Goal: Task Accomplishment & Management: Use online tool/utility

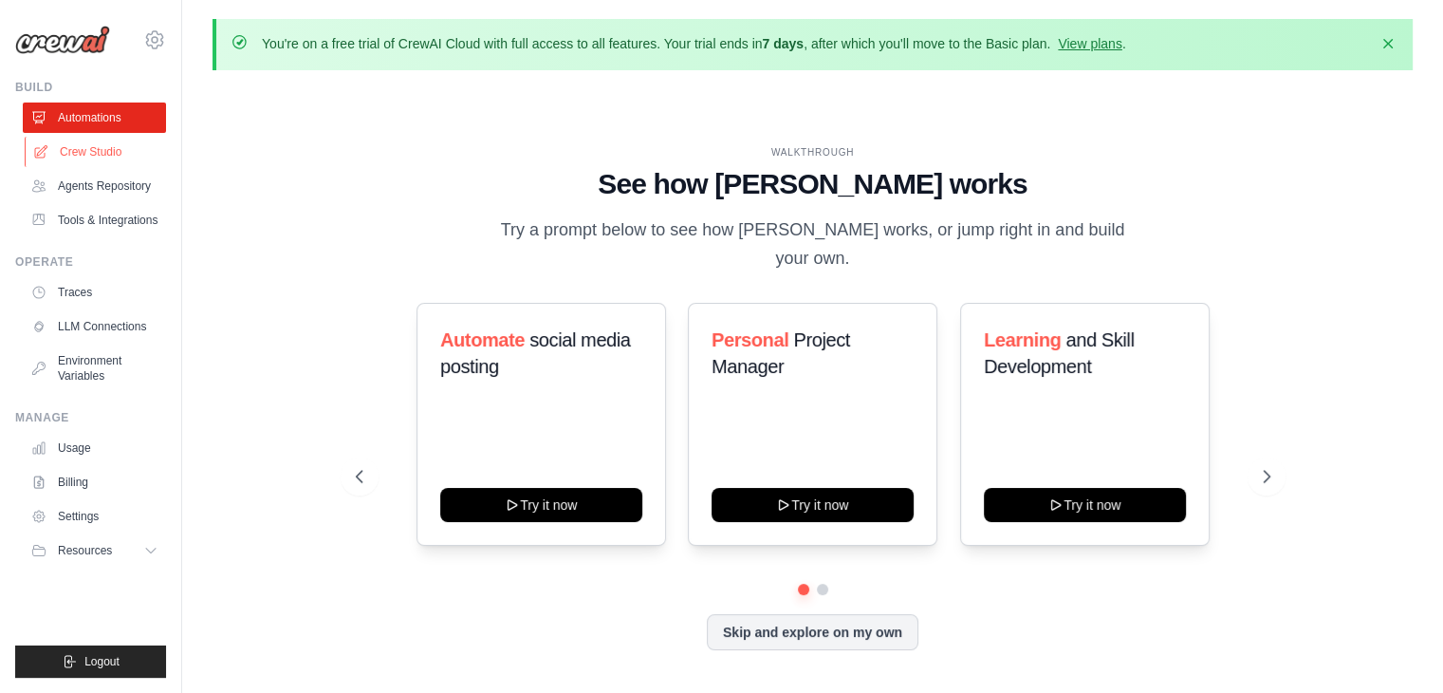
click at [98, 156] on link "Crew Studio" at bounding box center [96, 152] width 143 height 30
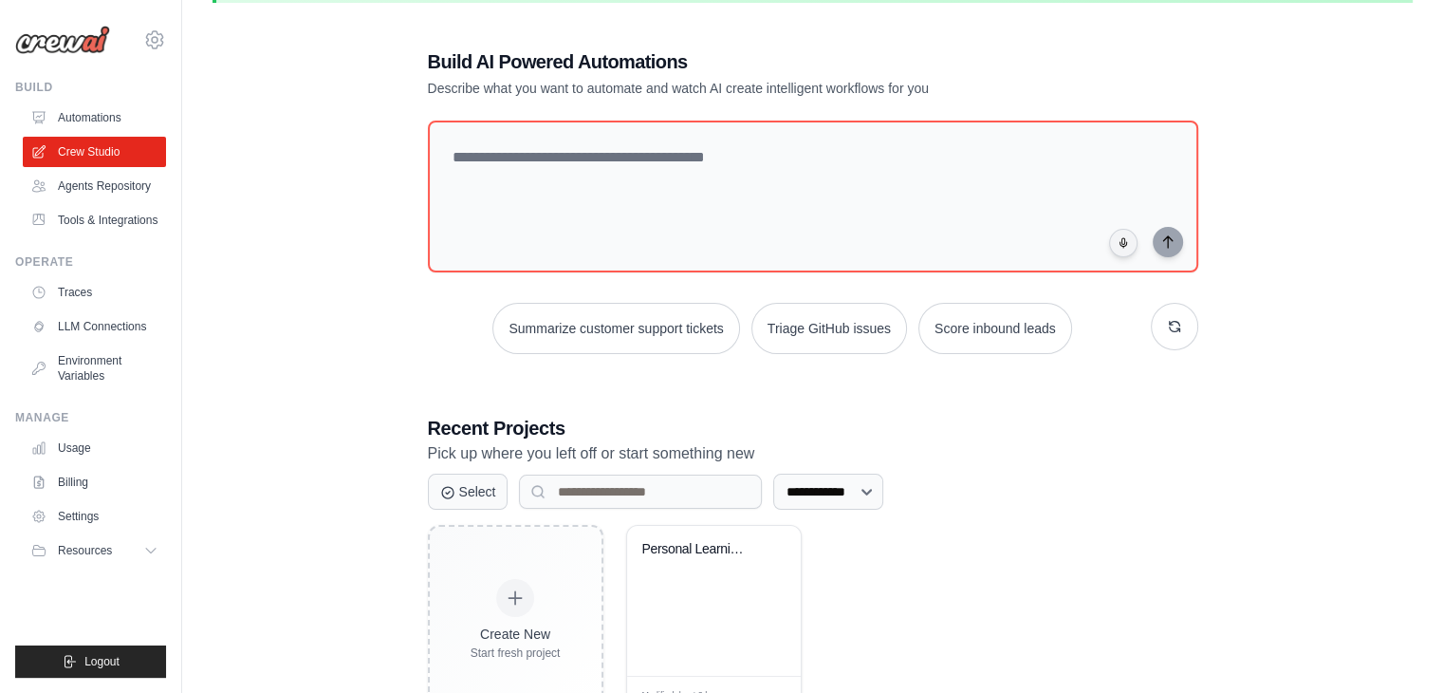
scroll to position [138, 0]
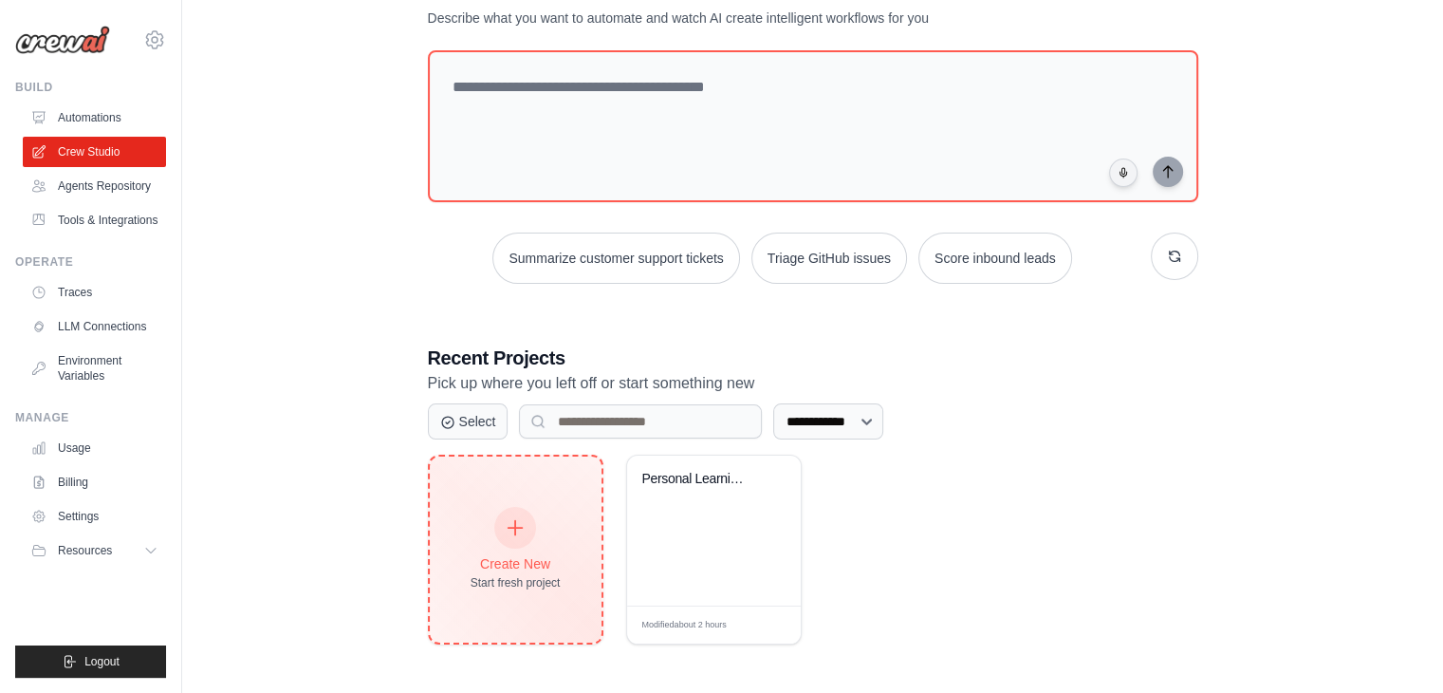
click at [516, 522] on icon at bounding box center [516, 528] width 14 height 14
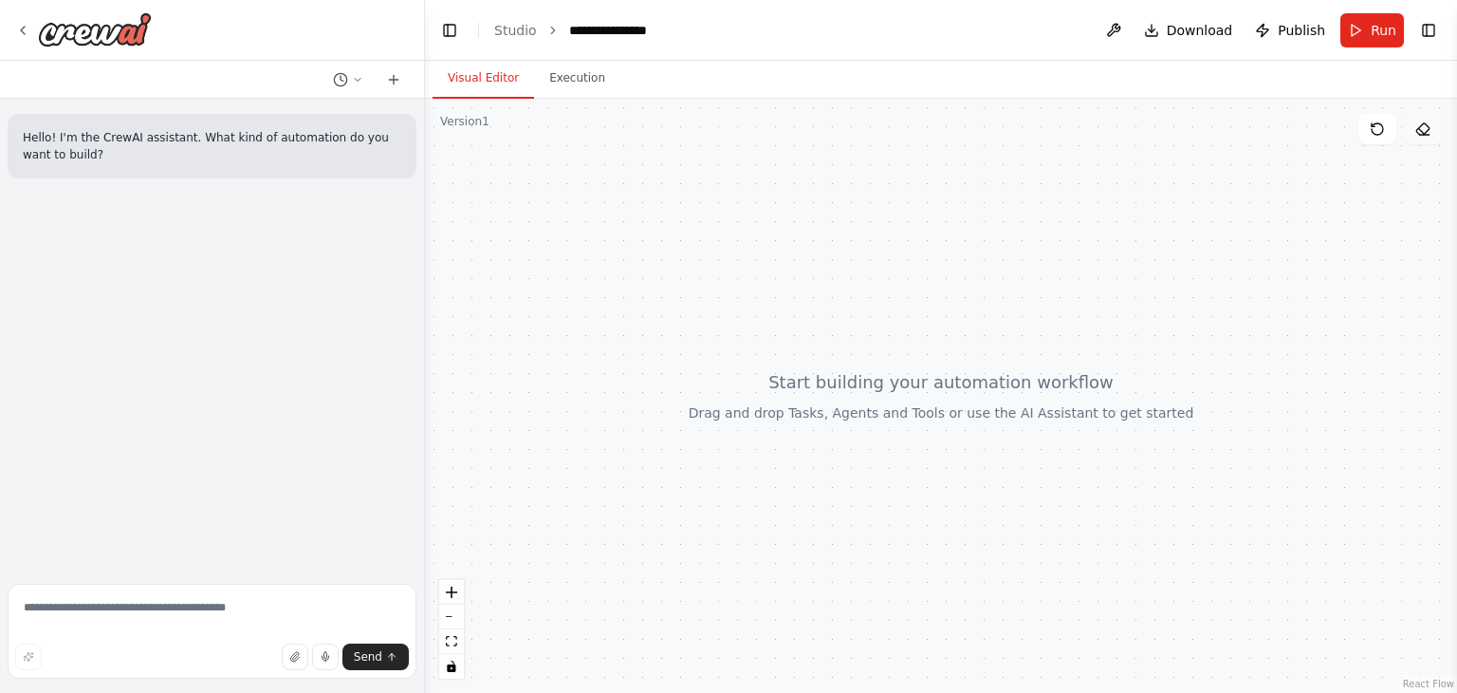
click at [1423, 135] on icon at bounding box center [1424, 135] width 9 height 0
click at [1427, 28] on button "Toggle Right Sidebar" at bounding box center [1429, 30] width 27 height 27
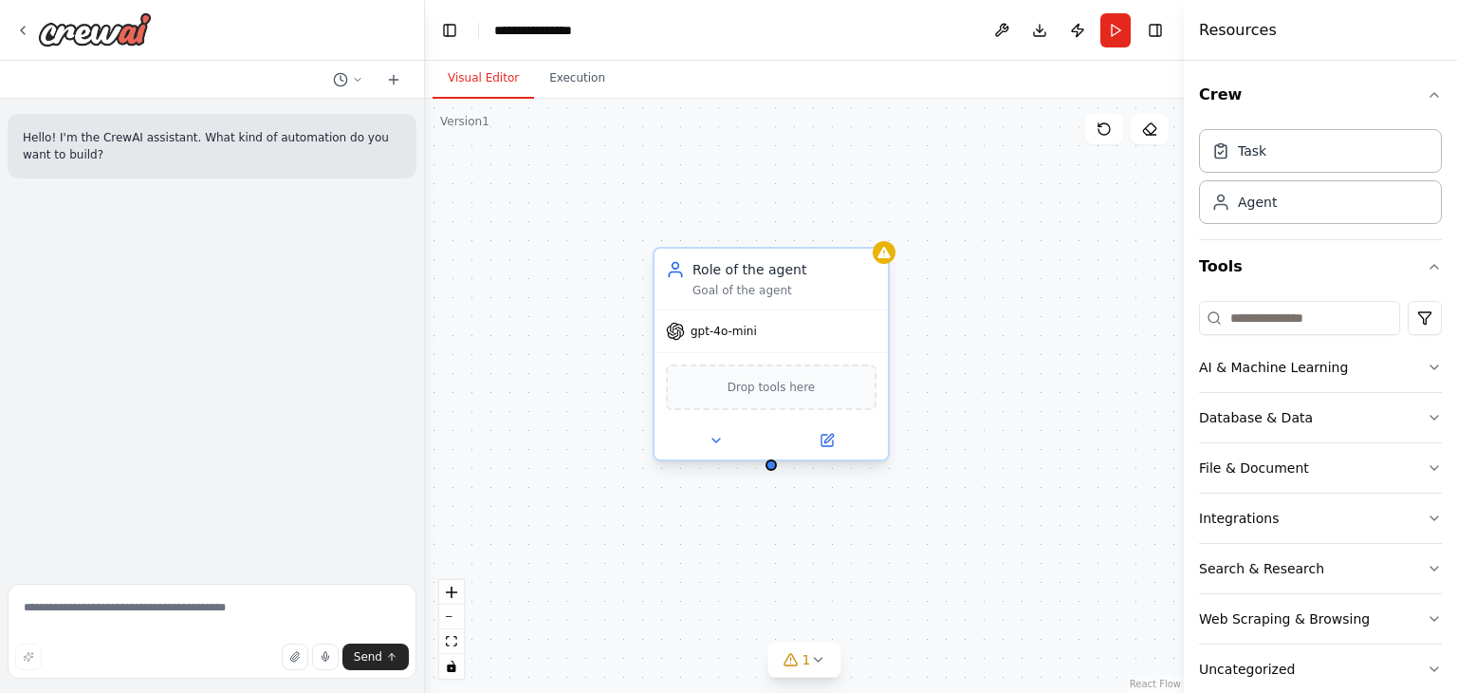
click at [748, 336] on span "gpt-4o-mini" at bounding box center [724, 331] width 66 height 15
click at [716, 337] on span "gpt-4o-mini" at bounding box center [724, 331] width 66 height 15
click at [748, 402] on div "Drop tools here" at bounding box center [771, 387] width 211 height 46
click at [748, 293] on div "Goal of the agent" at bounding box center [785, 290] width 184 height 15
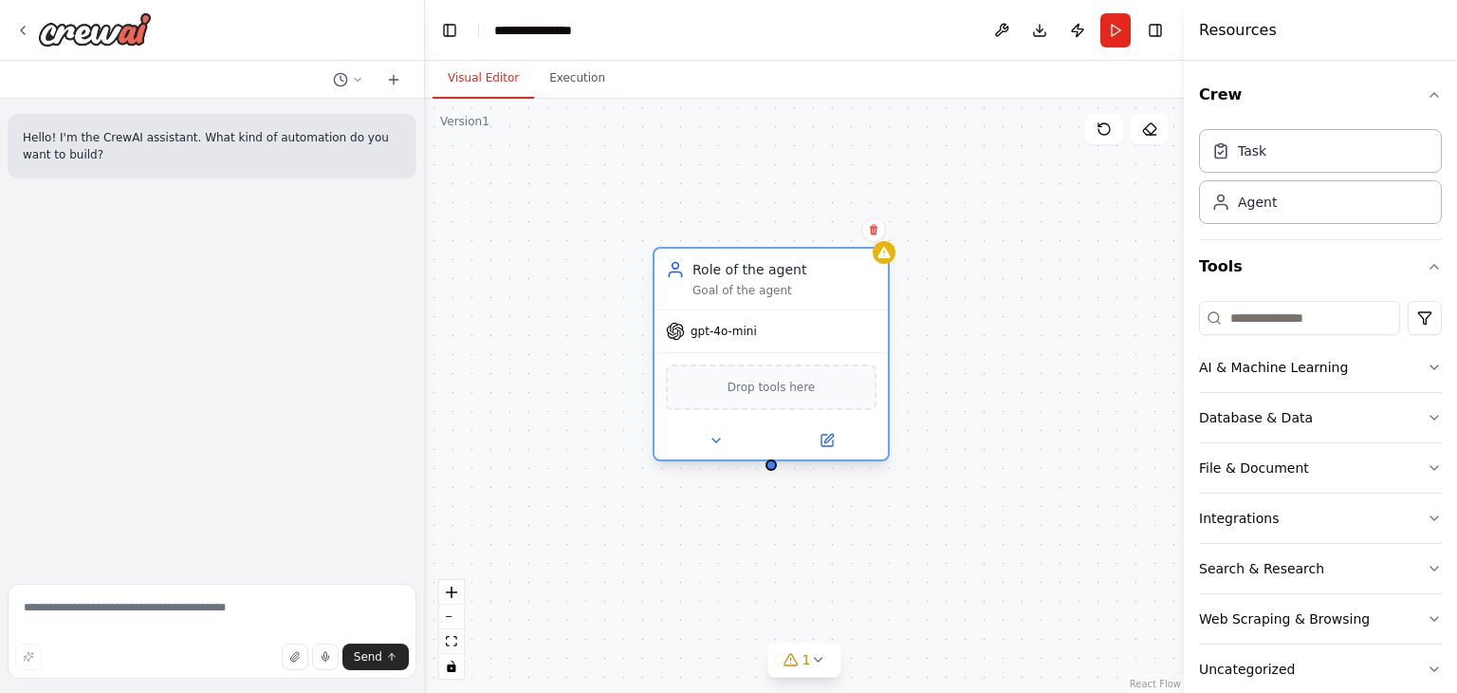
click at [748, 276] on div "Role of the agent" at bounding box center [785, 269] width 184 height 19
click at [884, 265] on div "Role of the agent Goal of the agent" at bounding box center [771, 279] width 233 height 61
click at [826, 445] on icon at bounding box center [827, 440] width 11 height 11
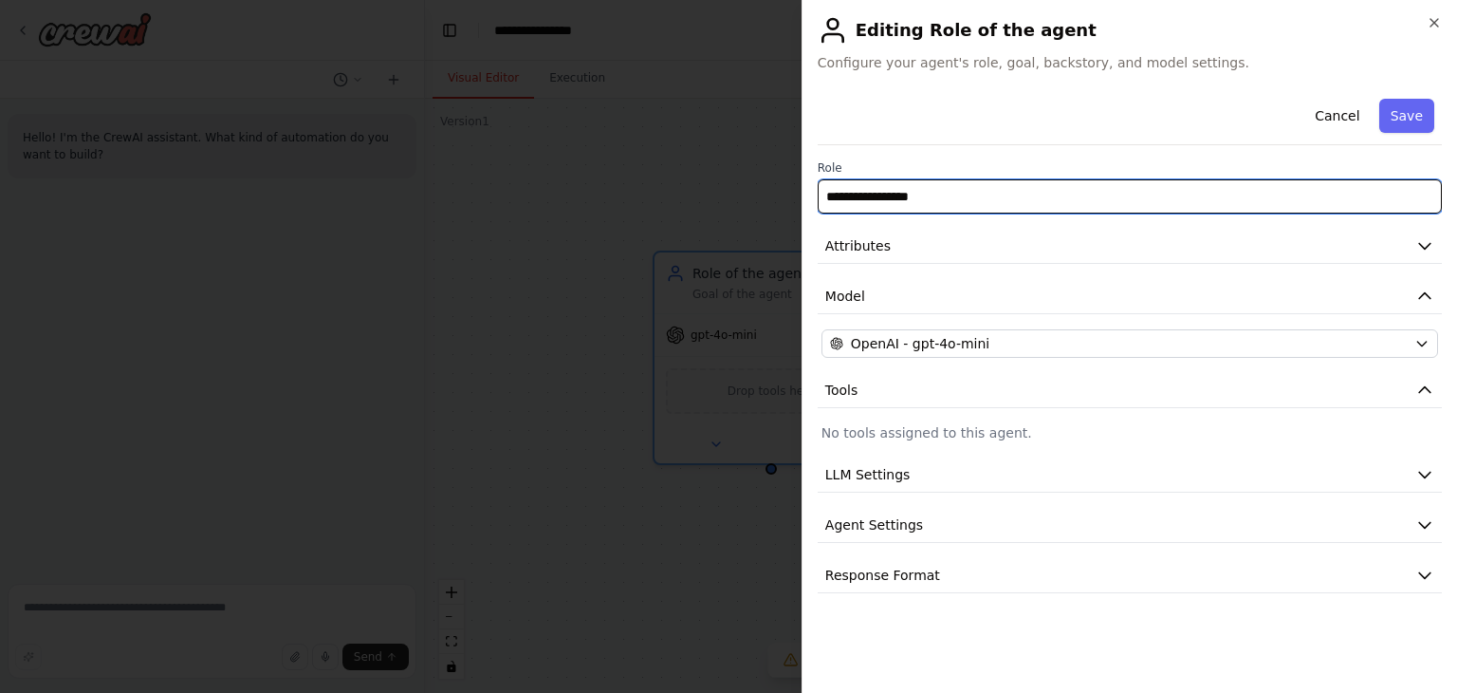
click at [936, 195] on input "**********" at bounding box center [1130, 196] width 624 height 34
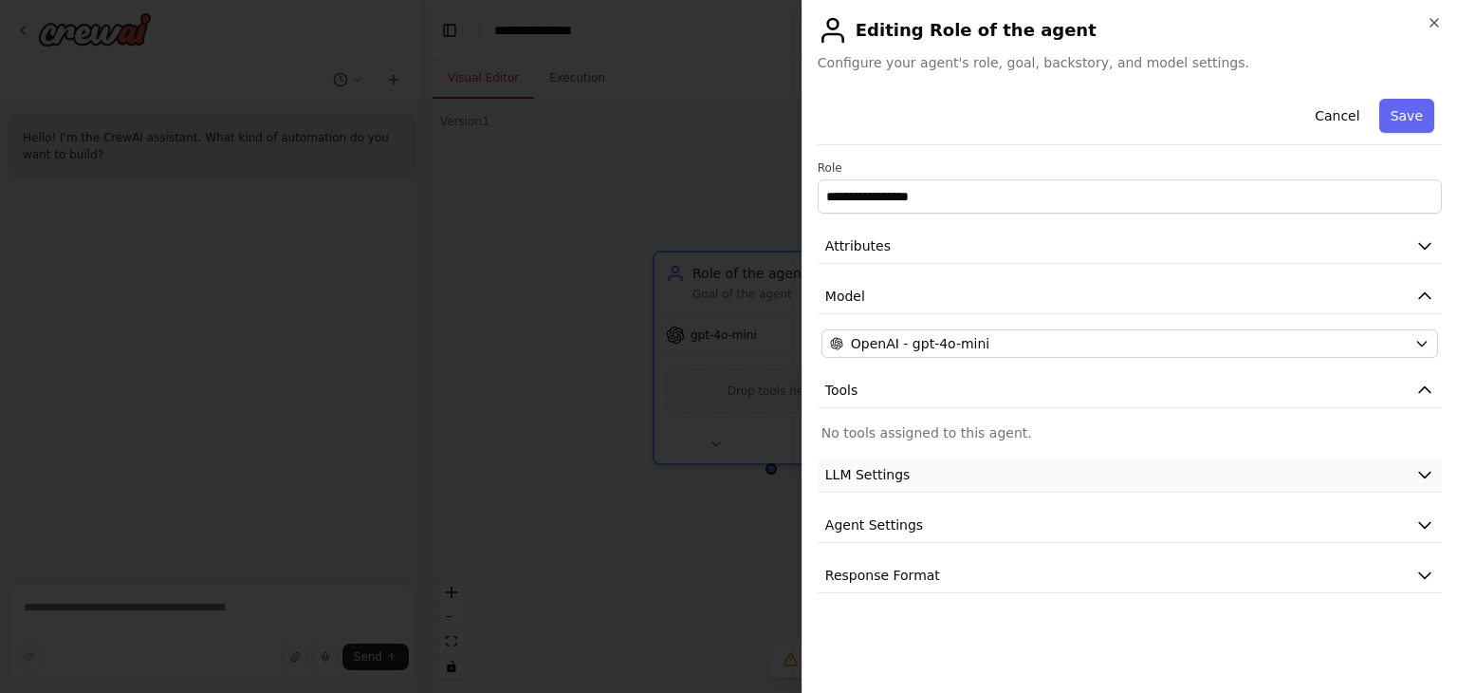
click at [892, 467] on span "LLM Settings" at bounding box center [867, 474] width 85 height 19
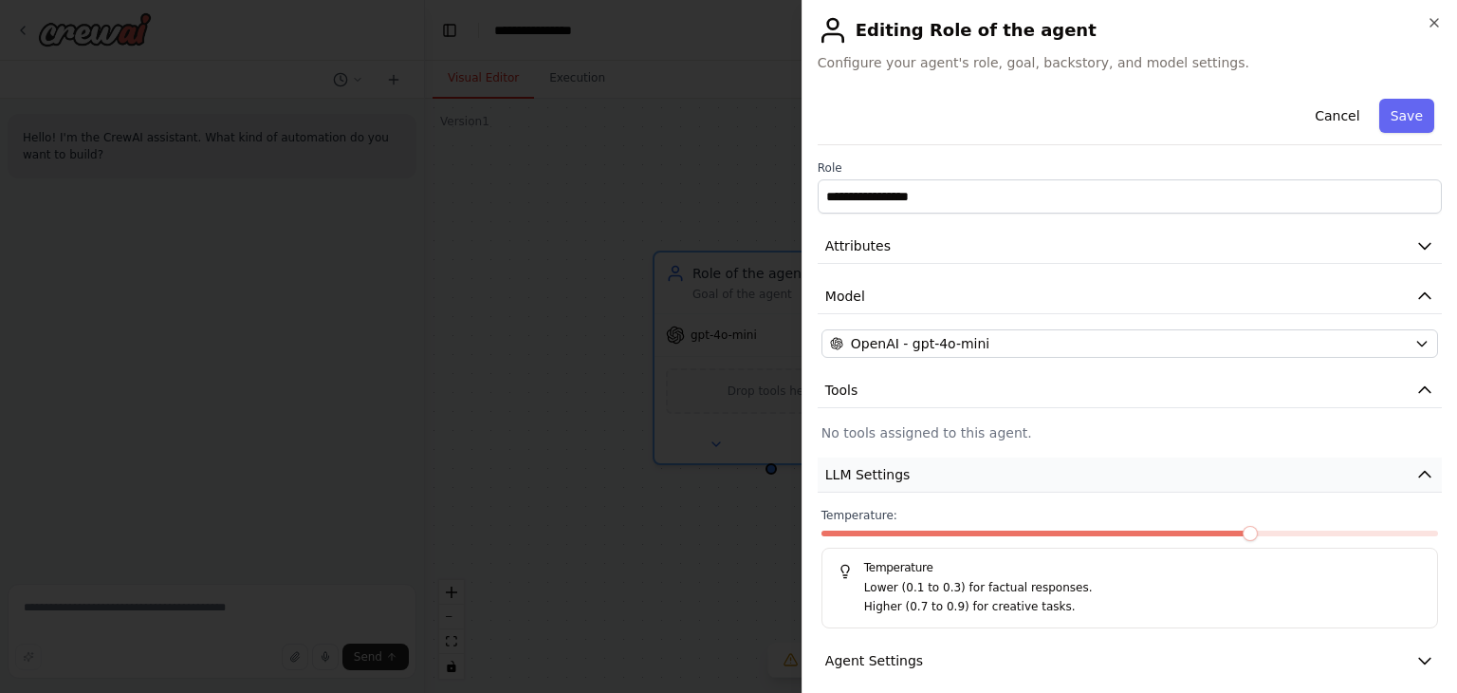
click at [927, 479] on button "LLM Settings" at bounding box center [1130, 474] width 624 height 35
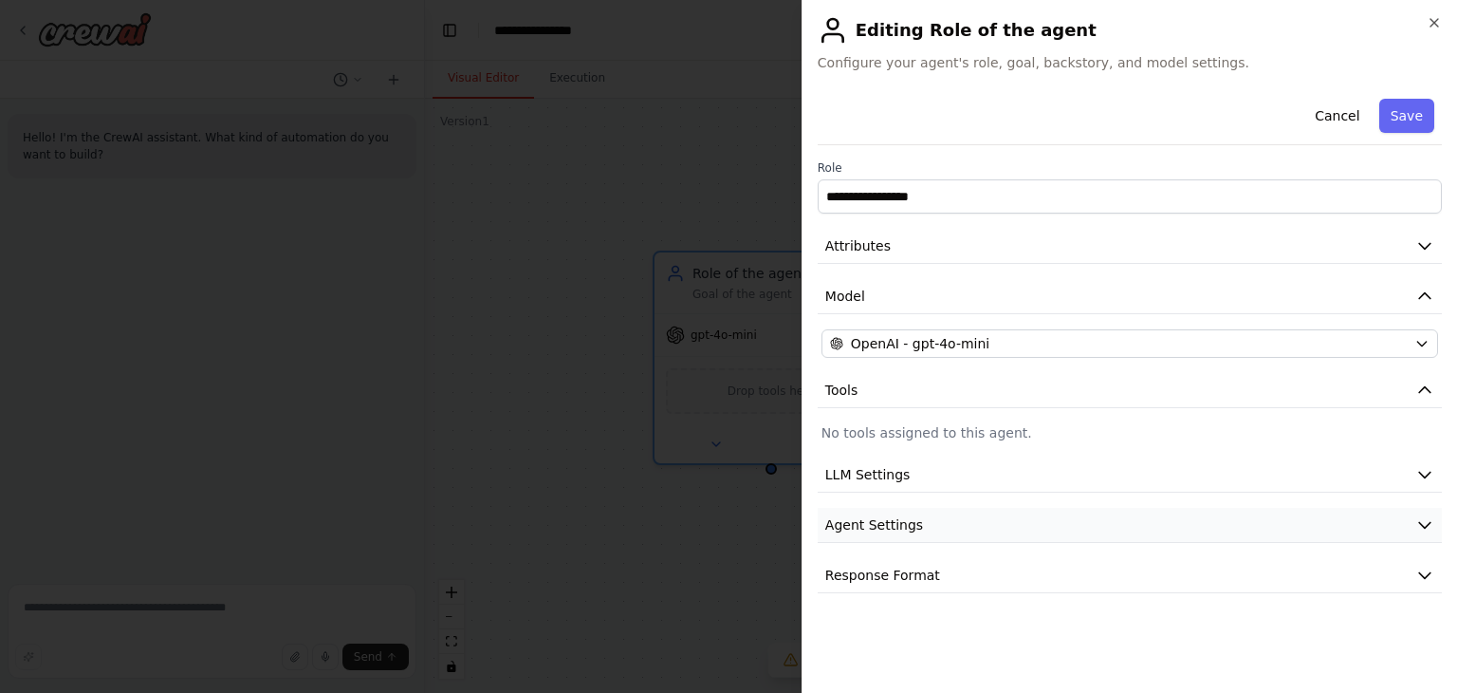
click at [922, 508] on button "Agent Settings" at bounding box center [1130, 525] width 624 height 35
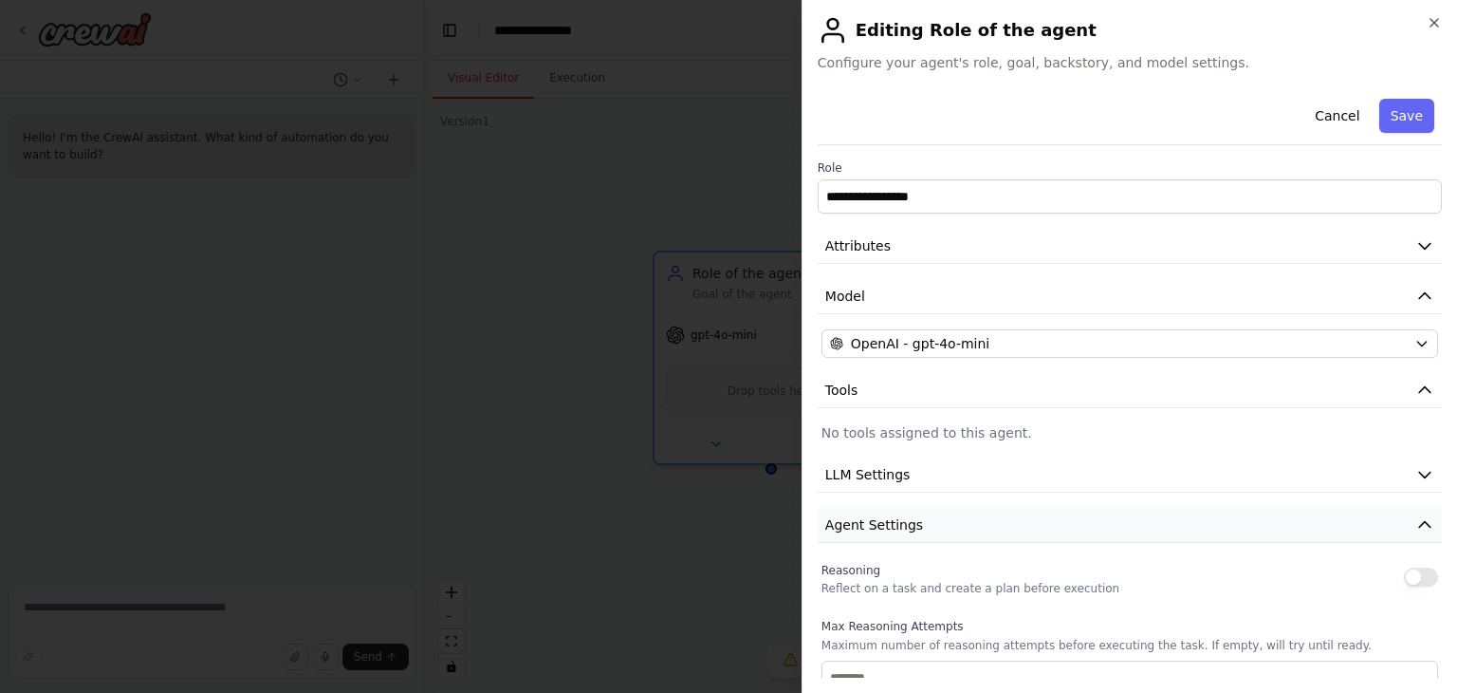
click at [922, 508] on button "Agent Settings" at bounding box center [1130, 525] width 624 height 35
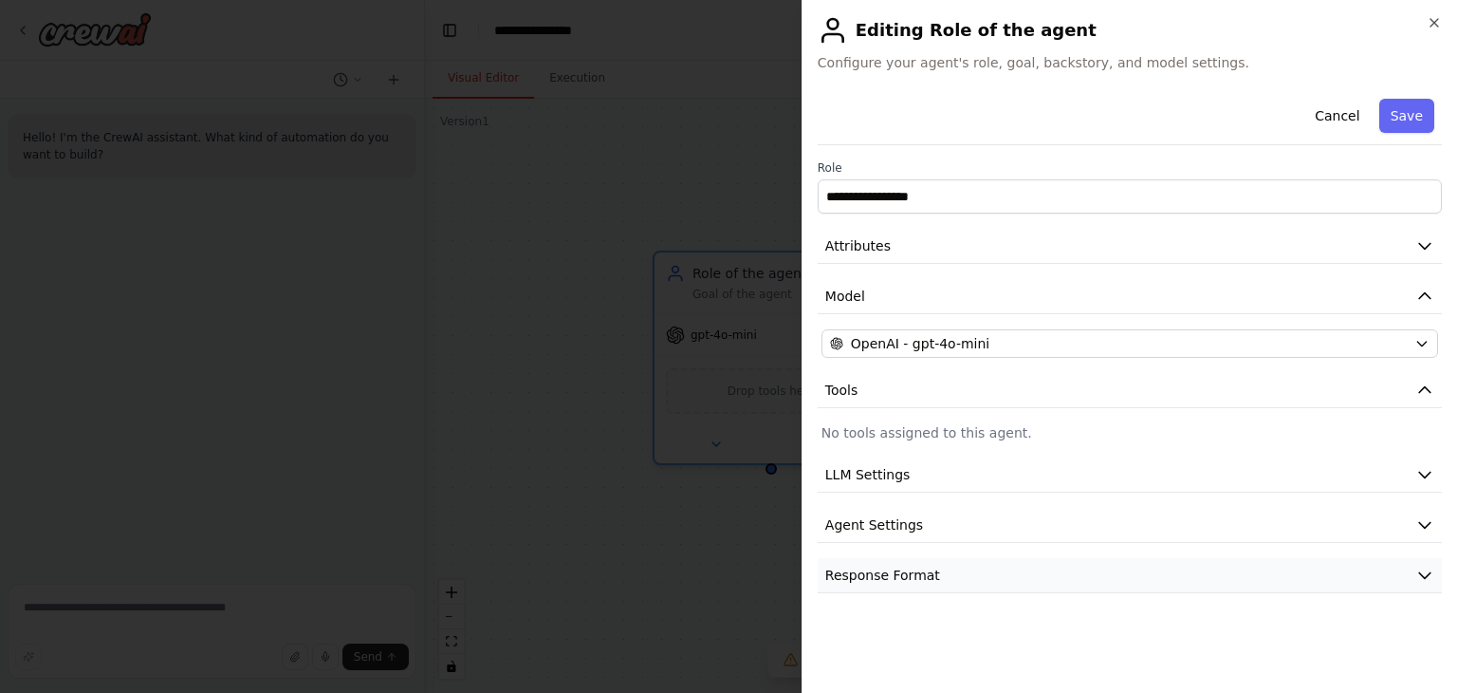
click at [936, 572] on button "Response Format" at bounding box center [1130, 575] width 624 height 35
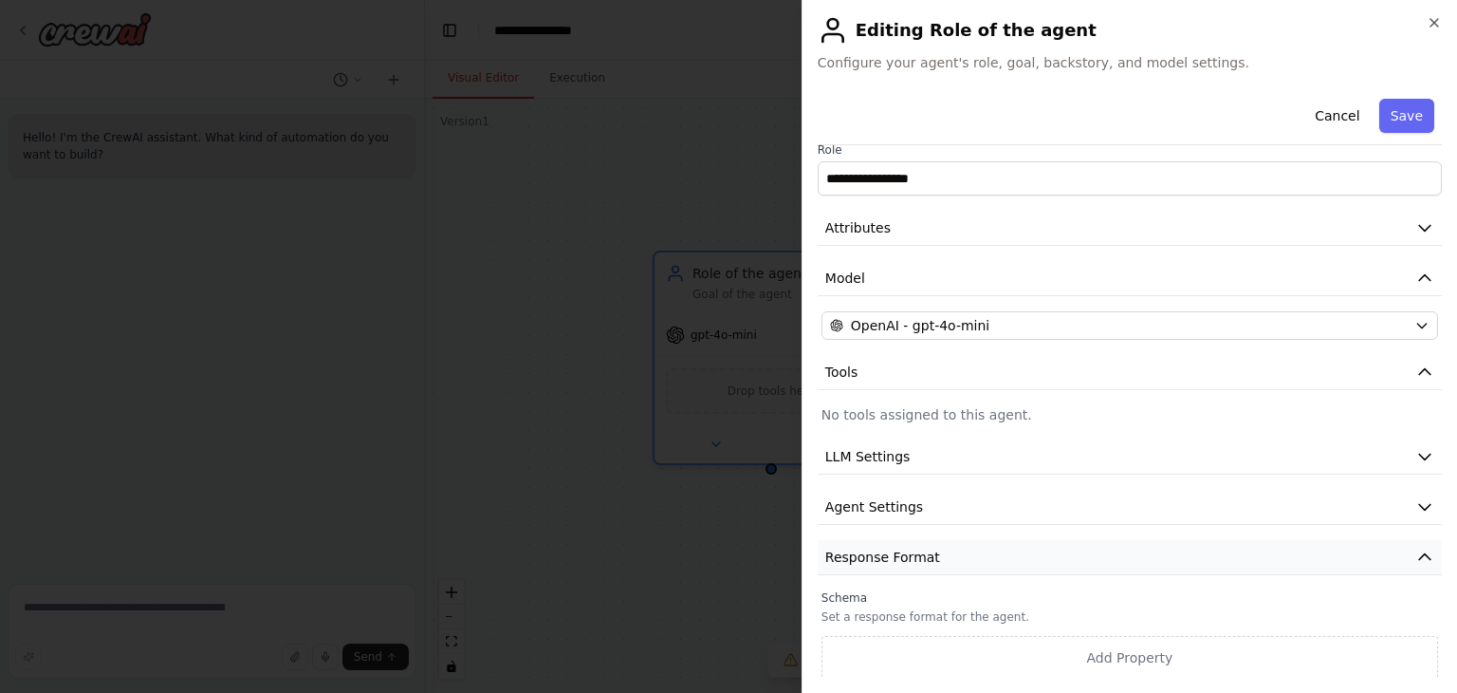
click at [938, 540] on button "Response Format" at bounding box center [1130, 557] width 624 height 35
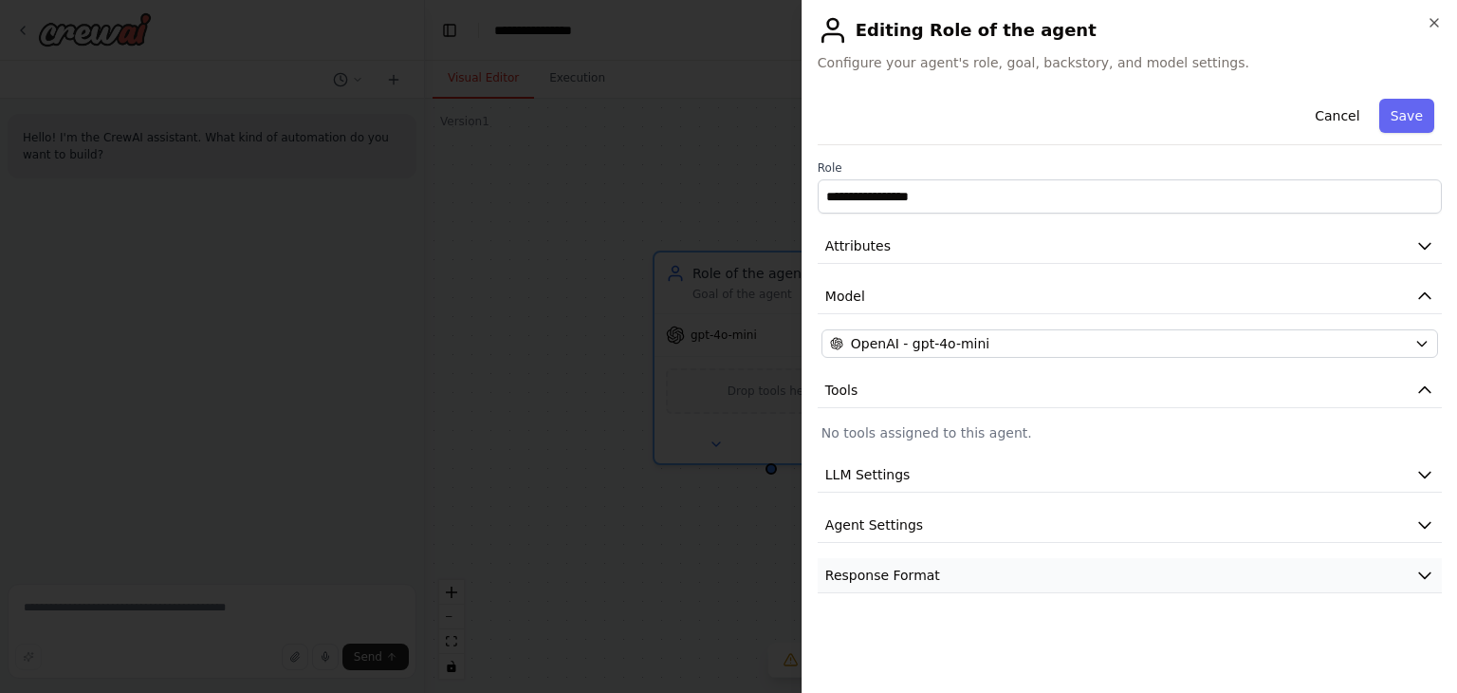
scroll to position [0, 0]
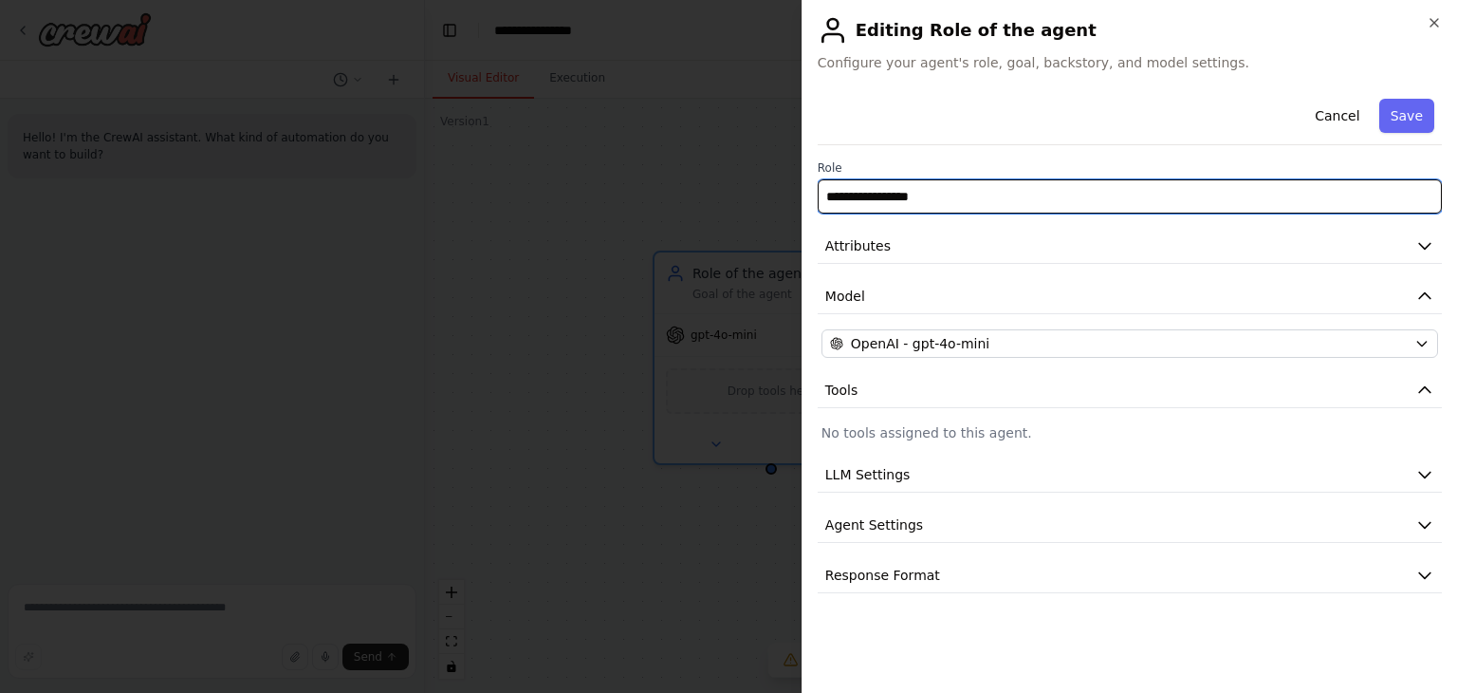
drag, startPoint x: 955, startPoint y: 190, endPoint x: 825, endPoint y: 206, distance: 130.0
click at [825, 206] on input "**********" at bounding box center [1130, 196] width 624 height 34
type input "**********"
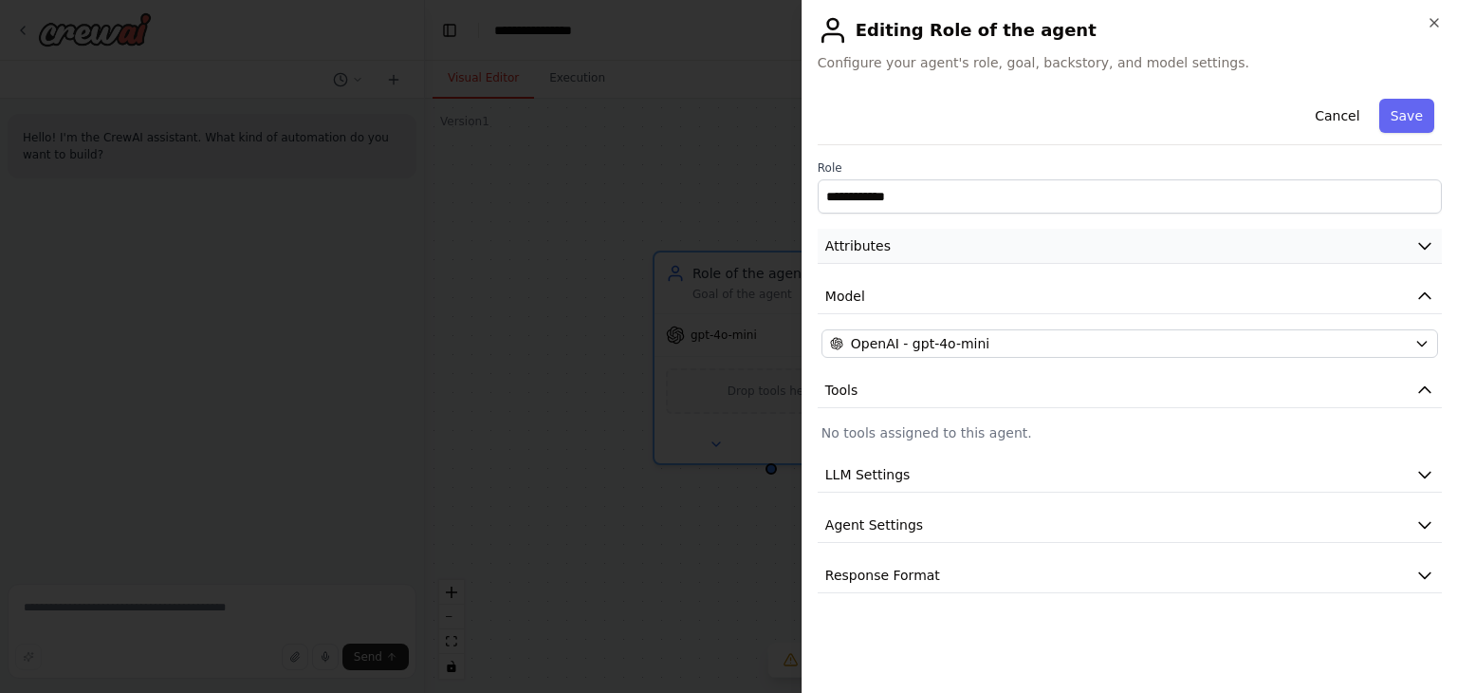
click at [910, 255] on button "Attributes" at bounding box center [1130, 246] width 624 height 35
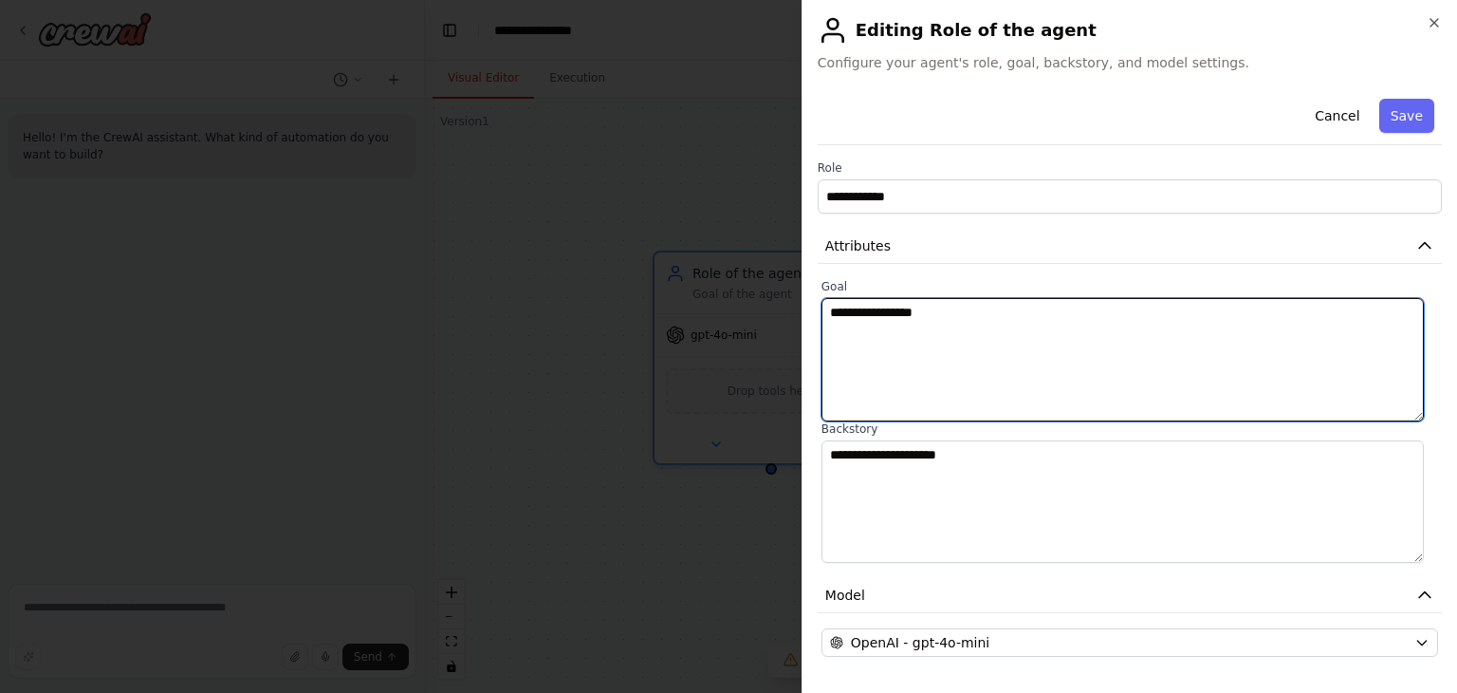
click at [958, 320] on textarea "**********" at bounding box center [1123, 359] width 603 height 123
drag, startPoint x: 958, startPoint y: 320, endPoint x: 821, endPoint y: 316, distance: 137.6
click at [822, 316] on textarea "**********" at bounding box center [1123, 359] width 603 height 123
paste textarea "**********"
click at [862, 308] on textarea "**********" at bounding box center [1123, 359] width 603 height 123
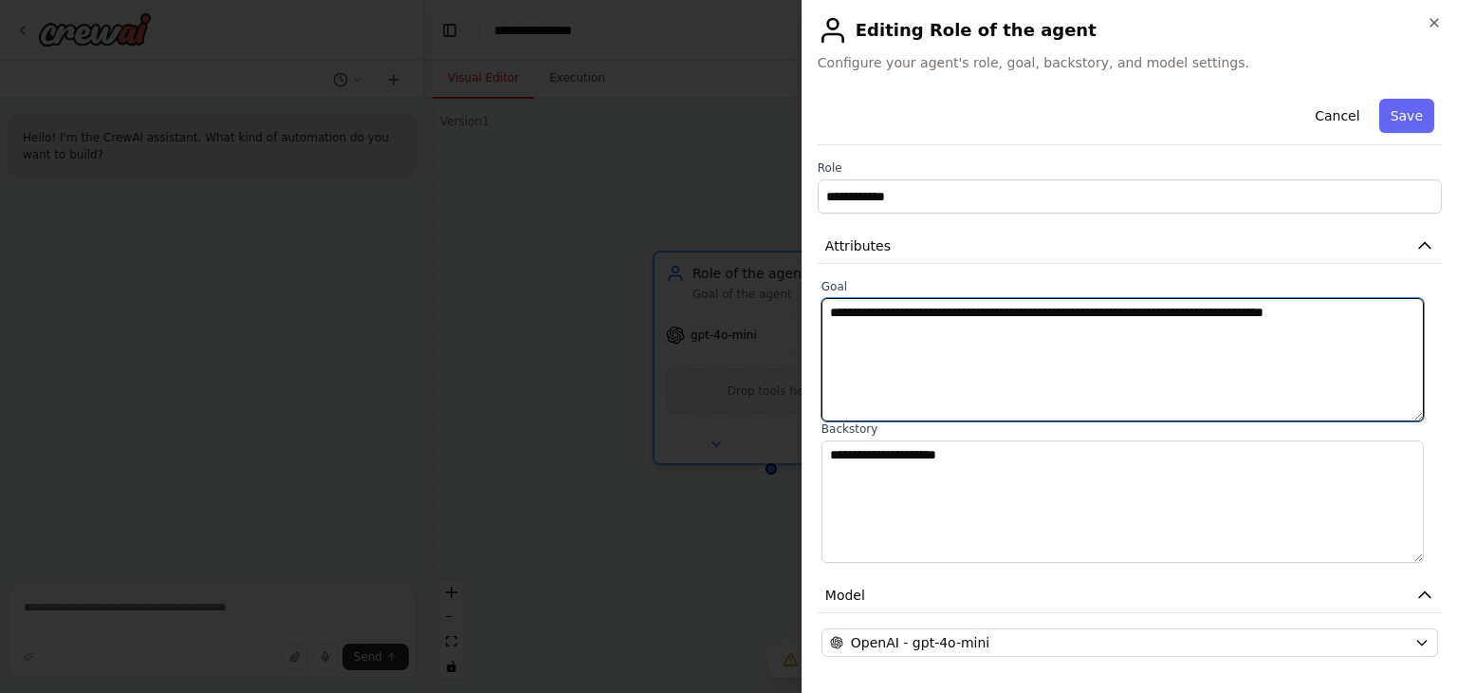
type textarea "**********"
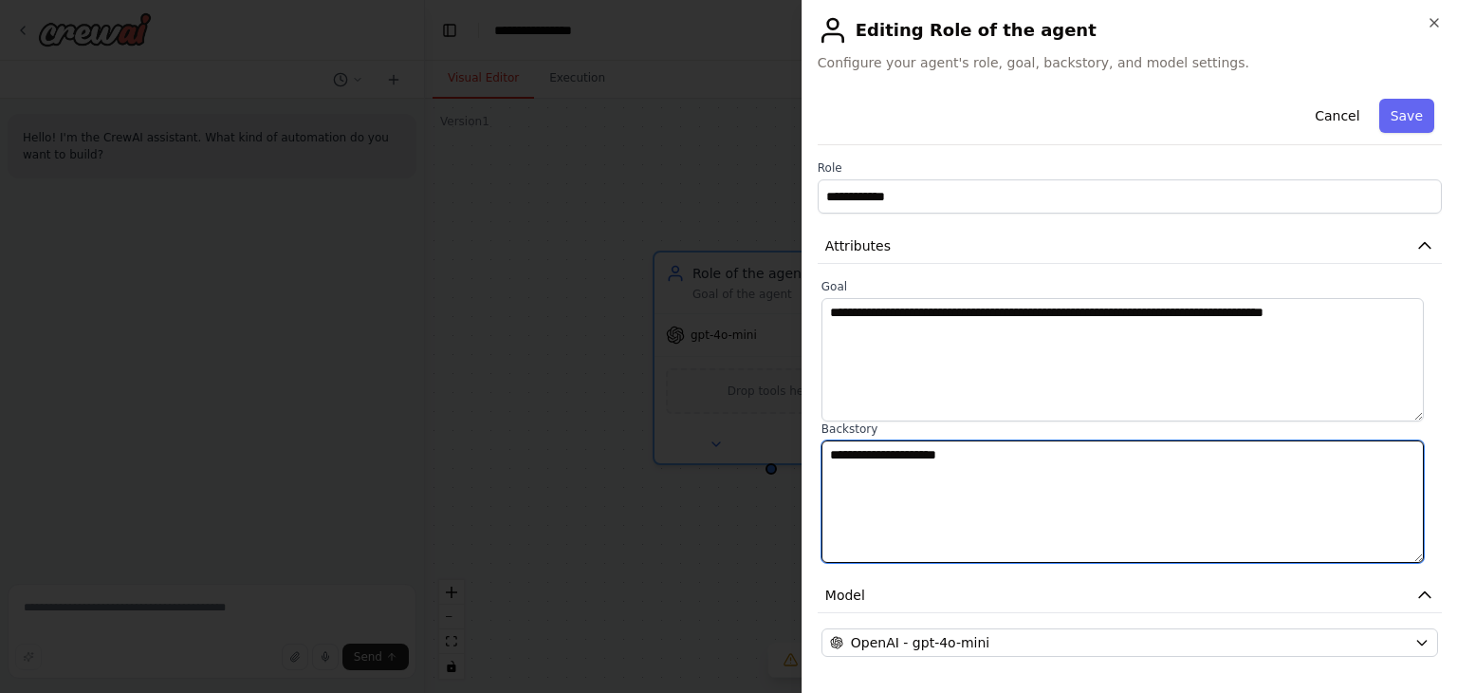
click at [869, 466] on textarea "**********" at bounding box center [1123, 501] width 603 height 123
drag, startPoint x: 968, startPoint y: 456, endPoint x: 752, endPoint y: 451, distance: 215.5
click at [752, 451] on body "**********" at bounding box center [728, 346] width 1457 height 693
paste textarea "**********"
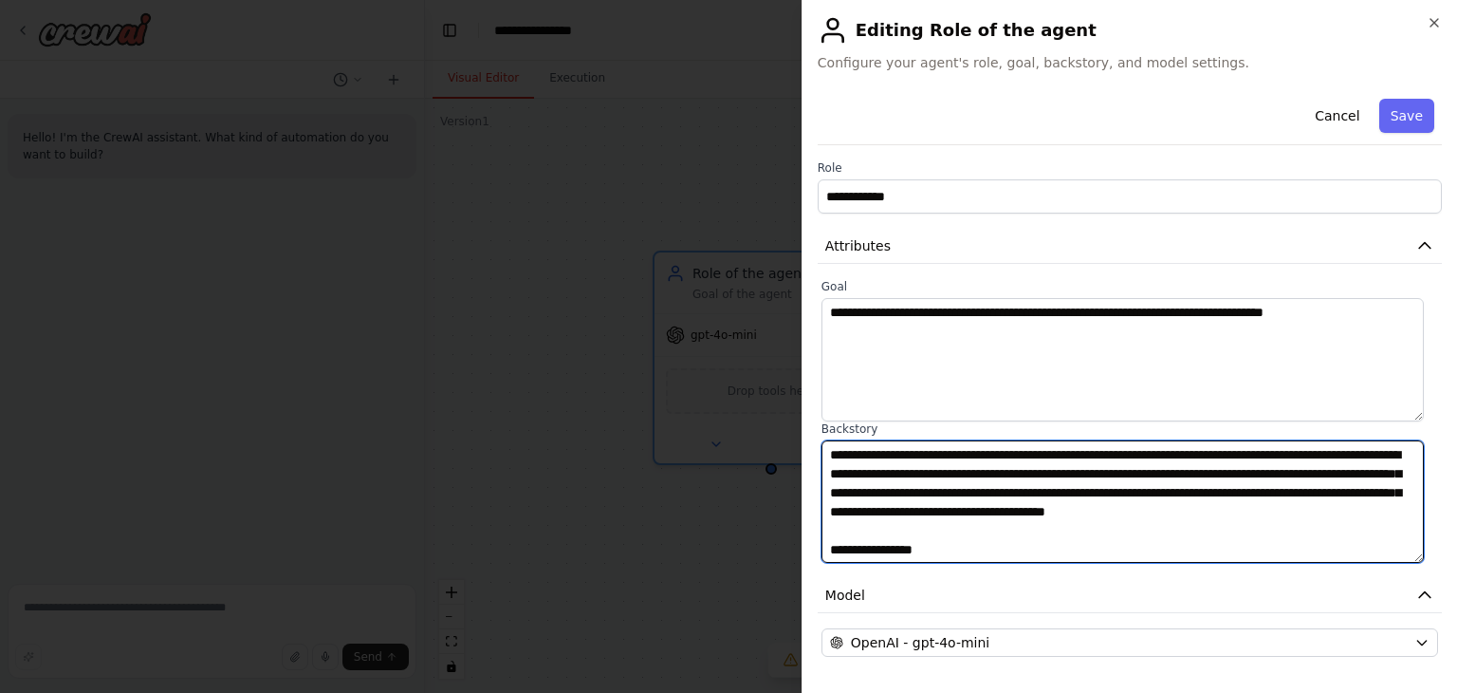
scroll to position [128, 0]
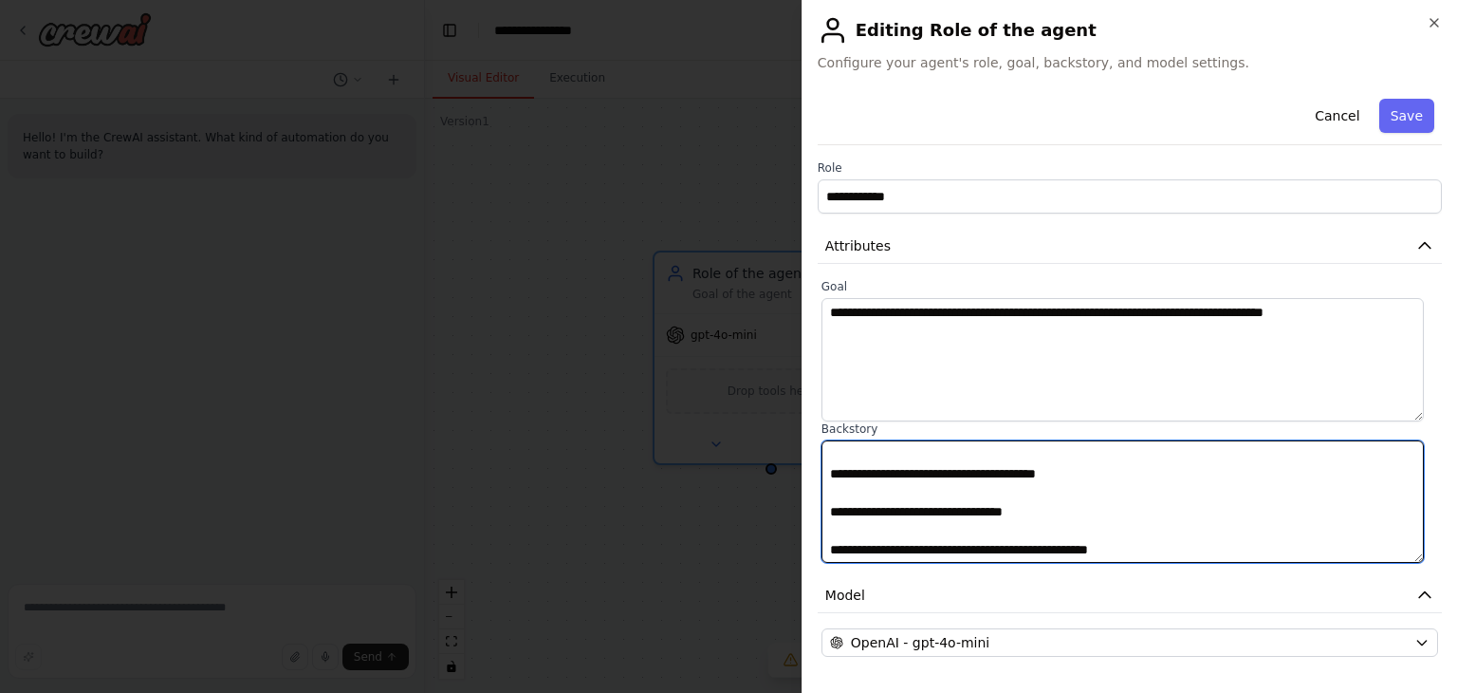
click at [873, 539] on textarea "**********" at bounding box center [1123, 501] width 603 height 123
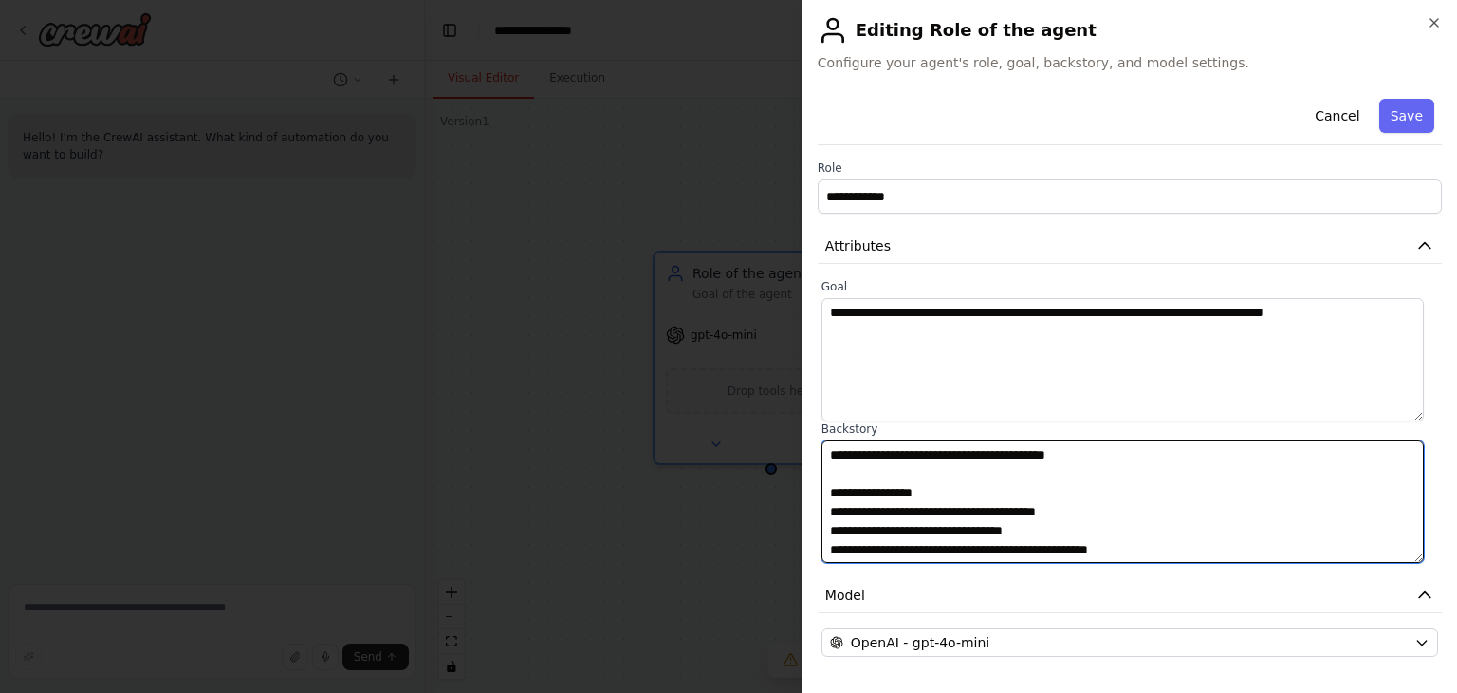
scroll to position [76, 0]
type textarea "**********"
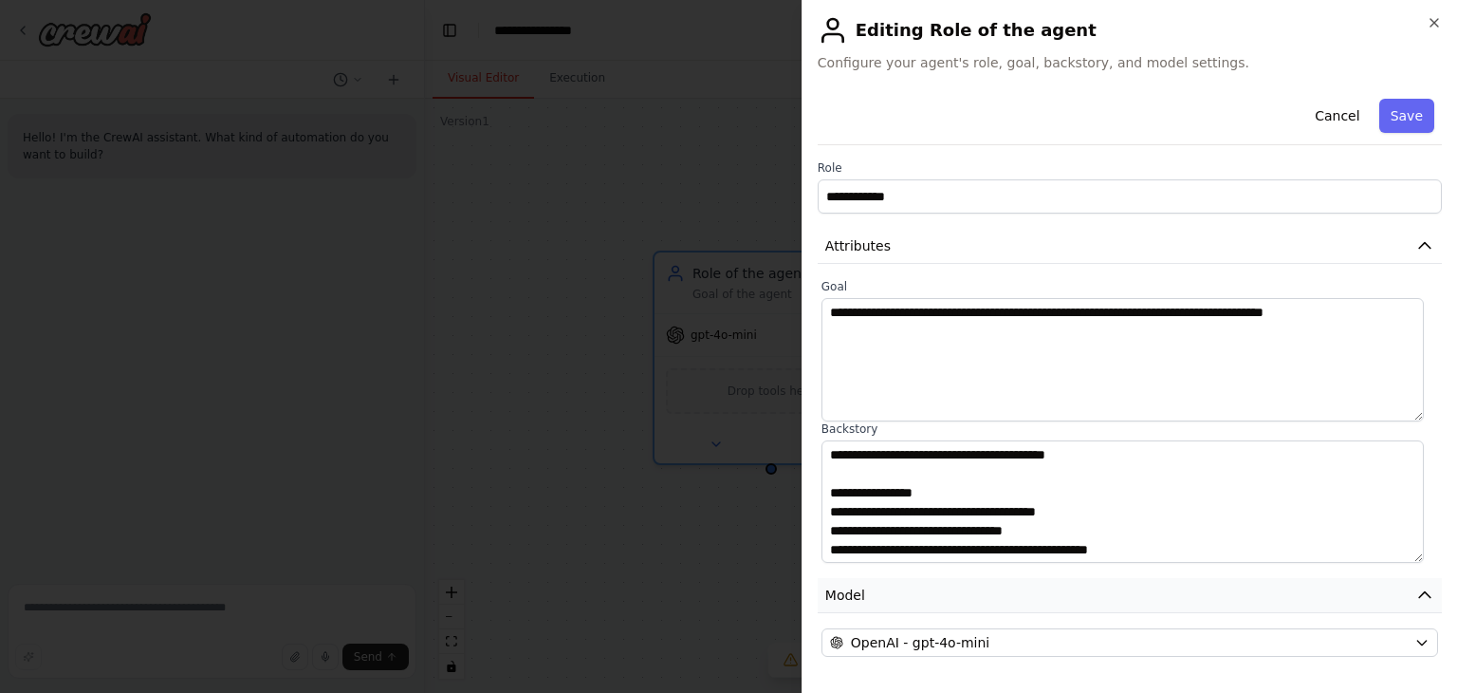
click at [879, 608] on button "Model" at bounding box center [1130, 595] width 624 height 35
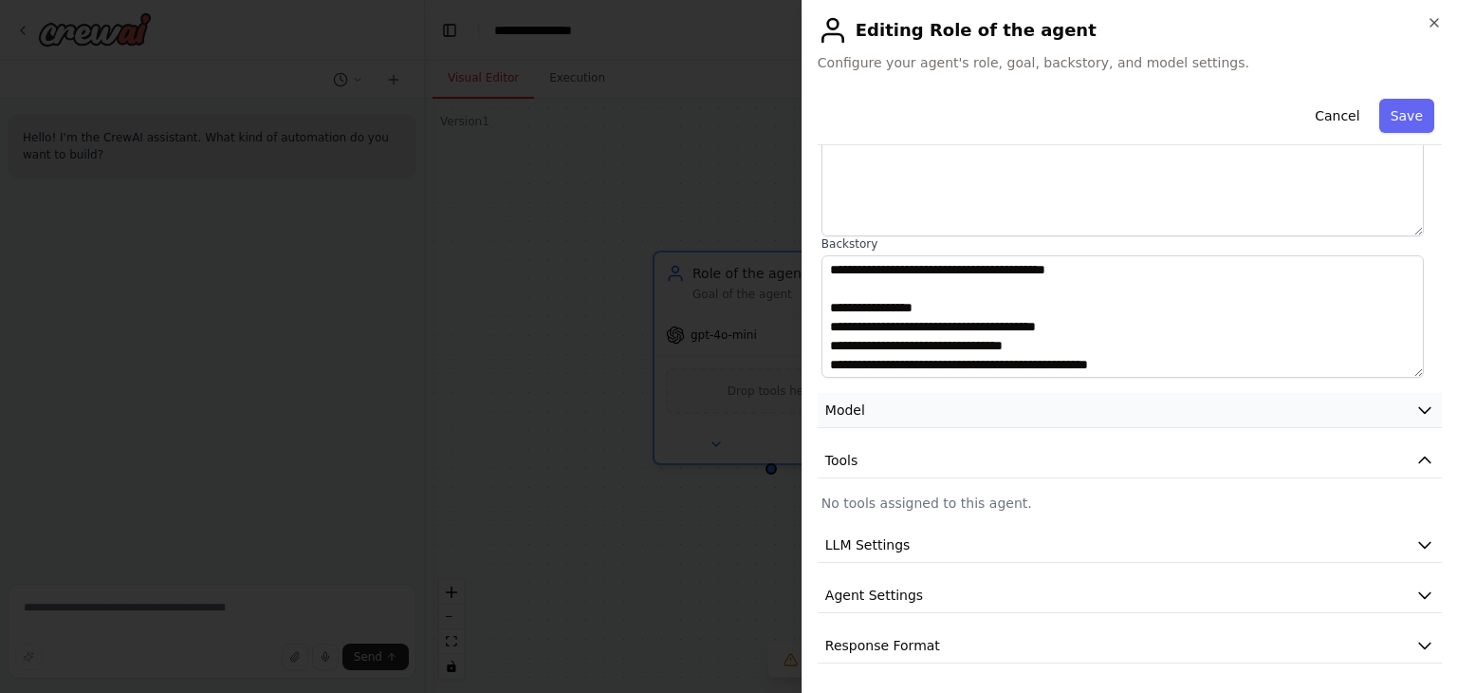
click at [903, 403] on button "Model" at bounding box center [1130, 410] width 624 height 35
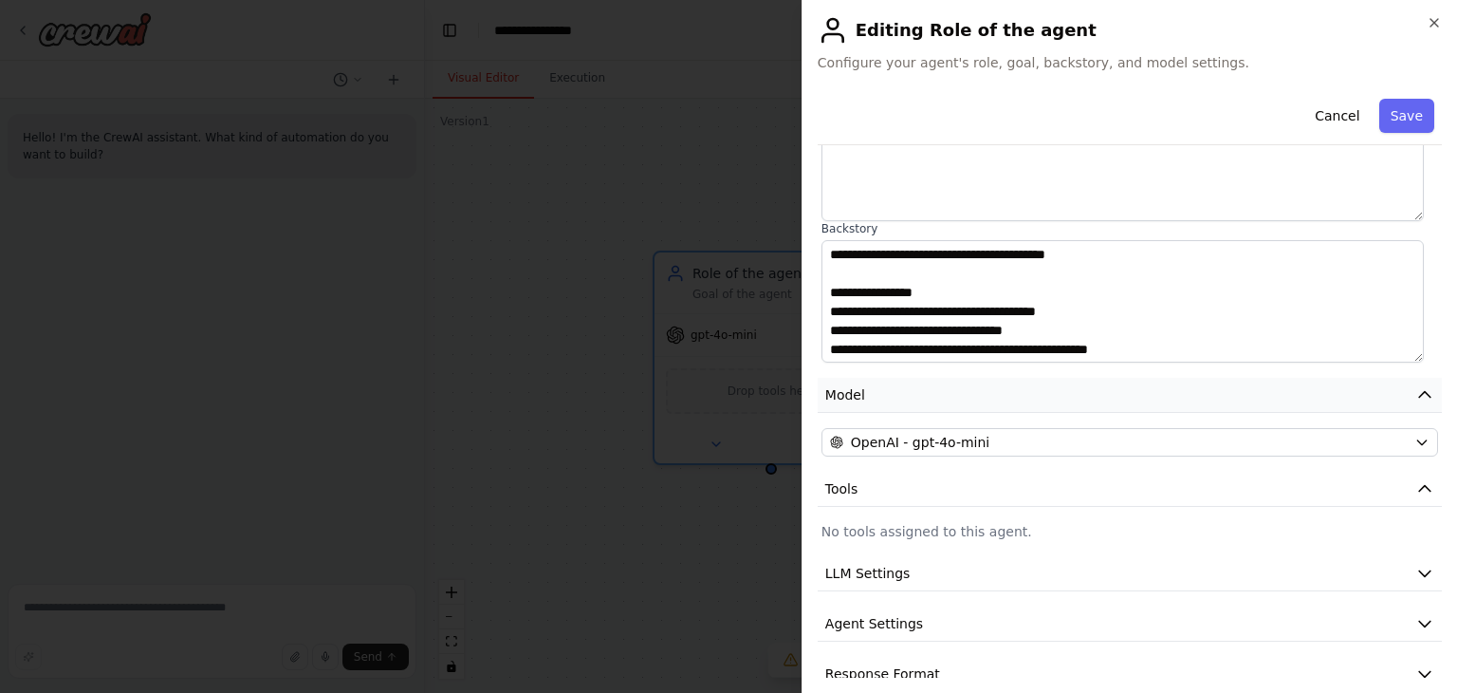
scroll to position [228, 0]
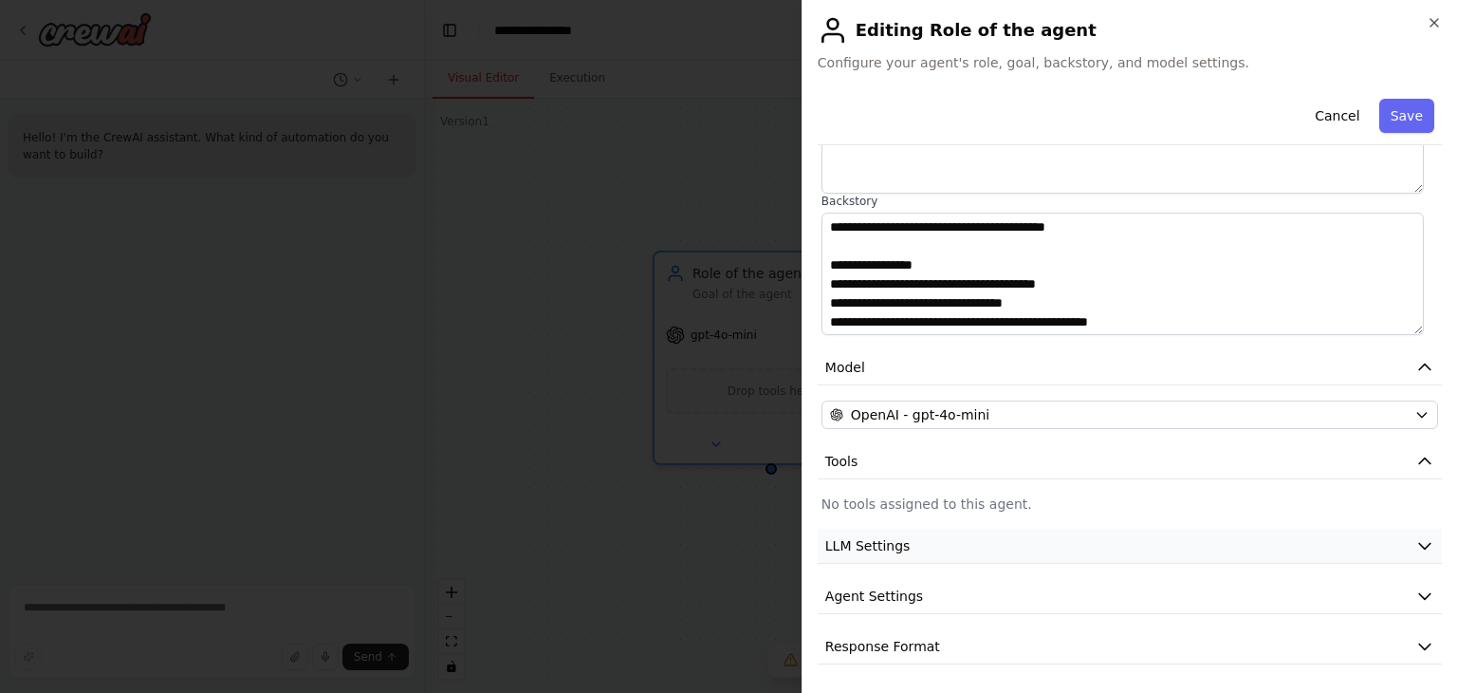
click at [955, 547] on button "LLM Settings" at bounding box center [1130, 545] width 624 height 35
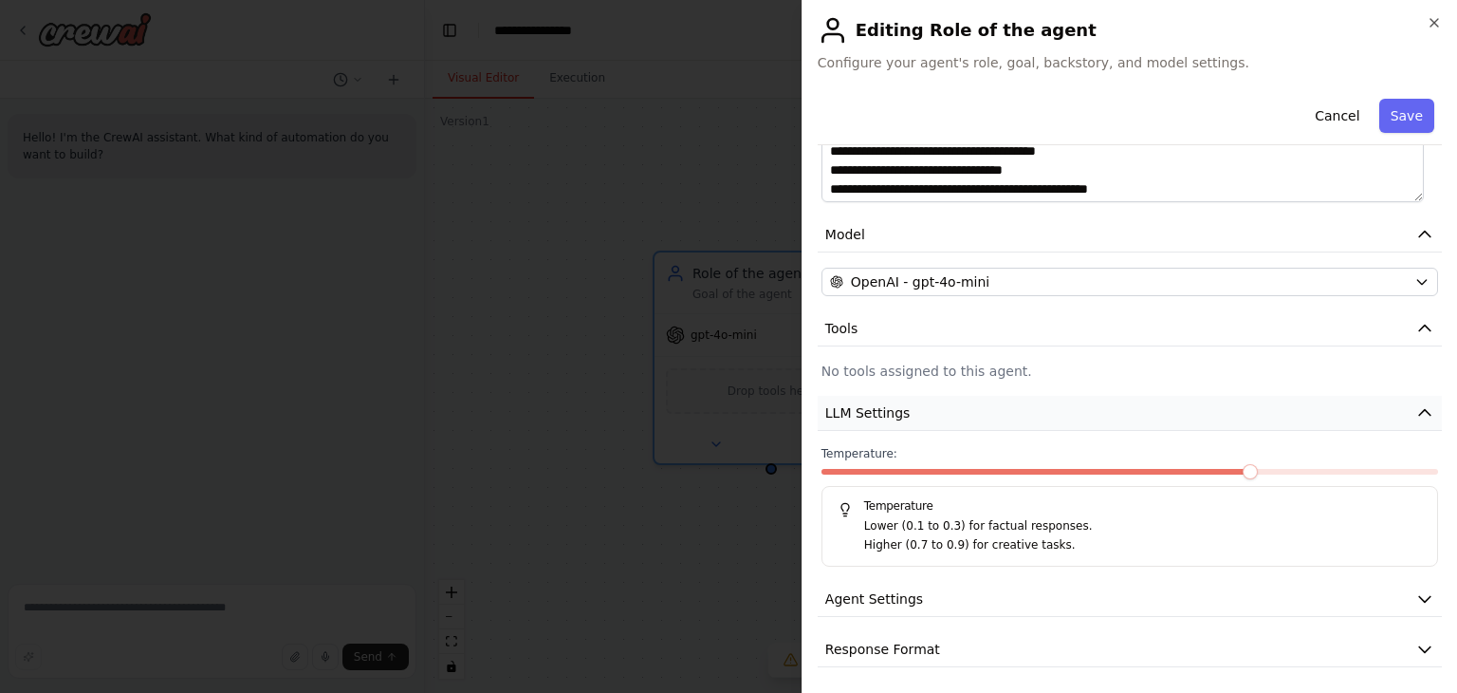
scroll to position [363, 0]
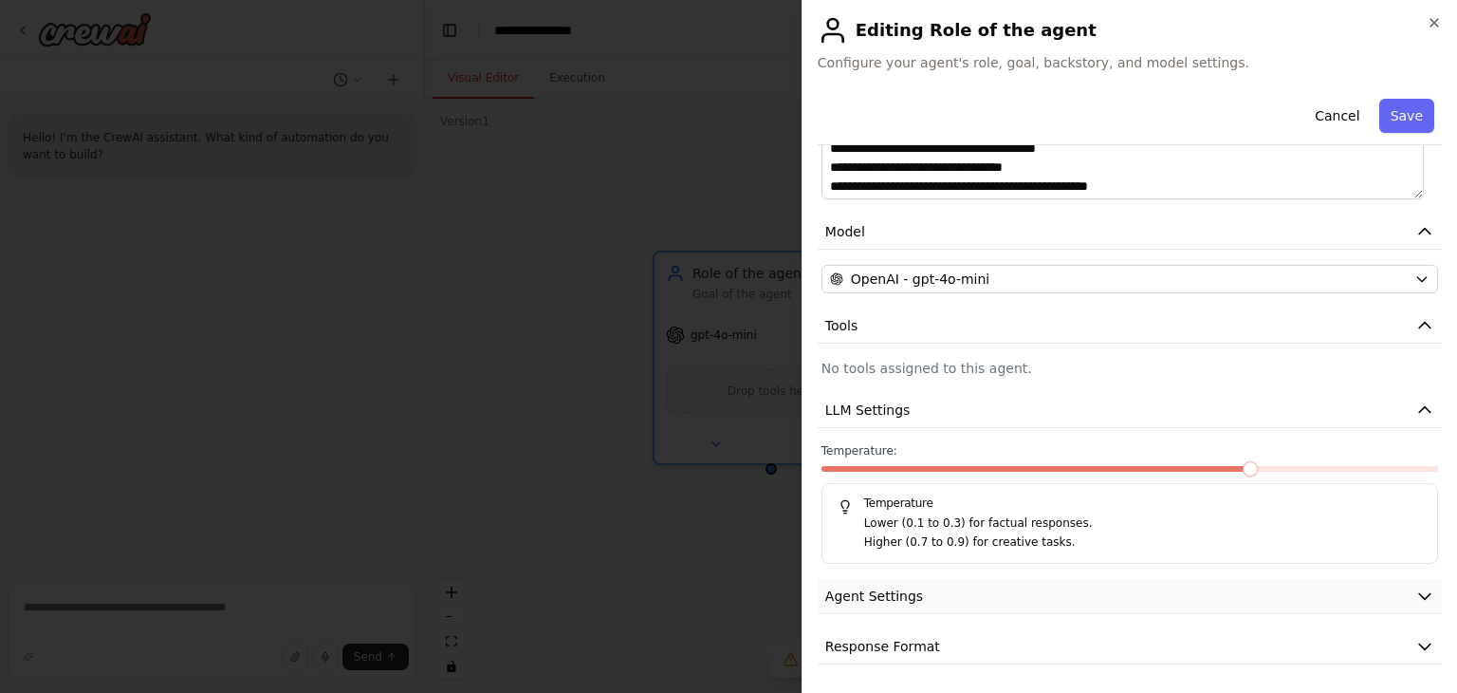
click at [955, 583] on button "Agent Settings" at bounding box center [1130, 596] width 624 height 35
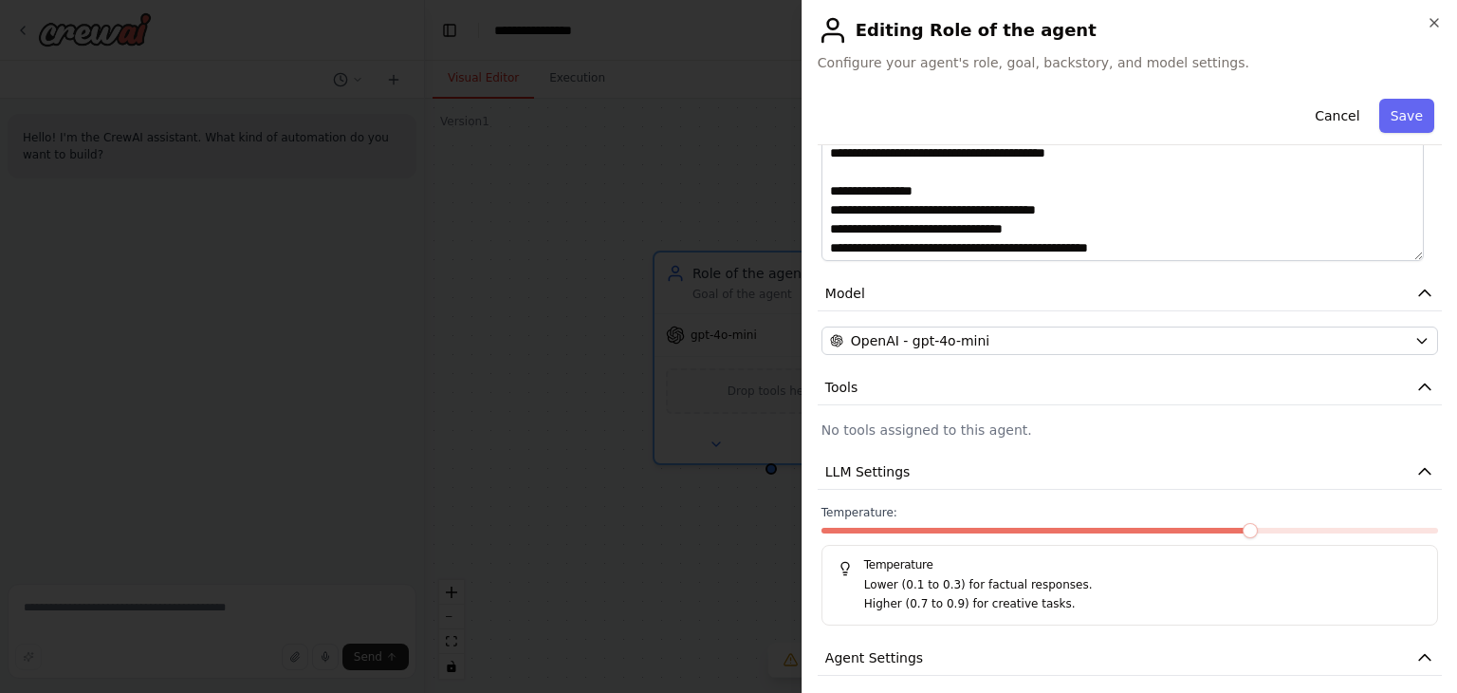
scroll to position [0, 0]
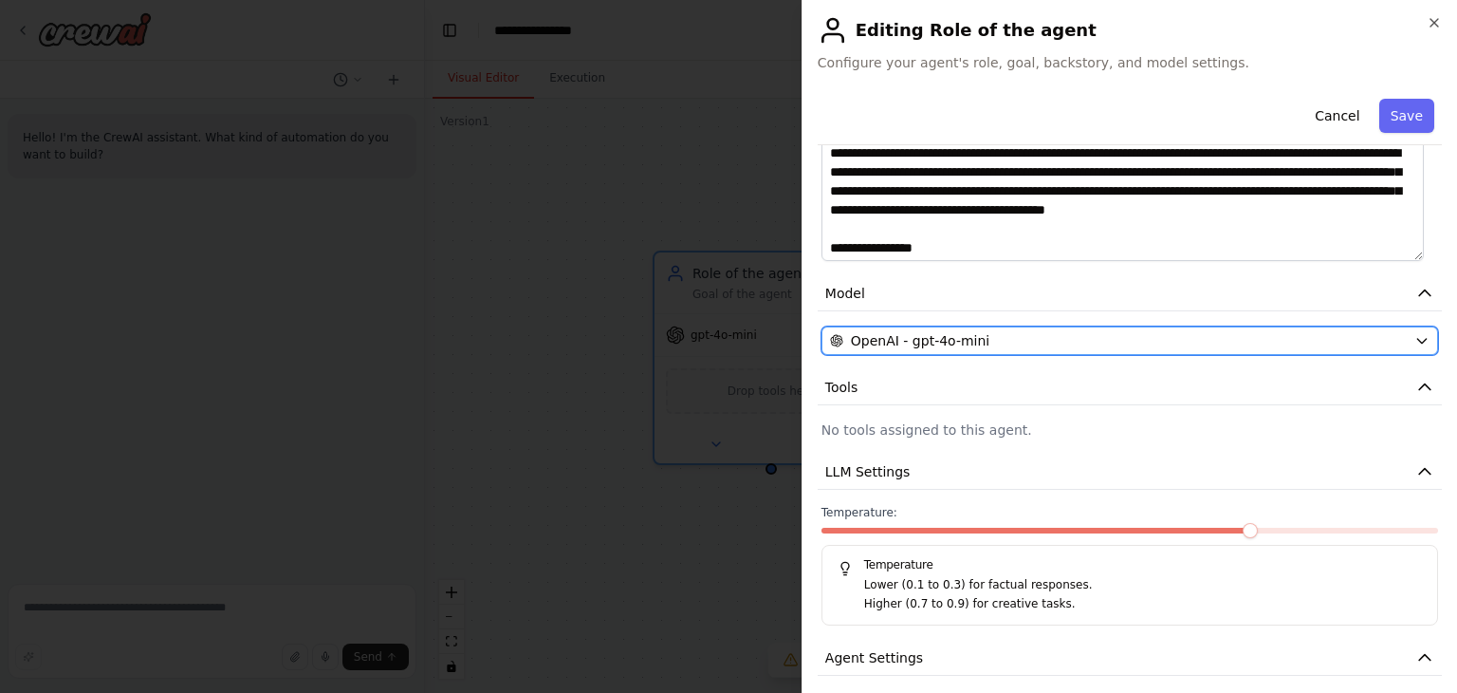
click at [996, 337] on div "OpenAI - gpt-4o-mini" at bounding box center [1118, 340] width 577 height 19
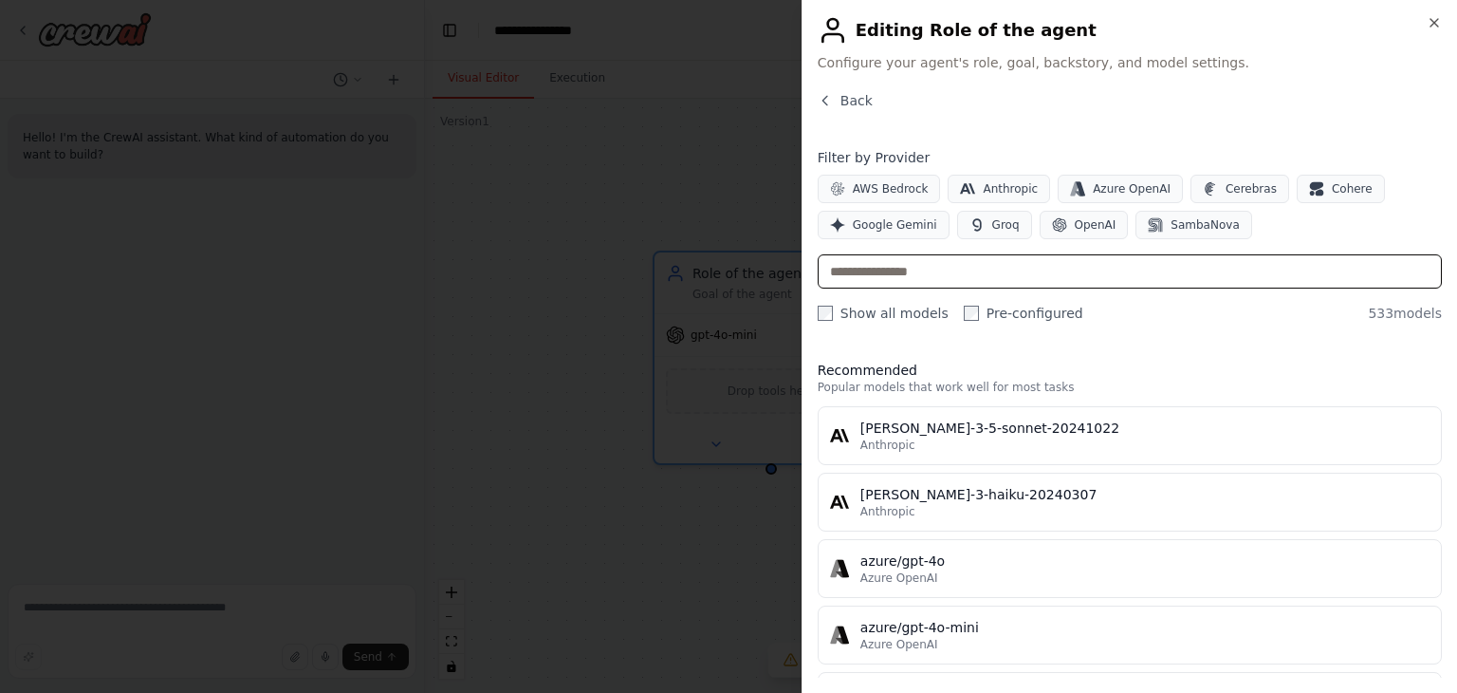
click at [918, 270] on input "text" at bounding box center [1130, 271] width 624 height 34
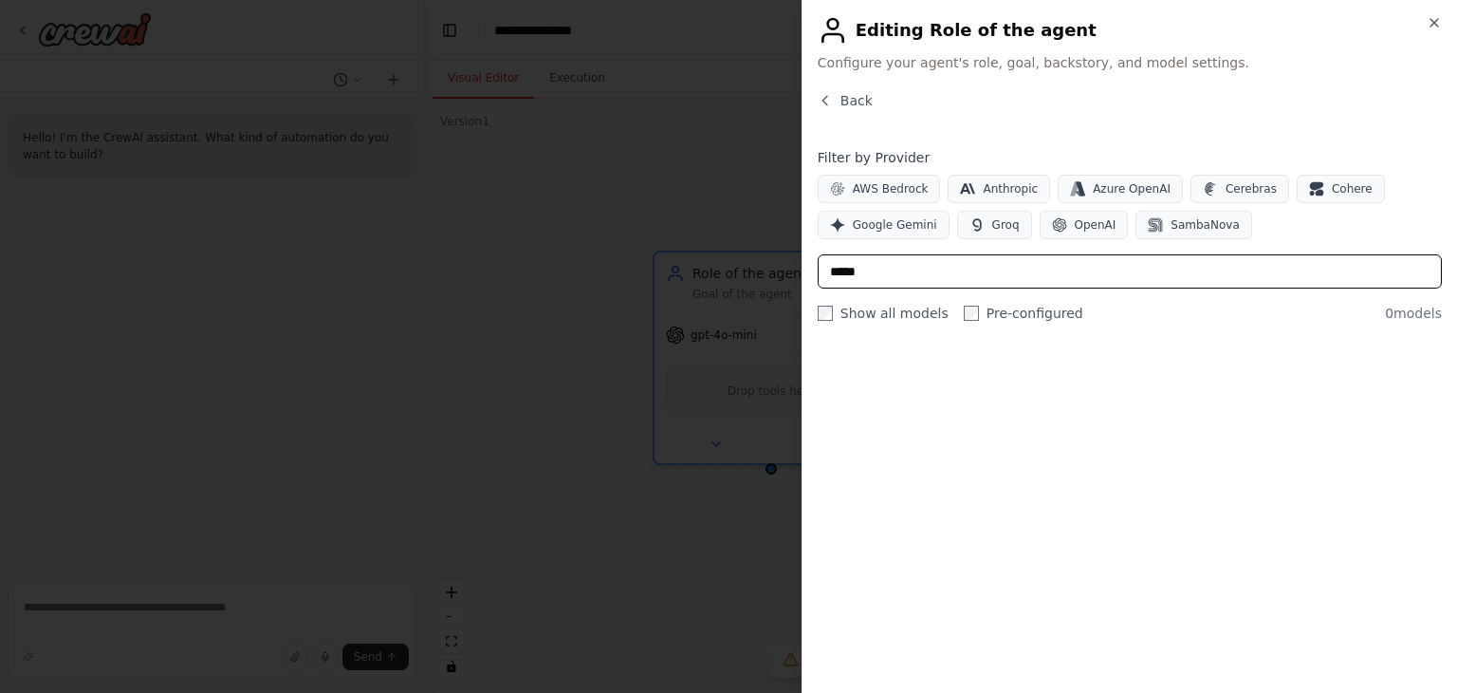
drag, startPoint x: 874, startPoint y: 274, endPoint x: 824, endPoint y: 278, distance: 50.4
click at [824, 278] on input "*****" at bounding box center [1130, 271] width 624 height 34
type input "****"
click at [831, 111] on div "Back" at bounding box center [1130, 108] width 624 height 34
click at [829, 96] on icon "button" at bounding box center [825, 100] width 15 height 15
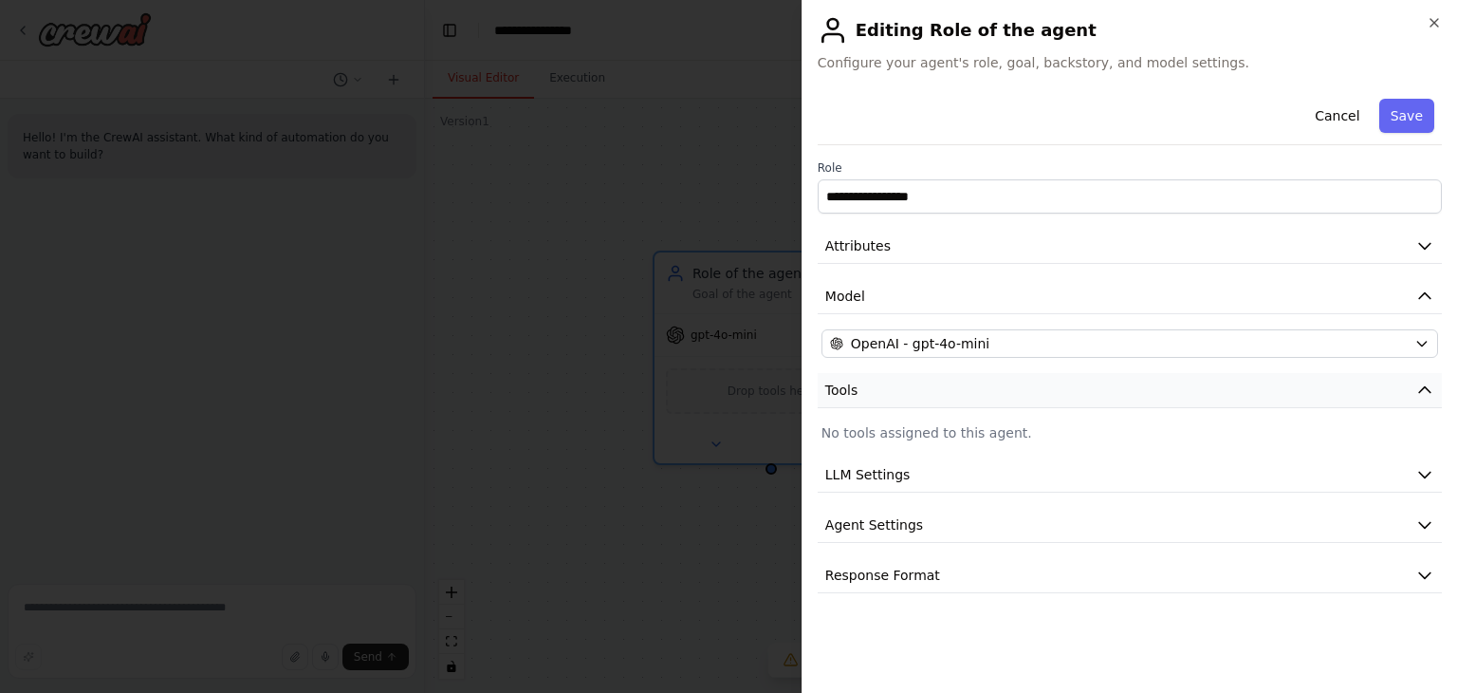
click at [982, 380] on button "Tools" at bounding box center [1130, 390] width 624 height 35
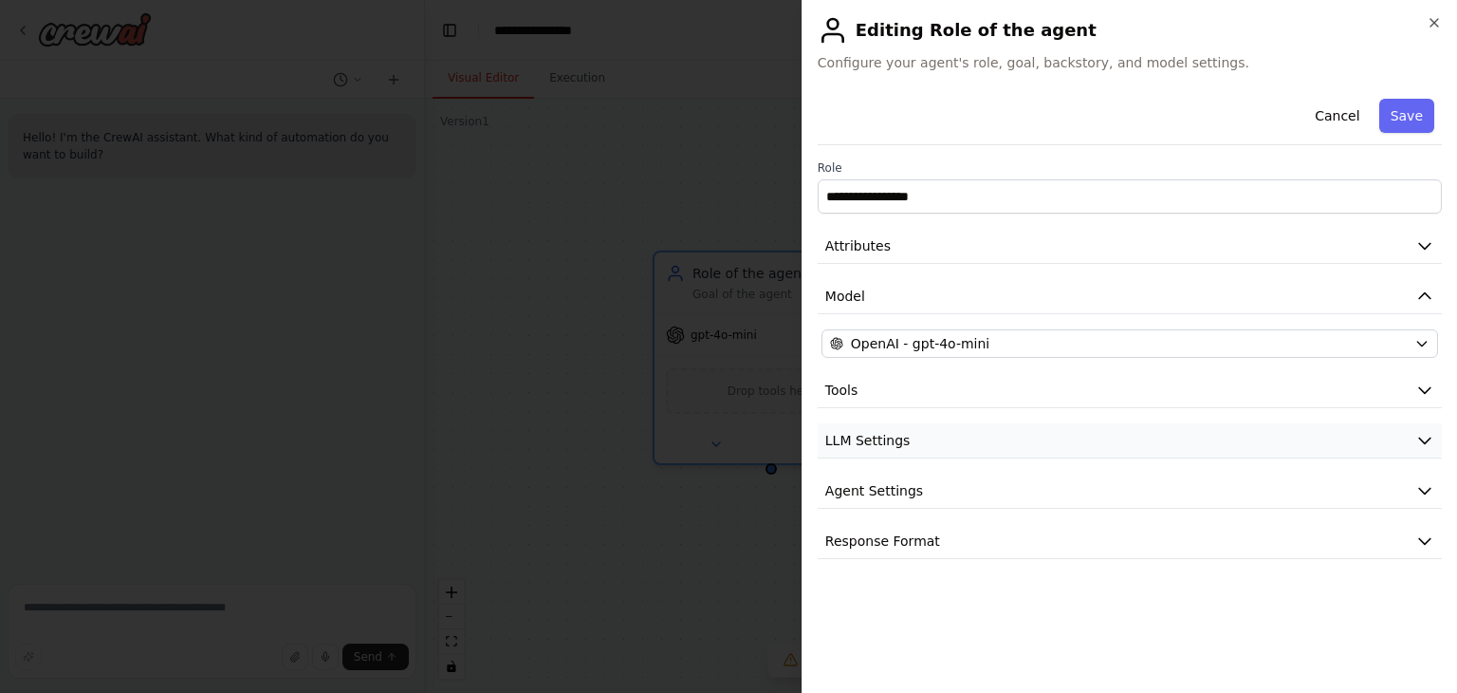
click at [976, 453] on button "LLM Settings" at bounding box center [1130, 440] width 624 height 35
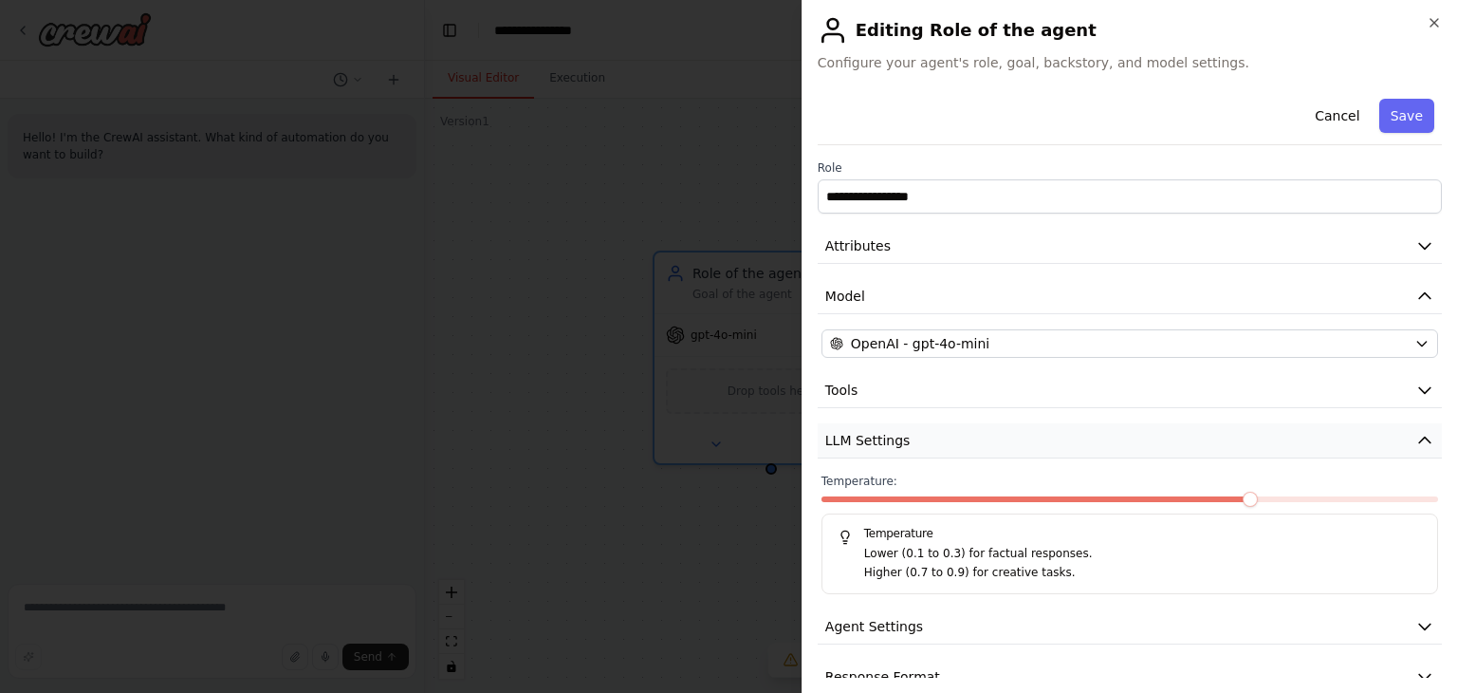
click at [976, 453] on button "LLM Settings" at bounding box center [1130, 440] width 624 height 35
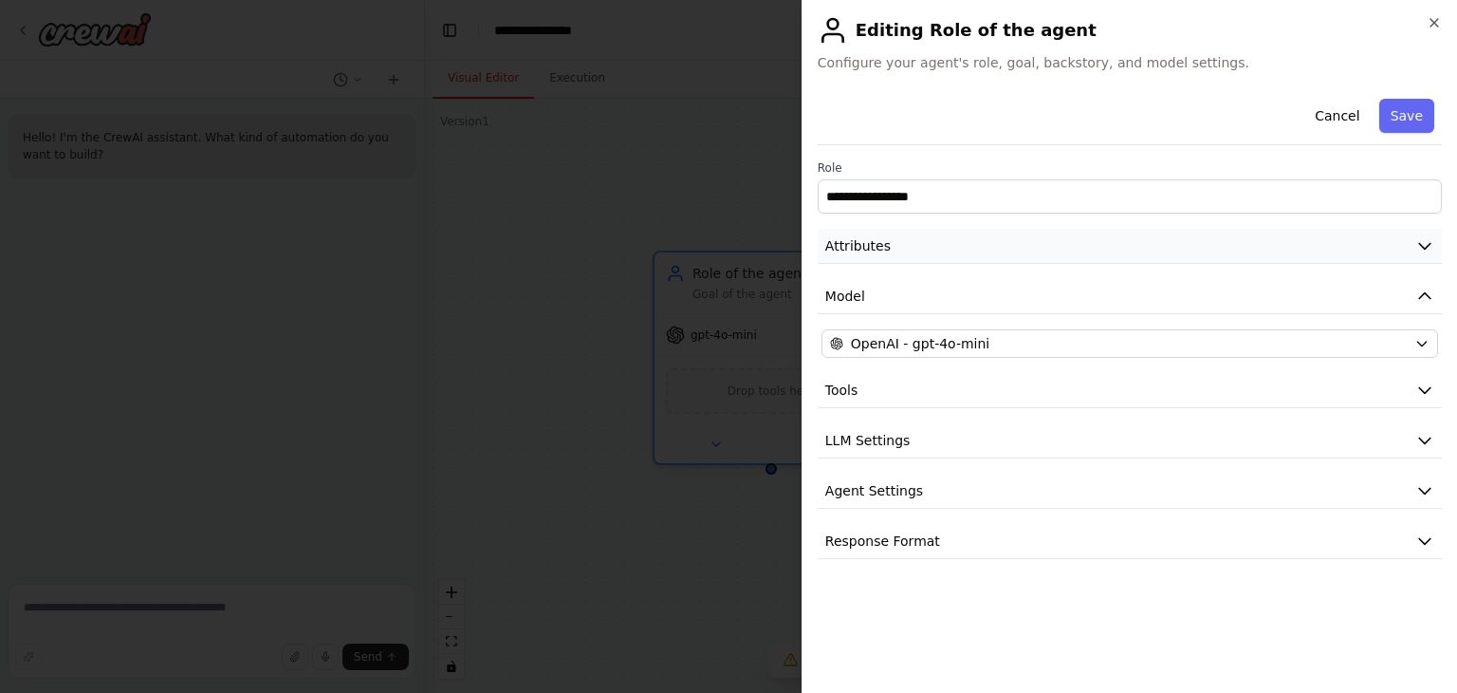
click at [1019, 255] on button "Attributes" at bounding box center [1130, 246] width 624 height 35
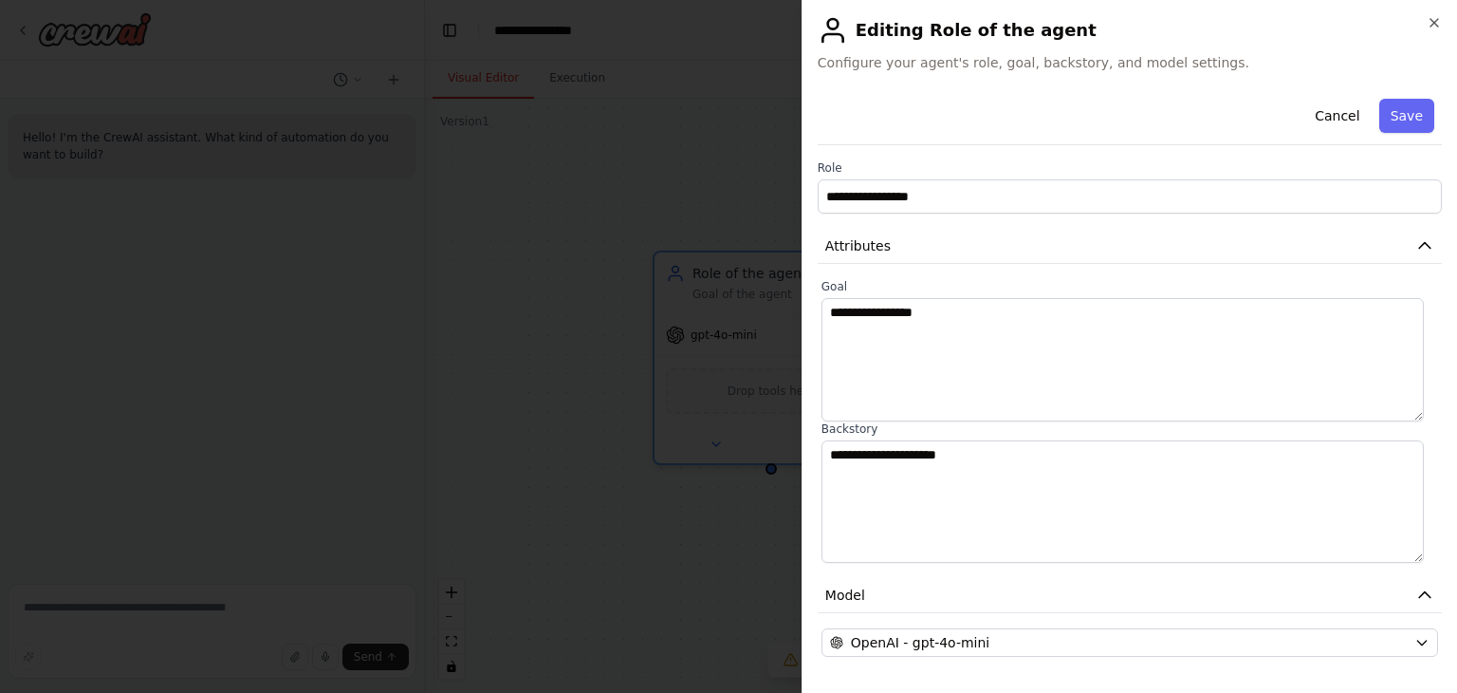
click at [918, 169] on label "Role" at bounding box center [1130, 167] width 624 height 15
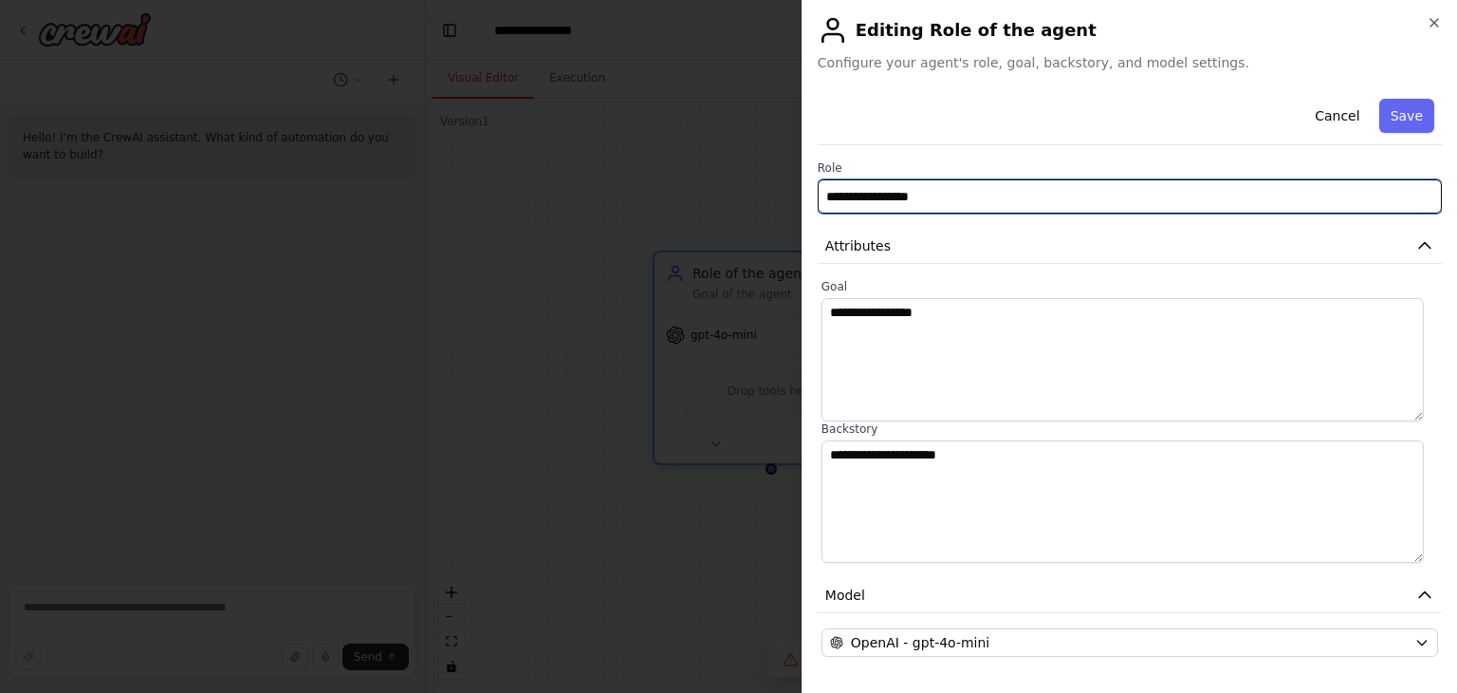
click at [930, 193] on input "**********" at bounding box center [1130, 196] width 624 height 34
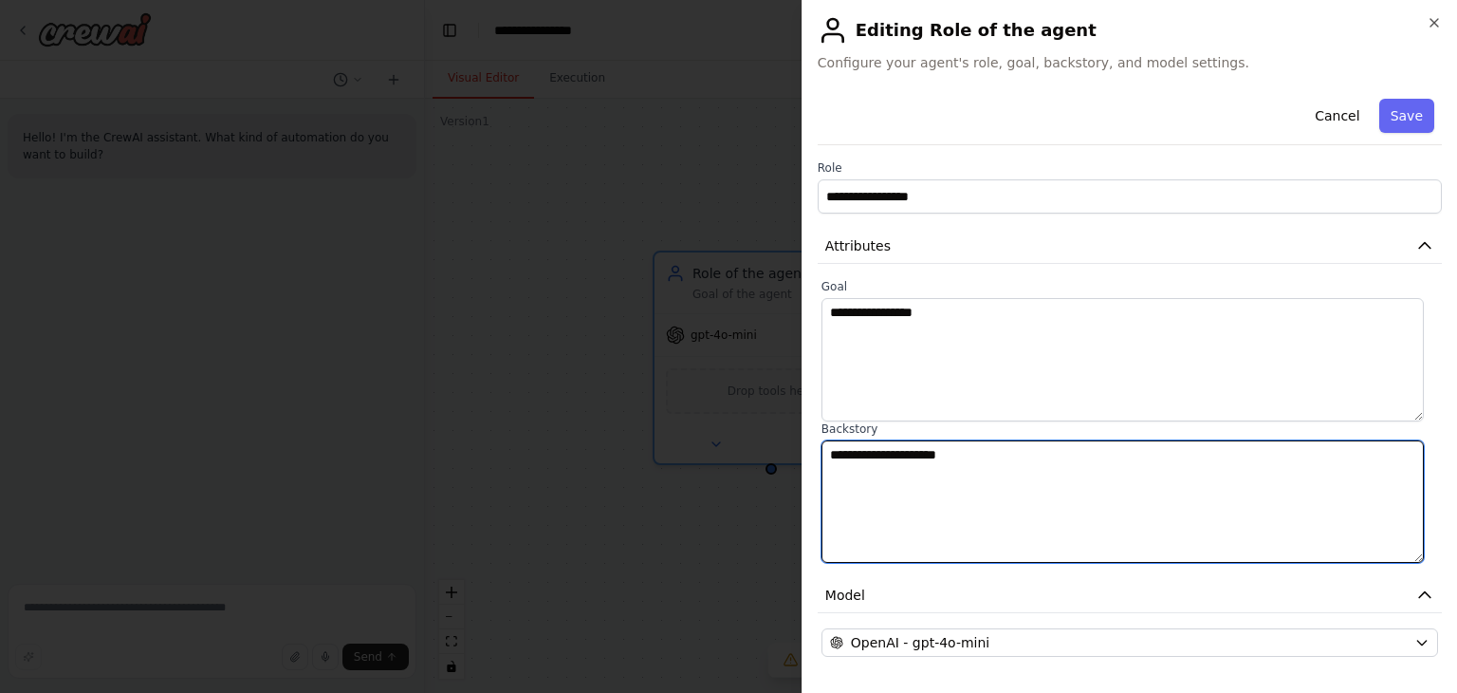
click at [903, 471] on textarea "**********" at bounding box center [1123, 501] width 603 height 123
paste textarea
type textarea "*****"
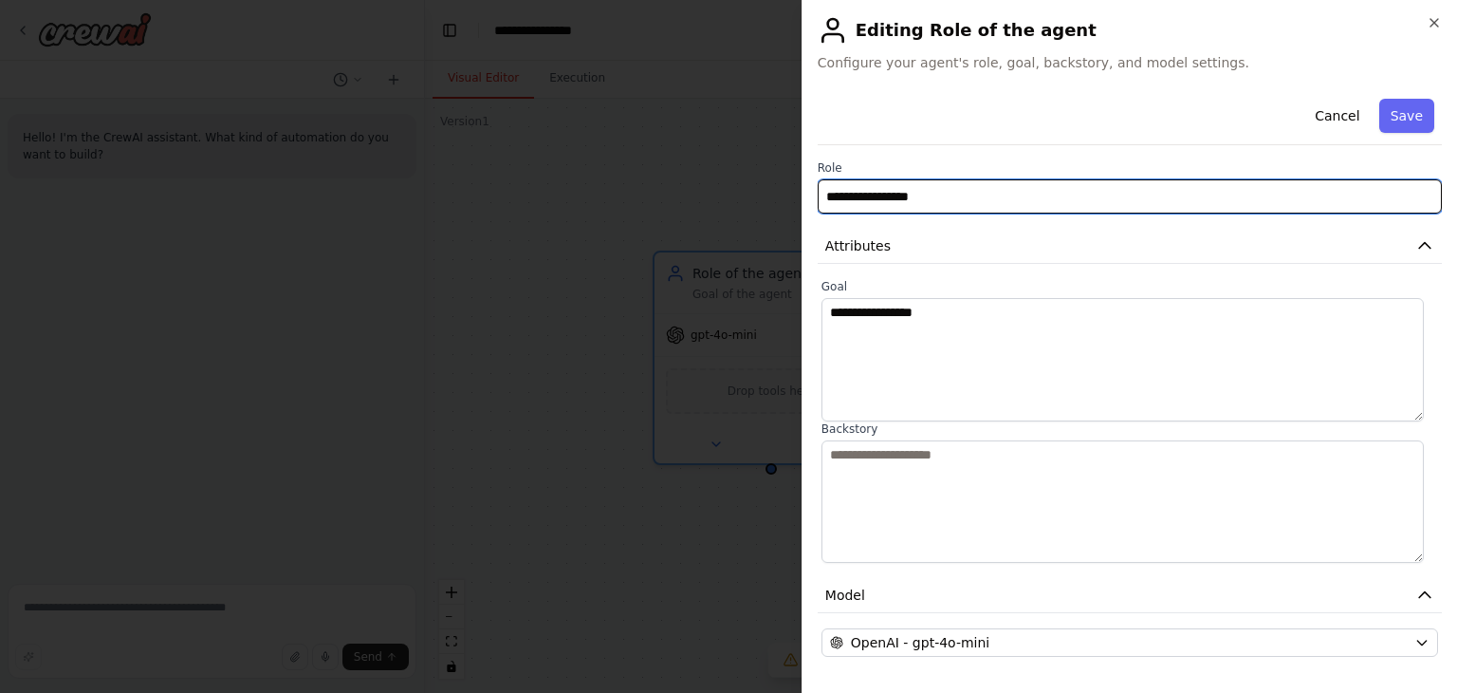
click at [839, 202] on input "**********" at bounding box center [1130, 196] width 624 height 34
paste input "**********"
type input "**********"
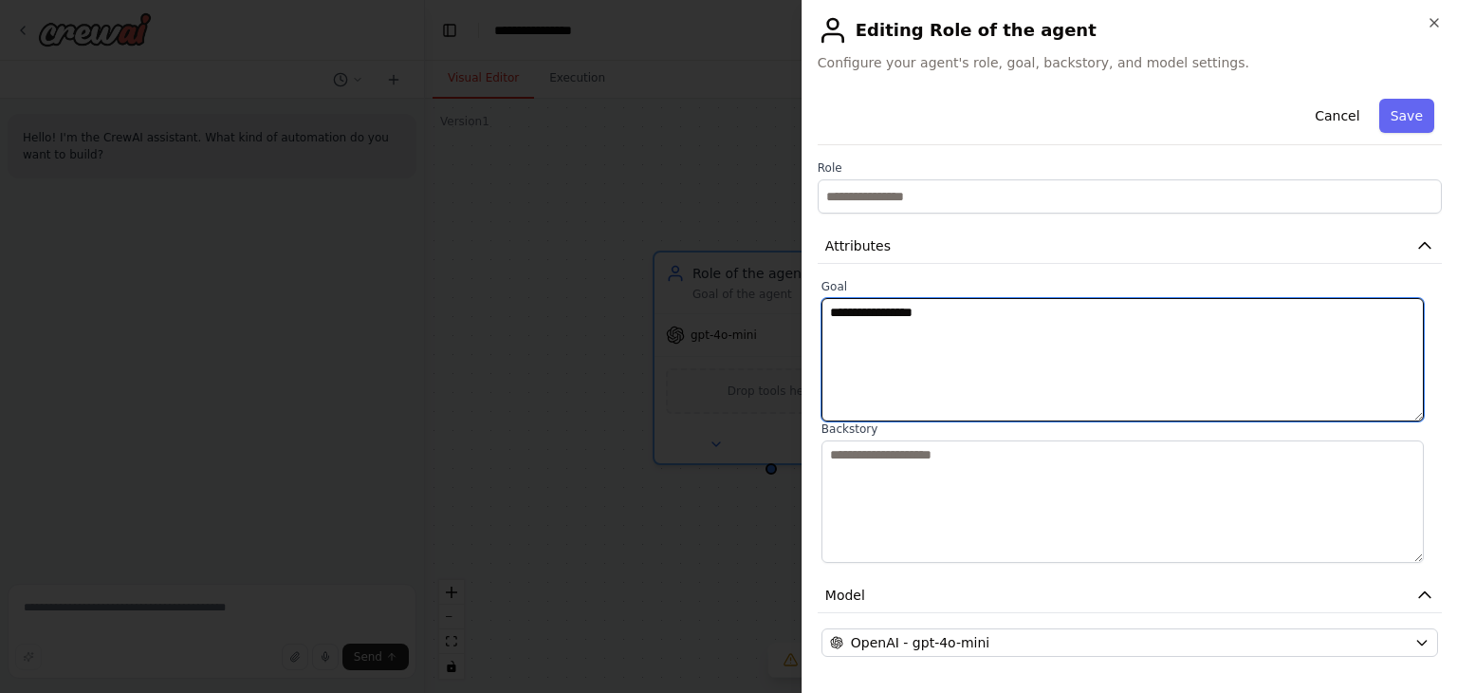
click at [875, 327] on textarea "**********" at bounding box center [1123, 359] width 603 height 123
paste textarea "**********"
type textarea "**********"
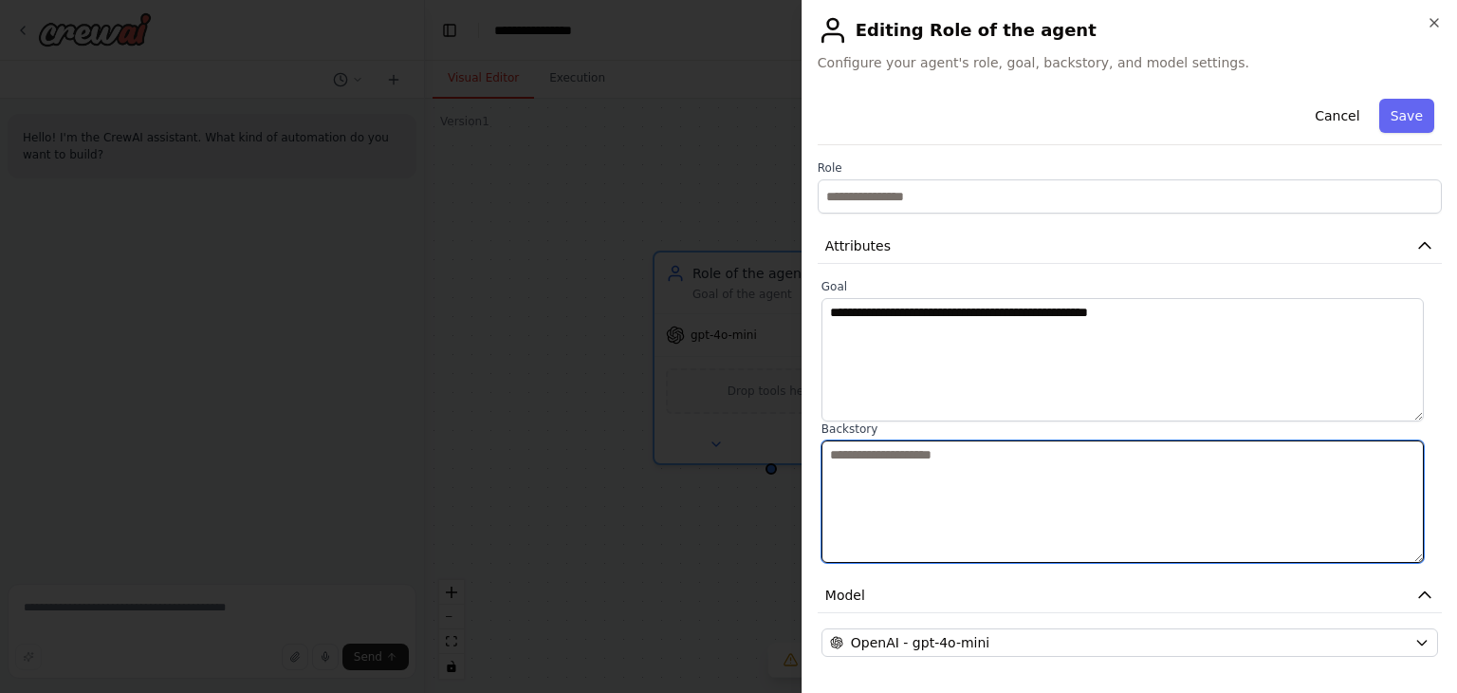
click at [870, 449] on textarea at bounding box center [1123, 501] width 603 height 123
paste textarea "**********"
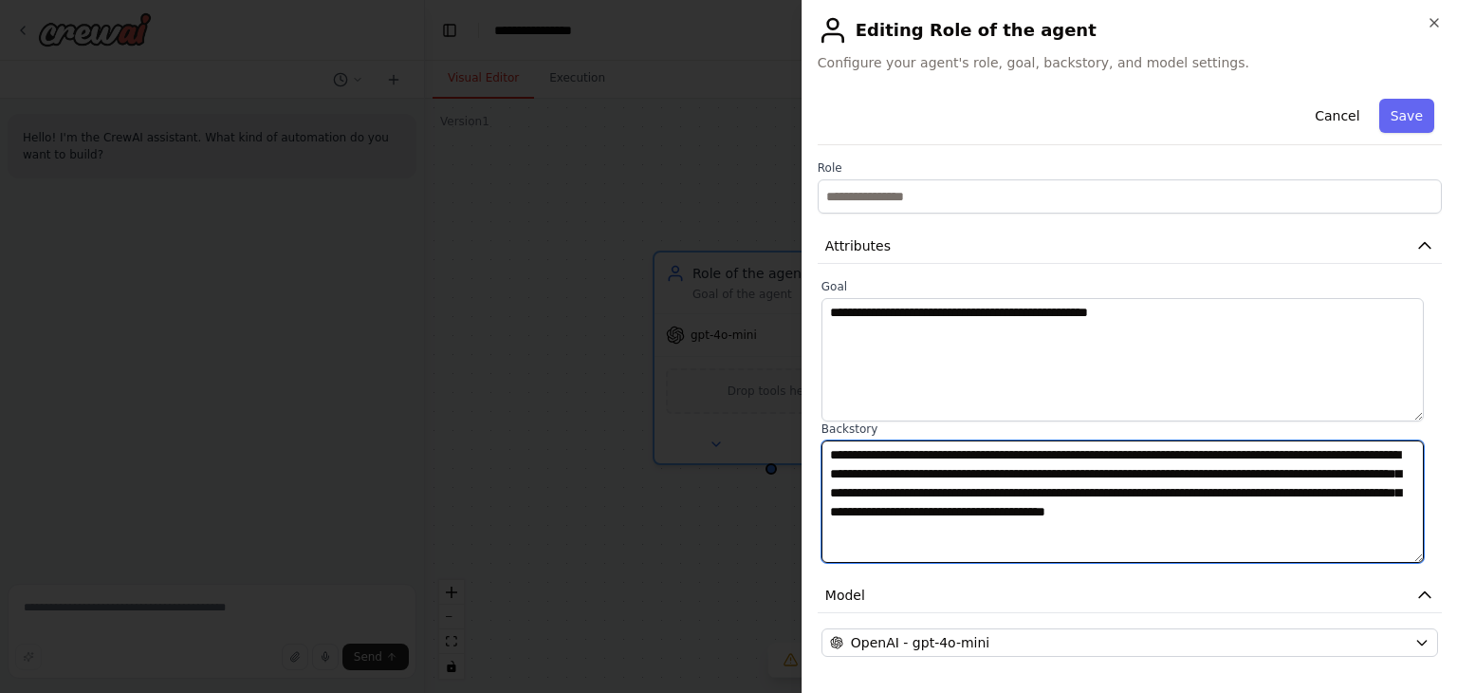
type textarea "**********"
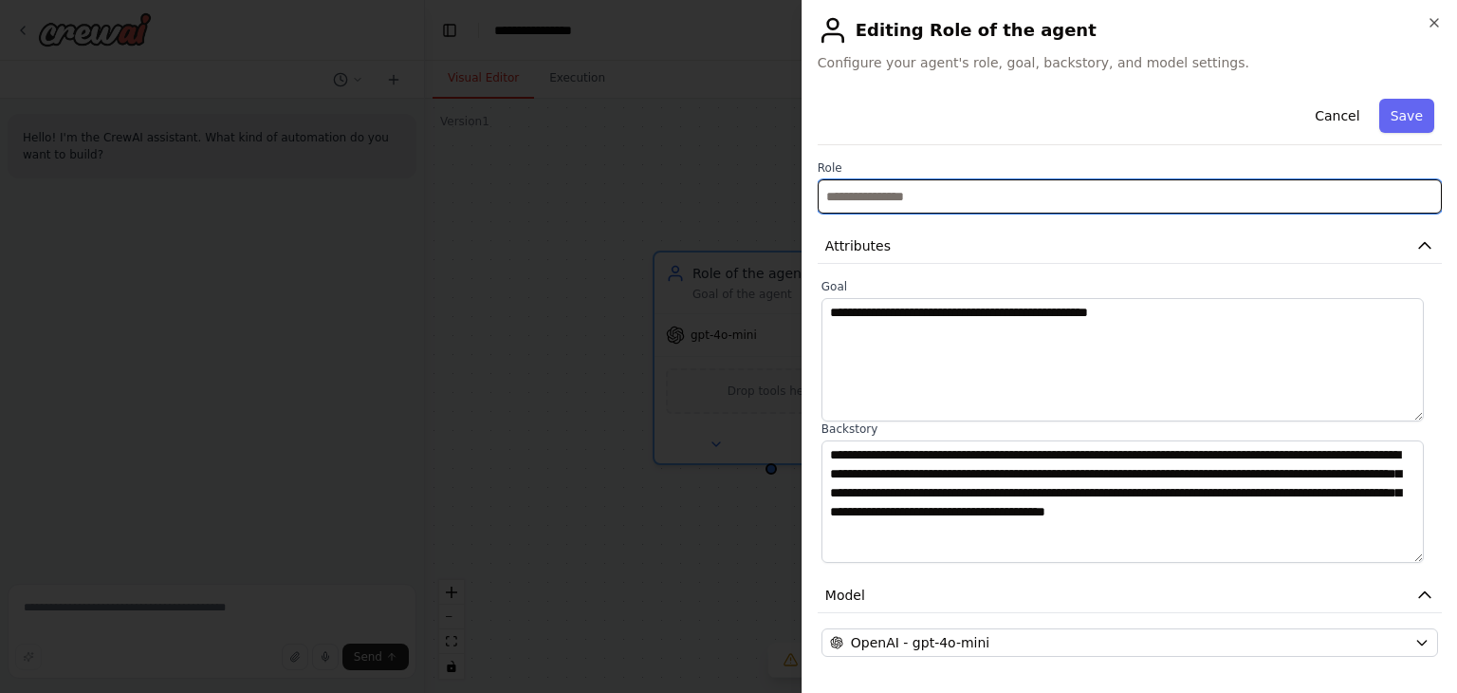
click at [877, 208] on input "text" at bounding box center [1130, 196] width 624 height 34
type input "**********"
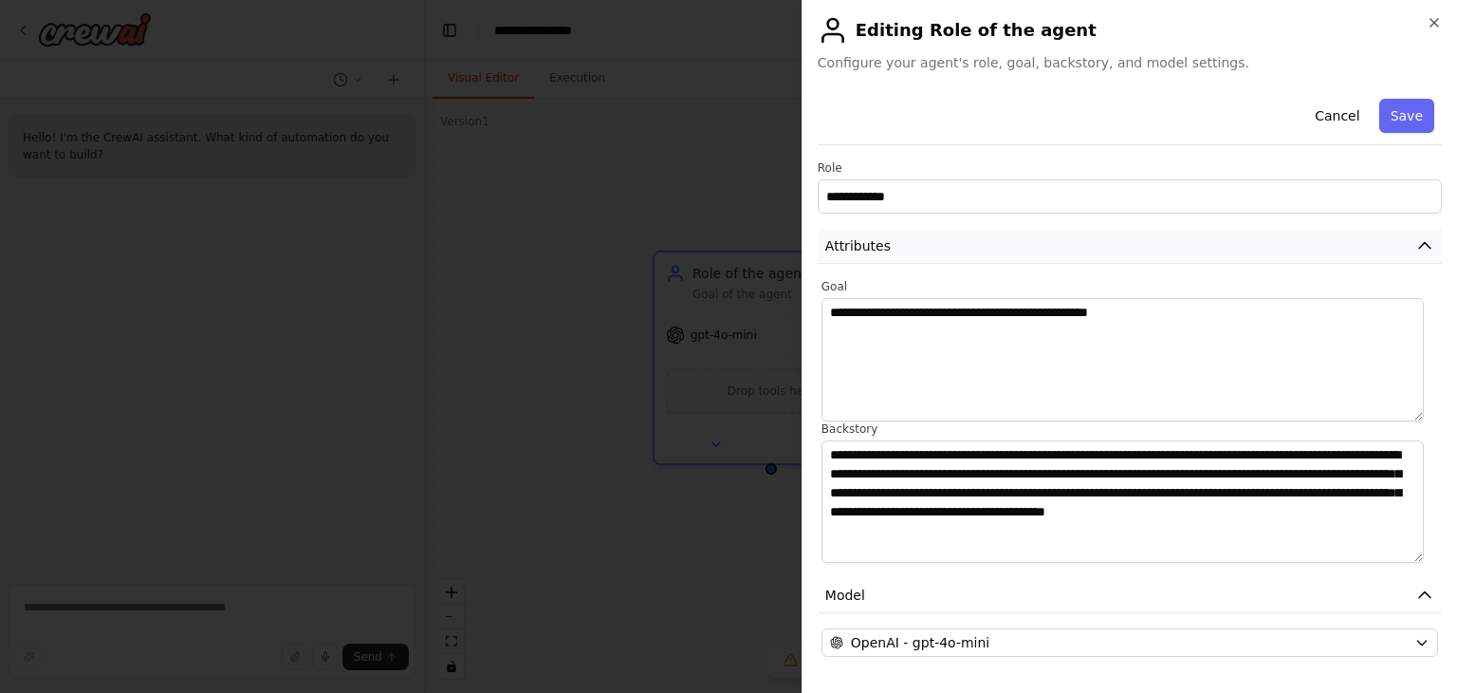
click at [892, 253] on button "Attributes" at bounding box center [1130, 246] width 624 height 35
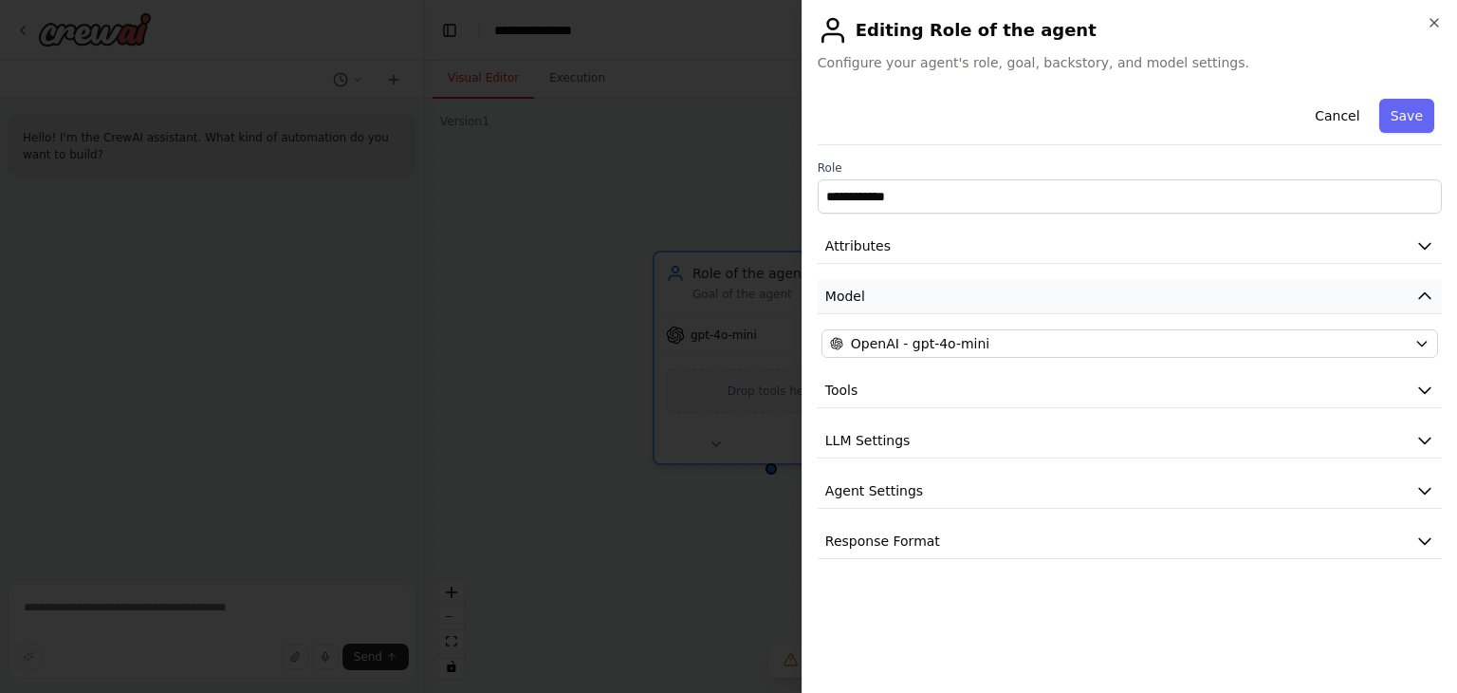
click at [896, 294] on button "Model" at bounding box center [1130, 296] width 624 height 35
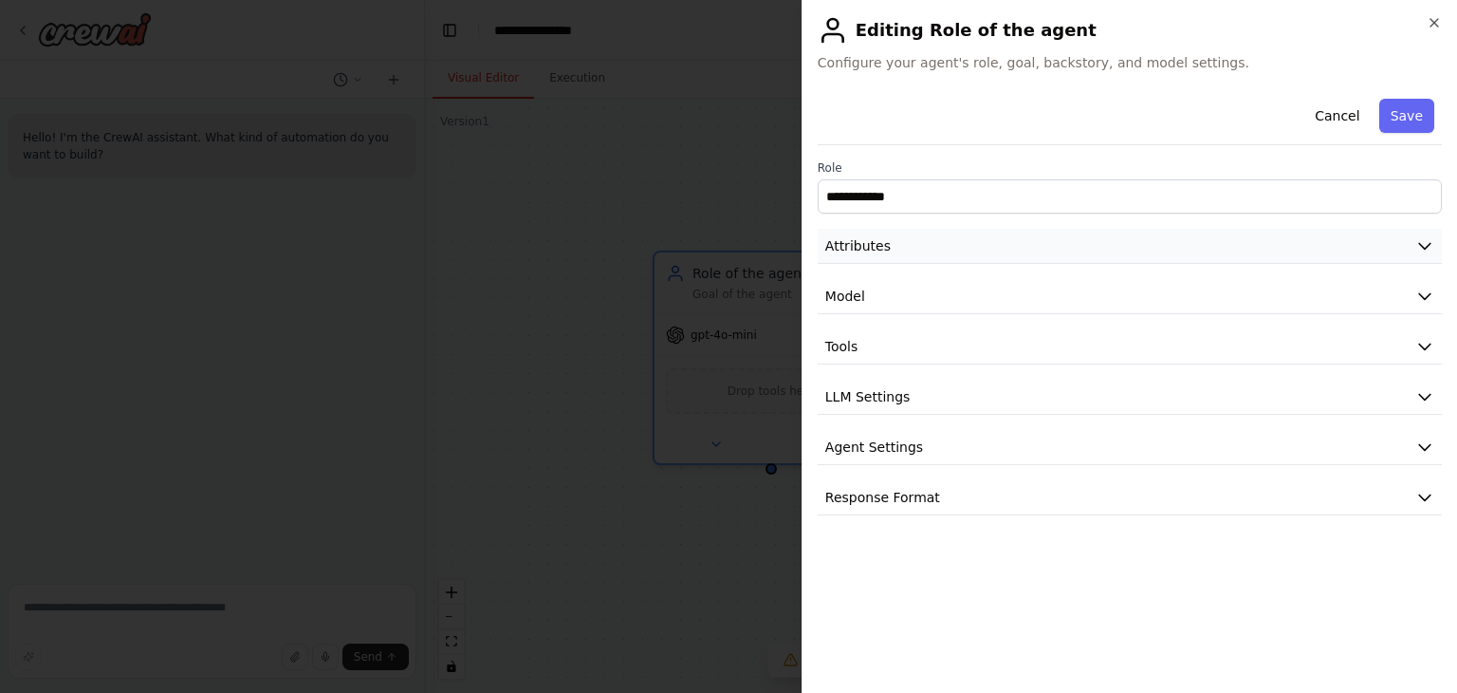
click at [895, 246] on button "Attributes" at bounding box center [1130, 246] width 624 height 35
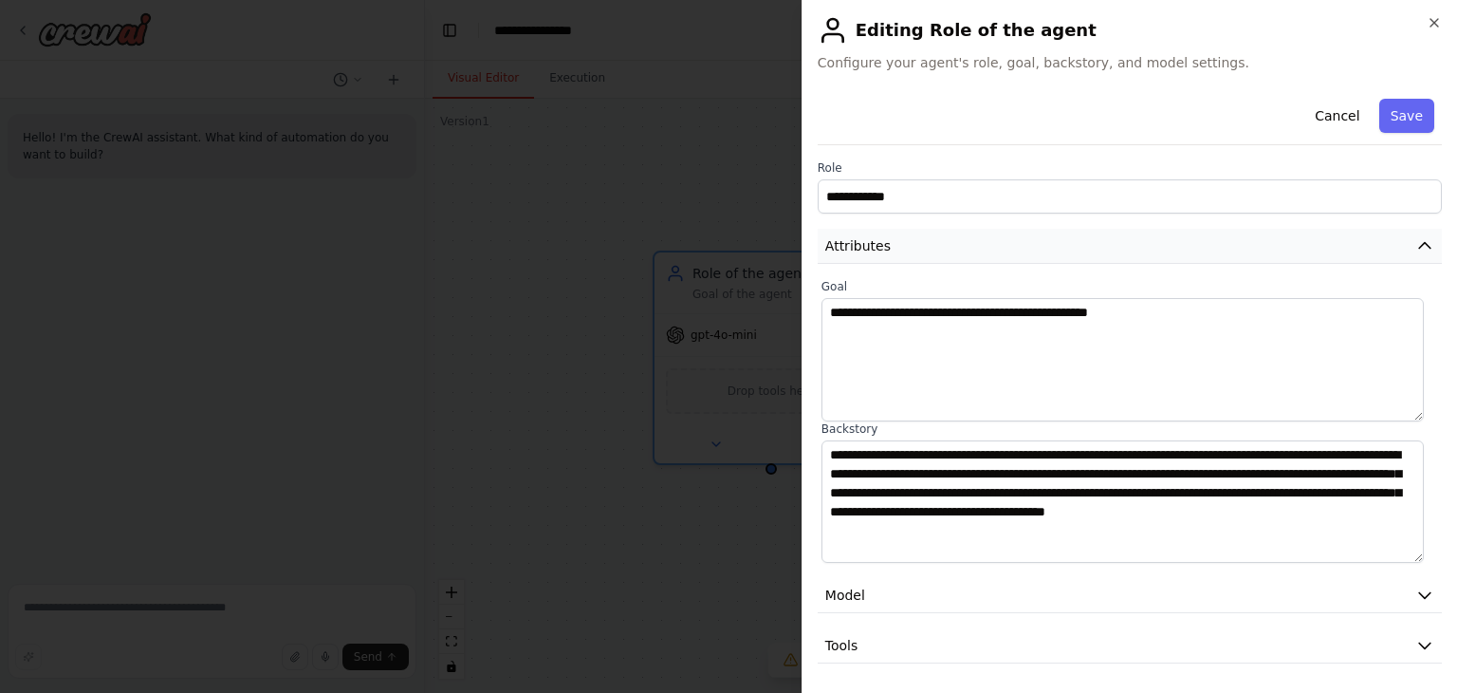
click at [895, 246] on button "Attributes" at bounding box center [1130, 246] width 624 height 35
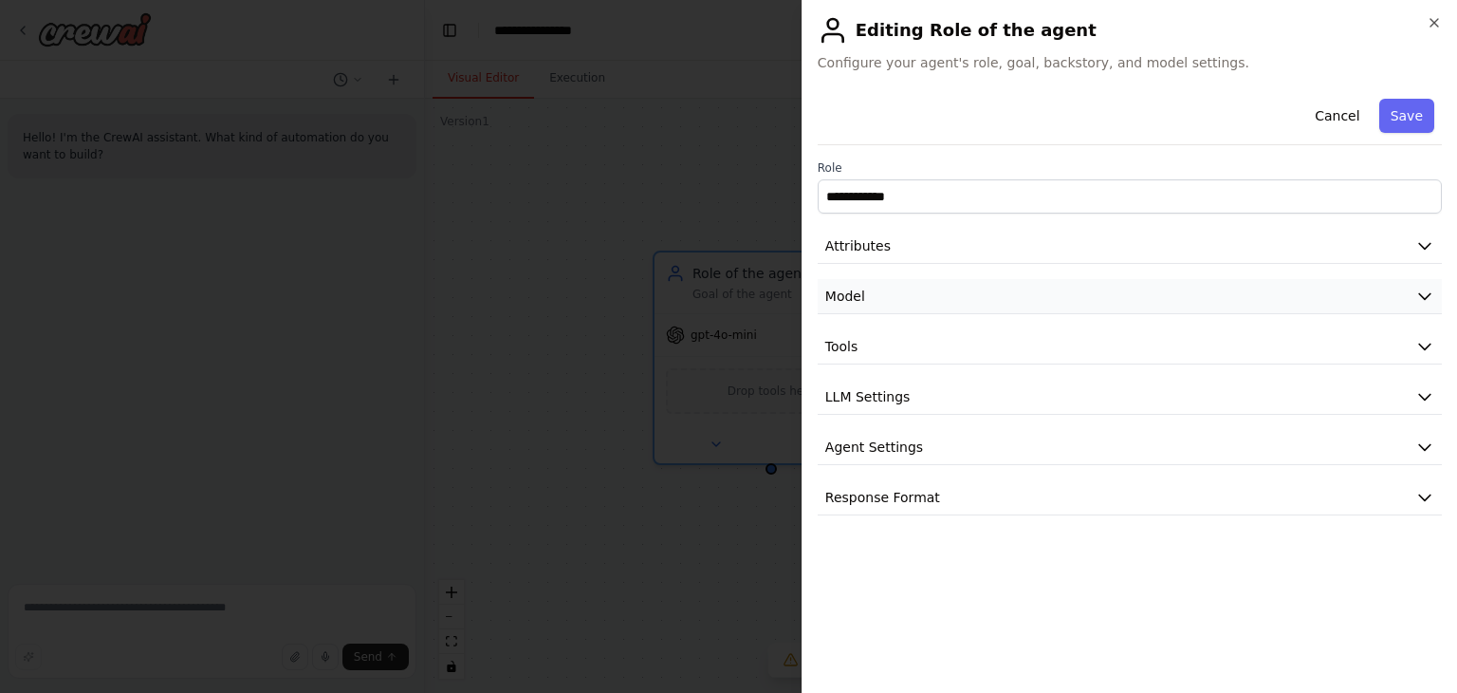
click at [898, 294] on button "Model" at bounding box center [1130, 296] width 624 height 35
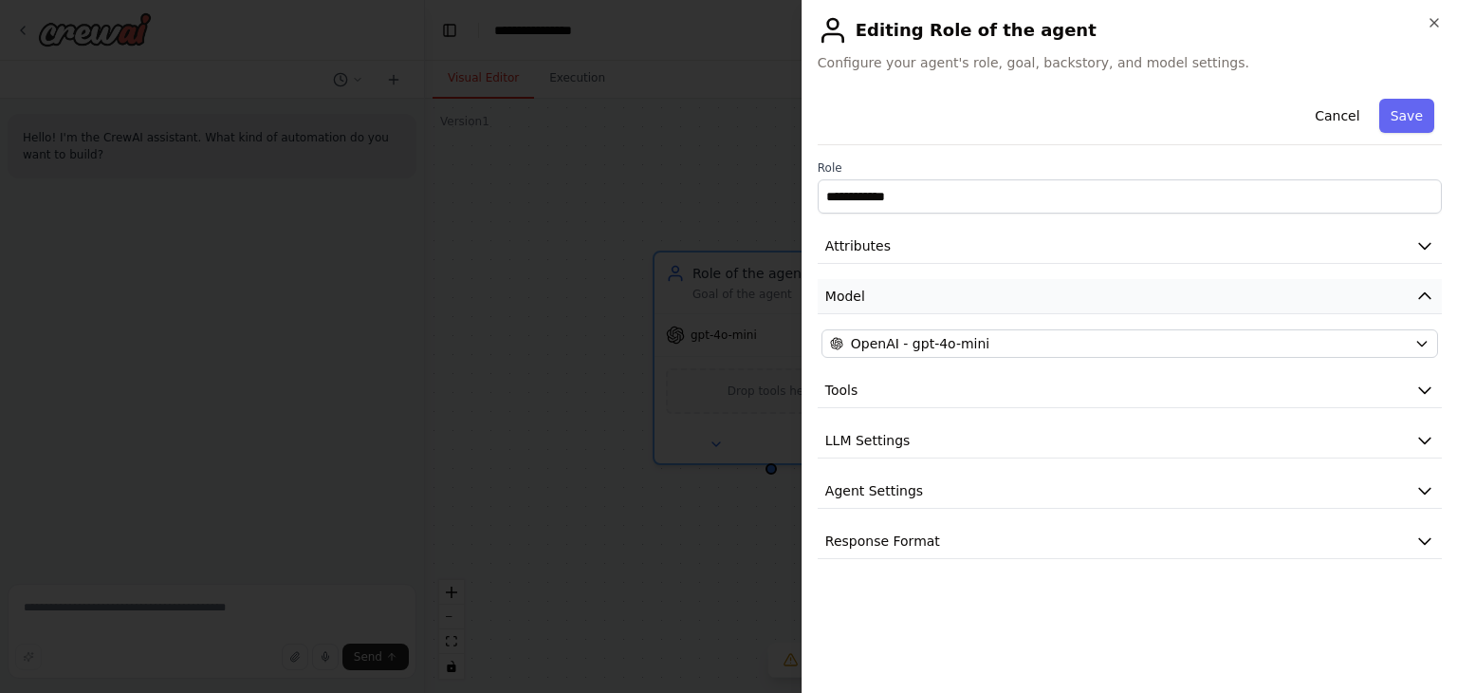
click at [898, 294] on button "Model" at bounding box center [1130, 296] width 624 height 35
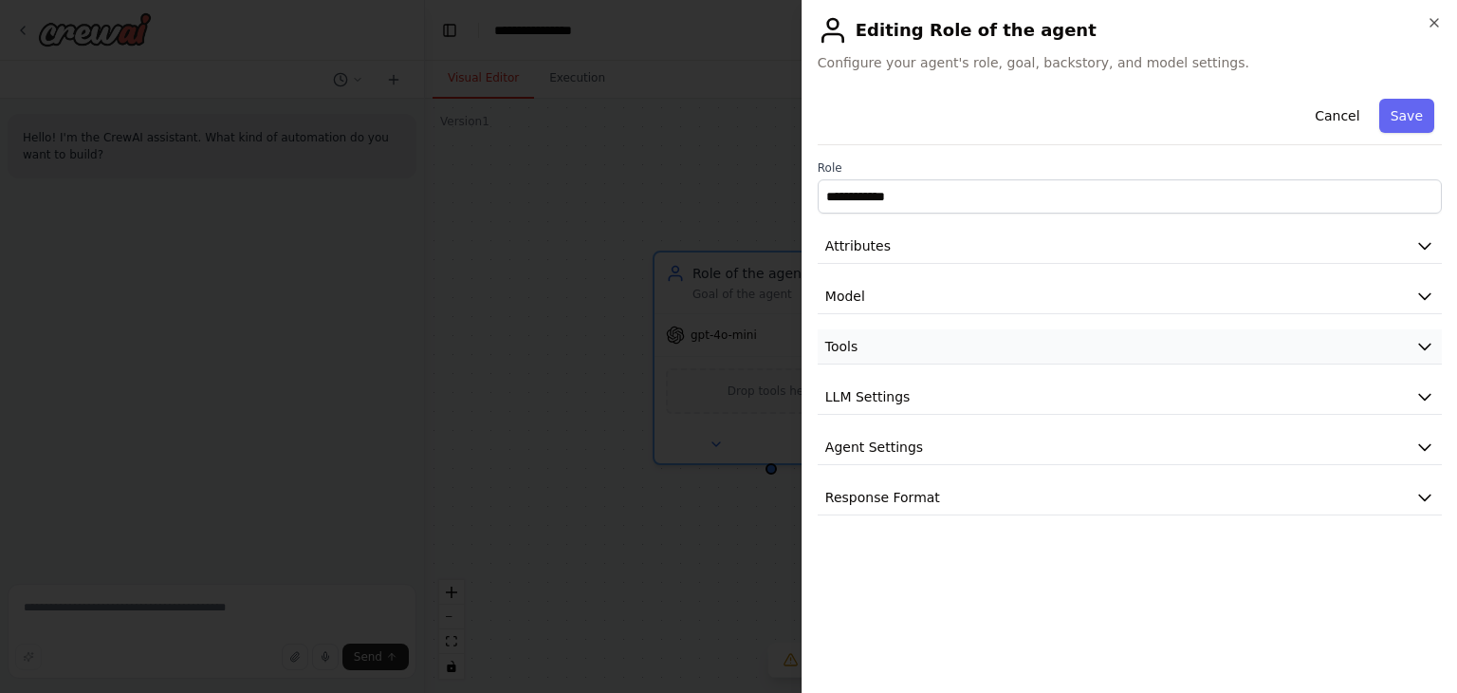
click at [898, 335] on button "Tools" at bounding box center [1130, 346] width 624 height 35
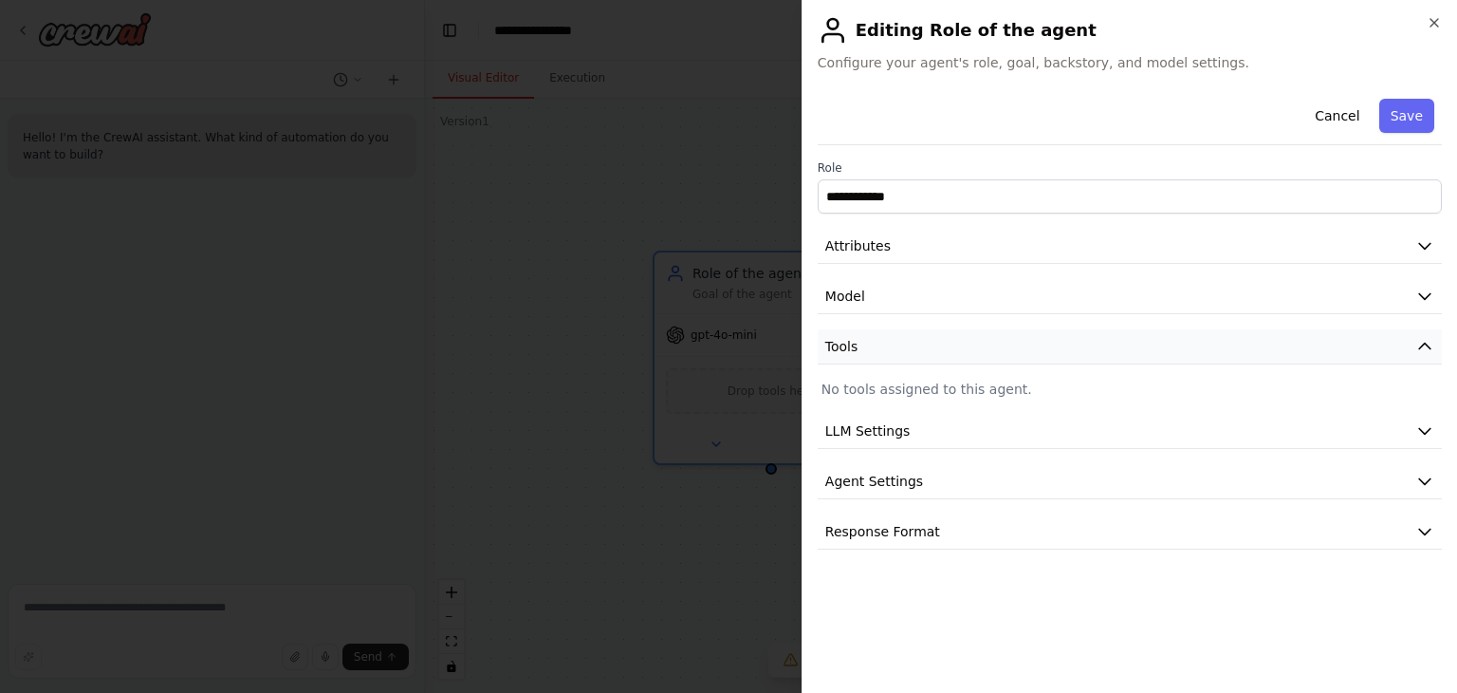
click at [899, 335] on button "Tools" at bounding box center [1130, 346] width 624 height 35
click at [905, 384] on button "LLM Settings" at bounding box center [1130, 397] width 624 height 35
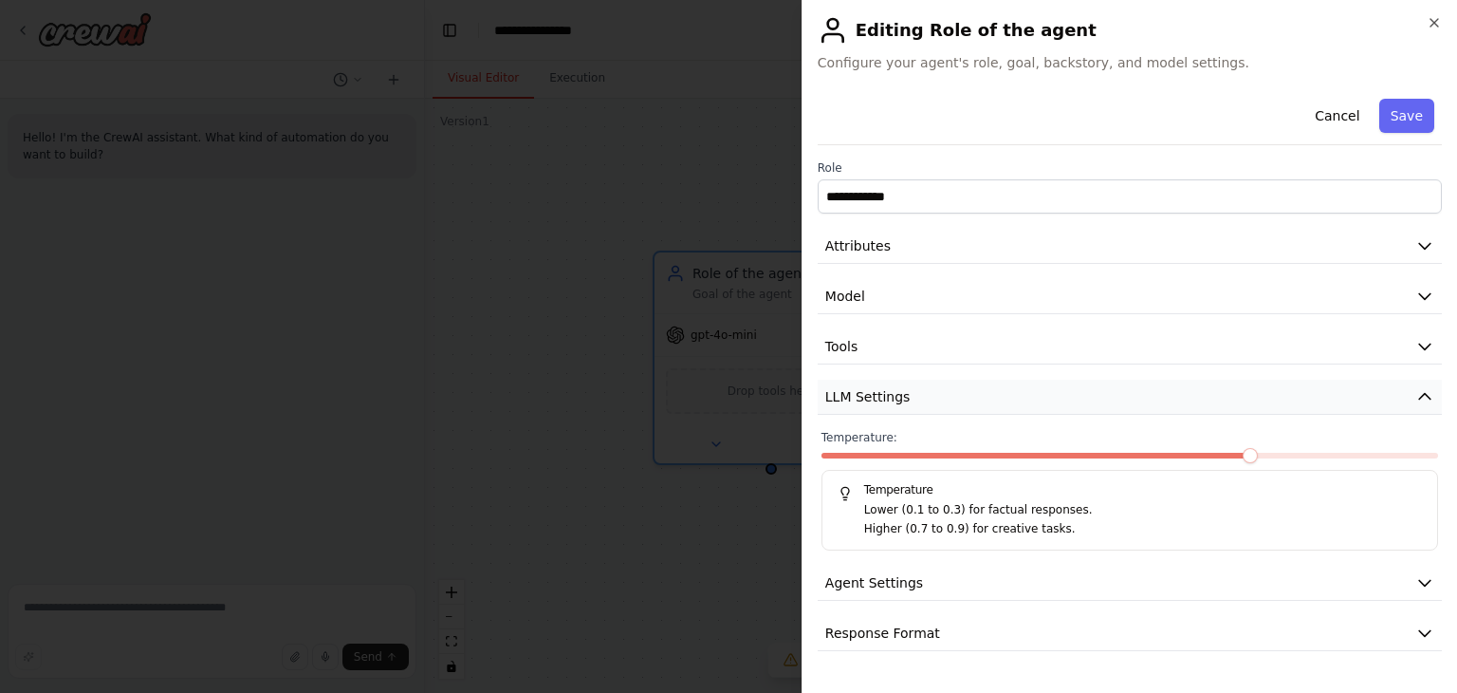
click at [905, 384] on button "LLM Settings" at bounding box center [1130, 397] width 624 height 35
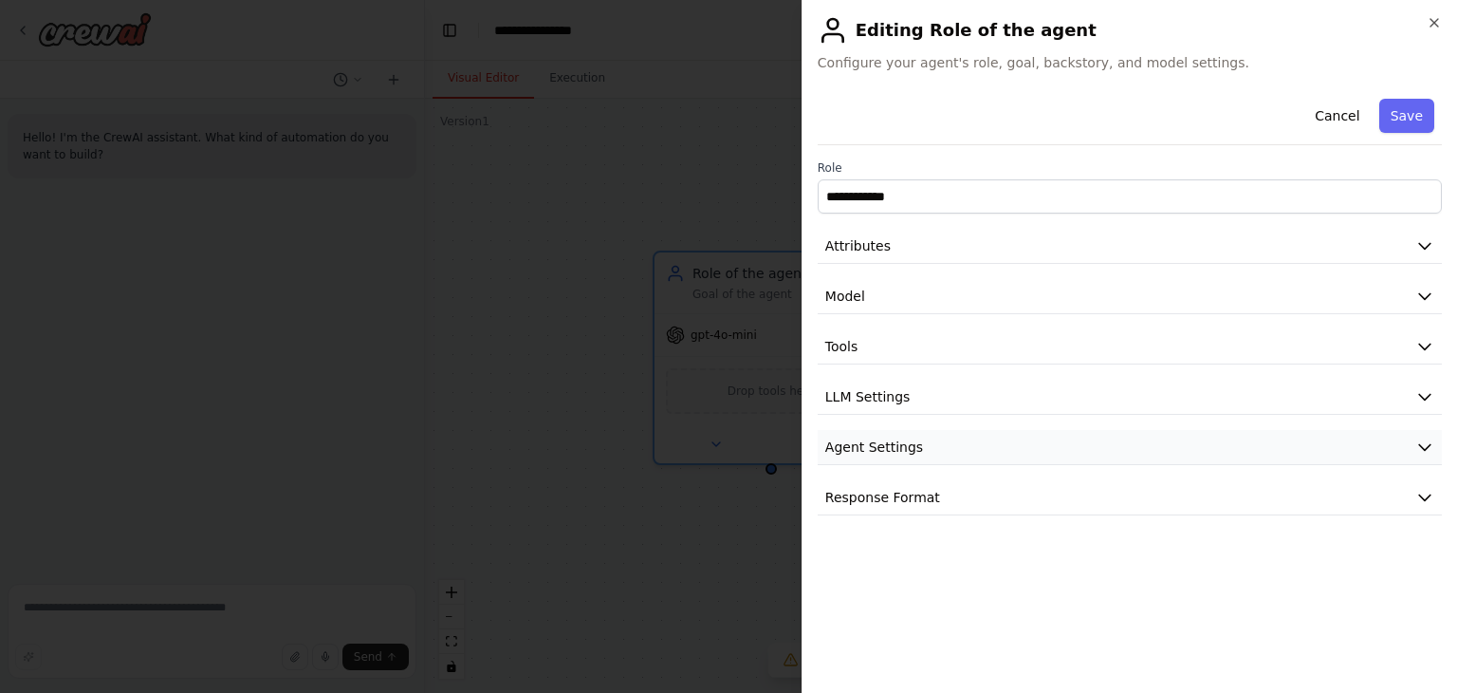
click at [928, 451] on button "Agent Settings" at bounding box center [1130, 447] width 624 height 35
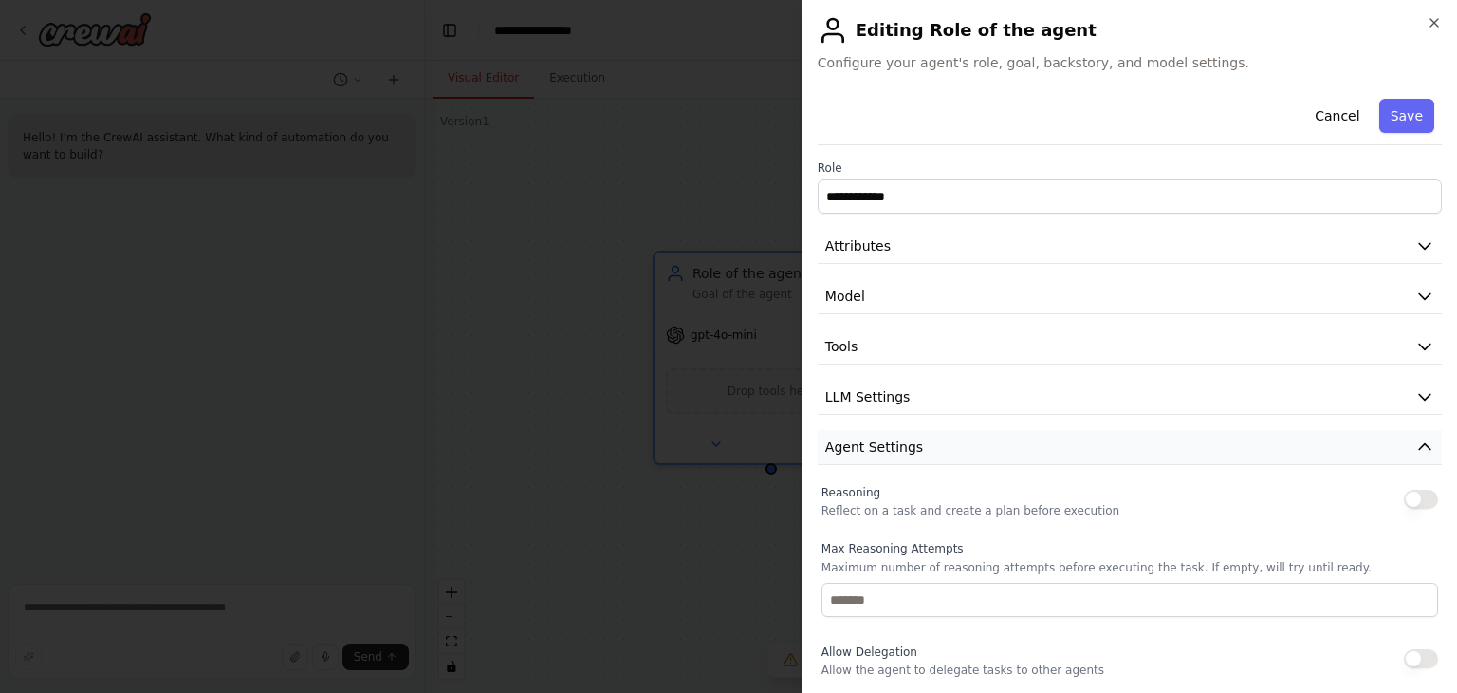
click at [928, 451] on button "Agent Settings" at bounding box center [1130, 447] width 624 height 35
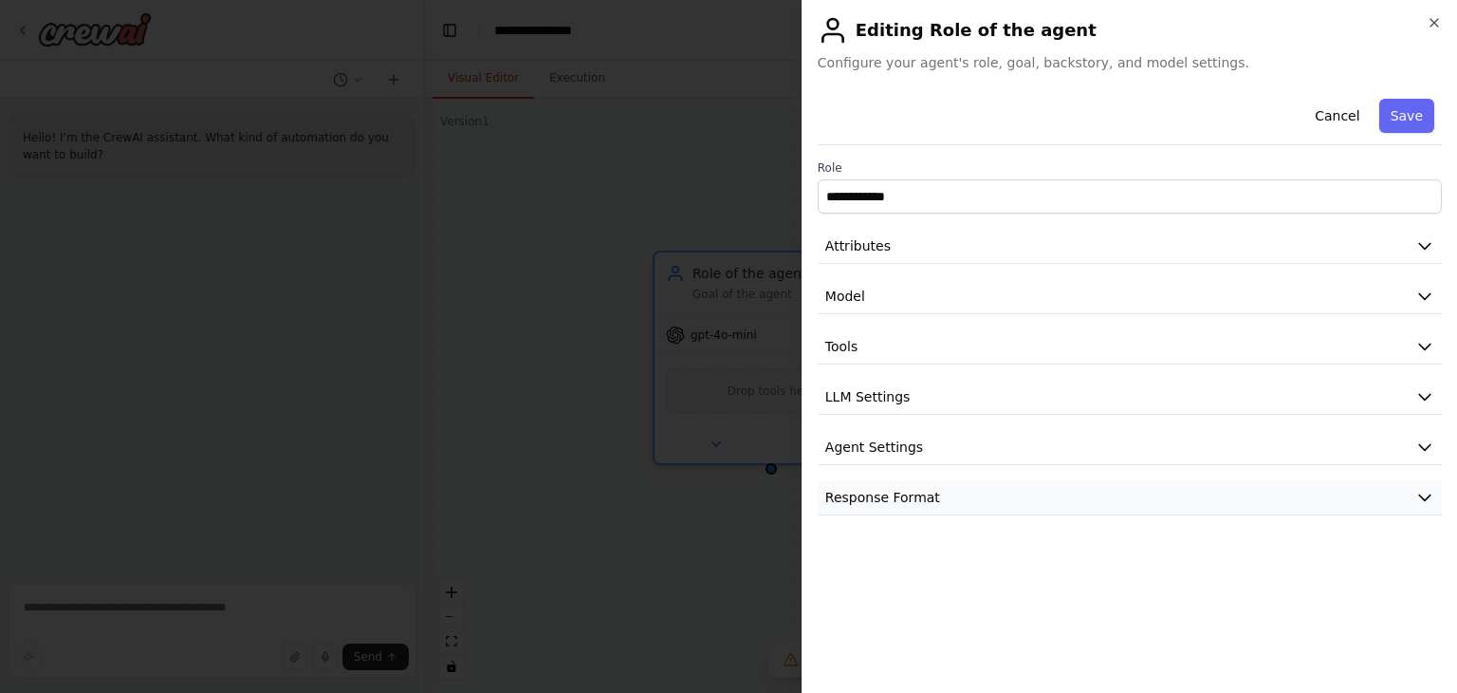
click at [937, 504] on button "Response Format" at bounding box center [1130, 497] width 624 height 35
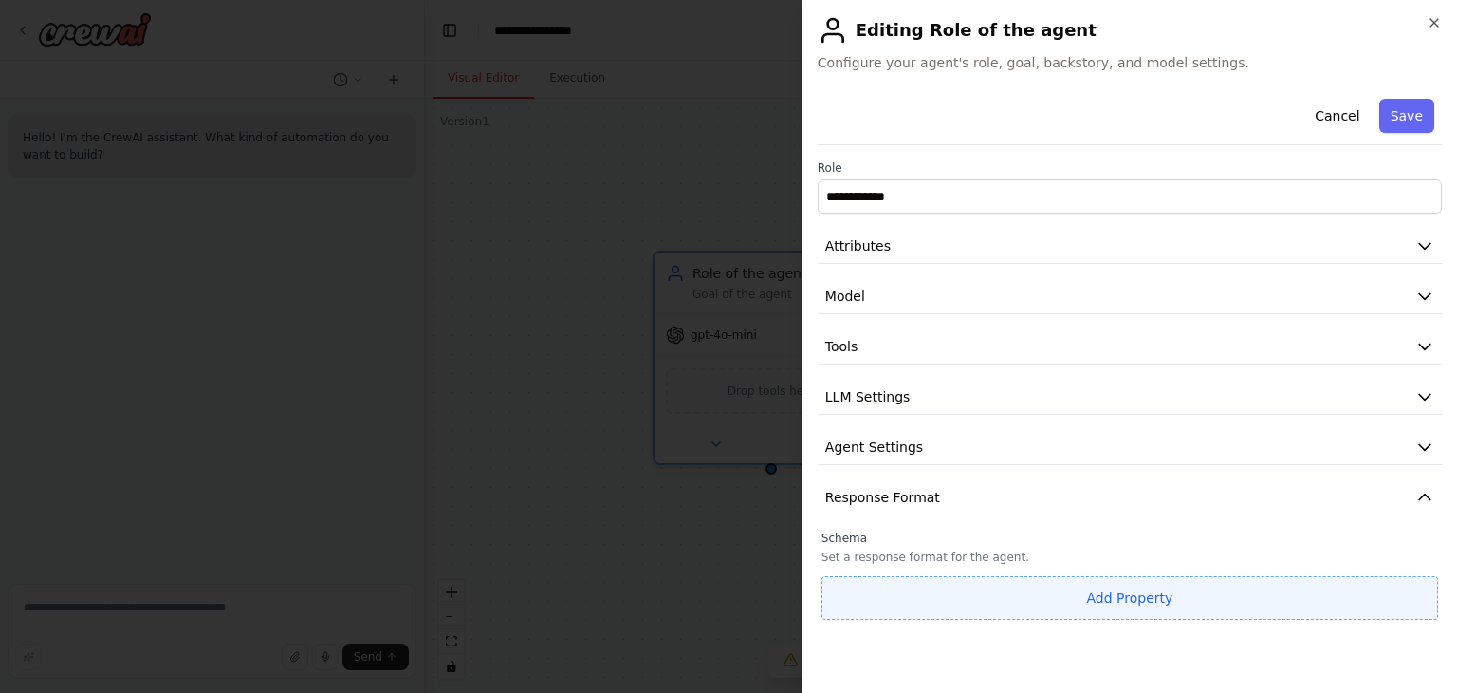
click at [932, 595] on button "Add Property" at bounding box center [1130, 598] width 617 height 44
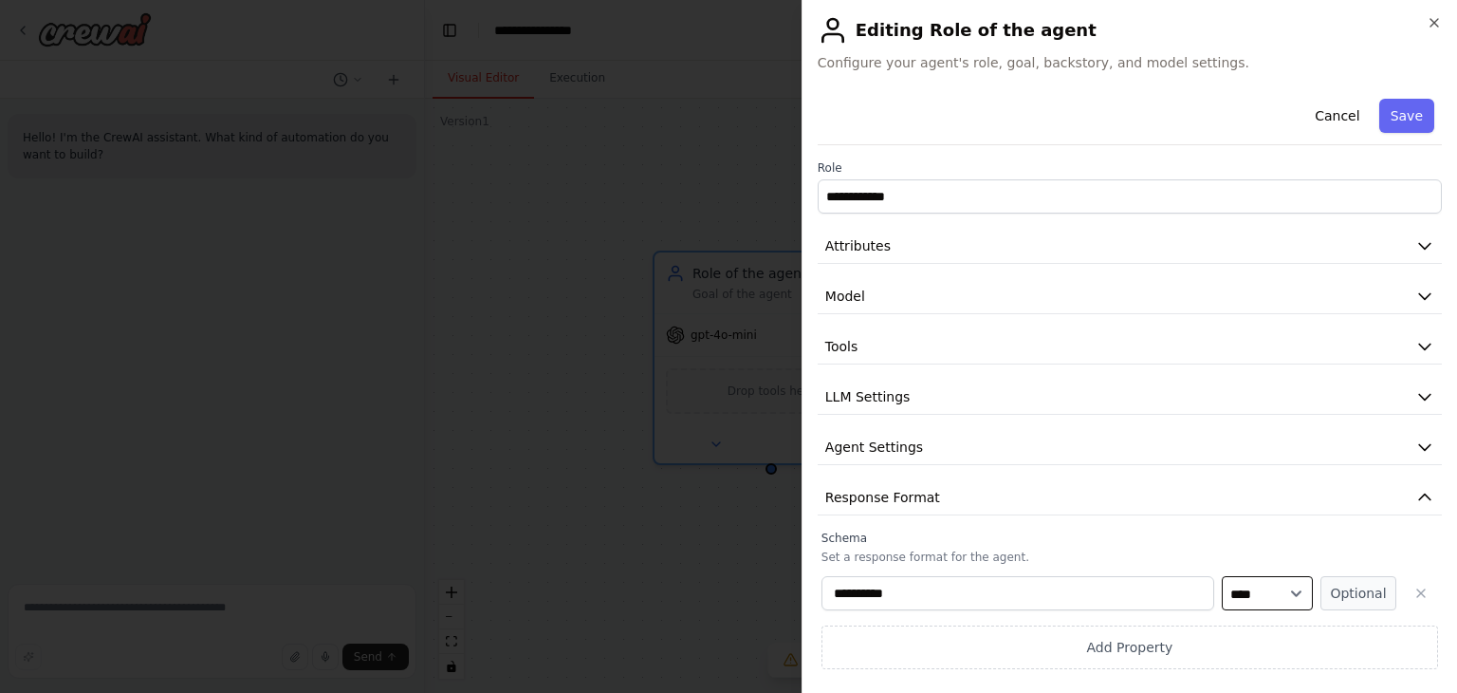
click at [1292, 589] on select "**** ******* ******* **** ******" at bounding box center [1267, 593] width 91 height 34
click at [1222, 576] on select "**** ******* ******* **** ******" at bounding box center [1267, 593] width 91 height 34
click at [1354, 594] on button "Optional" at bounding box center [1359, 593] width 76 height 34
click at [1360, 583] on button "Required" at bounding box center [1359, 593] width 76 height 34
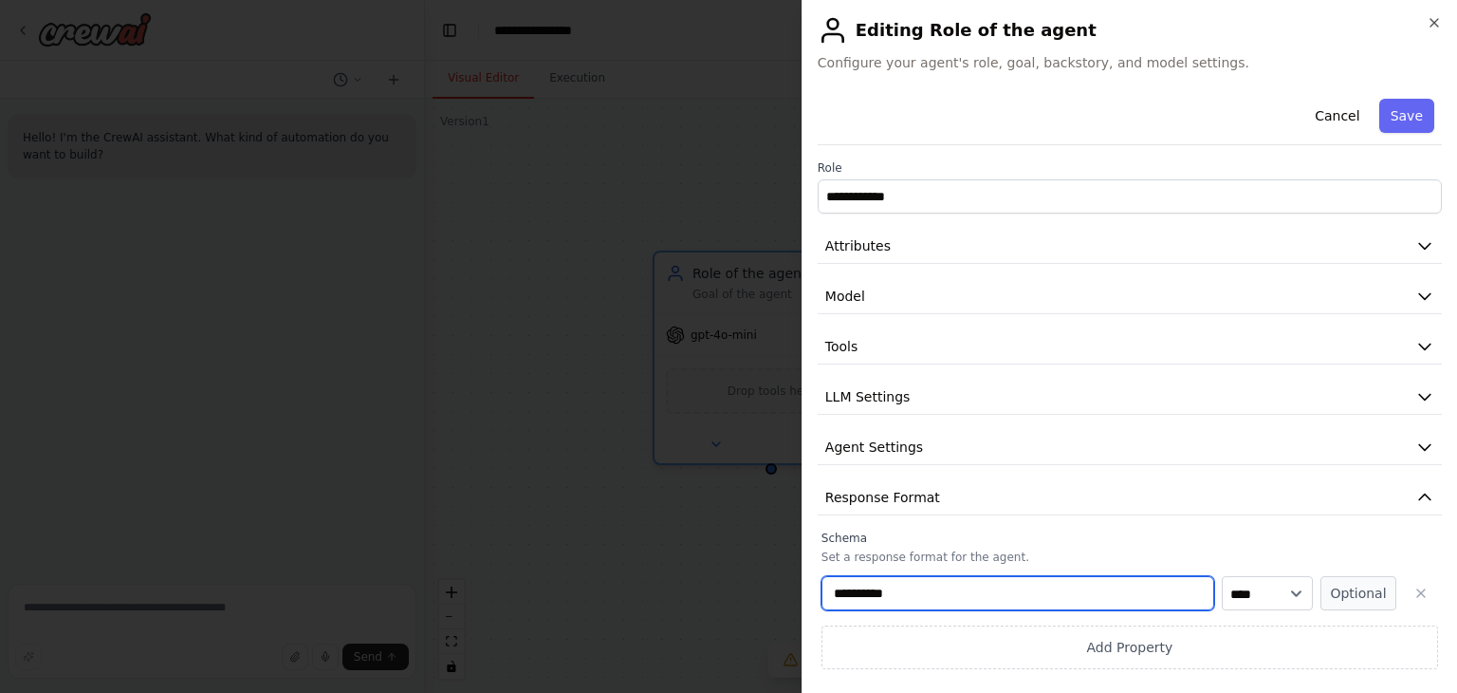
click at [1103, 601] on input "**********" at bounding box center [1018, 593] width 393 height 34
paste input "**********"
type input "**********"
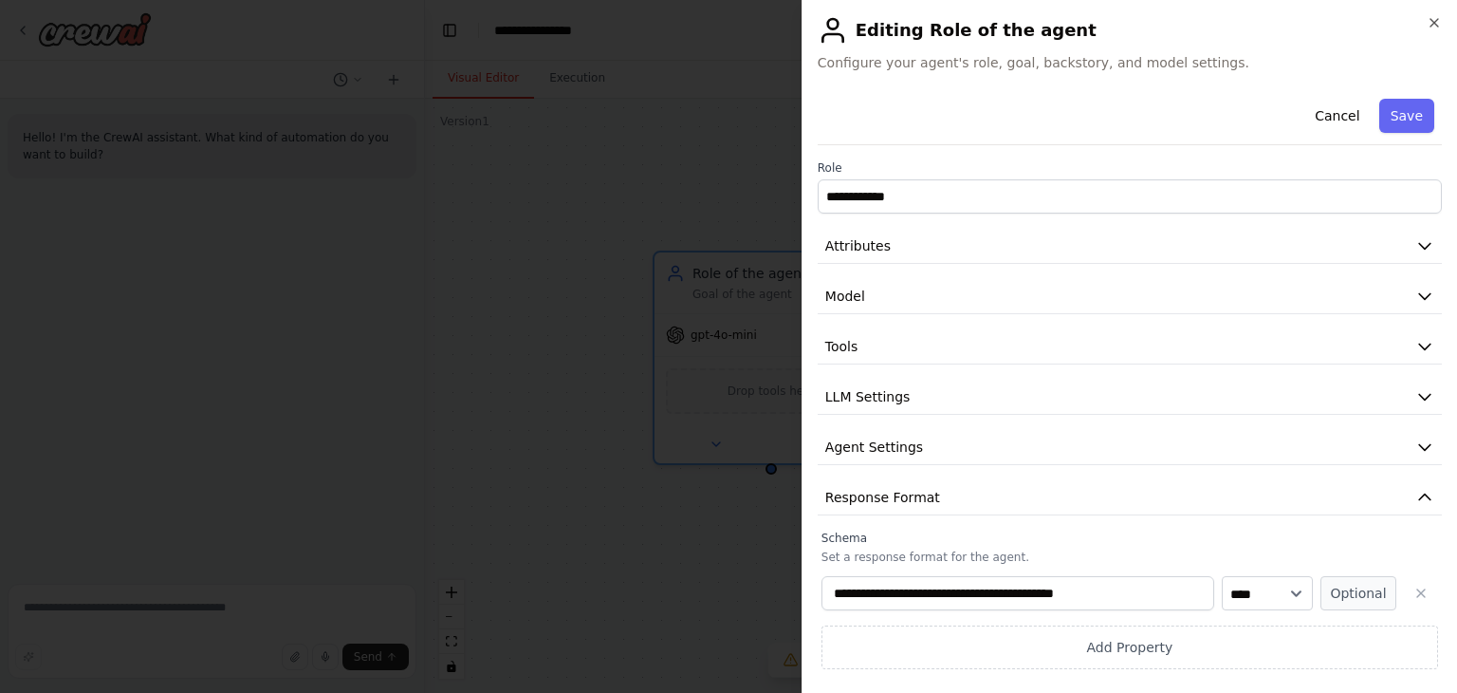
click at [1263, 559] on p "Set a response format for the agent." at bounding box center [1130, 556] width 617 height 15
click at [1402, 112] on button "Save" at bounding box center [1407, 116] width 55 height 34
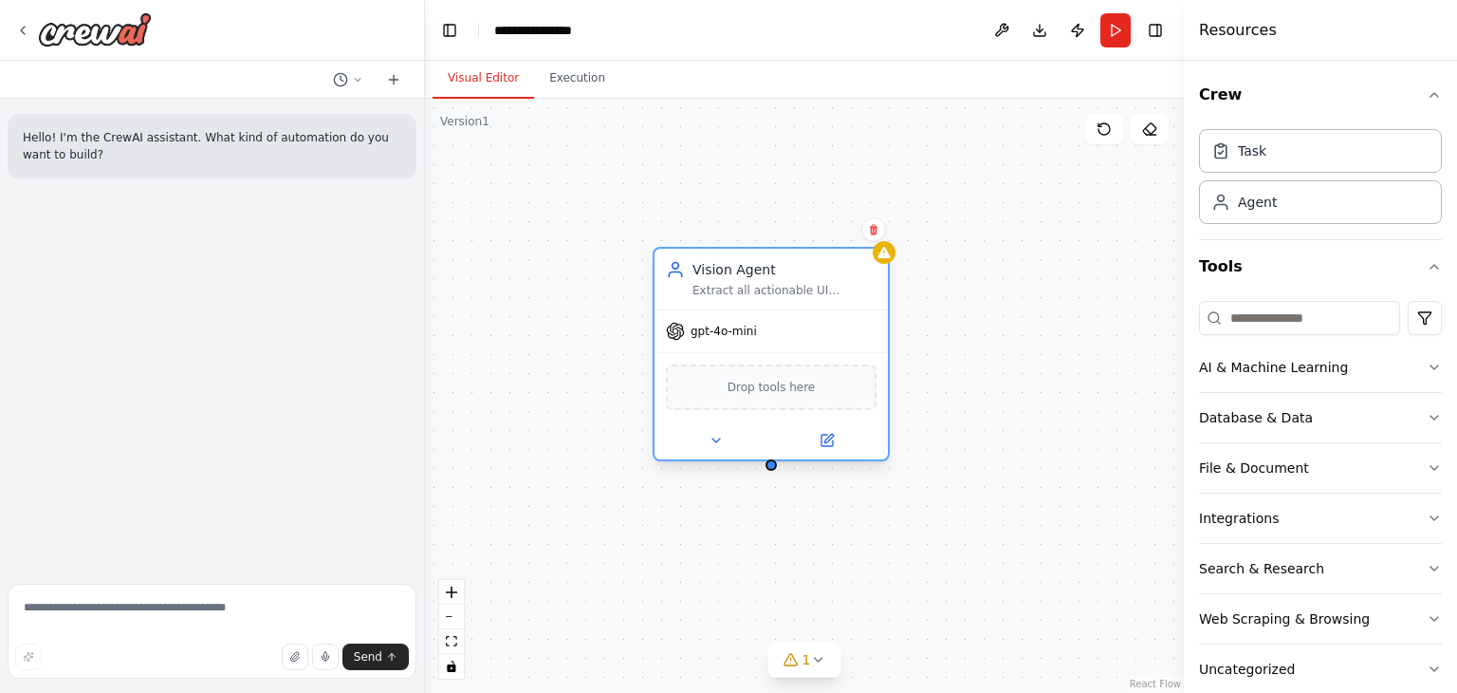
click at [885, 265] on div "Vision Agent Extract all actionable UI information from screenshots" at bounding box center [771, 279] width 233 height 61
click at [824, 669] on button "1" at bounding box center [805, 659] width 73 height 35
click at [899, 614] on button at bounding box center [915, 611] width 32 height 23
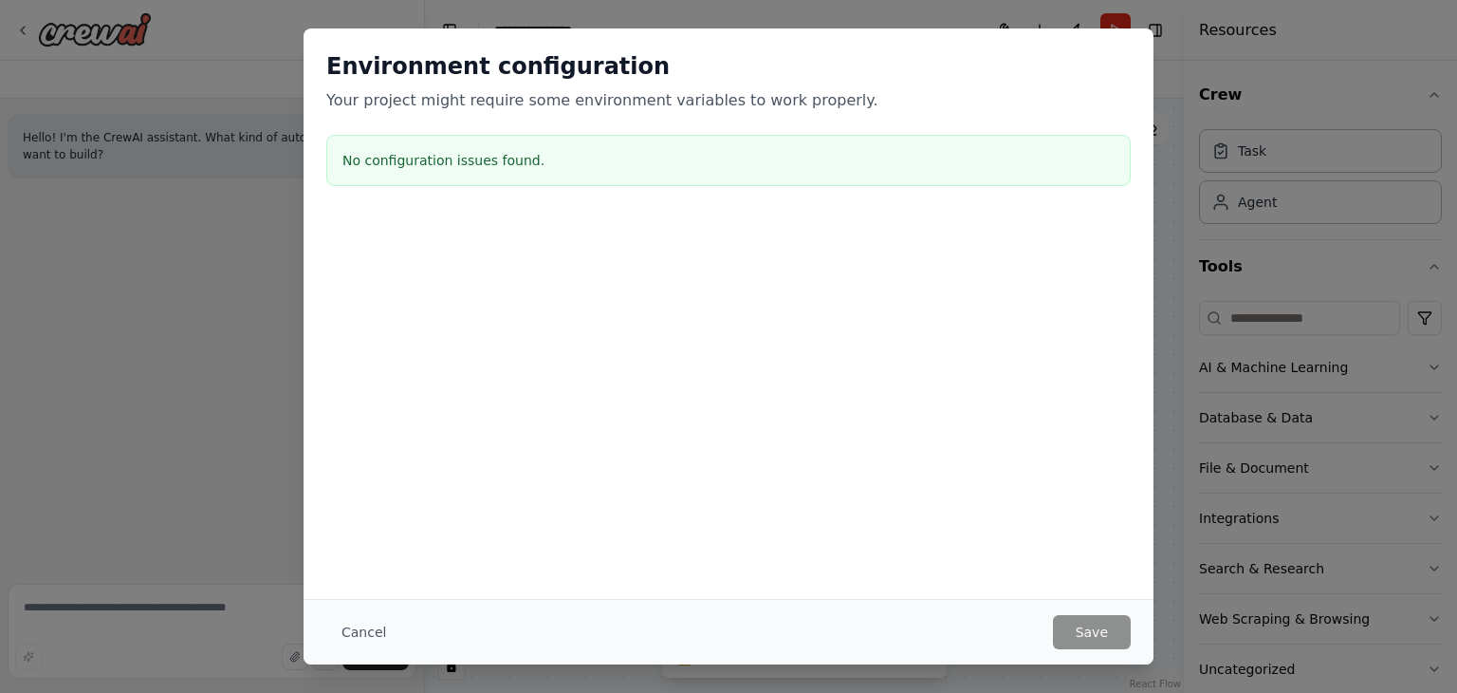
click at [450, 155] on h3 "No configuration issues found." at bounding box center [729, 160] width 772 height 19
click at [364, 643] on button "Cancel" at bounding box center [363, 632] width 75 height 34
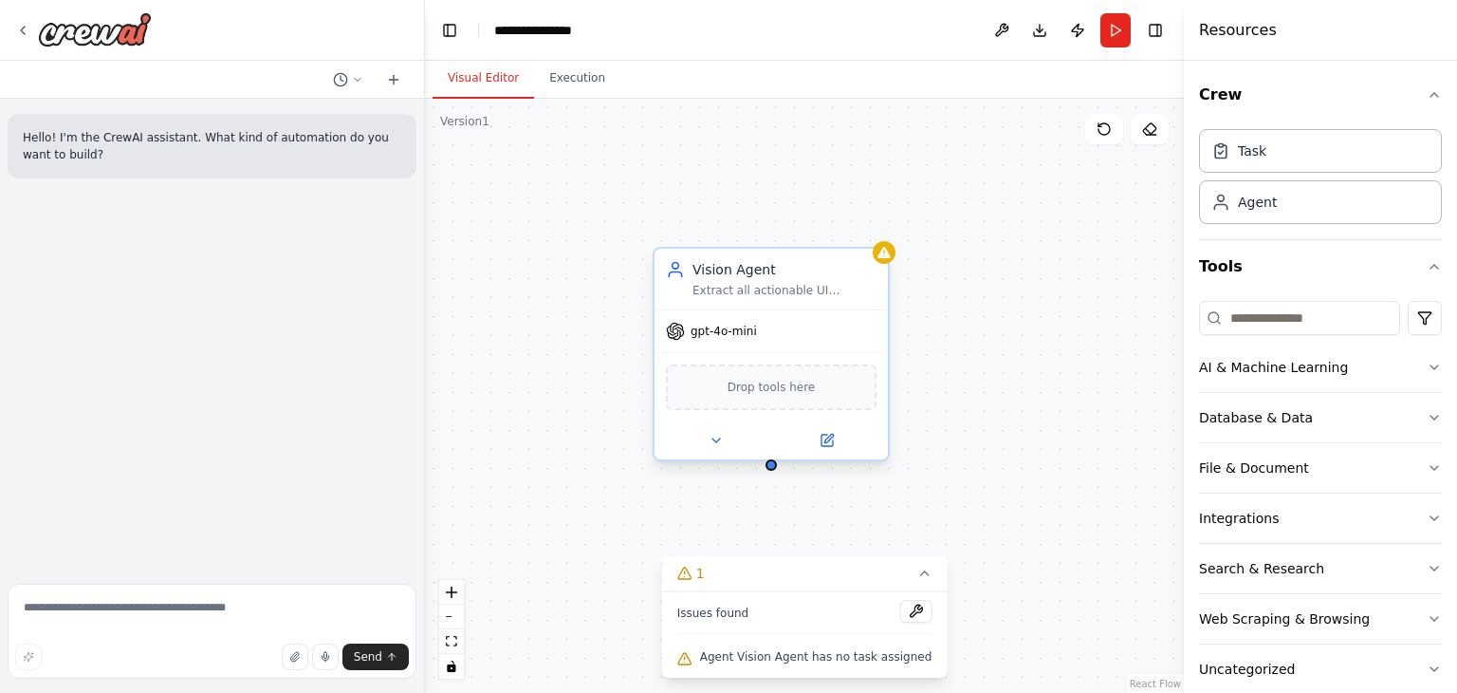
click at [785, 401] on div "Drop tools here" at bounding box center [771, 387] width 211 height 46
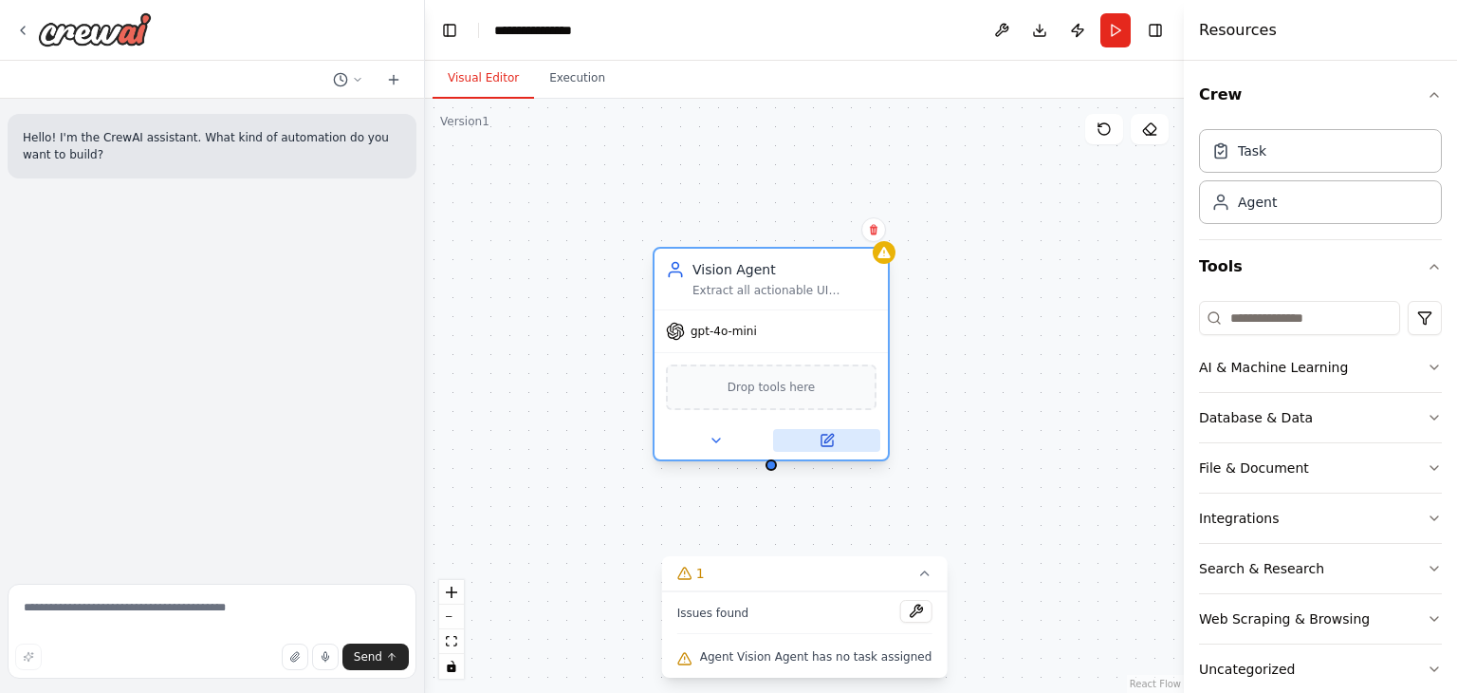
click at [831, 434] on icon at bounding box center [829, 438] width 9 height 9
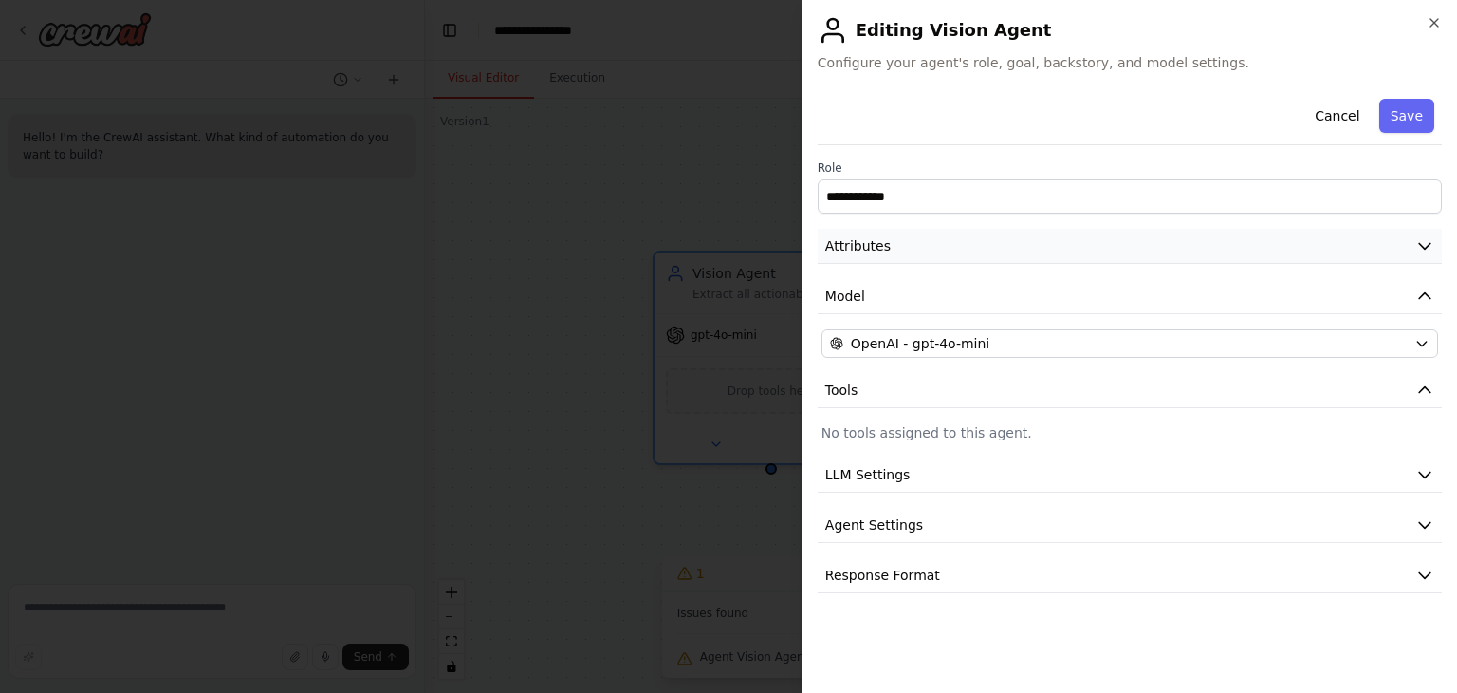
click at [868, 254] on span "Attributes" at bounding box center [857, 245] width 65 height 19
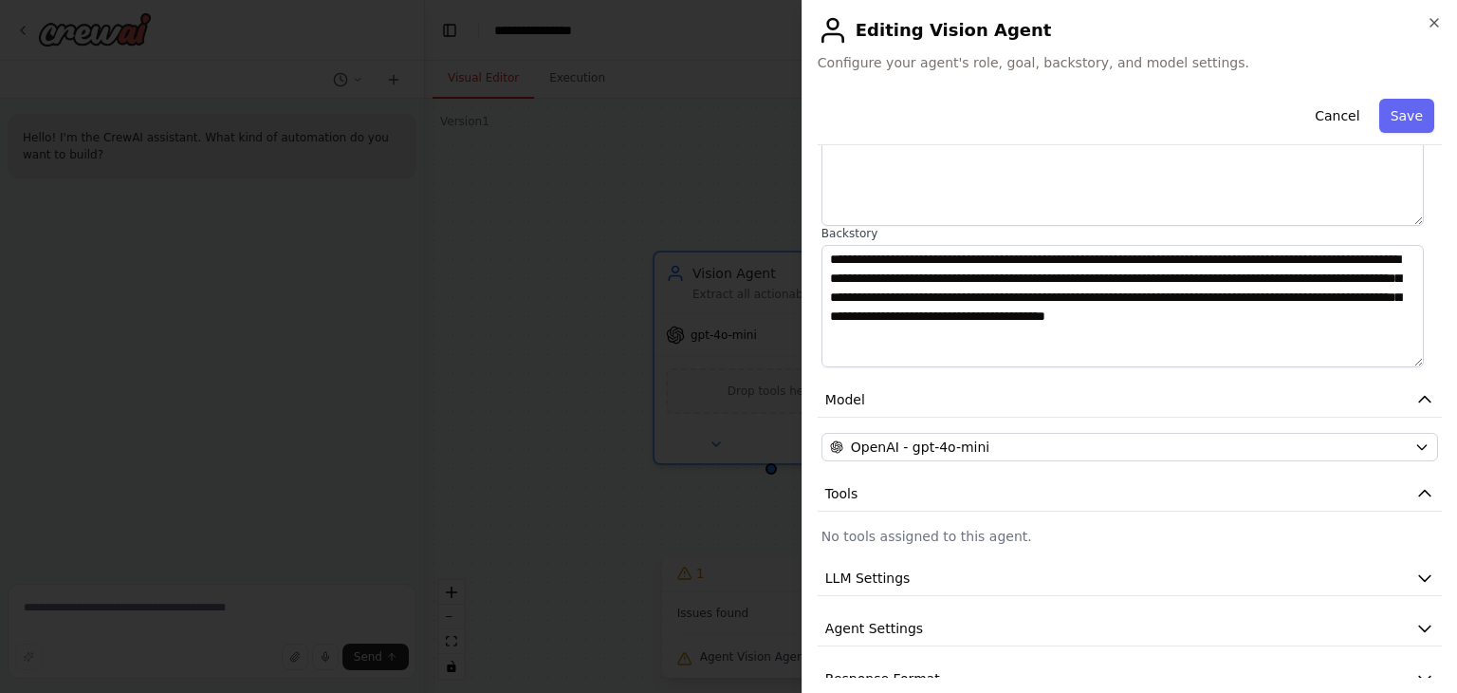
scroll to position [228, 0]
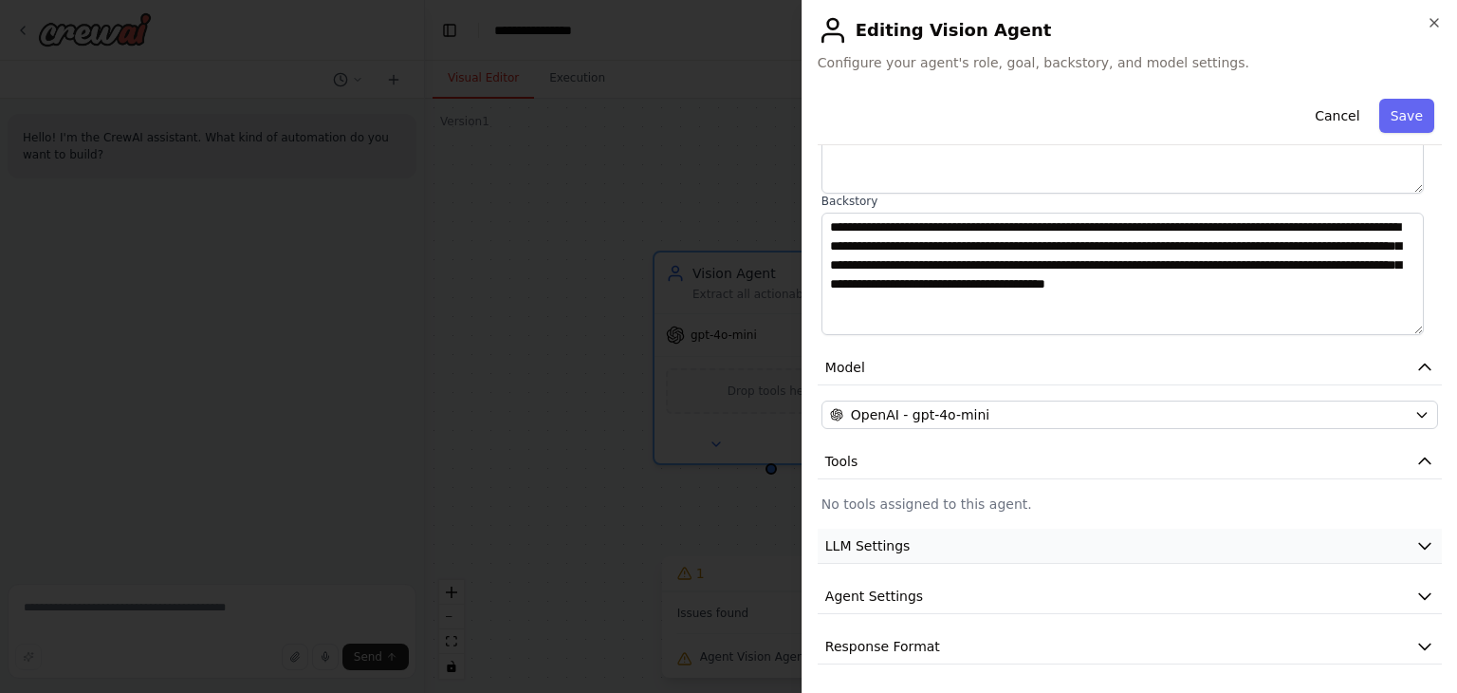
click at [914, 543] on button "LLM Settings" at bounding box center [1130, 545] width 624 height 35
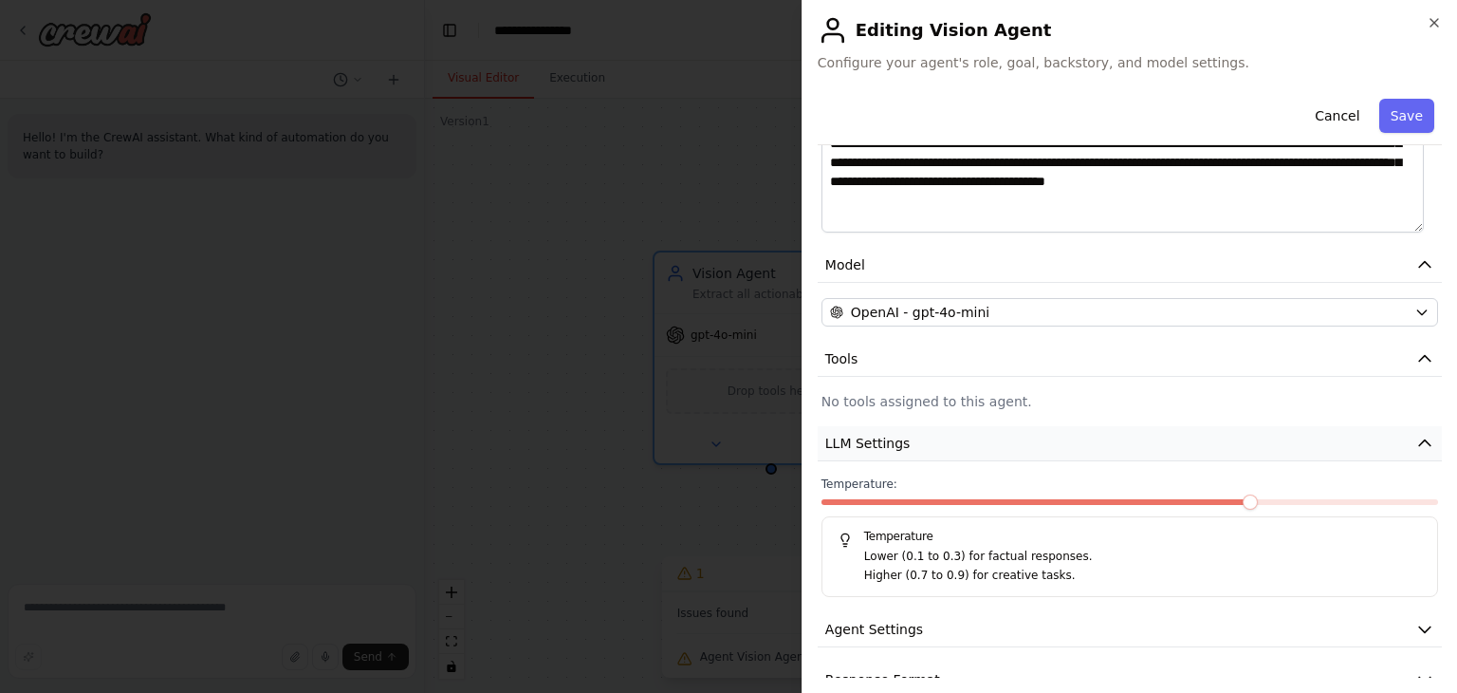
scroll to position [363, 0]
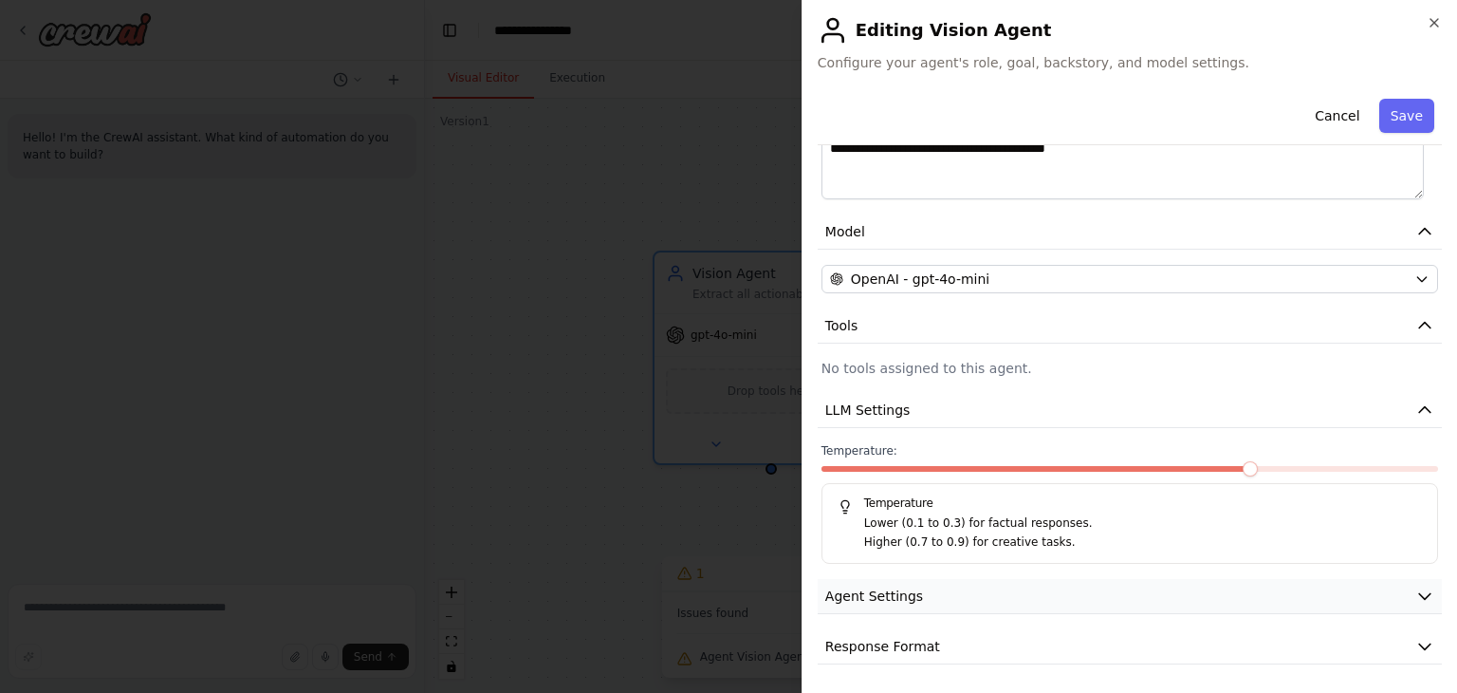
click at [921, 586] on button "Agent Settings" at bounding box center [1130, 596] width 624 height 35
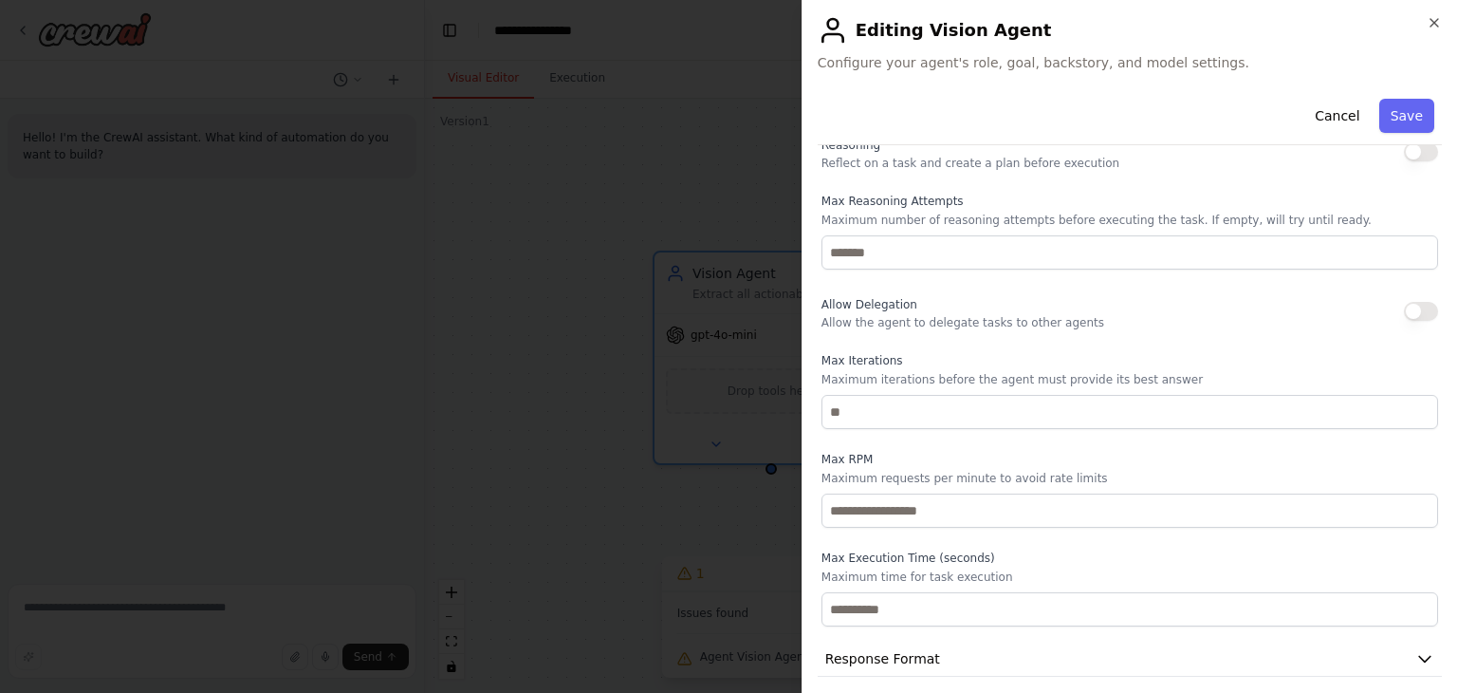
scroll to position [872, 0]
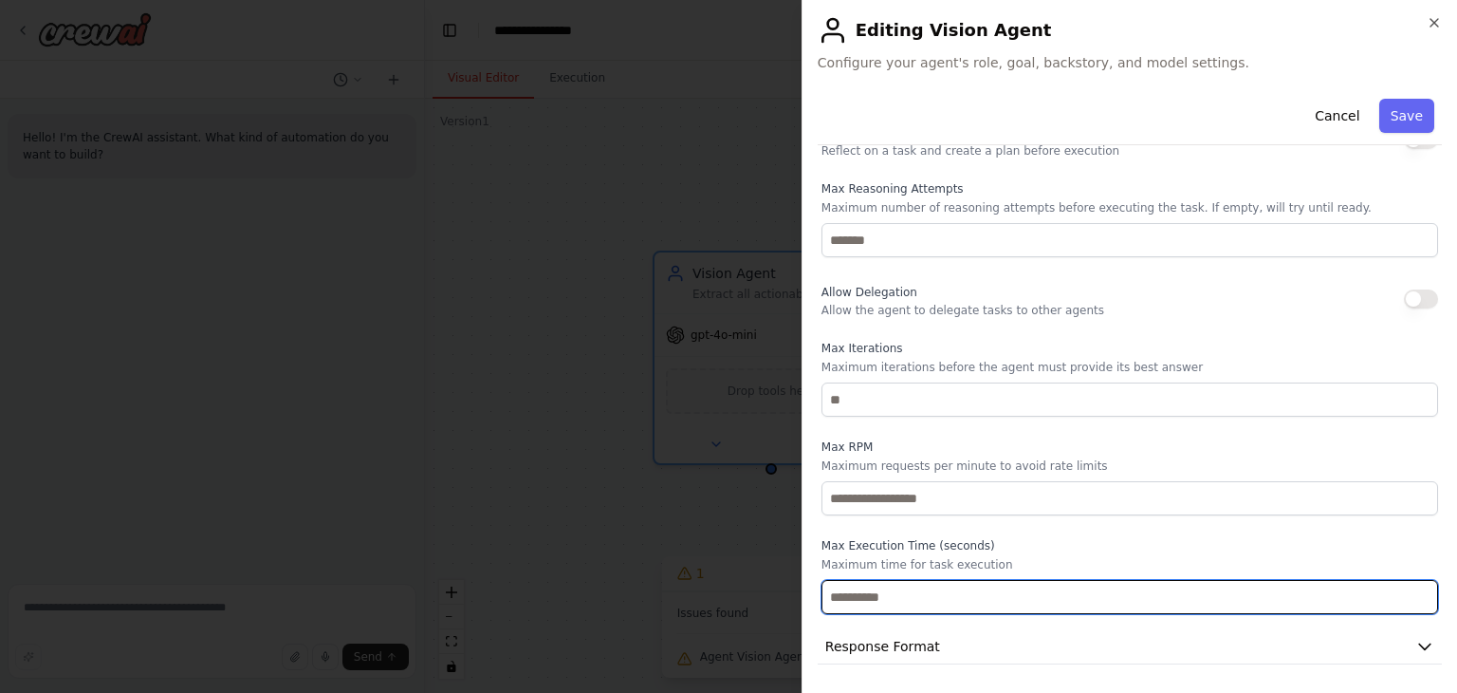
click at [921, 586] on input "number" at bounding box center [1130, 597] width 617 height 34
type input "*"
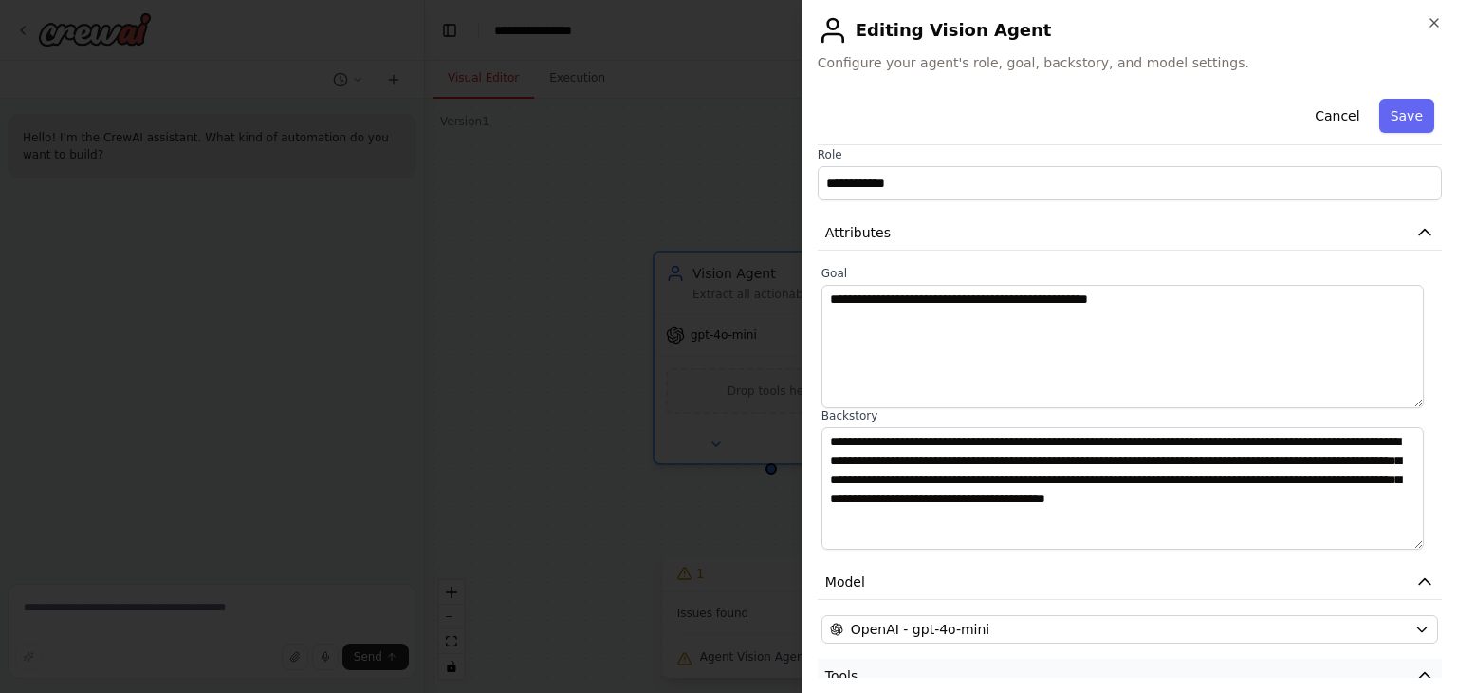
scroll to position [0, 0]
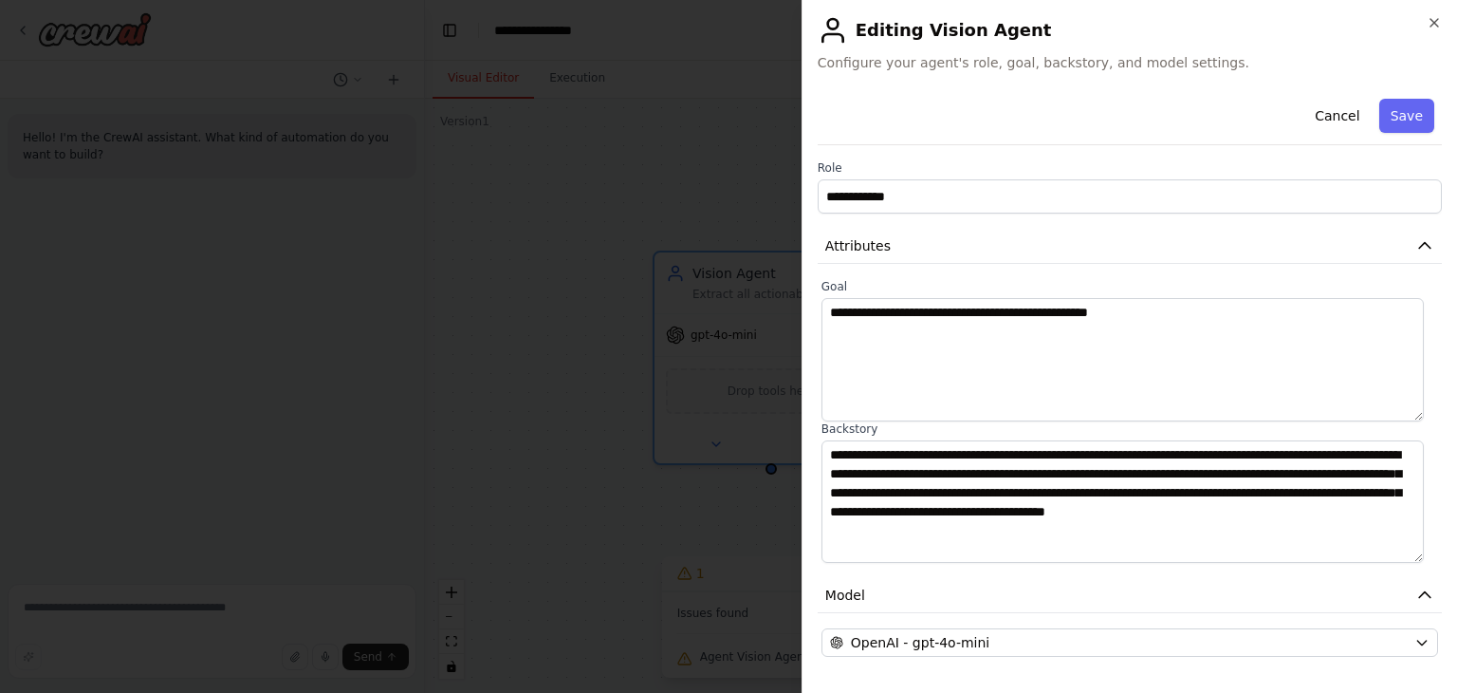
type input "*"
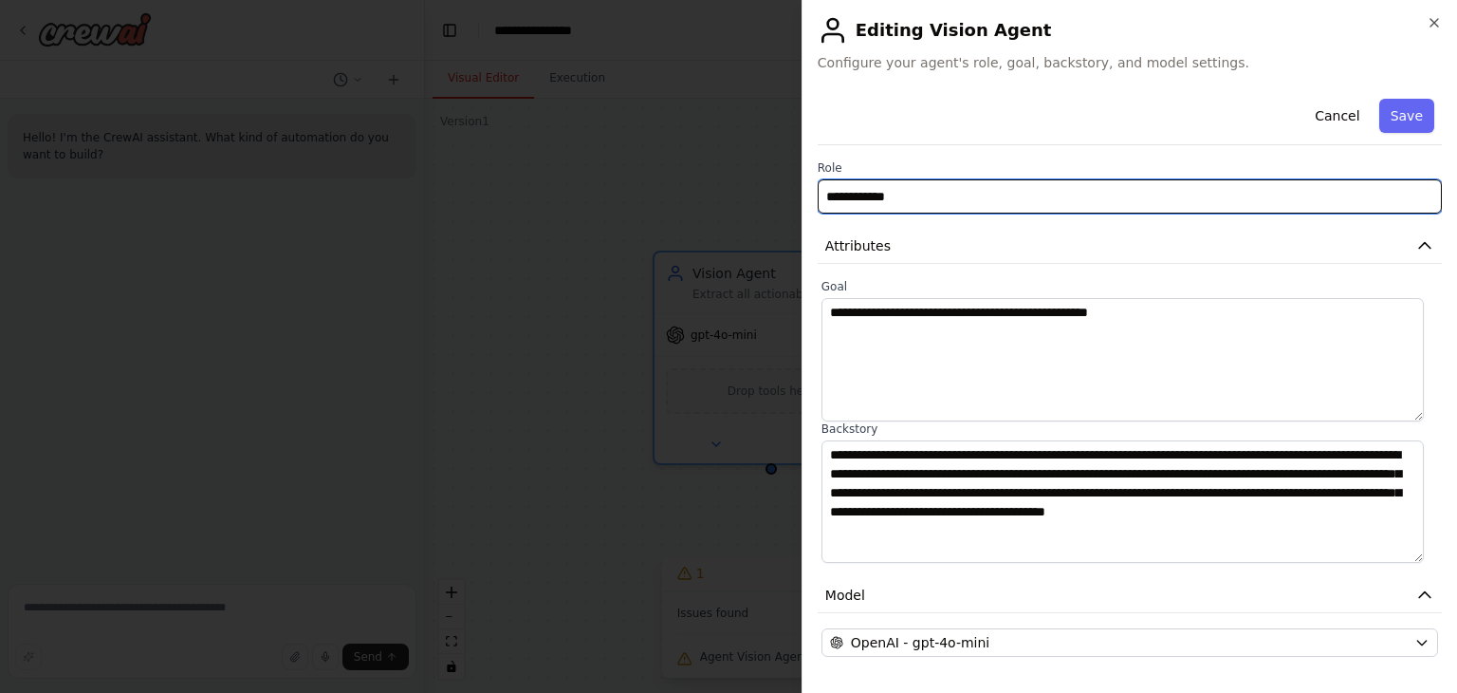
click at [931, 190] on input "**********" at bounding box center [1130, 196] width 624 height 34
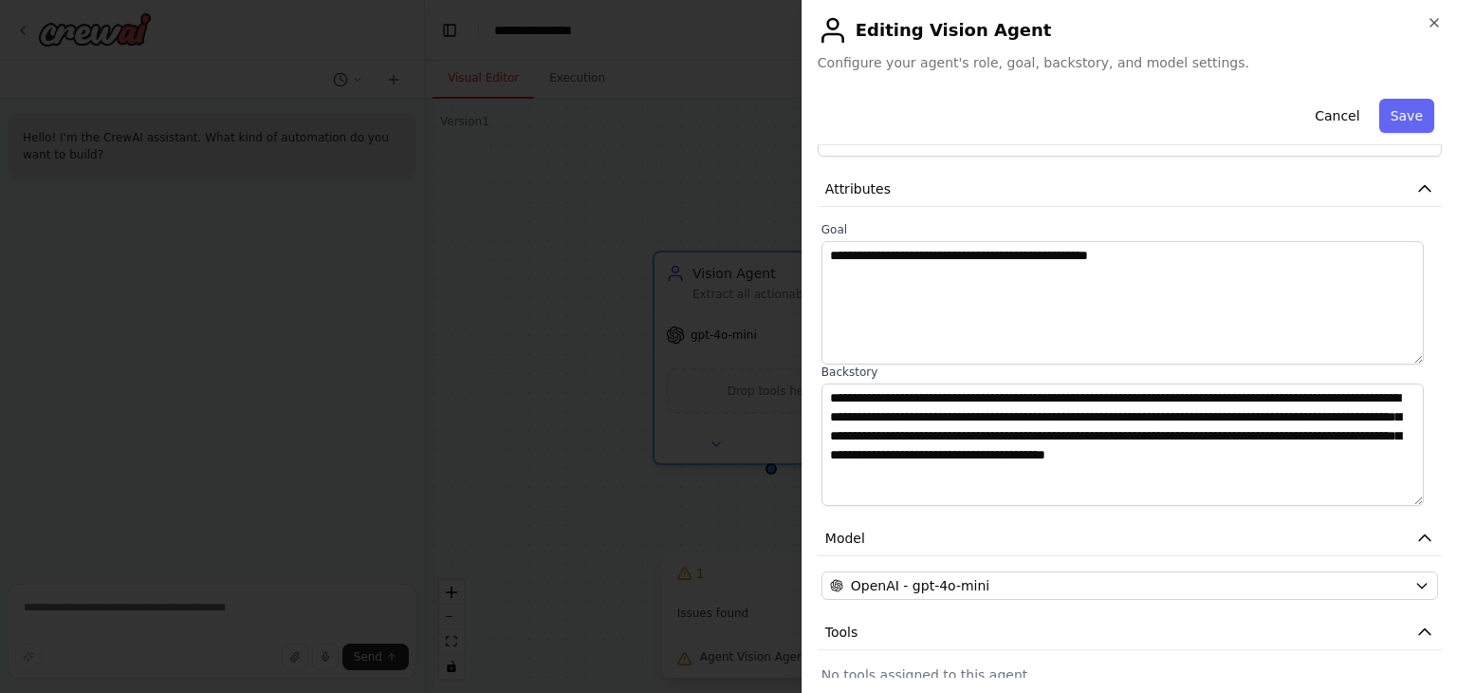
scroll to position [59, 0]
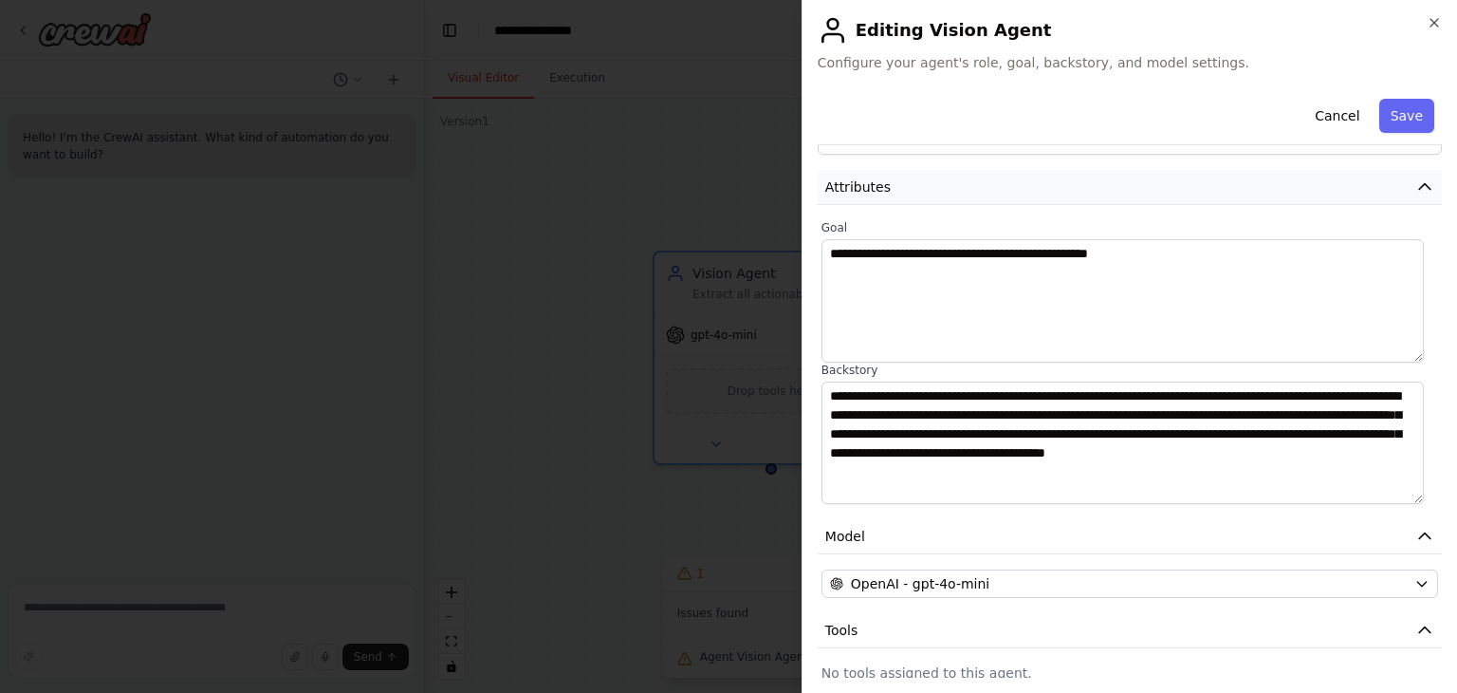
click at [933, 172] on button "Attributes" at bounding box center [1130, 187] width 624 height 35
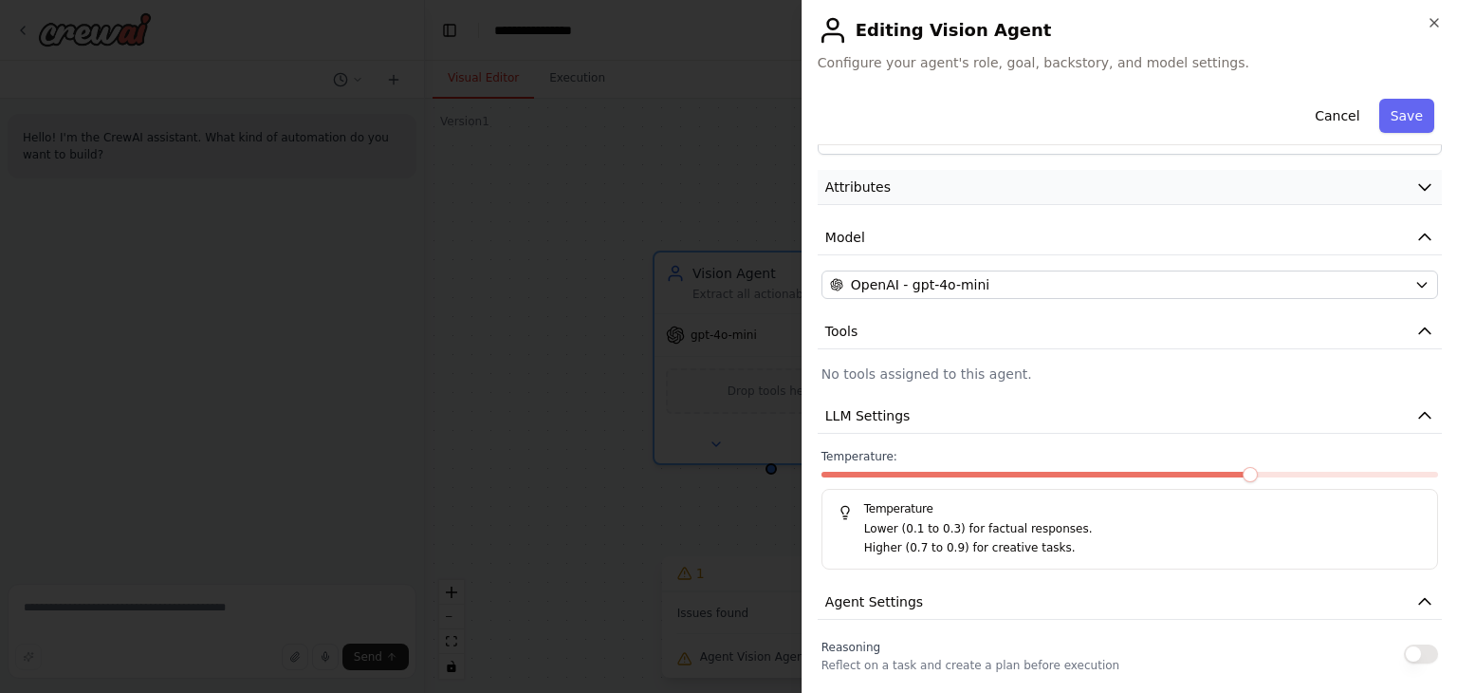
click at [933, 172] on button "Attributes" at bounding box center [1130, 187] width 624 height 35
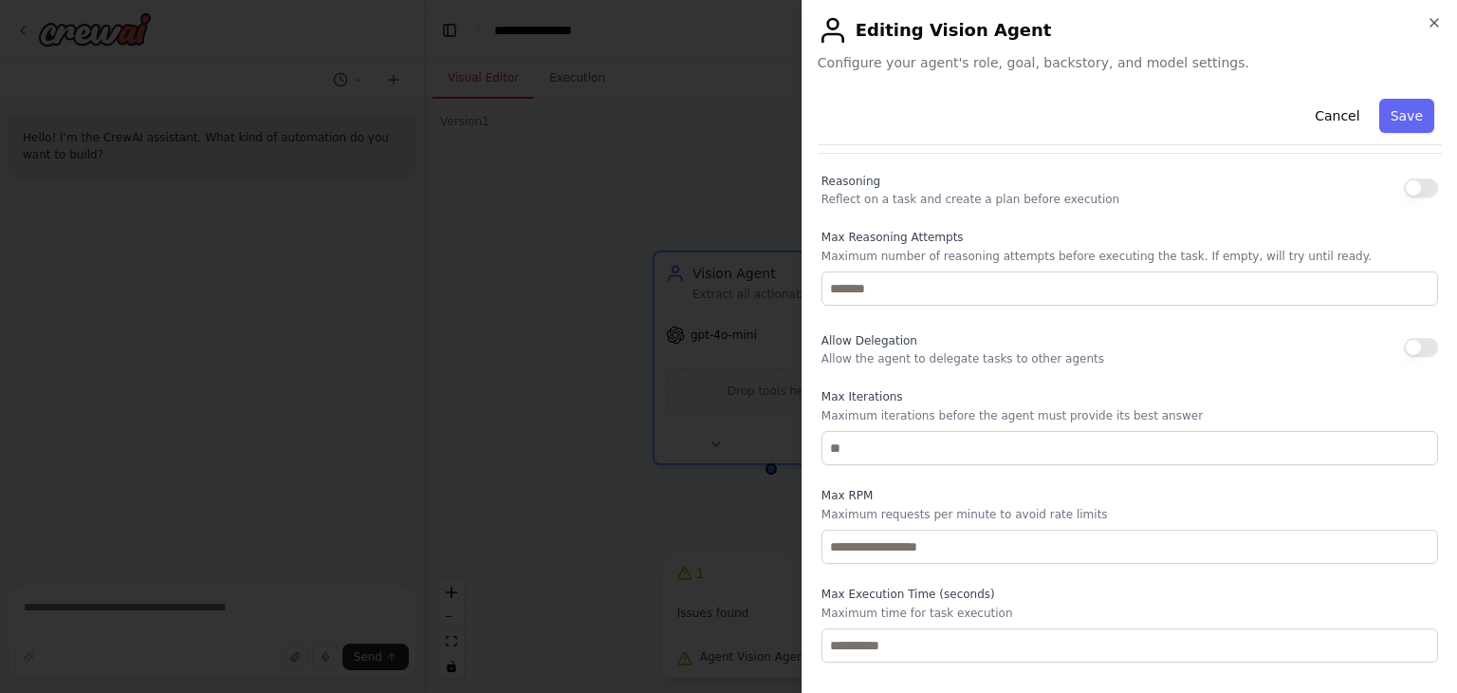
scroll to position [872, 0]
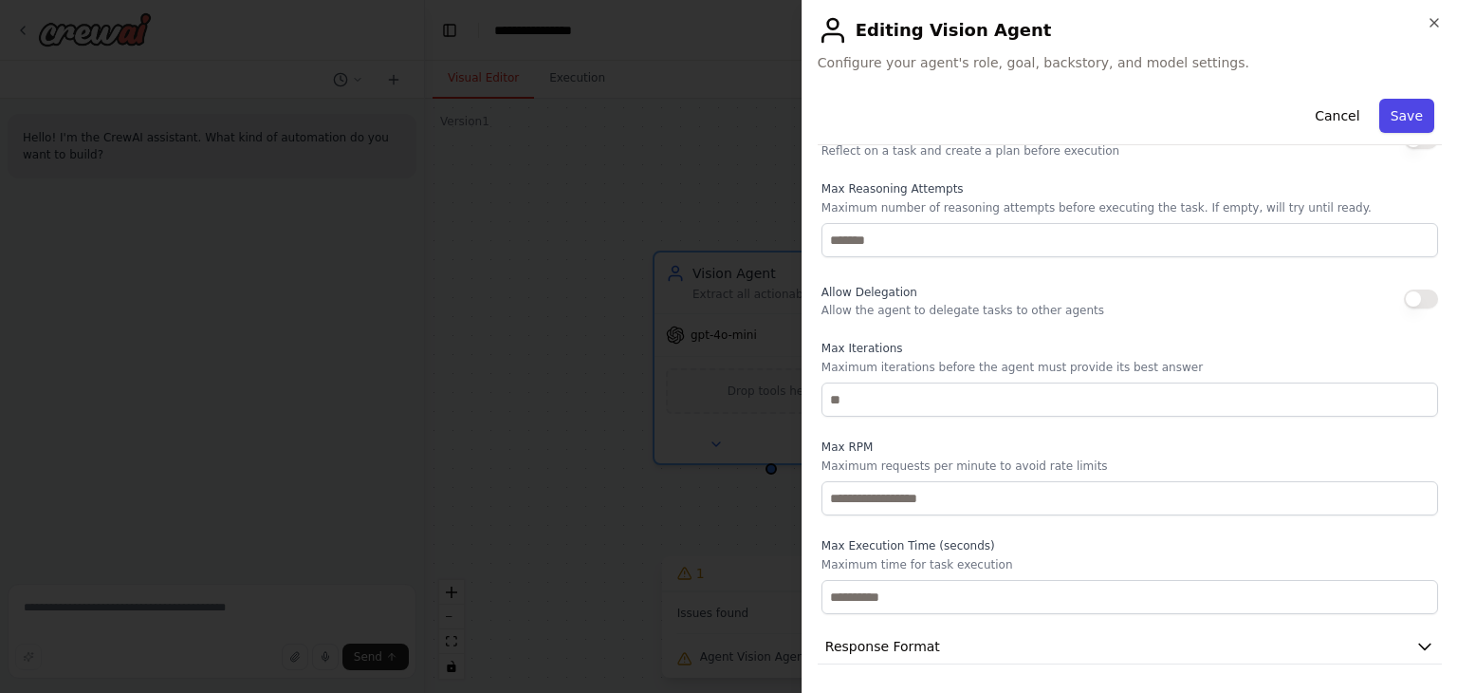
click at [1381, 110] on button "Save" at bounding box center [1407, 116] width 55 height 34
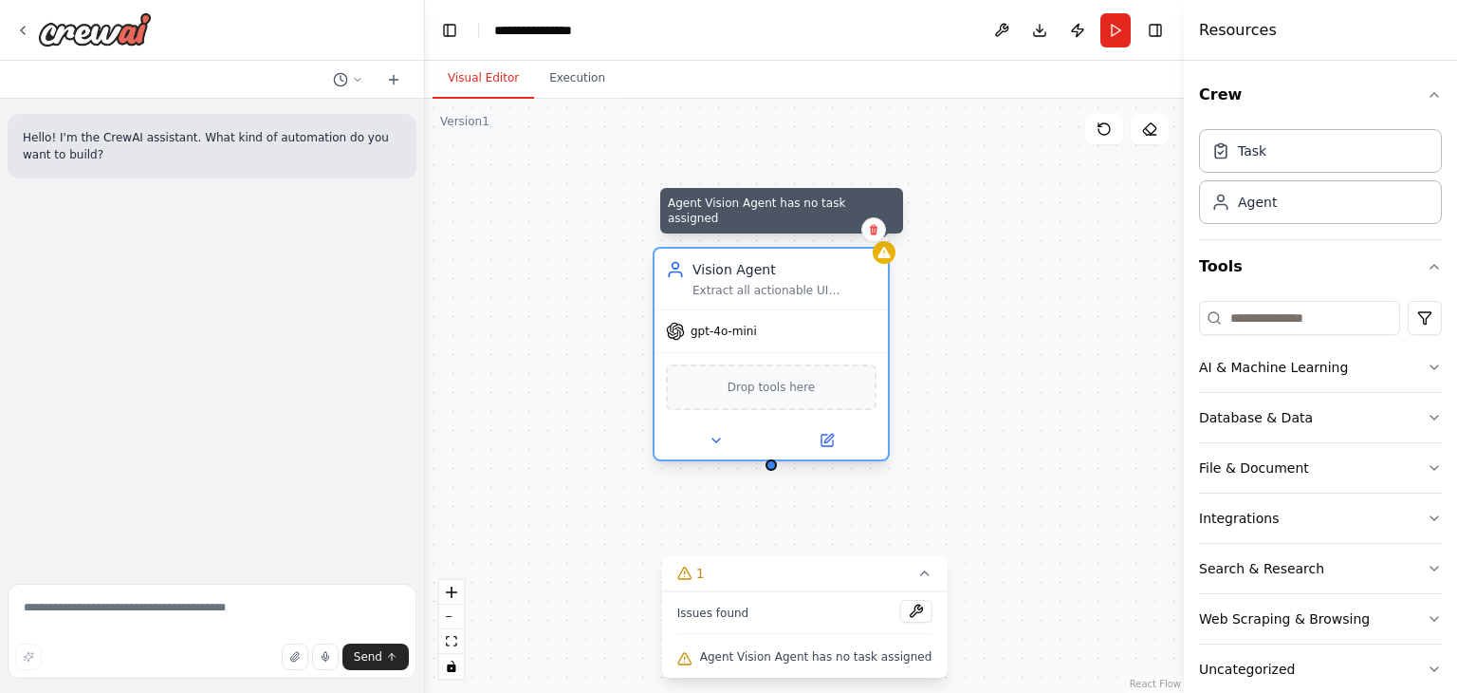
click at [887, 254] on icon at bounding box center [884, 252] width 12 height 11
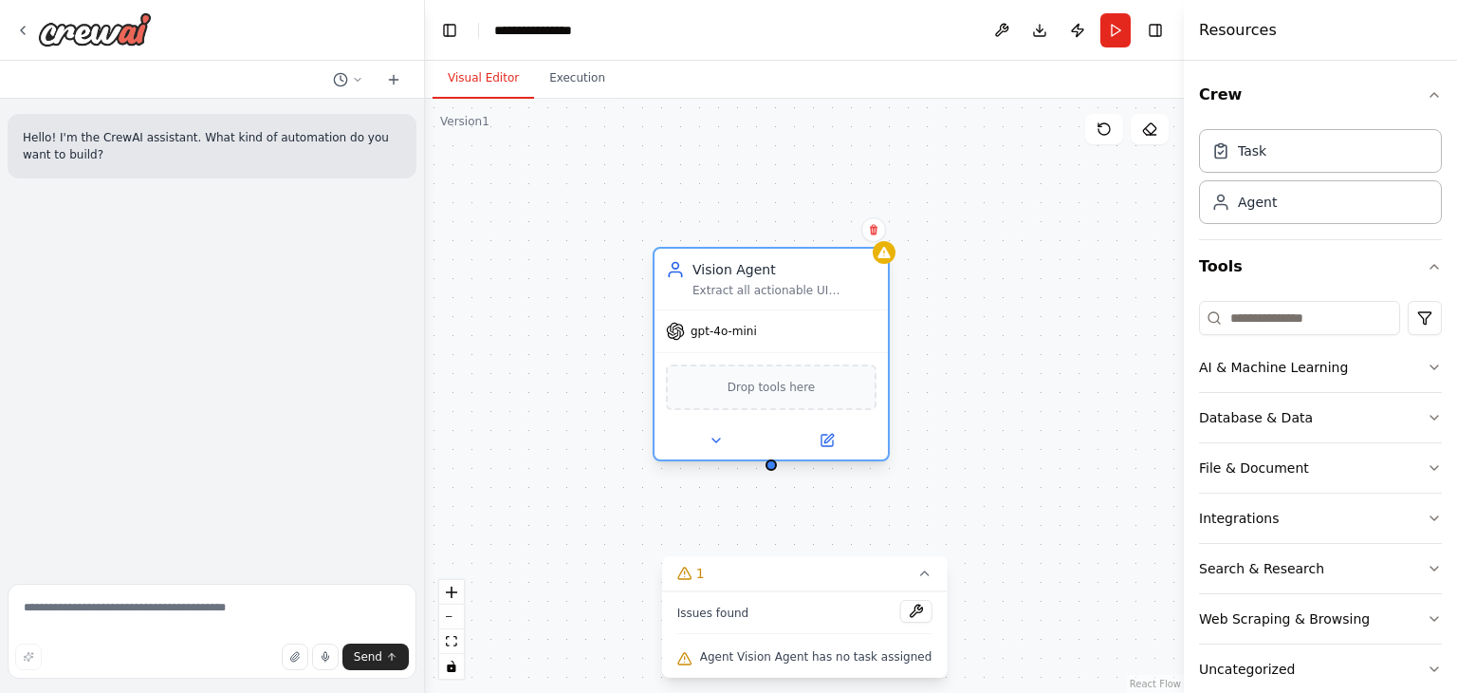
click at [751, 387] on span "Drop tools here" at bounding box center [772, 387] width 88 height 19
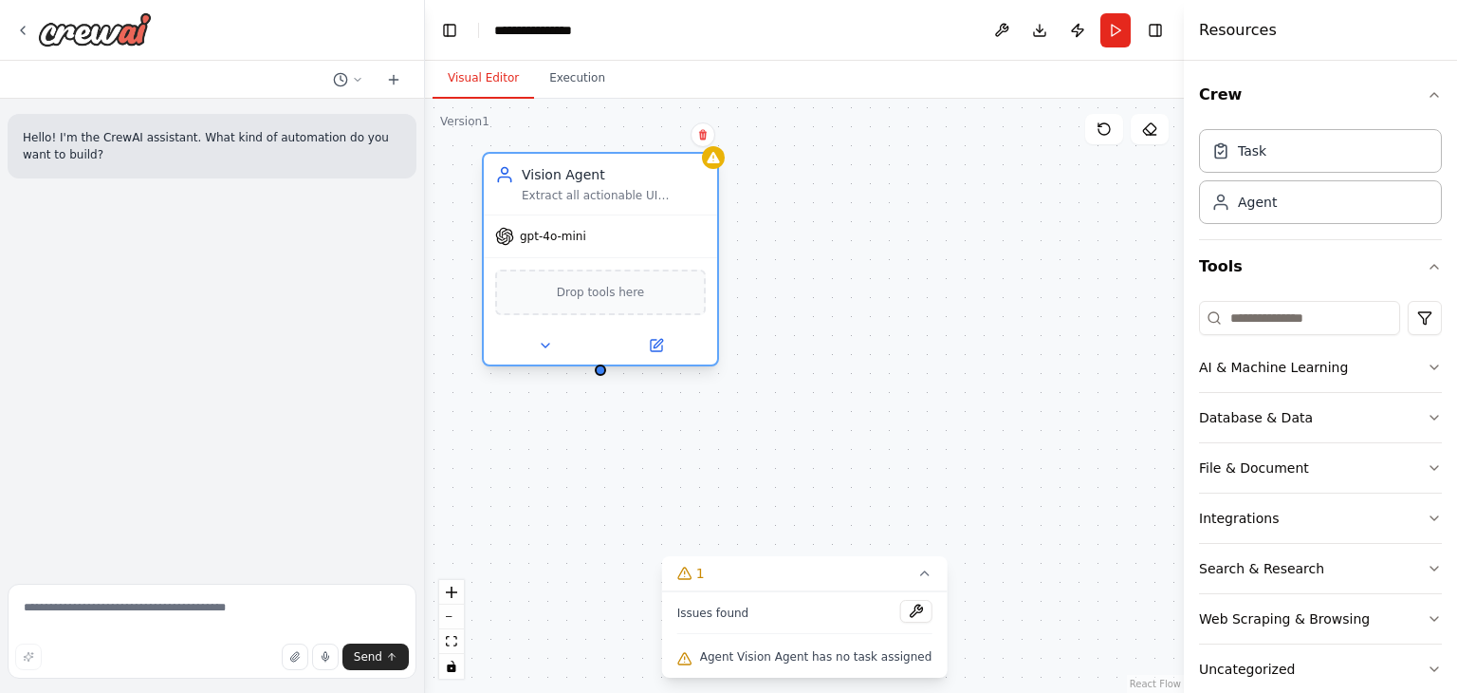
drag, startPoint x: 751, startPoint y: 387, endPoint x: 587, endPoint y: 289, distance: 191.0
click at [587, 289] on span "Drop tools here" at bounding box center [601, 292] width 88 height 19
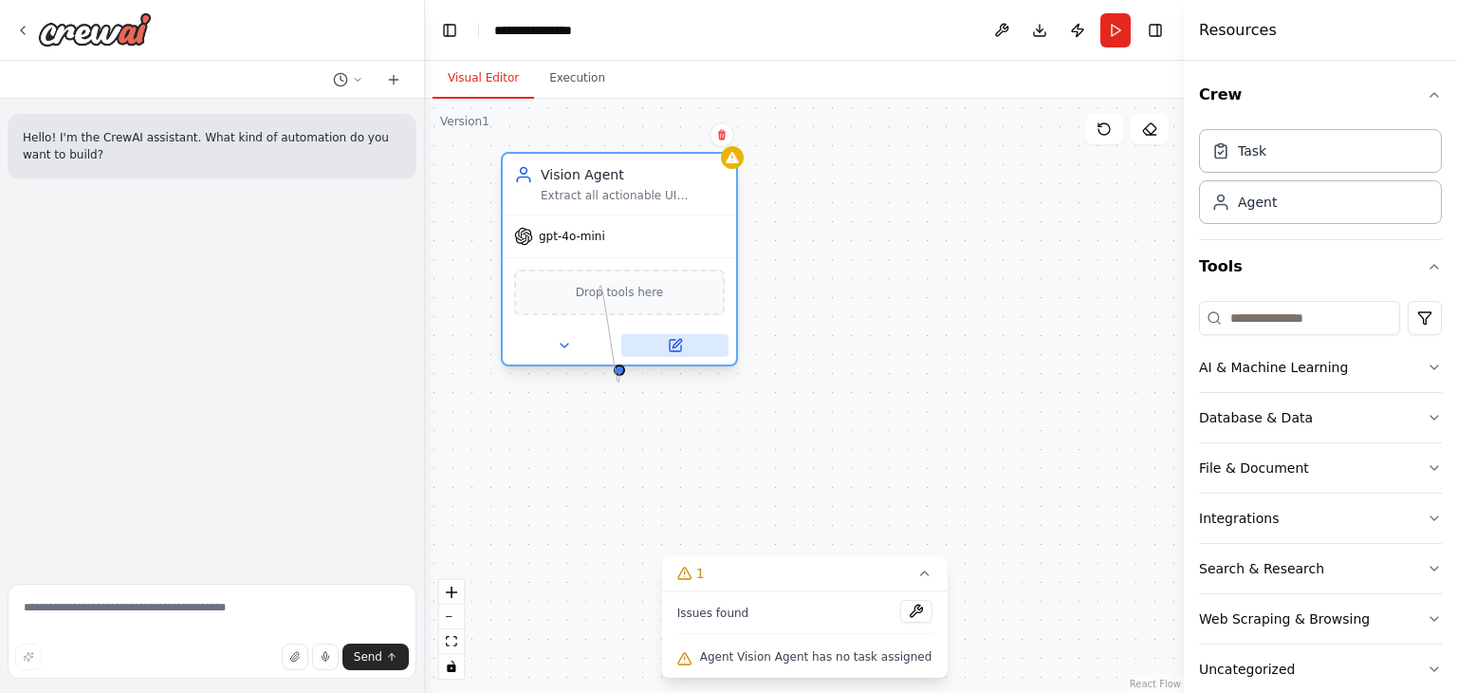
drag, startPoint x: 619, startPoint y: 373, endPoint x: 626, endPoint y: 351, distance: 23.1
click at [626, 351] on div "Vision Agent Extract all actionable UI information from screenshots gpt-4o-mini…" at bounding box center [619, 259] width 237 height 214
click at [860, 343] on div "Vision Agent Extract all actionable UI information from screenshots gpt-4o-mini…" at bounding box center [804, 396] width 759 height 594
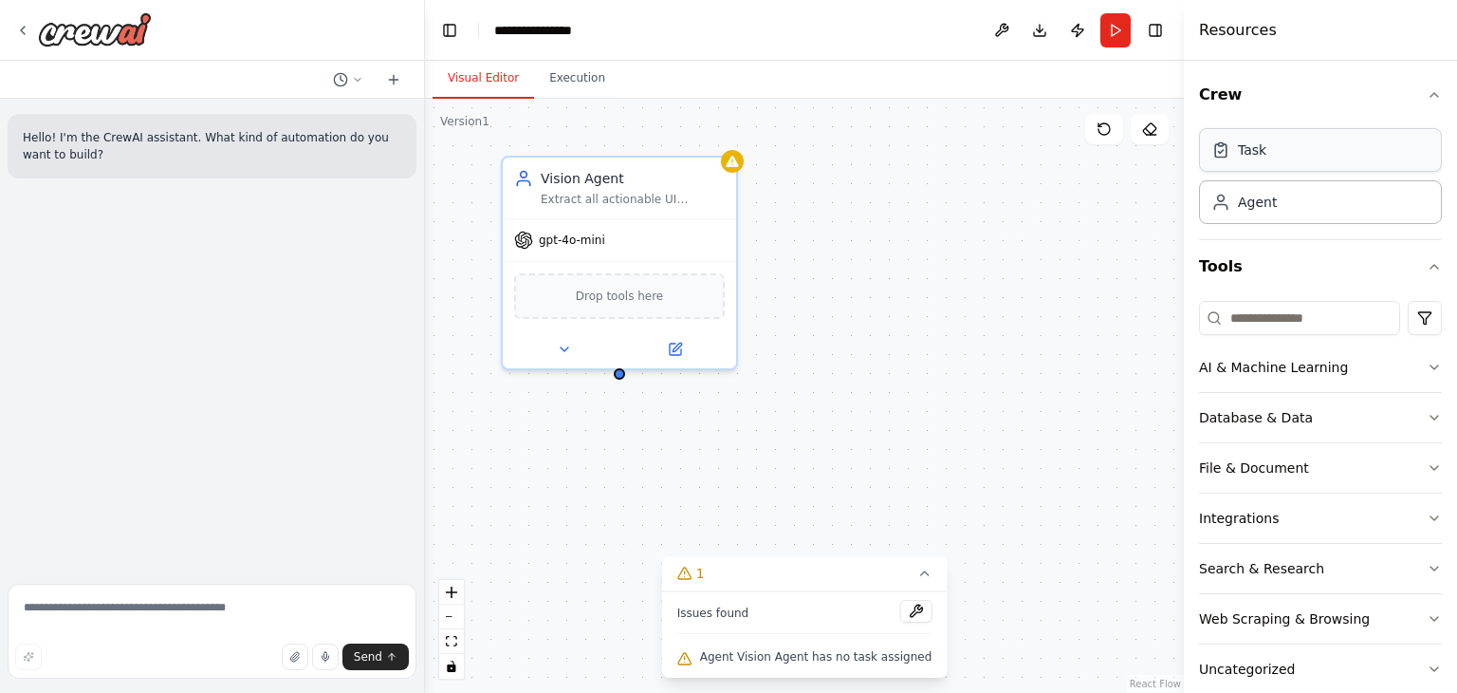
click at [1252, 145] on div "Task" at bounding box center [1252, 149] width 28 height 19
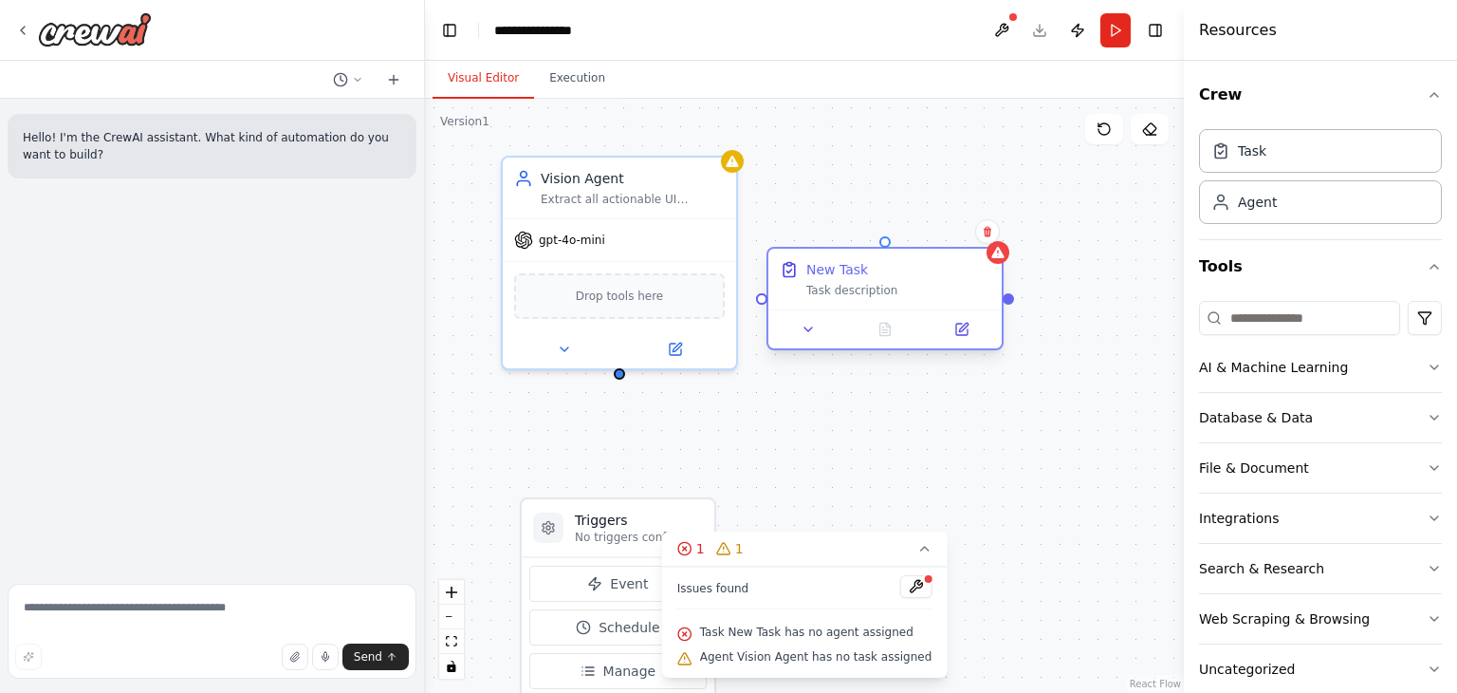
drag, startPoint x: 677, startPoint y: 472, endPoint x: 899, endPoint y: 265, distance: 304.1
click at [899, 265] on div "New Task Task description" at bounding box center [899, 279] width 184 height 38
click at [609, 529] on p "No triggers configured" at bounding box center [639, 536] width 128 height 15
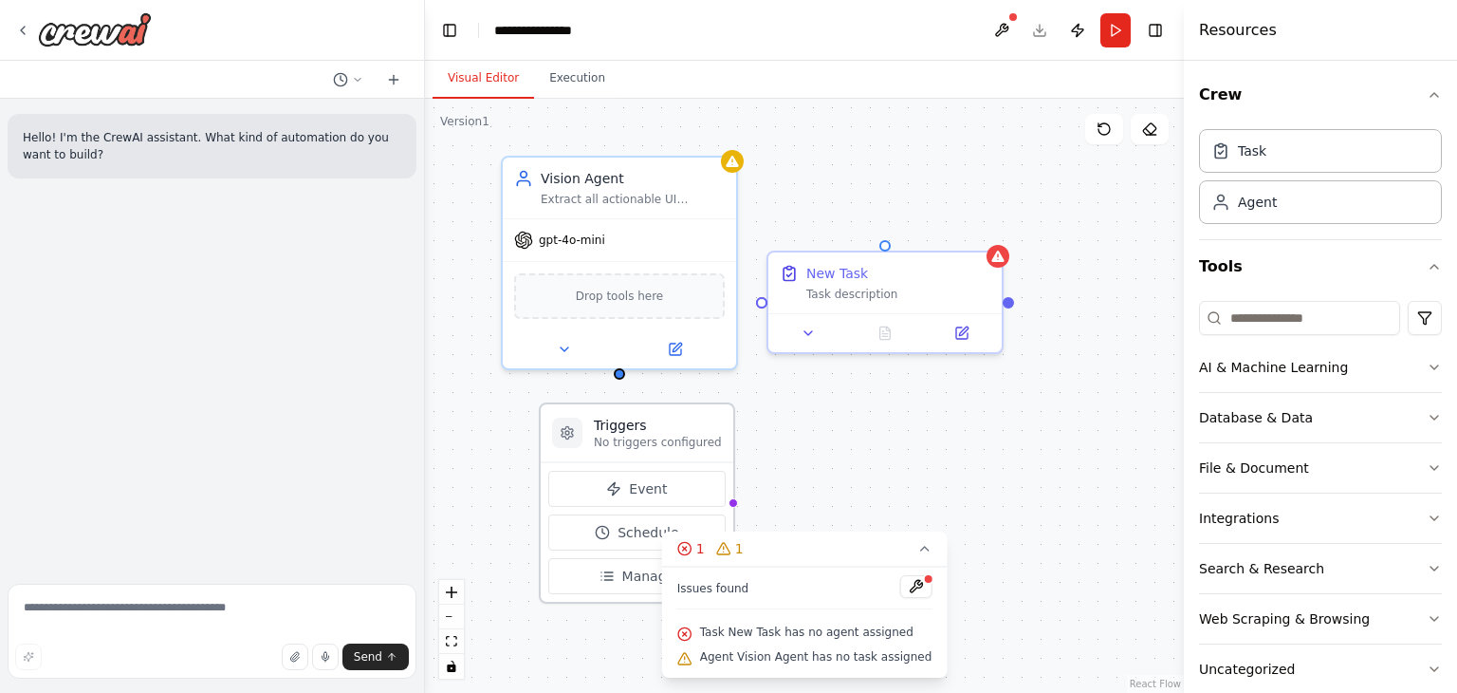
drag, startPoint x: 614, startPoint y: 536, endPoint x: 634, endPoint y: 415, distance: 123.1
click at [634, 435] on p "No triggers configured" at bounding box center [658, 442] width 128 height 15
drag, startPoint x: 639, startPoint y: 434, endPoint x: 603, endPoint y: 582, distance: 152.3
click at [603, 582] on div "Triggers No triggers configured Event Schedule Manage" at bounding box center [618, 597] width 196 height 201
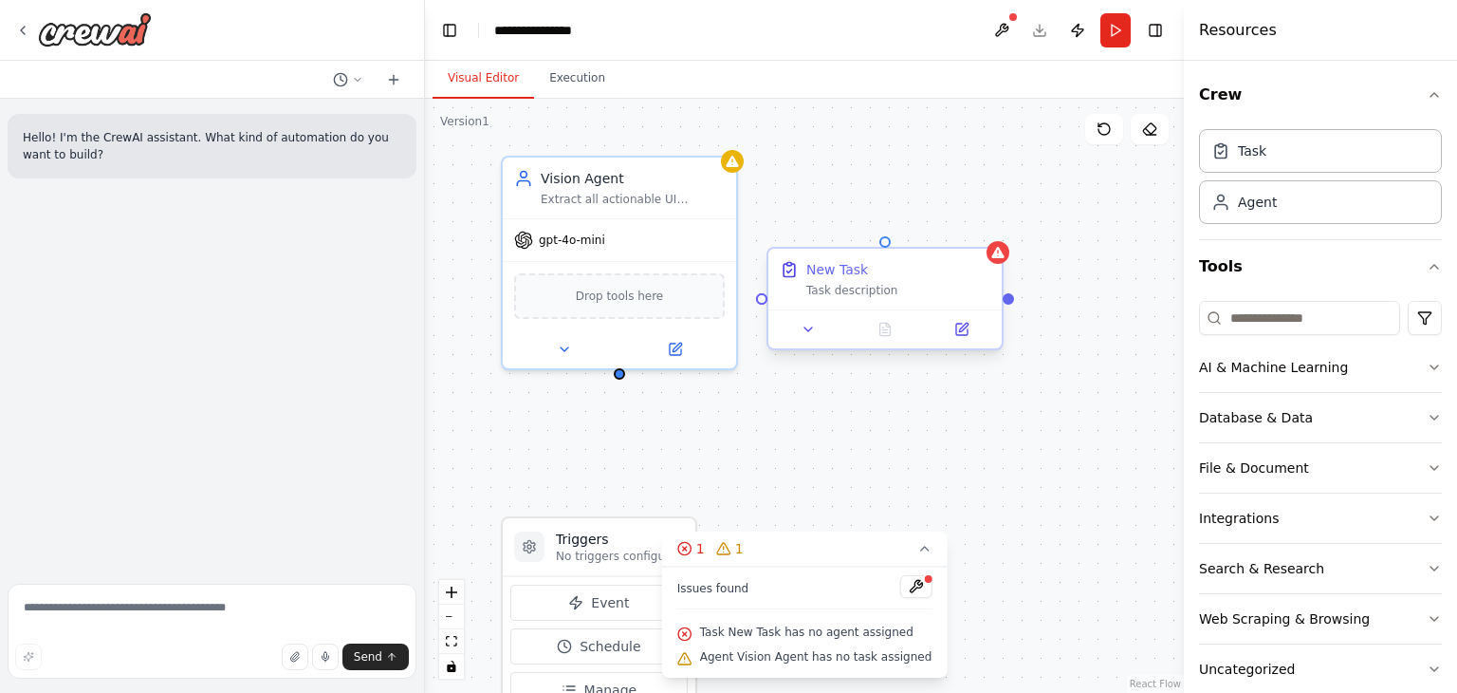
click at [834, 289] on div "Task description" at bounding box center [899, 290] width 184 height 15
click at [828, 309] on div at bounding box center [885, 328] width 233 height 39
click at [824, 301] on div "New Task Task description" at bounding box center [885, 279] width 233 height 61
click at [963, 329] on icon at bounding box center [963, 327] width 9 height 9
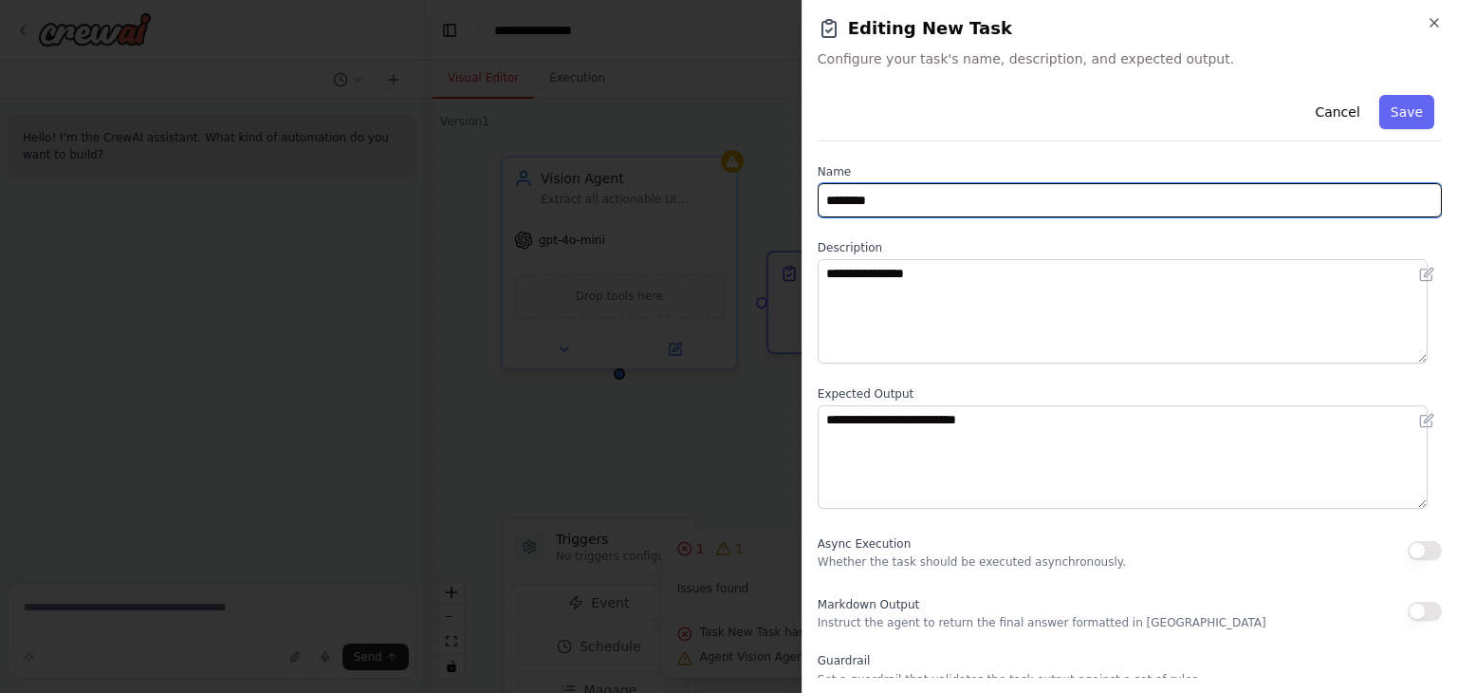
click at [888, 198] on input "********" at bounding box center [1130, 200] width 624 height 34
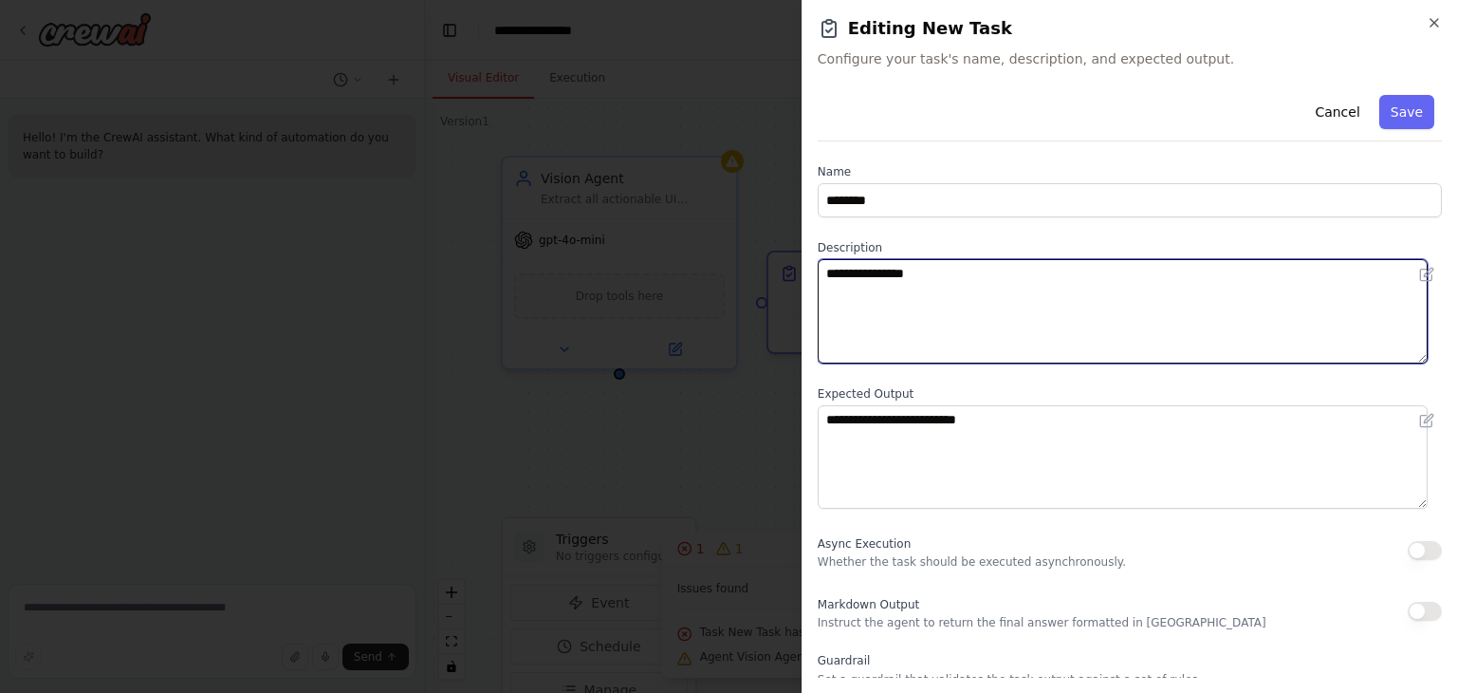
click at [899, 282] on textarea "**********" at bounding box center [1123, 311] width 610 height 104
paste textarea "**********"
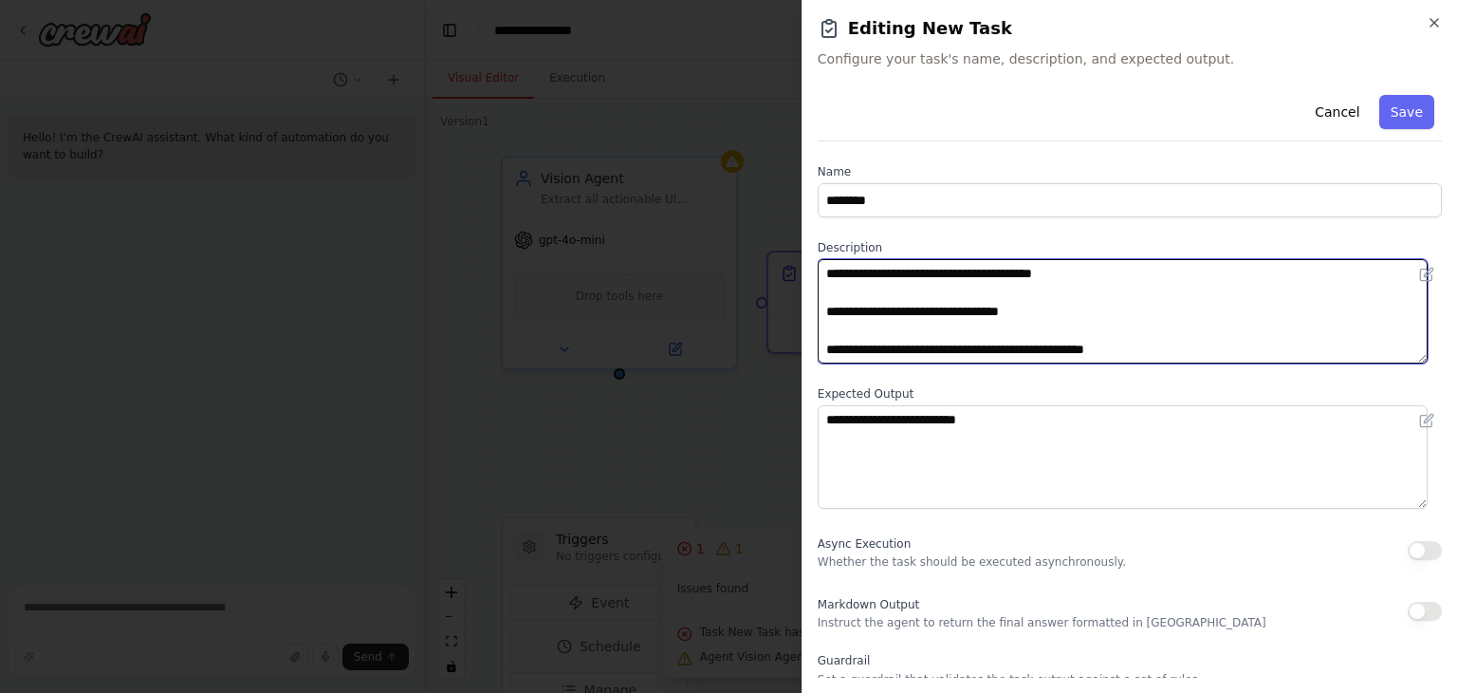
click at [884, 336] on textarea "**********" at bounding box center [1123, 311] width 610 height 104
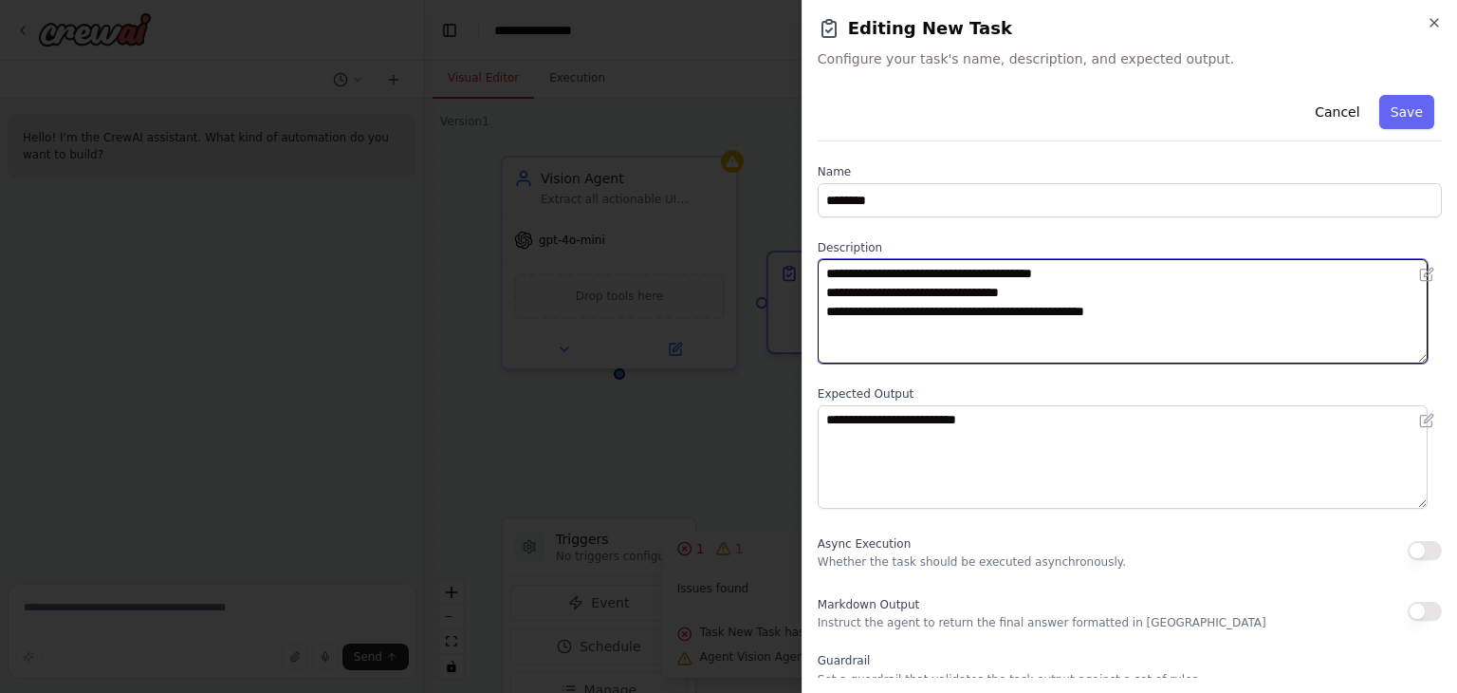
type textarea "**********"
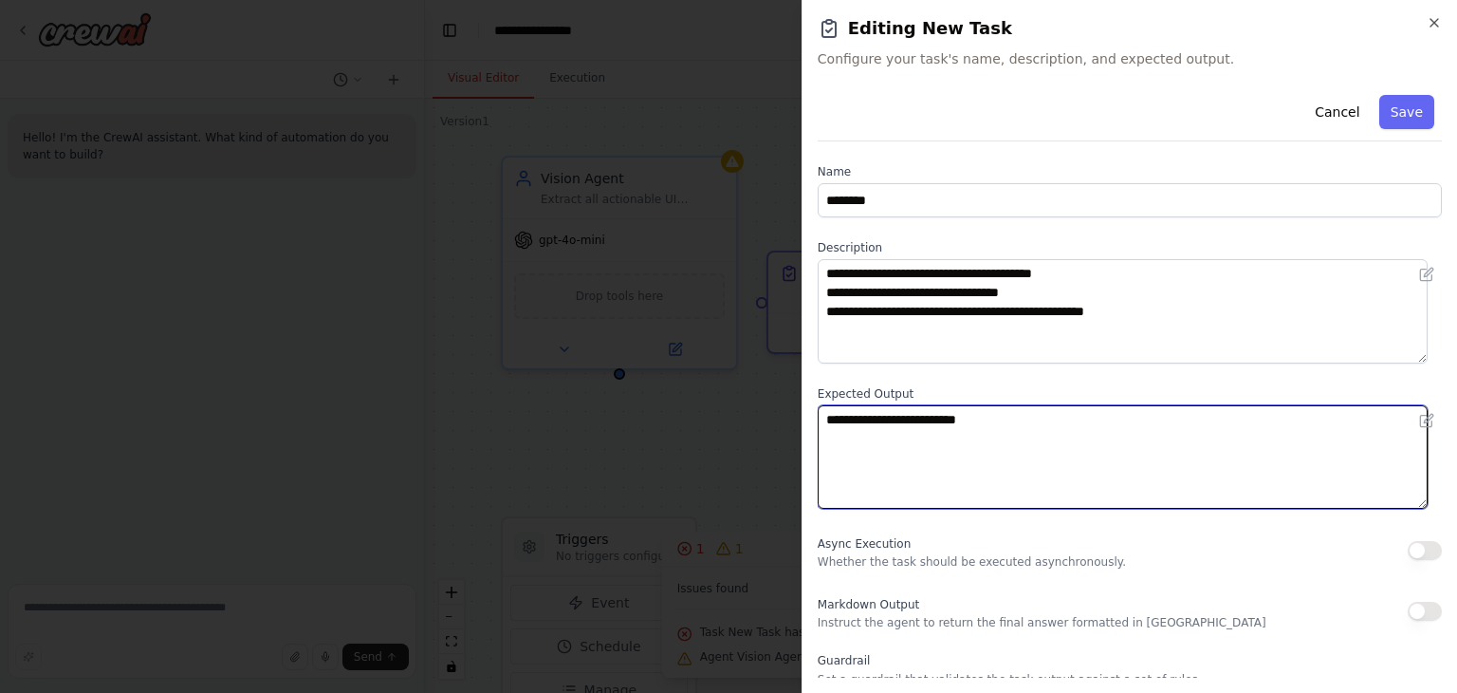
drag, startPoint x: 1007, startPoint y: 420, endPoint x: 815, endPoint y: 418, distance: 191.7
click at [815, 418] on div "**********" at bounding box center [1130, 346] width 656 height 693
paste textarea "**********"
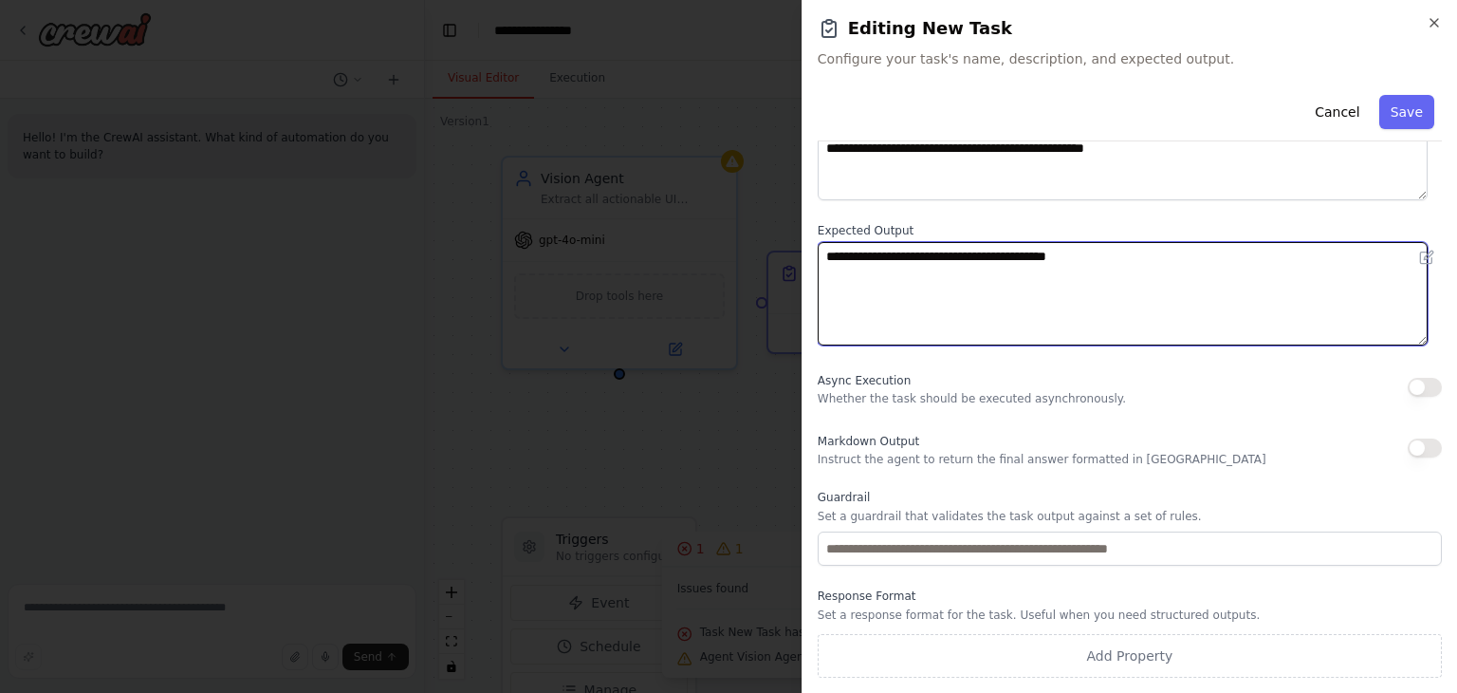
scroll to position [0, 0]
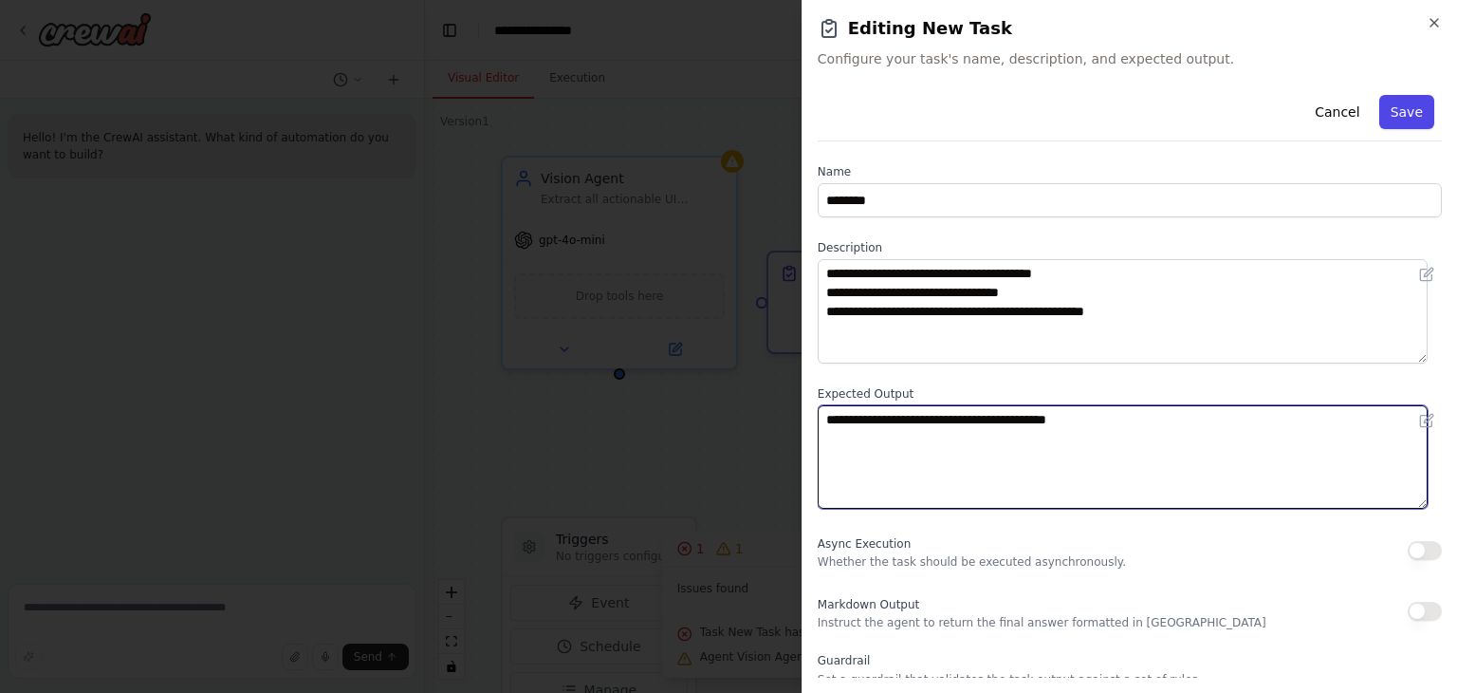
type textarea "**********"
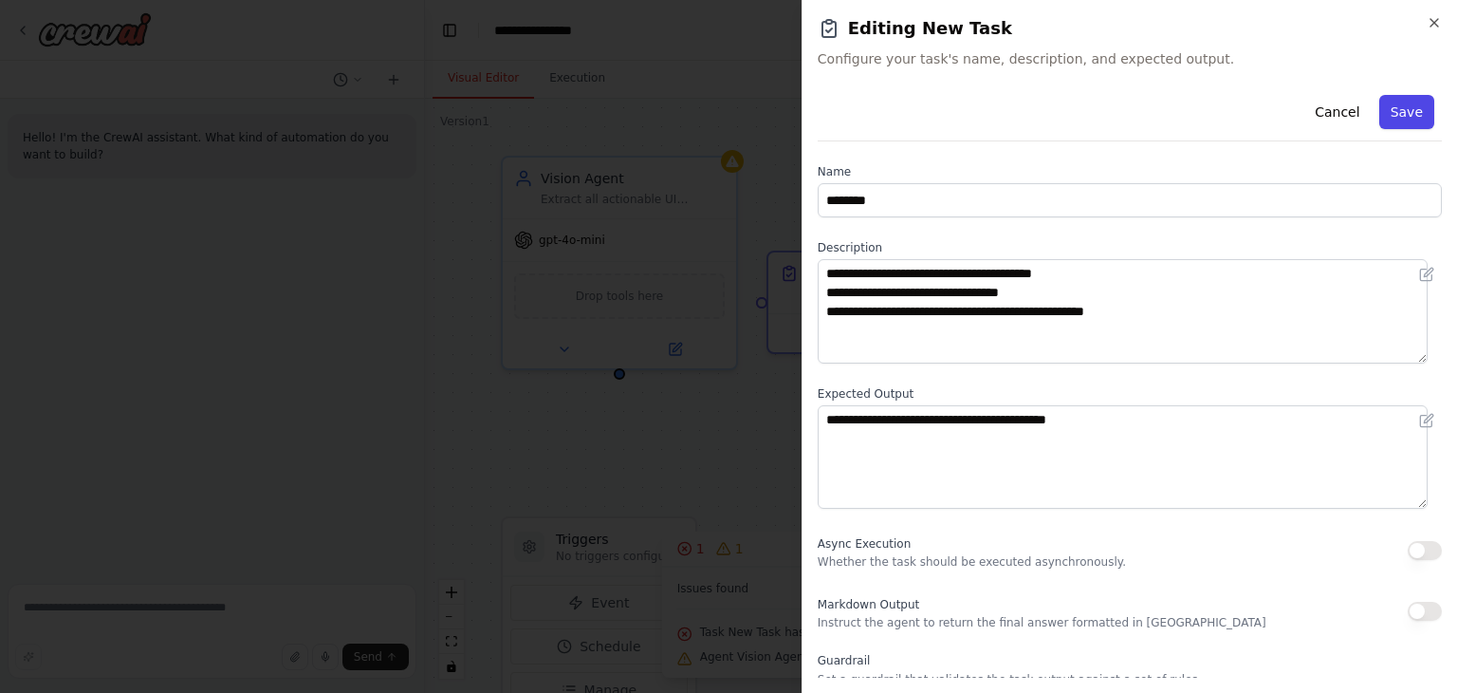
click at [1391, 115] on button "Save" at bounding box center [1407, 112] width 55 height 34
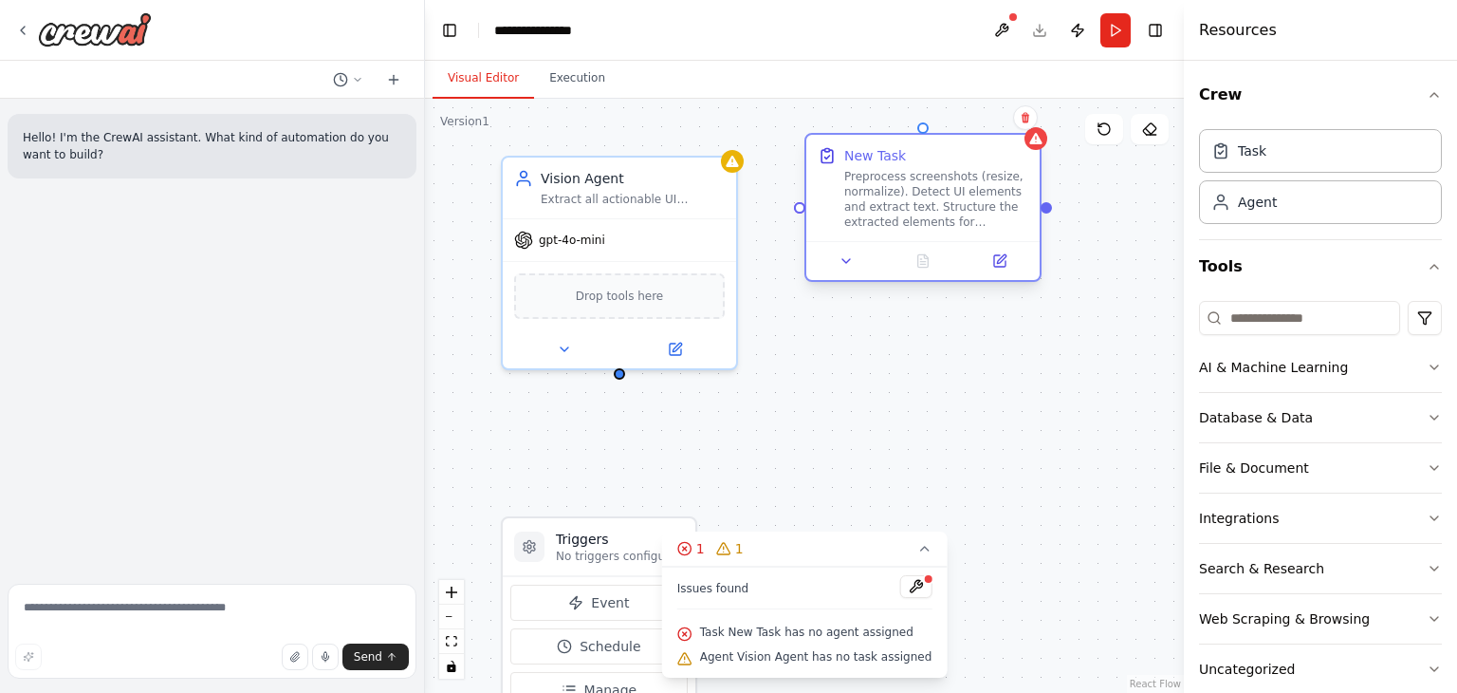
drag, startPoint x: 881, startPoint y: 297, endPoint x: 922, endPoint y: 156, distance: 147.4
click at [922, 156] on div "New Task Preprocess screenshots (resize, normalize). Detect UI elements and ext…" at bounding box center [936, 187] width 184 height 83
drag, startPoint x: 619, startPoint y: 377, endPoint x: 810, endPoint y: 206, distance: 256.7
click at [810, 206] on div "Triggers No triggers configured Event Schedule Manage Vision Agent Extract all …" at bounding box center [804, 396] width 759 height 594
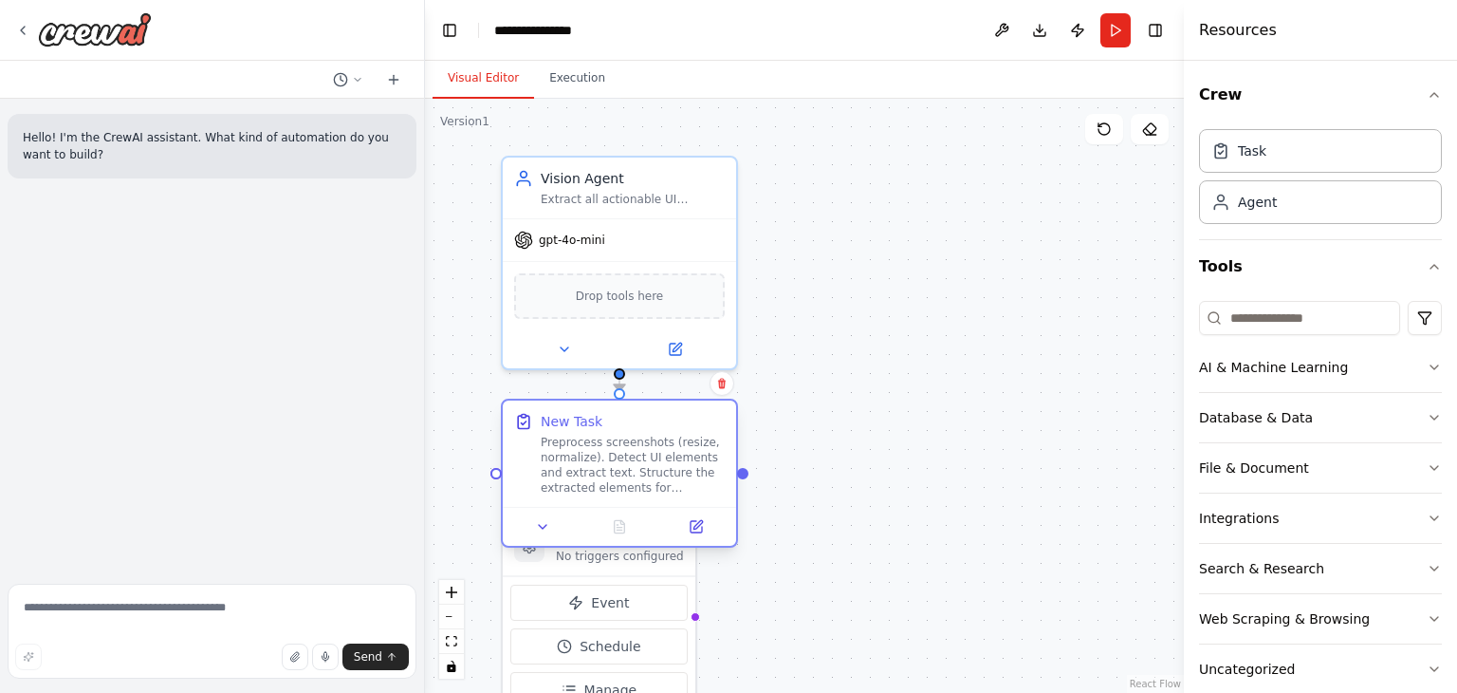
drag, startPoint x: 943, startPoint y: 176, endPoint x: 646, endPoint y: 452, distance: 404.9
click at [646, 452] on div "Preprocess screenshots (resize, normalize). Detect UI elements and extract text…" at bounding box center [633, 465] width 184 height 61
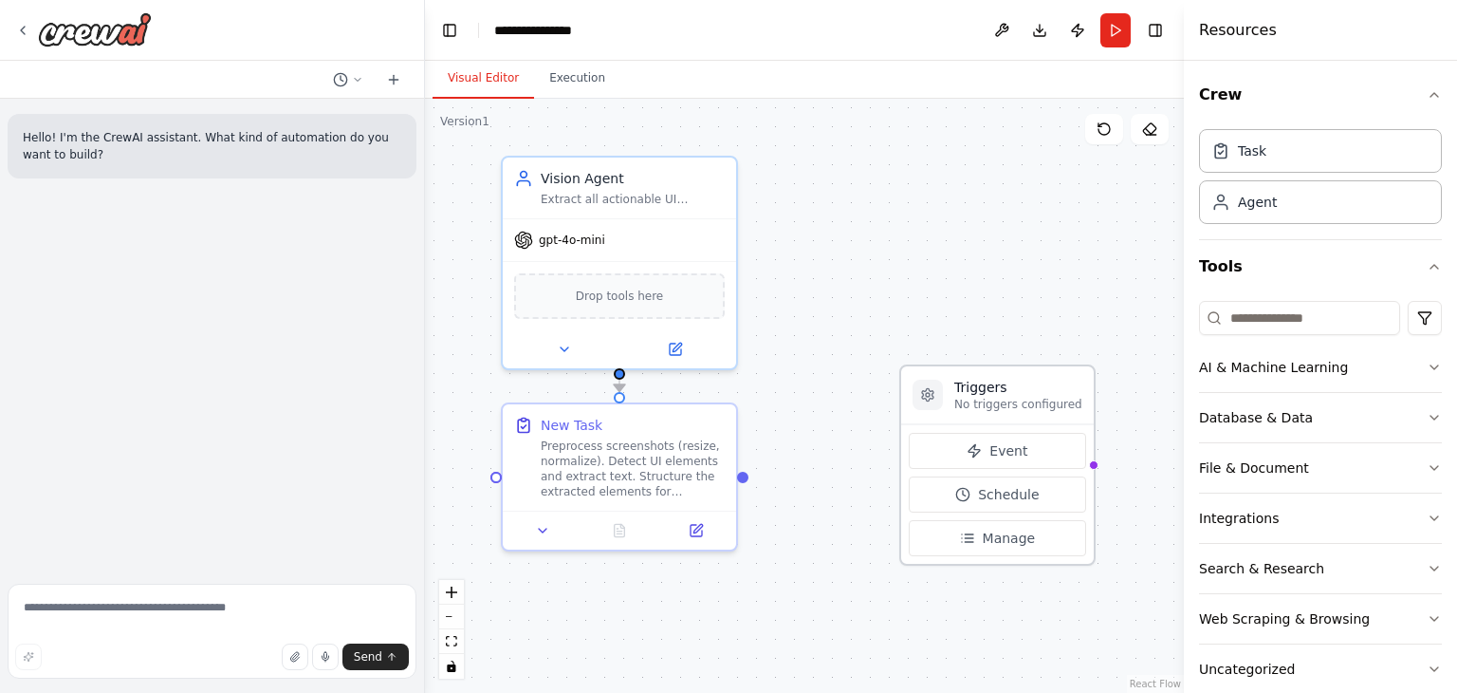
drag, startPoint x: 619, startPoint y: 561, endPoint x: 1031, endPoint y: 373, distance: 453.5
click at [1031, 397] on p "No triggers configured" at bounding box center [1019, 404] width 128 height 15
click at [1092, 430] on div ".deletable-edge-delete-btn { width: 20px; height: 20px; border: 0px solid #ffff…" at bounding box center [804, 396] width 759 height 594
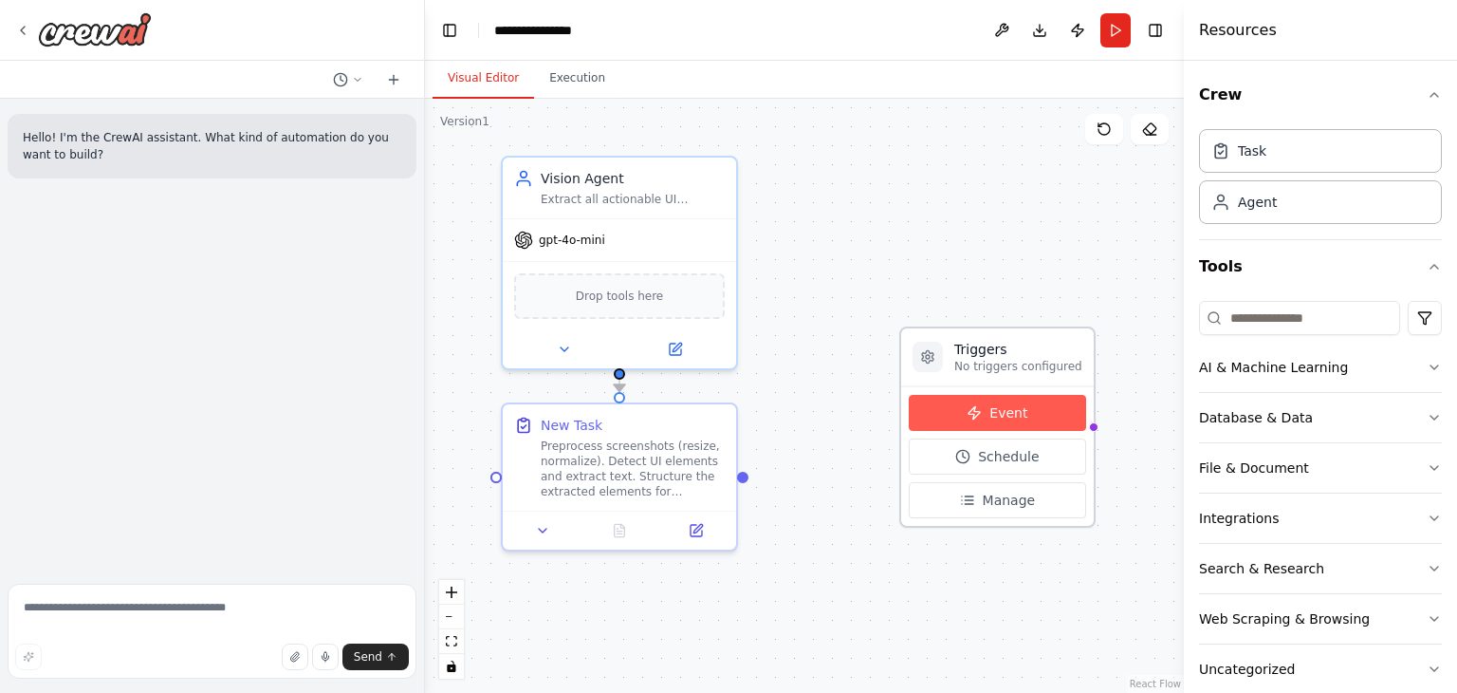
click at [1022, 407] on button "Event" at bounding box center [997, 413] width 177 height 36
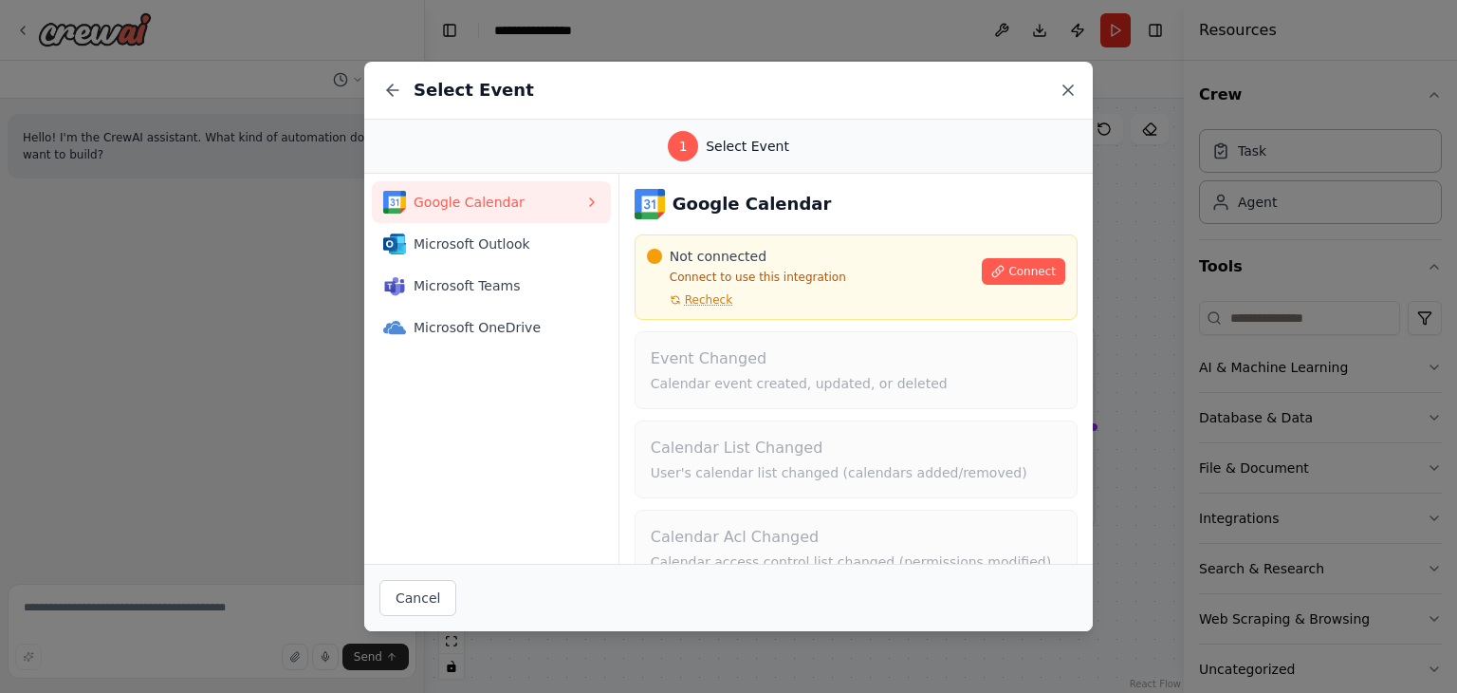
click at [1070, 88] on icon at bounding box center [1068, 89] width 9 height 9
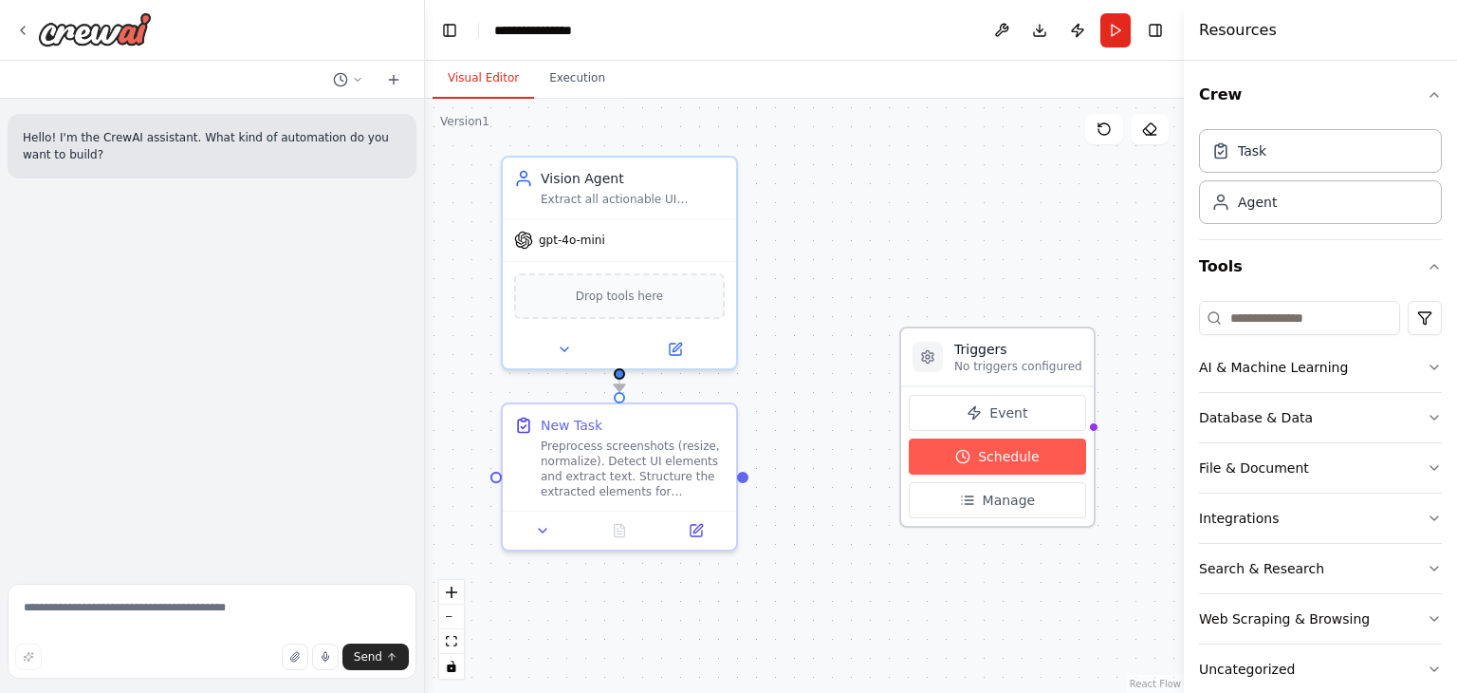
click at [1025, 453] on span "Schedule" at bounding box center [1008, 456] width 61 height 19
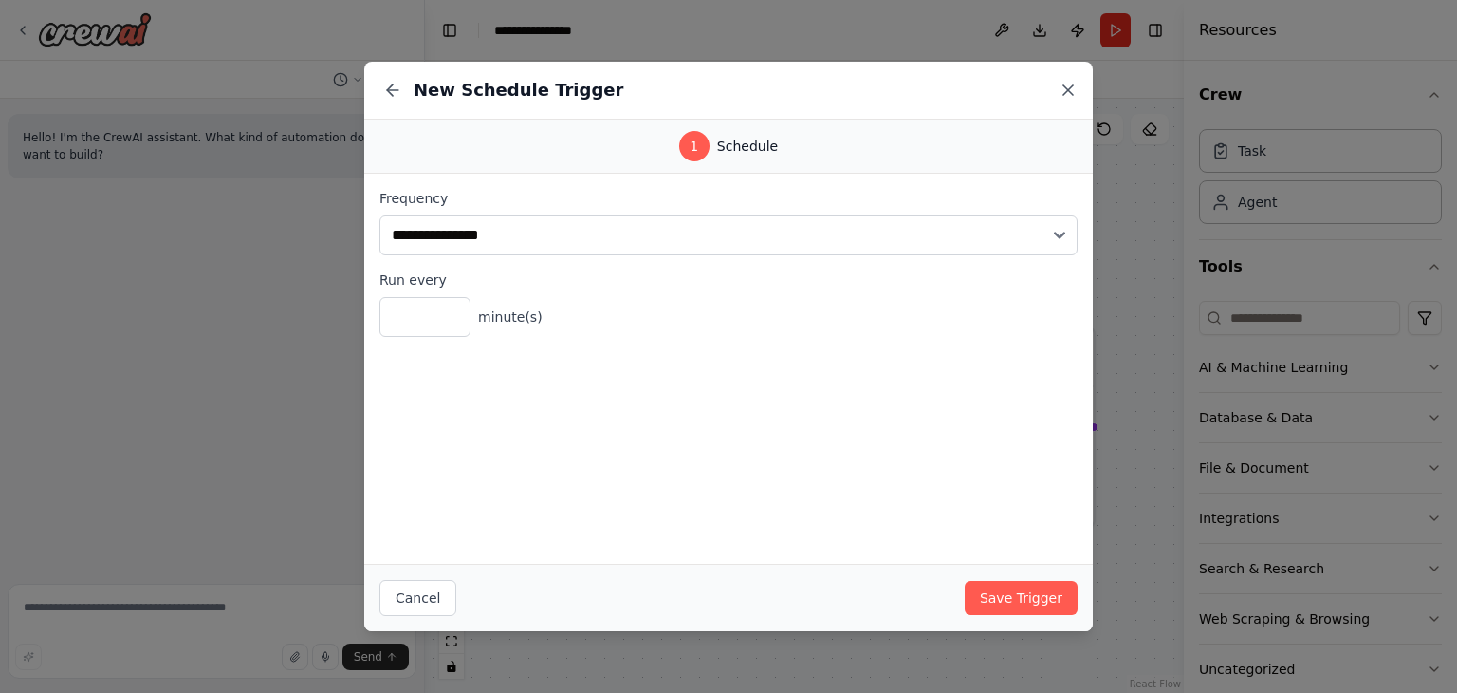
click at [1067, 98] on icon at bounding box center [1068, 90] width 19 height 19
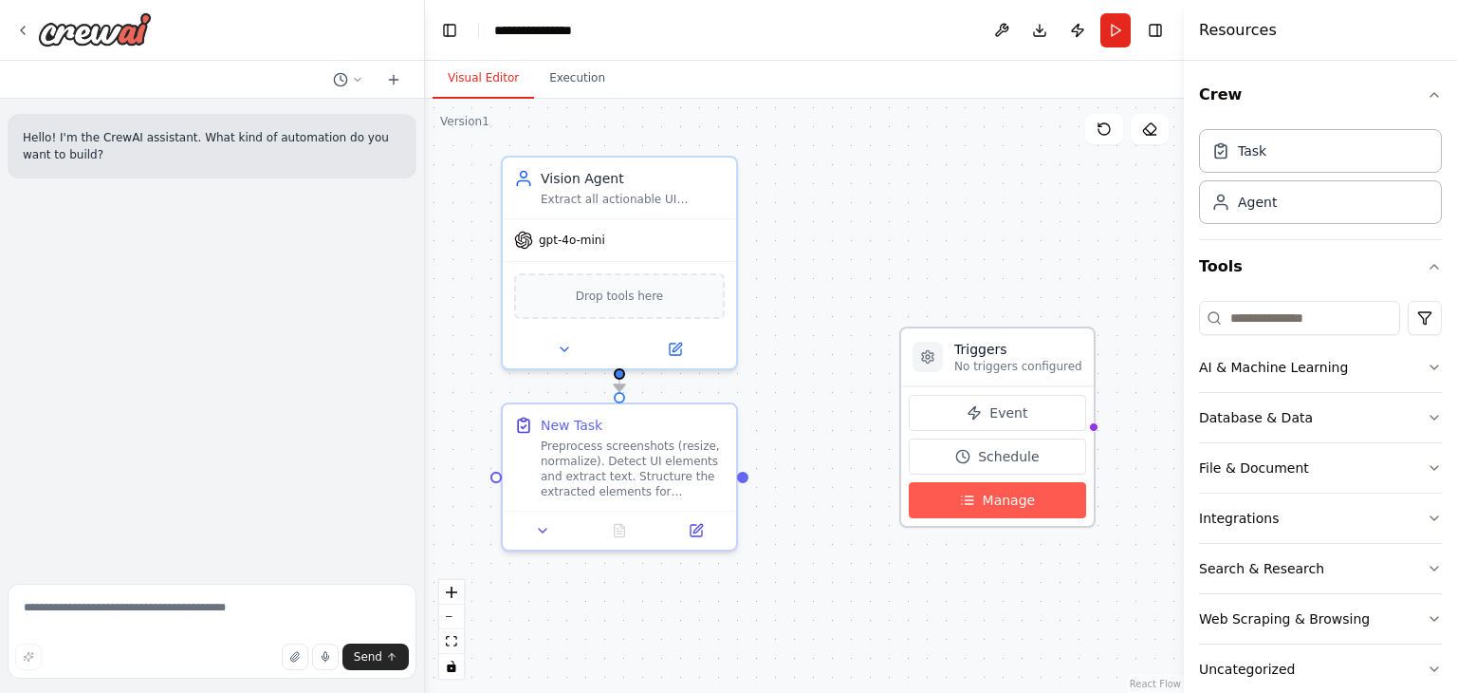
click at [985, 499] on span "Manage" at bounding box center [1009, 500] width 53 height 19
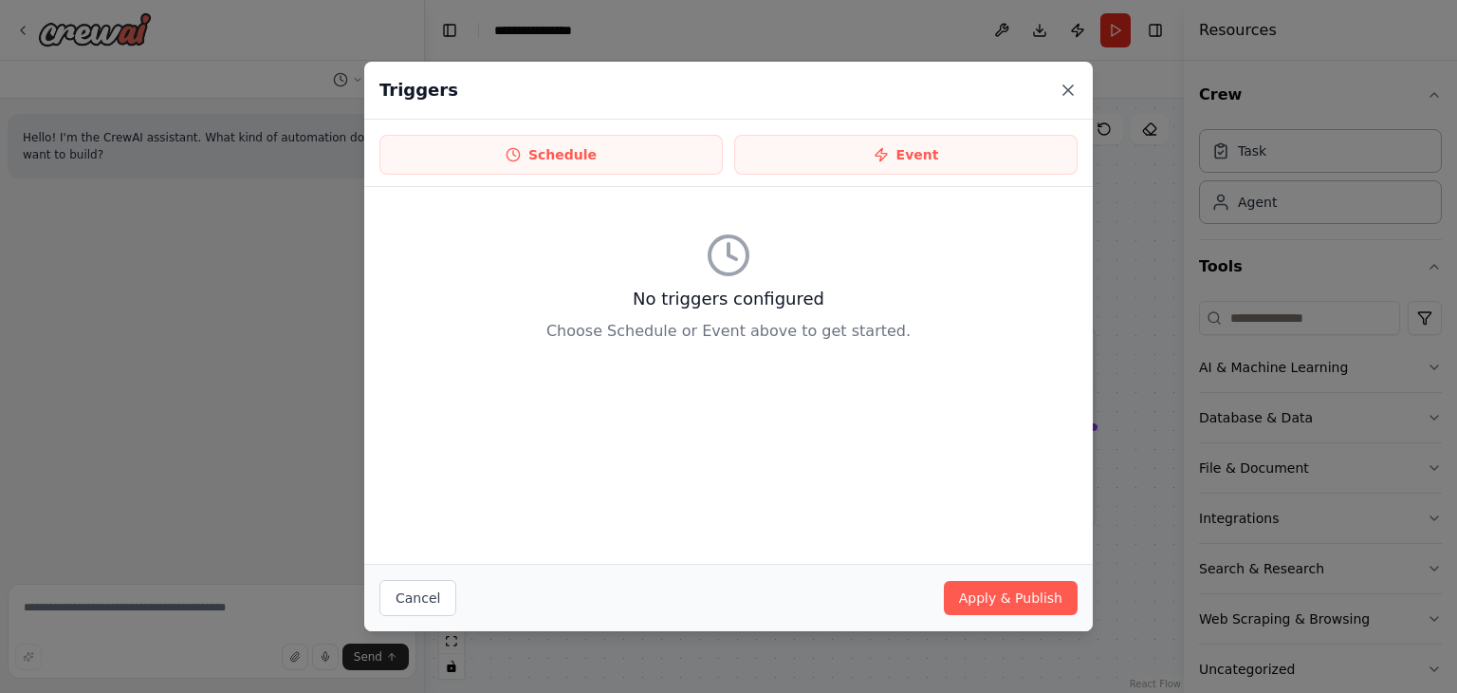
click at [1059, 85] on icon at bounding box center [1068, 90] width 19 height 19
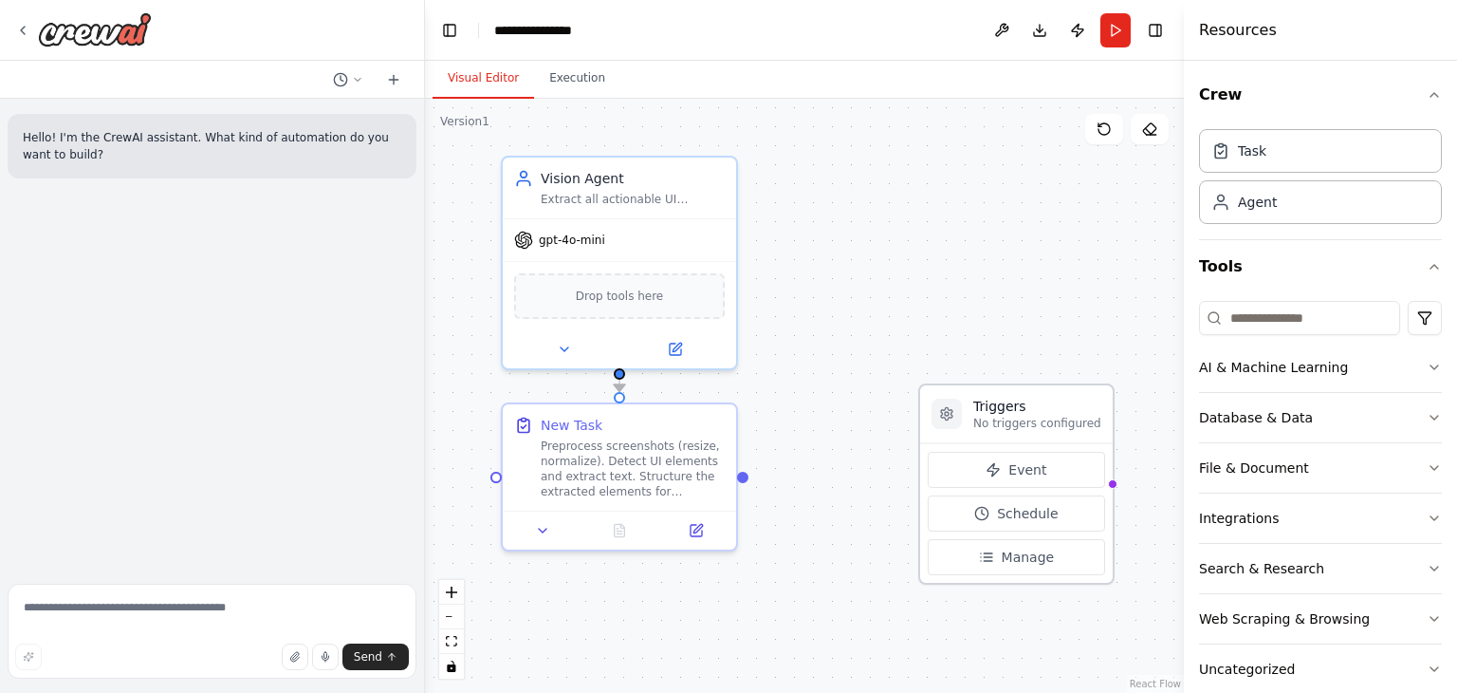
drag, startPoint x: 990, startPoint y: 366, endPoint x: 1002, endPoint y: 419, distance: 54.5
click at [1002, 419] on p "No triggers configured" at bounding box center [1037, 423] width 128 height 15
drag, startPoint x: 1002, startPoint y: 419, endPoint x: 972, endPoint y: 423, distance: 30.6
click at [972, 423] on div "Triggers No triggers configured" at bounding box center [1016, 414] width 193 height 58
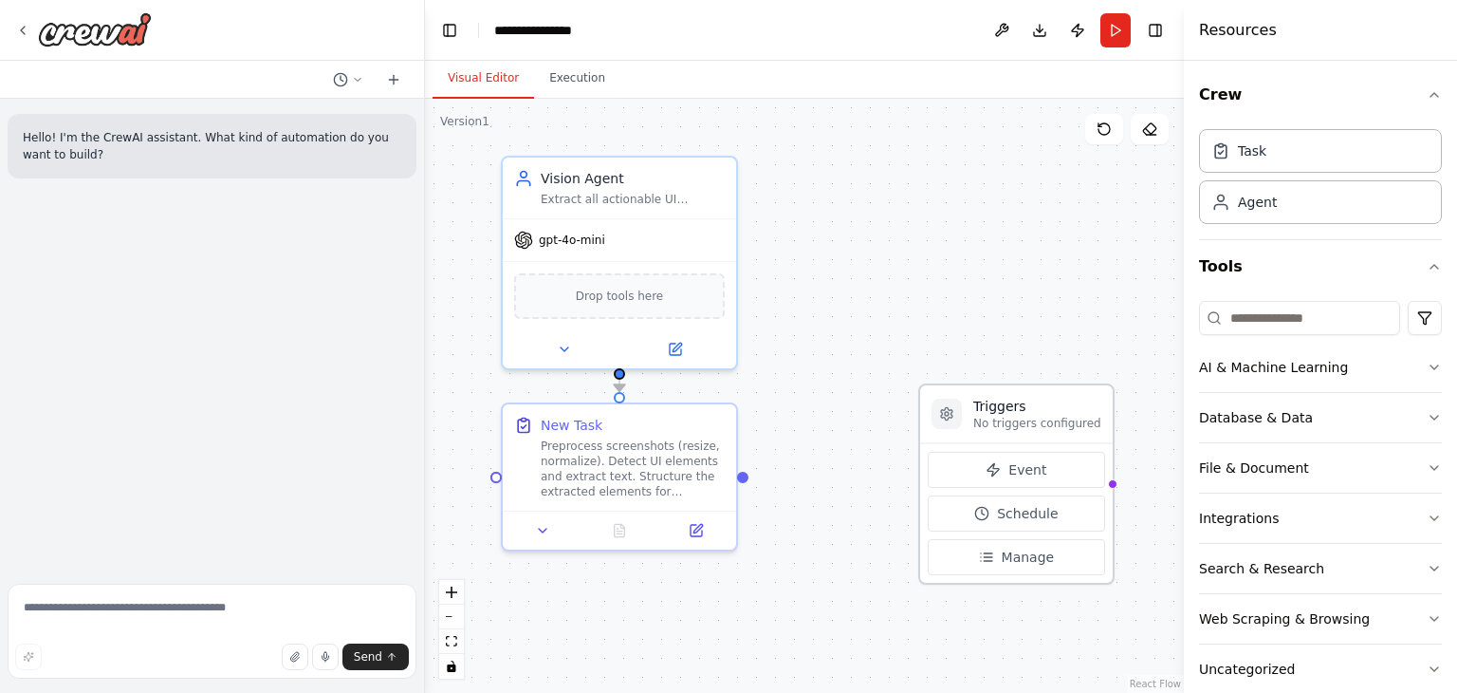
click at [957, 418] on div at bounding box center [947, 414] width 30 height 30
click at [944, 428] on div at bounding box center [947, 414] width 30 height 30
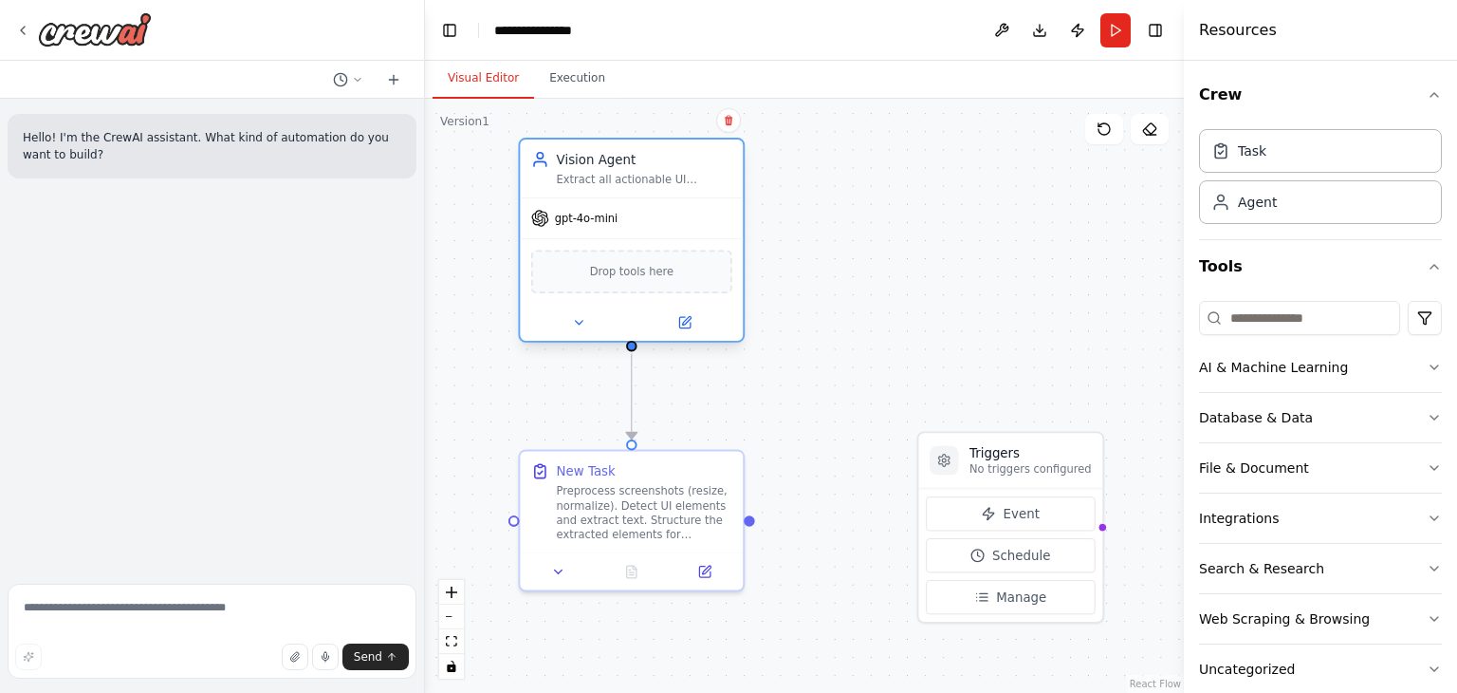
drag, startPoint x: 637, startPoint y: 187, endPoint x: 634, endPoint y: 157, distance: 30.5
click at [634, 157] on div "Vision Agent Extract all actionable UI information from screenshots" at bounding box center [645, 168] width 176 height 36
click at [805, 412] on div ".deletable-edge-delete-btn { width: 20px; height: 20px; border: 0px solid #ffff…" at bounding box center [804, 396] width 759 height 594
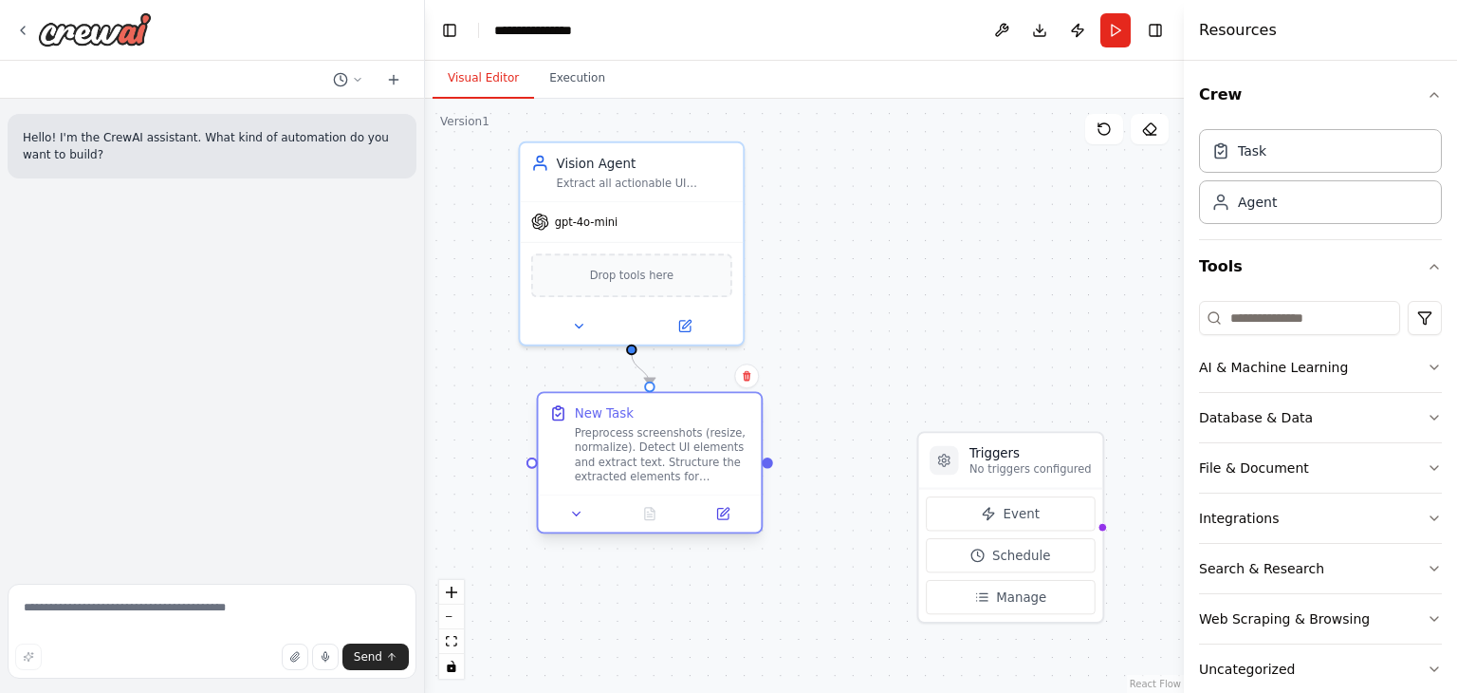
drag, startPoint x: 644, startPoint y: 502, endPoint x: 665, endPoint y: 449, distance: 57.1
click at [665, 449] on div "Preprocess screenshots (resize, normalize). Detect UI elements and extract text…" at bounding box center [663, 455] width 176 height 58
click at [615, 417] on div "New Task" at bounding box center [604, 413] width 59 height 18
click at [663, 274] on span "Drop tools here" at bounding box center [631, 272] width 83 height 18
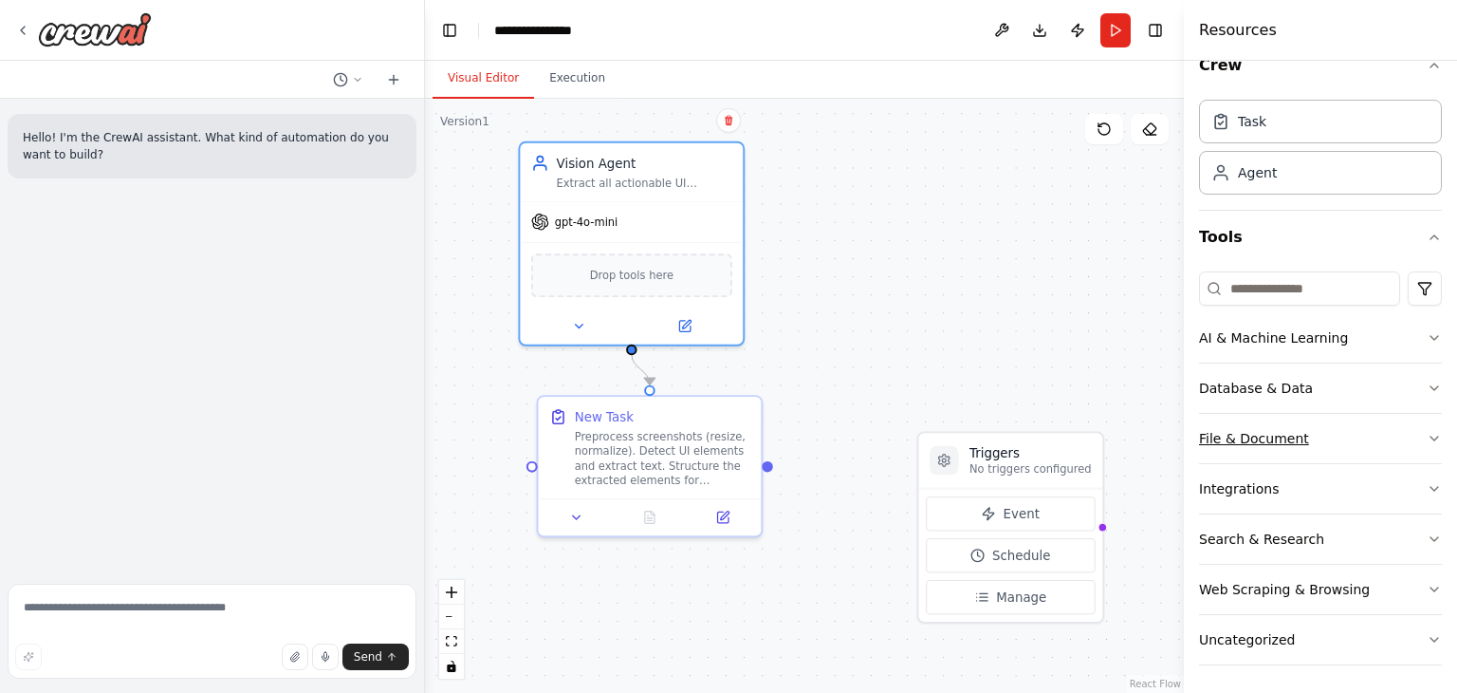
scroll to position [30, 0]
click at [1402, 329] on button "AI & Machine Learning" at bounding box center [1320, 336] width 243 height 49
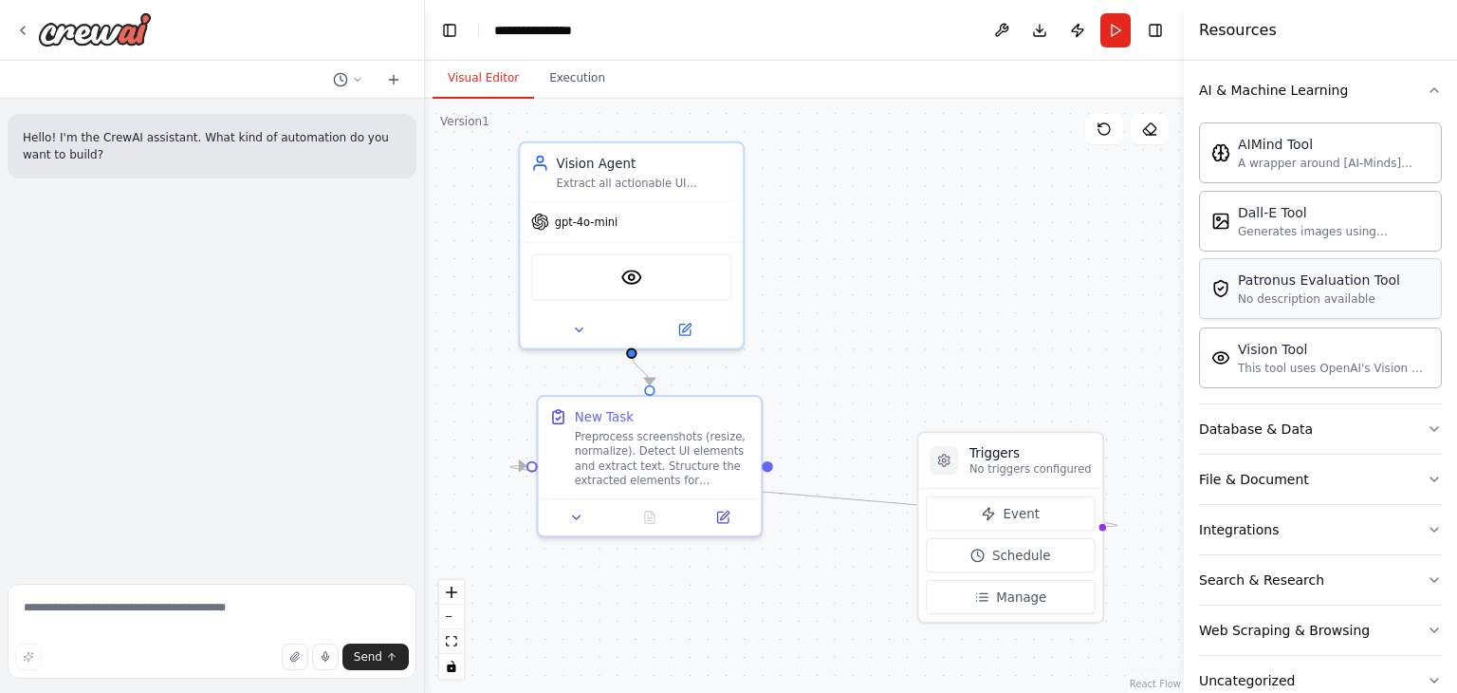
scroll to position [307, 0]
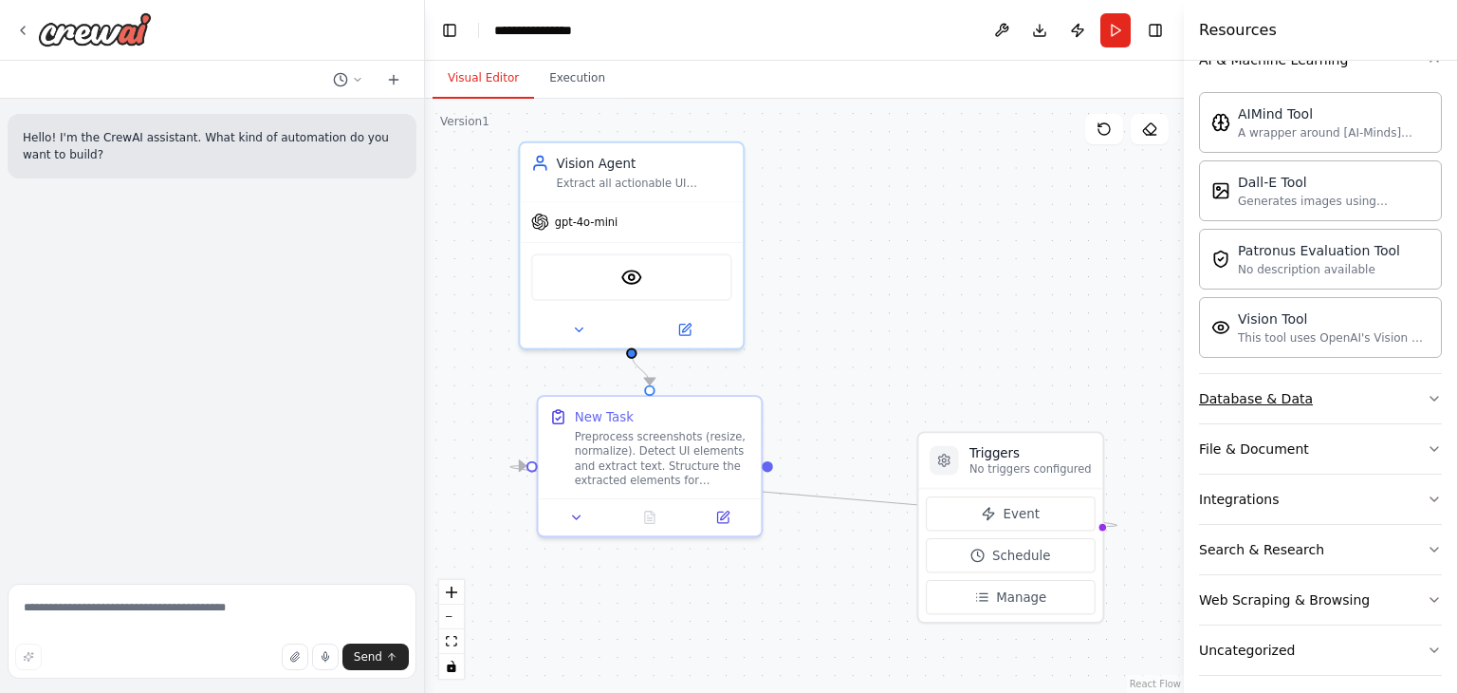
click at [1321, 392] on button "Database & Data" at bounding box center [1320, 398] width 243 height 49
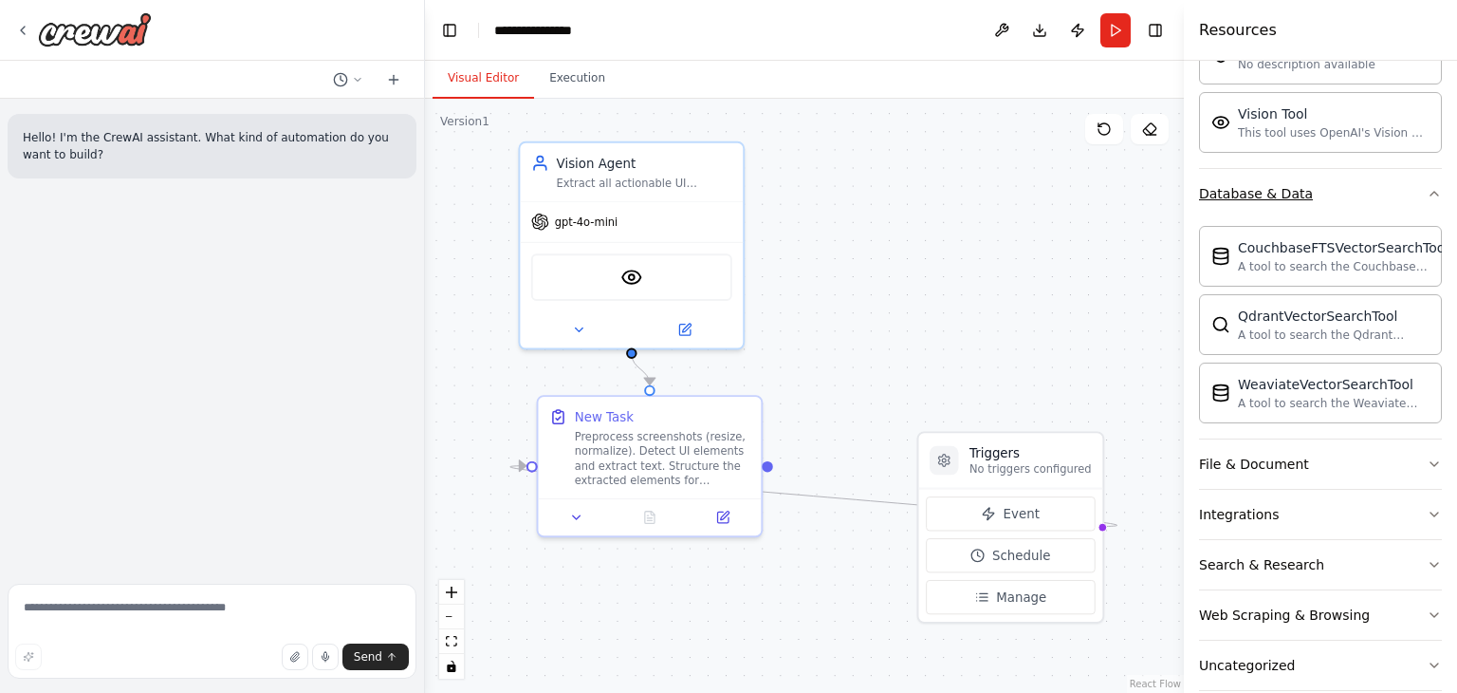
scroll to position [536, 0]
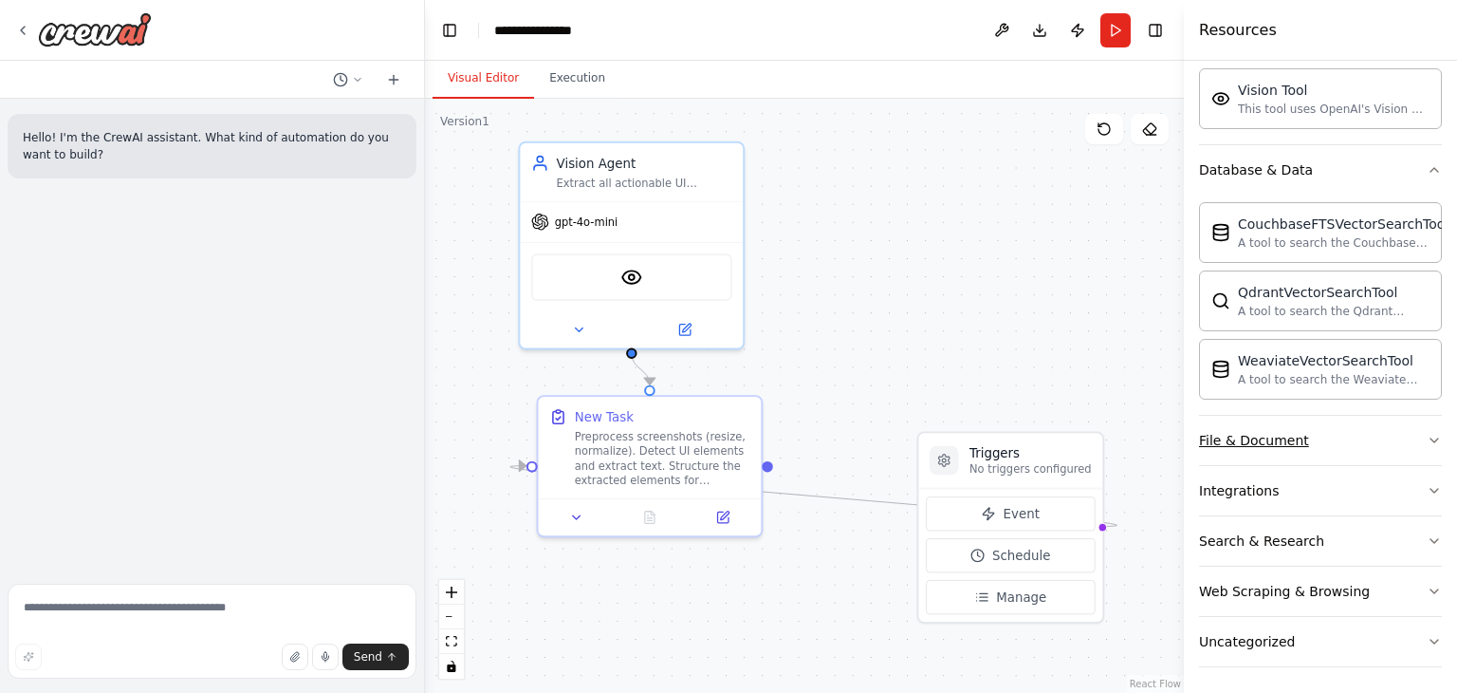
click at [1328, 441] on button "File & Document" at bounding box center [1320, 440] width 243 height 49
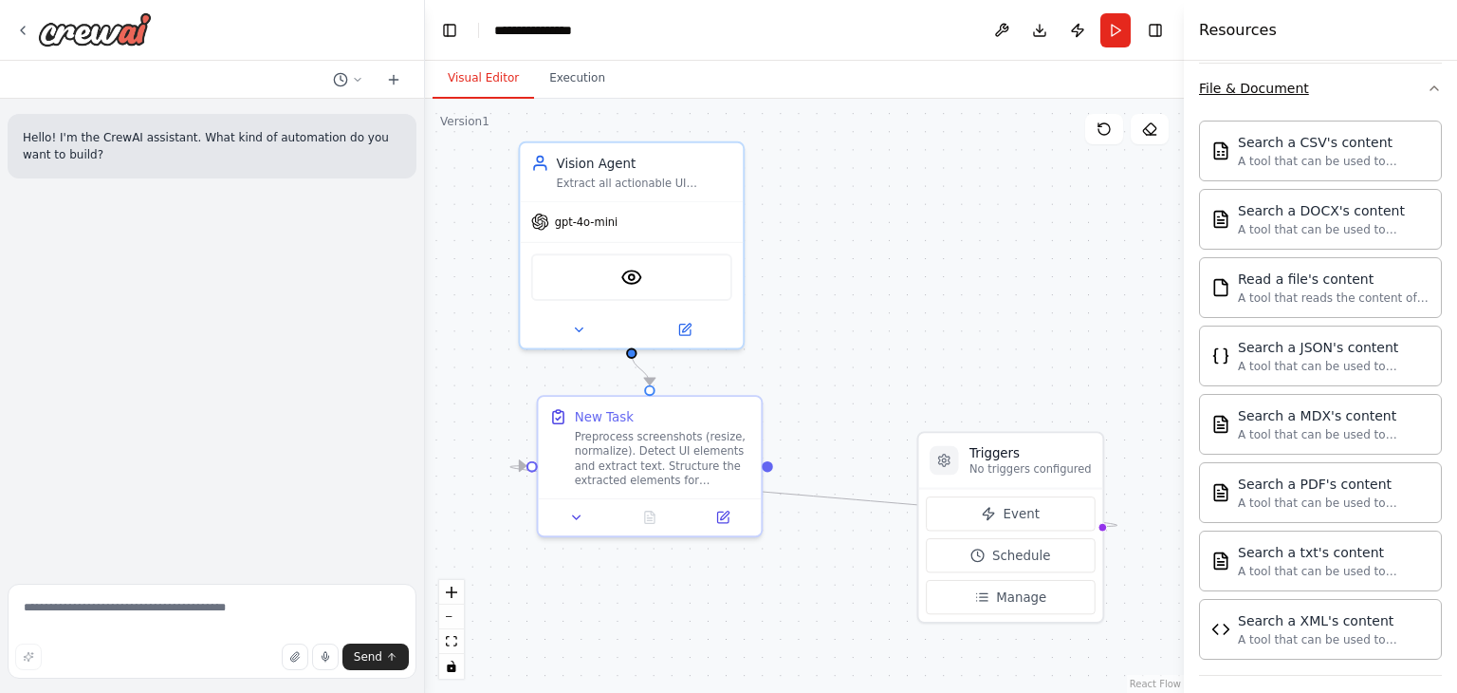
scroll to position [1095, 0]
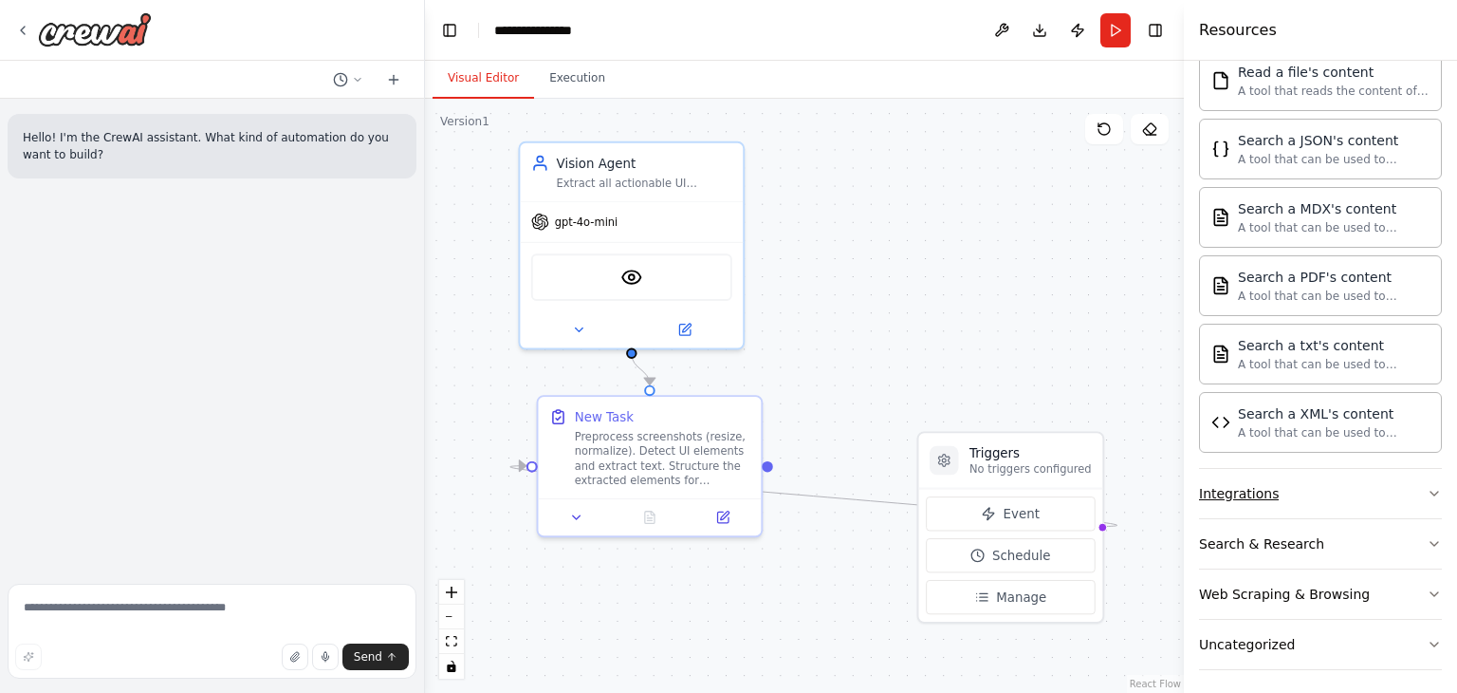
click at [1309, 491] on button "Integrations" at bounding box center [1320, 493] width 243 height 49
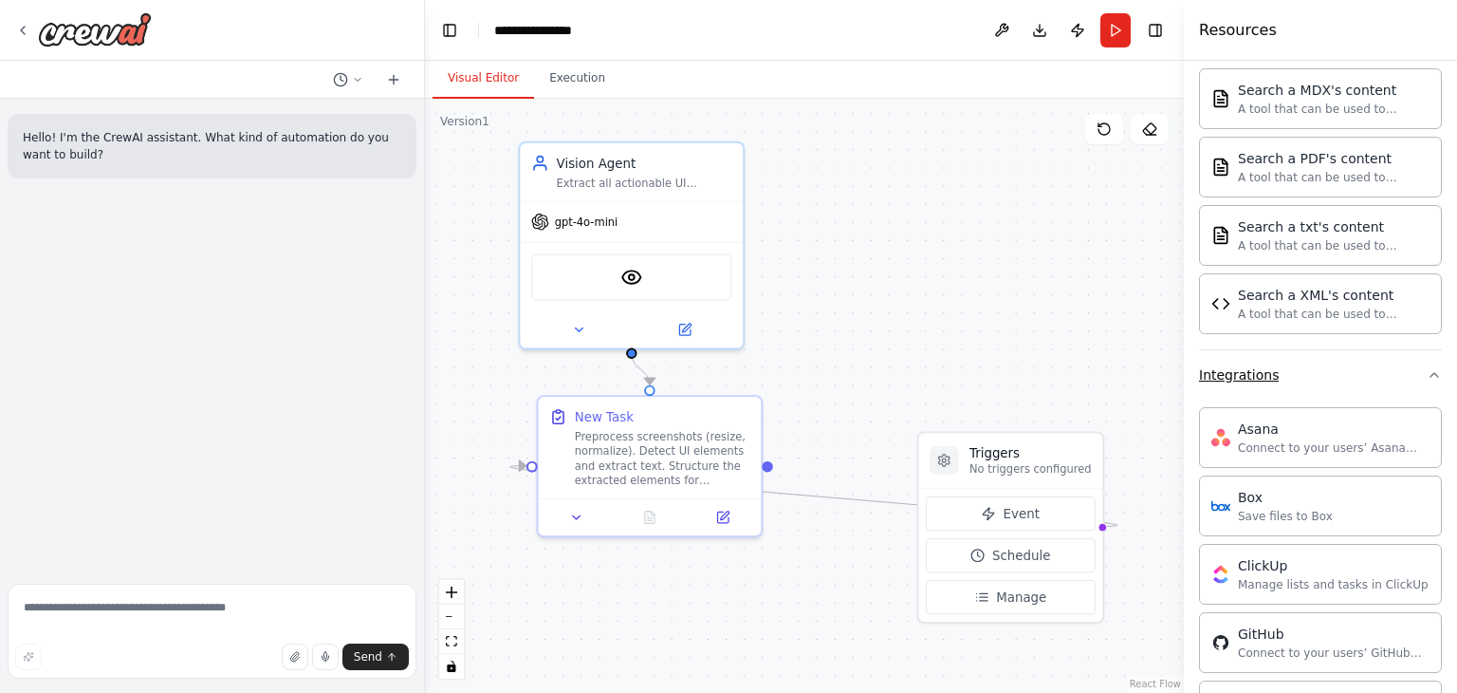
scroll to position [1206, 0]
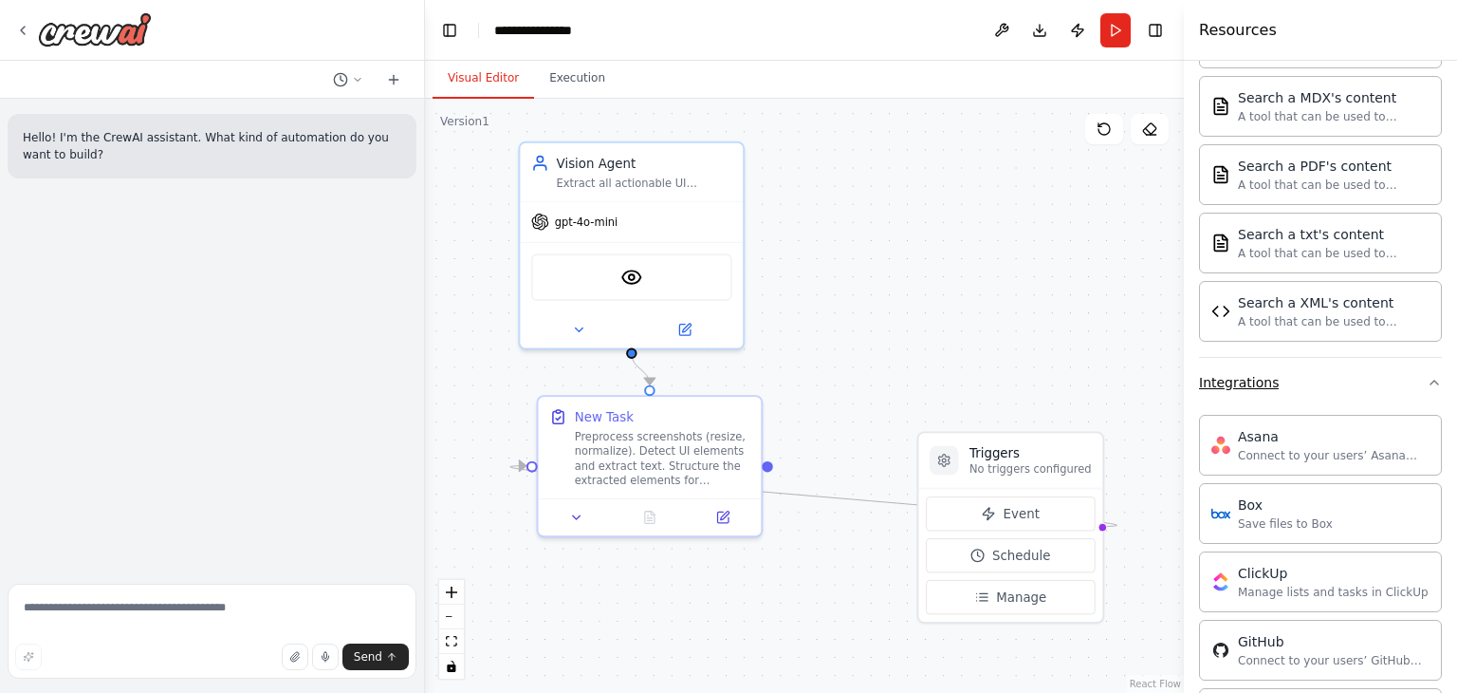
click at [1317, 373] on button "Integrations" at bounding box center [1320, 382] width 243 height 49
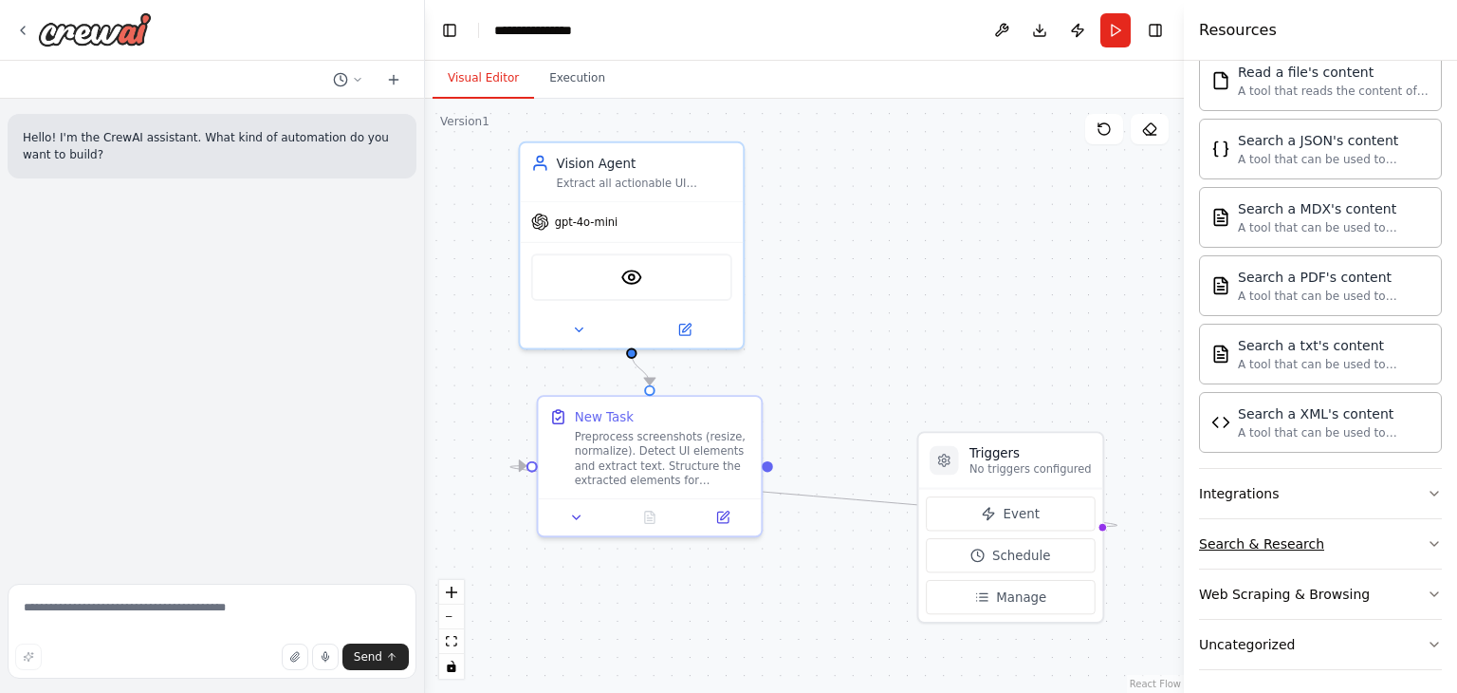
click at [1317, 536] on button "Search & Research" at bounding box center [1320, 543] width 243 height 49
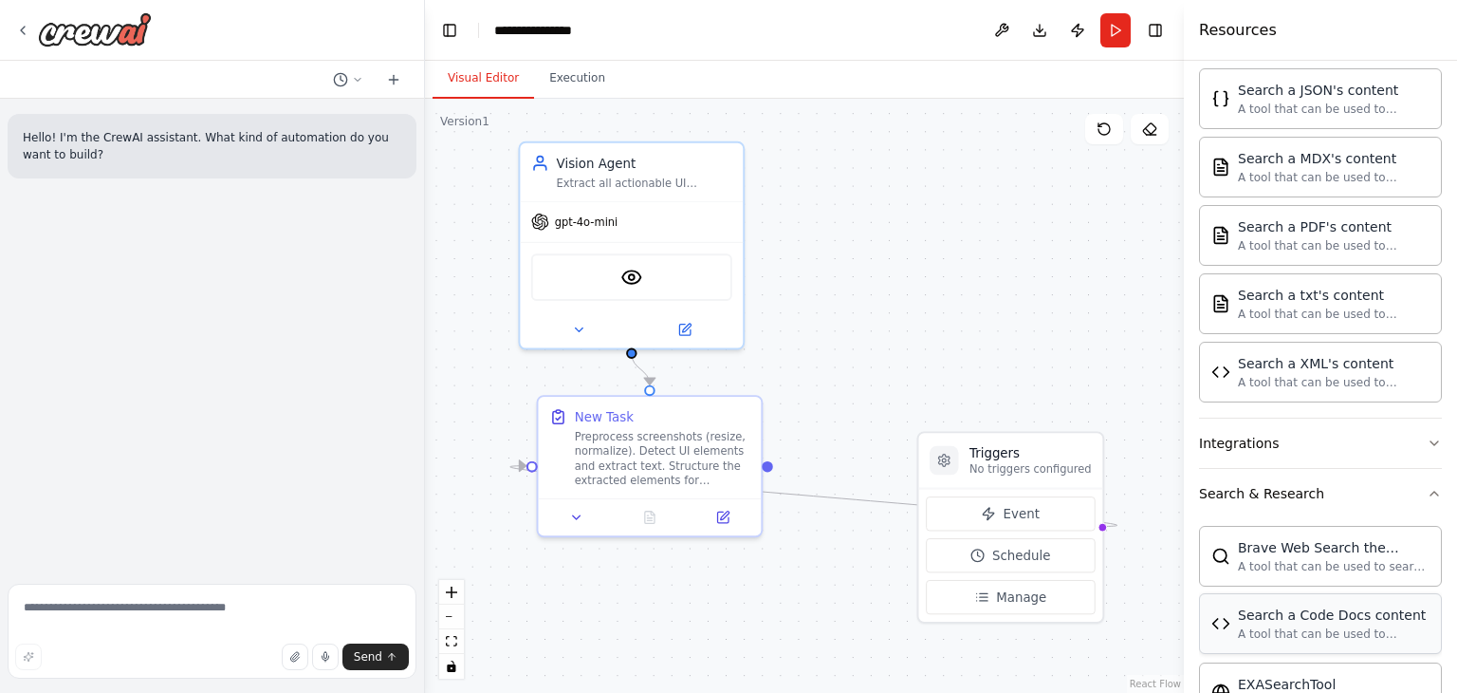
scroll to position [1135, 0]
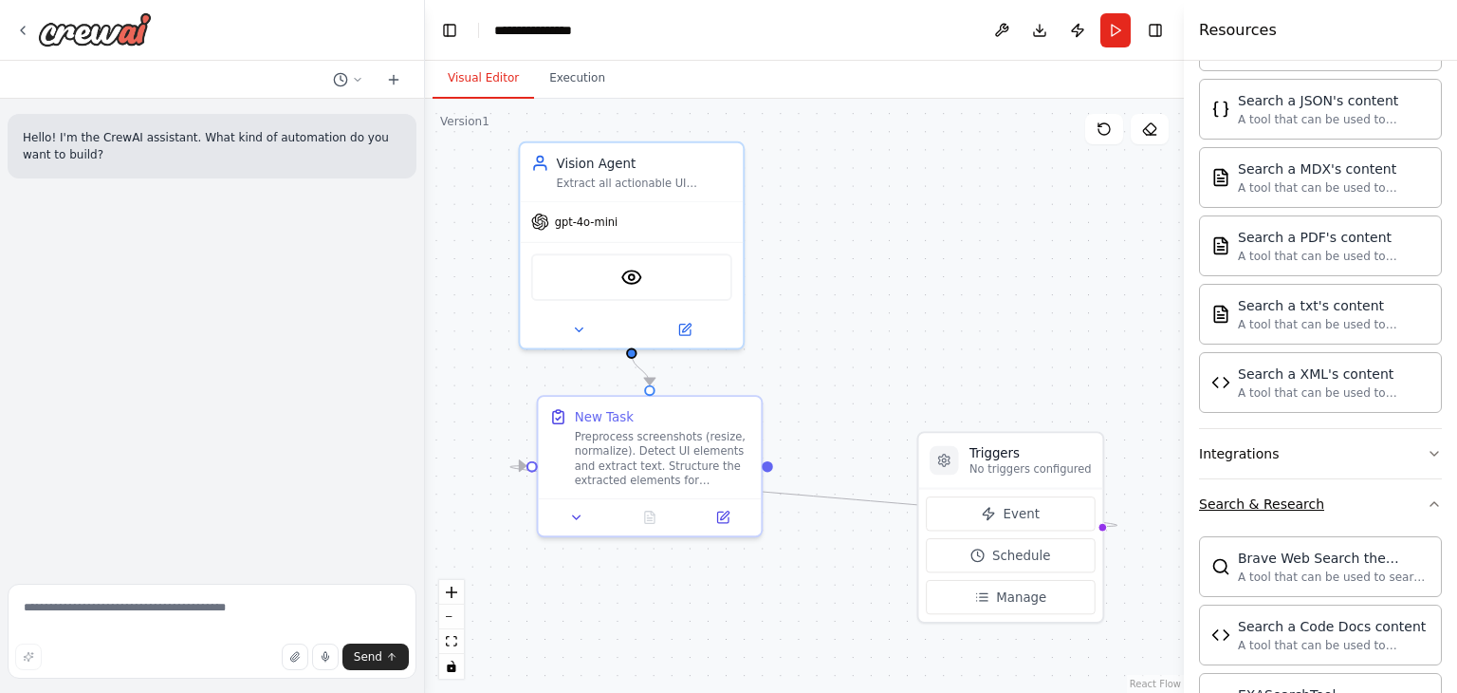
click at [1325, 493] on button "Search & Research" at bounding box center [1320, 503] width 243 height 49
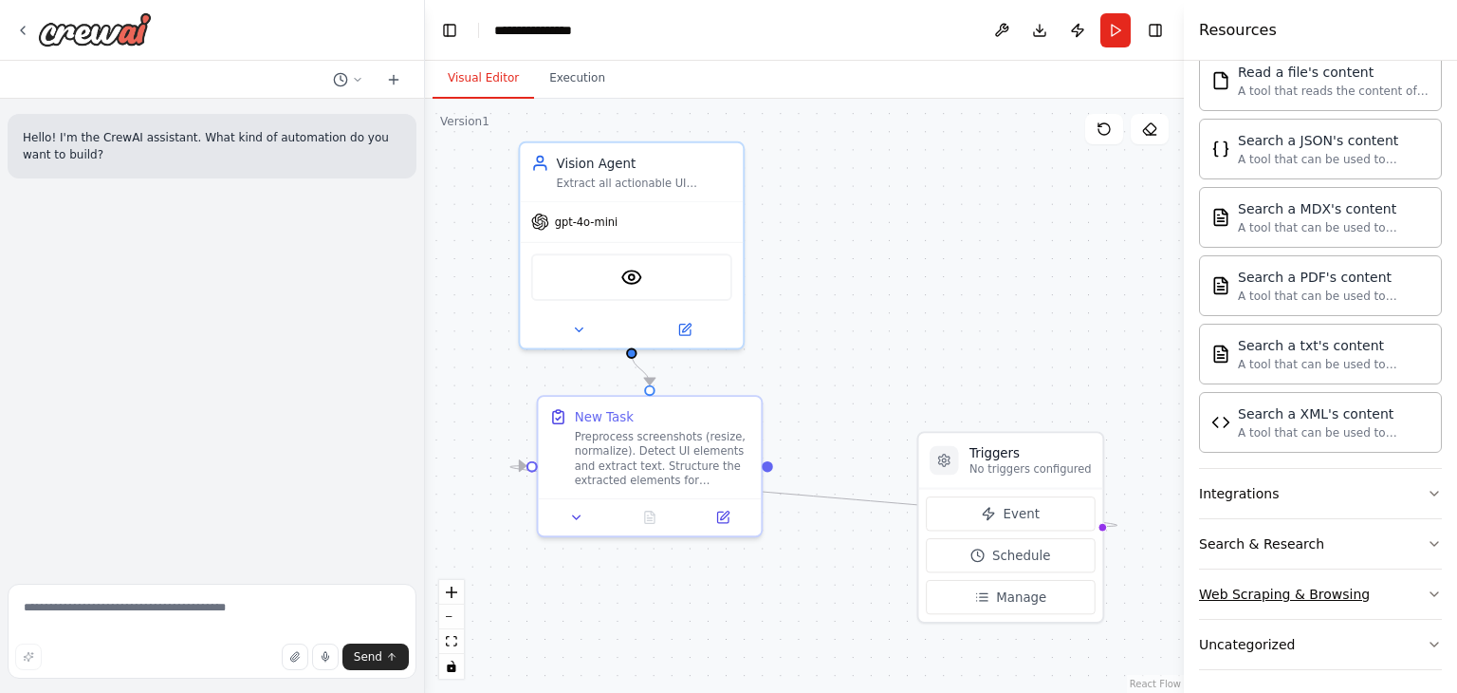
click at [1325, 584] on div "Web Scraping & Browsing" at bounding box center [1284, 593] width 171 height 19
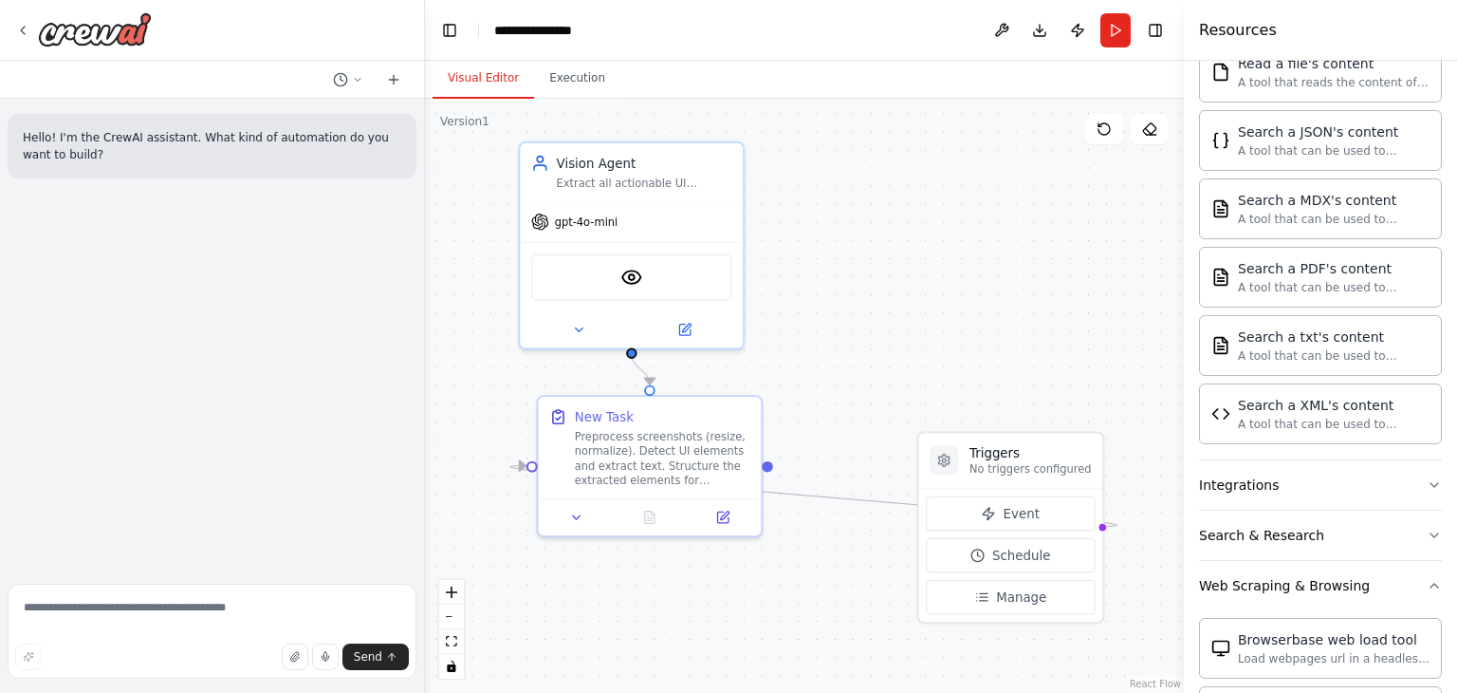
scroll to position [1104, 0]
click at [1316, 578] on div "Web Scraping & Browsing" at bounding box center [1284, 584] width 171 height 19
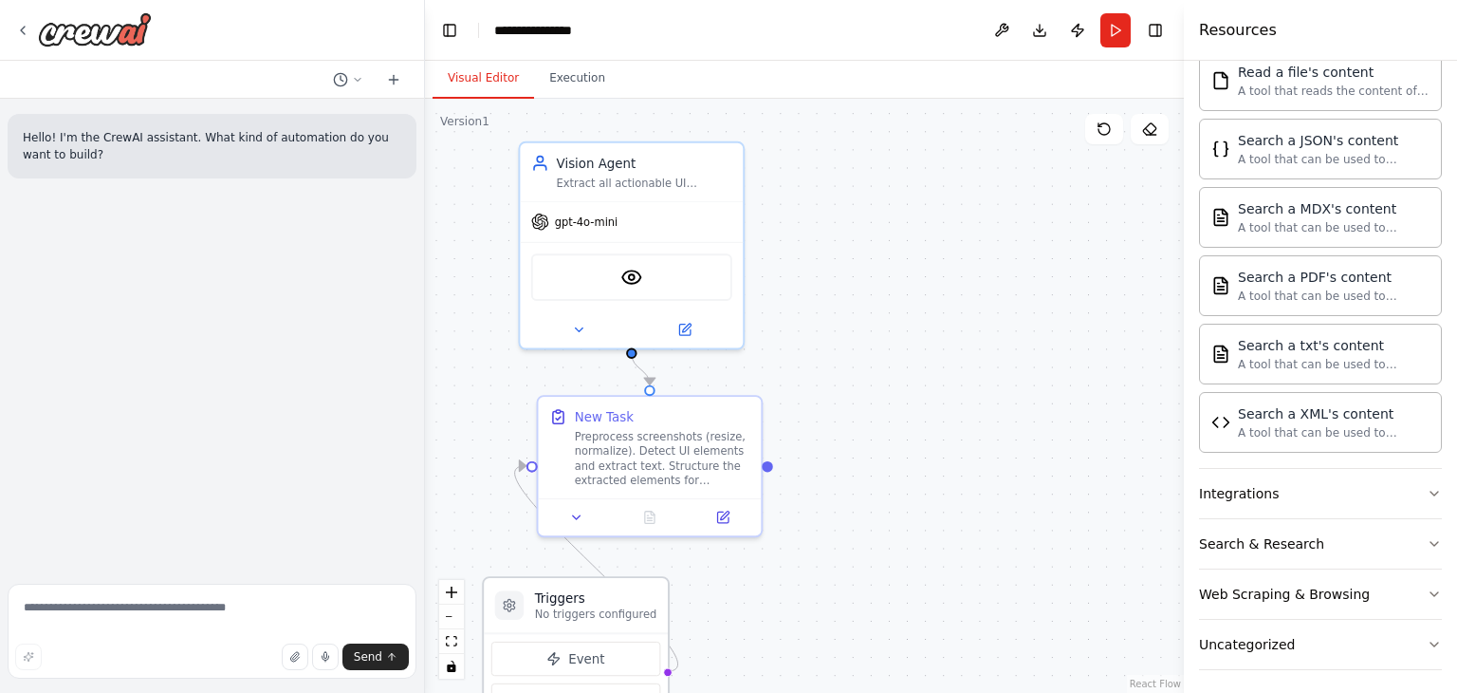
drag, startPoint x: 1011, startPoint y: 451, endPoint x: 568, endPoint y: 598, distance: 466.9
click at [568, 598] on h3 "Triggers" at bounding box center [596, 598] width 122 height 18
drag, startPoint x: 516, startPoint y: 470, endPoint x: 700, endPoint y: 661, distance: 265.7
click at [700, 661] on div ".deletable-edge-delete-btn { width: 20px; height: 20px; border: 0px solid #ffff…" at bounding box center [804, 396] width 759 height 594
click at [763, 599] on div ".deletable-edge-delete-btn { width: 20px; height: 20px; border: 0px solid #ffff…" at bounding box center [804, 396] width 759 height 594
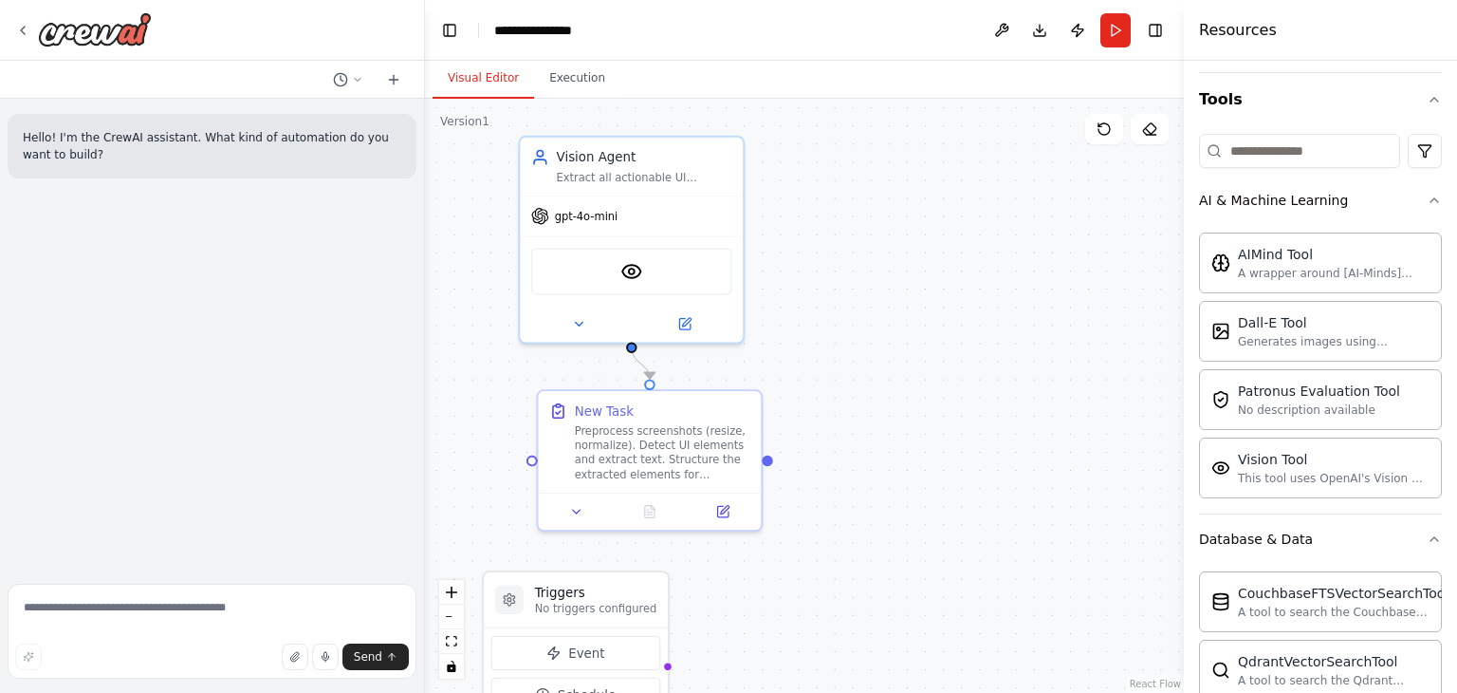
scroll to position [0, 0]
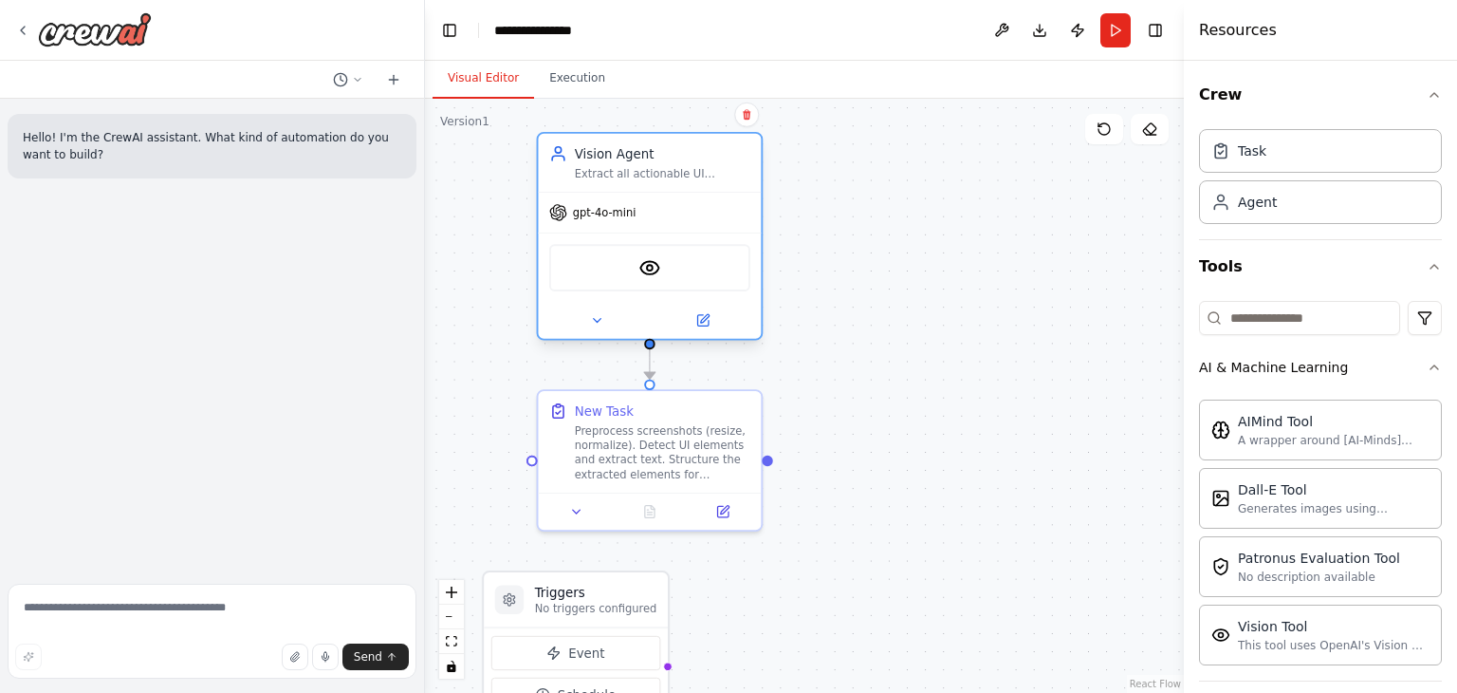
click at [720, 158] on div "Vision Agent Extract all actionable UI information from screenshots" at bounding box center [663, 162] width 176 height 36
click at [875, 252] on div ".deletable-edge-delete-btn { width: 20px; height: 20px; border: 0px solid #ffff…" at bounding box center [804, 396] width 759 height 594
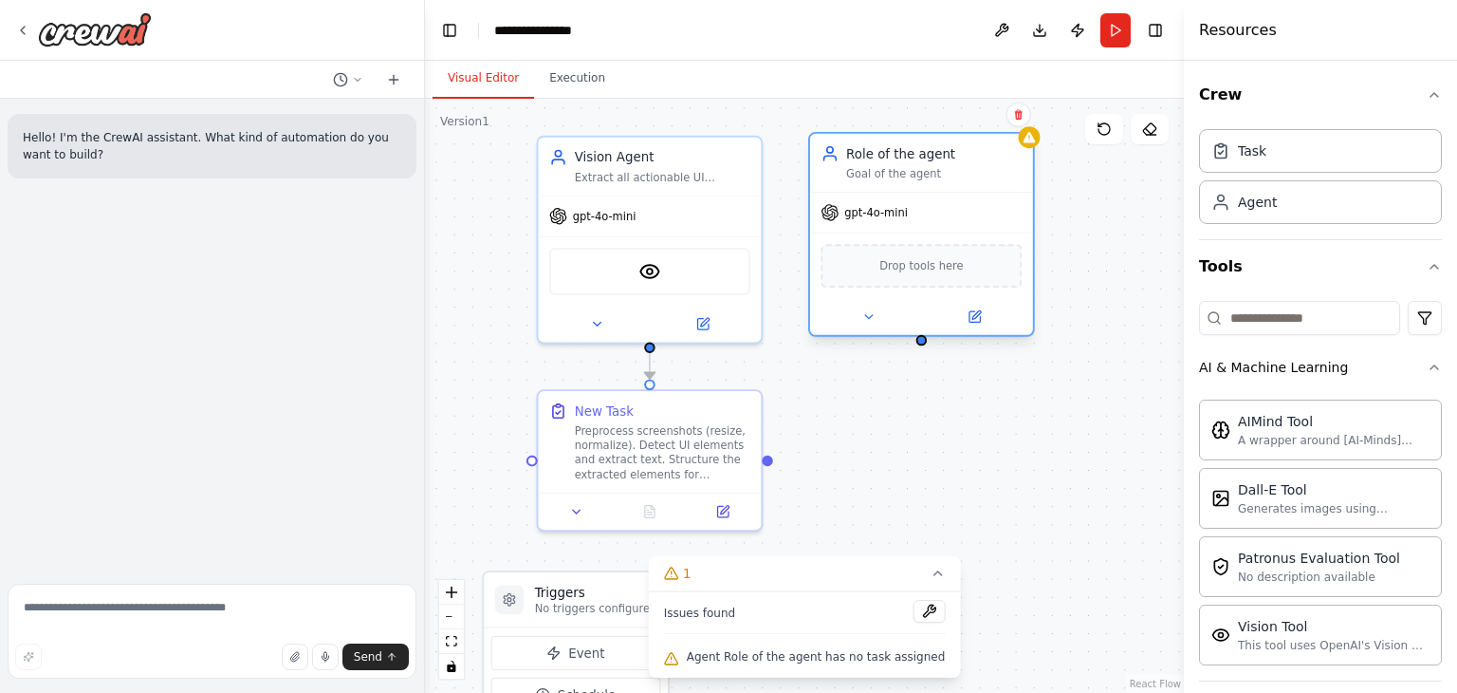
drag, startPoint x: 1029, startPoint y: 222, endPoint x: 896, endPoint y: 170, distance: 142.7
click at [896, 170] on div "Goal of the agent" at bounding box center [934, 173] width 176 height 14
click at [905, 163] on div "Role of the agent Goal of the agent" at bounding box center [934, 162] width 176 height 36
click at [1115, 317] on div ".deletable-edge-delete-btn { width: 20px; height: 20px; border: 0px solid #ffff…" at bounding box center [804, 396] width 759 height 594
click at [916, 161] on div "Role of the agent" at bounding box center [934, 153] width 176 height 18
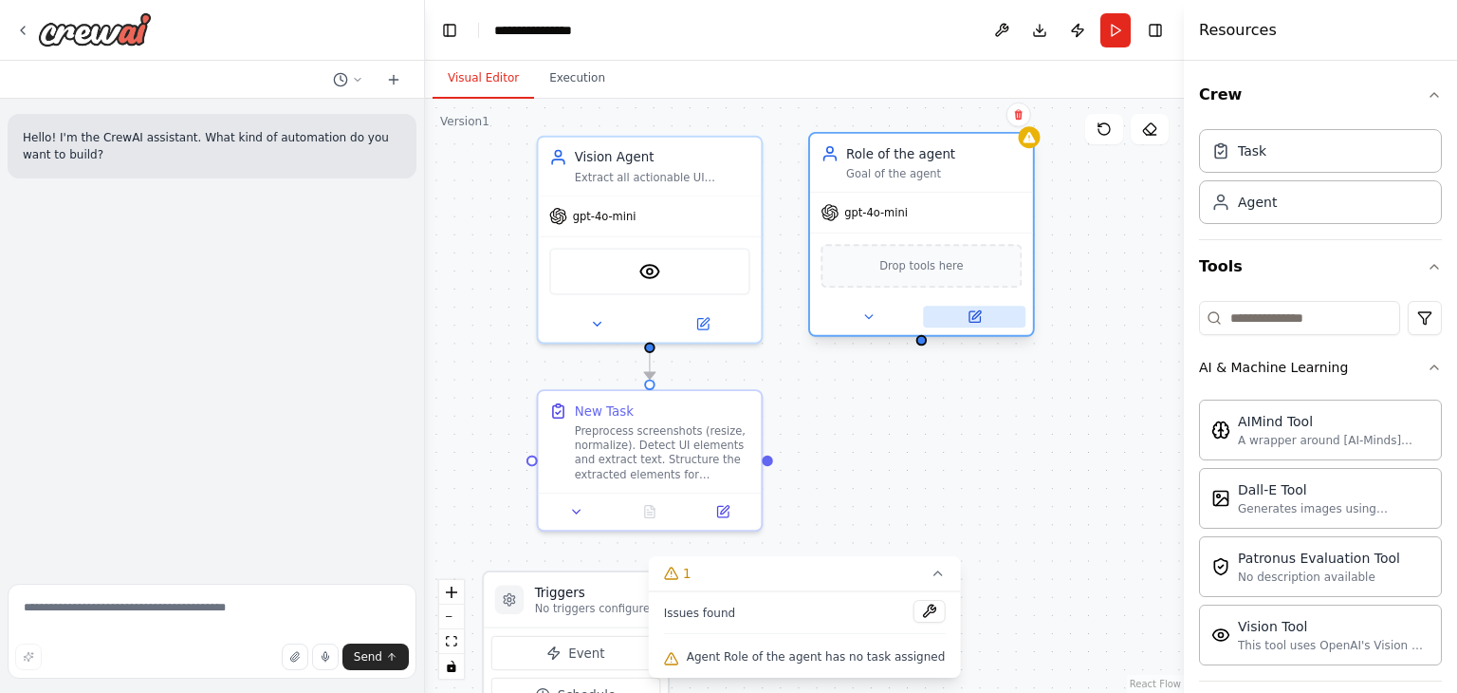
click at [976, 324] on button at bounding box center [974, 317] width 102 height 22
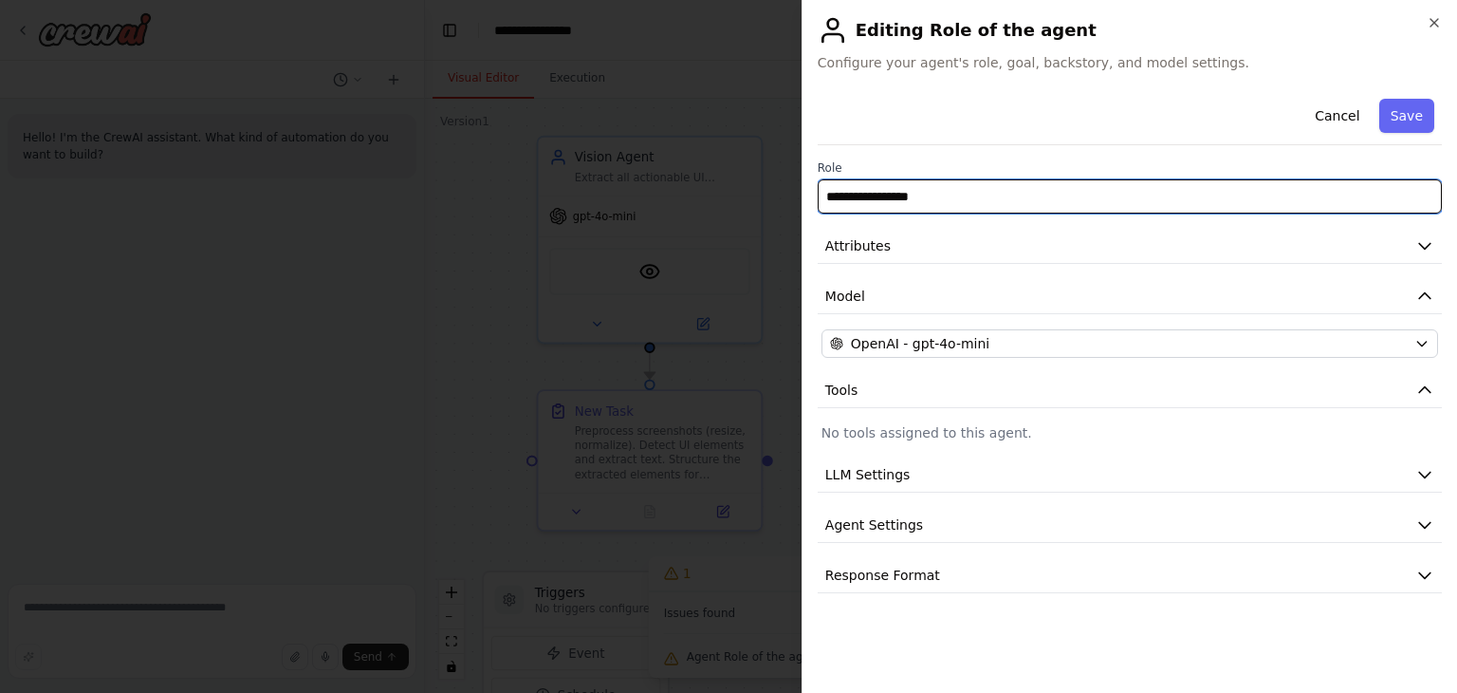
click at [968, 183] on input "**********" at bounding box center [1130, 196] width 624 height 34
type input "**********"
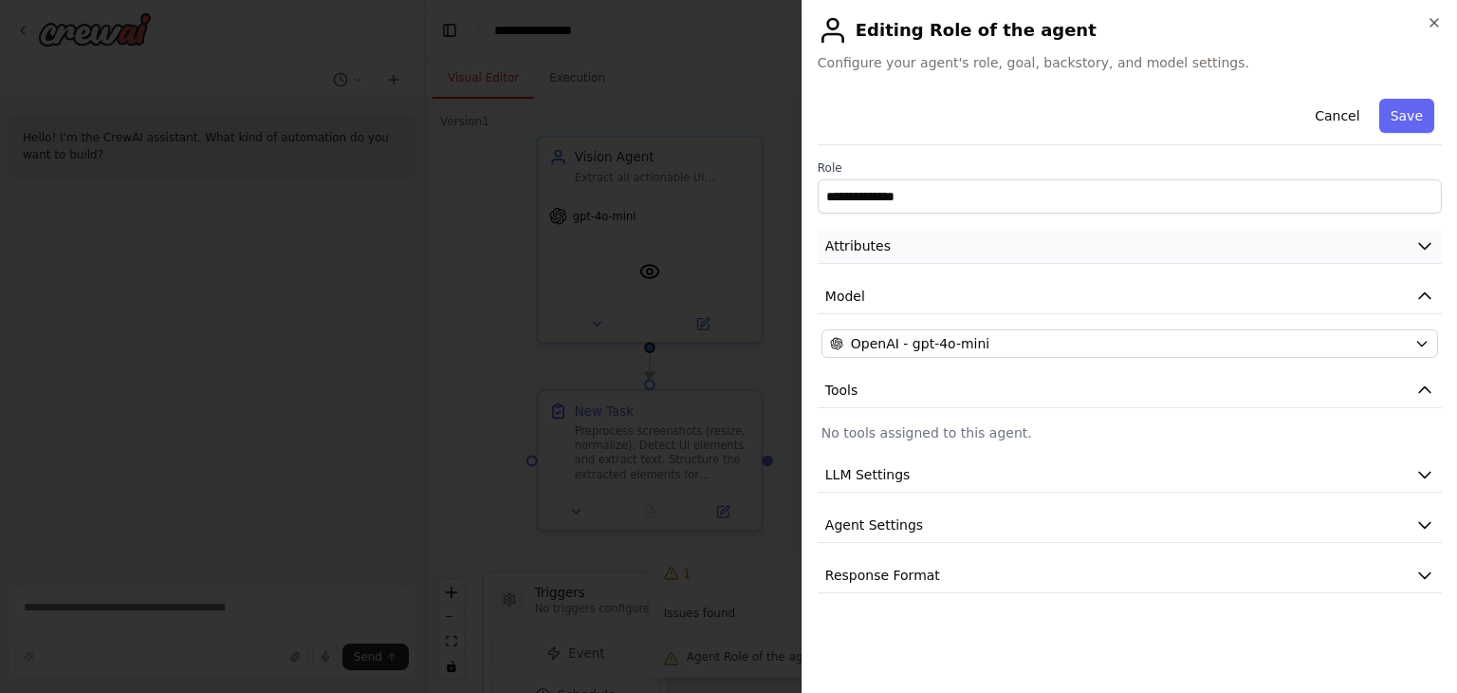
click at [925, 244] on button "Attributes" at bounding box center [1130, 246] width 624 height 35
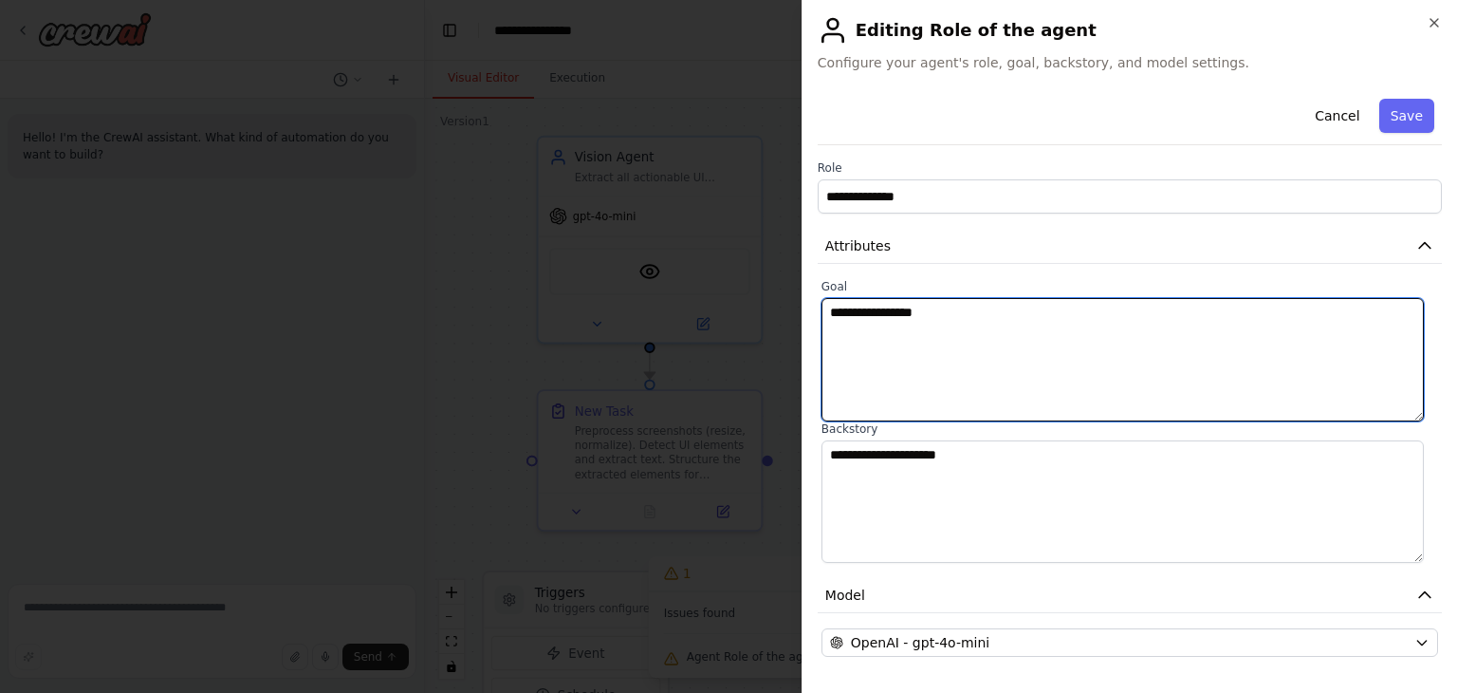
click at [854, 343] on textarea "**********" at bounding box center [1123, 359] width 603 height 123
paste textarea "**********"
type textarea "**********"
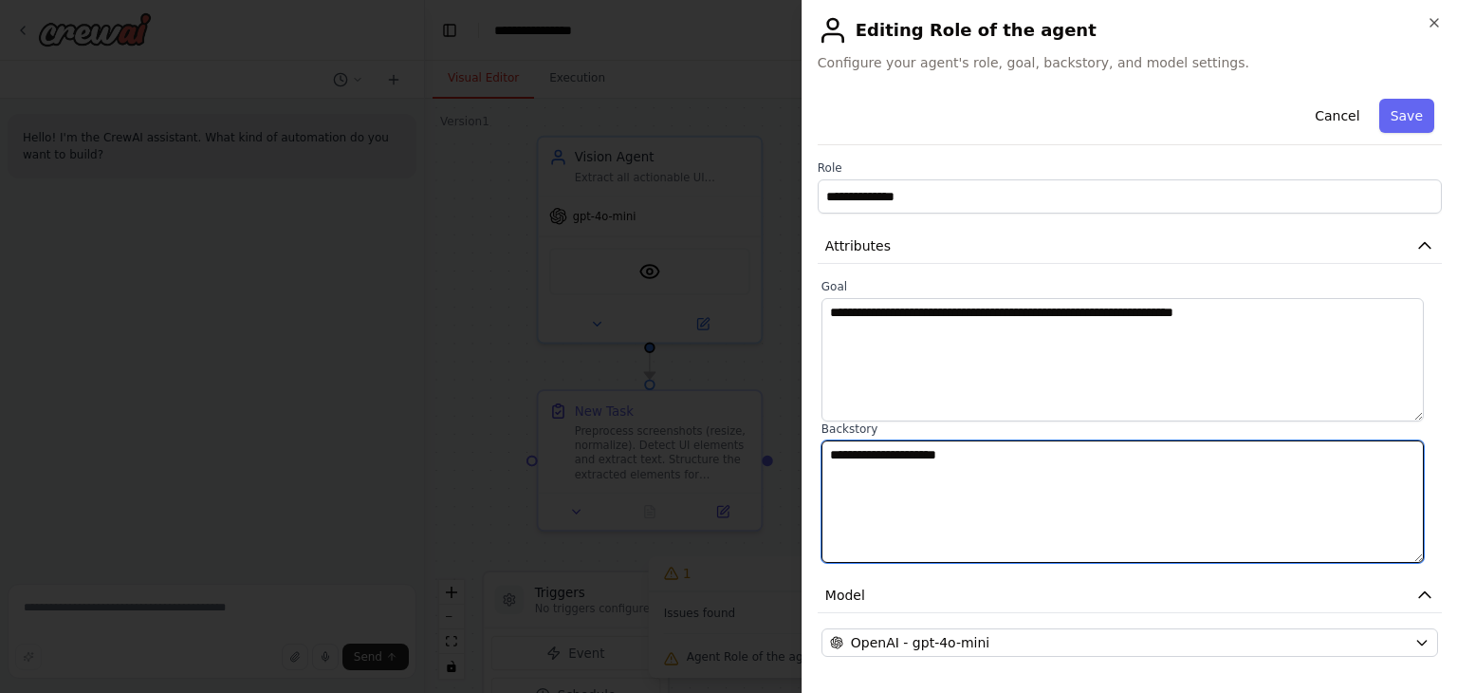
click at [881, 458] on textarea "**********" at bounding box center [1123, 501] width 603 height 123
paste textarea "**********"
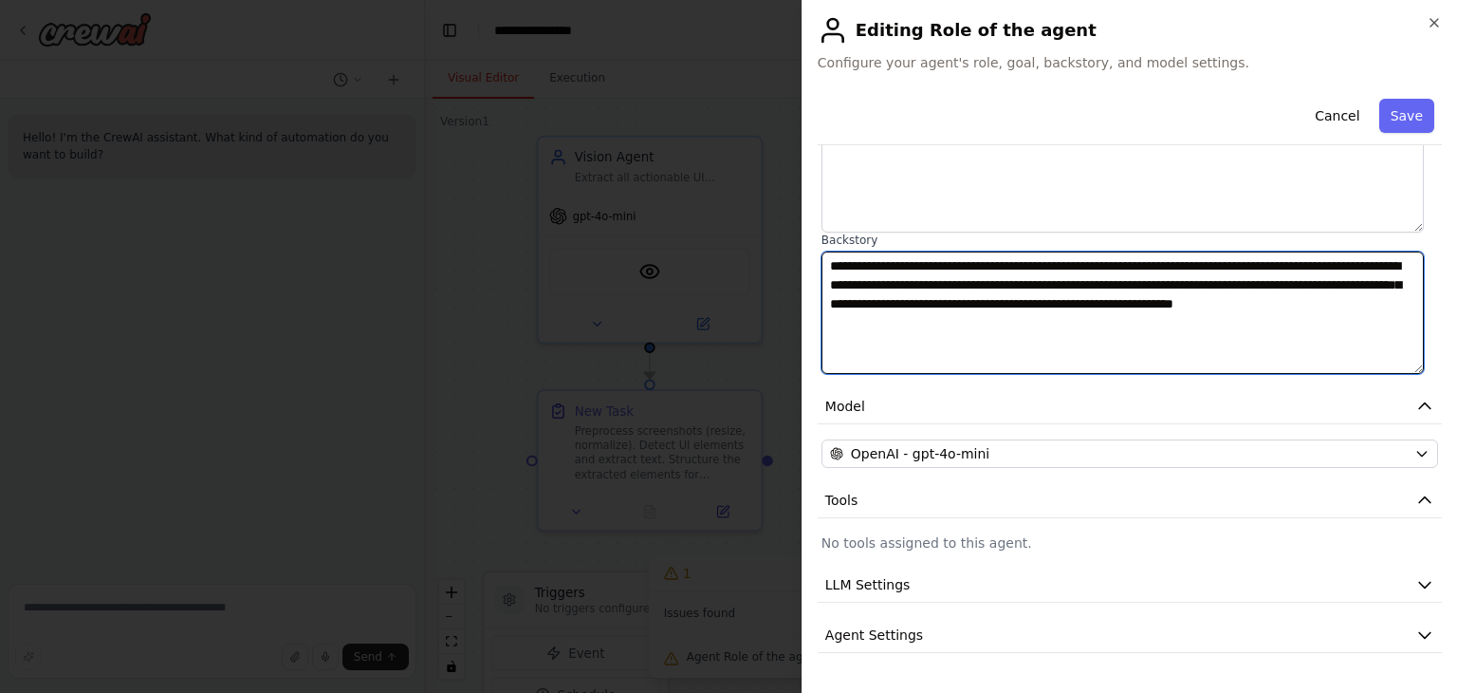
scroll to position [228, 0]
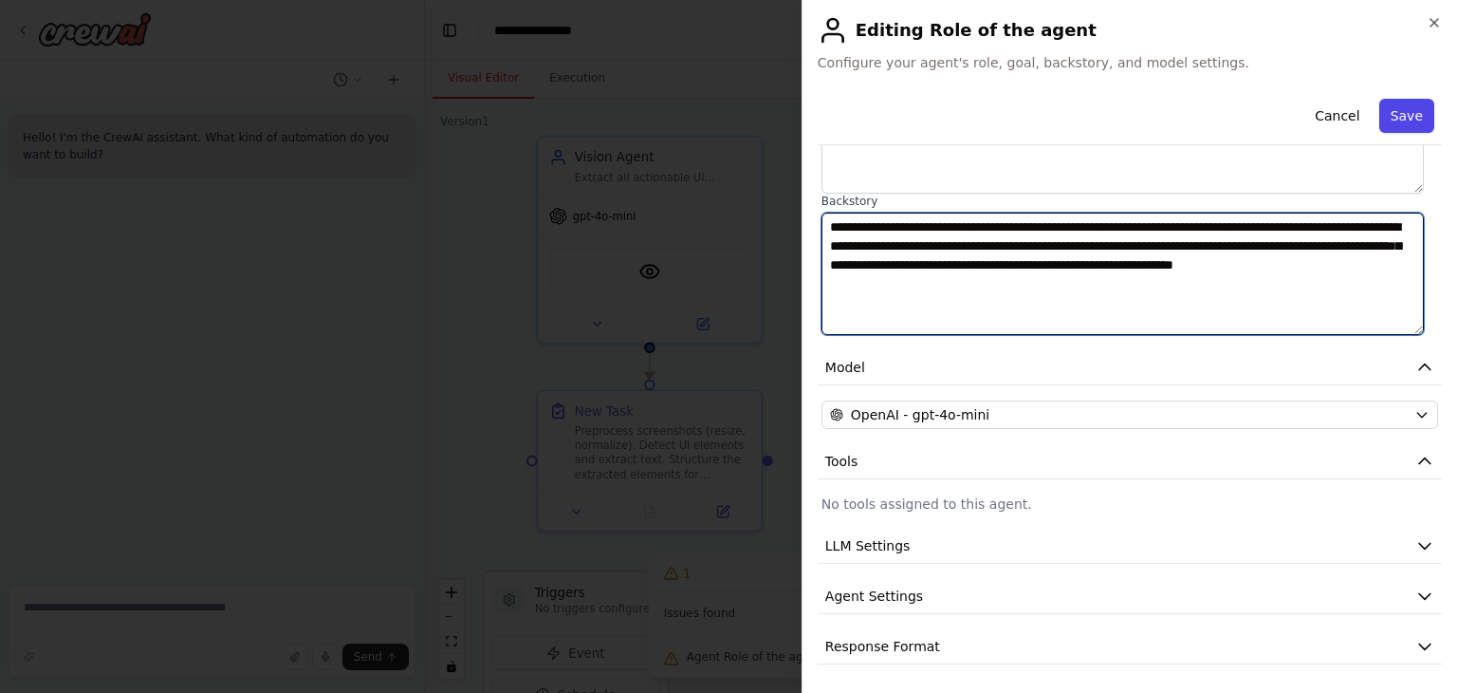
type textarea "**********"
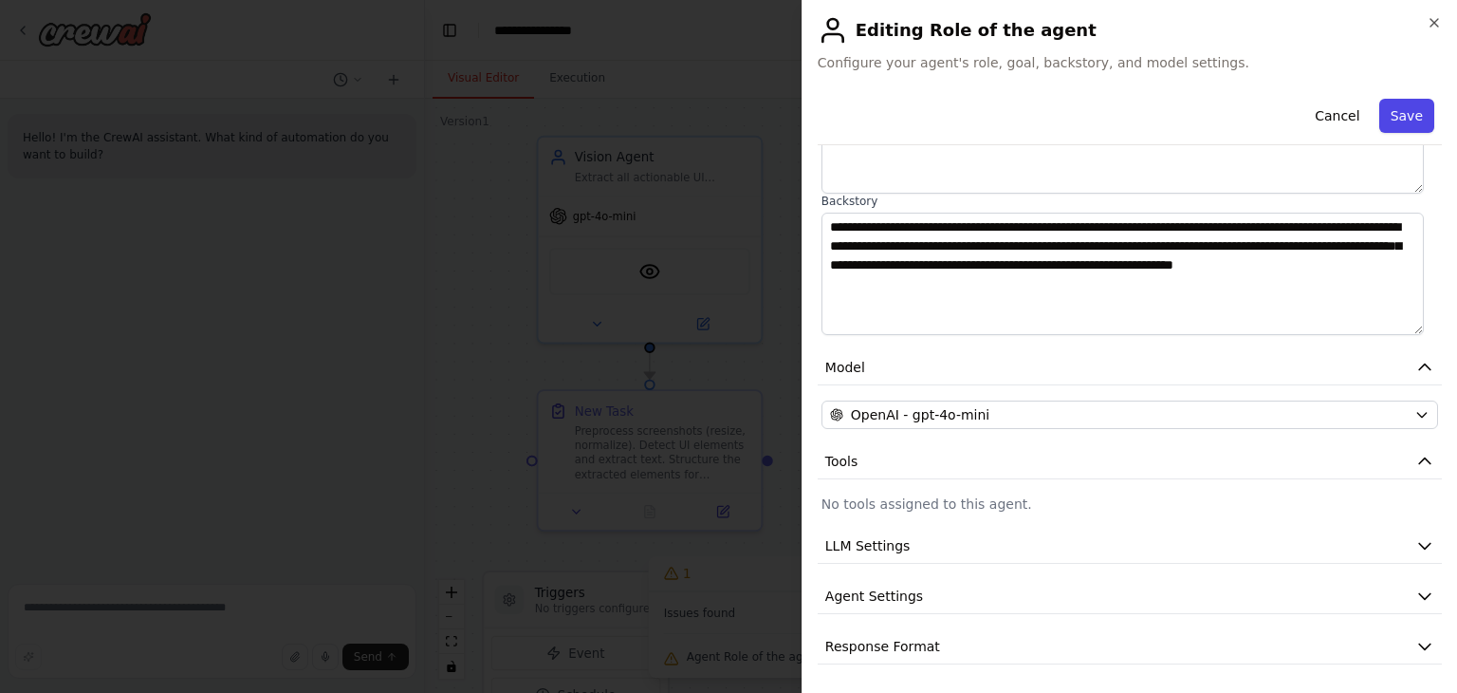
click at [1393, 126] on button "Save" at bounding box center [1407, 116] width 55 height 34
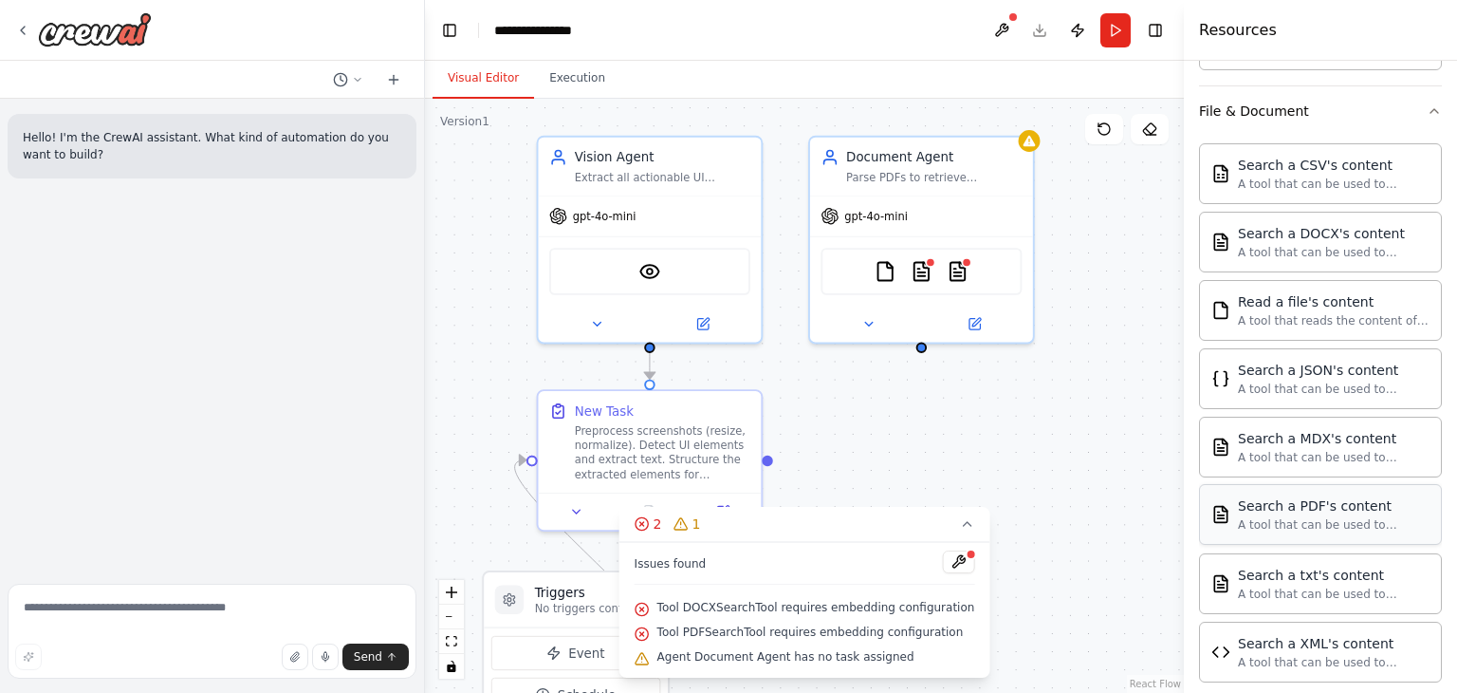
scroll to position [910, 0]
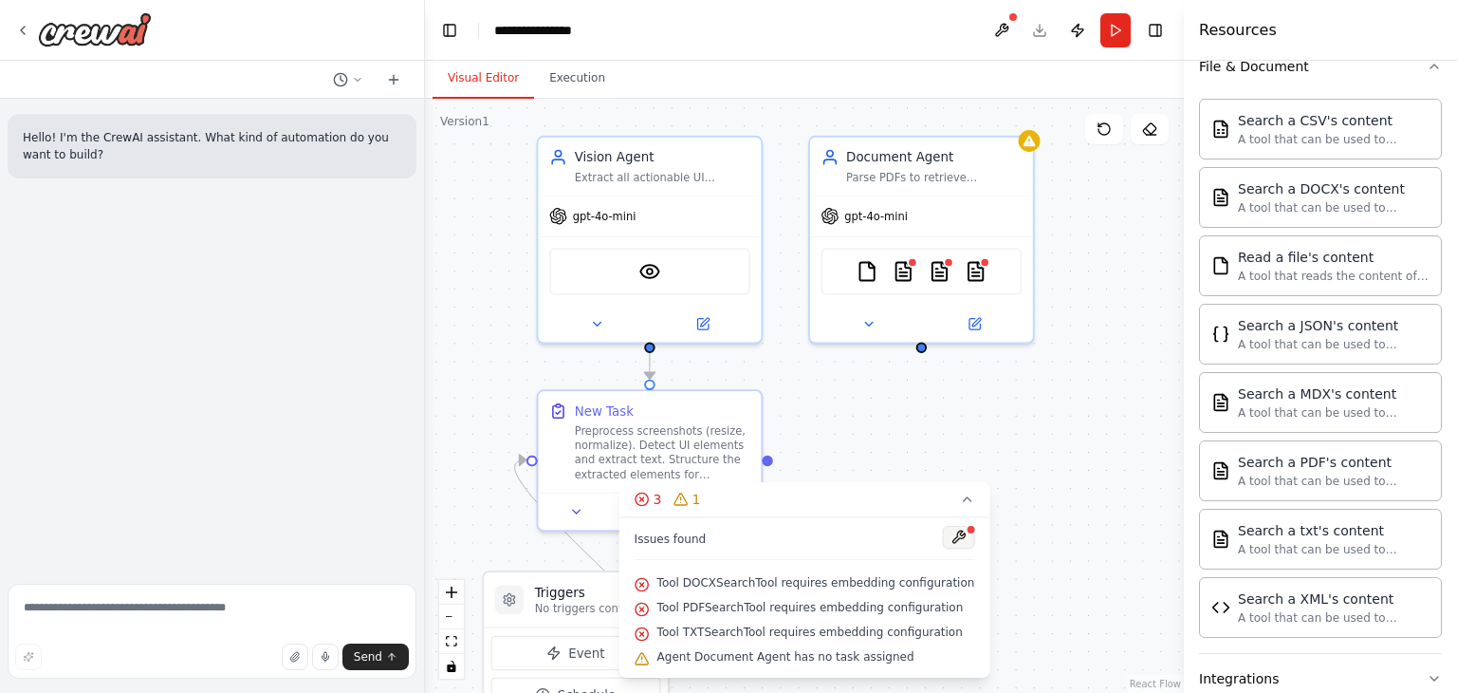
click at [950, 540] on button at bounding box center [958, 537] width 32 height 23
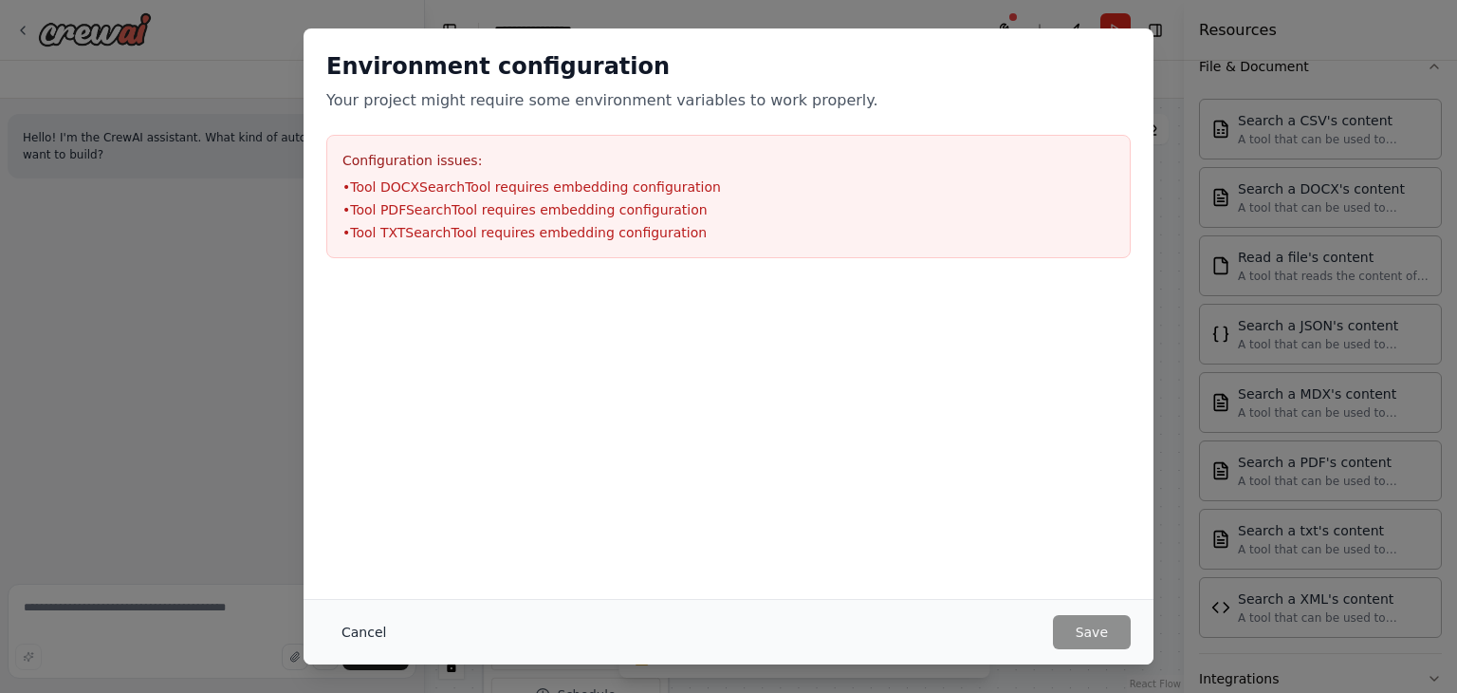
click at [369, 626] on button "Cancel" at bounding box center [363, 632] width 75 height 34
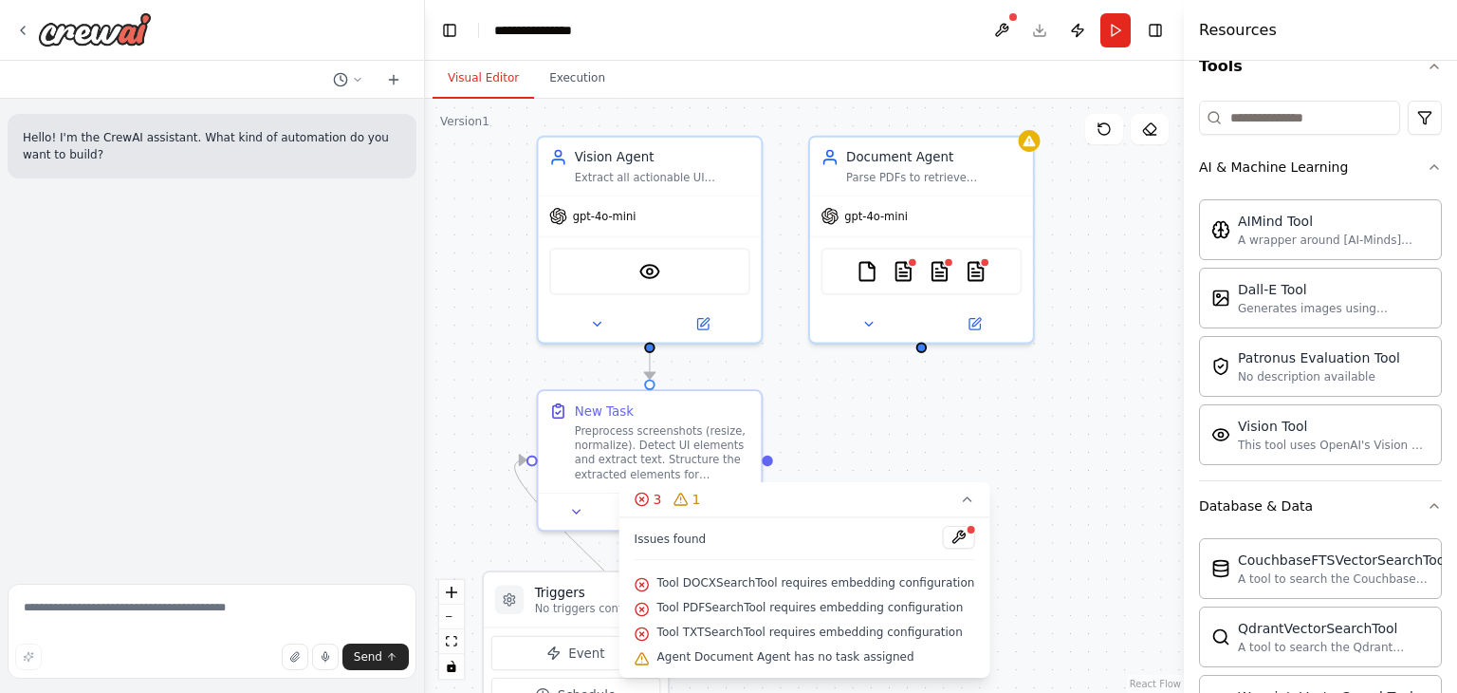
scroll to position [0, 0]
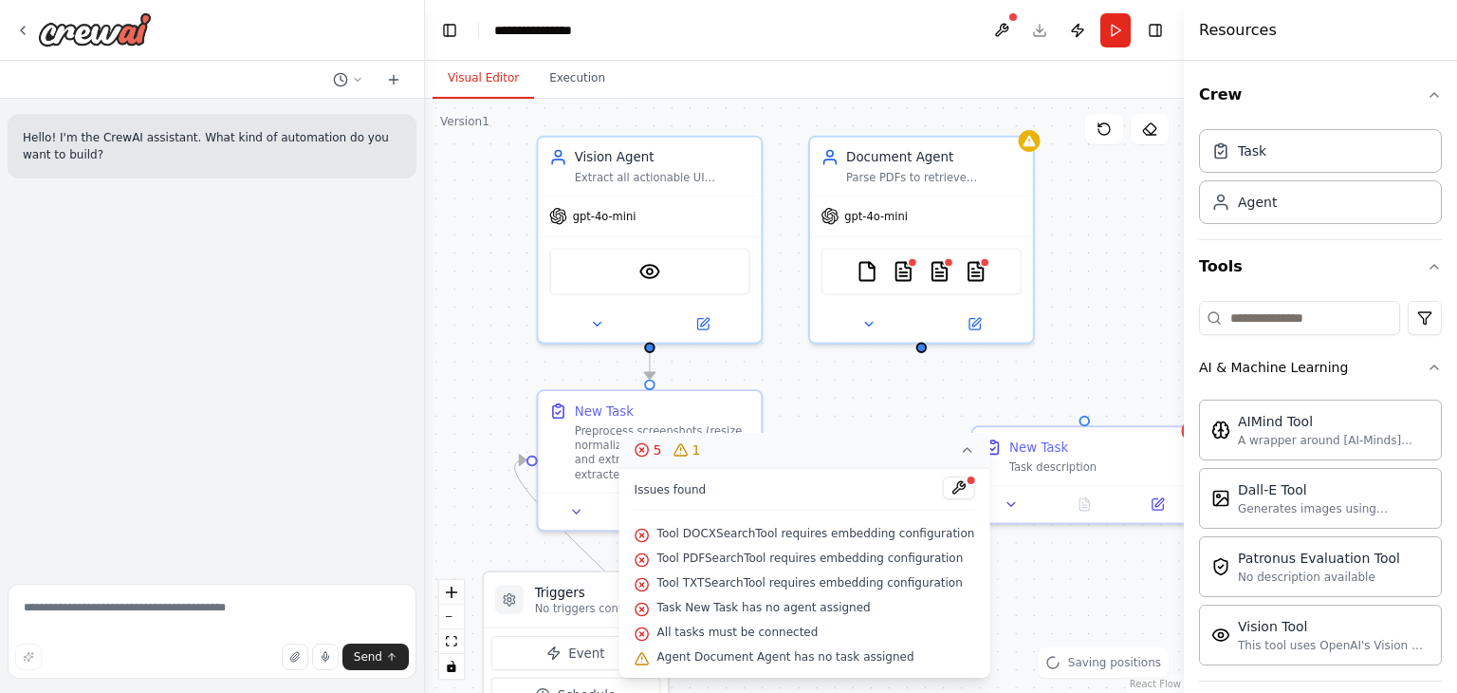
click at [959, 454] on icon at bounding box center [966, 449] width 15 height 15
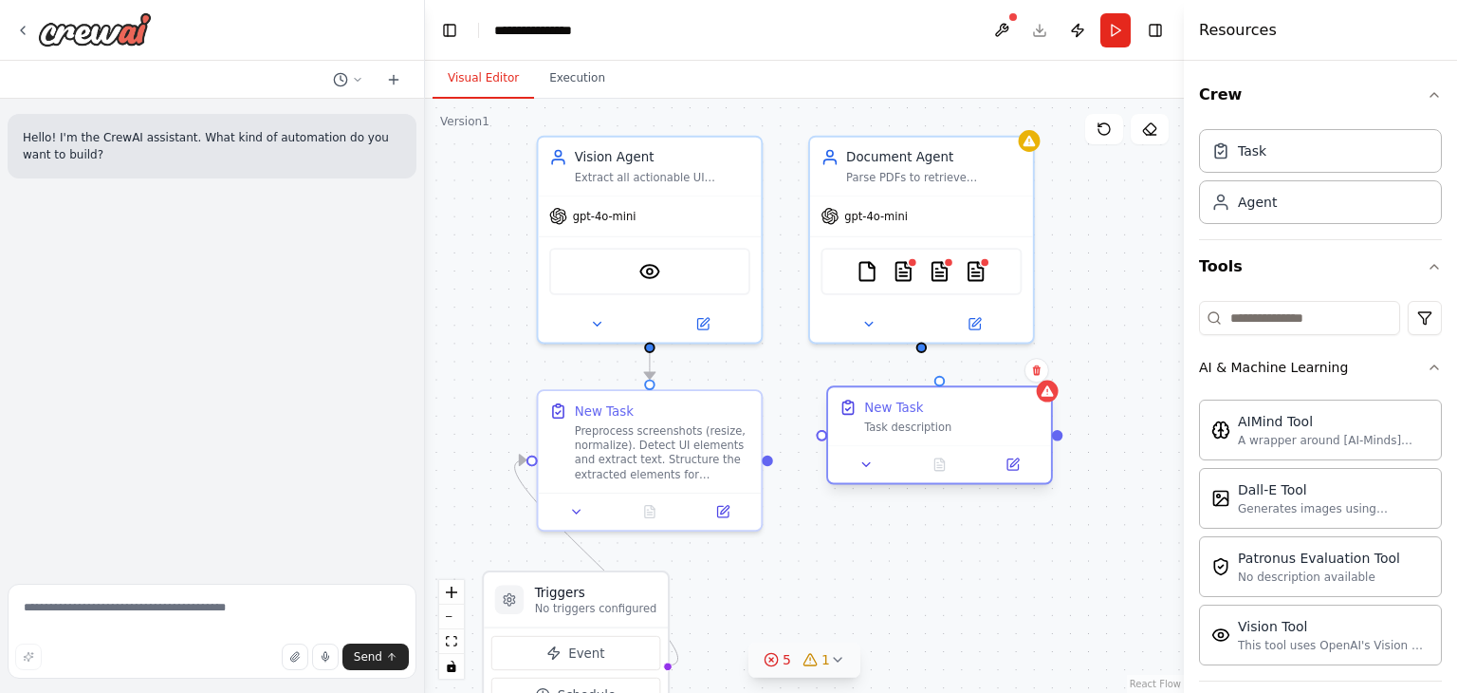
drag, startPoint x: 1048, startPoint y: 462, endPoint x: 870, endPoint y: 430, distance: 181.3
click at [870, 430] on div "New Task Task description" at bounding box center [952, 417] width 176 height 36
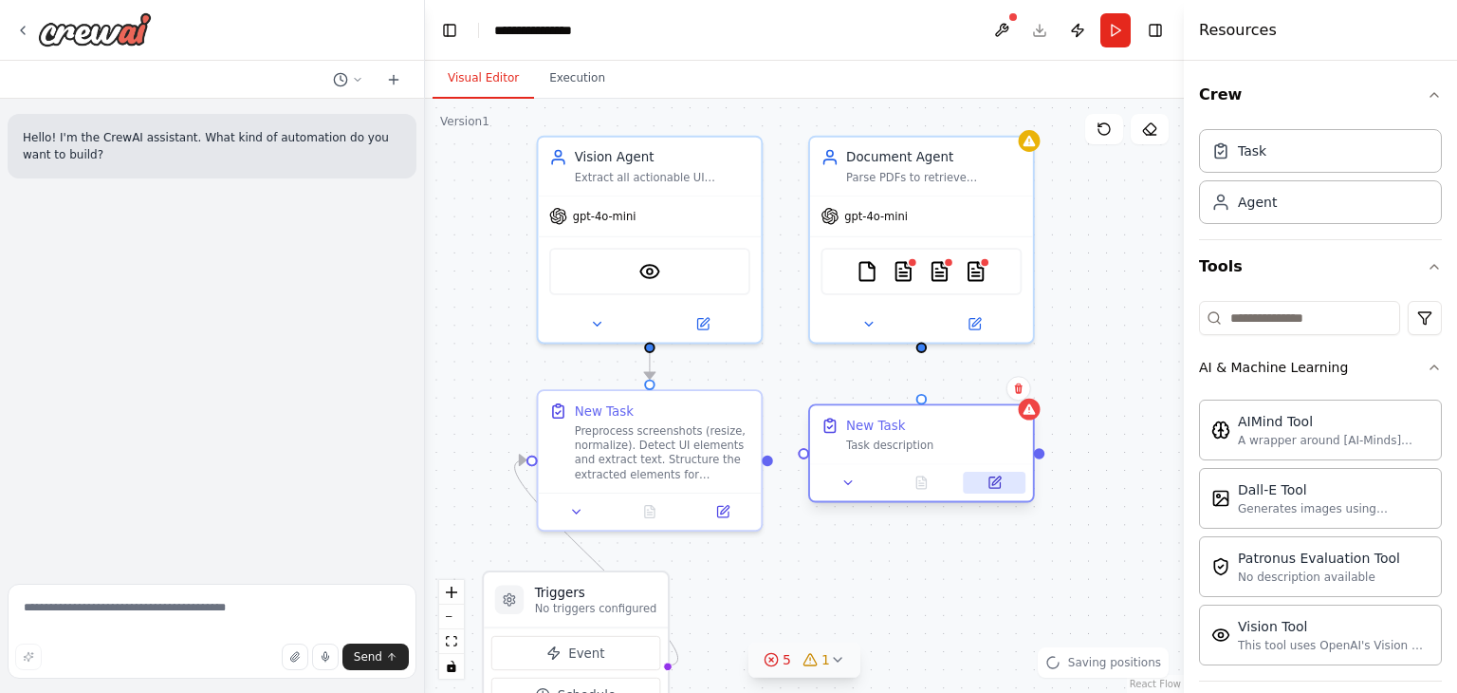
click at [995, 487] on icon at bounding box center [995, 482] width 10 height 10
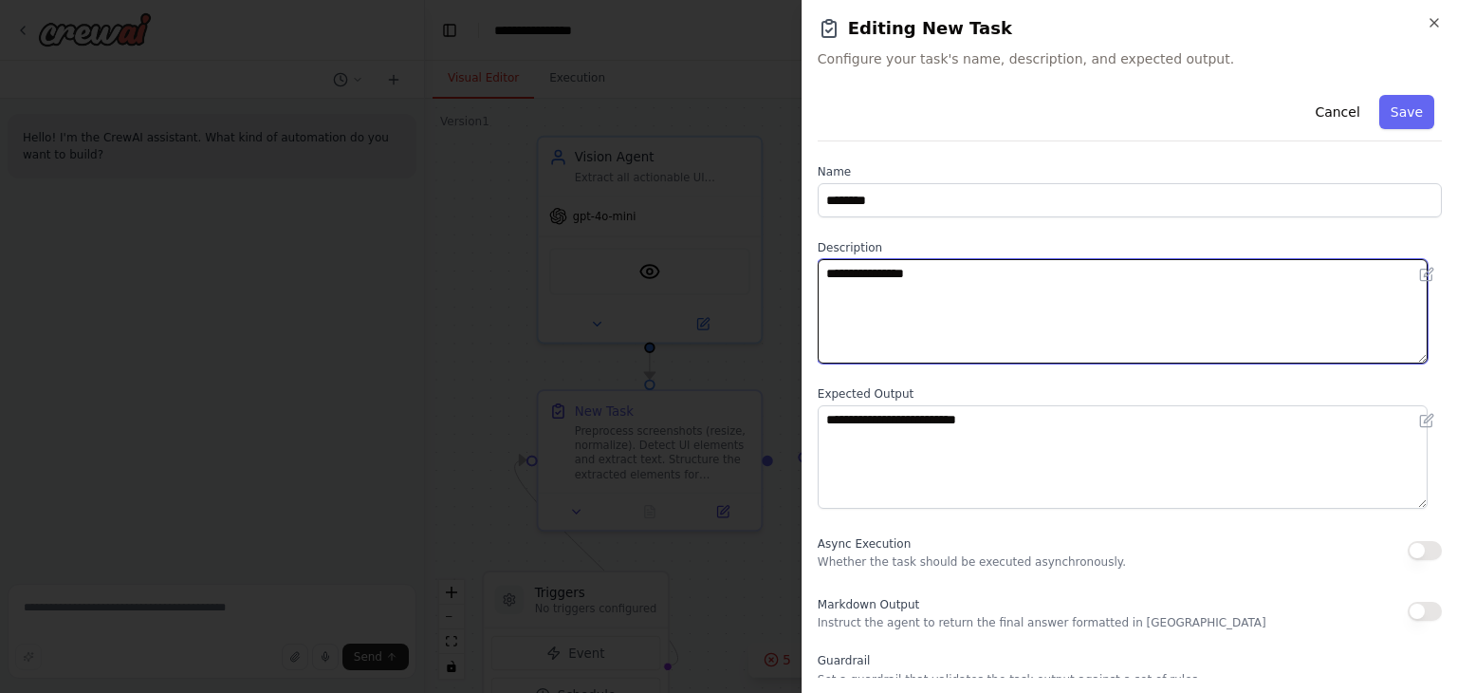
click at [888, 269] on textarea "**********" at bounding box center [1123, 311] width 610 height 104
paste textarea "**********"
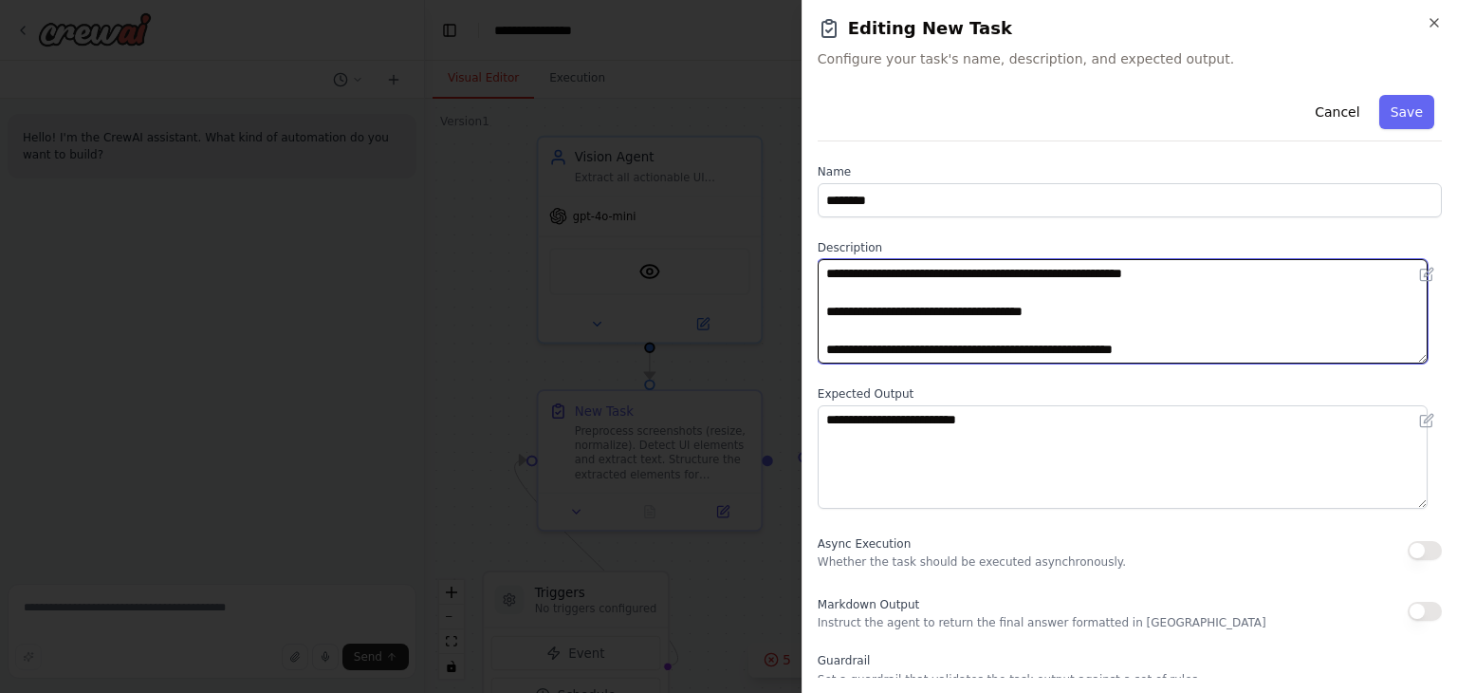
click at [891, 333] on textarea "**********" at bounding box center [1123, 311] width 610 height 104
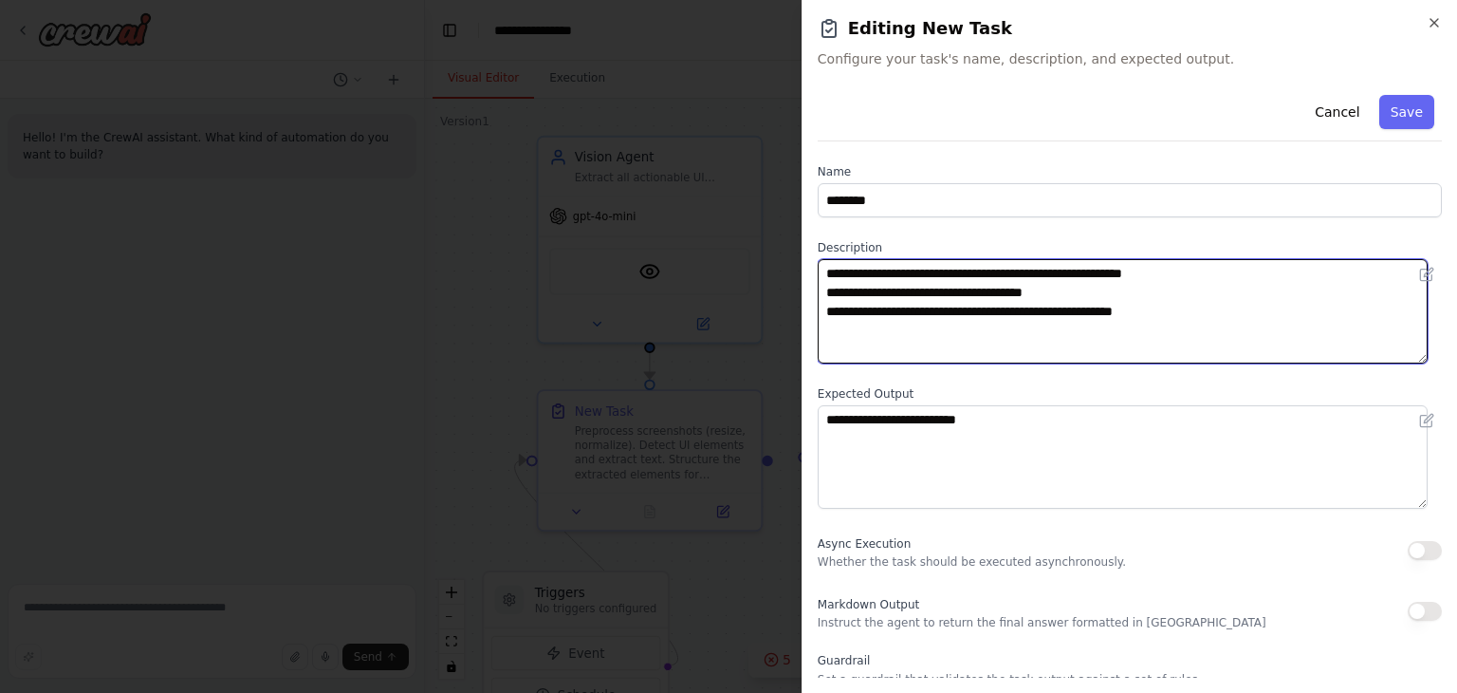
type textarea "**********"
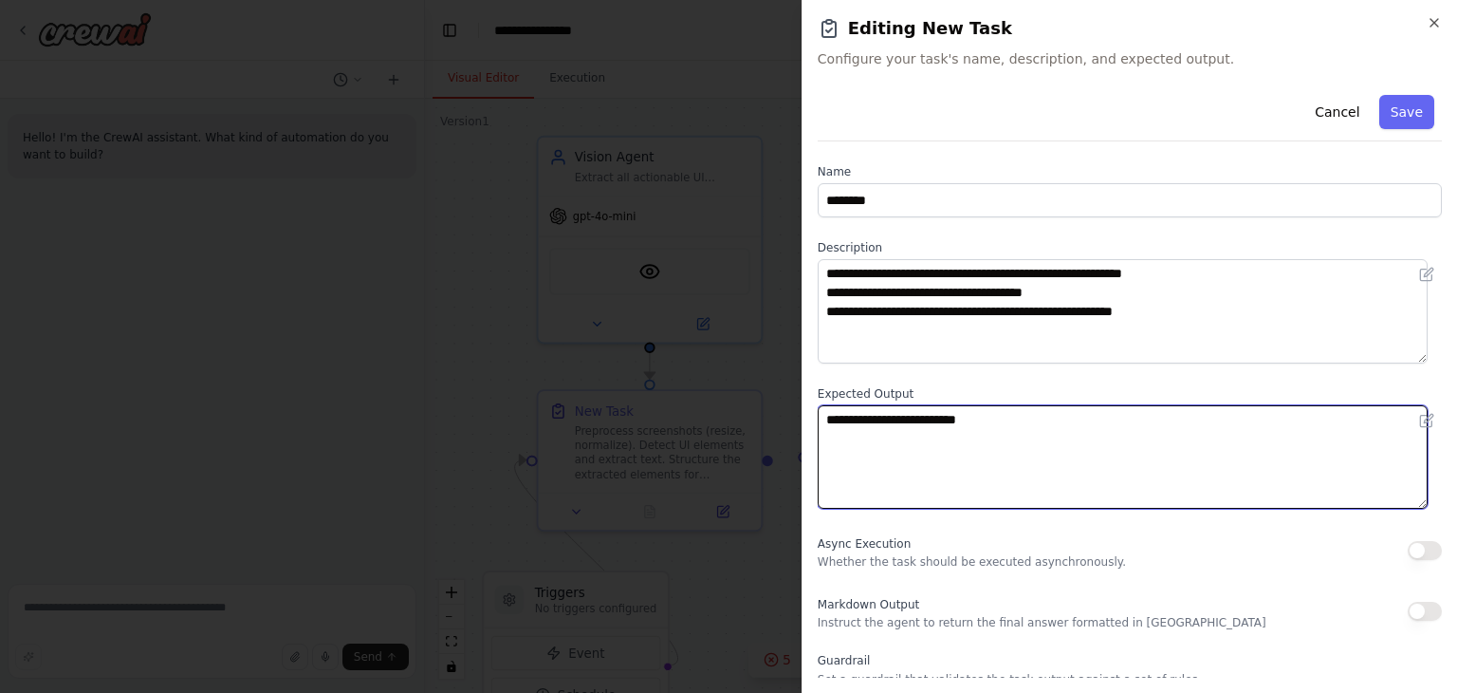
click at [888, 437] on textarea "**********" at bounding box center [1123, 457] width 610 height 104
paste textarea "******"
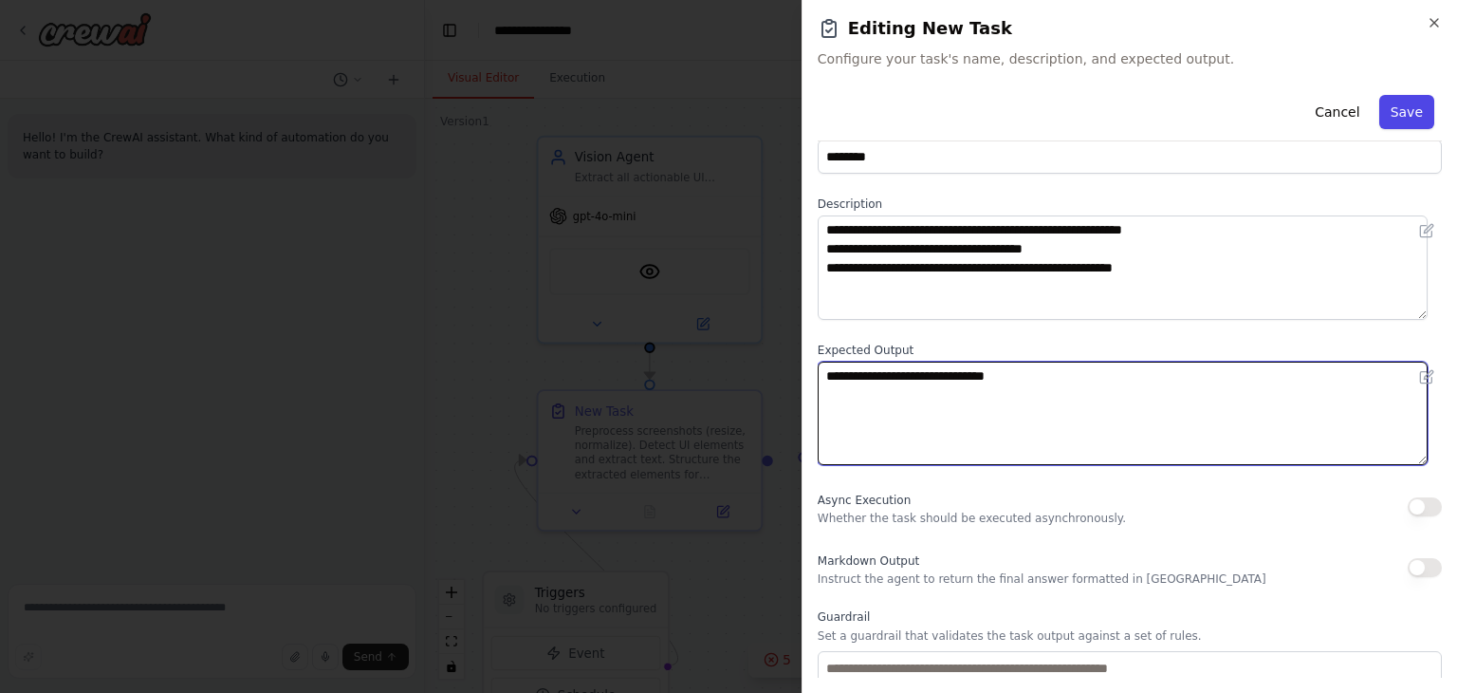
type textarea "**********"
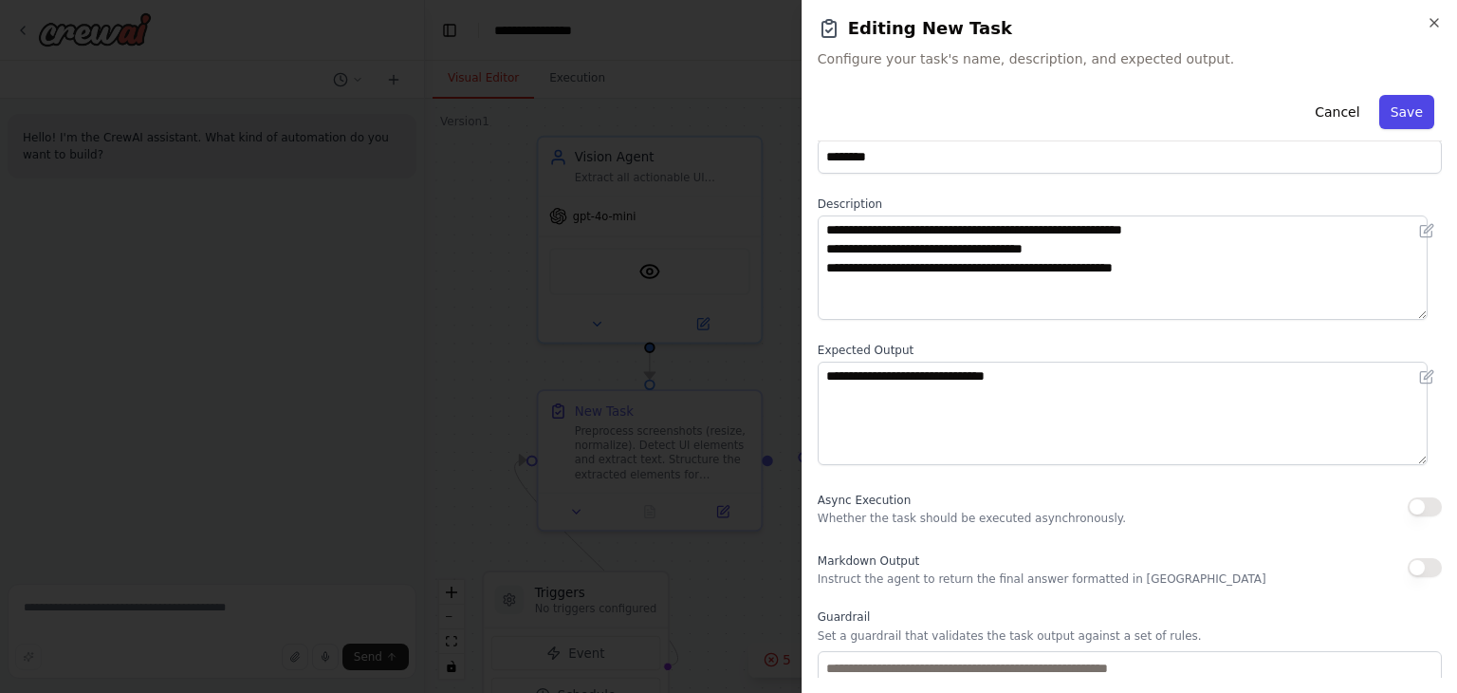
click at [1396, 107] on button "Save" at bounding box center [1407, 112] width 55 height 34
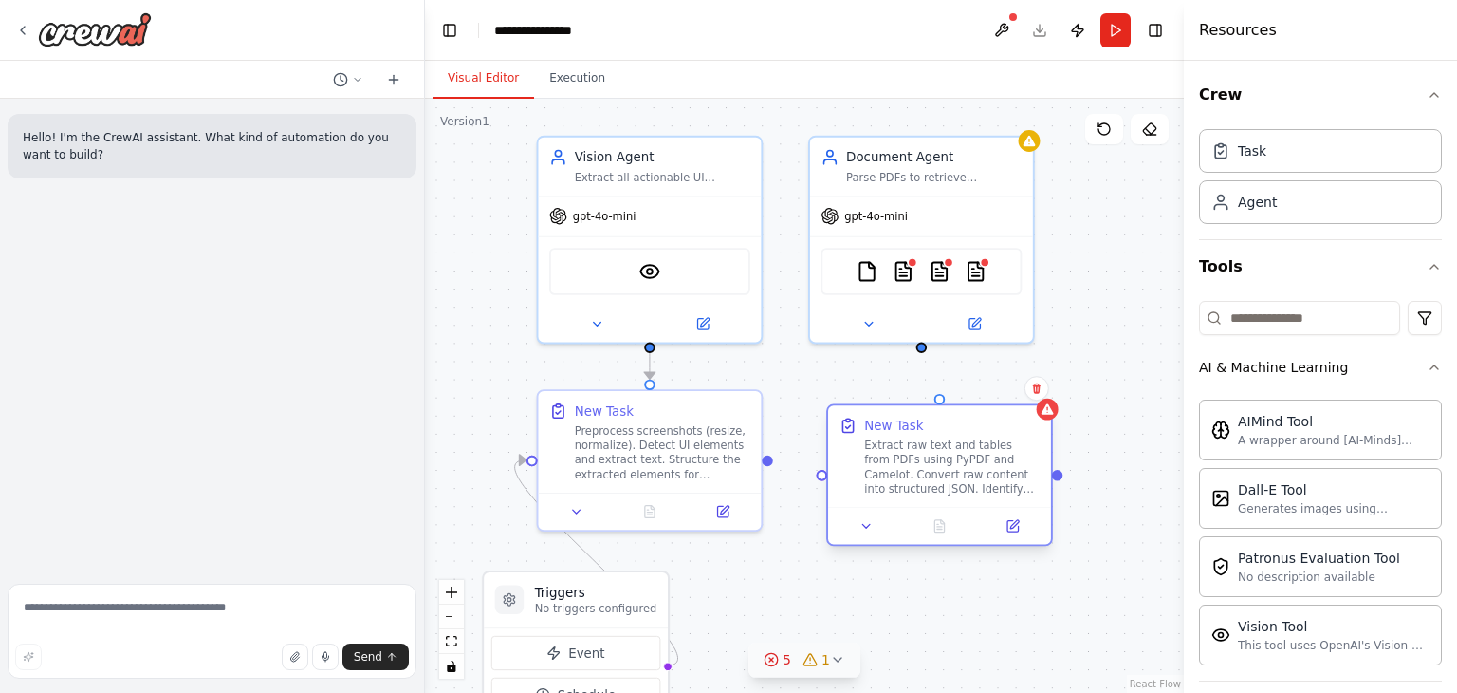
drag, startPoint x: 923, startPoint y: 406, endPoint x: 936, endPoint y: 410, distance: 12.9
click at [936, 410] on div "New Task Extract raw text and tables from PDFs using PyPDF and Camelot. Convert…" at bounding box center [939, 456] width 223 height 102
drag, startPoint x: 922, startPoint y: 343, endPoint x: 942, endPoint y: 405, distance: 64.8
click at [942, 405] on div "Triggers No triggers configured Event Schedule Manage Vision Agent Extract all …" at bounding box center [808, 437] width 725 height 567
click at [1119, 335] on div ".deletable-edge-delete-btn { width: 20px; height: 20px; border: 0px solid #ffff…" at bounding box center [804, 396] width 759 height 594
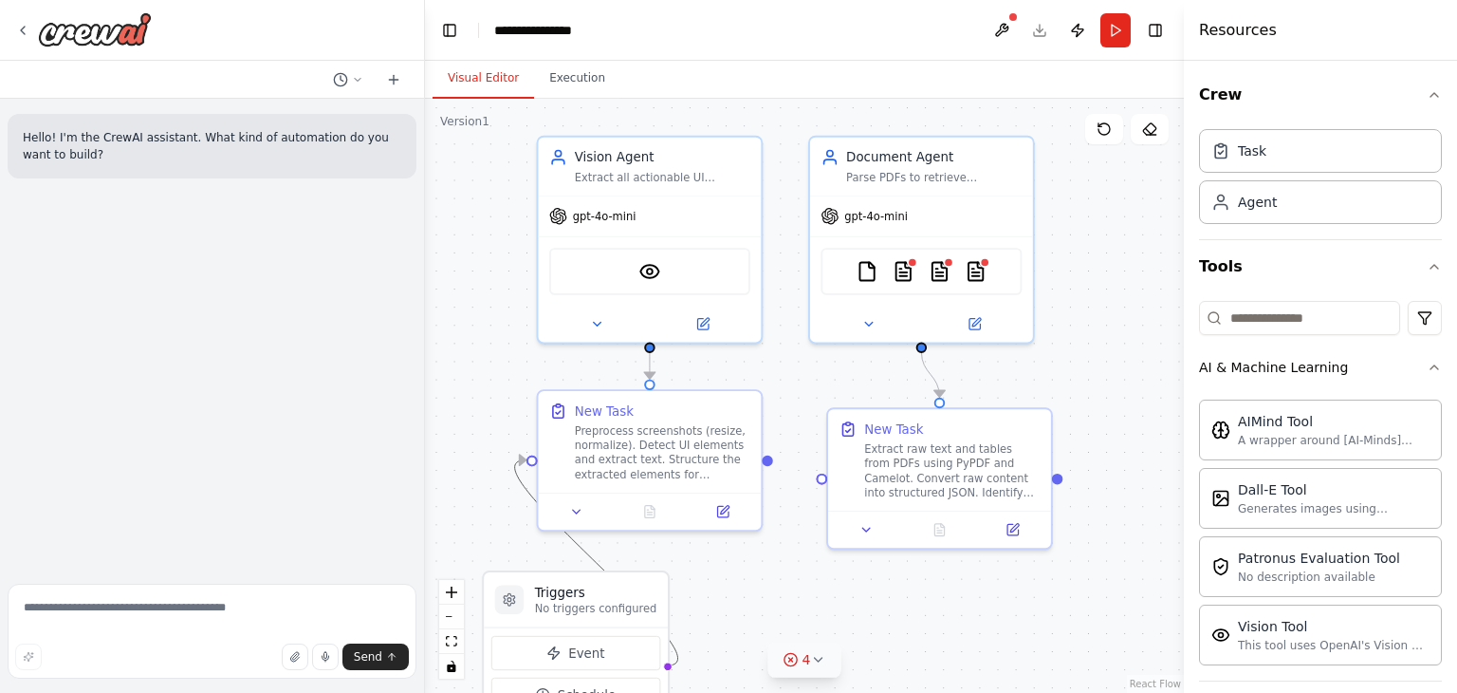
drag, startPoint x: 514, startPoint y: 469, endPoint x: 510, endPoint y: 452, distance: 17.5
click at [510, 452] on div ".deletable-edge-delete-btn { width: 20px; height: 20px; border: 0px solid #ffff…" at bounding box center [804, 396] width 759 height 594
drag, startPoint x: 676, startPoint y: 650, endPoint x: 664, endPoint y: 669, distance: 22.1
click at [664, 669] on div ".deletable-edge-delete-btn { width: 20px; height: 20px; border: 0px solid #ffff…" at bounding box center [804, 396] width 759 height 594
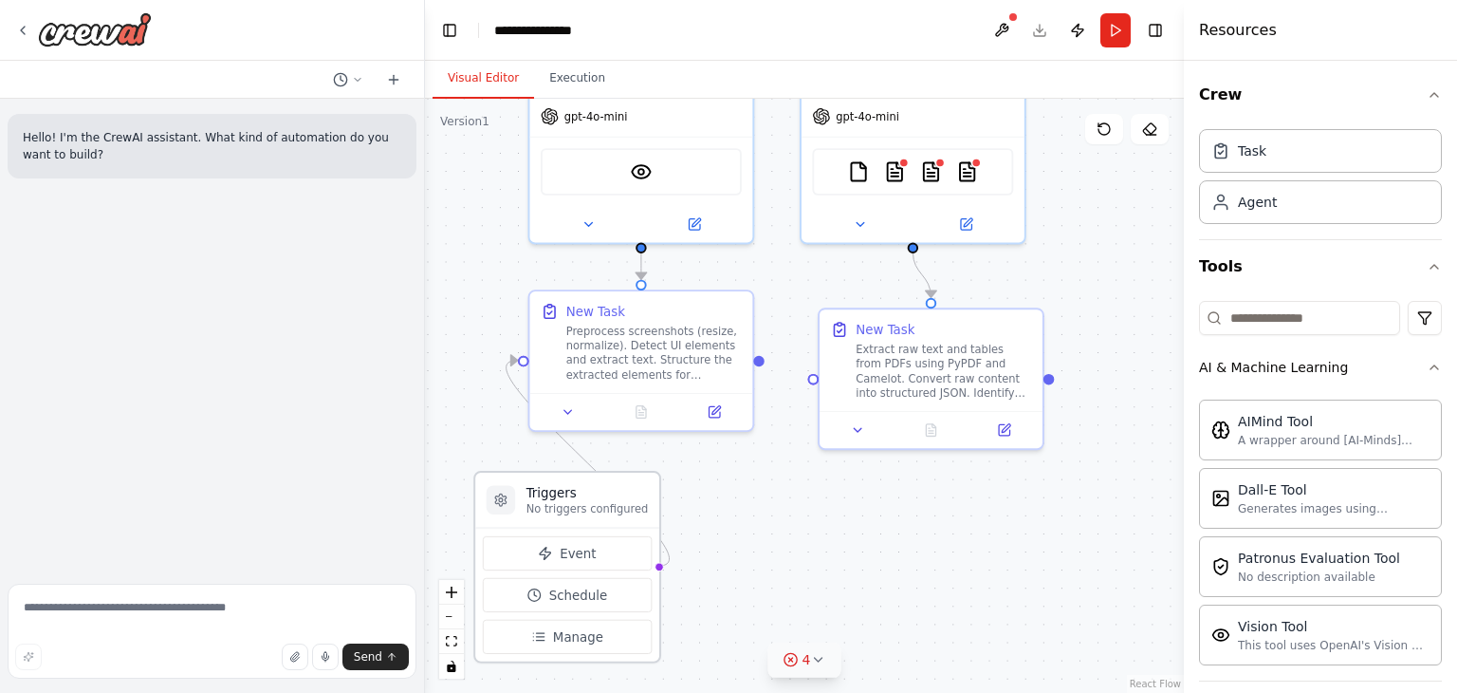
drag, startPoint x: 664, startPoint y: 669, endPoint x: 653, endPoint y: 585, distance: 84.3
click at [653, 585] on div ".deletable-edge-delete-btn { width: 20px; height: 20px; border: 0px solid #ffff…" at bounding box center [804, 396] width 759 height 594
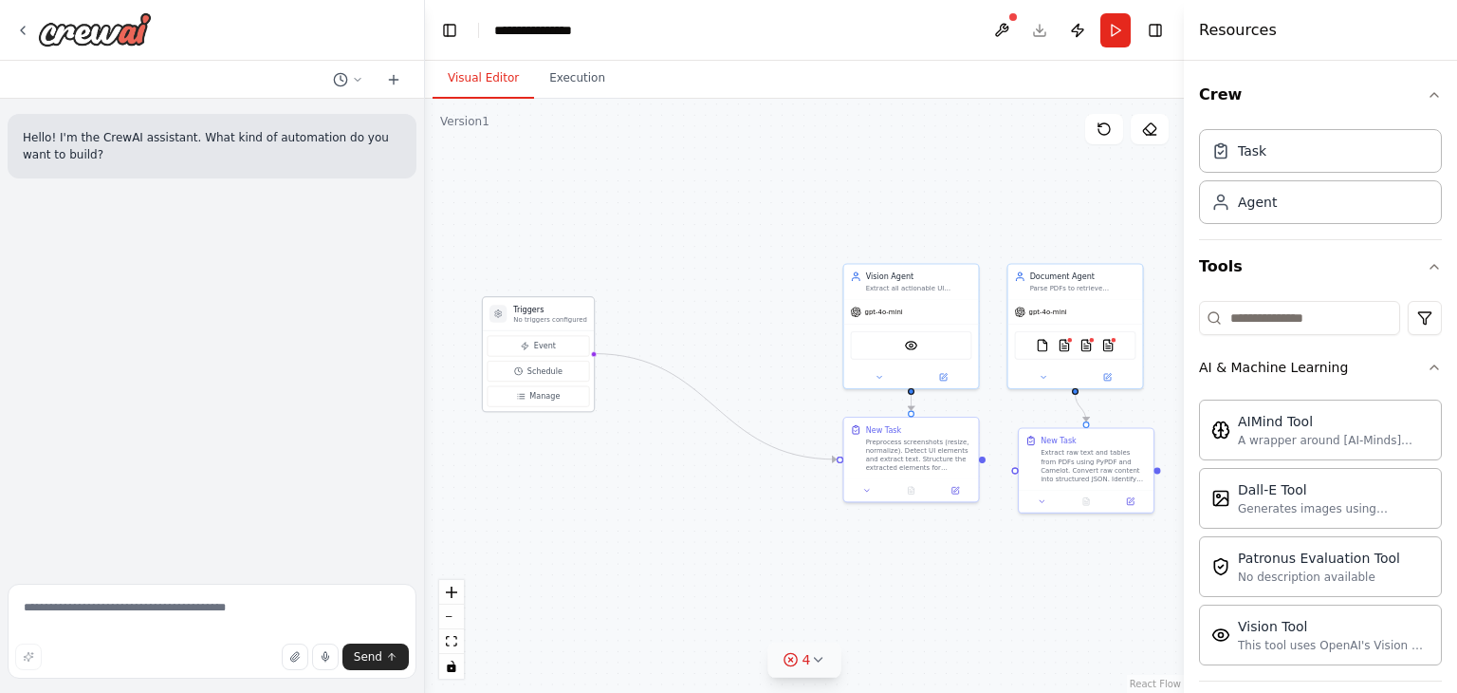
drag, startPoint x: 587, startPoint y: 546, endPoint x: 518, endPoint y: 278, distance: 276.4
click at [518, 315] on p "No triggers configured" at bounding box center [550, 319] width 74 height 9
drag, startPoint x: 744, startPoint y: 423, endPoint x: 603, endPoint y: 310, distance: 180.9
click at [603, 310] on icon "Edge from triggers to 4cd46272-3835-4ef9-9a67-bcb8a6188e96" at bounding box center [710, 384] width 254 height 150
drag, startPoint x: 603, startPoint y: 310, endPoint x: 804, endPoint y: 453, distance: 246.4
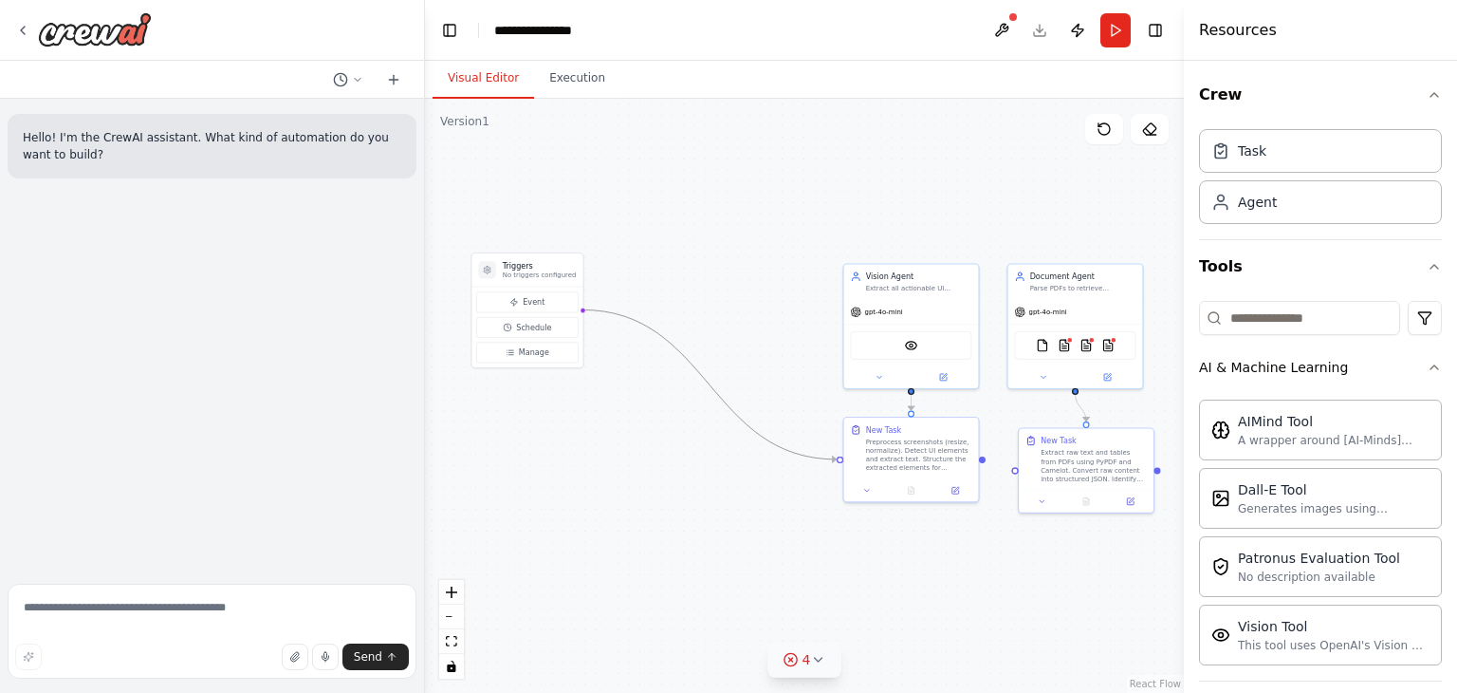
click at [804, 453] on icon "Edge from triggers to 4cd46272-3835-4ef9-9a67-bcb8a6188e96" at bounding box center [710, 384] width 254 height 150
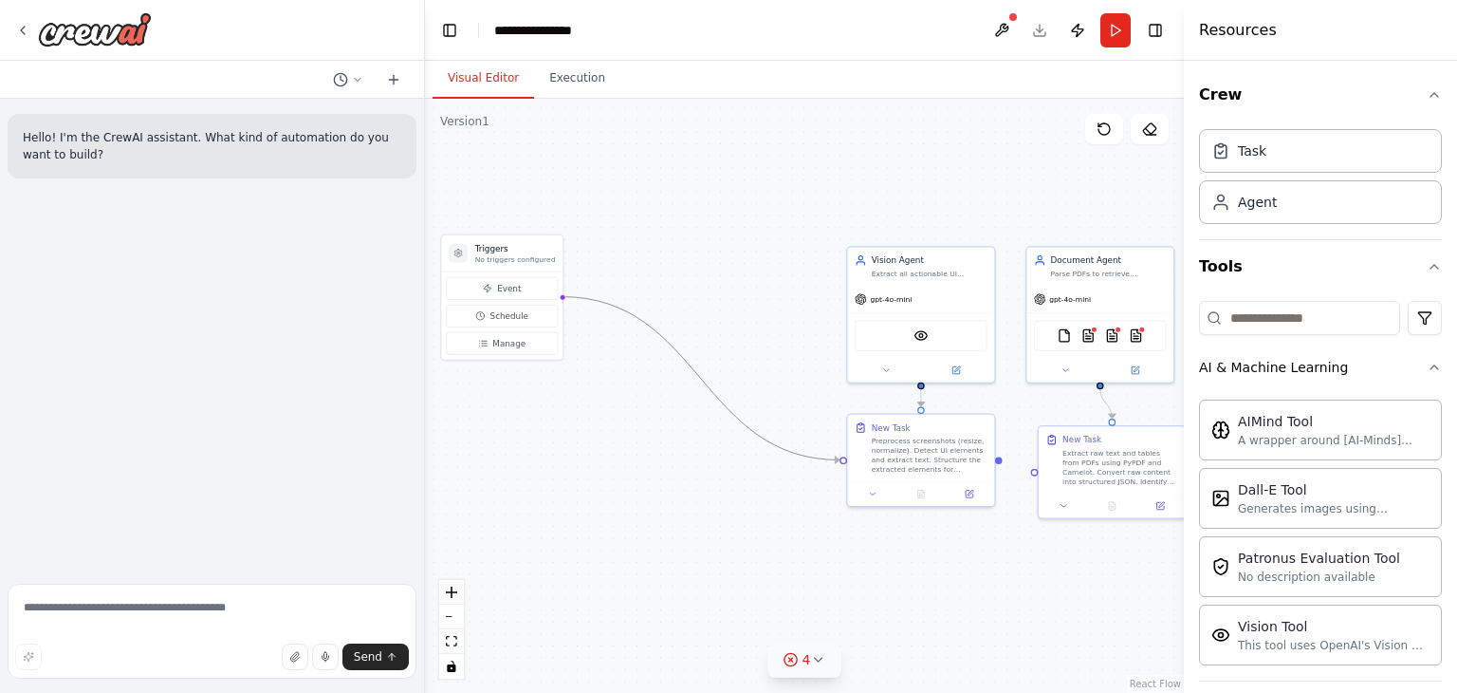
drag, startPoint x: 825, startPoint y: 460, endPoint x: 656, endPoint y: 443, distance: 170.7
click at [656, 443] on div ".deletable-edge-delete-btn { width: 20px; height: 20px; border: 0px solid #ffff…" at bounding box center [804, 396] width 759 height 594
click at [596, 299] on icon "Edge from triggers to 4cd46272-3835-4ef9-9a67-bcb8a6188e96" at bounding box center [701, 378] width 278 height 163
drag, startPoint x: 596, startPoint y: 299, endPoint x: 601, endPoint y: 434, distance: 134.8
click at [601, 434] on div ".deletable-edge-delete-btn { width: 20px; height: 20px; border: 0px solid #ffff…" at bounding box center [804, 396] width 759 height 594
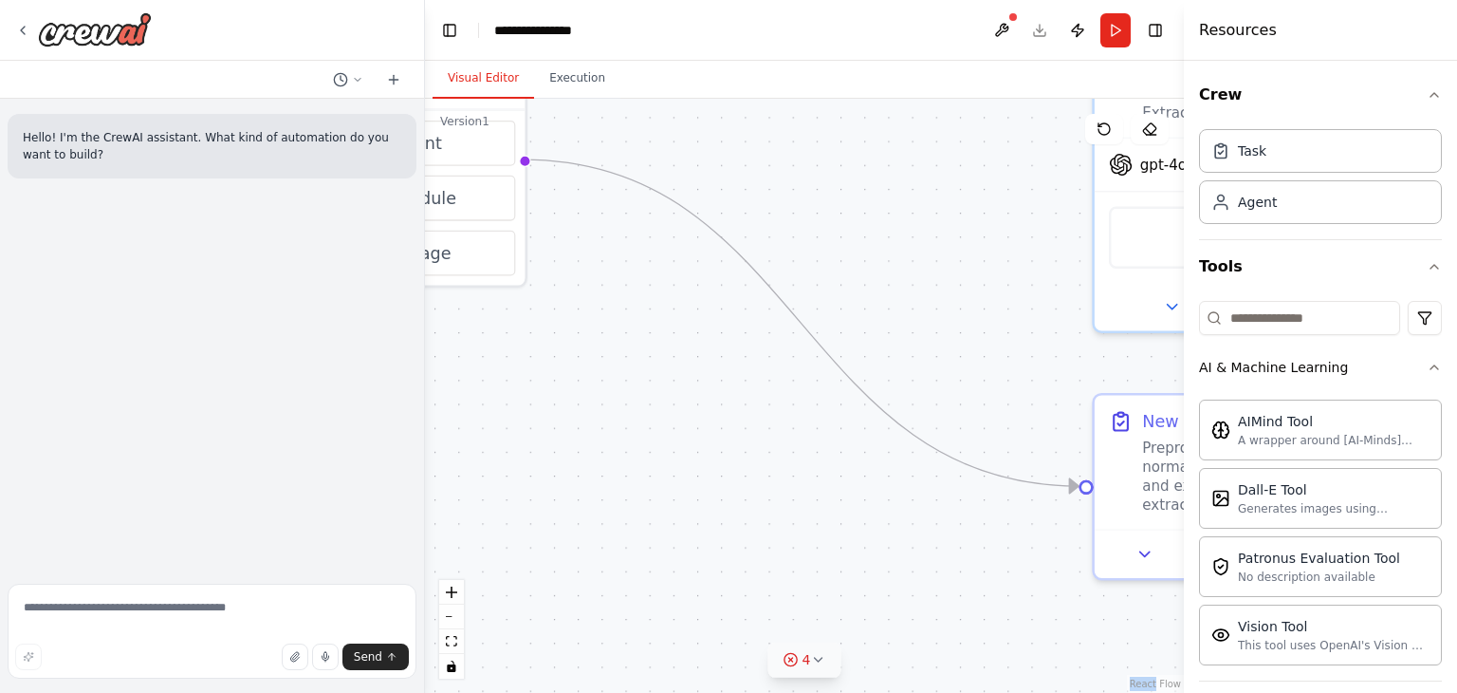
click at [601, 434] on div ".deletable-edge-delete-btn { width: 20px; height: 20px; border: 0px solid #ffff…" at bounding box center [804, 396] width 759 height 594
drag, startPoint x: 1066, startPoint y: 483, endPoint x: 529, endPoint y: 130, distance: 642.6
click at [529, 130] on div ".deletable-edge-delete-btn { width: 20px; height: 20px; border: 0px solid #ffff…" at bounding box center [804, 396] width 759 height 594
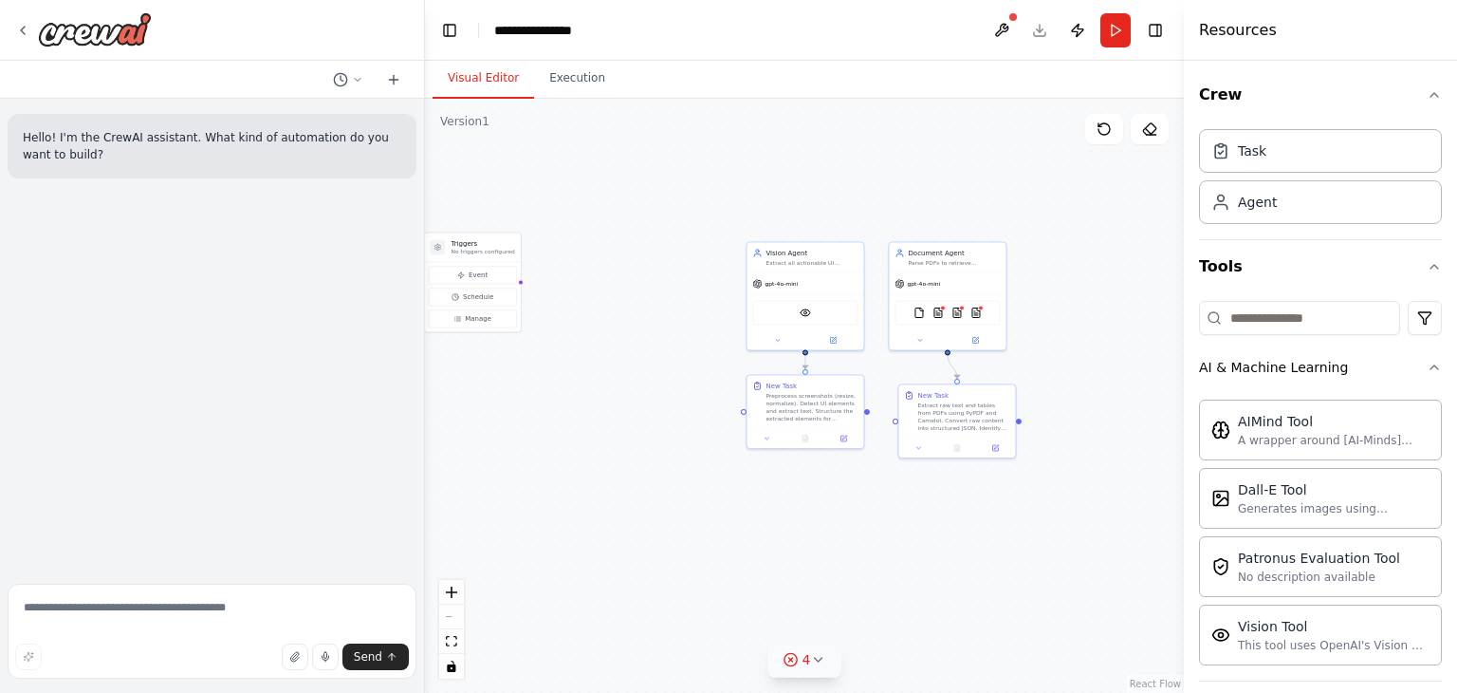
click at [499, 506] on div ".deletable-edge-delete-btn { width: 20px; height: 20px; border: 0px solid #ffff…" at bounding box center [804, 396] width 759 height 594
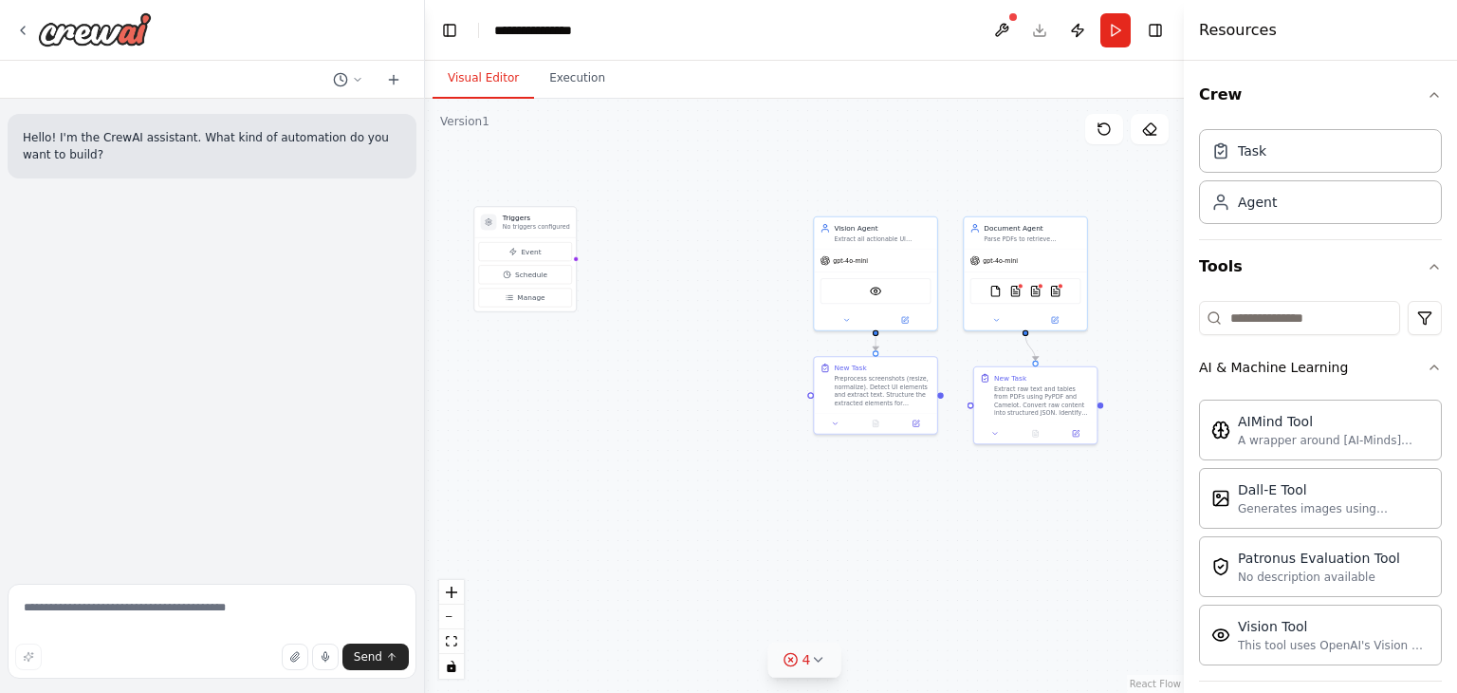
drag, startPoint x: 499, startPoint y: 506, endPoint x: 402, endPoint y: 517, distance: 97.4
click at [402, 517] on div "**********" at bounding box center [728, 346] width 1457 height 693
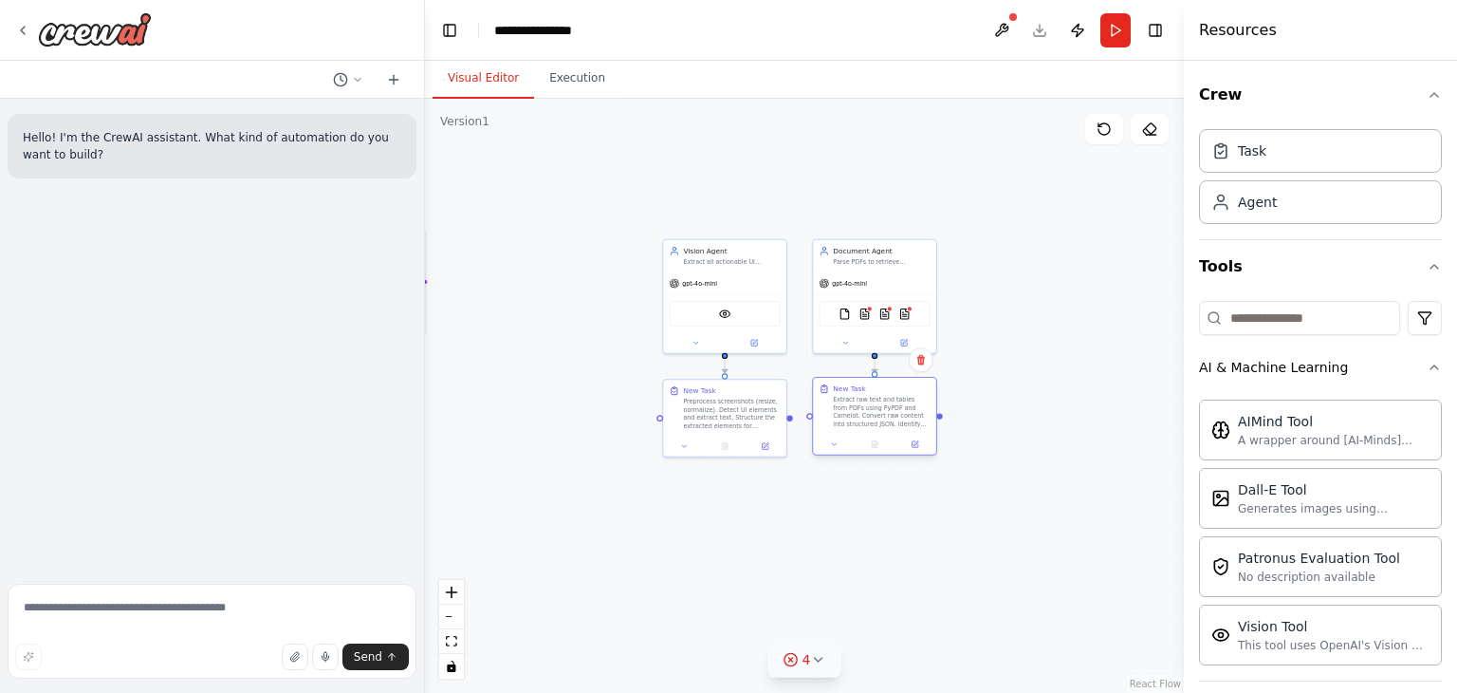
drag, startPoint x: 873, startPoint y: 419, endPoint x: 859, endPoint y: 411, distance: 16.6
click at [859, 411] on div "Extract raw text and tables from PDFs using PyPDF and Camelot. Convert raw cont…" at bounding box center [881, 412] width 97 height 32
click at [1059, 425] on div ".deletable-edge-delete-btn { width: 20px; height: 20px; border: 0px solid #ffff…" at bounding box center [804, 396] width 759 height 594
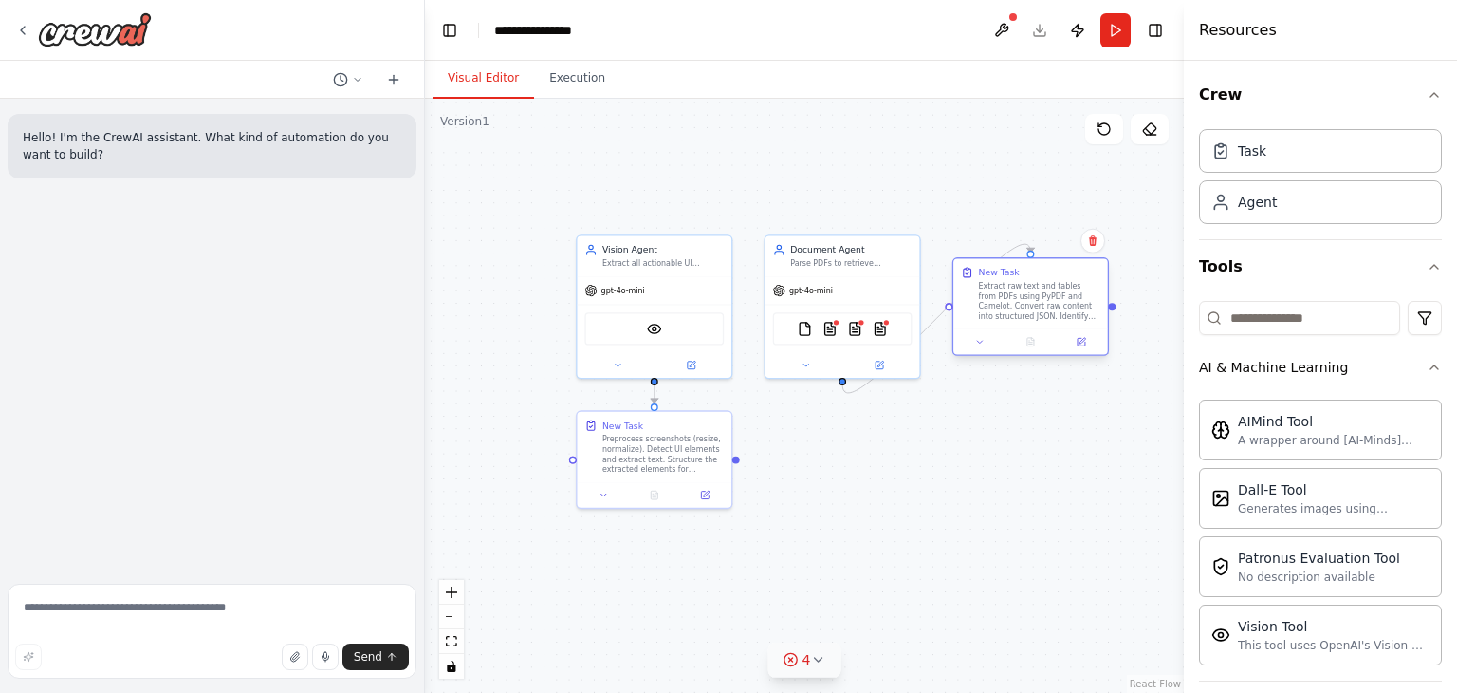
drag, startPoint x: 847, startPoint y: 463, endPoint x: 1040, endPoint y: 316, distance: 242.3
click at [1040, 316] on div "Extract raw text and tables from PDFs using PyPDF and Camelot. Convert raw cont…" at bounding box center [1039, 301] width 121 height 40
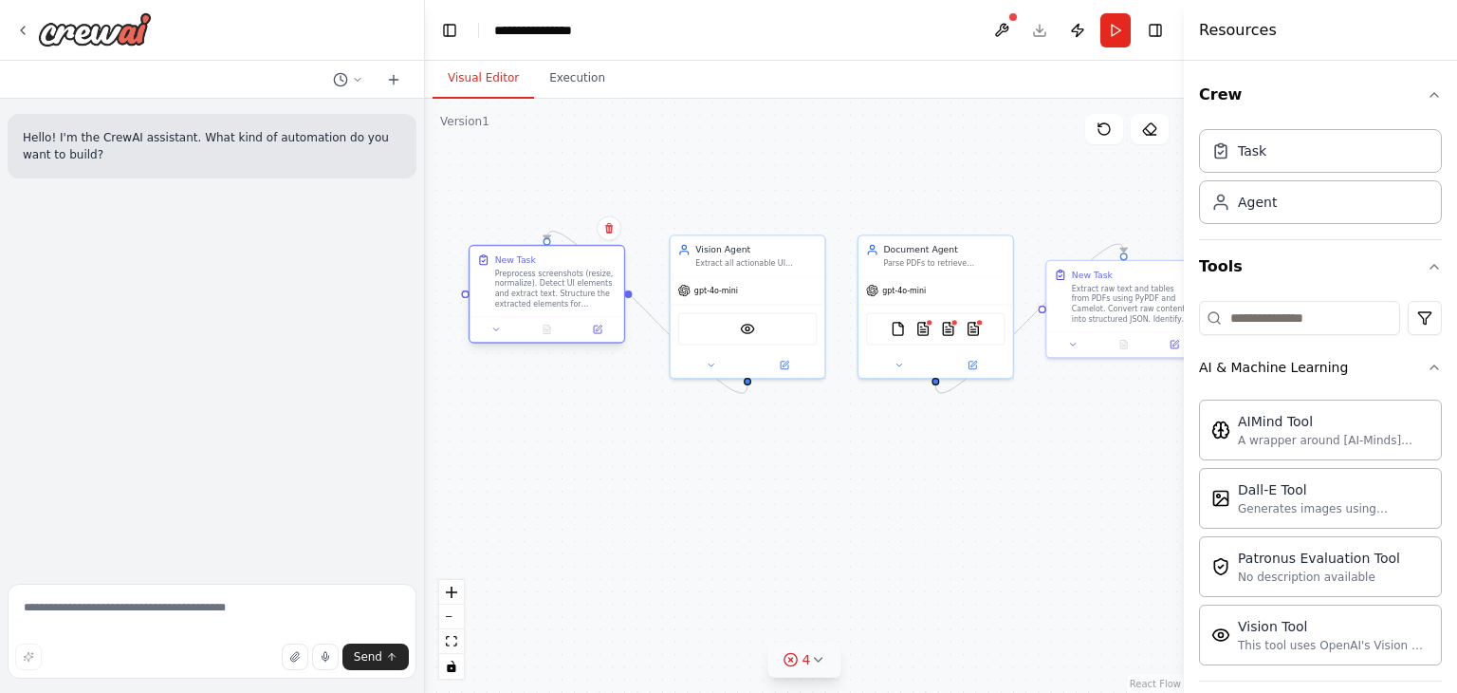
drag, startPoint x: 653, startPoint y: 441, endPoint x: 545, endPoint y: 278, distance: 195.8
click at [545, 278] on div "Preprocess screenshots (resize, normalize). Detect UI elements and extract text…" at bounding box center [555, 289] width 121 height 40
click at [841, 589] on div ".deletable-edge-delete-btn { width: 20px; height: 20px; border: 0px solid #ffff…" at bounding box center [804, 396] width 759 height 594
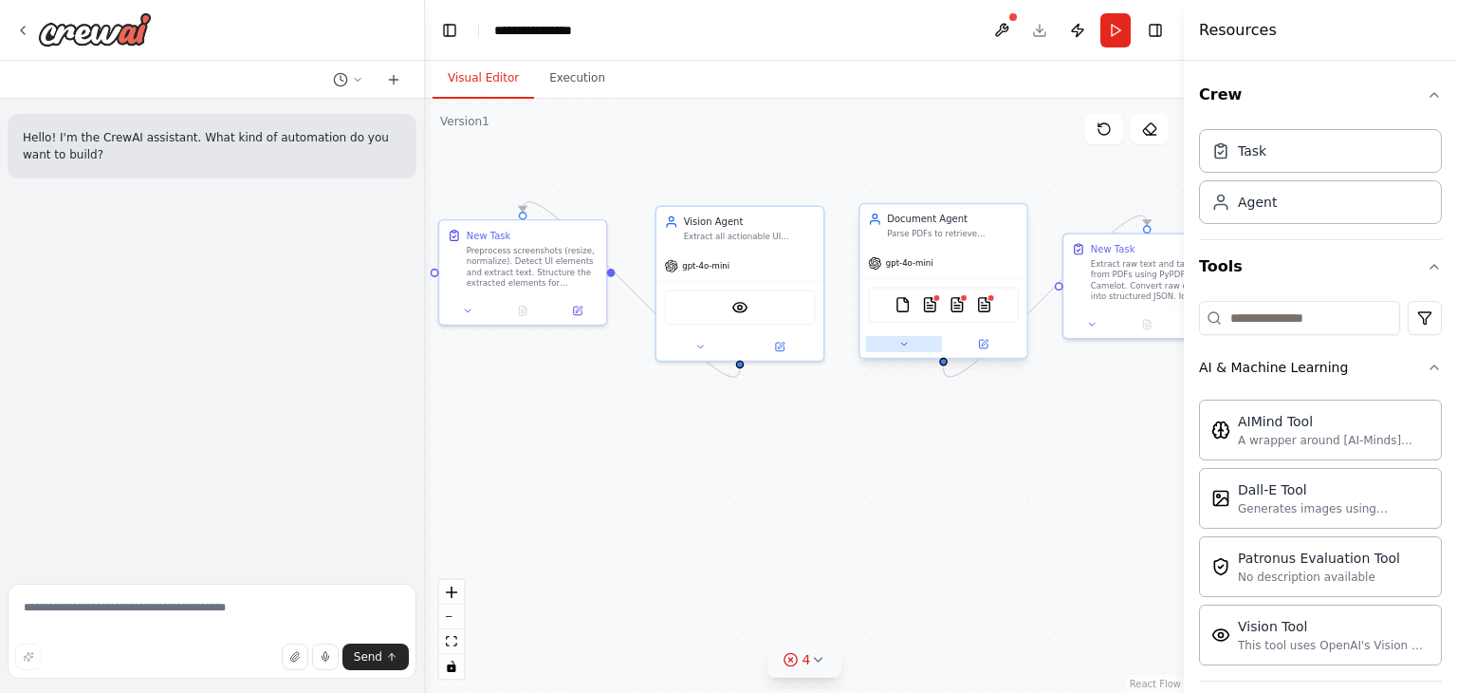
click at [913, 344] on button at bounding box center [903, 344] width 77 height 16
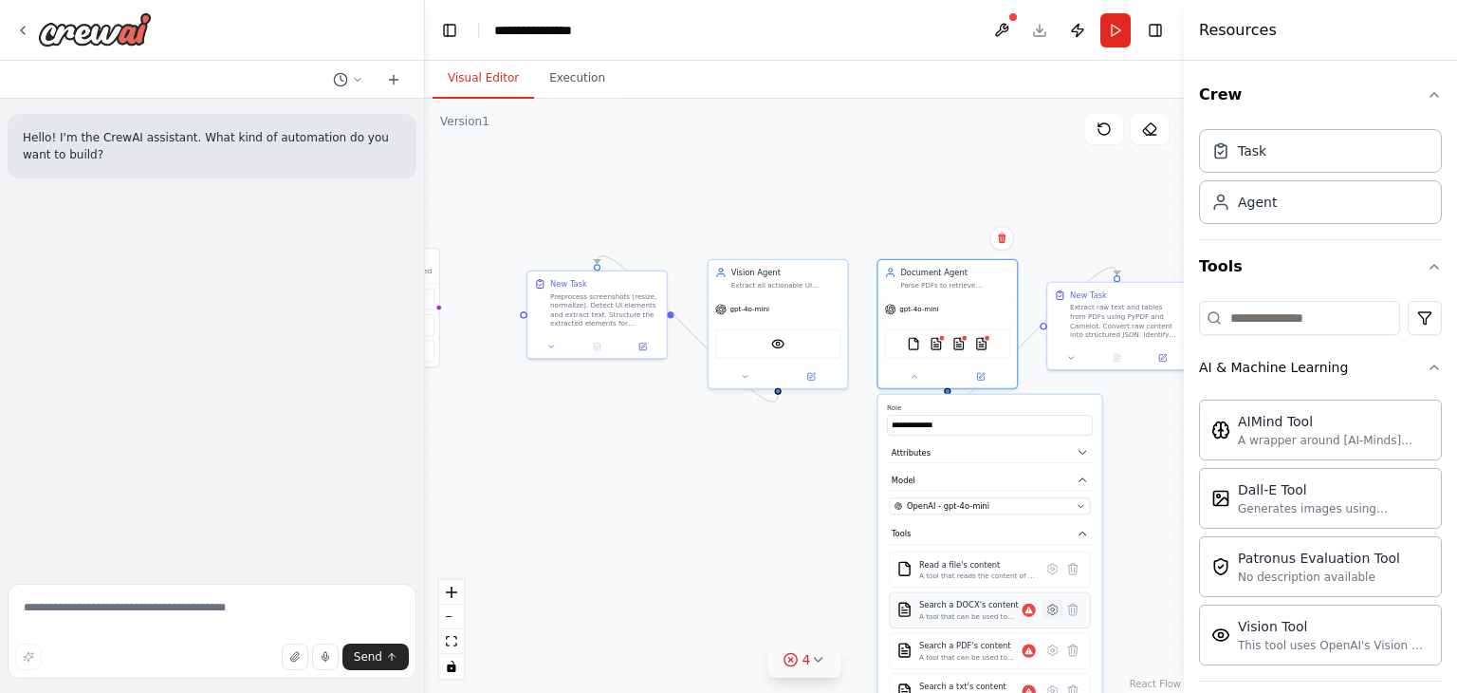
click at [1057, 614] on button at bounding box center [1053, 609] width 20 height 20
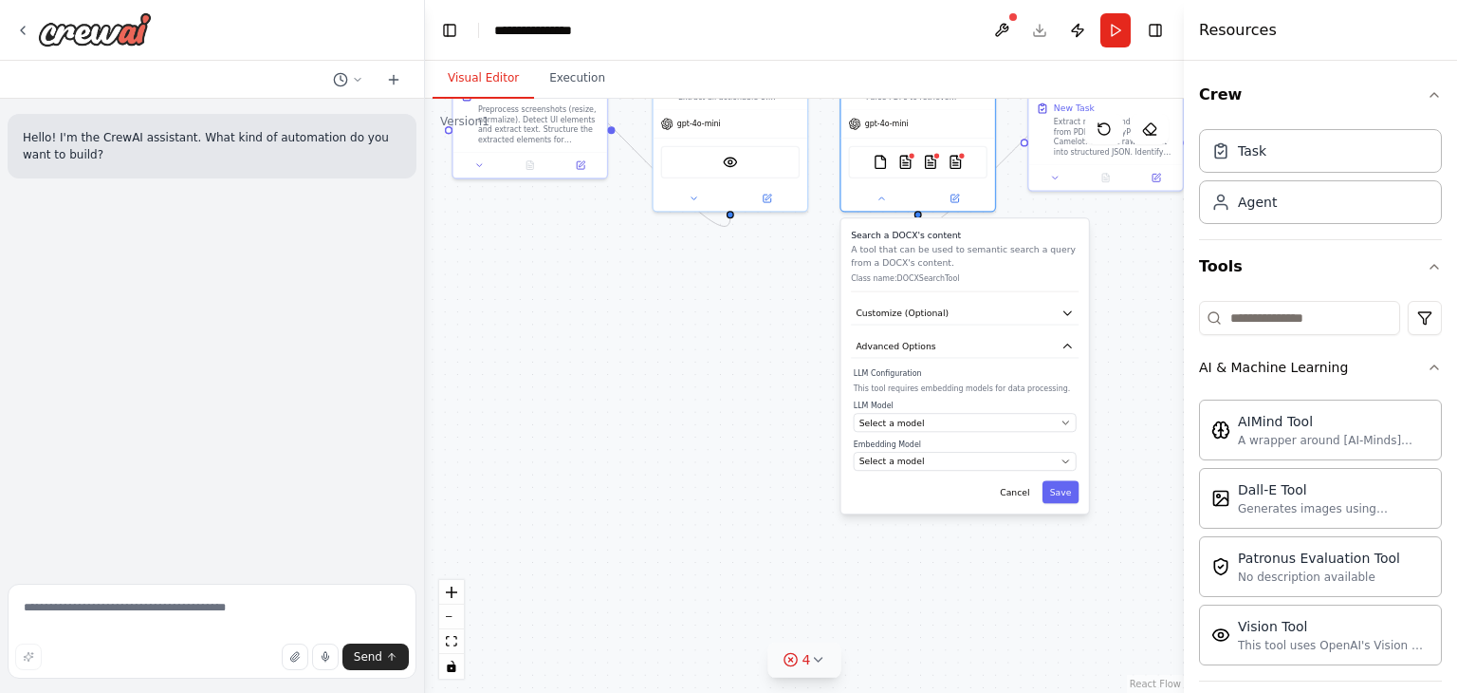
drag, startPoint x: 828, startPoint y: 532, endPoint x: 788, endPoint y: 282, distance: 253.8
click at [788, 282] on div ".deletable-edge-delete-btn { width: 20px; height: 20px; border: 0px solid #ffff…" at bounding box center [804, 396] width 759 height 594
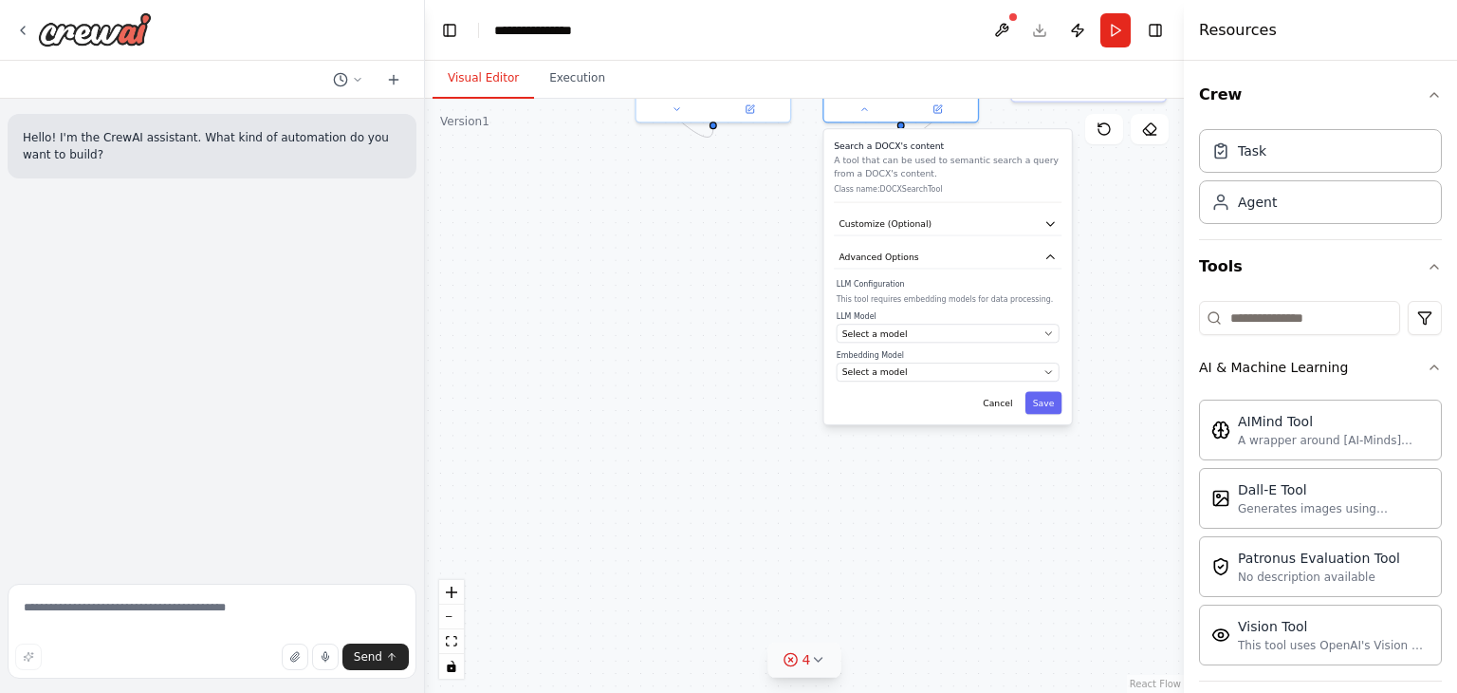
click at [941, 342] on div "LLM Model Select a model Embedding Model Select a model" at bounding box center [948, 346] width 223 height 70
click at [920, 339] on button "Select a model" at bounding box center [948, 333] width 223 height 19
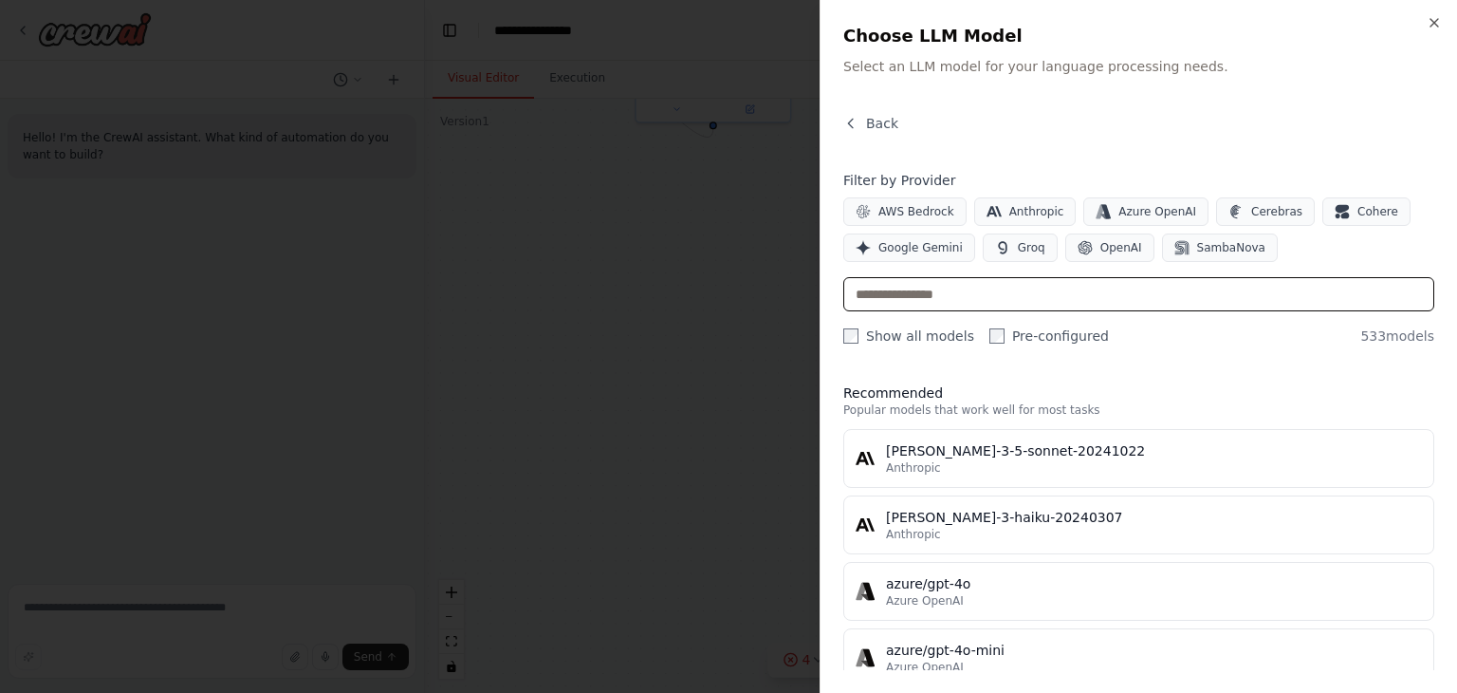
click at [937, 296] on input "text" at bounding box center [1139, 294] width 591 height 34
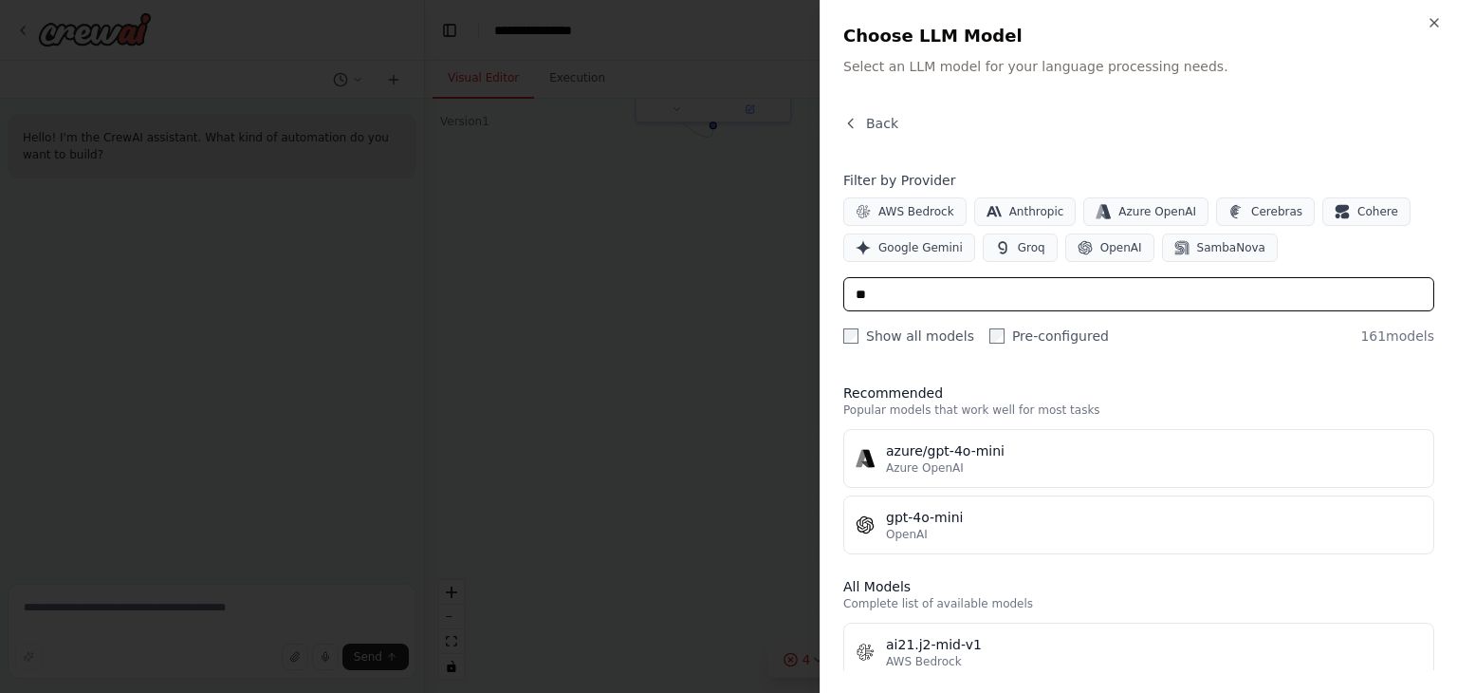
type input "*"
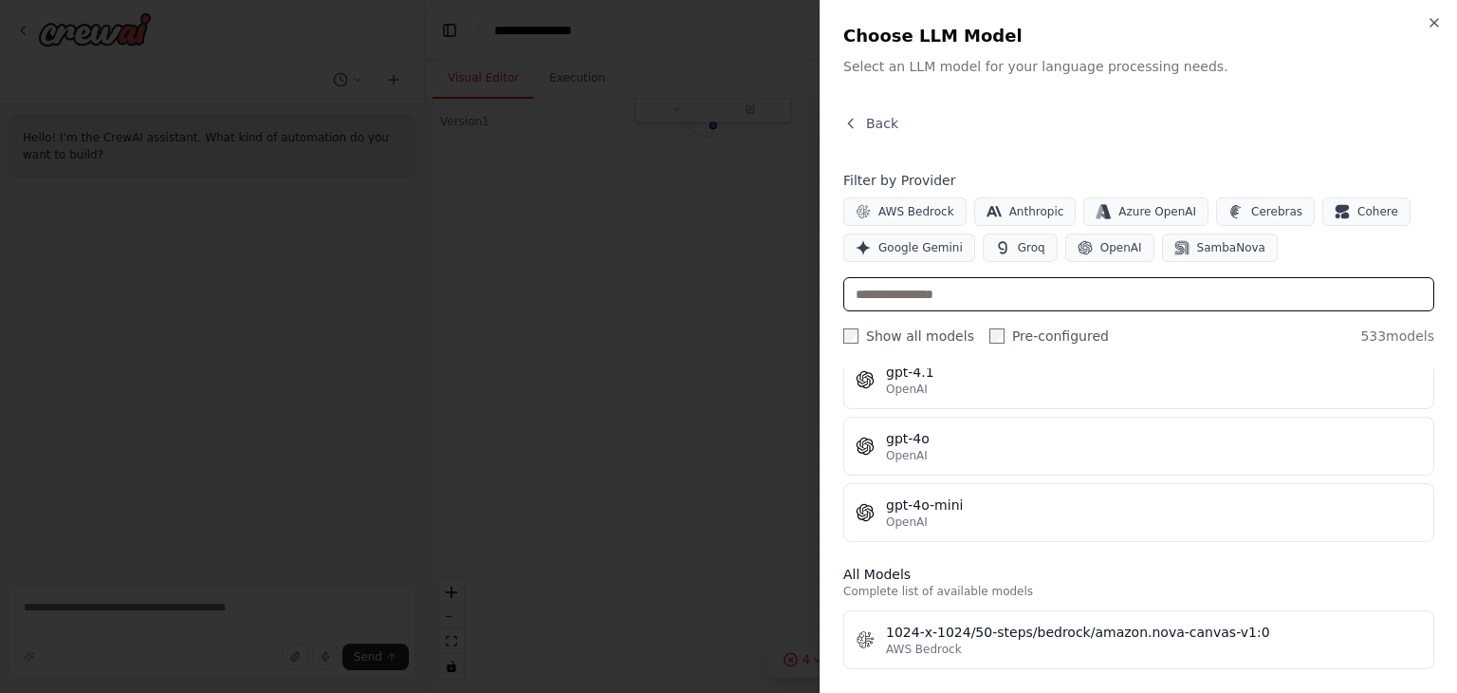
scroll to position [376, 0]
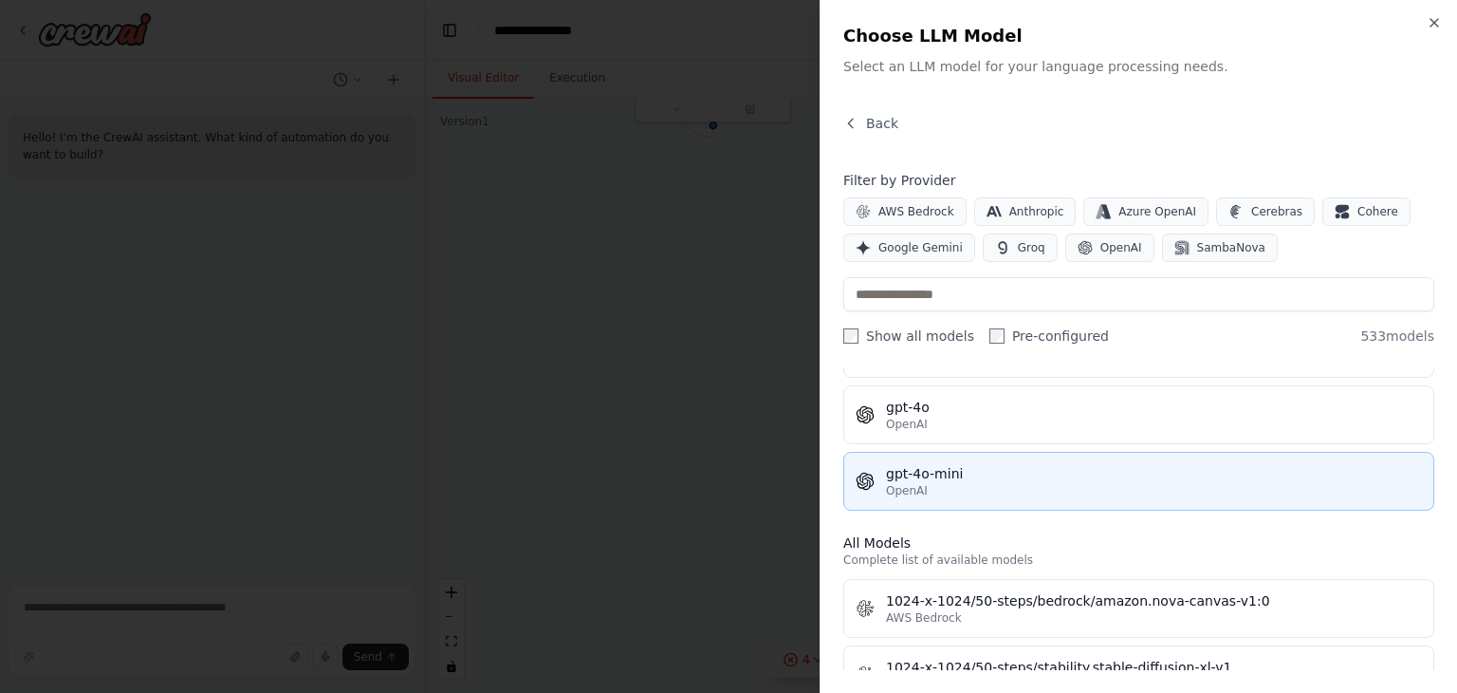
click at [925, 472] on div "gpt-4o-mini" at bounding box center [1154, 473] width 536 height 19
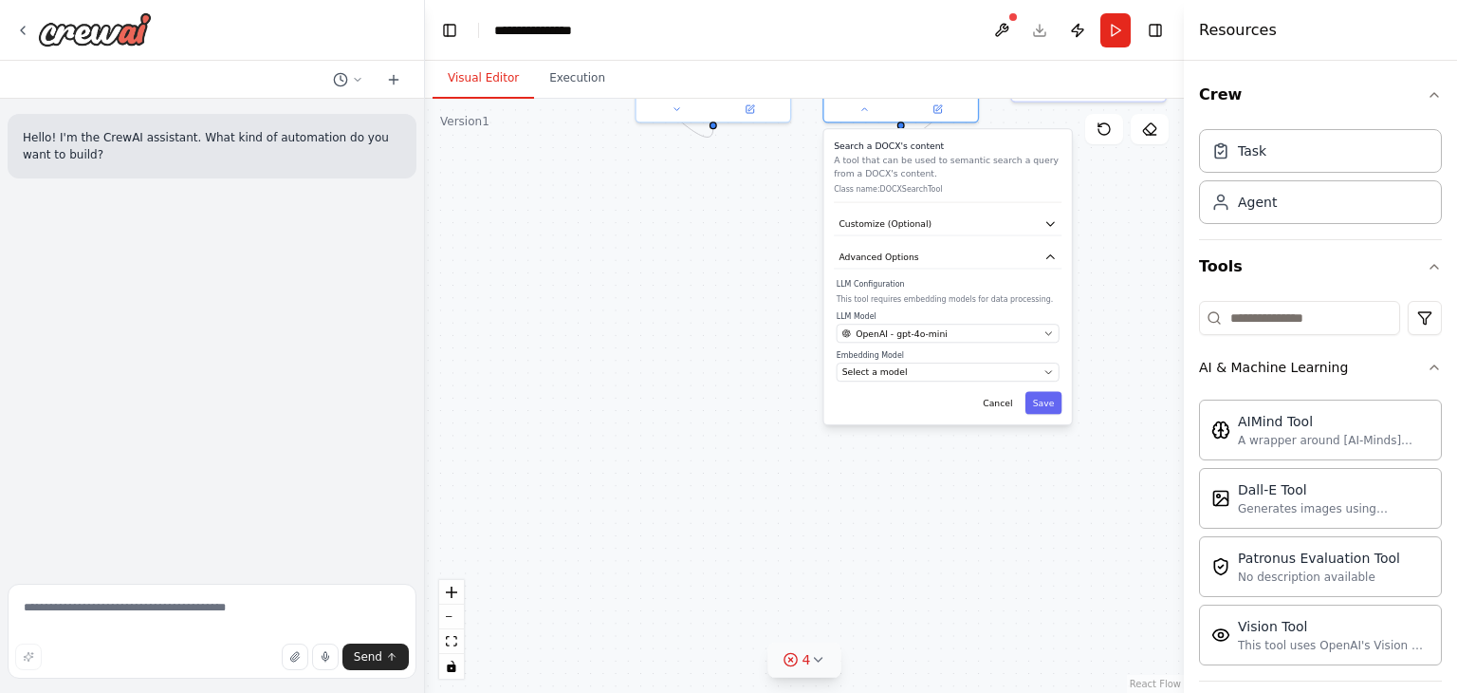
click at [917, 381] on div "Search a DOCX's content A tool that can be used to semantic search a query from…" at bounding box center [949, 276] width 248 height 295
click at [925, 369] on div "Select a model" at bounding box center [941, 372] width 196 height 12
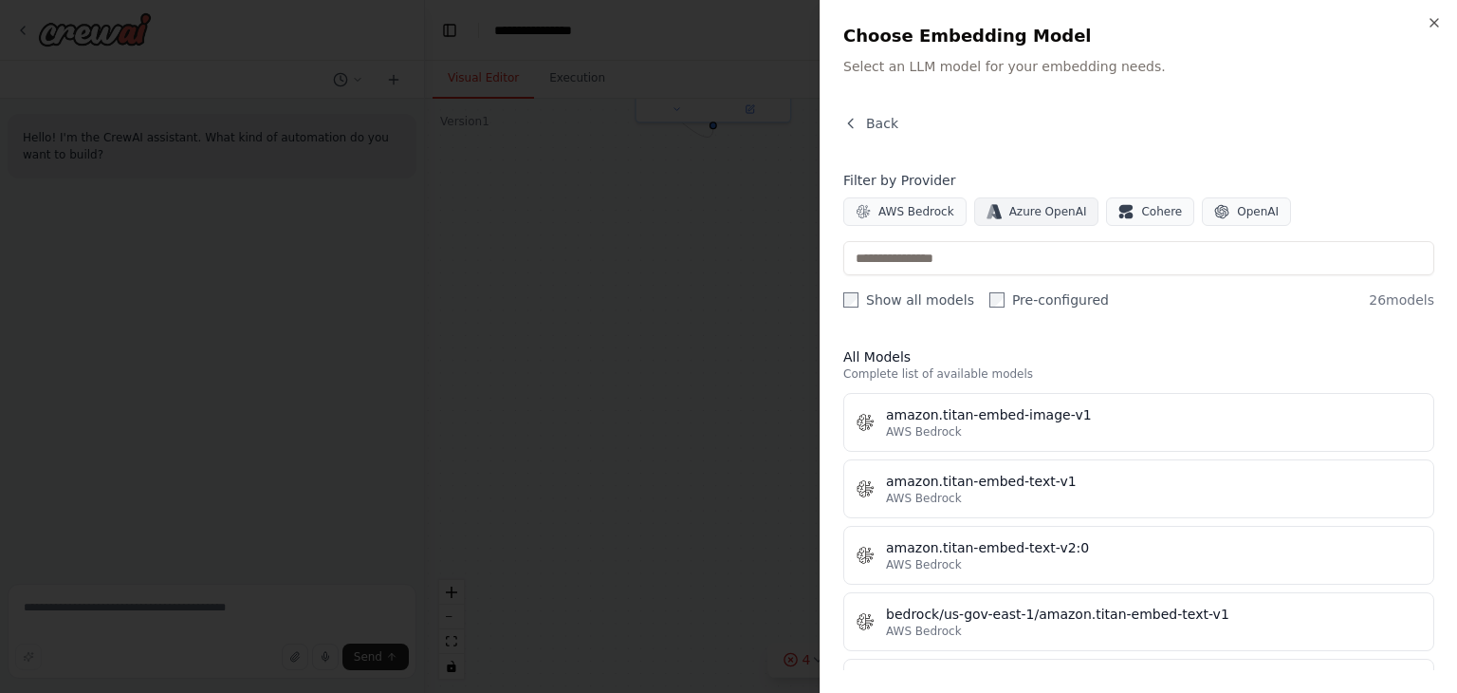
click at [1026, 211] on span "Azure OpenAI" at bounding box center [1049, 211] width 78 height 15
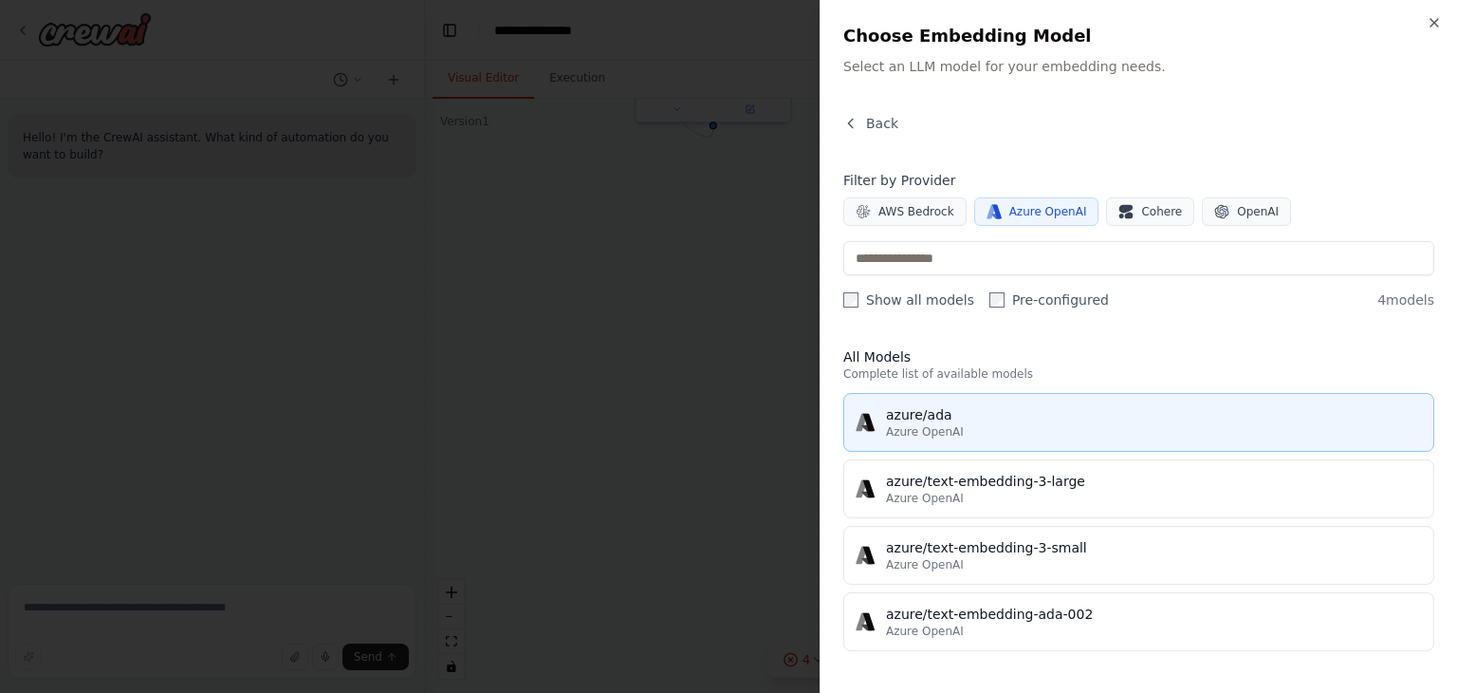
click at [1003, 436] on div "Azure OpenAI" at bounding box center [1154, 431] width 536 height 15
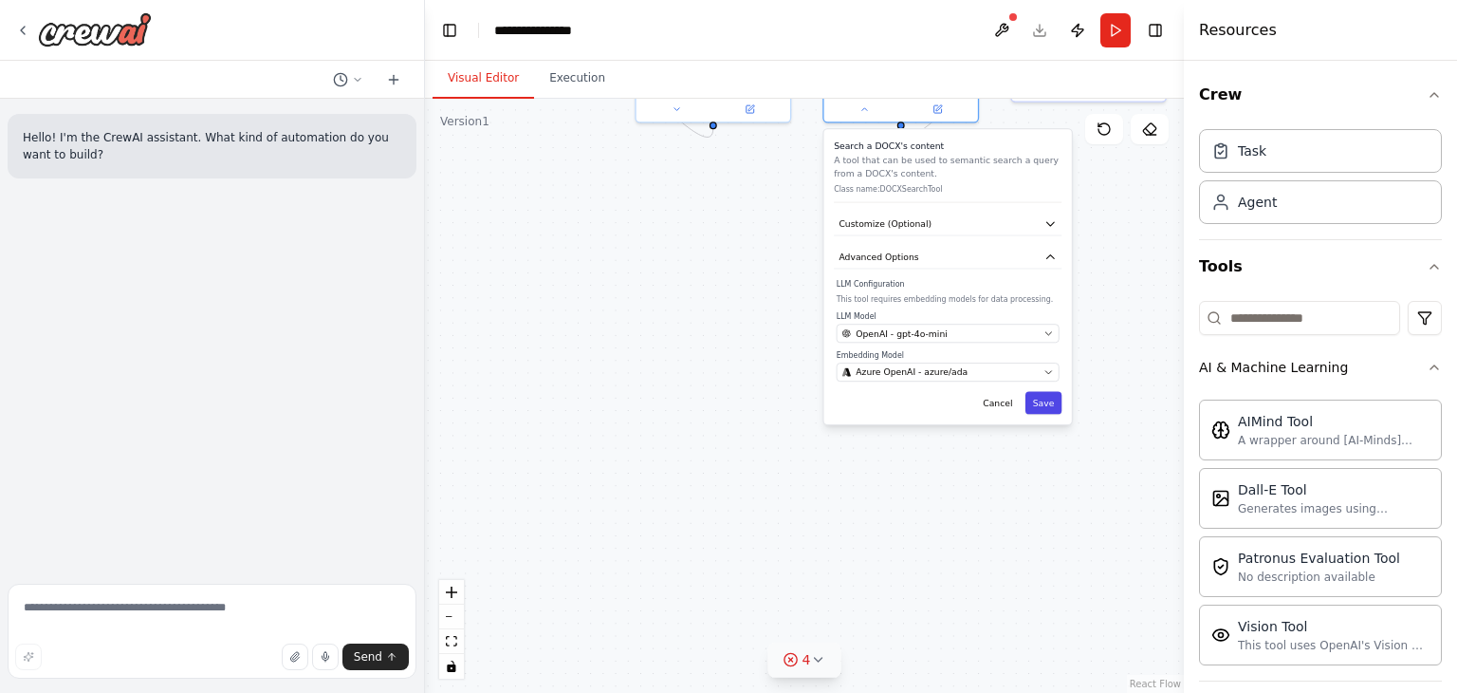
click at [1040, 395] on button "Save" at bounding box center [1044, 403] width 37 height 23
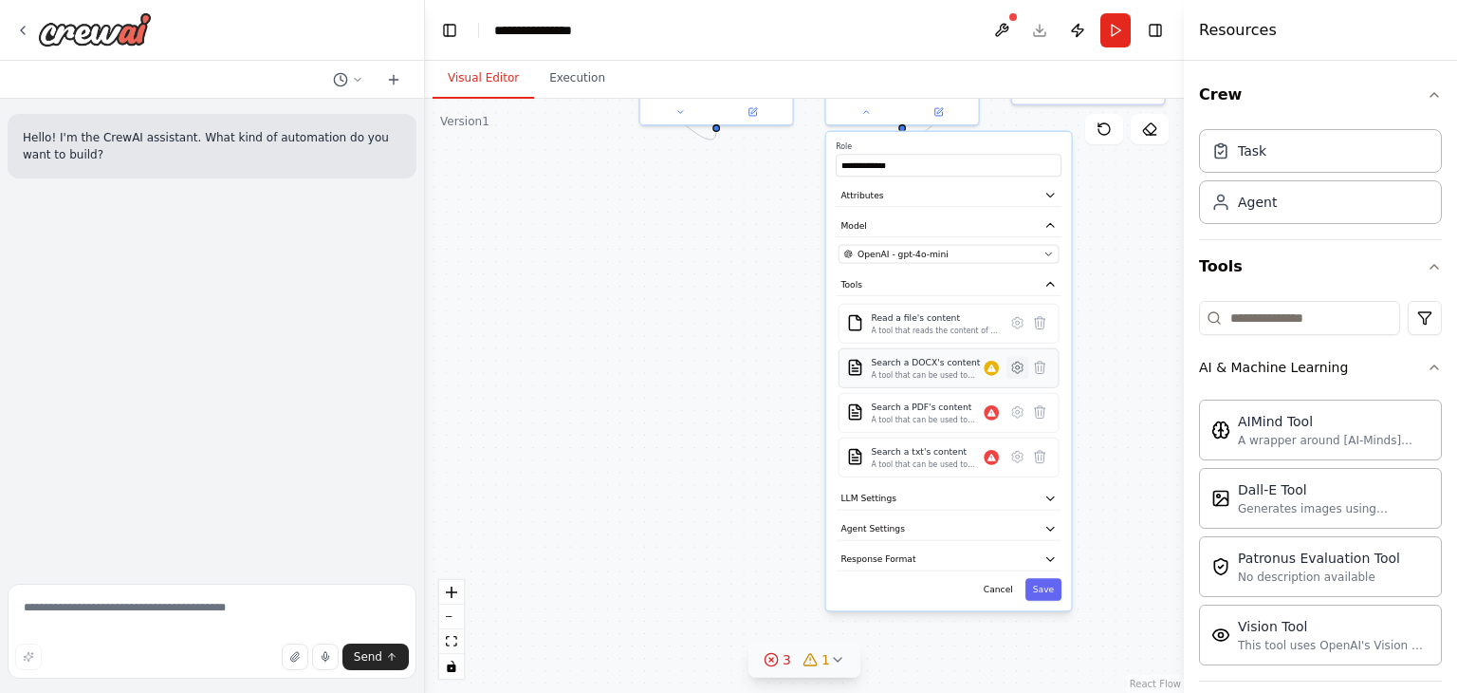
click at [1013, 369] on icon at bounding box center [1017, 367] width 10 height 11
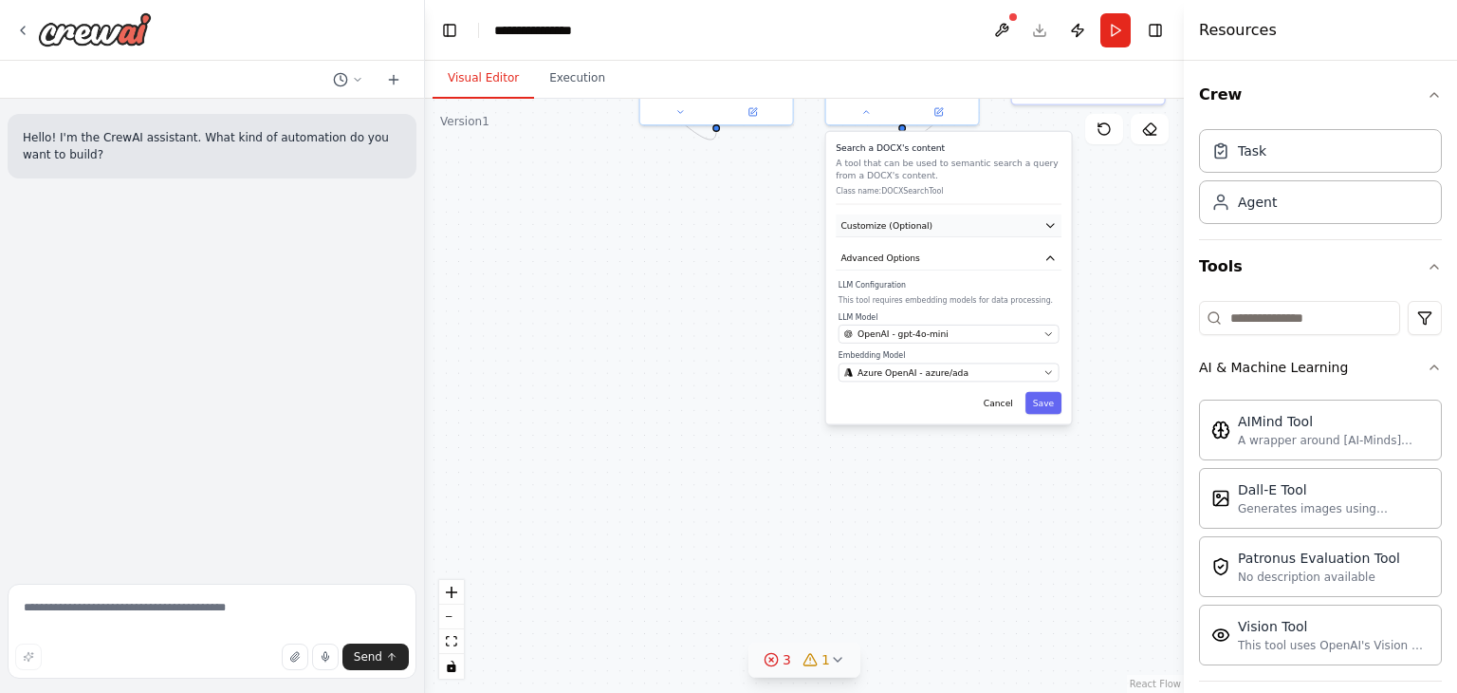
click at [912, 221] on span "Customize (Optional)" at bounding box center [887, 225] width 92 height 12
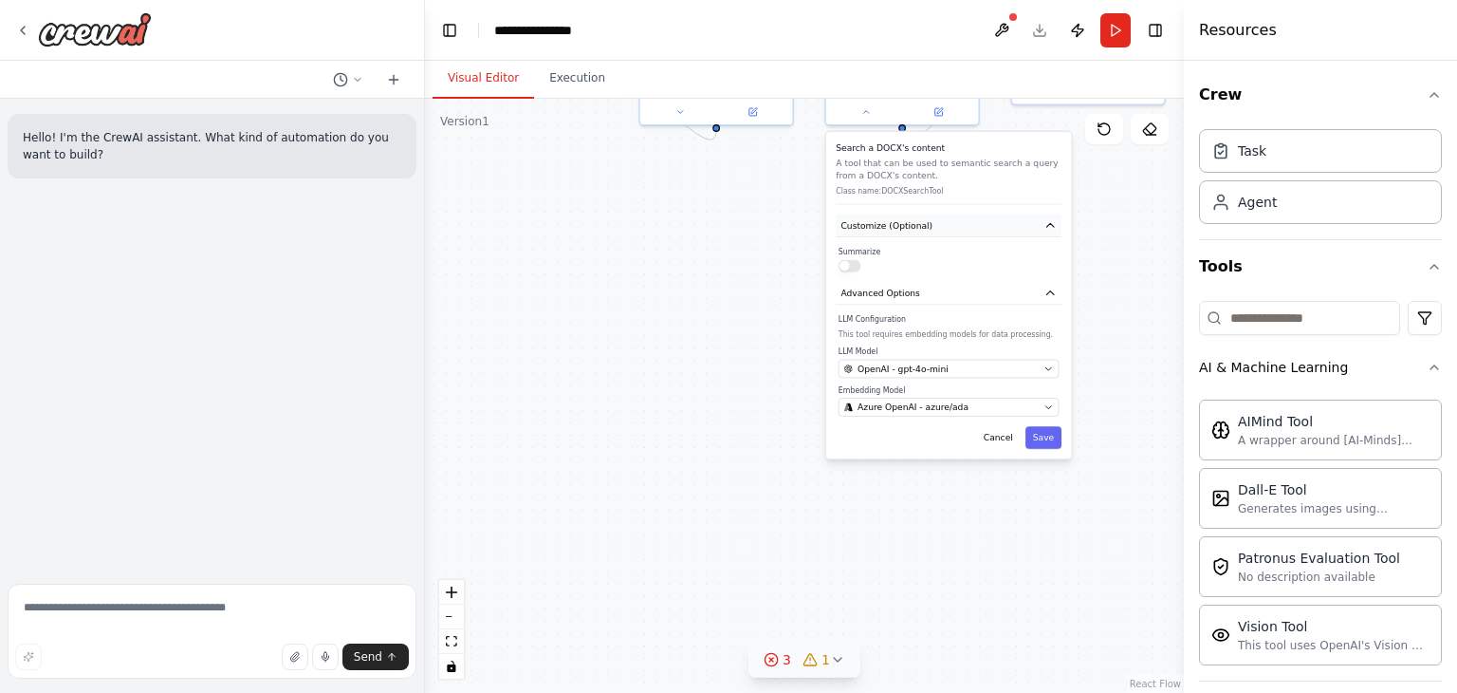
click at [912, 221] on span "Customize (Optional)" at bounding box center [887, 225] width 92 height 12
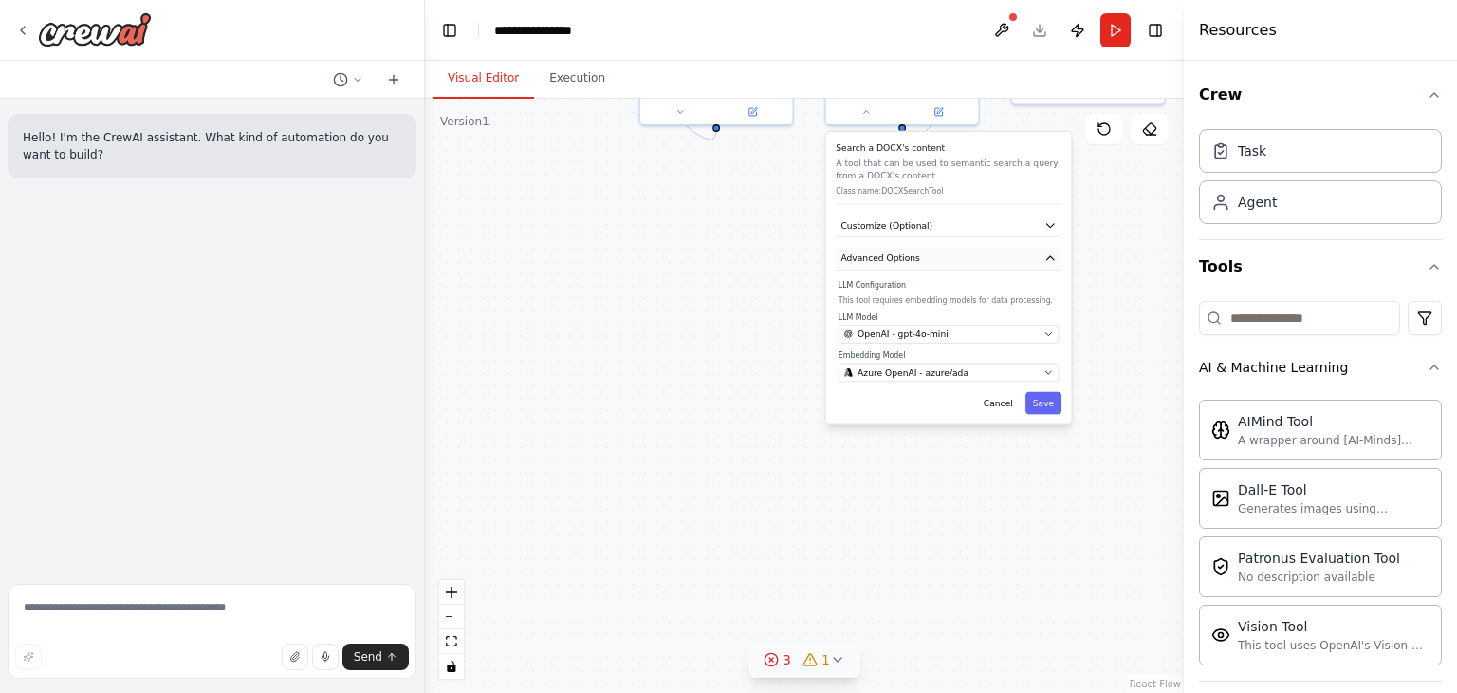
click at [914, 255] on button "Advanced Options" at bounding box center [949, 258] width 226 height 23
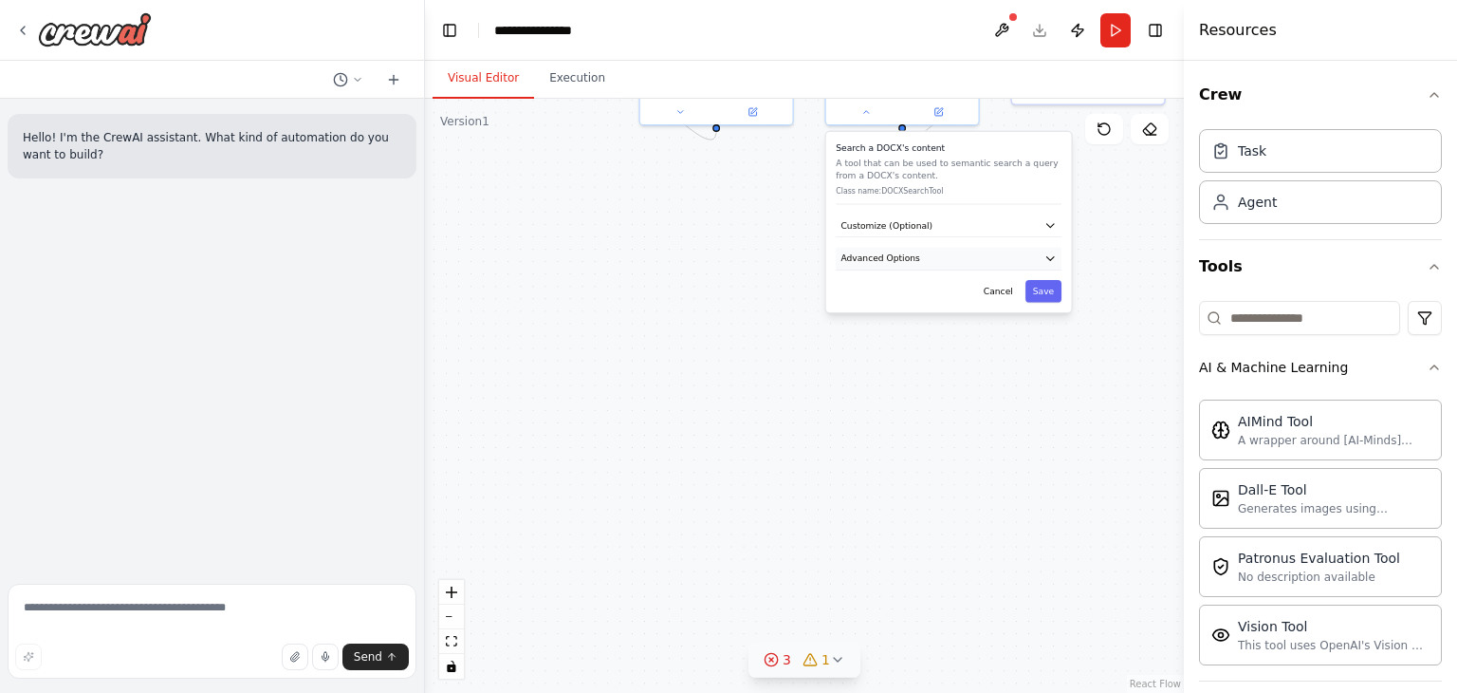
click at [914, 255] on button "Advanced Options" at bounding box center [949, 258] width 226 height 23
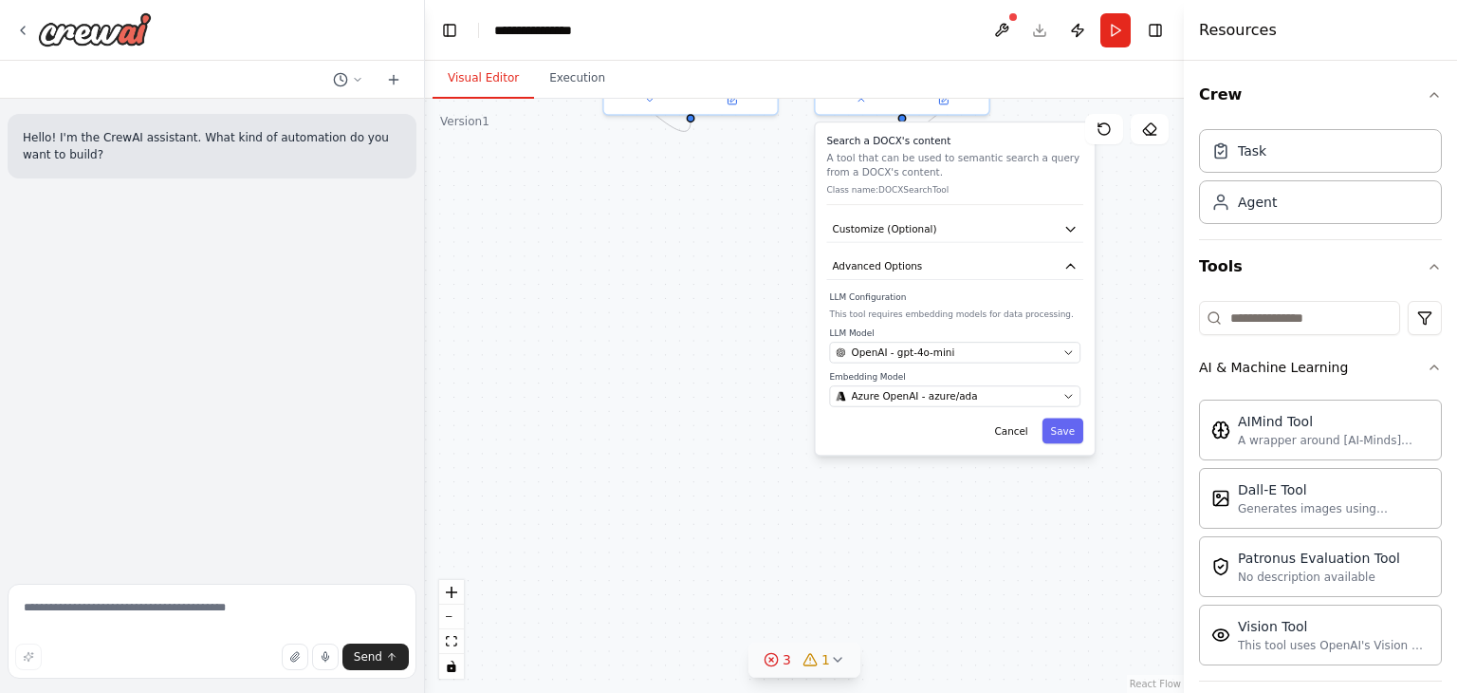
click at [1040, 520] on div ".deletable-edge-delete-btn { width: 20px; height: 20px; border: 0px solid #ffff…" at bounding box center [804, 396] width 759 height 594
click at [1065, 437] on button "Save" at bounding box center [1063, 431] width 41 height 26
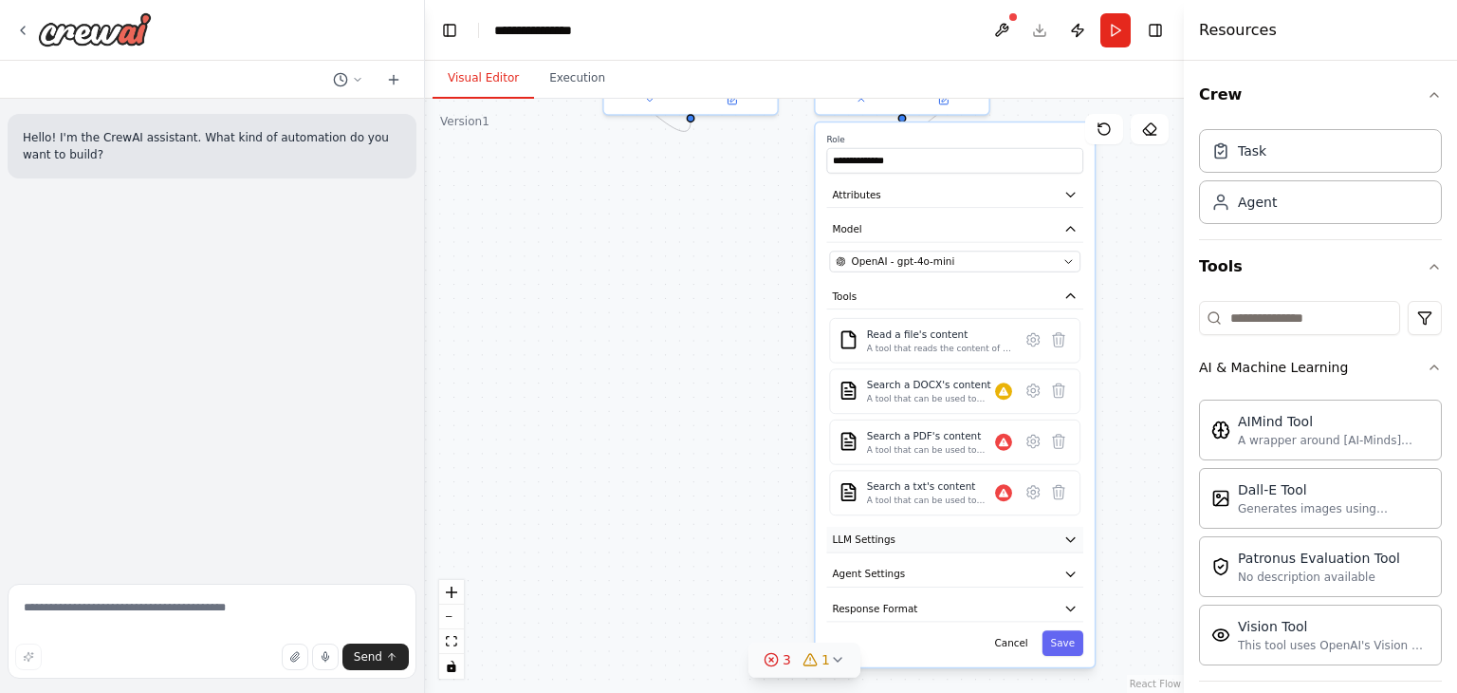
click at [977, 547] on button "LLM Settings" at bounding box center [954, 540] width 257 height 26
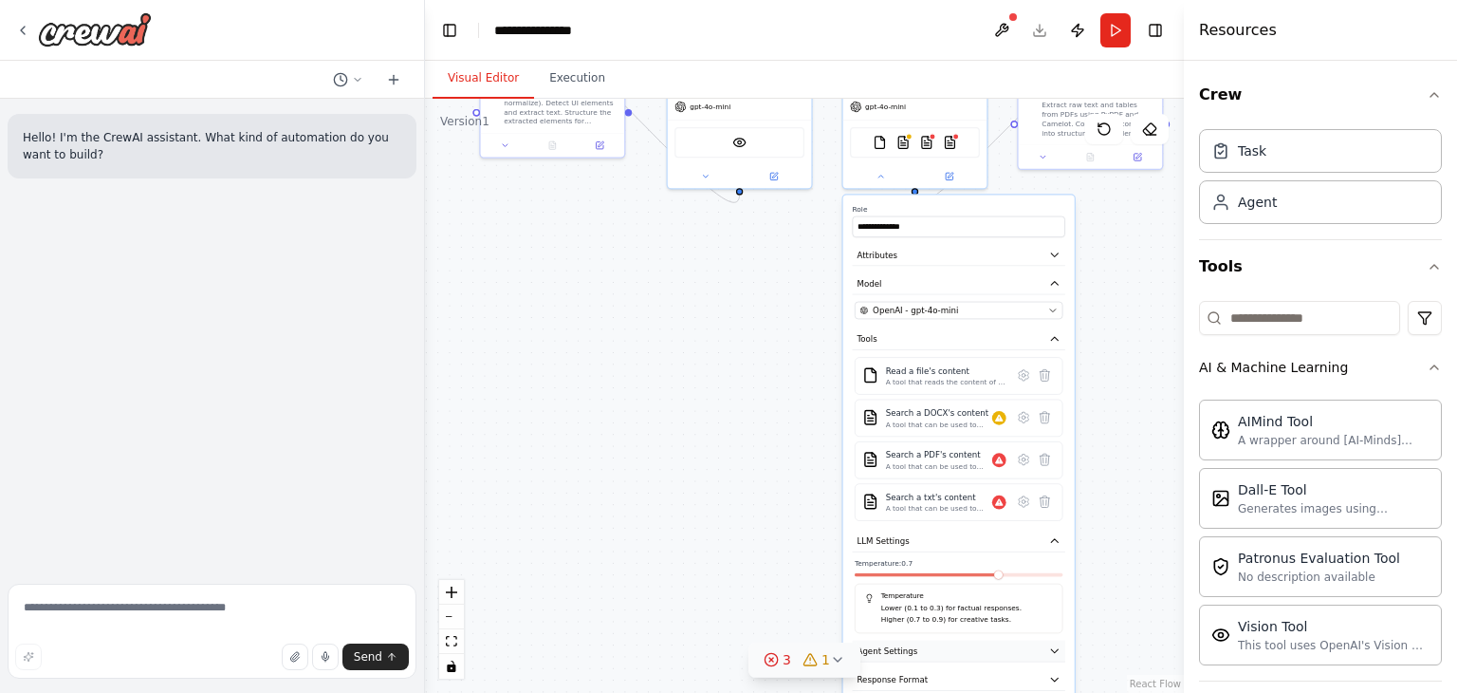
click at [970, 654] on button "Agent Settings" at bounding box center [959, 651] width 213 height 22
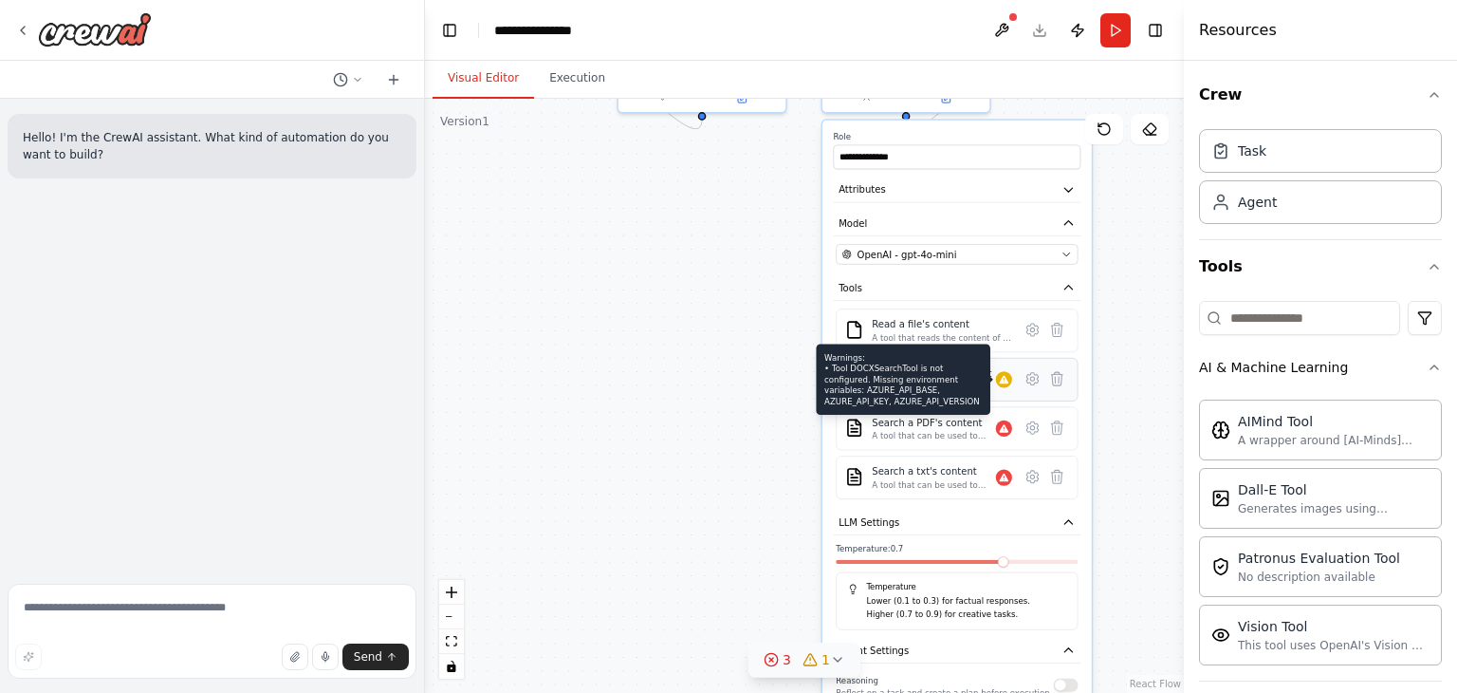
click at [1004, 380] on icon at bounding box center [1004, 380] width 9 height 9
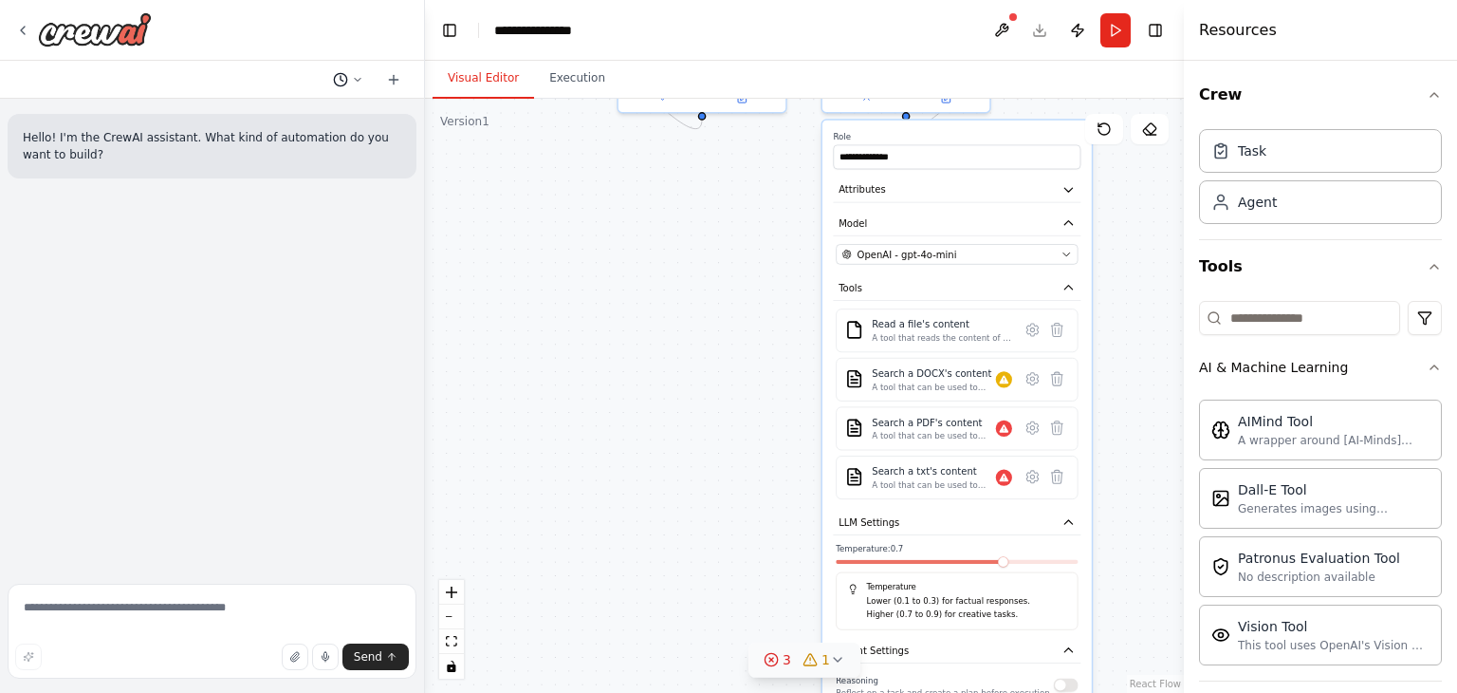
click at [349, 74] on button at bounding box center [348, 79] width 46 height 23
click at [349, 74] on div at bounding box center [212, 346] width 425 height 693
click at [128, 623] on textarea at bounding box center [212, 631] width 409 height 95
click at [193, 613] on textarea at bounding box center [212, 631] width 409 height 95
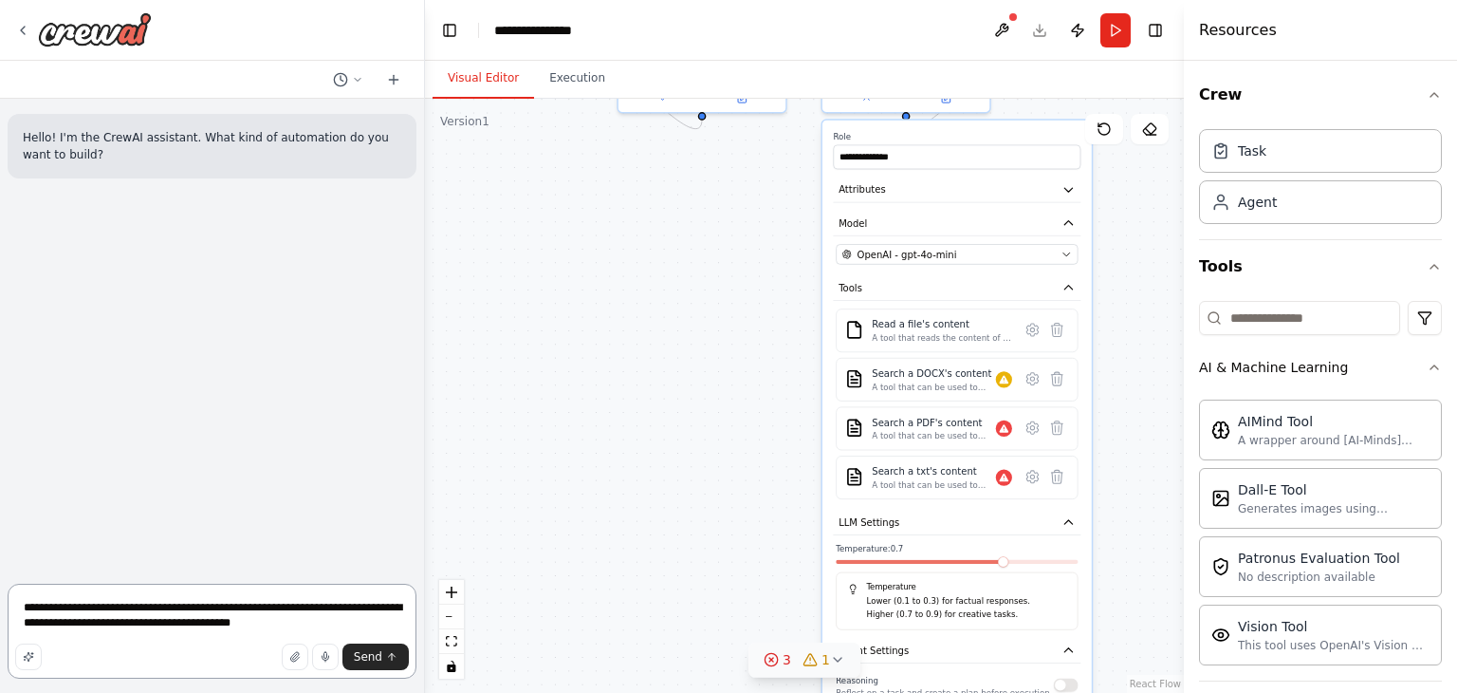
type textarea "**********"
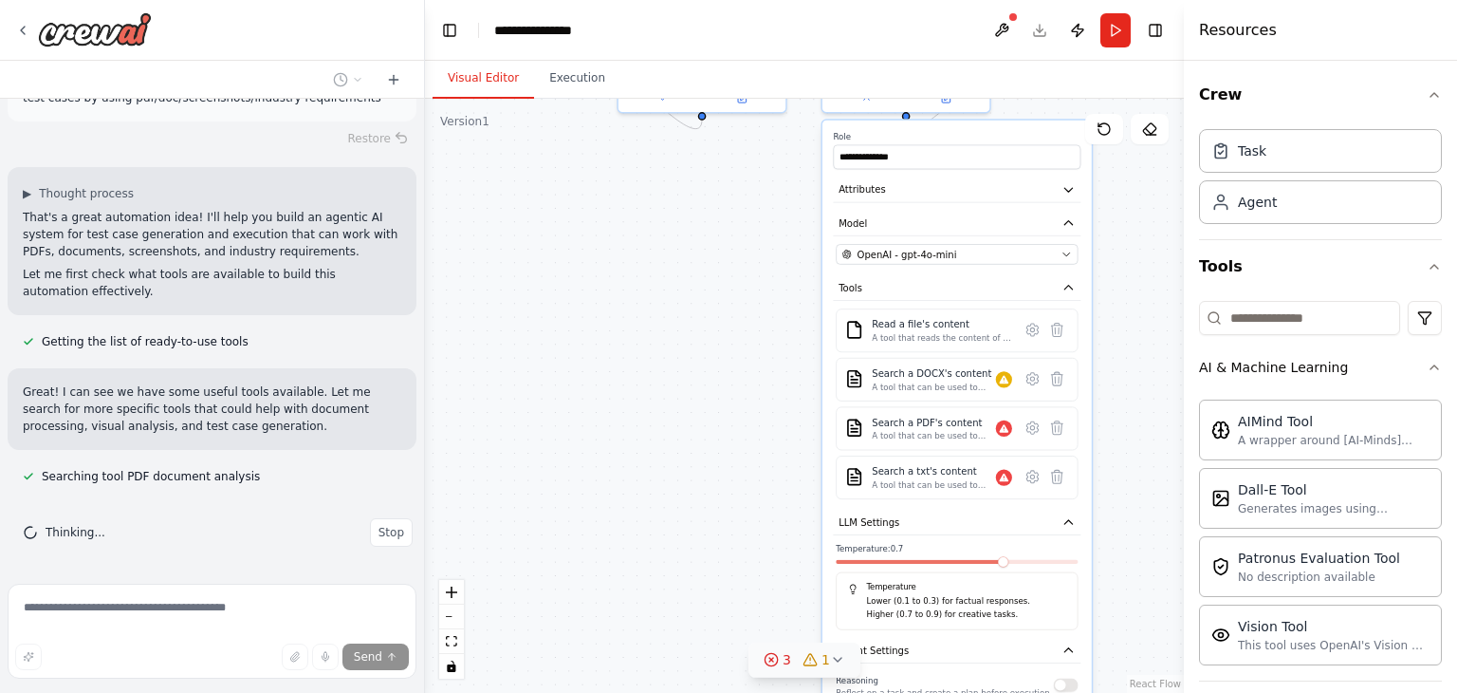
scroll to position [175, 0]
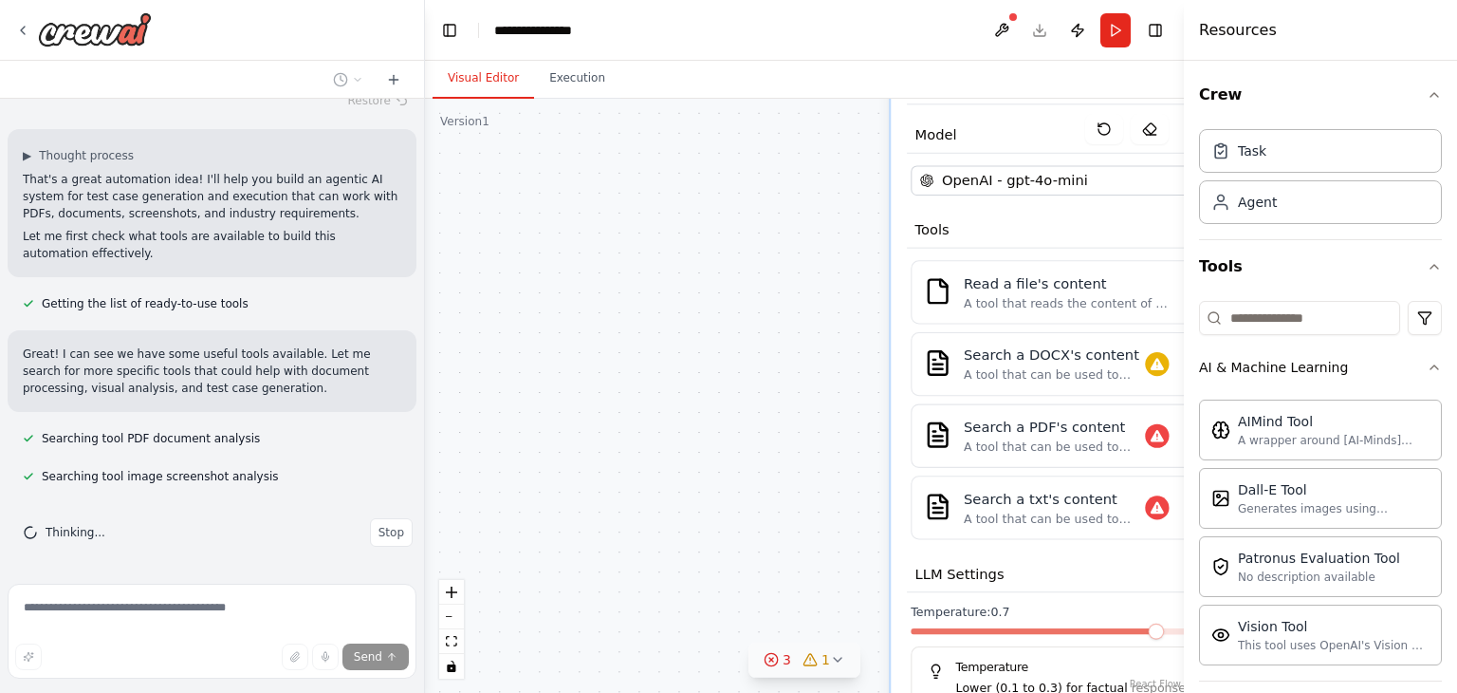
drag, startPoint x: 679, startPoint y: 417, endPoint x: 625, endPoint y: 490, distance: 90.9
click at [625, 490] on div ".deletable-edge-delete-btn { width: 20px; height: 20px; border: 0px solid #ffff…" at bounding box center [804, 396] width 759 height 594
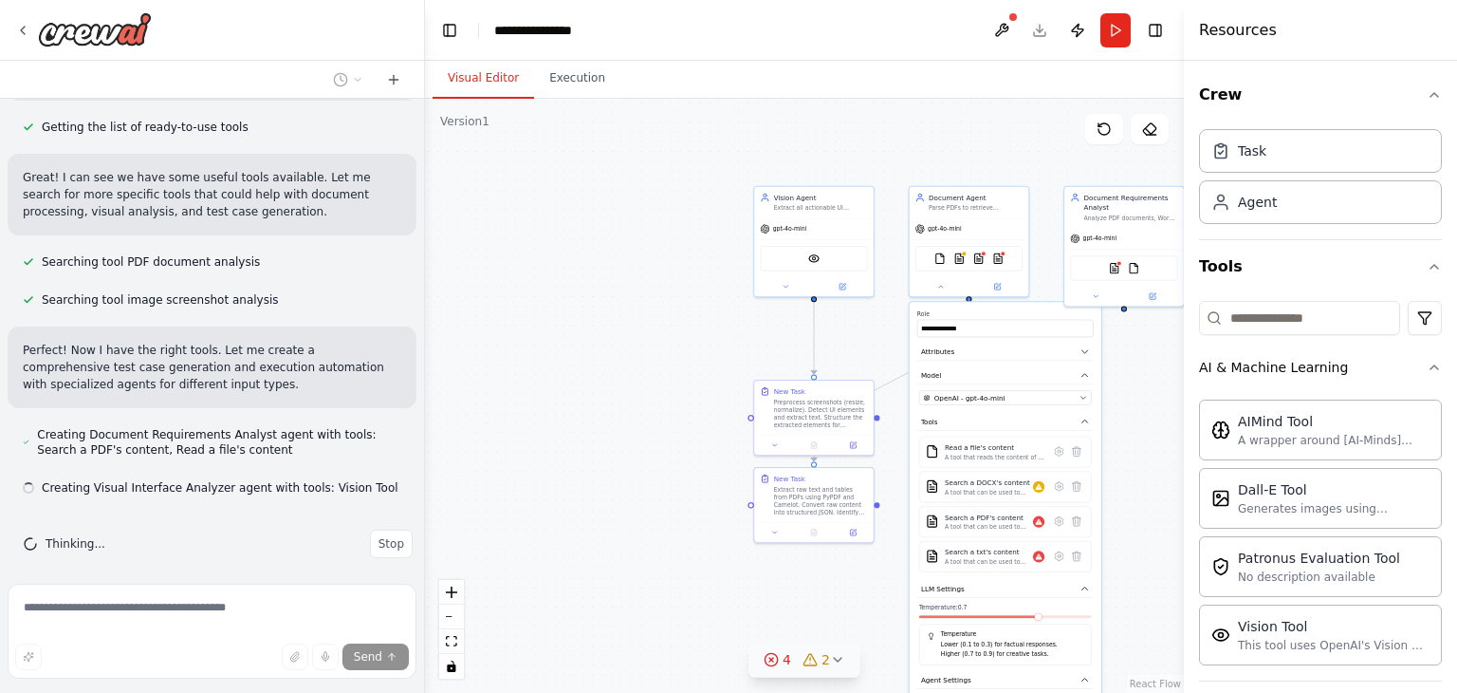
scroll to position [362, 0]
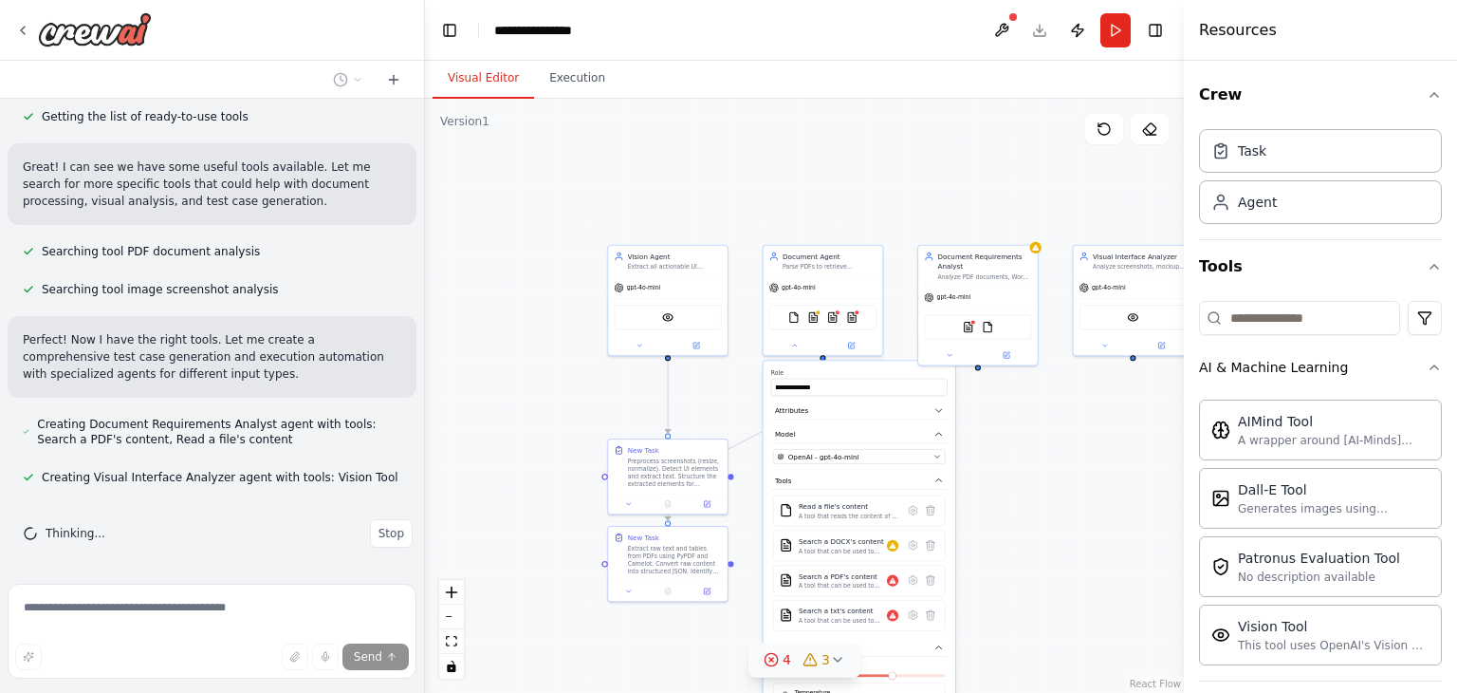
drag, startPoint x: 579, startPoint y: 396, endPoint x: 433, endPoint y: 455, distance: 157.9
click at [433, 455] on div ".deletable-edge-delete-btn { width: 20px; height: 20px; border: 0px solid #ffff…" at bounding box center [804, 396] width 759 height 594
click at [645, 327] on div "VisionTool" at bounding box center [668, 315] width 120 height 37
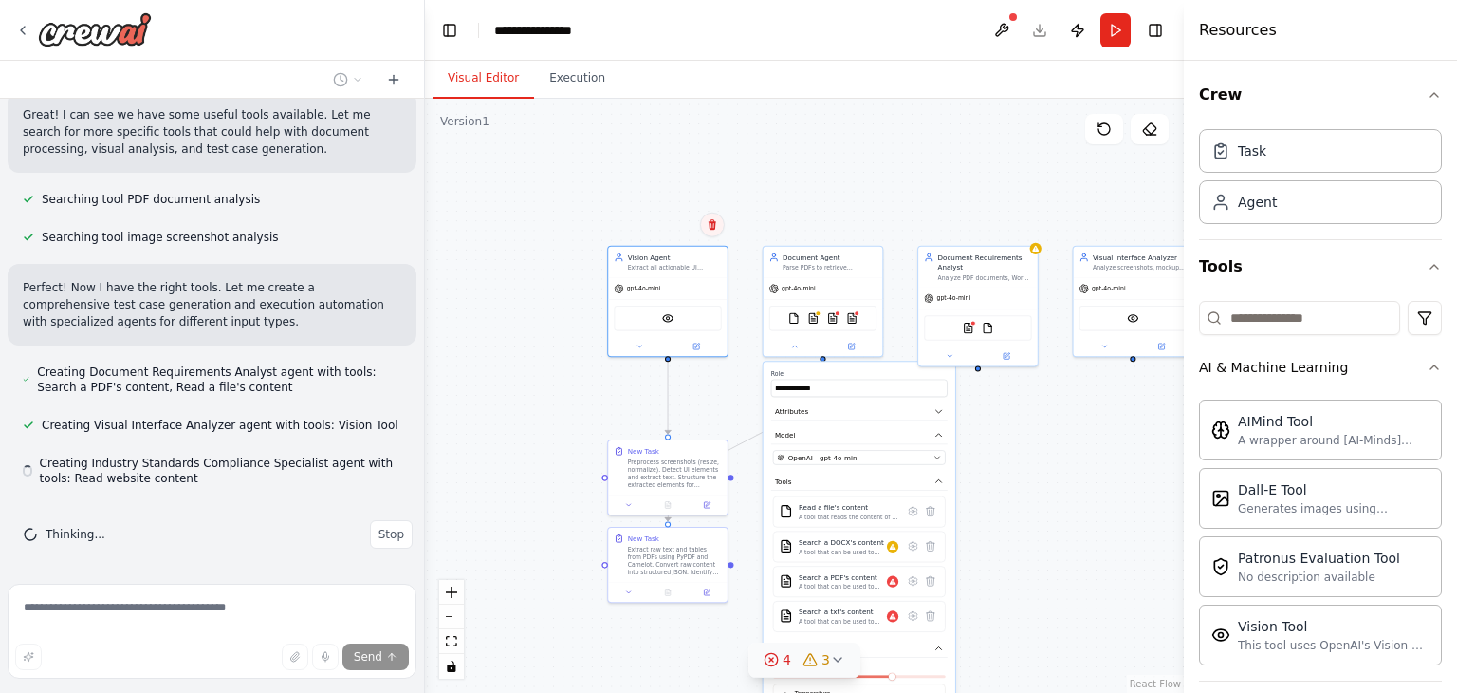
scroll to position [415, 0]
click at [714, 231] on div ".deletable-edge-delete-btn { width: 20px; height: 20px; border: 0px solid #ffff…" at bounding box center [804, 396] width 759 height 594
click at [788, 270] on div "Document Agent Parse PDFs to retrieve structured requirements for test case gen…" at bounding box center [824, 260] width 120 height 31
click at [865, 223] on icon at bounding box center [867, 224] width 8 height 10
click at [820, 227] on button "Confirm" at bounding box center [813, 224] width 67 height 23
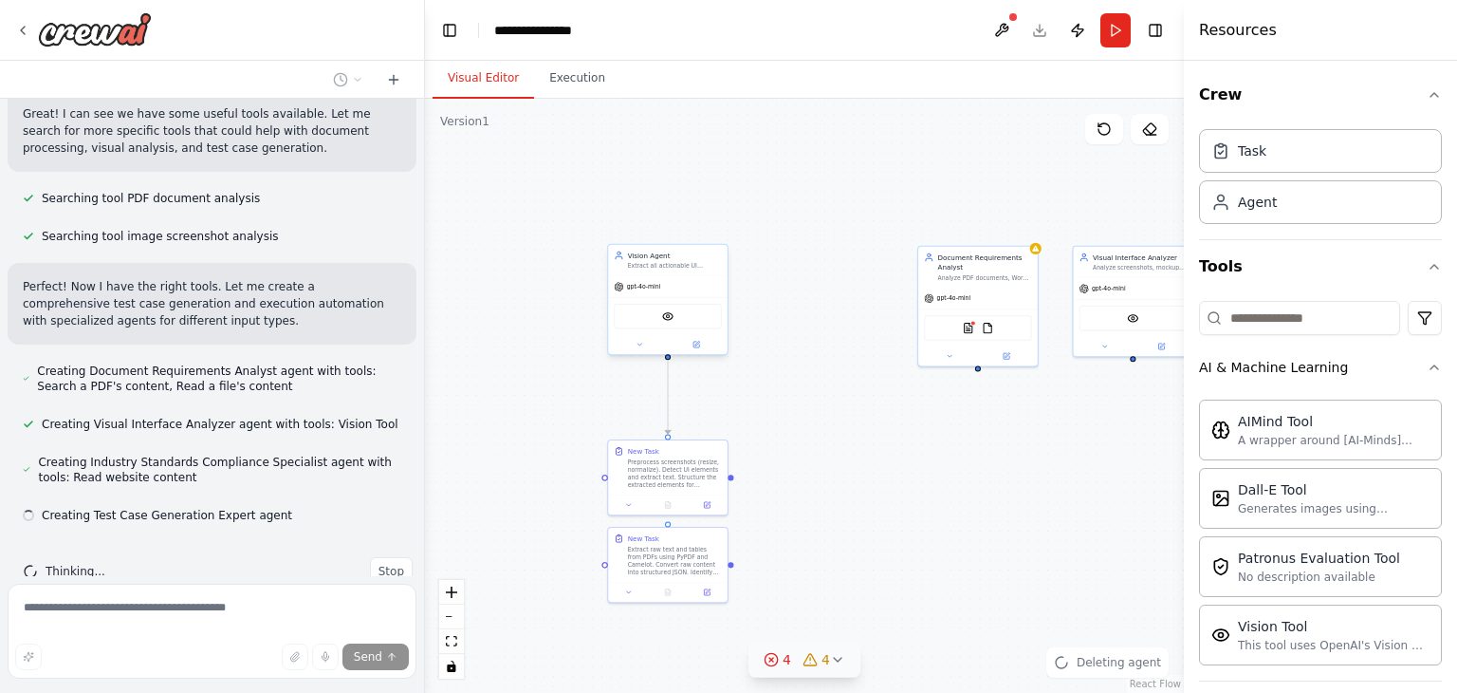
scroll to position [453, 0]
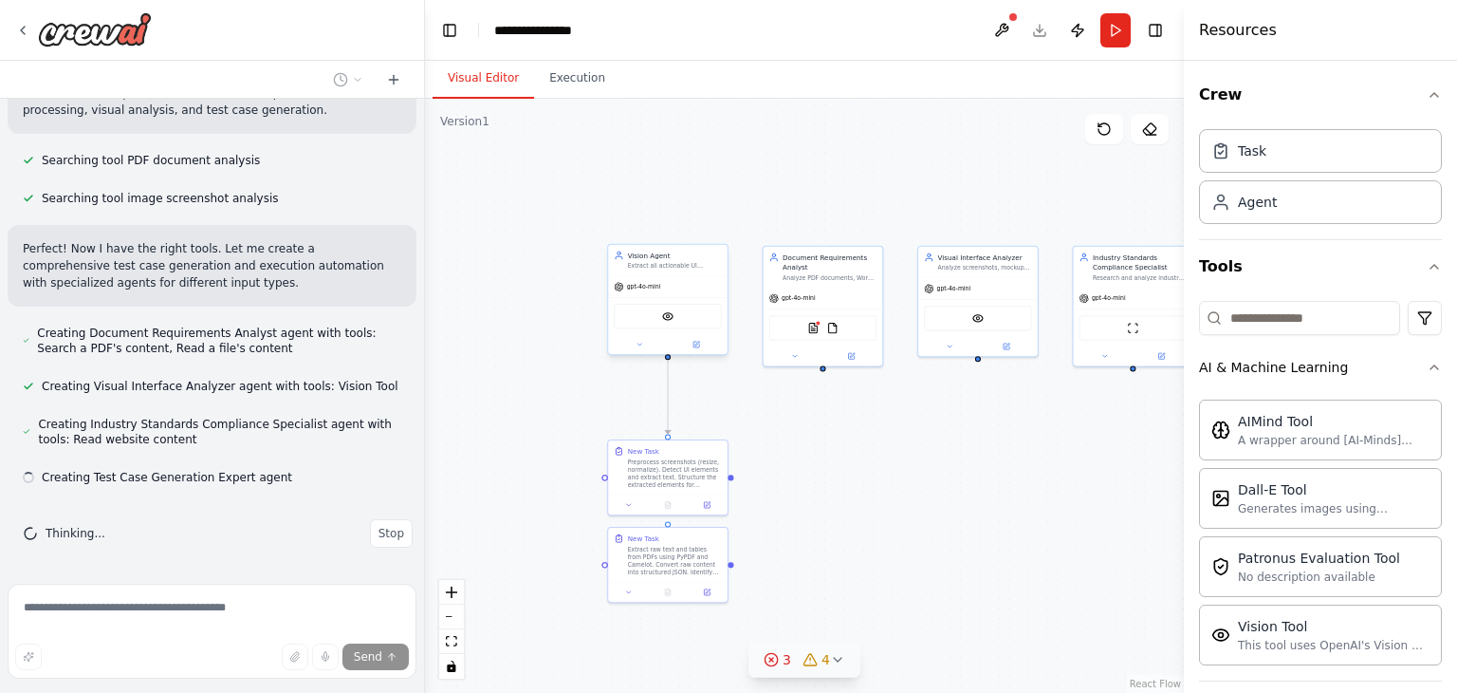
click at [679, 290] on div "gpt-4o-mini" at bounding box center [668, 286] width 120 height 21
click at [721, 221] on button at bounding box center [712, 225] width 25 height 25
click at [664, 232] on button "Confirm" at bounding box center [658, 224] width 67 height 23
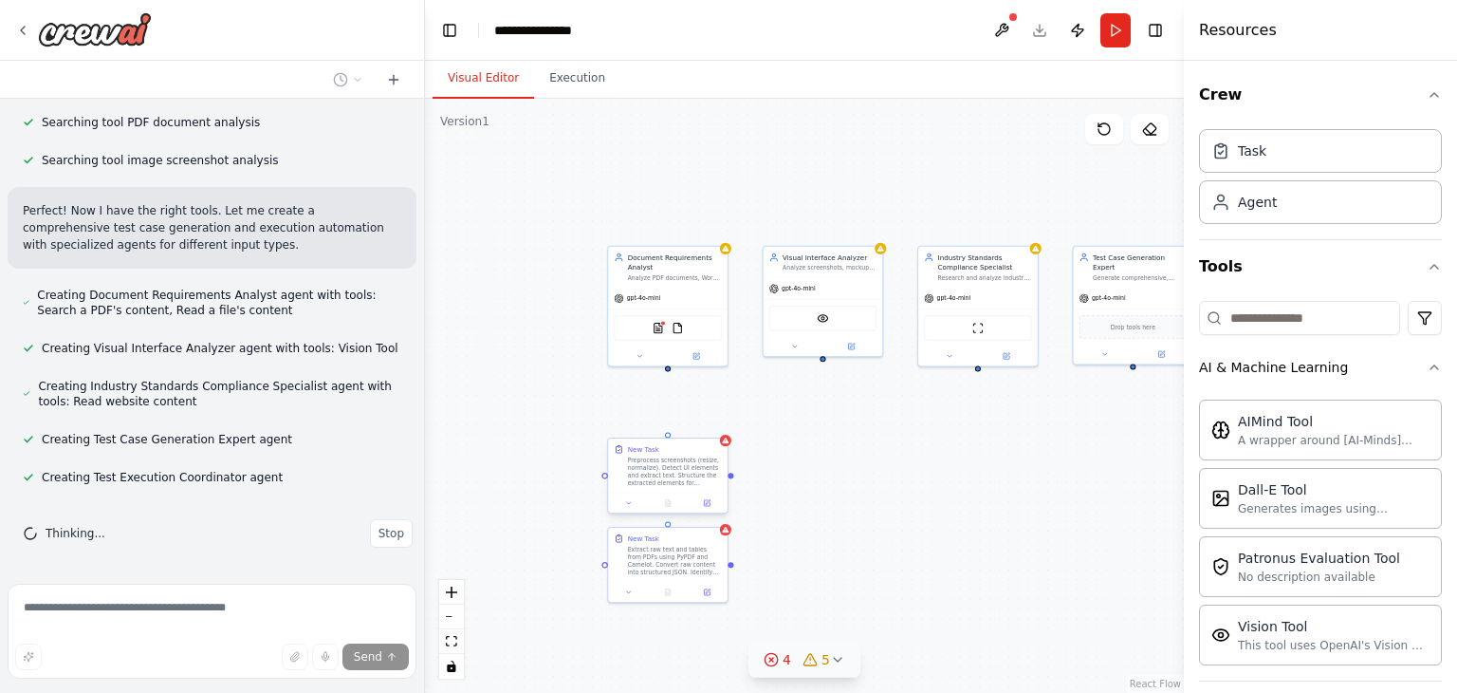
click at [667, 460] on div "Preprocess screenshots (resize, normalize). Detect UI elements and extract text…" at bounding box center [675, 470] width 94 height 31
click at [711, 417] on icon at bounding box center [713, 421] width 8 height 10
click at [677, 418] on button "Confirm" at bounding box center [658, 420] width 67 height 23
click at [691, 539] on div "New Task" at bounding box center [675, 535] width 94 height 9
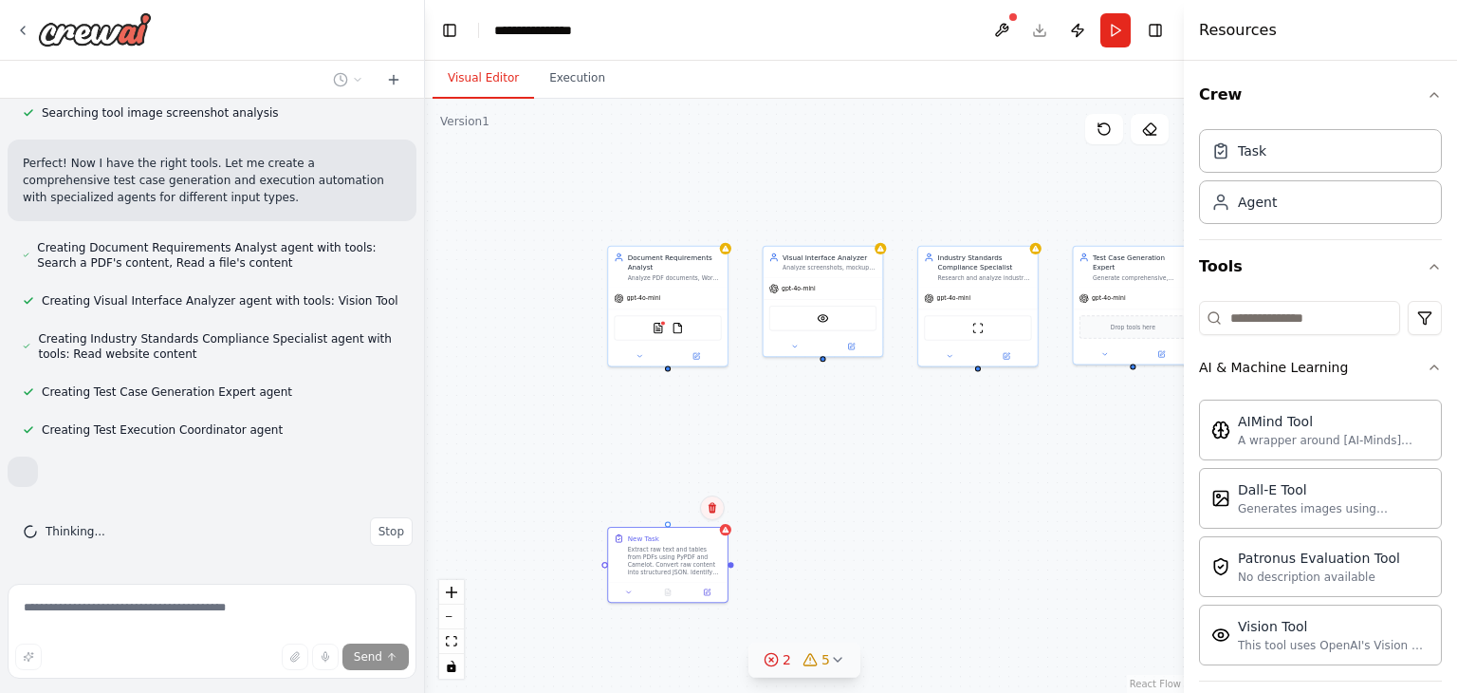
scroll to position [554, 0]
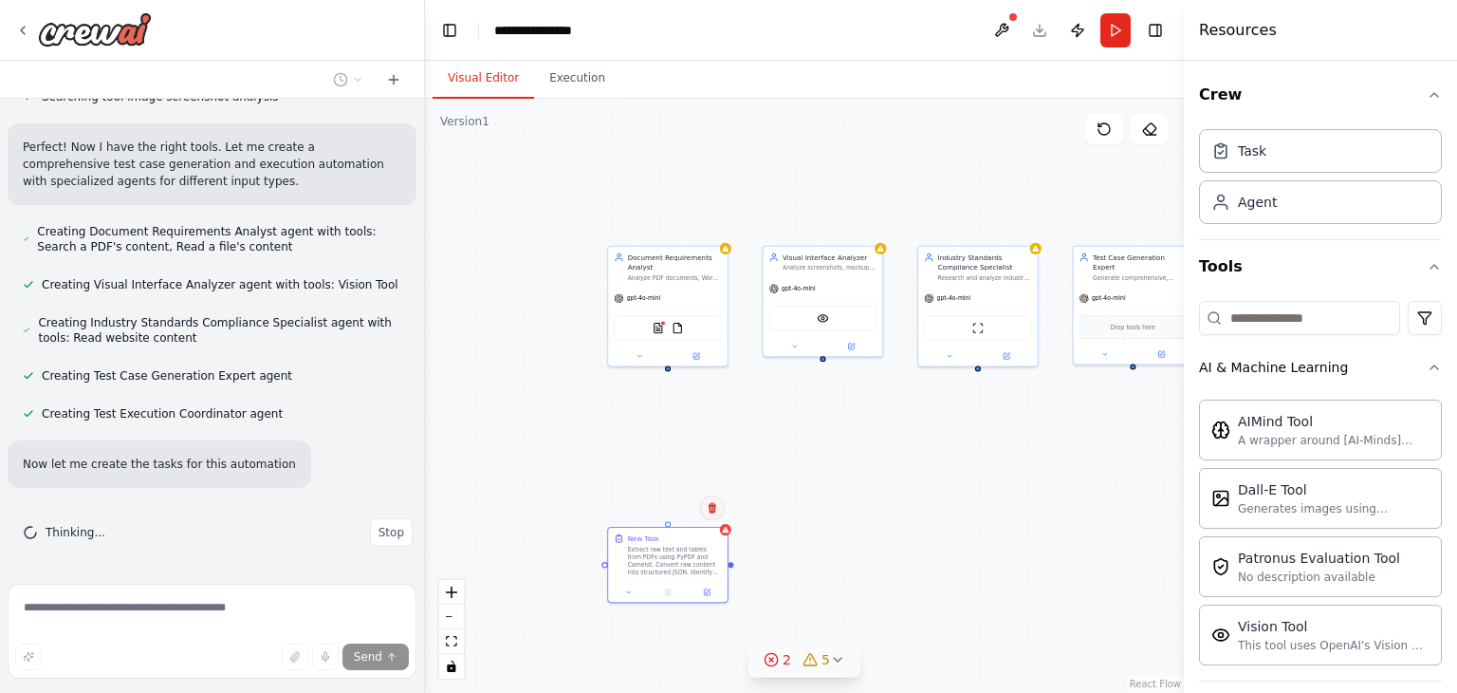
click at [711, 506] on icon at bounding box center [712, 507] width 11 height 11
click at [670, 513] on button "Confirm" at bounding box center [658, 507] width 67 height 23
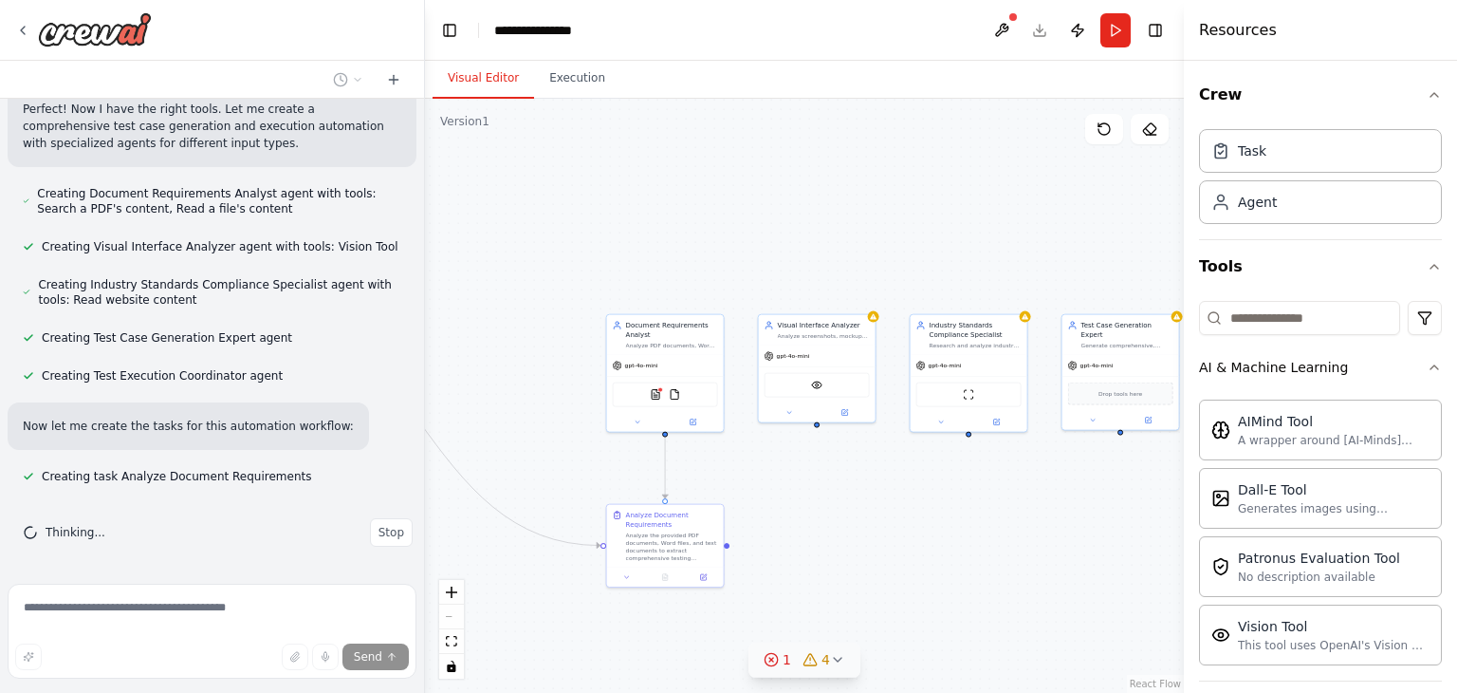
scroll to position [630, 0]
drag, startPoint x: 490, startPoint y: 304, endPoint x: 451, endPoint y: 362, distance: 70.5
click at [451, 362] on div ".deletable-edge-delete-btn { width: 20px; height: 20px; border: 0px solid #ffff…" at bounding box center [804, 396] width 759 height 594
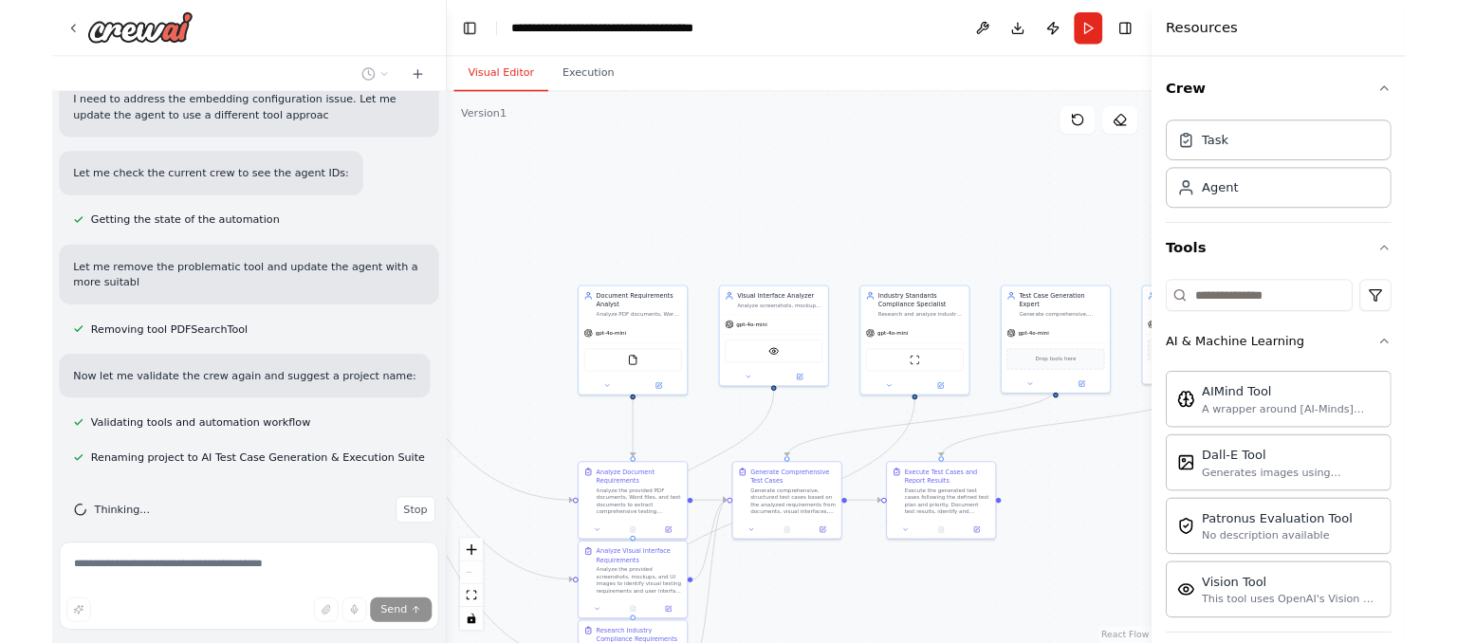
scroll to position [1280, 0]
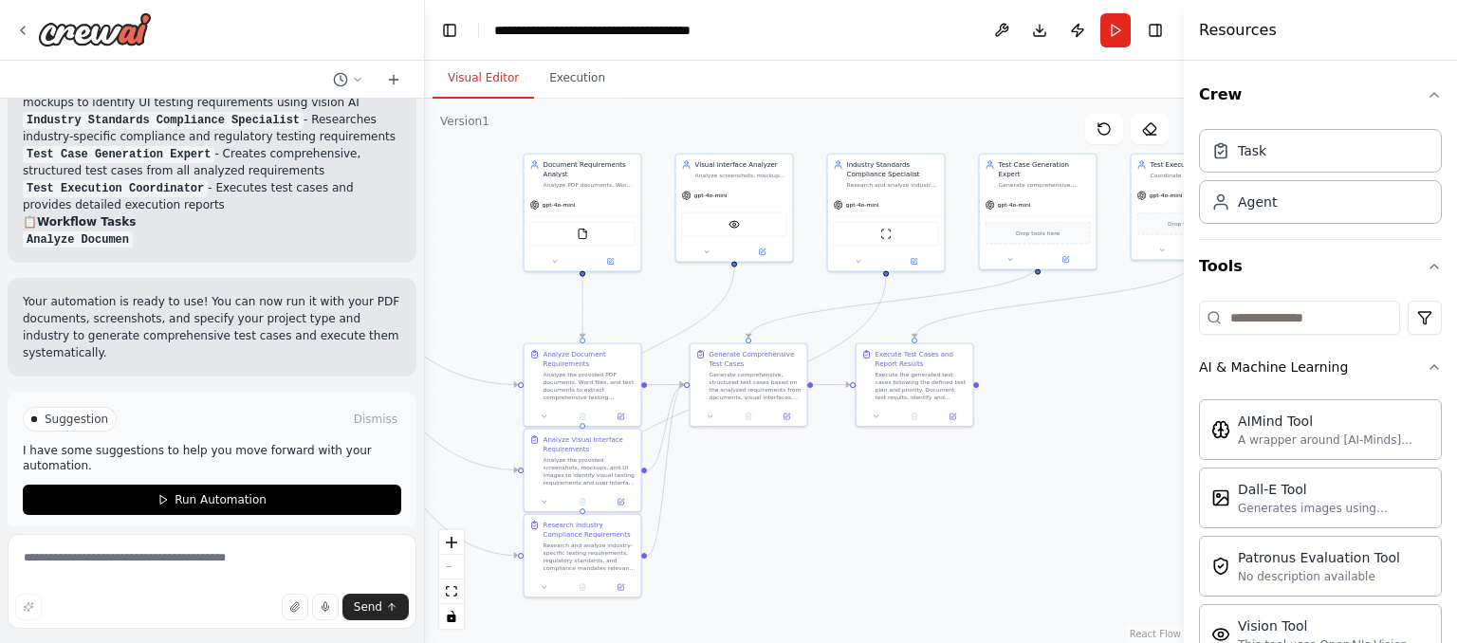
drag, startPoint x: 662, startPoint y: 256, endPoint x: 620, endPoint y: 104, distance: 157.7
click at [620, 104] on div ".deletable-edge-delete-btn { width: 20px; height: 20px; border: 0px solid #ffff…" at bounding box center [804, 371] width 759 height 545
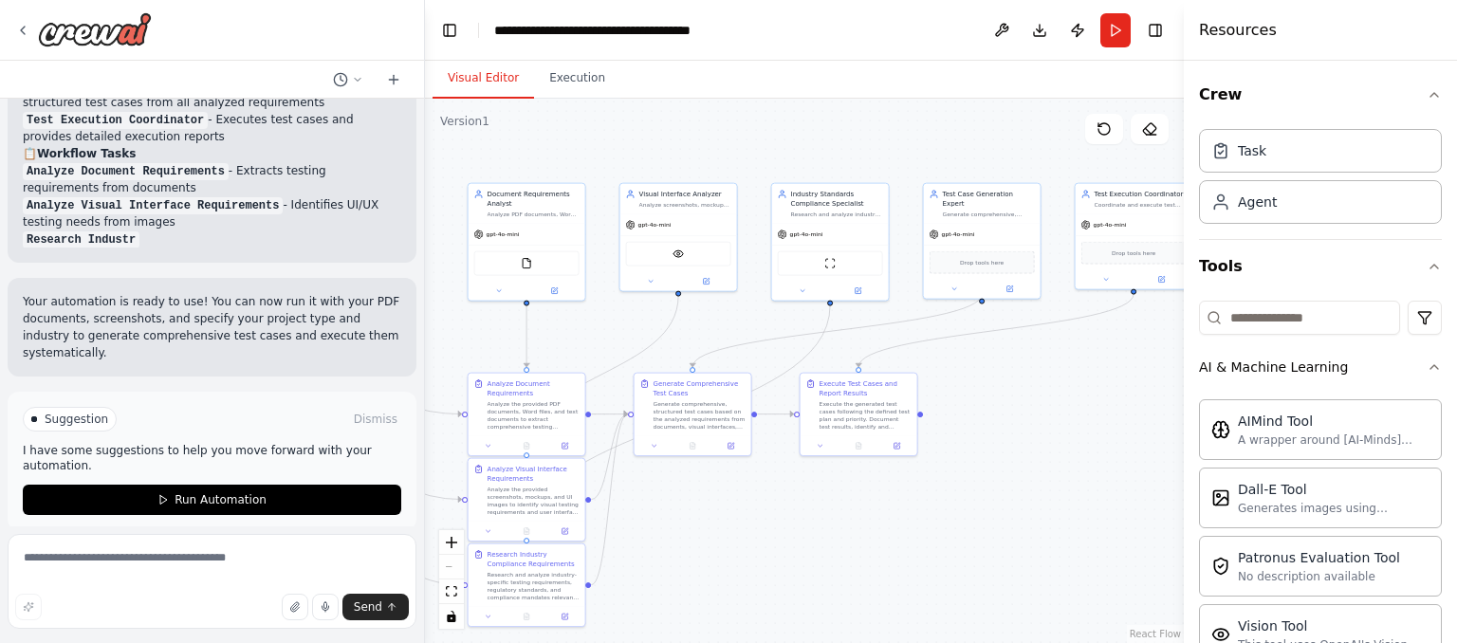
drag, startPoint x: 1021, startPoint y: 347, endPoint x: 965, endPoint y: 375, distance: 62.4
click at [965, 375] on div ".deletable-edge-delete-btn { width: 20px; height: 20px; border: 0px solid #ffff…" at bounding box center [804, 371] width 759 height 545
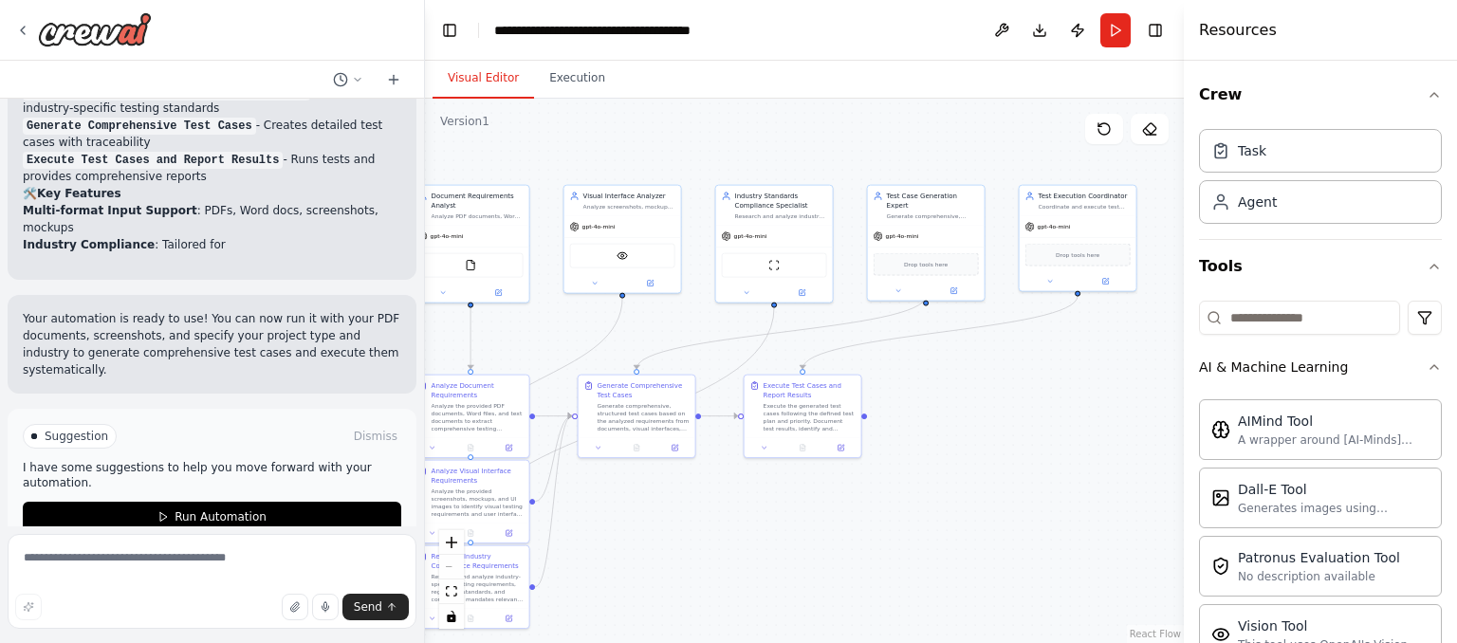
drag, startPoint x: 978, startPoint y: 359, endPoint x: 922, endPoint y: 361, distance: 56.0
click at [922, 361] on div ".deletable-edge-delete-btn { width: 20px; height: 20px; border: 0px solid #ffff…" at bounding box center [804, 371] width 759 height 545
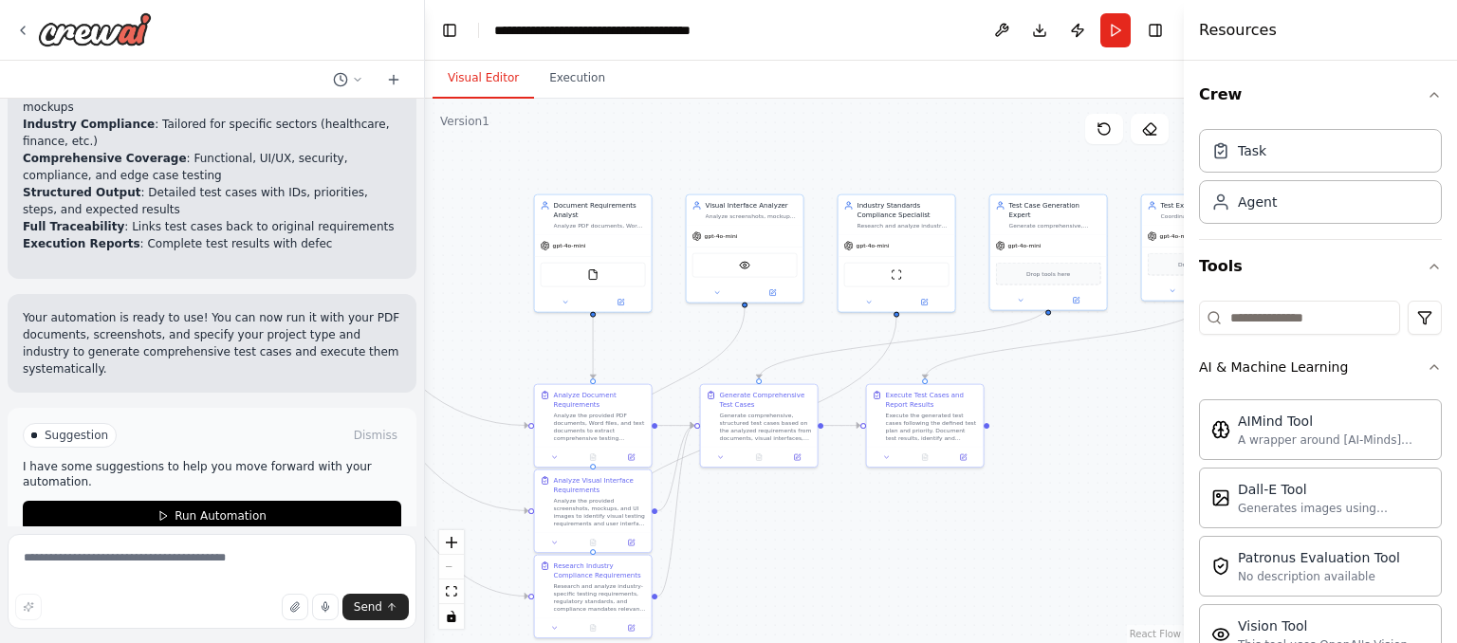
drag, startPoint x: 983, startPoint y: 370, endPoint x: 1126, endPoint y: 380, distance: 143.7
click at [1126, 380] on div ".deletable-edge-delete-btn { width: 20px; height: 20px; border: 0px solid #ffff…" at bounding box center [804, 371] width 759 height 545
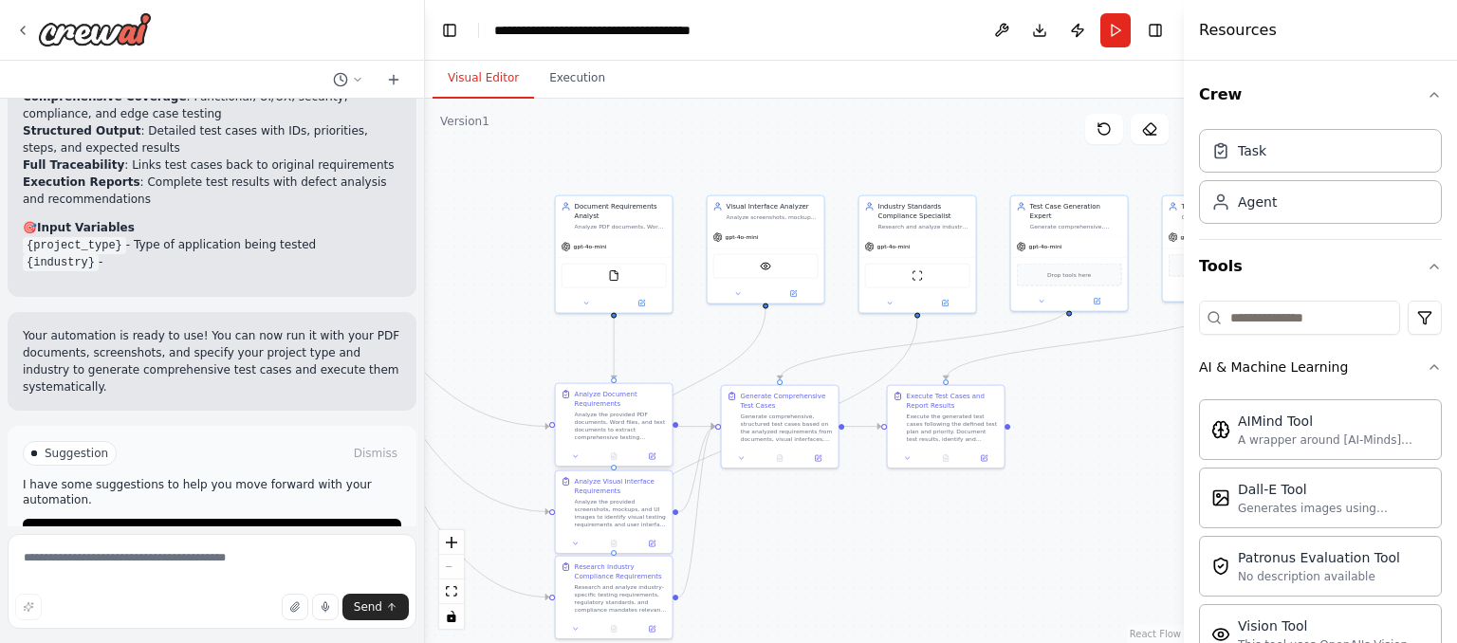
scroll to position [2247, 0]
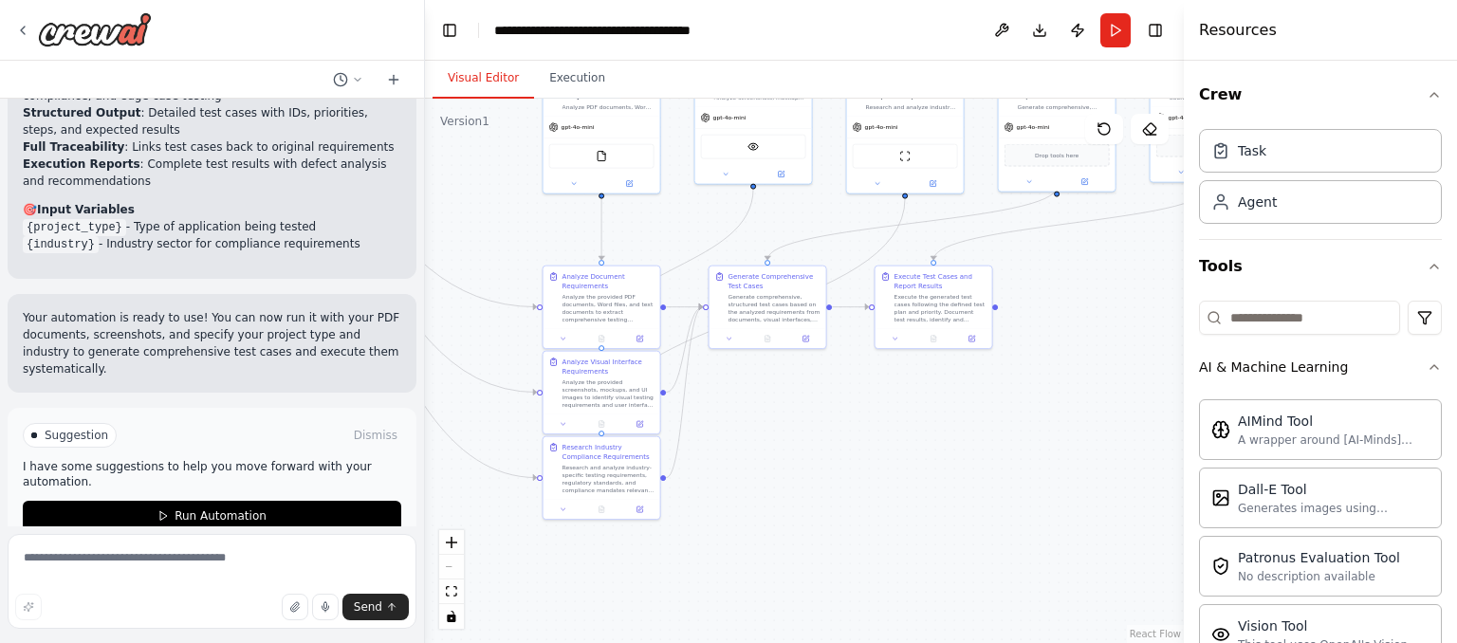
drag, startPoint x: 816, startPoint y: 539, endPoint x: 804, endPoint y: 417, distance: 122.1
click at [804, 417] on div ".deletable-edge-delete-btn { width: 20px; height: 20px; border: 0px solid #ffff…" at bounding box center [804, 371] width 759 height 545
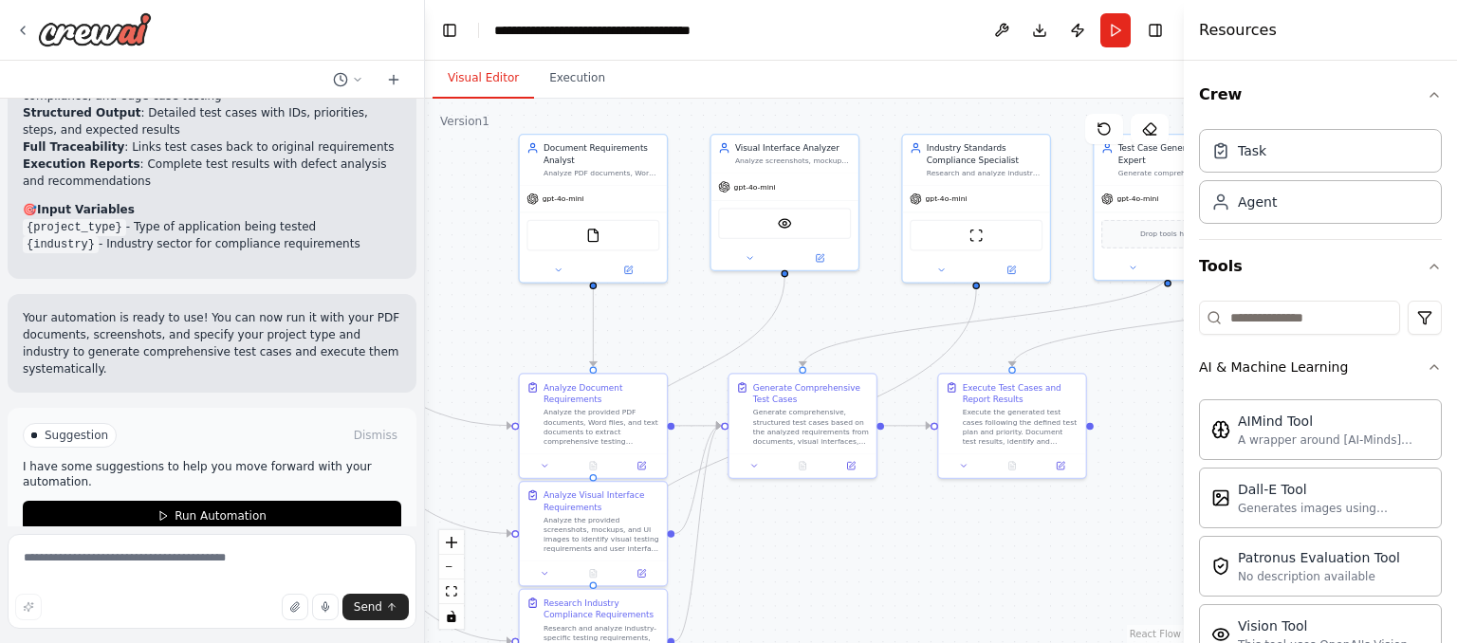
drag, startPoint x: 804, startPoint y: 431, endPoint x: 786, endPoint y: 576, distance: 146.3
click at [786, 576] on div ".deletable-edge-delete-btn { width: 20px; height: 20px; border: 0px solid #ffff…" at bounding box center [804, 371] width 759 height 545
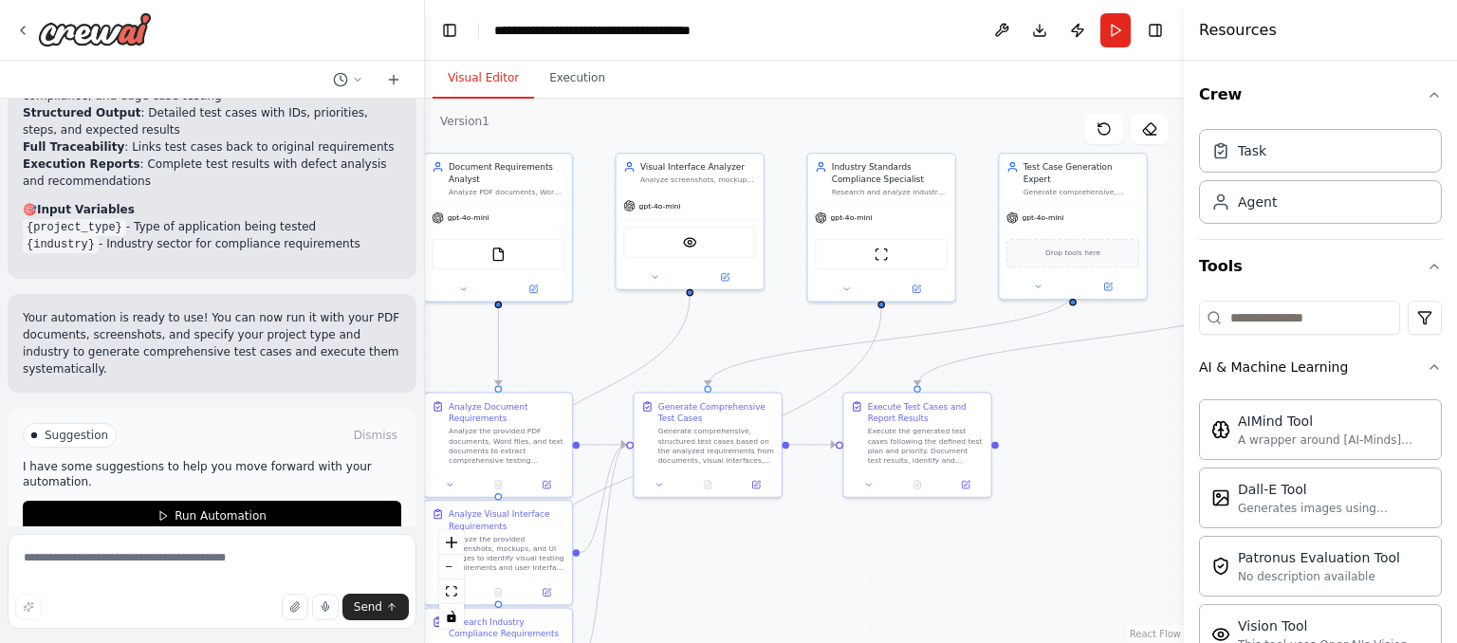
drag, startPoint x: 842, startPoint y: 308, endPoint x: 740, endPoint y: 329, distance: 103.6
click at [740, 329] on div ".deletable-edge-delete-btn { width: 20px; height: 20px; border: 0px solid #ffff…" at bounding box center [804, 371] width 759 height 545
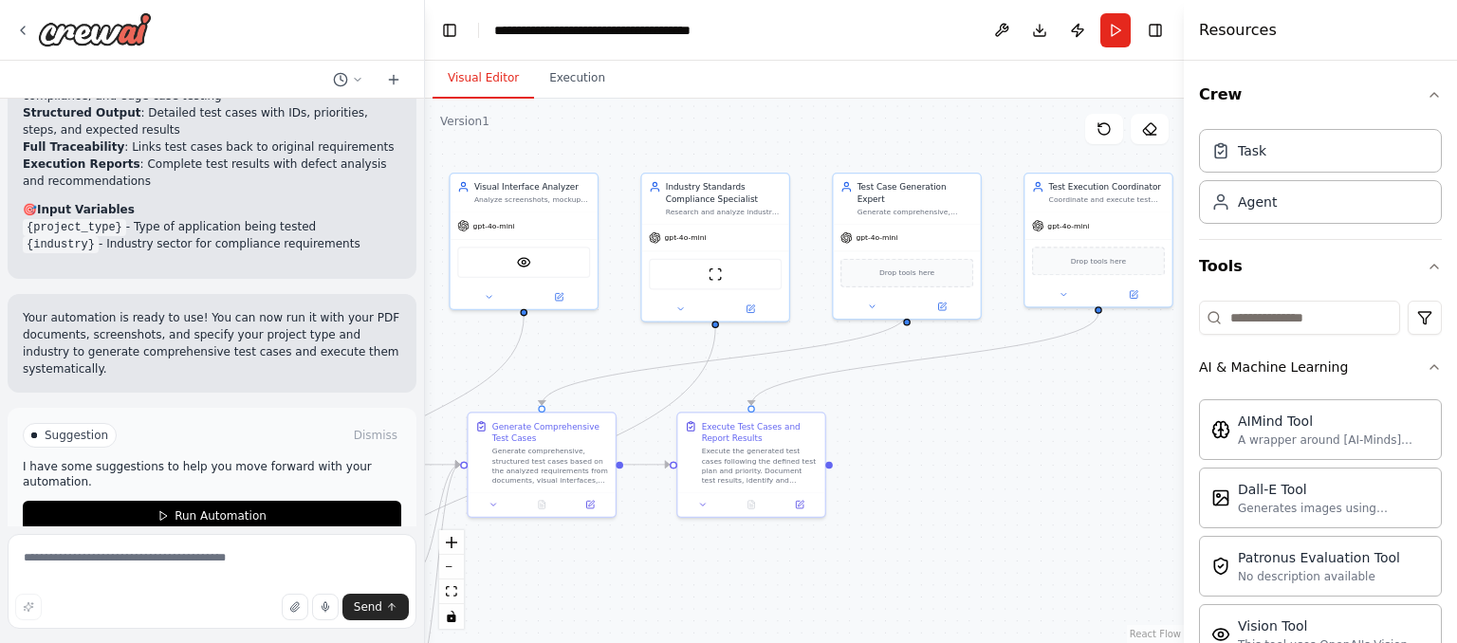
drag, startPoint x: 1045, startPoint y: 403, endPoint x: 870, endPoint y: 427, distance: 176.2
click at [870, 427] on div ".deletable-edge-delete-btn { width: 20px; height: 20px; border: 0px solid #ffff…" at bounding box center [804, 371] width 759 height 545
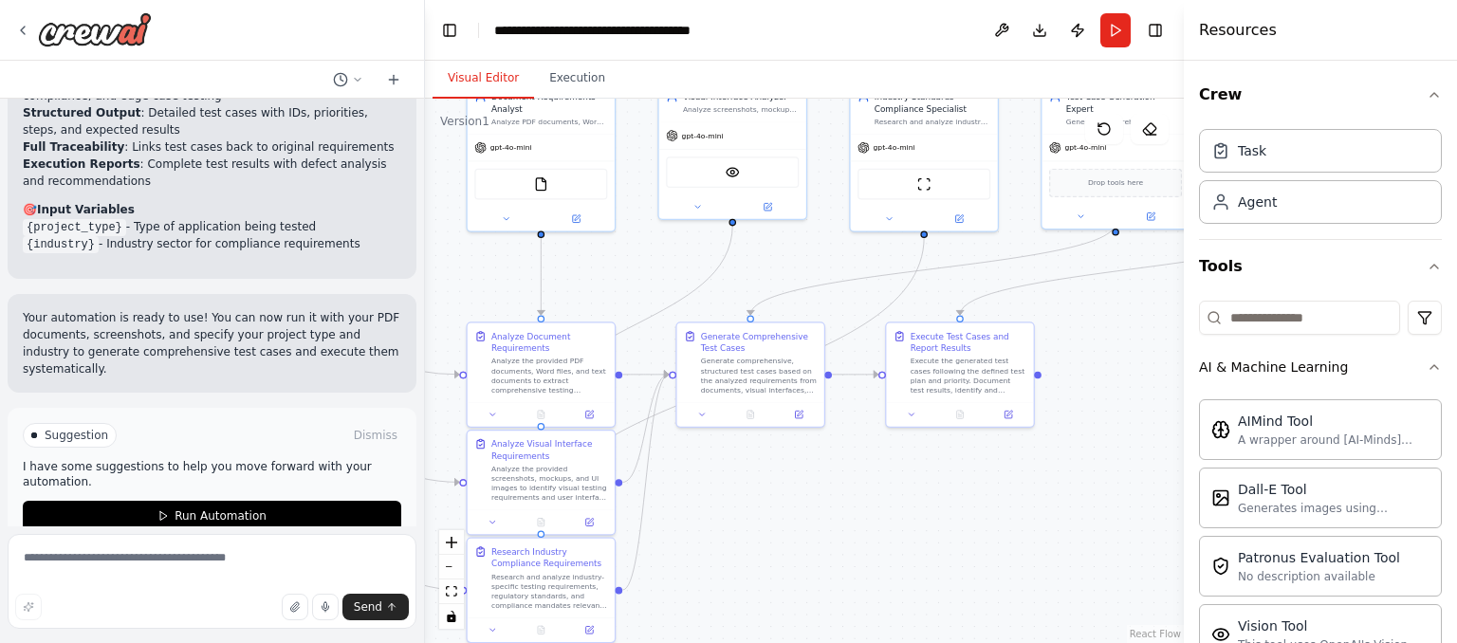
drag, startPoint x: 953, startPoint y: 431, endPoint x: 1107, endPoint y: 433, distance: 154.7
click at [1107, 433] on div ".deletable-edge-delete-btn { width: 20px; height: 20px; border: 0px solid #ffff…" at bounding box center [804, 371] width 759 height 545
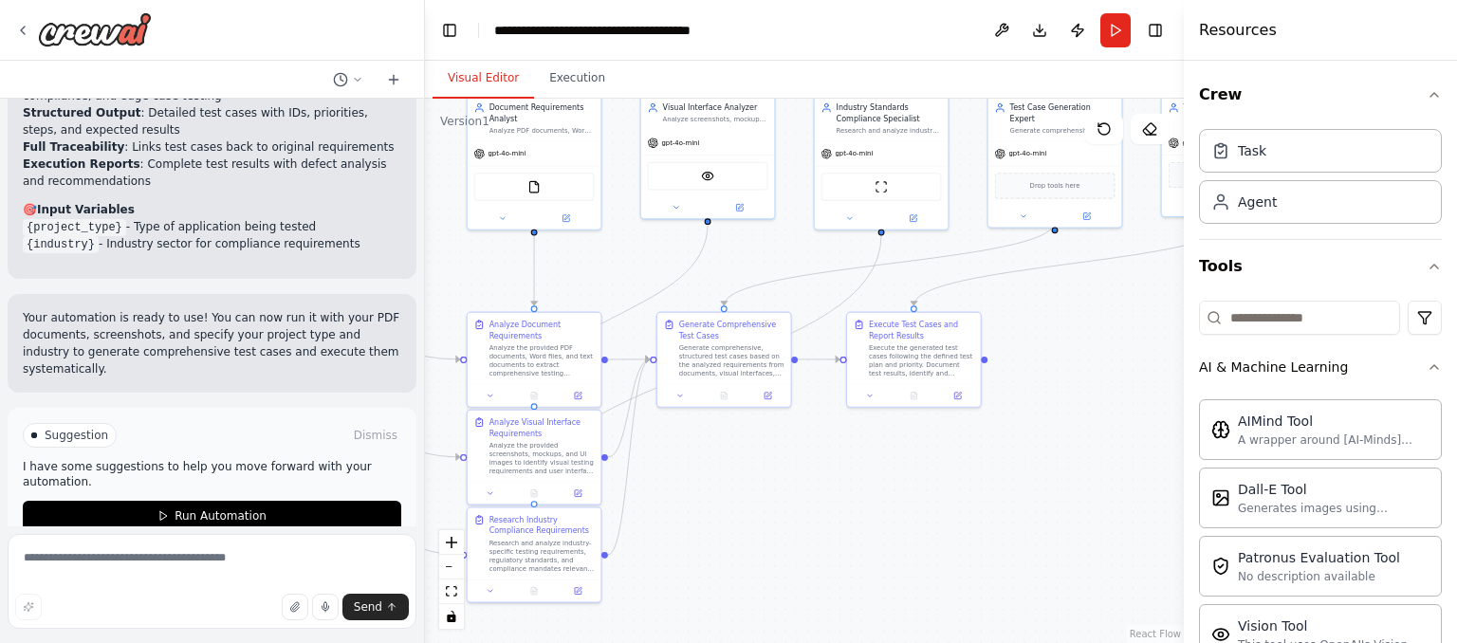
drag, startPoint x: 1116, startPoint y: 471, endPoint x: 1116, endPoint y: 358, distance: 112.9
click at [1116, 358] on div ".deletable-edge-delete-btn { width: 20px; height: 20px; border: 0px solid #ffff…" at bounding box center [804, 371] width 759 height 545
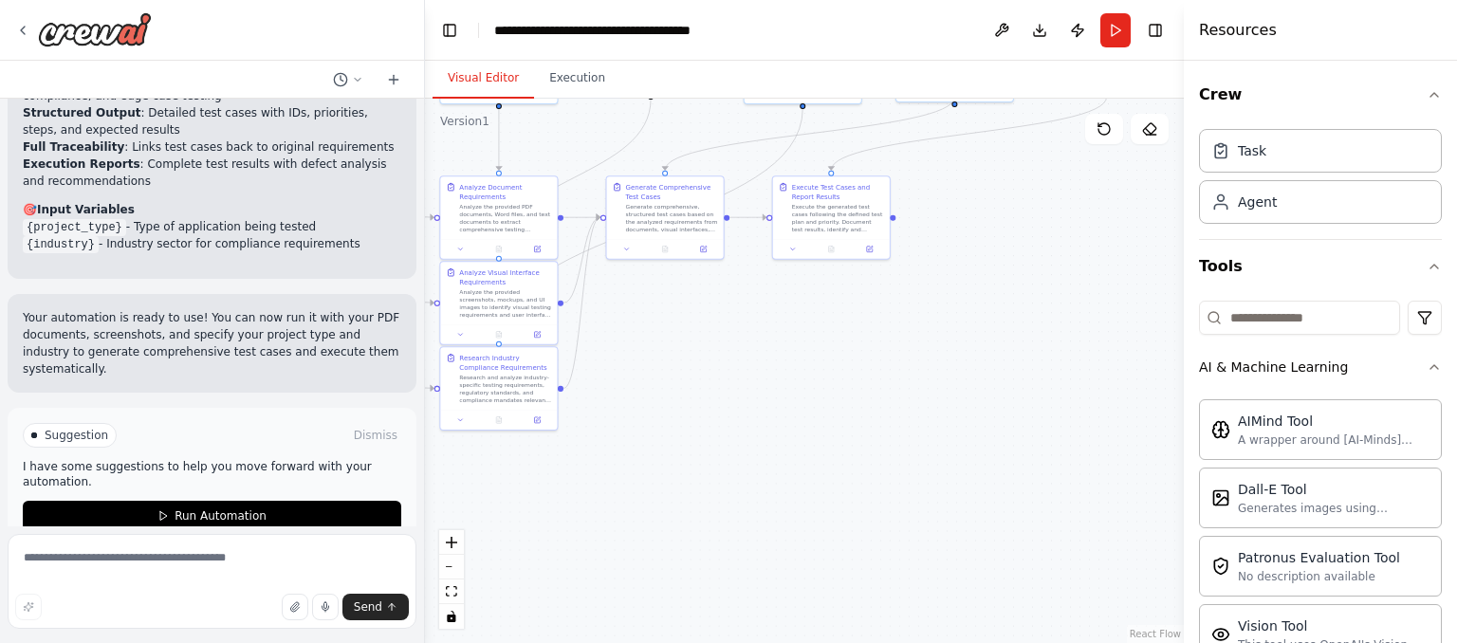
drag, startPoint x: 967, startPoint y: 507, endPoint x: 945, endPoint y: 484, distance: 31.5
click at [945, 484] on div ".deletable-edge-delete-btn { width: 20px; height: 20px; border: 0px solid #ffff…" at bounding box center [804, 371] width 759 height 545
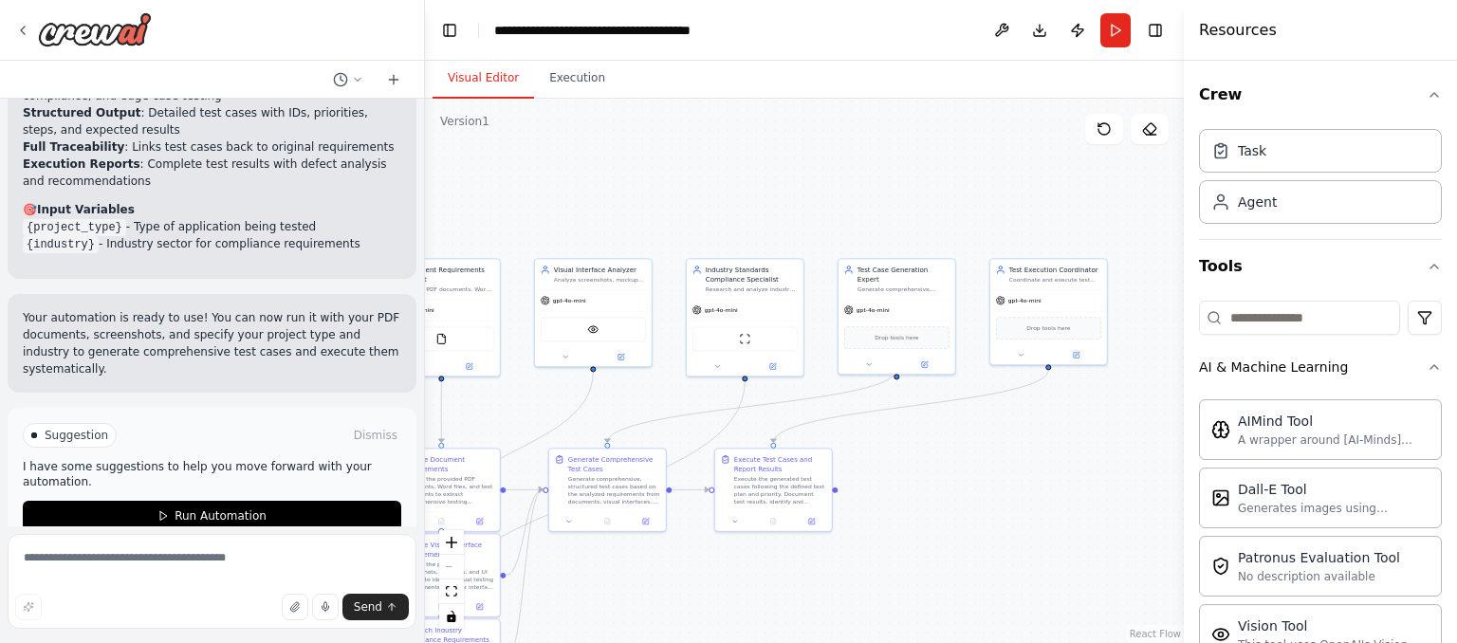
drag, startPoint x: 776, startPoint y: 493, endPoint x: 644, endPoint y: 641, distance: 198.2
click at [644, 641] on div ".deletable-edge-delete-btn { width: 20px; height: 20px; border: 0px solid #ffff…" at bounding box center [804, 371] width 759 height 545
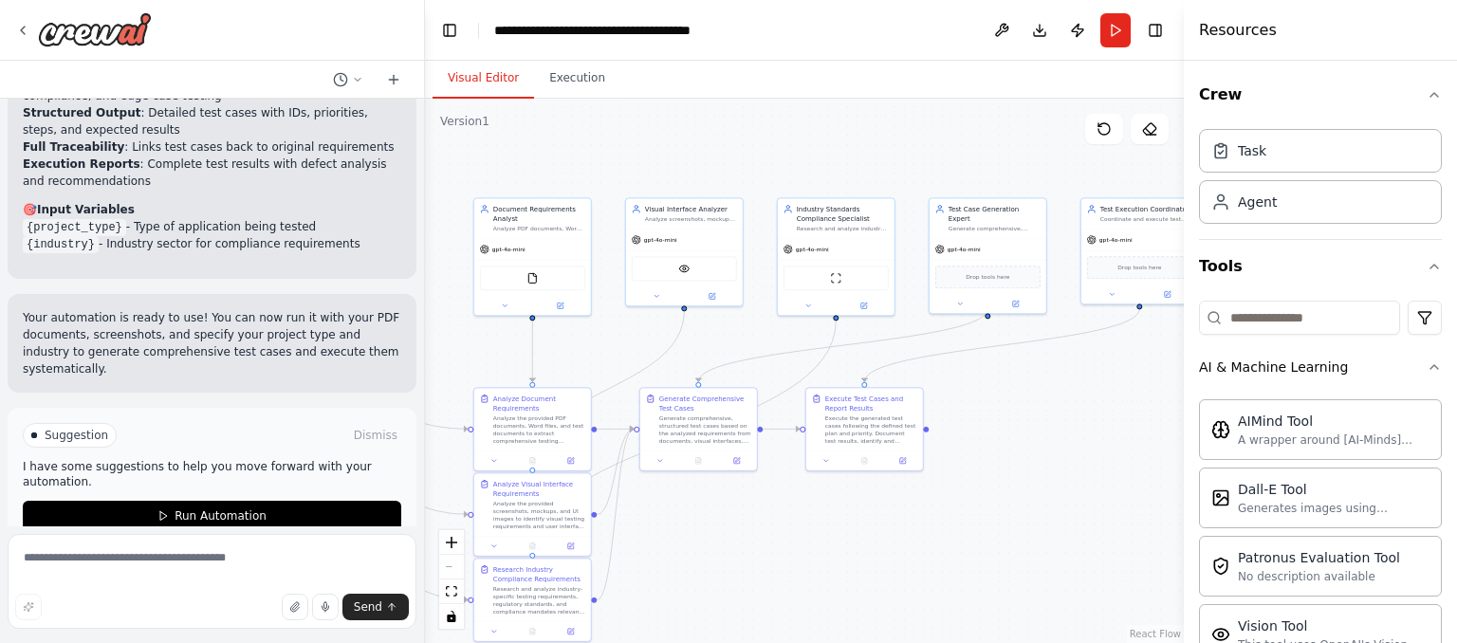
drag, startPoint x: 727, startPoint y: 584, endPoint x: 810, endPoint y: 535, distance: 96.5
click at [810, 535] on div ".deletable-edge-delete-btn { width: 20px; height: 20px; border: 0px solid #ffff…" at bounding box center [804, 371] width 759 height 545
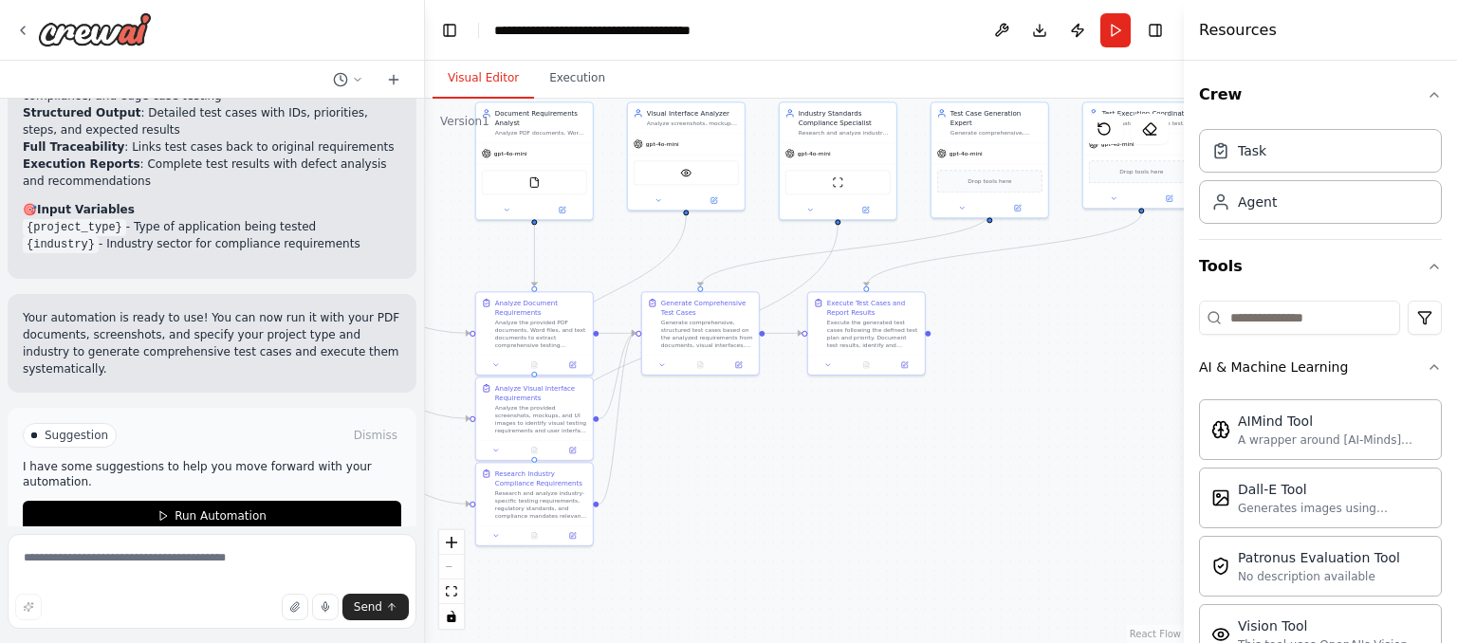
drag, startPoint x: 1037, startPoint y: 401, endPoint x: 1037, endPoint y: 302, distance: 99.6
click at [1037, 302] on div ".deletable-edge-delete-btn { width: 20px; height: 20px; border: 0px solid #ffff…" at bounding box center [804, 371] width 759 height 545
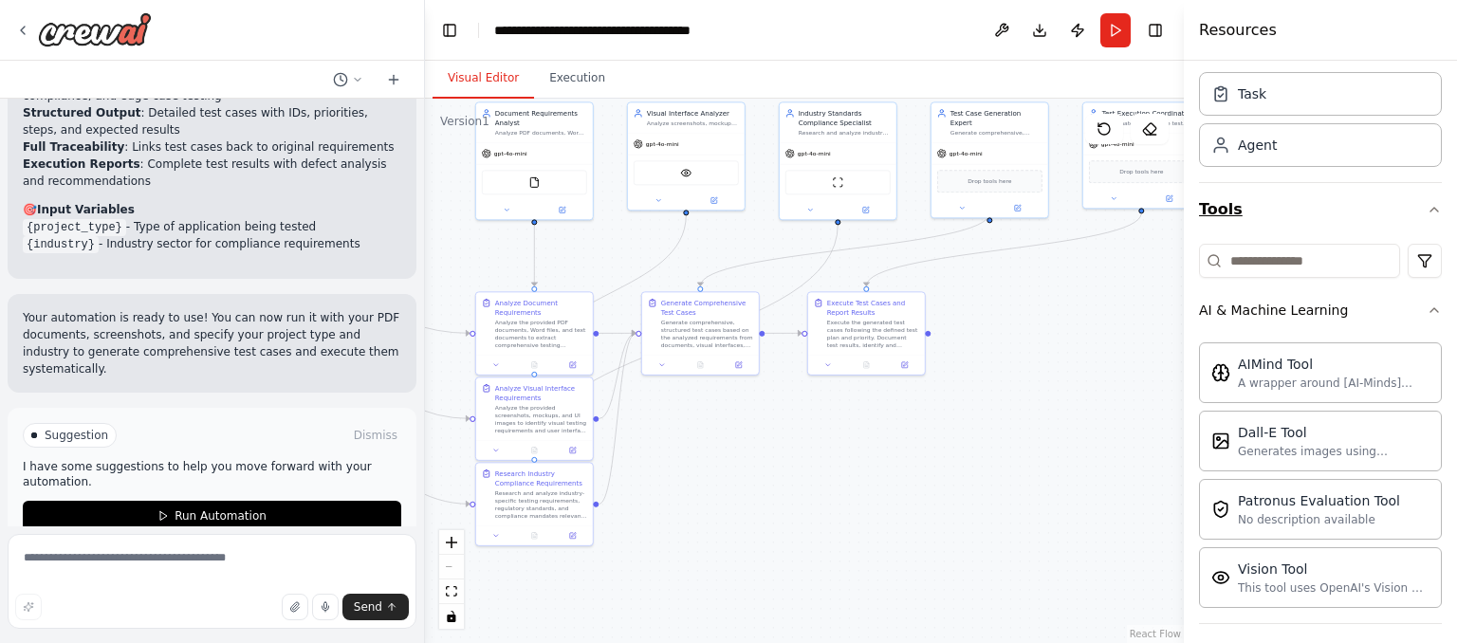
scroll to position [57, 0]
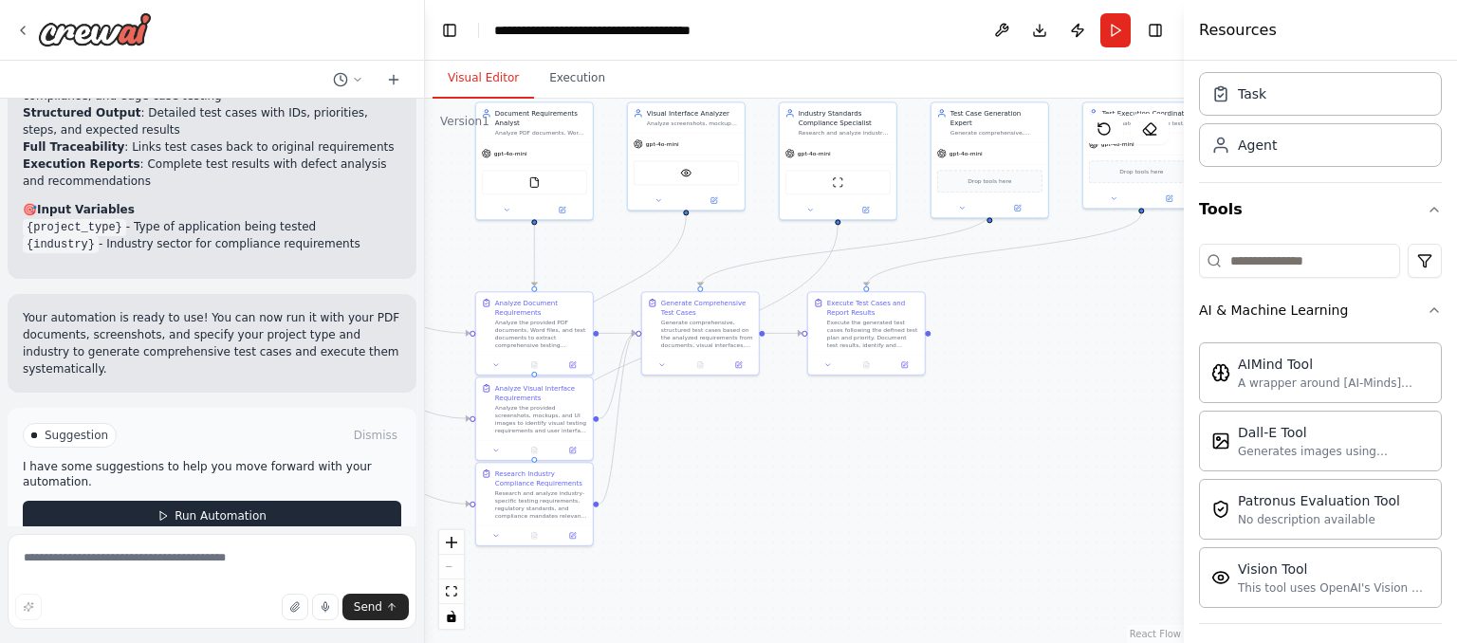
click at [300, 501] on button "Run Automation" at bounding box center [212, 516] width 379 height 30
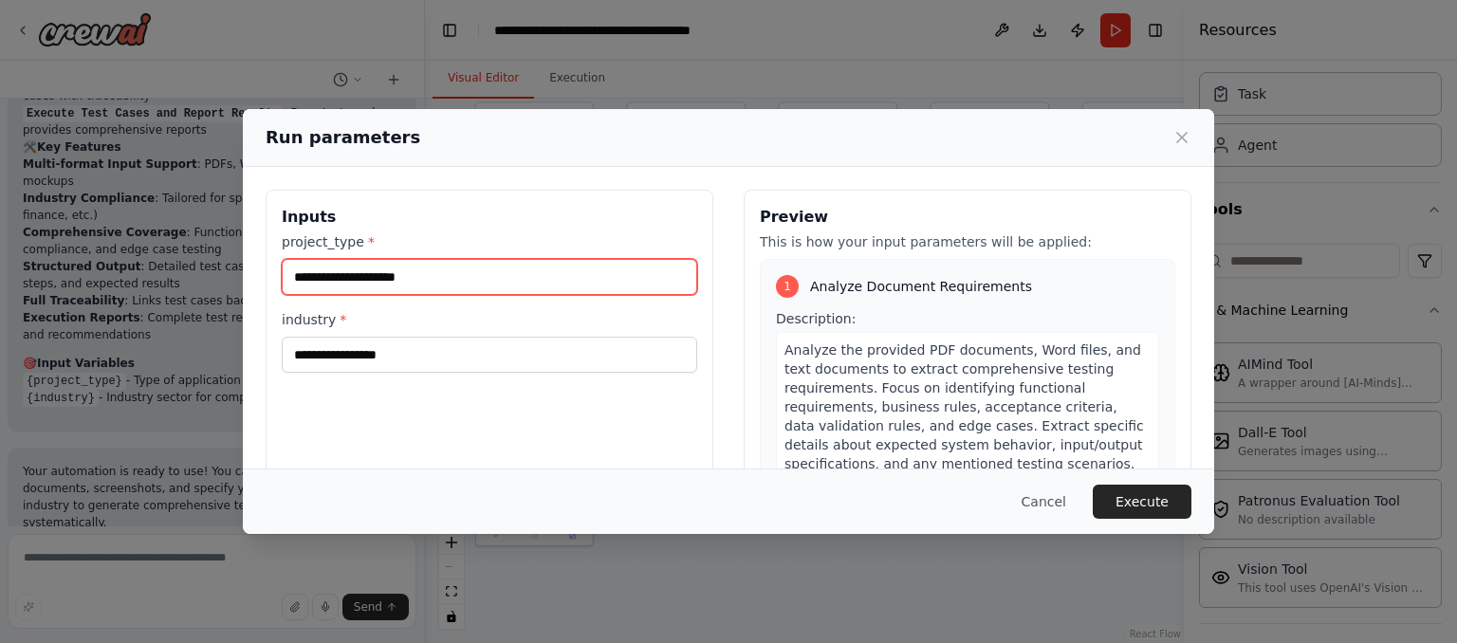
click at [504, 282] on input "project_type *" at bounding box center [490, 277] width 416 height 36
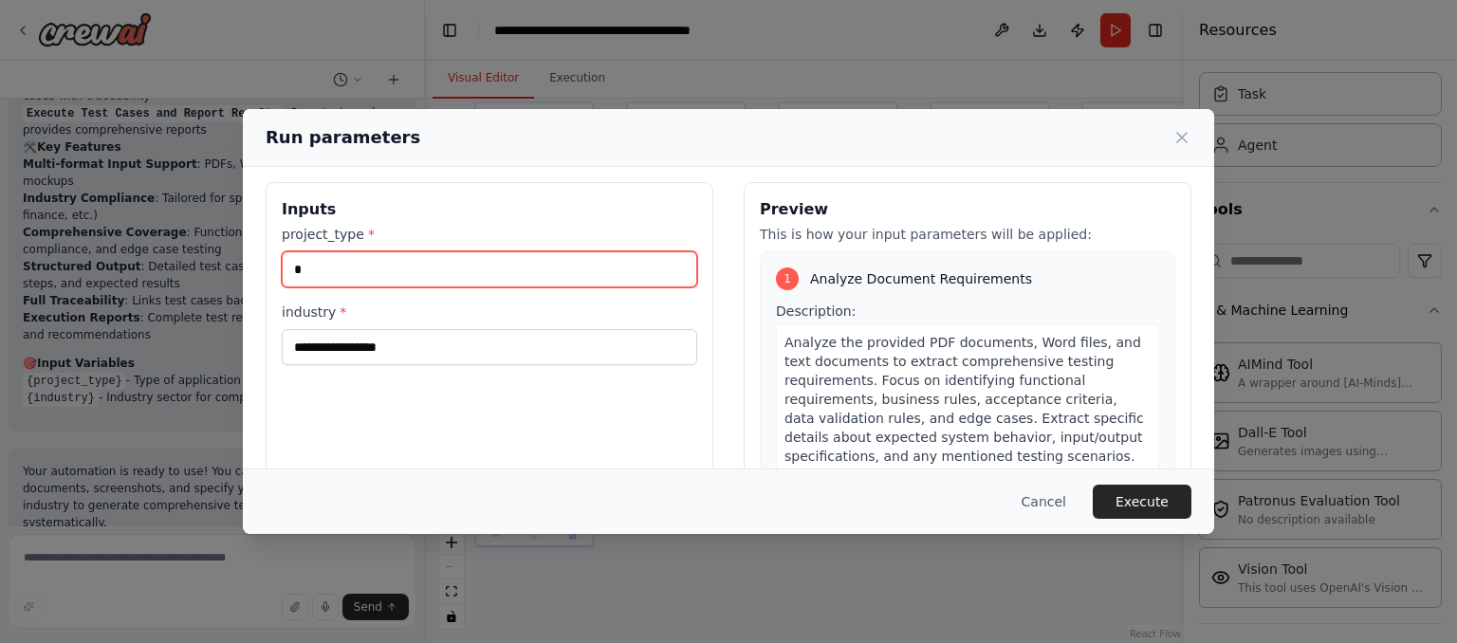
scroll to position [0, 0]
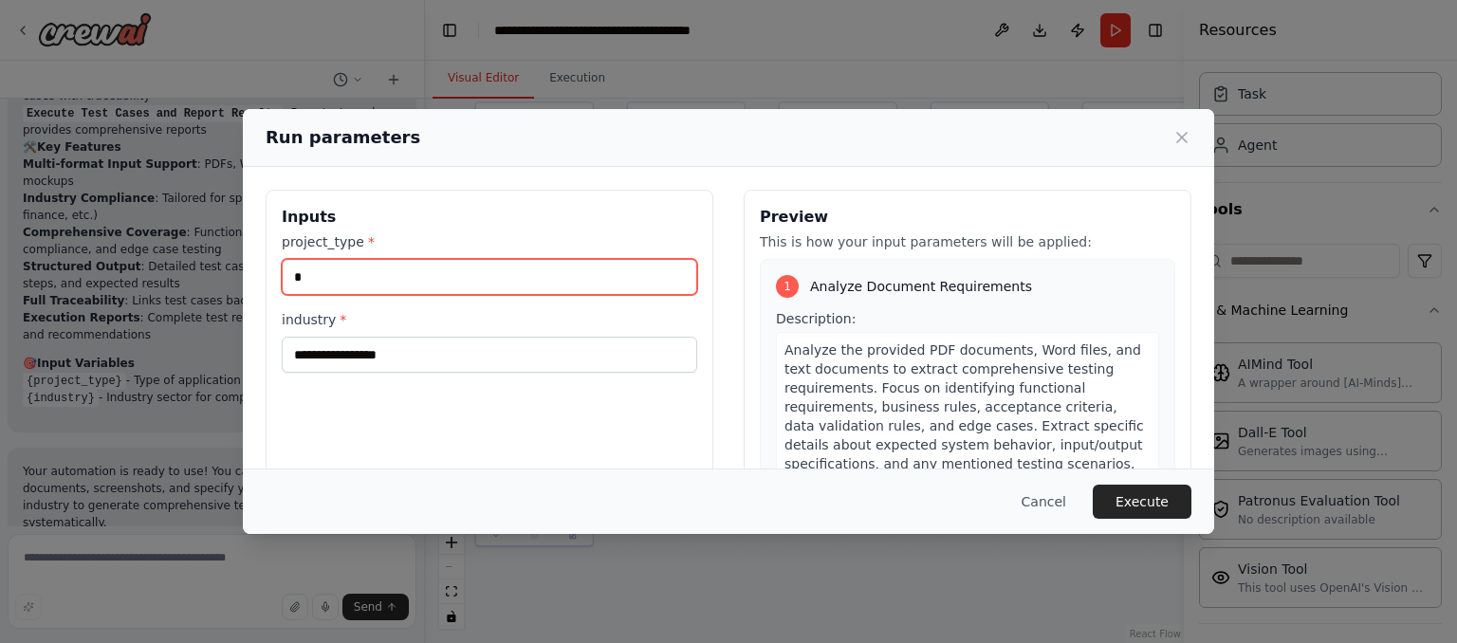
drag, startPoint x: 374, startPoint y: 267, endPoint x: 286, endPoint y: 277, distance: 88.9
click at [286, 277] on input "*" at bounding box center [490, 277] width 416 height 36
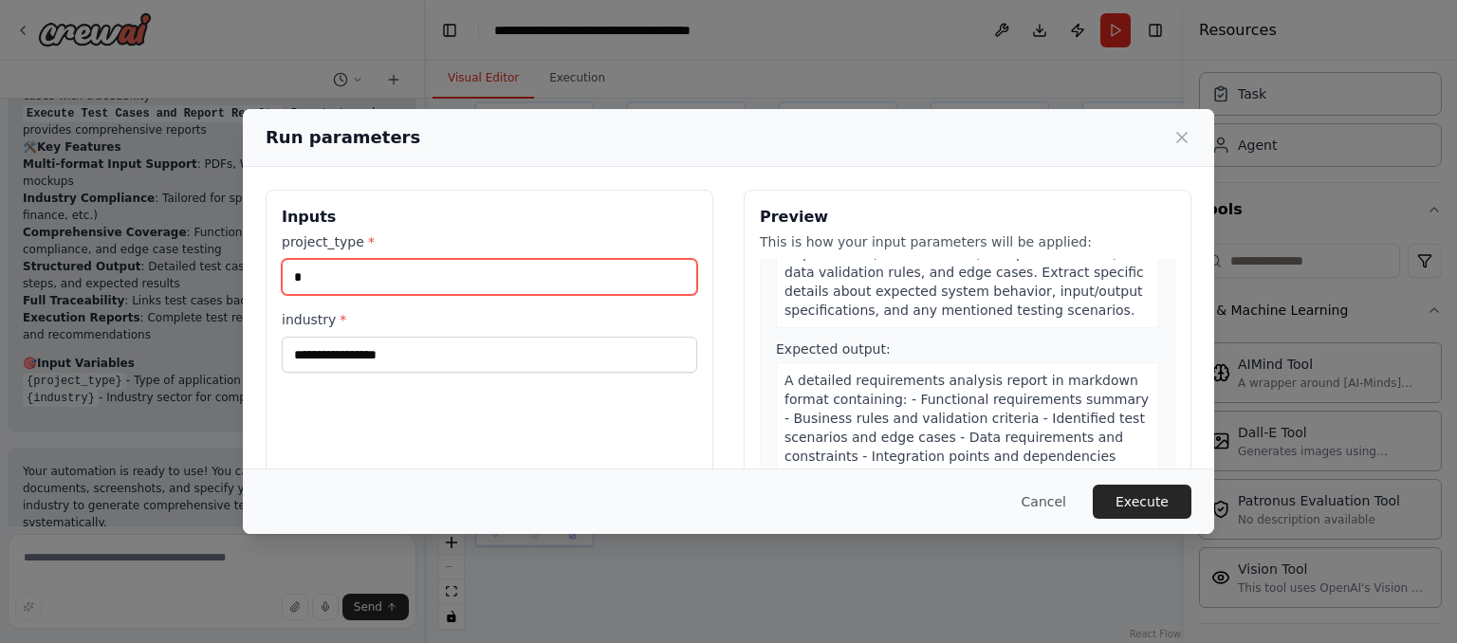
scroll to position [162, 0]
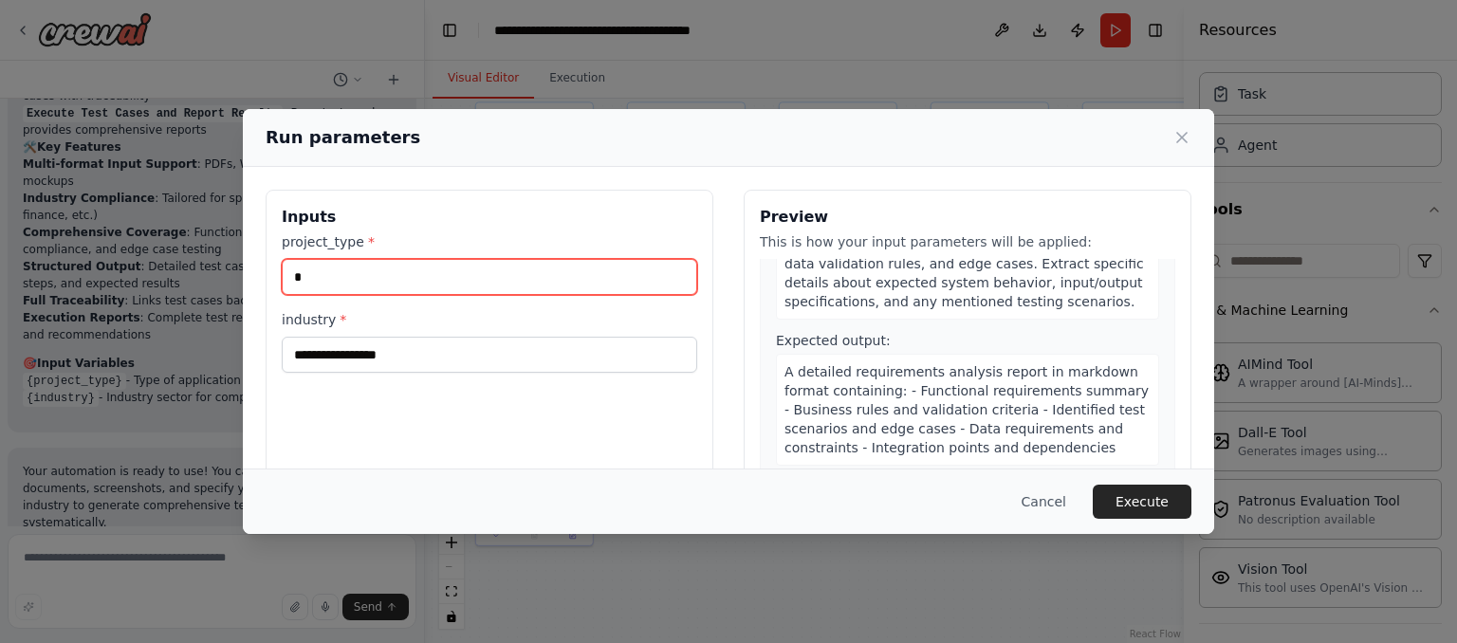
click at [376, 274] on input "*" at bounding box center [490, 277] width 416 height 36
type input "*****"
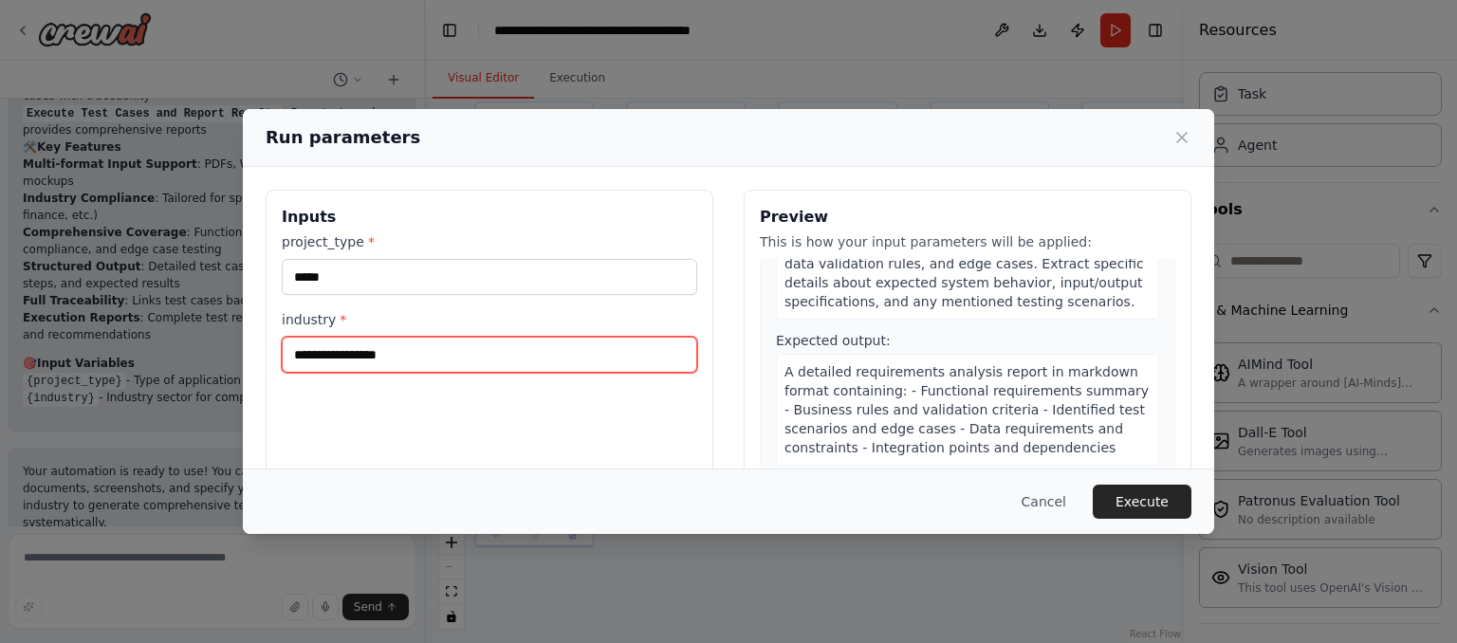
click at [342, 356] on input "industry *" at bounding box center [490, 355] width 416 height 36
type input "*"
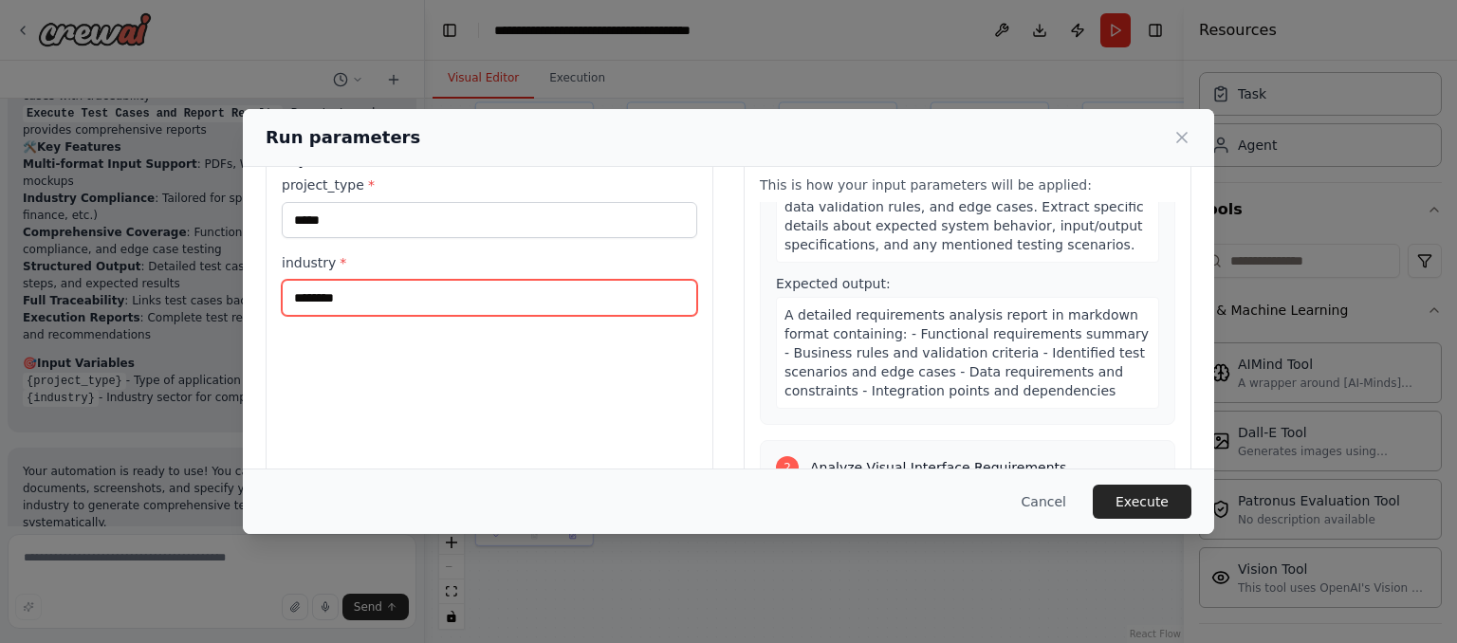
scroll to position [57, 0]
type input "********"
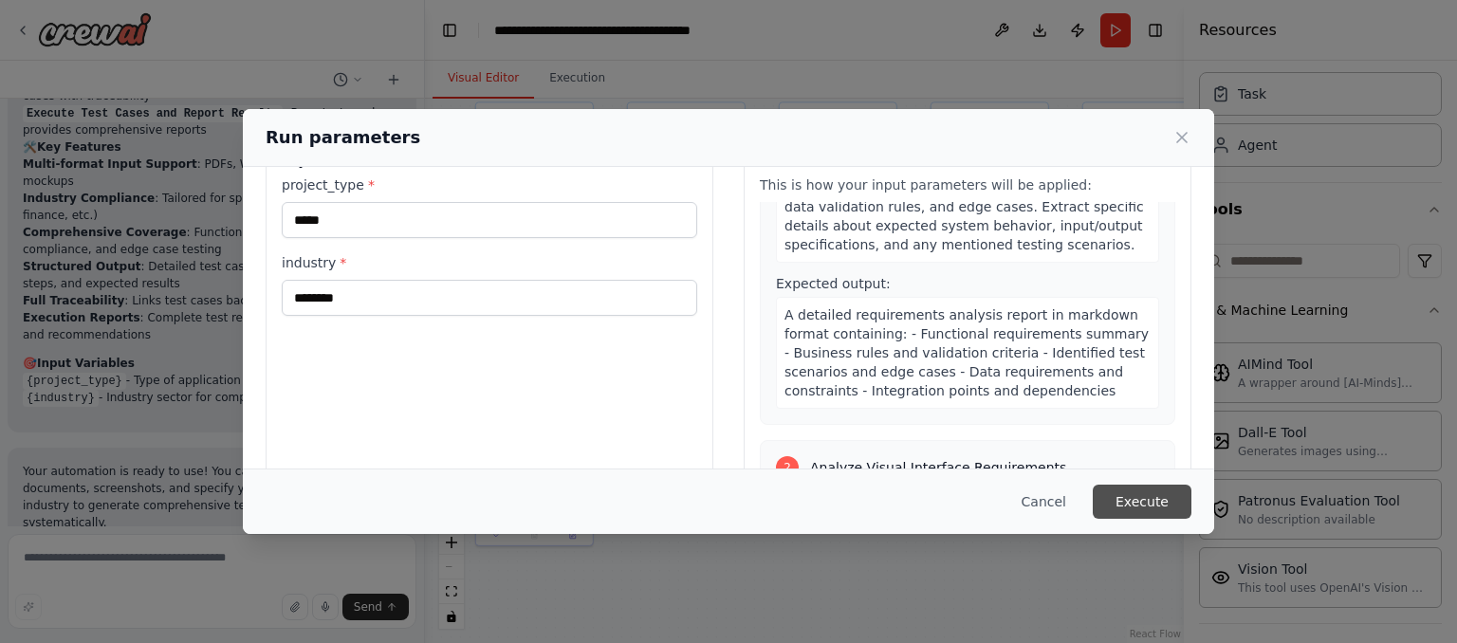
click at [1138, 488] on button "Execute" at bounding box center [1142, 502] width 99 height 34
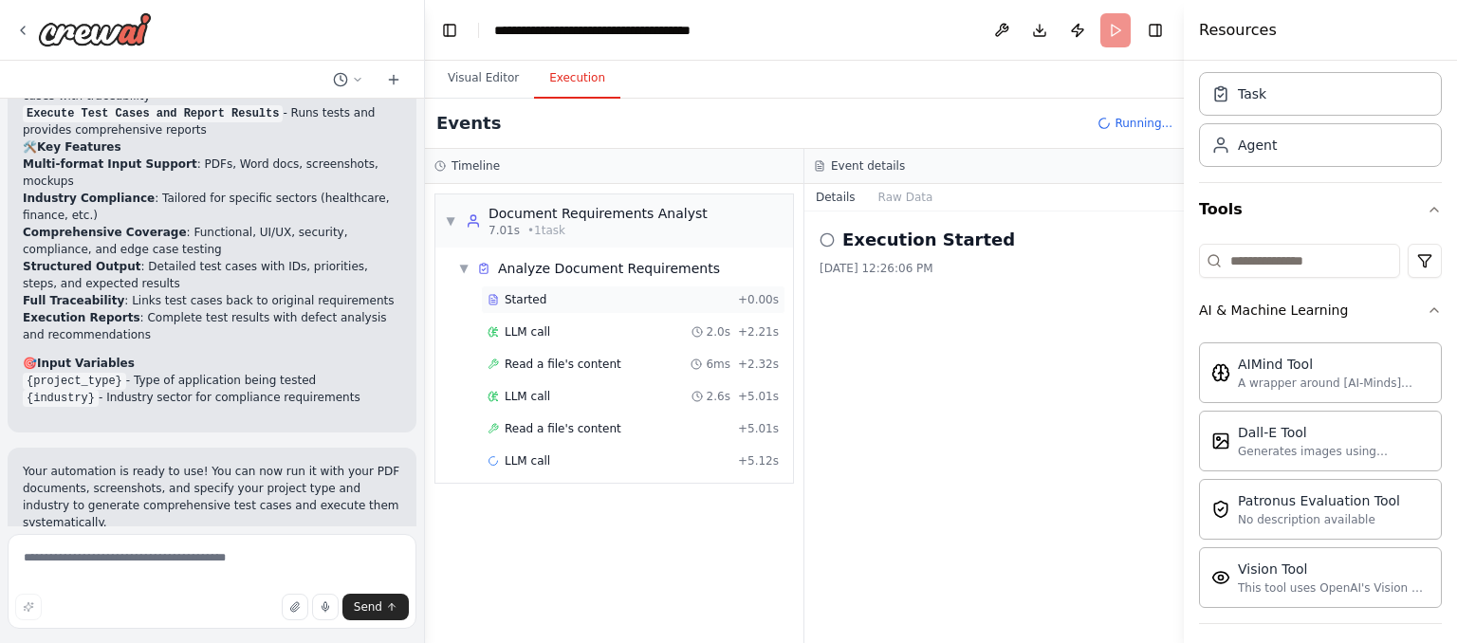
click at [531, 301] on span "Started" at bounding box center [526, 299] width 42 height 15
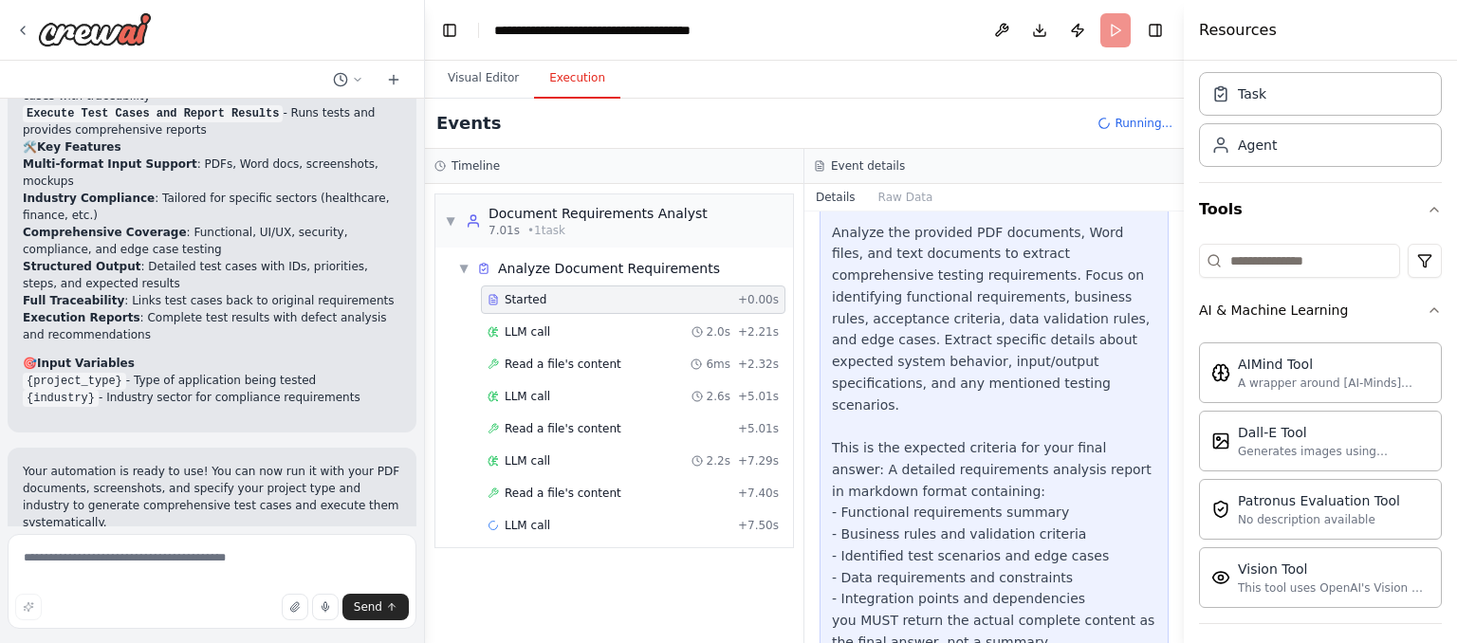
scroll to position [376, 0]
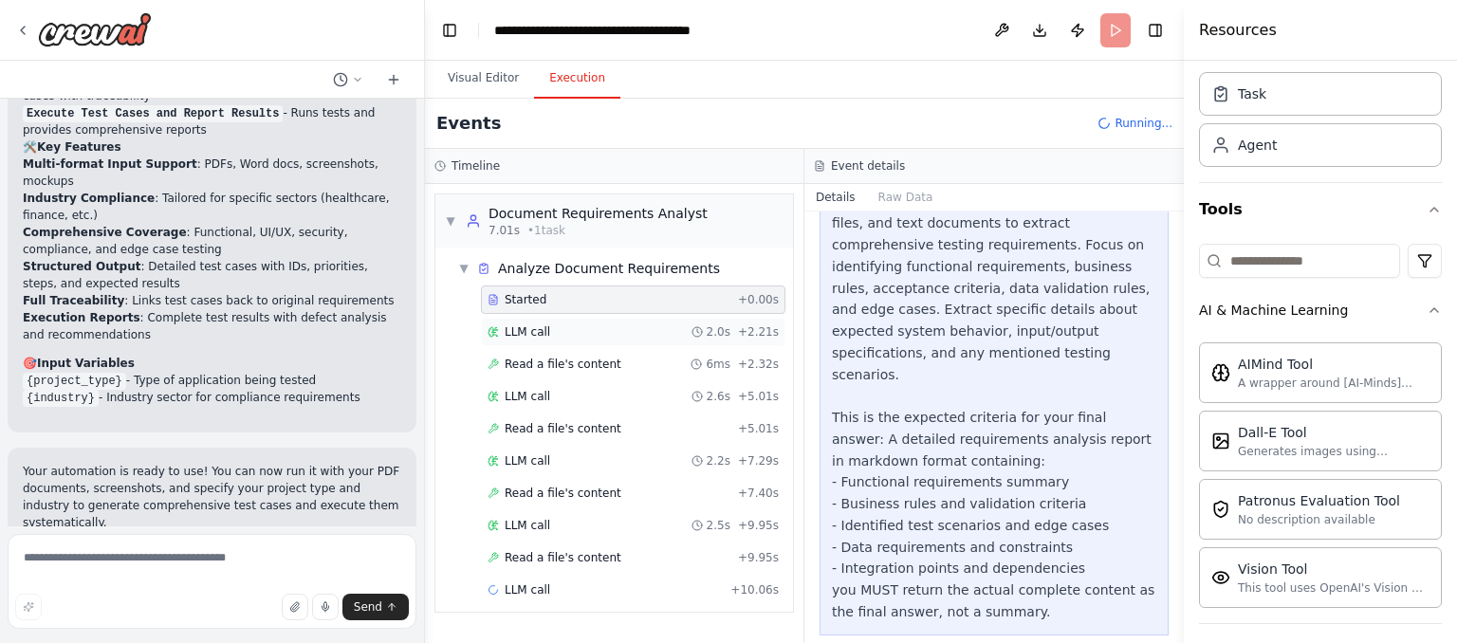
click at [527, 336] on span "LLM call" at bounding box center [528, 331] width 46 height 15
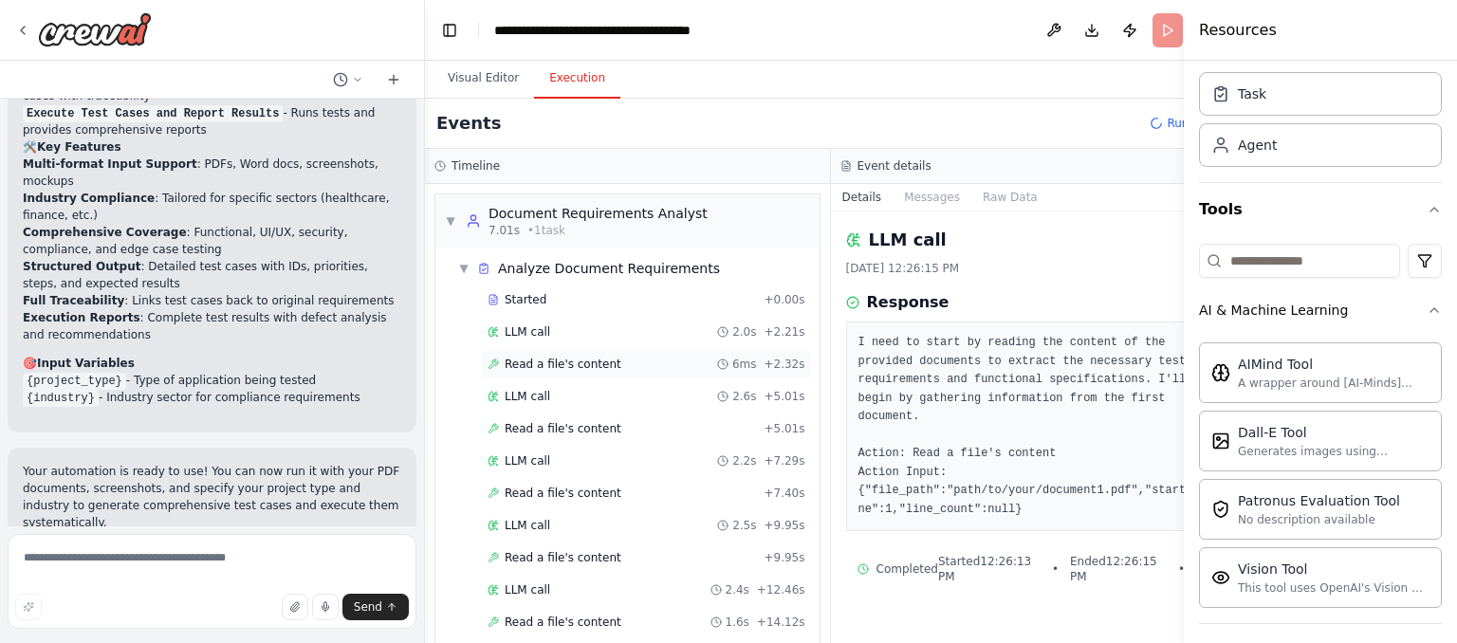
click at [574, 362] on span "Read a file's content" at bounding box center [563, 364] width 117 height 15
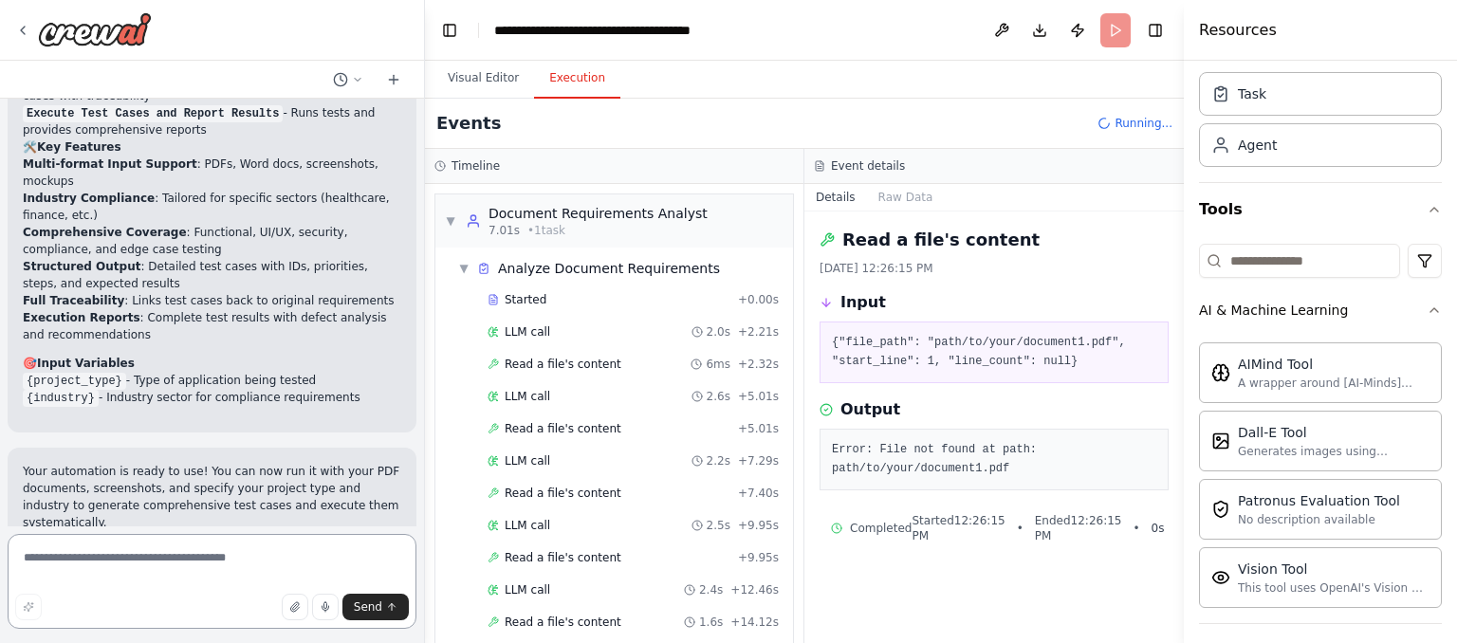
click at [140, 554] on textarea at bounding box center [212, 581] width 409 height 95
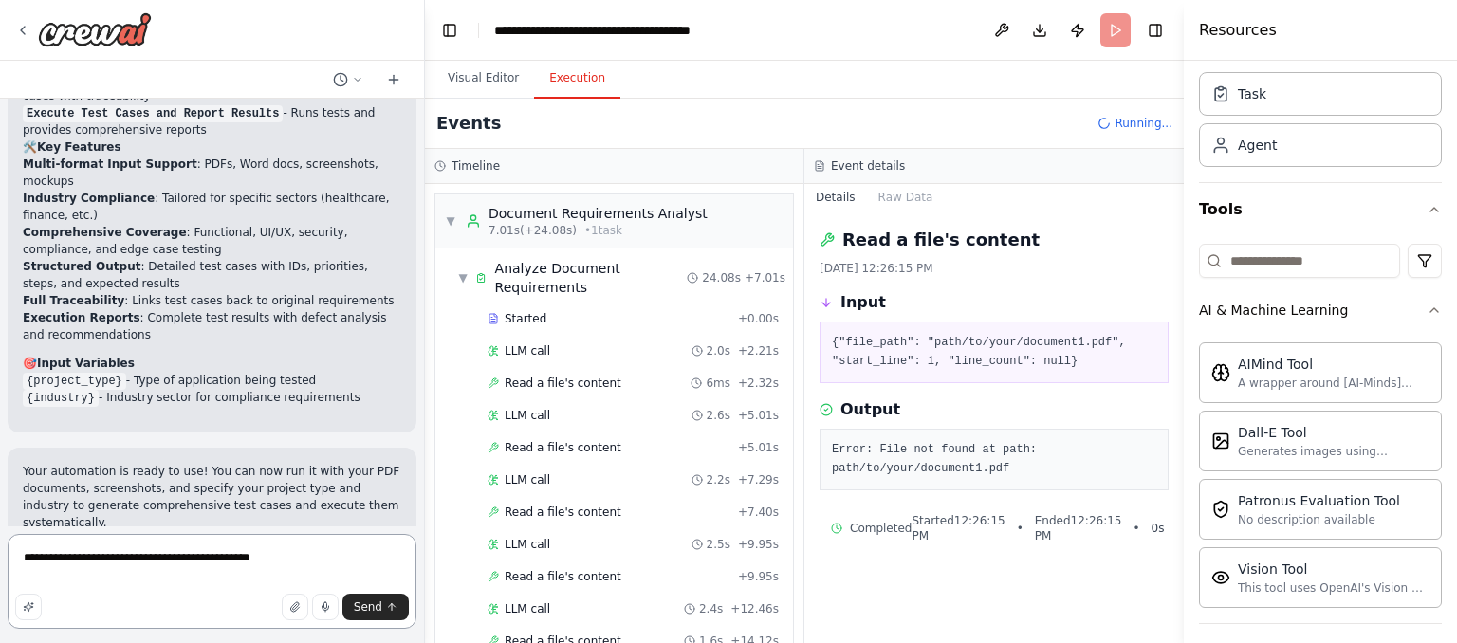
type textarea "**********"
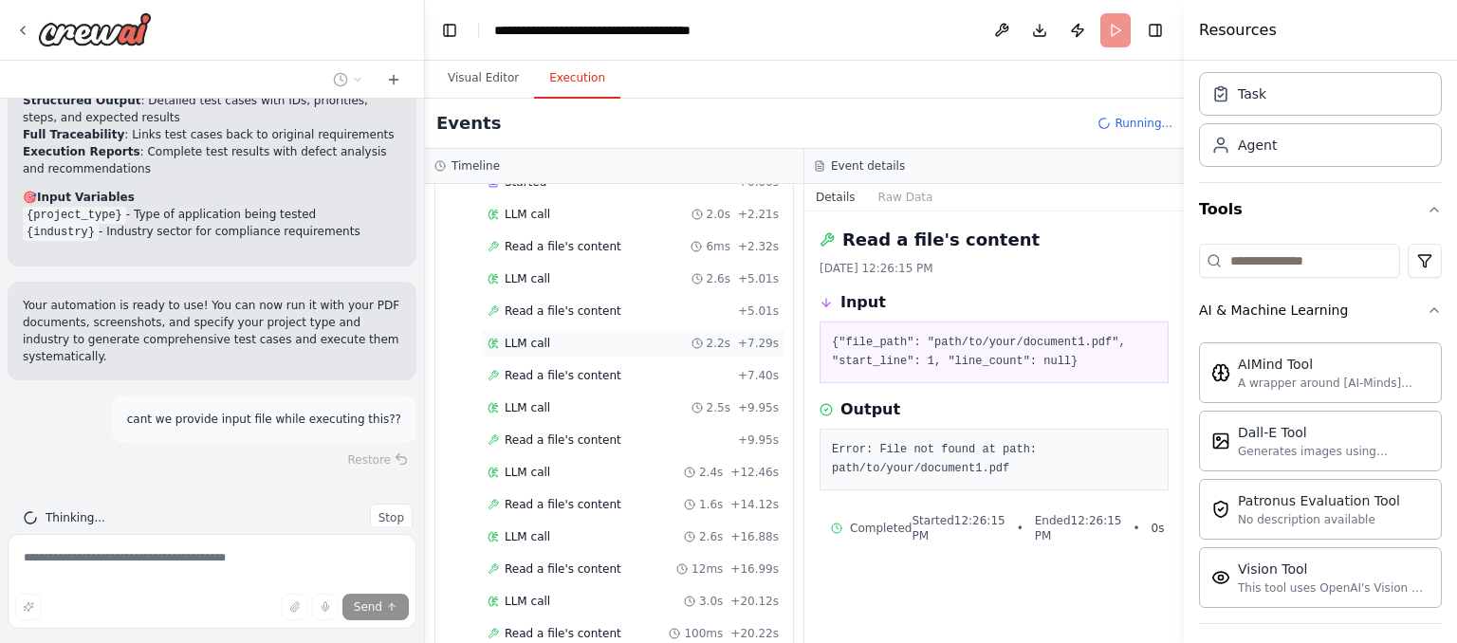
scroll to position [143, 0]
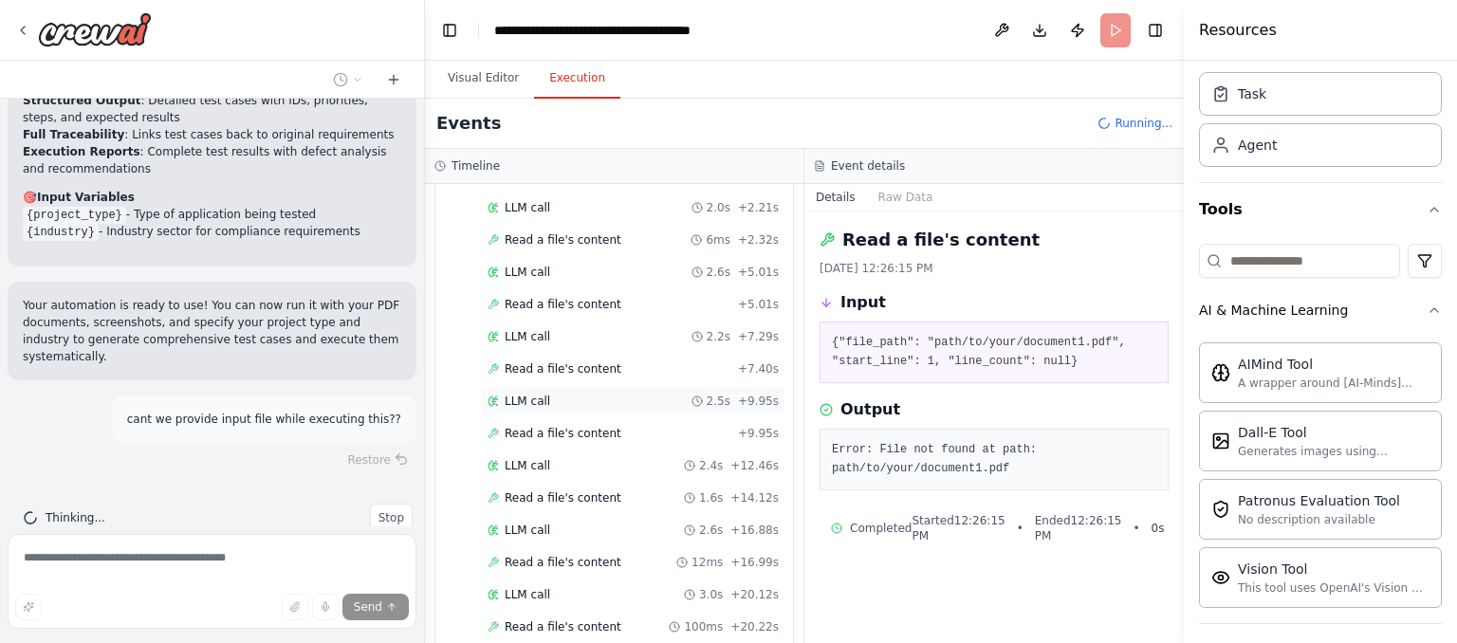
click at [544, 387] on div "LLM call 2.5s + 9.95s" at bounding box center [633, 401] width 305 height 28
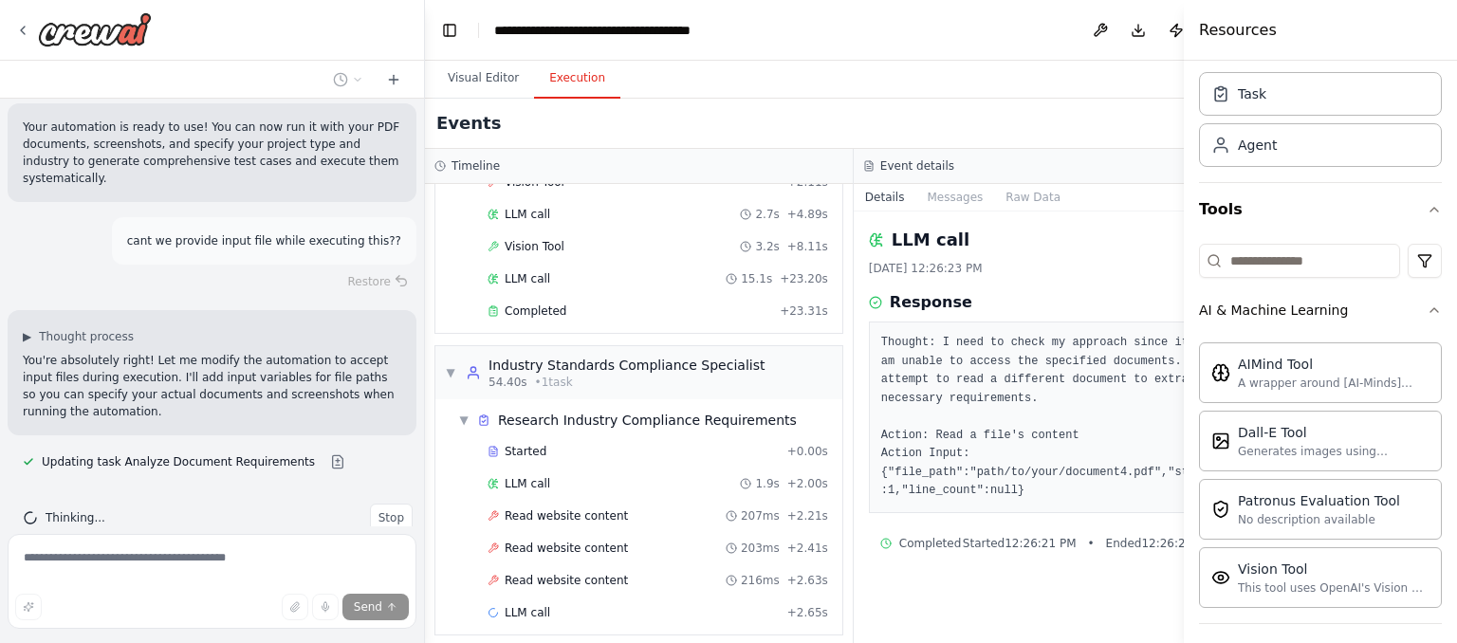
scroll to position [2475, 0]
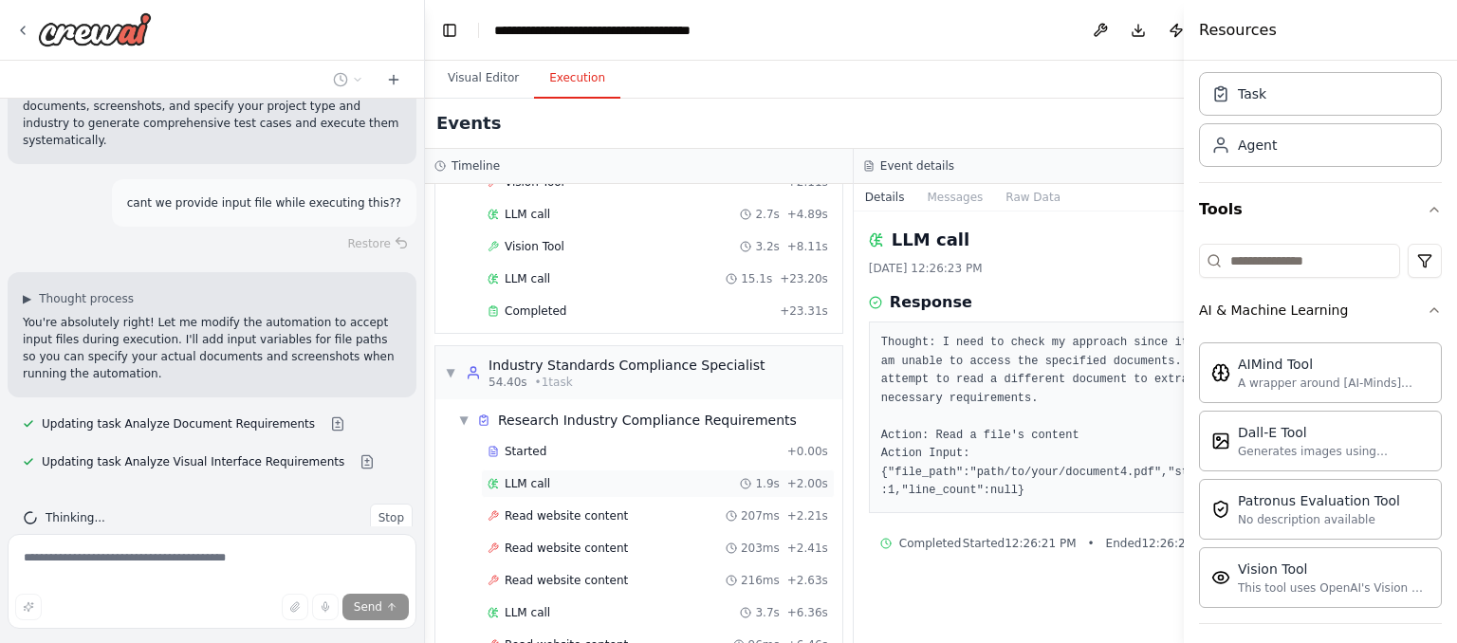
click at [553, 476] on div "LLM call 1.9s + 2.00s" at bounding box center [658, 483] width 341 height 15
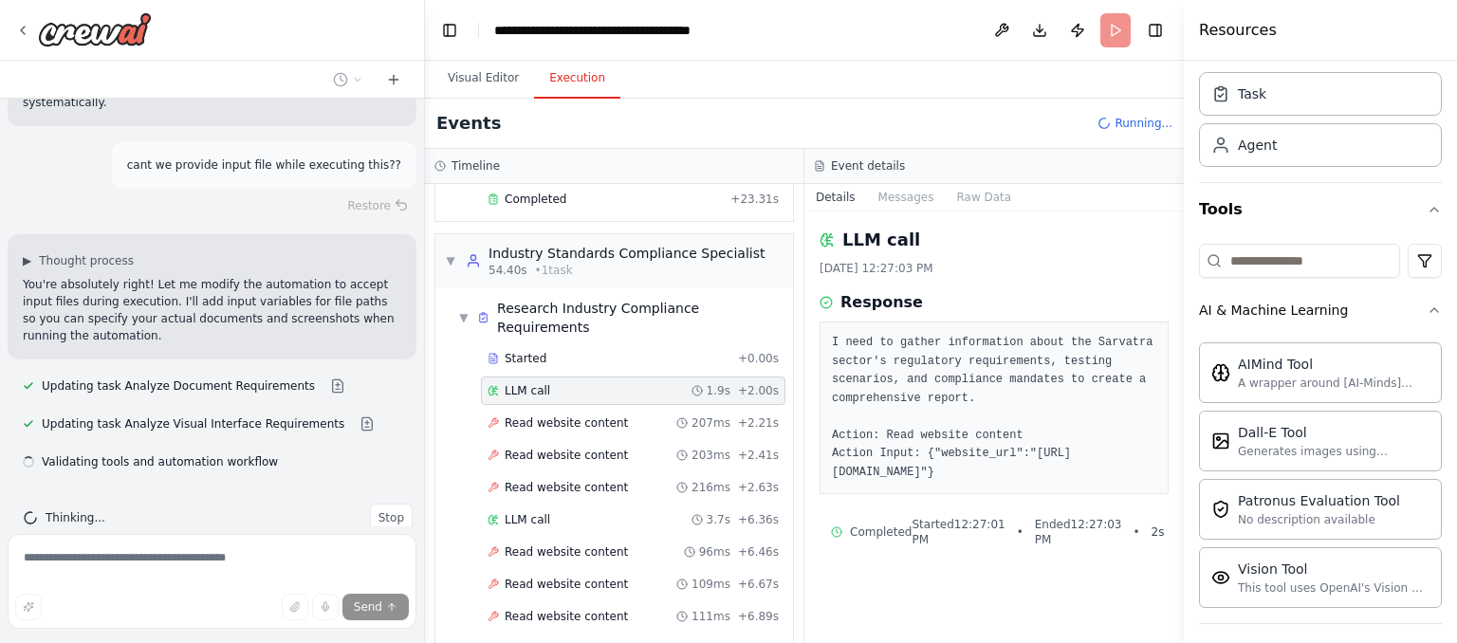
scroll to position [1068, 0]
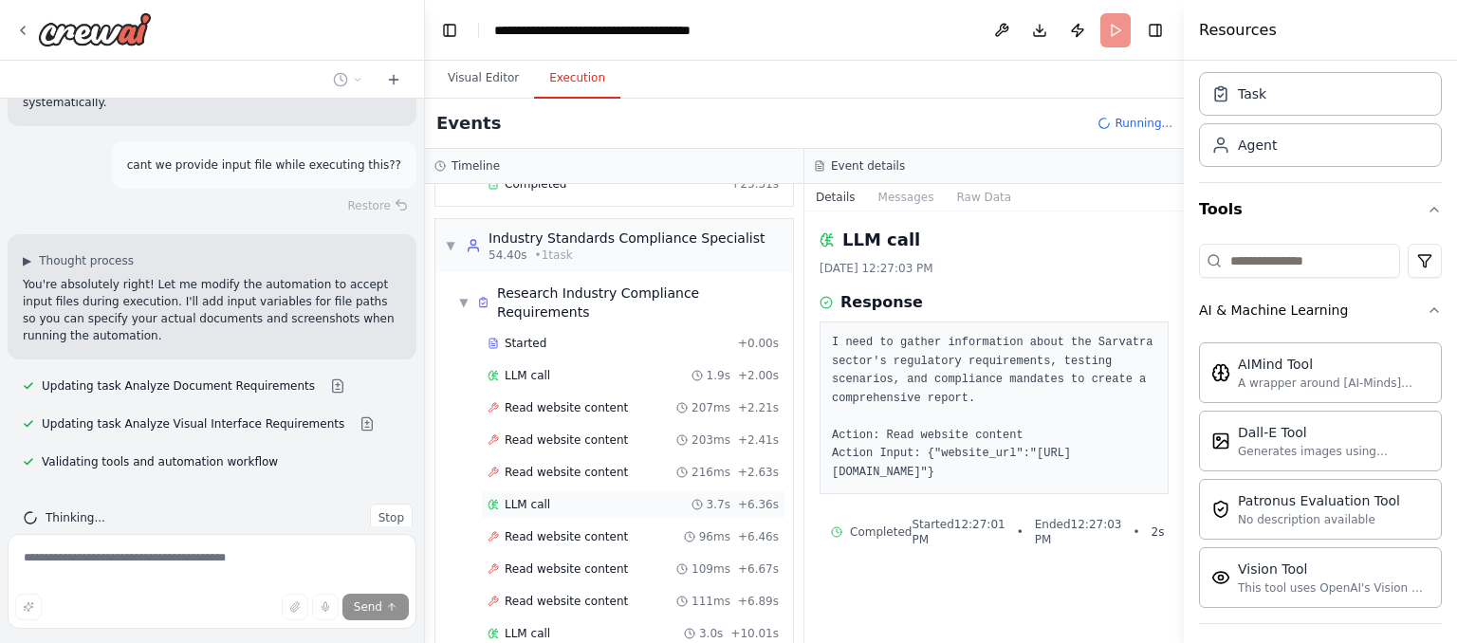
click at [527, 497] on span "LLM call" at bounding box center [528, 504] width 46 height 15
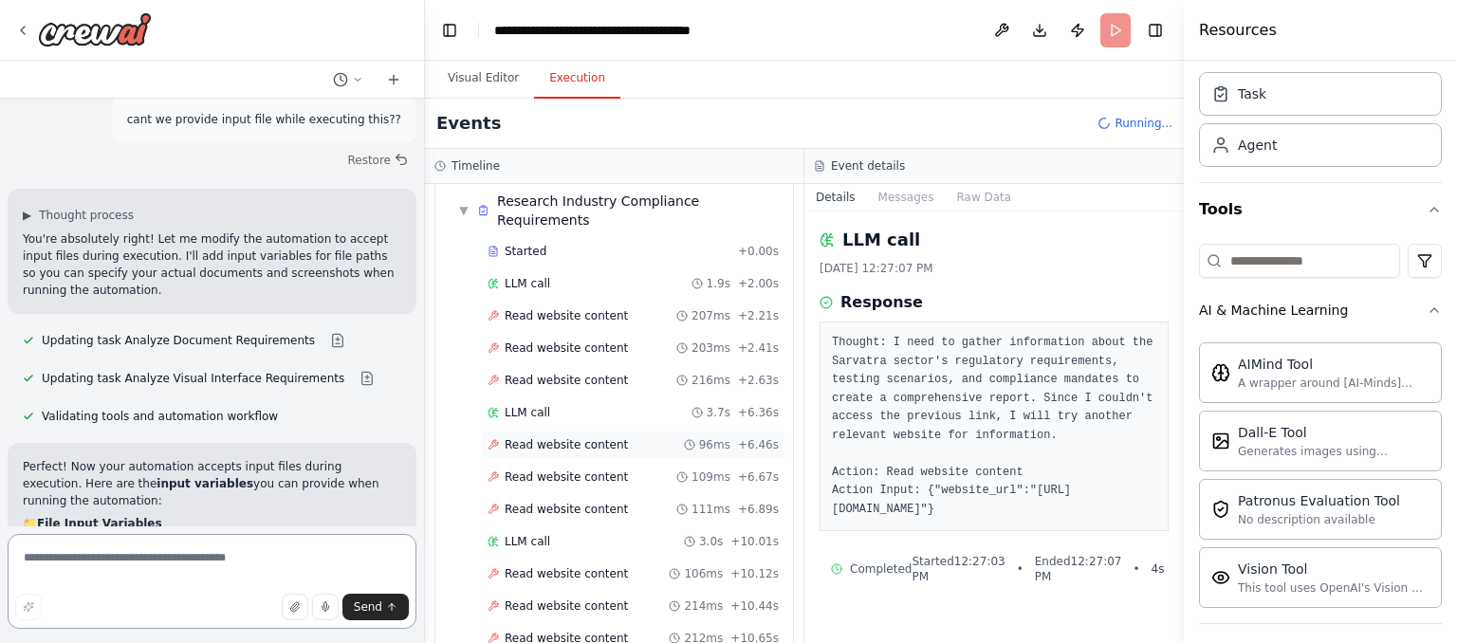
scroll to position [1196, 0]
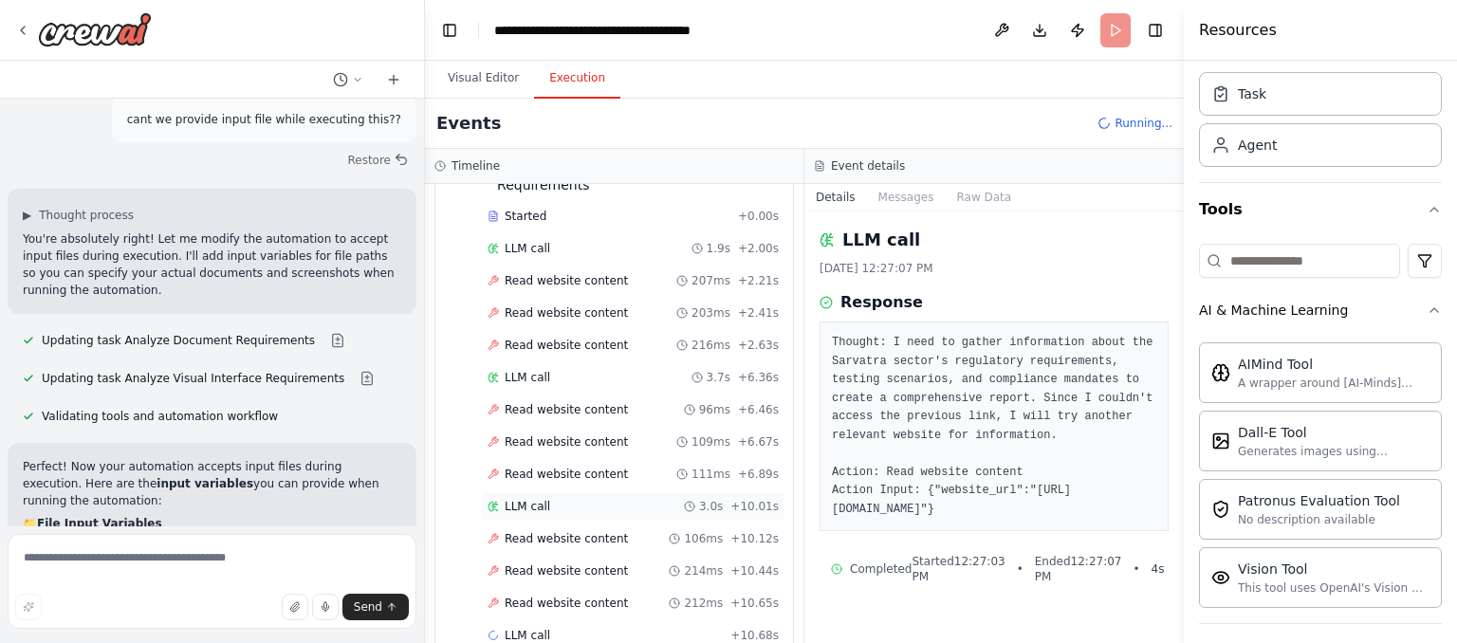
click at [520, 499] on span "LLM call" at bounding box center [528, 506] width 46 height 15
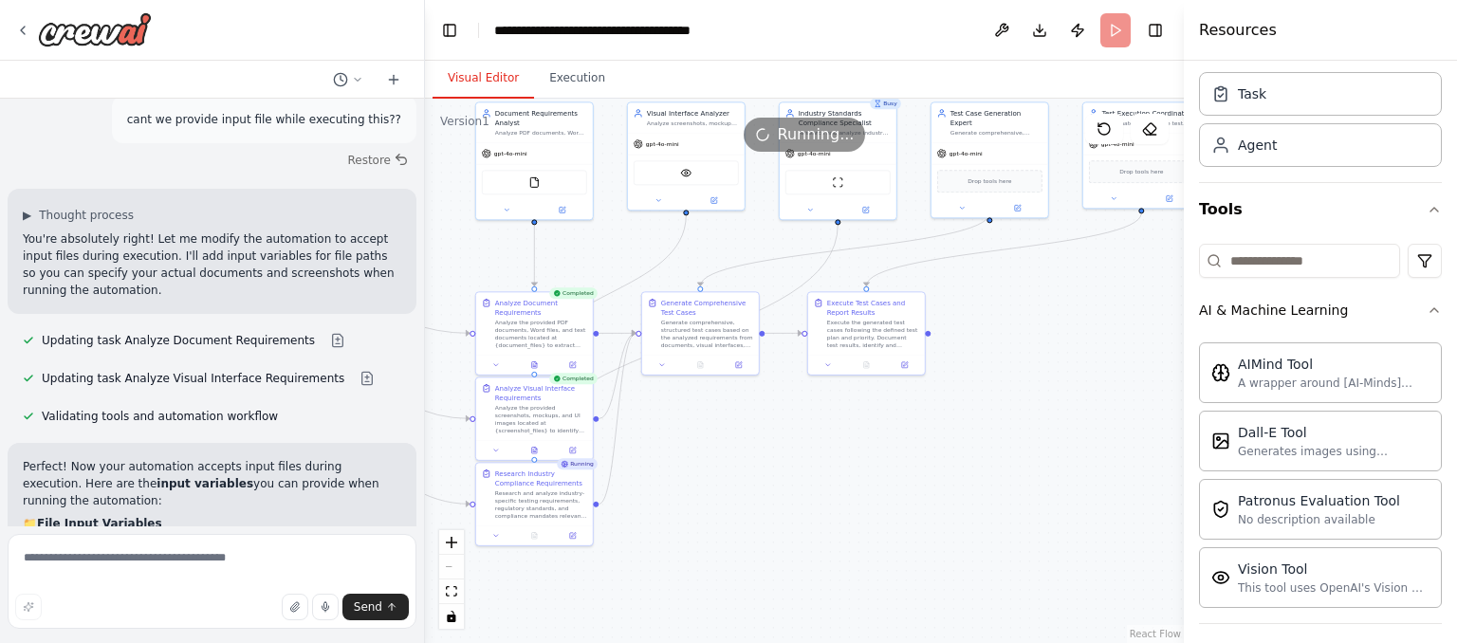
click at [485, 88] on button "Visual Editor" at bounding box center [484, 79] width 102 height 40
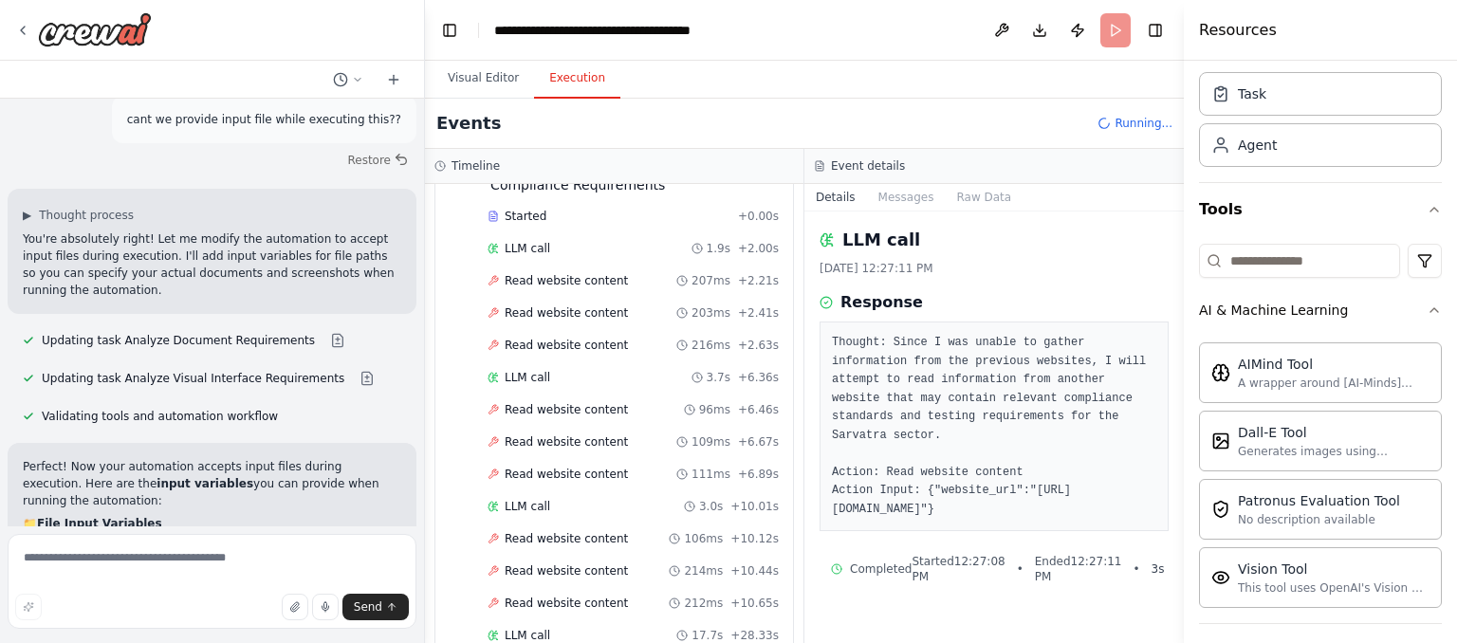
click at [577, 92] on button "Execution" at bounding box center [577, 79] width 86 height 40
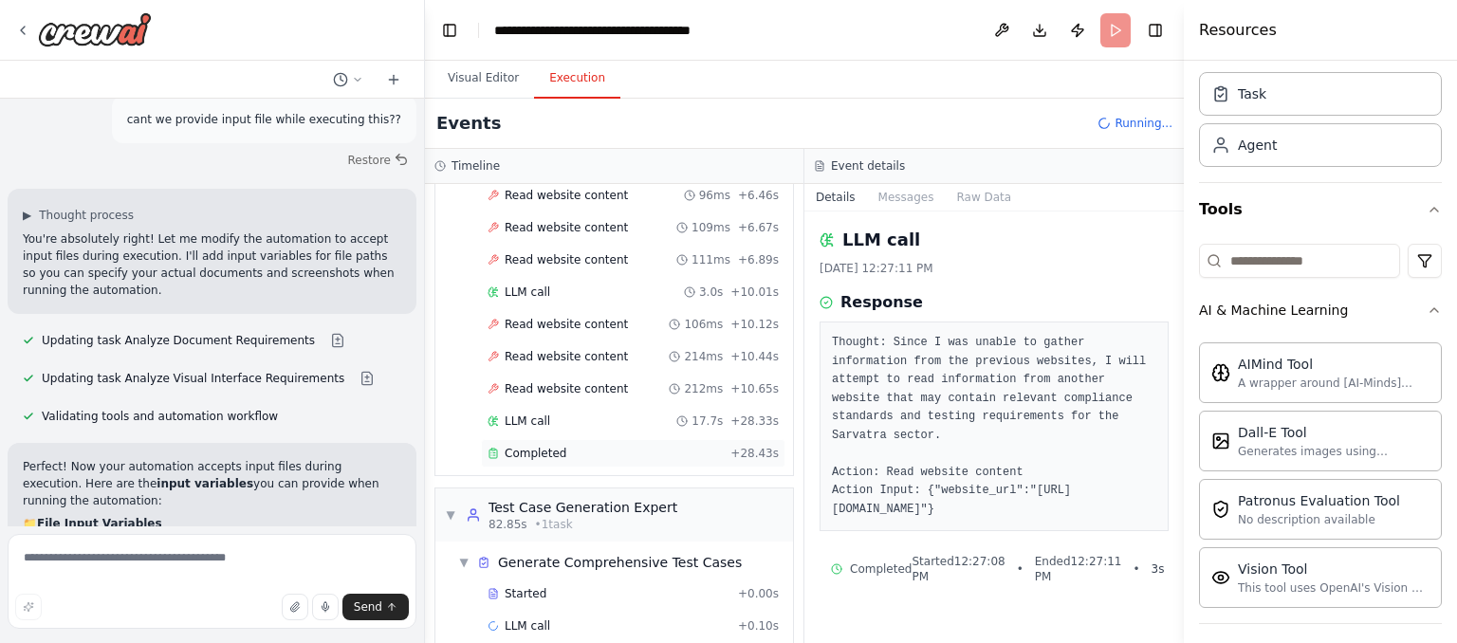
scroll to position [1418, 0]
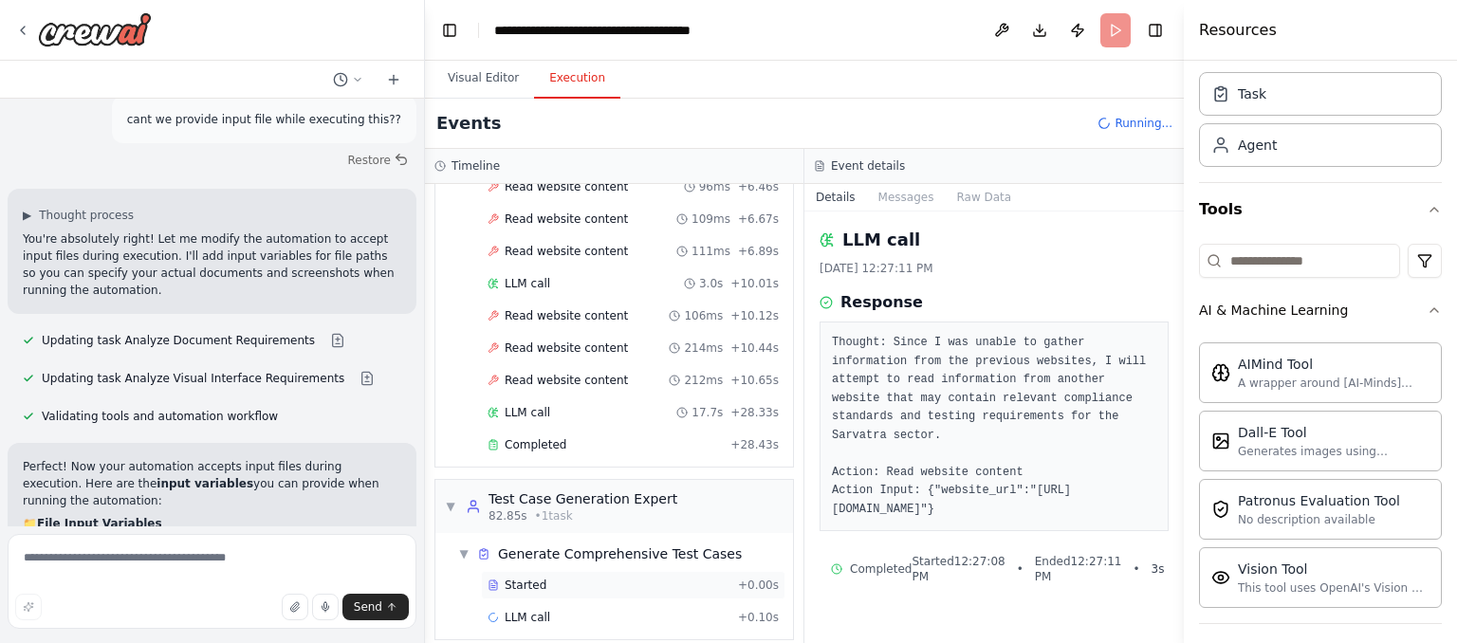
click at [535, 578] on span "Started" at bounding box center [526, 585] width 42 height 15
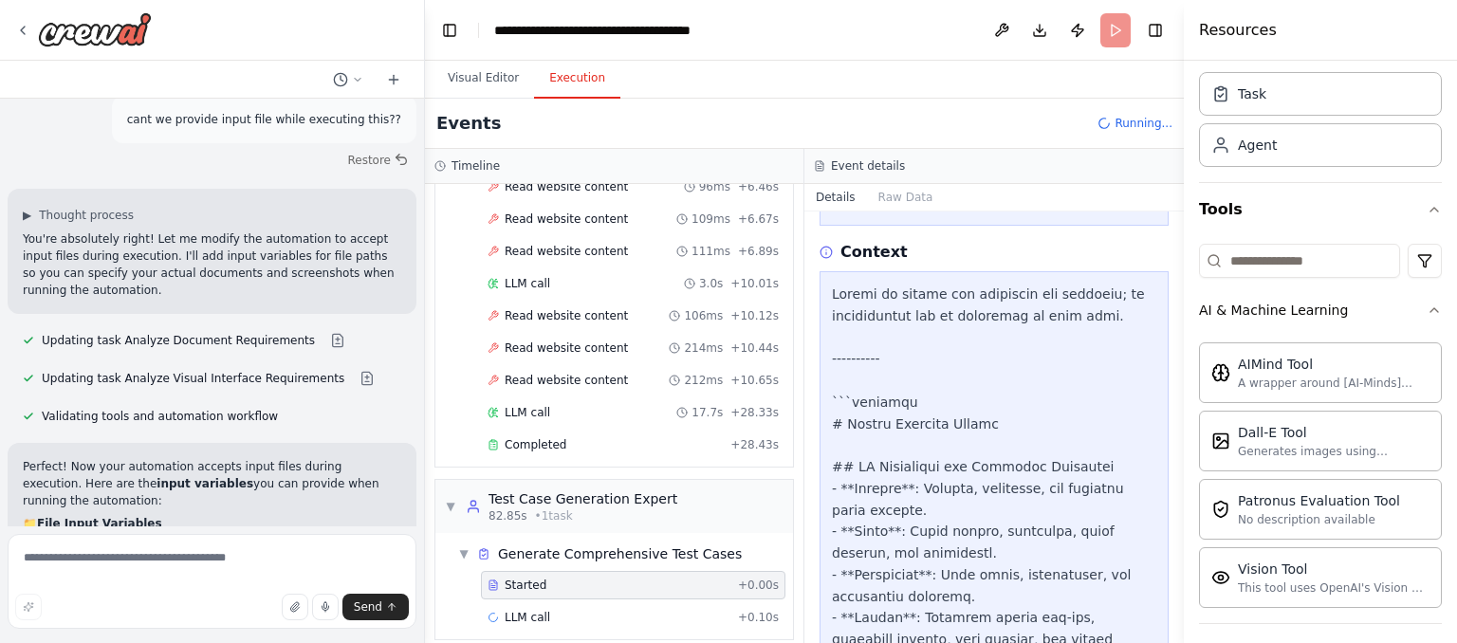
scroll to position [915, 0]
drag, startPoint x: 1085, startPoint y: 263, endPoint x: 915, endPoint y: 262, distance: 169.8
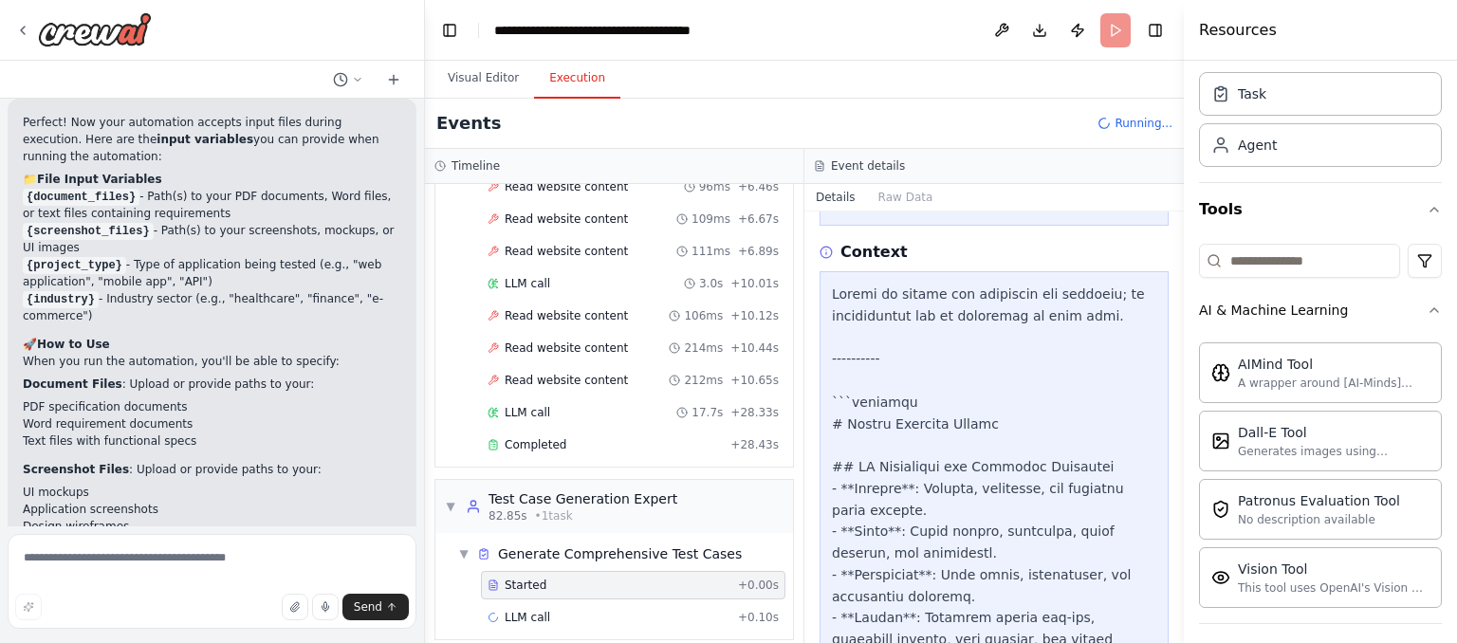
scroll to position [2902, 0]
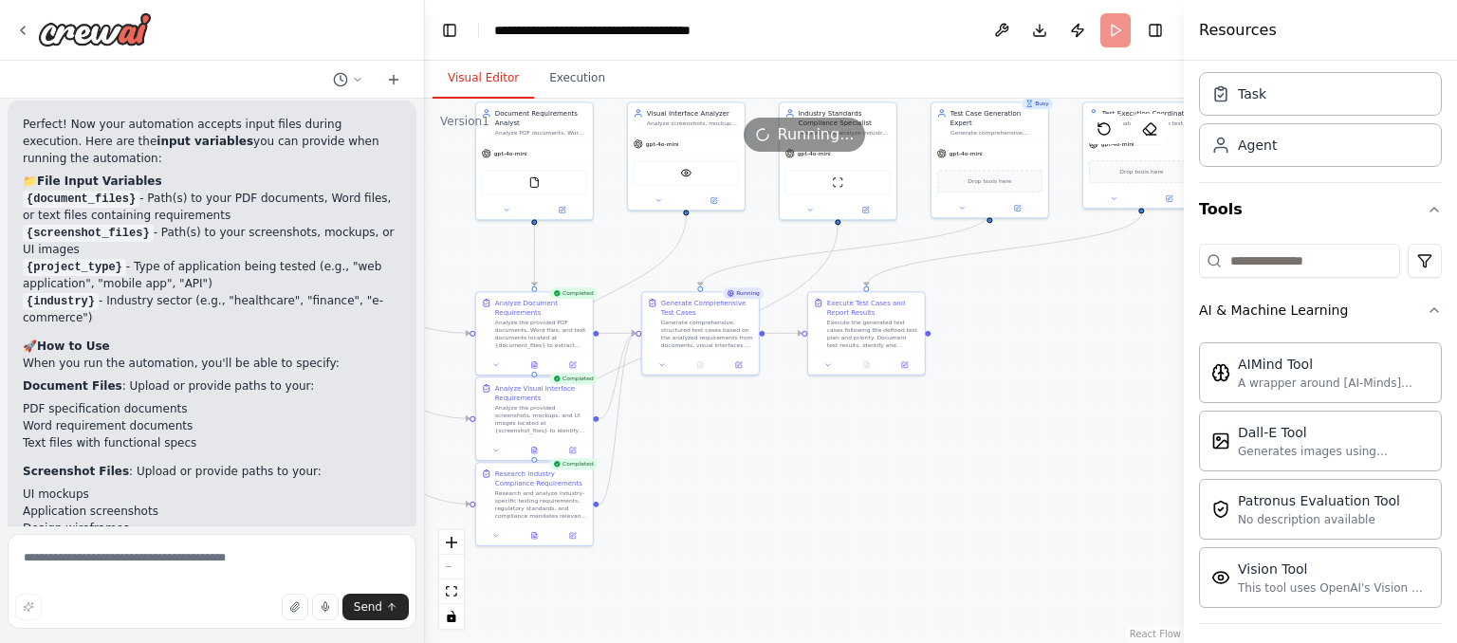
click at [473, 86] on button "Visual Editor" at bounding box center [484, 79] width 102 height 40
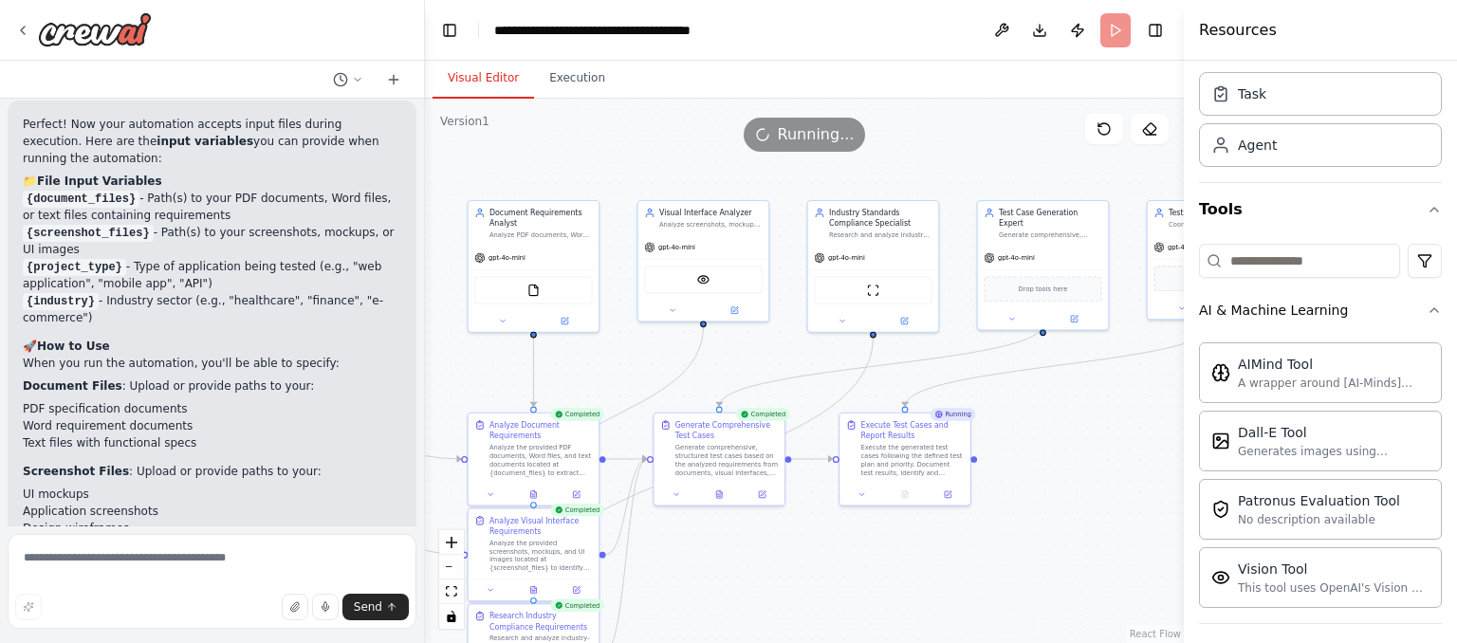
drag, startPoint x: 731, startPoint y: 499, endPoint x: 731, endPoint y: 624, distance: 125.2
click at [731, 624] on div ".deletable-edge-delete-btn { width: 20px; height: 20px; border: 0px solid #ffff…" at bounding box center [804, 371] width 759 height 545
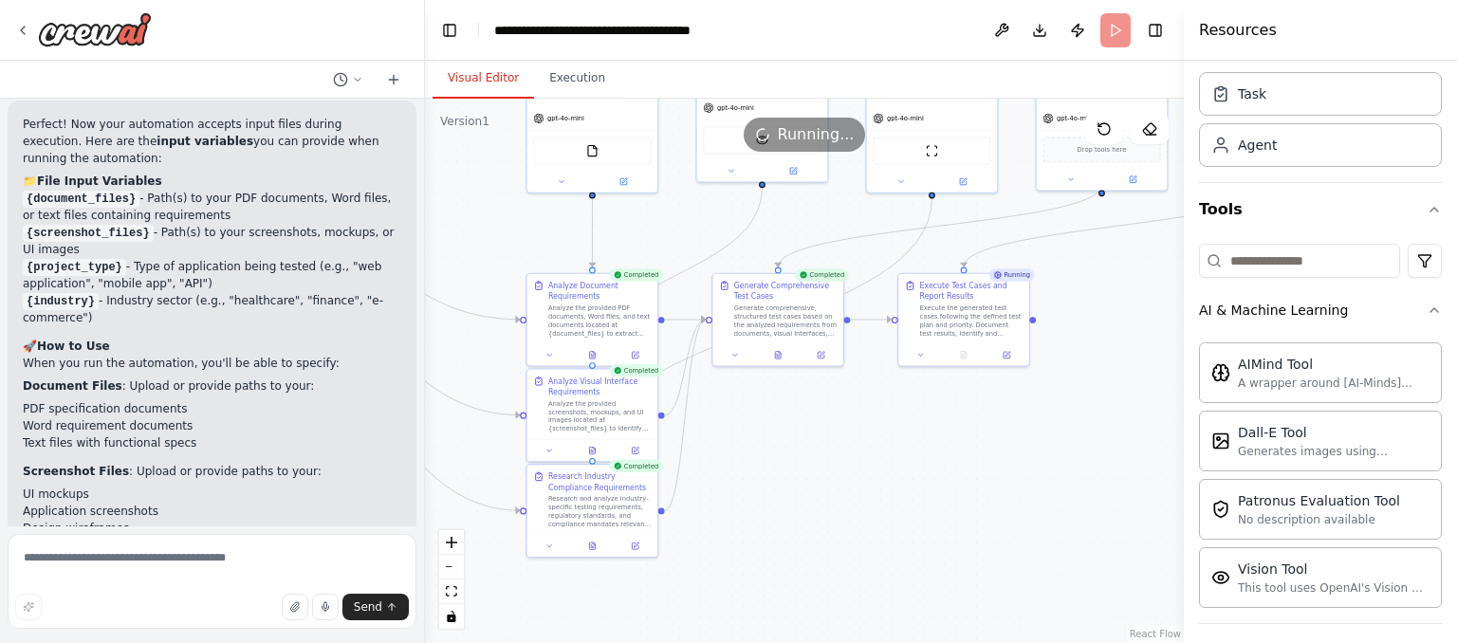
drag, startPoint x: 846, startPoint y: 547, endPoint x: 918, endPoint y: 414, distance: 151.5
click at [918, 414] on div ".deletable-edge-delete-btn { width: 20px; height: 20px; border: 0px solid #ffff…" at bounding box center [804, 371] width 759 height 545
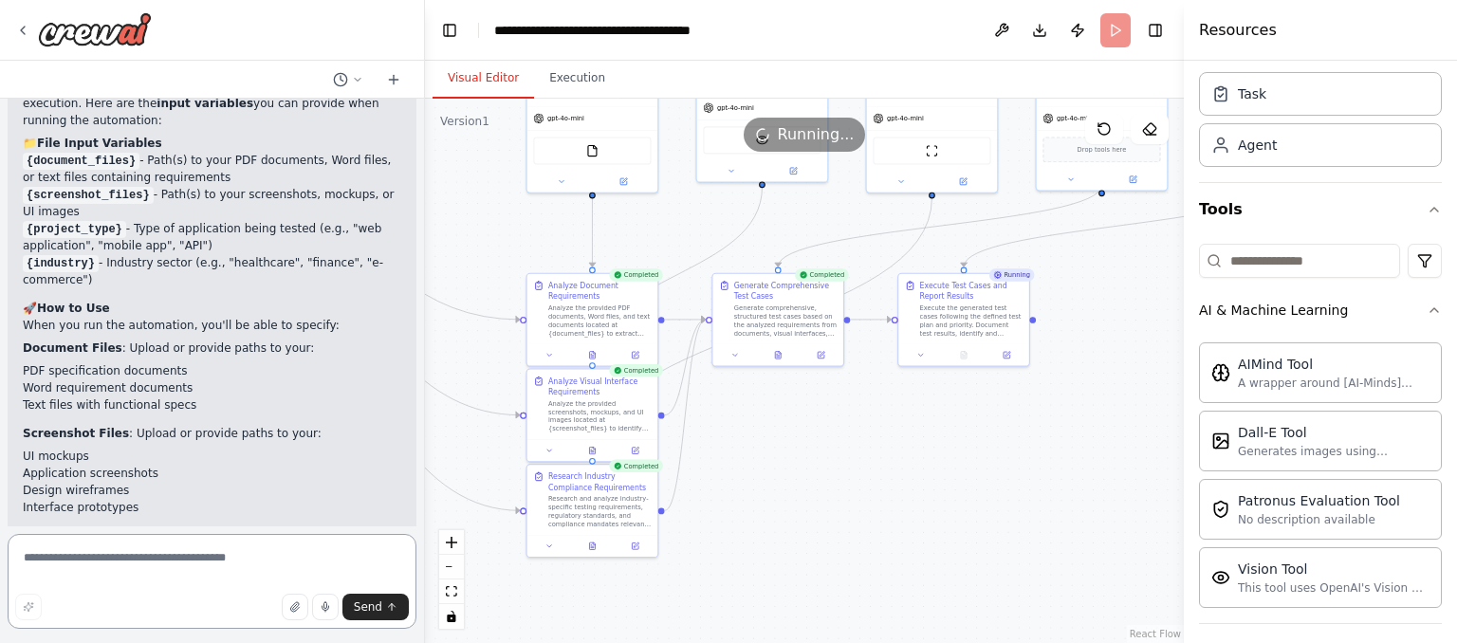
click at [195, 554] on textarea at bounding box center [212, 581] width 409 height 95
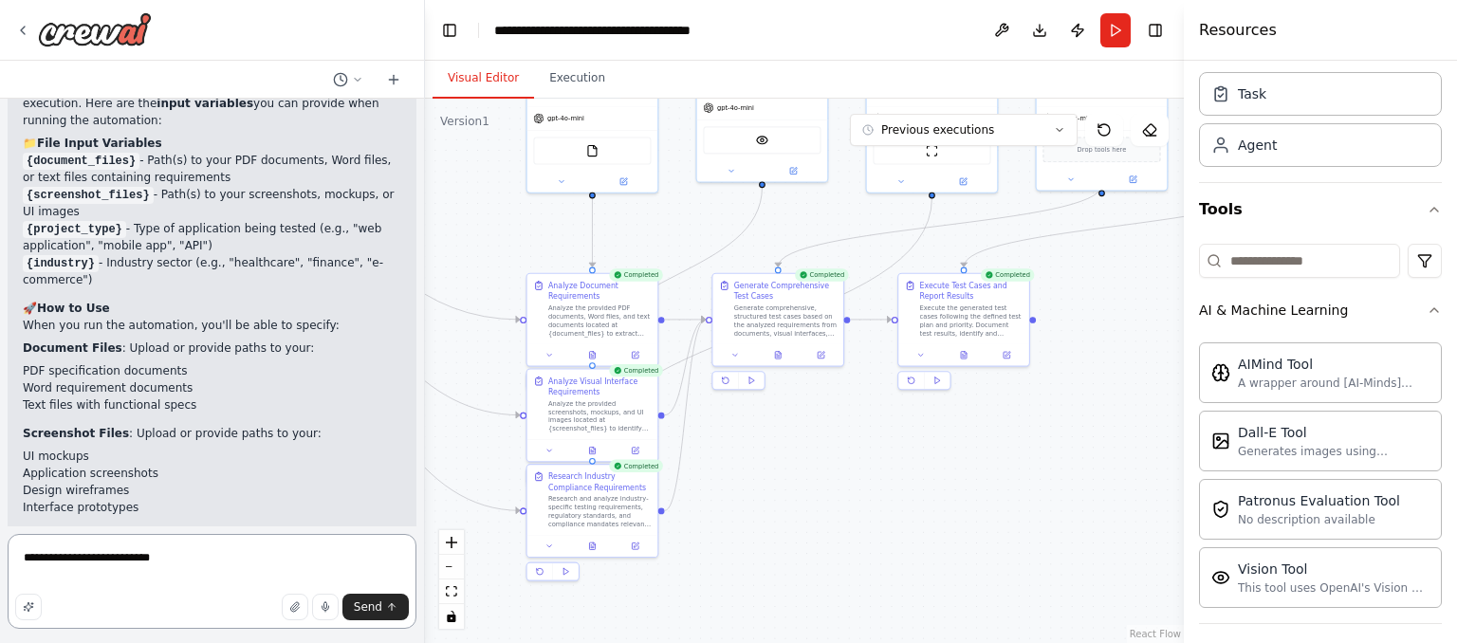
type textarea "**********"
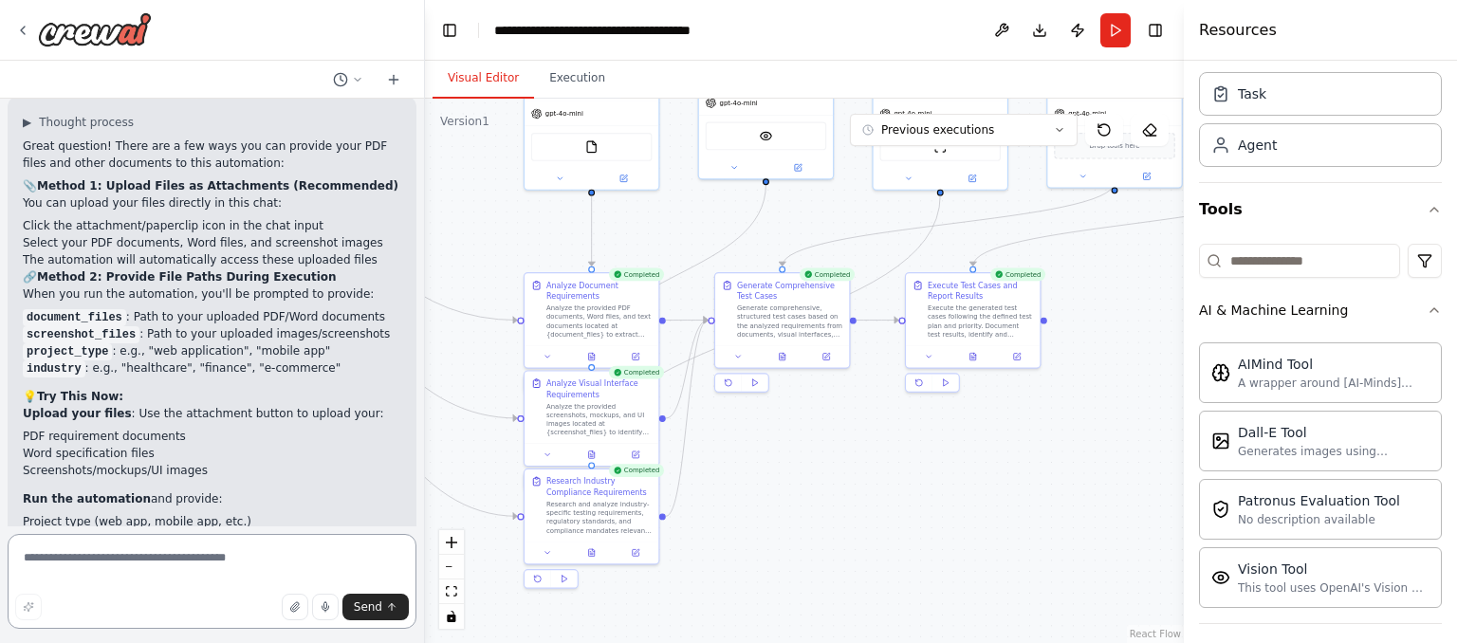
scroll to position [3744, 0]
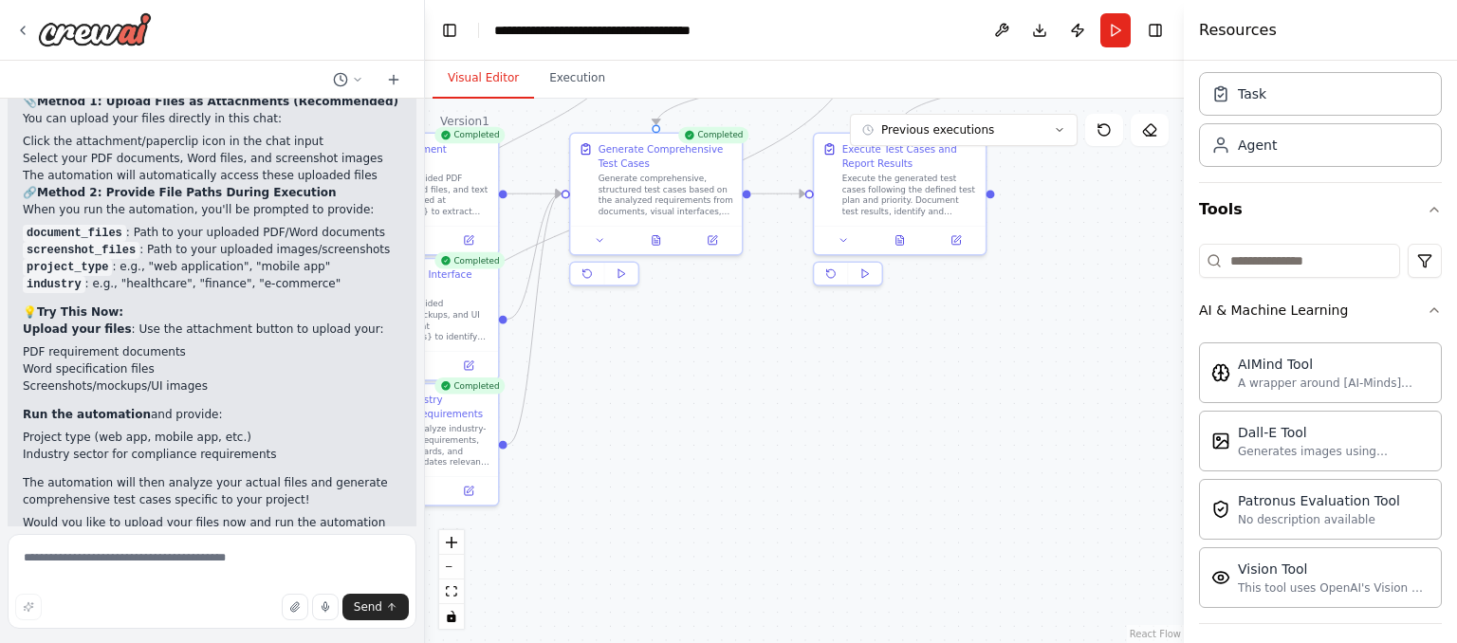
drag, startPoint x: 903, startPoint y: 487, endPoint x: 862, endPoint y: 501, distance: 44.1
click at [862, 501] on div ".deletable-edge-delete-btn { width: 20px; height: 20px; border: 0px solid #ffff…" at bounding box center [804, 371] width 759 height 545
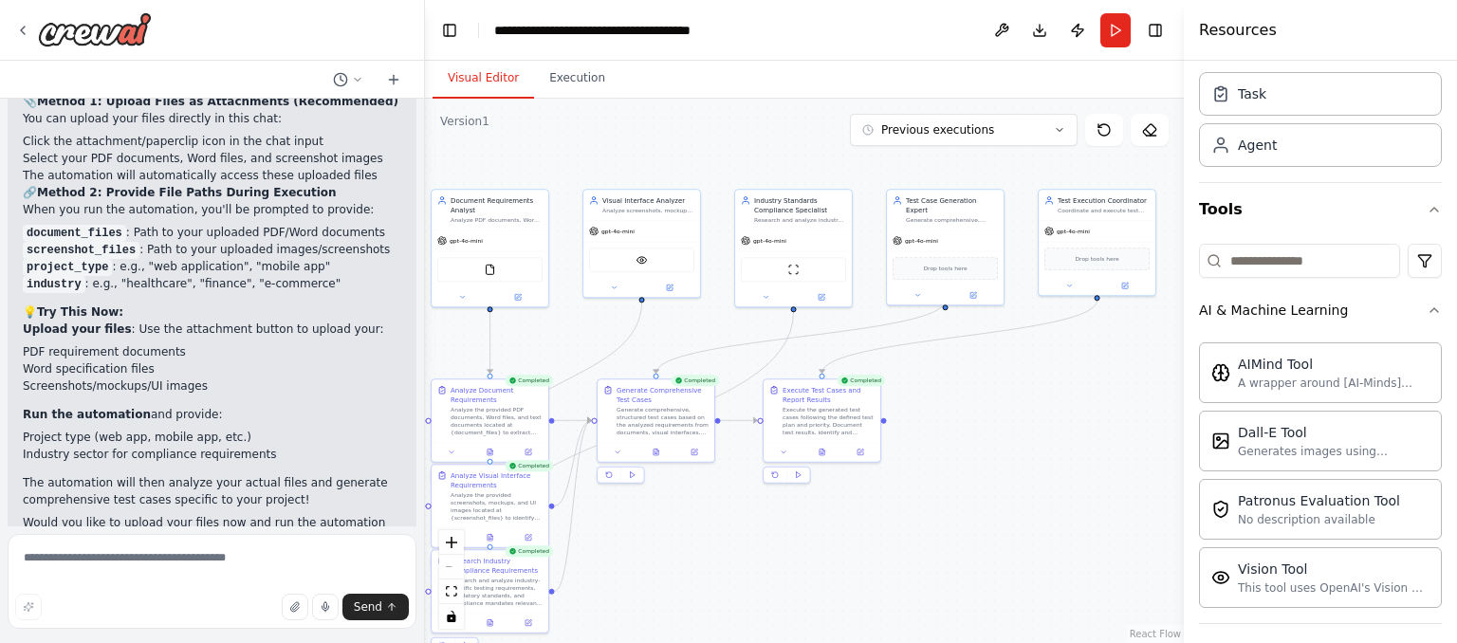
drag, startPoint x: 903, startPoint y: 508, endPoint x: 793, endPoint y: 562, distance: 122.6
click at [793, 562] on div ".deletable-edge-delete-btn { width: 20px; height: 20px; border: 0px solid #ffff…" at bounding box center [804, 371] width 759 height 545
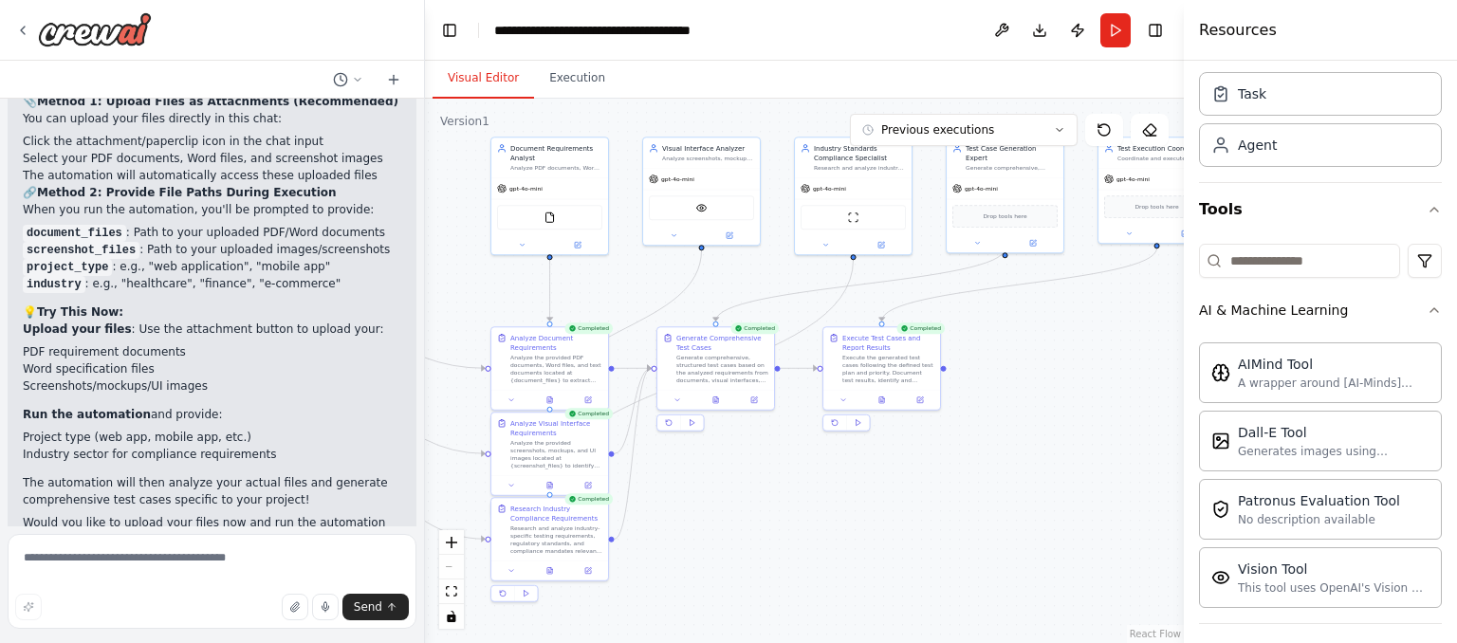
drag, startPoint x: 1022, startPoint y: 369, endPoint x: 1072, endPoint y: 305, distance: 81.8
click at [1072, 305] on div ".deletable-edge-delete-btn { width: 20px; height: 20px; border: 0px solid #ffff…" at bounding box center [804, 371] width 759 height 545
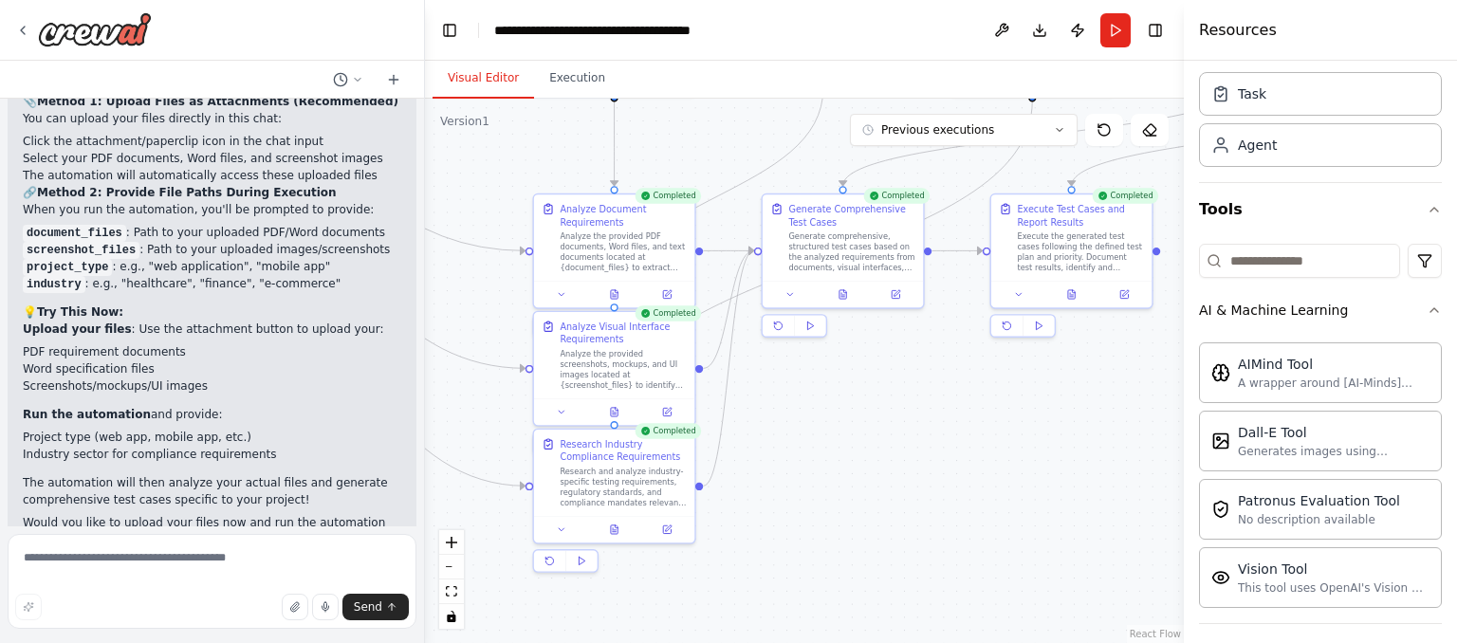
drag, startPoint x: 786, startPoint y: 563, endPoint x: 855, endPoint y: 439, distance: 141.5
click at [855, 439] on div ".deletable-edge-delete-btn { width: 20px; height: 20px; border: 0px solid #ffff…" at bounding box center [804, 371] width 759 height 545
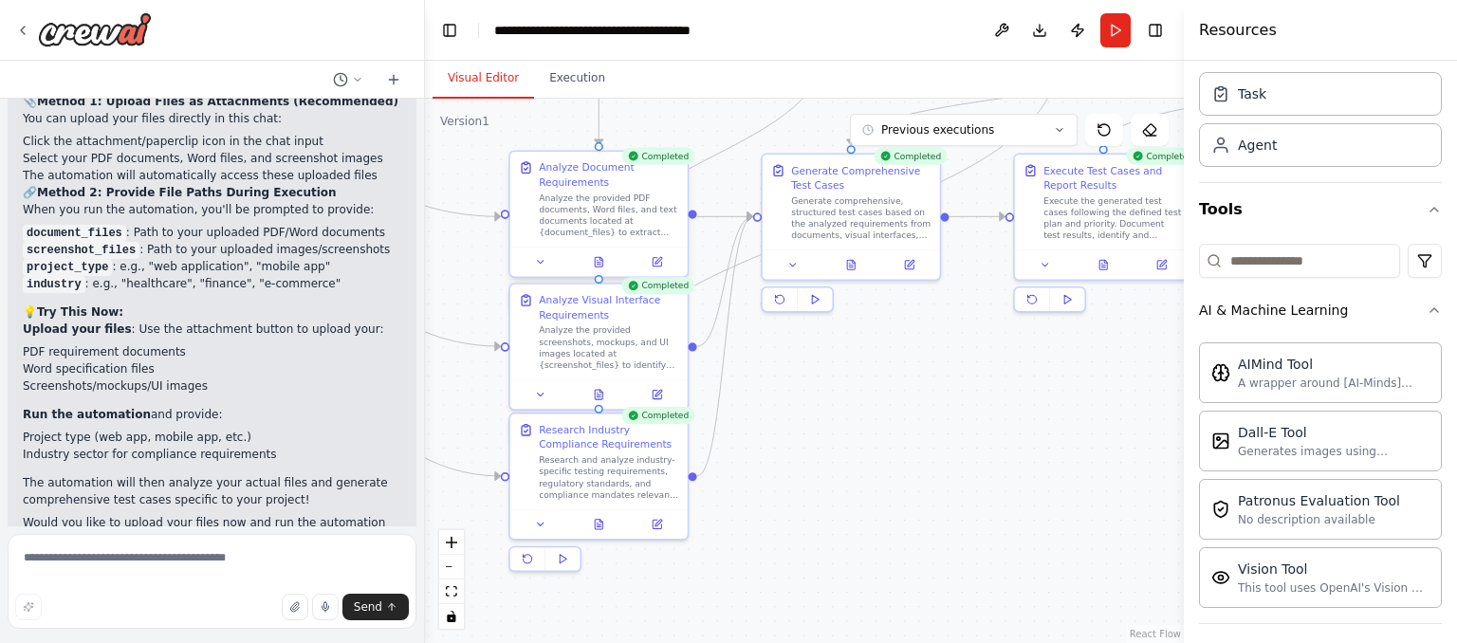
click at [651, 232] on div "Analyze the provided PDF documents, Word files, and text documents located at {…" at bounding box center [608, 216] width 139 height 46
click at [663, 271] on div at bounding box center [598, 261] width 177 height 29
click at [660, 269] on button at bounding box center [656, 261] width 49 height 17
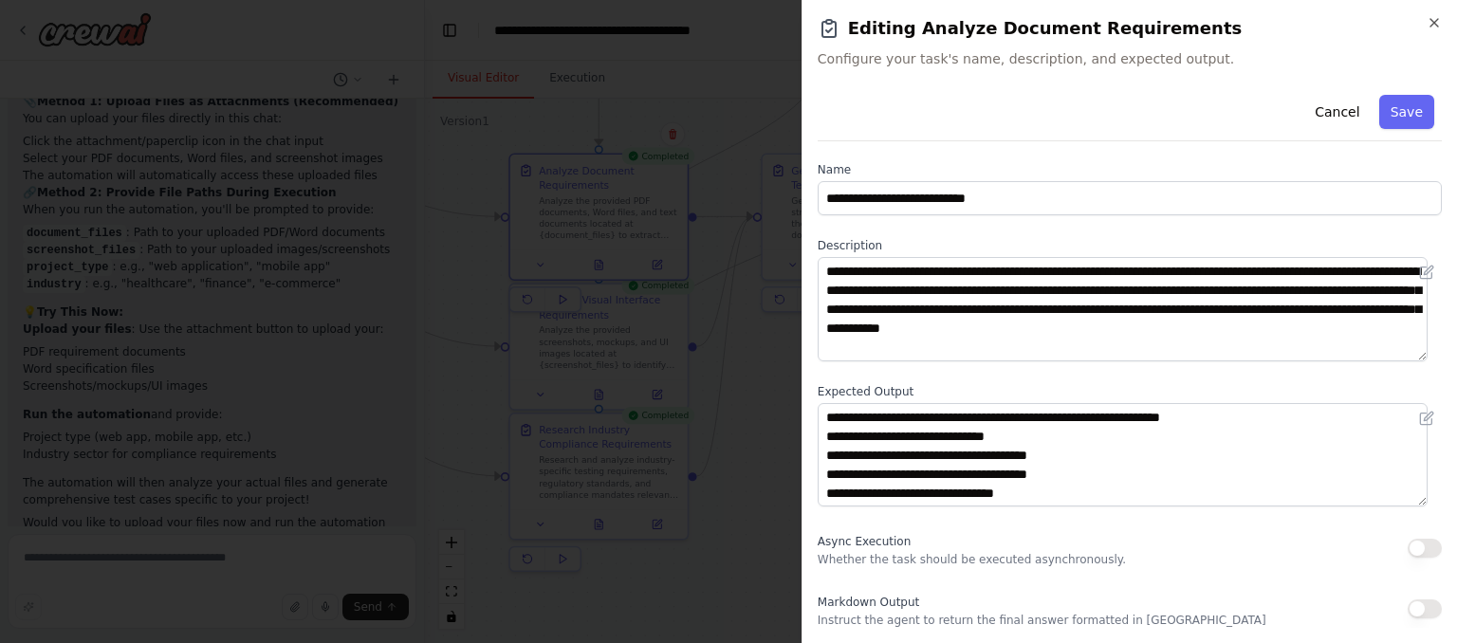
scroll to position [0, 0]
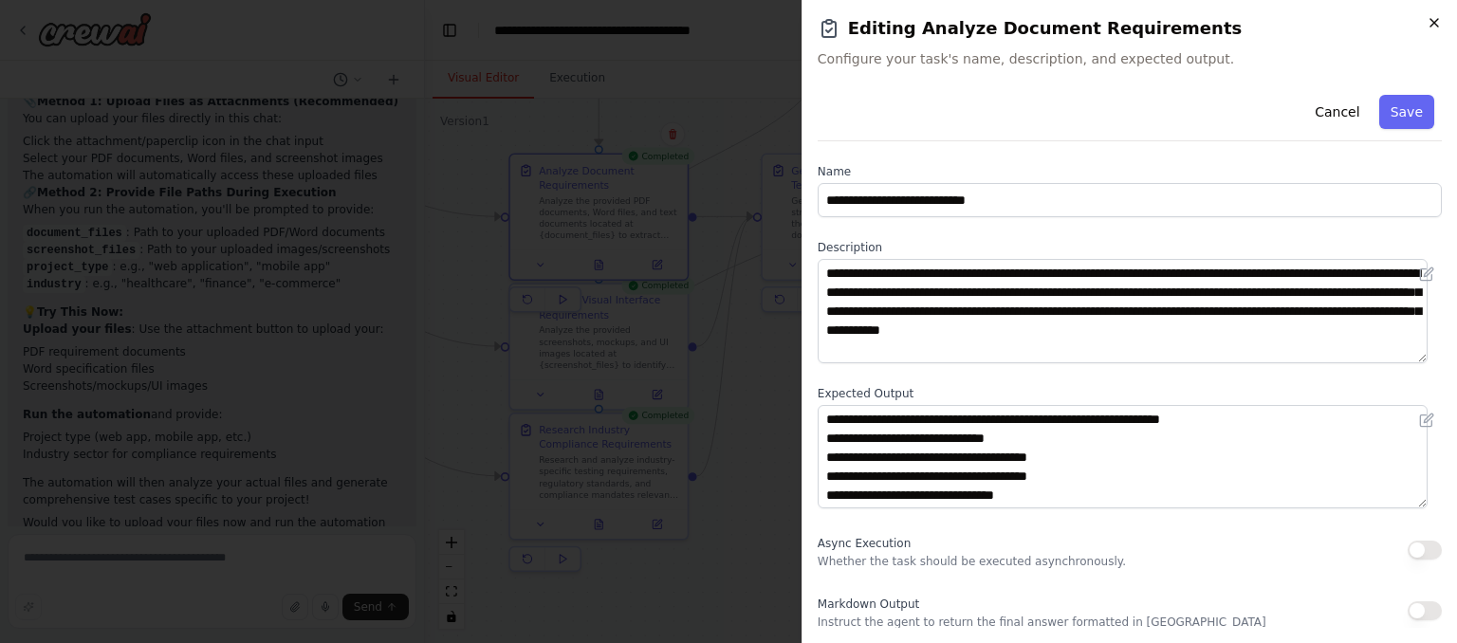
click at [1433, 21] on icon "button" at bounding box center [1435, 23] width 8 height 8
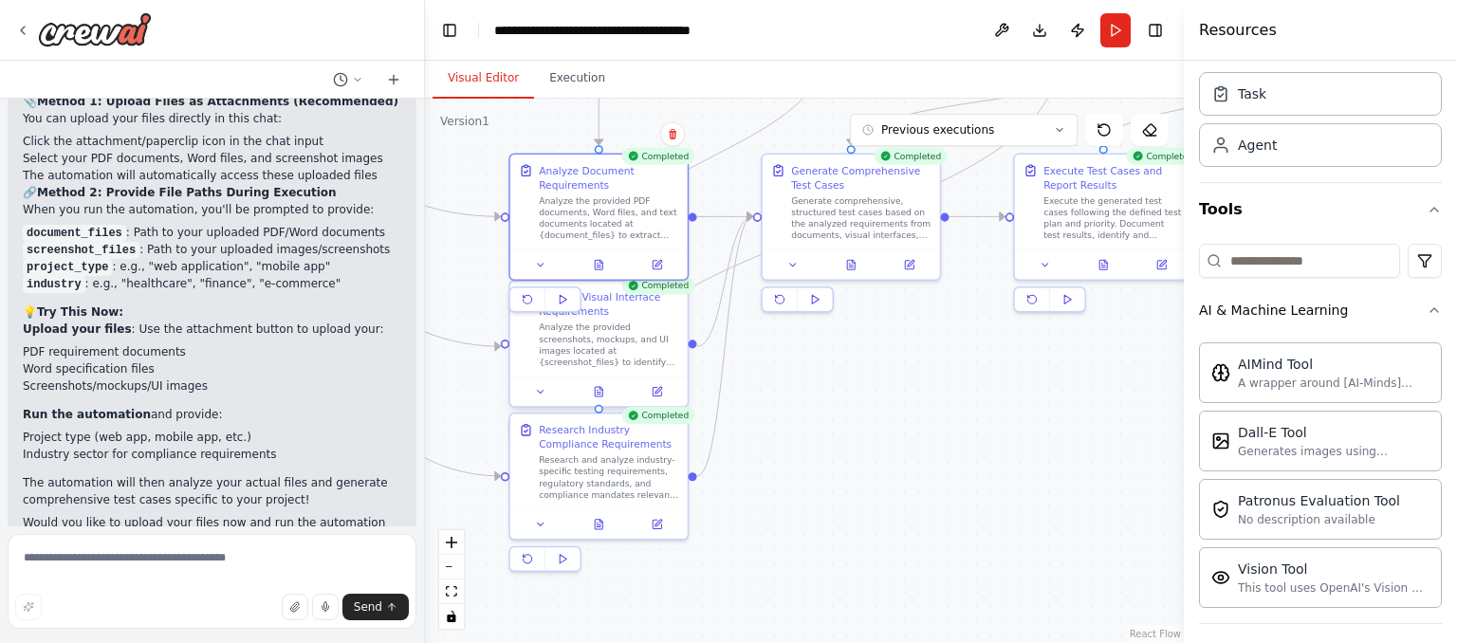
click at [632, 336] on div "Analyze the provided screenshots, mockups, and UI images located at {screenshot…" at bounding box center [608, 345] width 139 height 46
click at [660, 393] on icon at bounding box center [657, 391] width 9 height 9
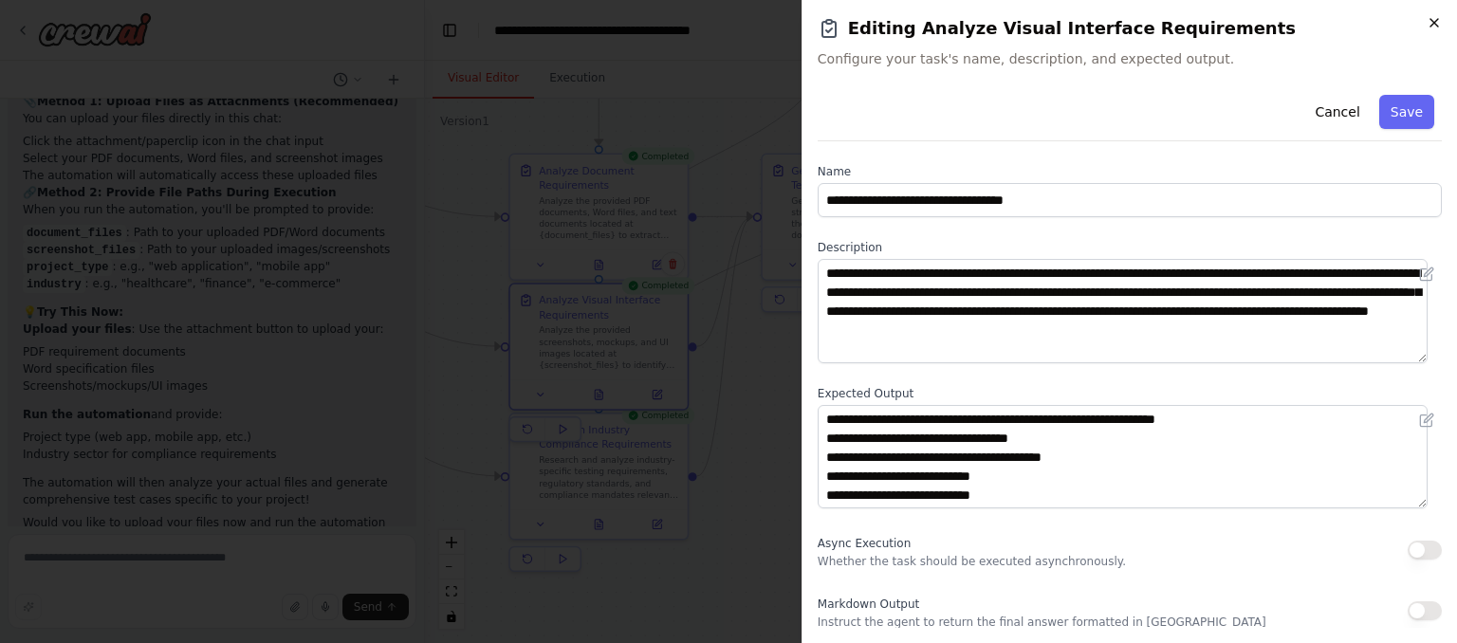
click at [1437, 22] on icon "button" at bounding box center [1434, 22] width 15 height 15
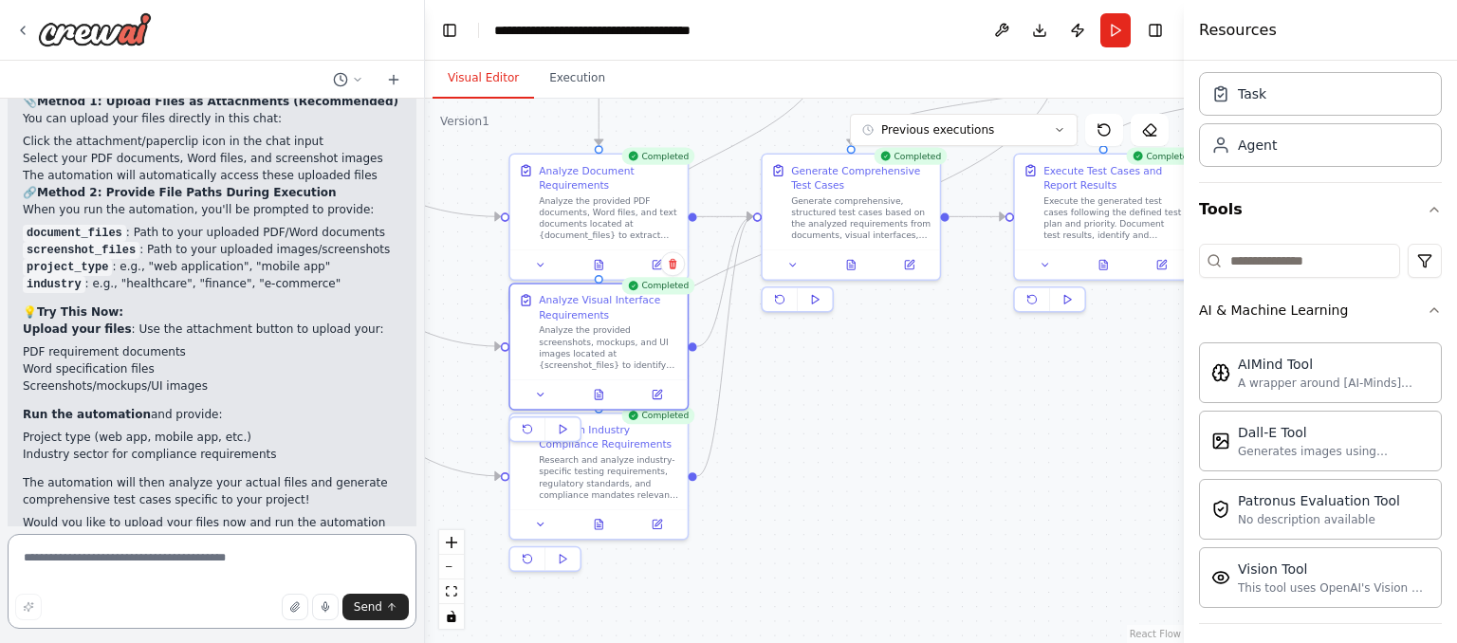
click at [213, 557] on textarea at bounding box center [212, 581] width 409 height 95
type textarea "**********"
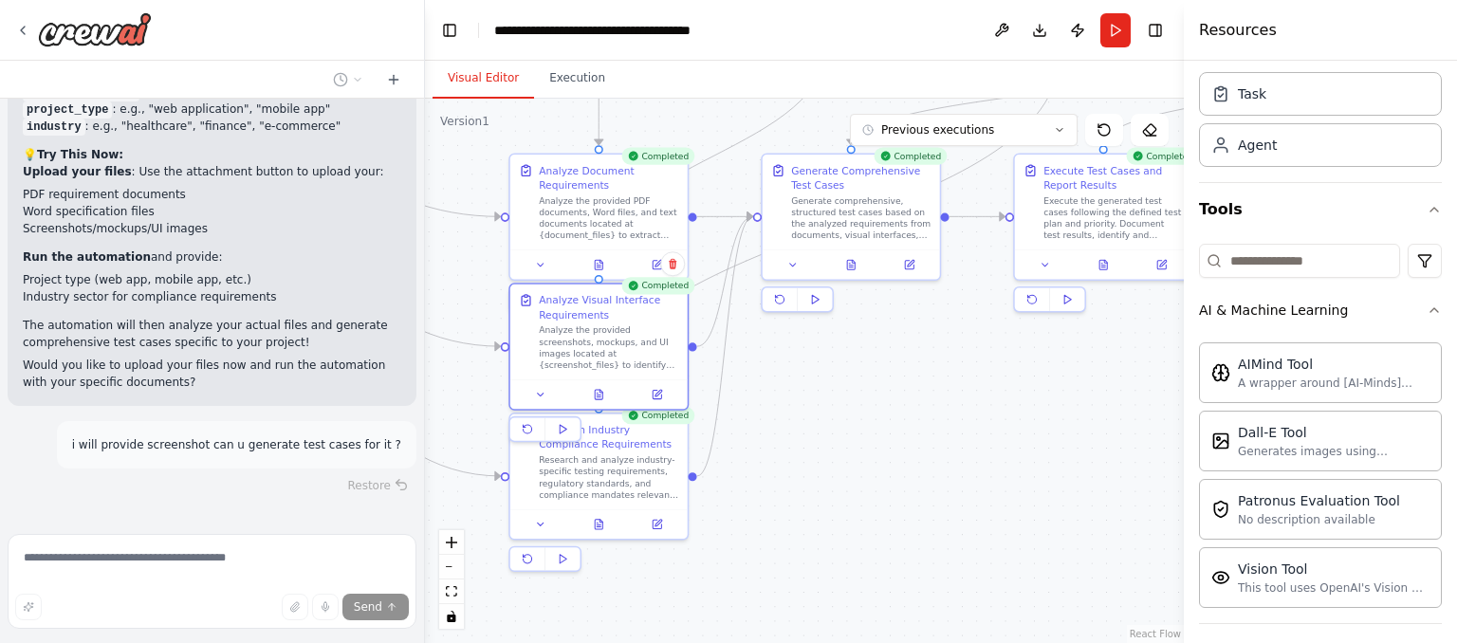
scroll to position [3910, 0]
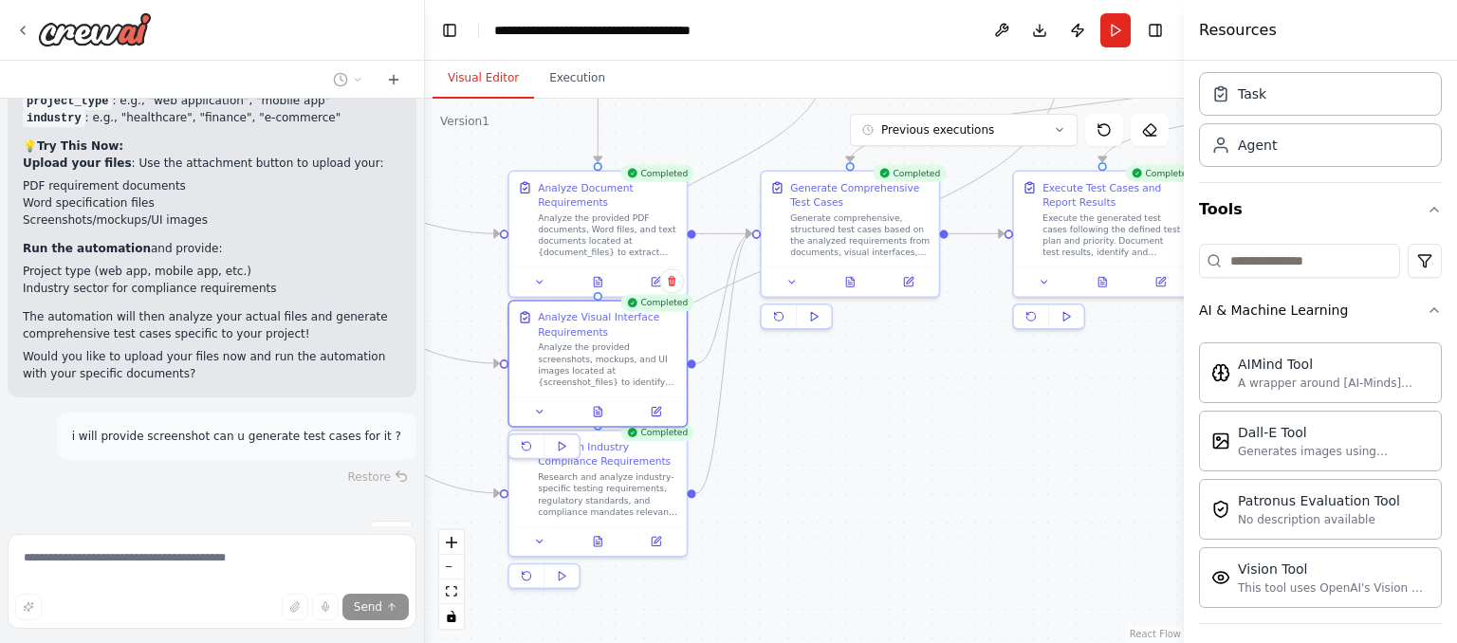
click at [767, 394] on div ".deletable-edge-delete-btn { width: 20px; height: 20px; border: 0px solid #ffff…" at bounding box center [804, 371] width 759 height 545
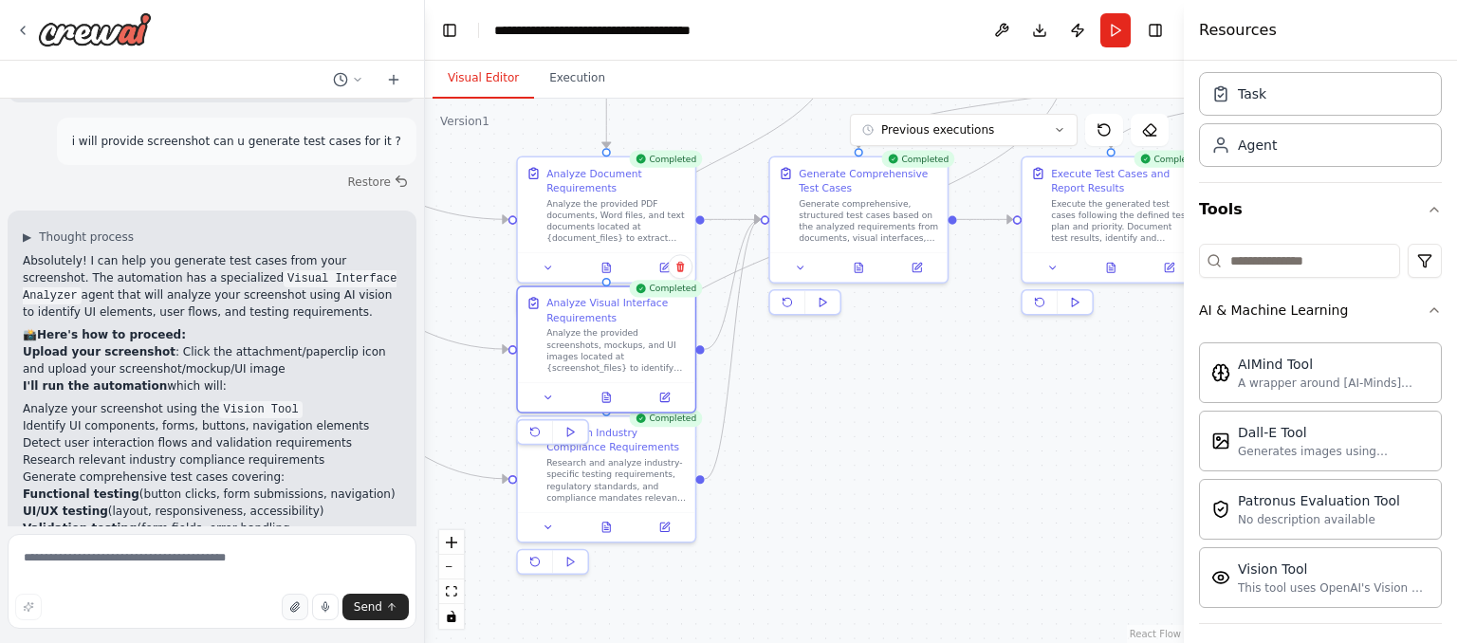
click at [295, 603] on icon "button" at bounding box center [294, 607] width 11 height 11
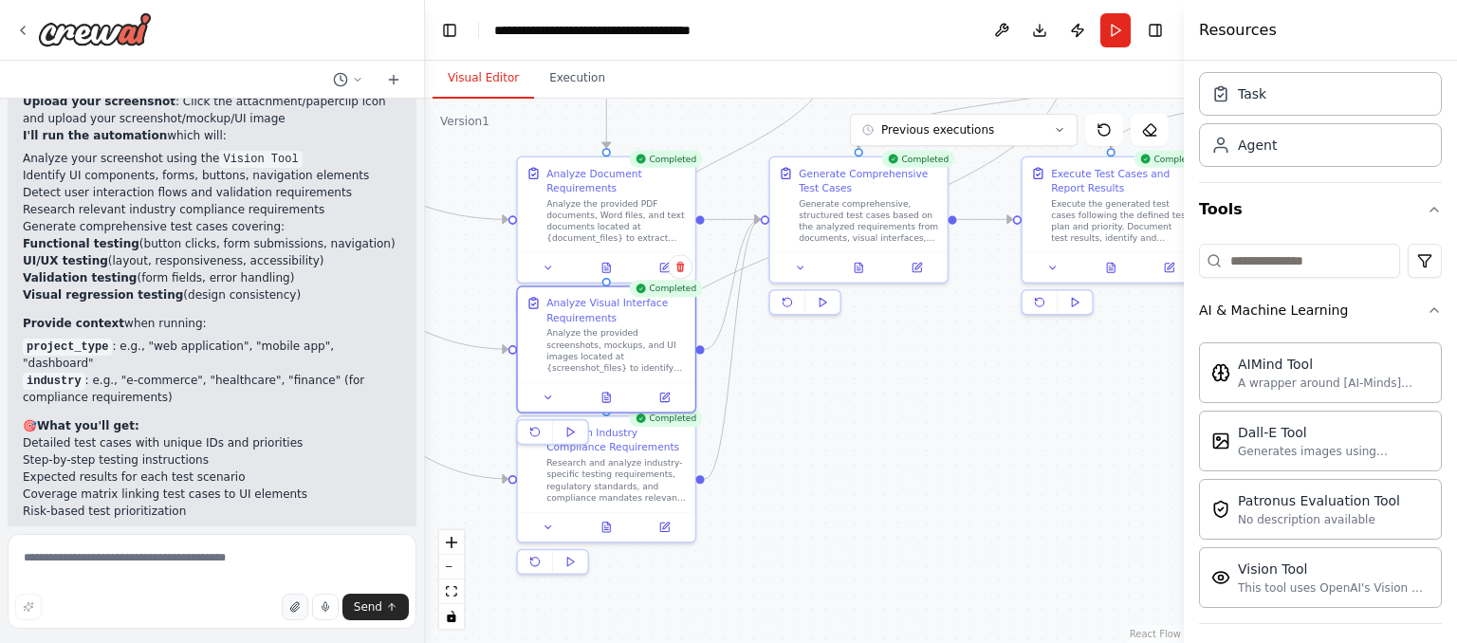
scroll to position [4473, 0]
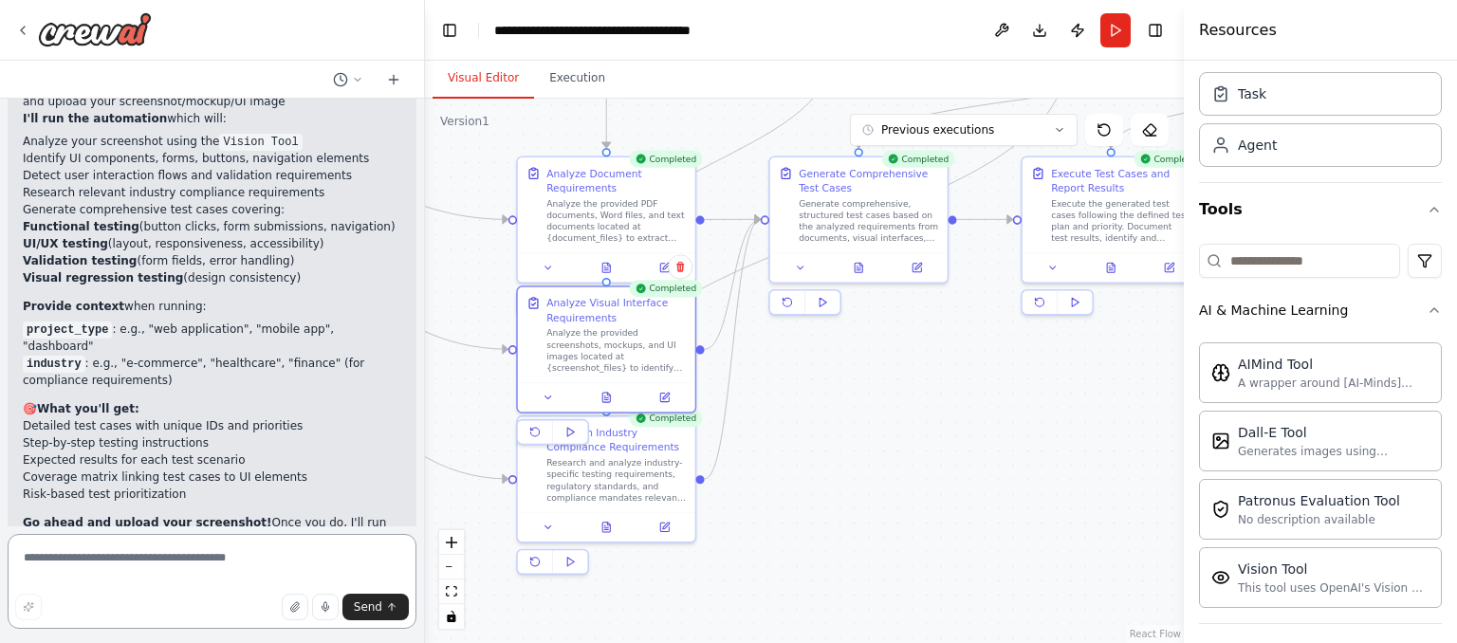
click at [232, 575] on textarea at bounding box center [212, 581] width 409 height 95
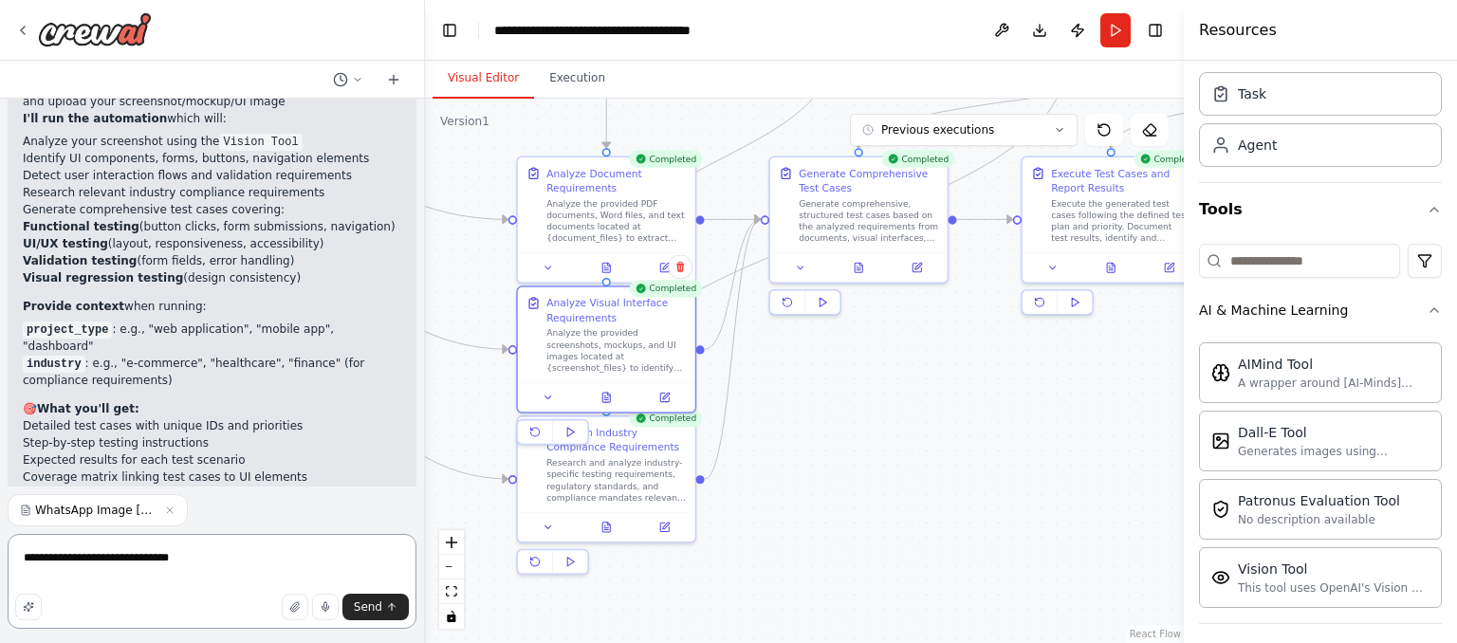
type textarea "**********"
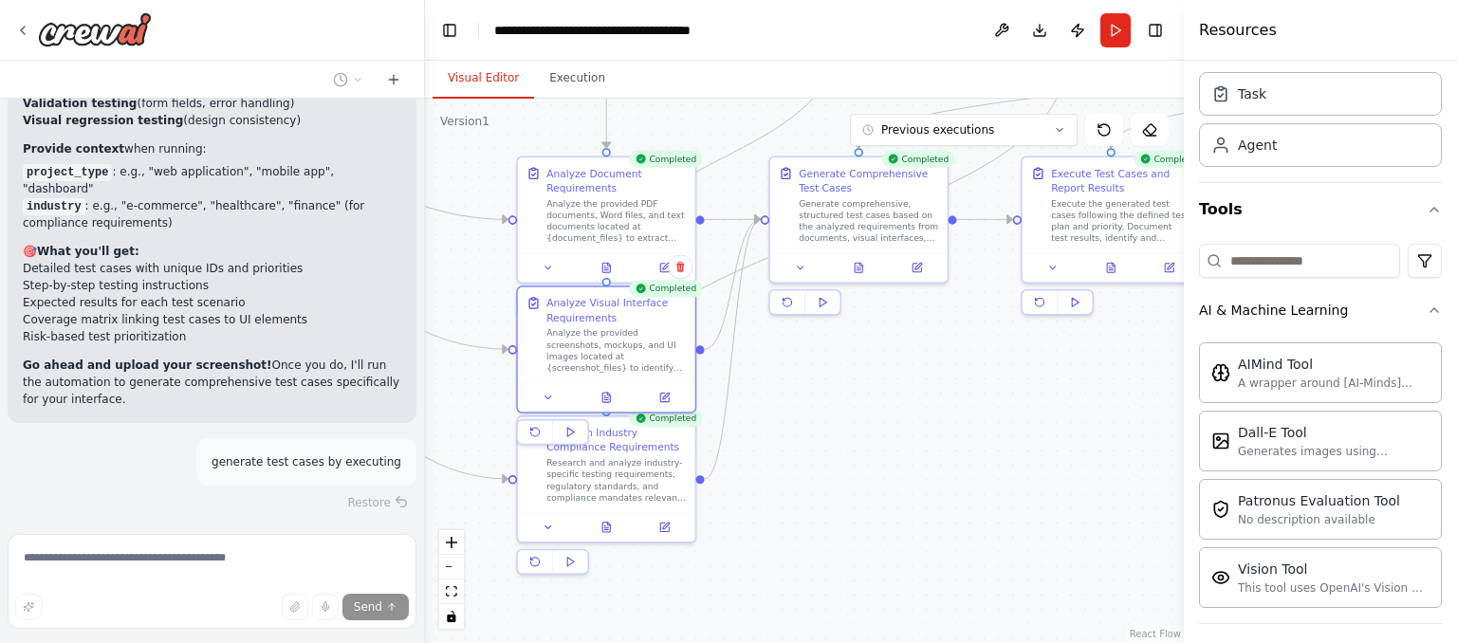
scroll to position [4639, 0]
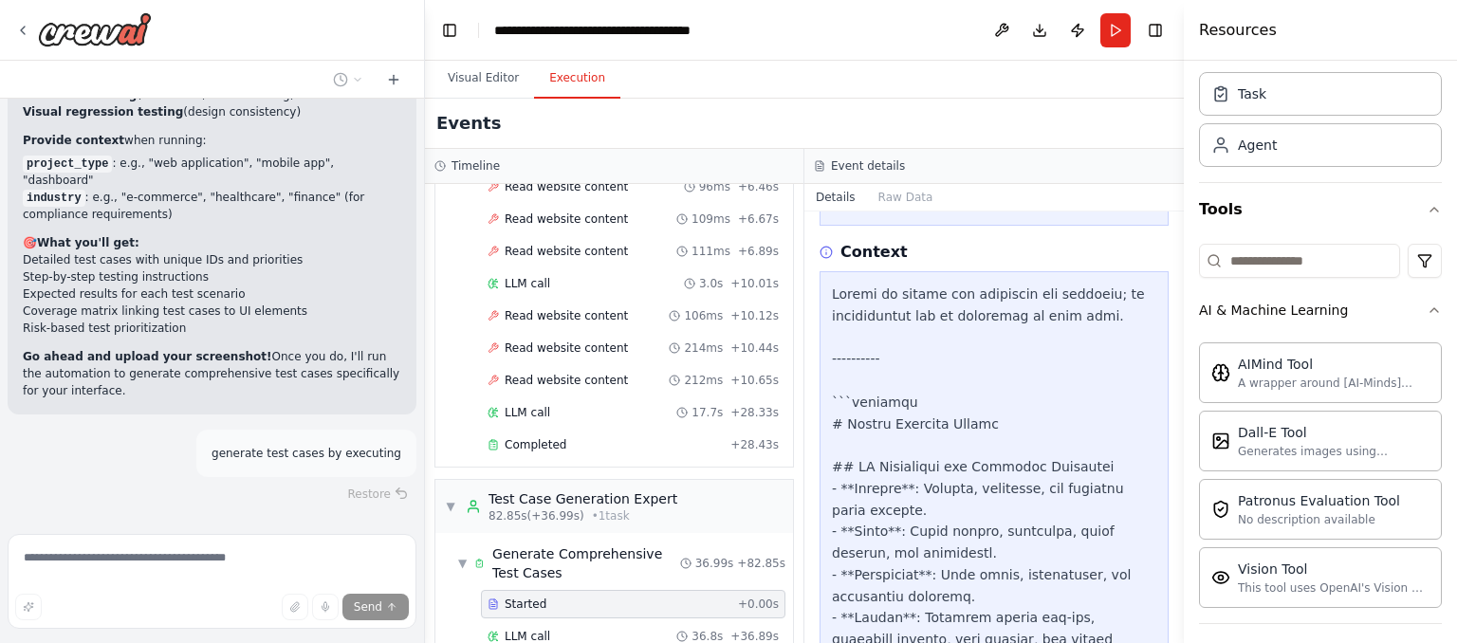
click at [571, 81] on button "Execution" at bounding box center [577, 79] width 86 height 40
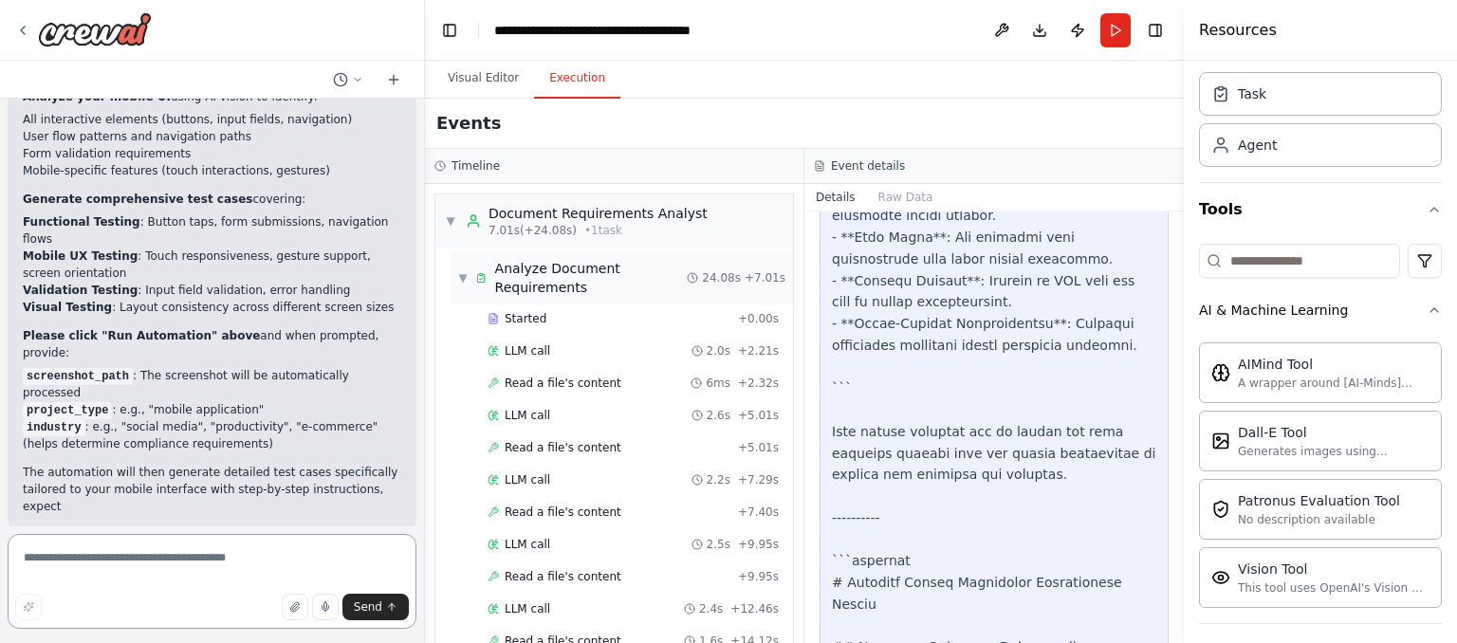
scroll to position [5496, 0]
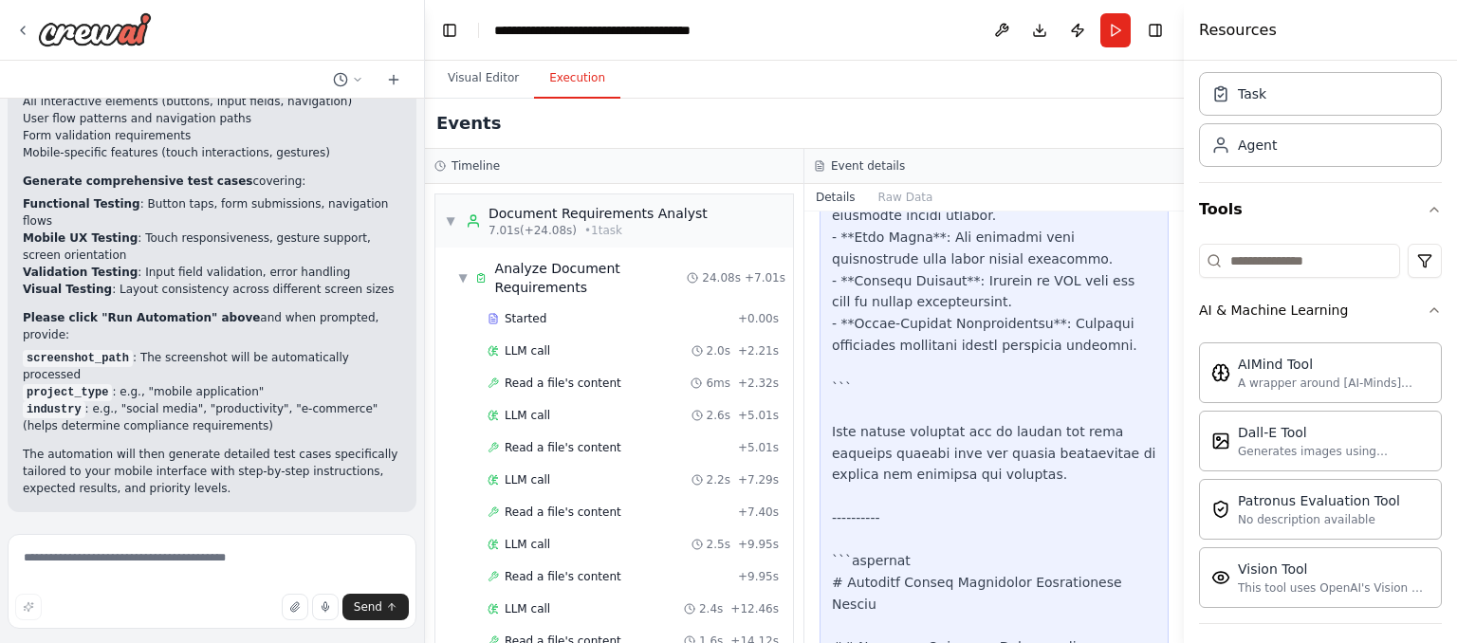
click at [246, 621] on button "Run Automation" at bounding box center [212, 636] width 379 height 30
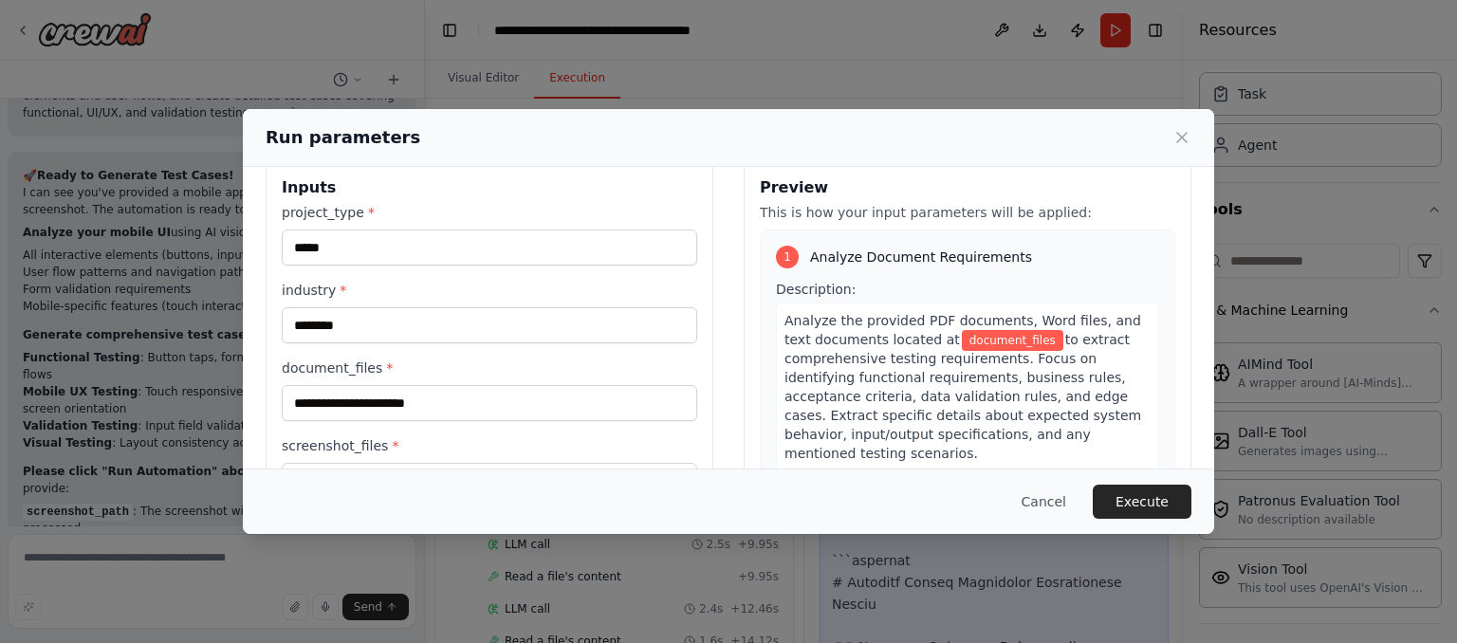
scroll to position [19, 0]
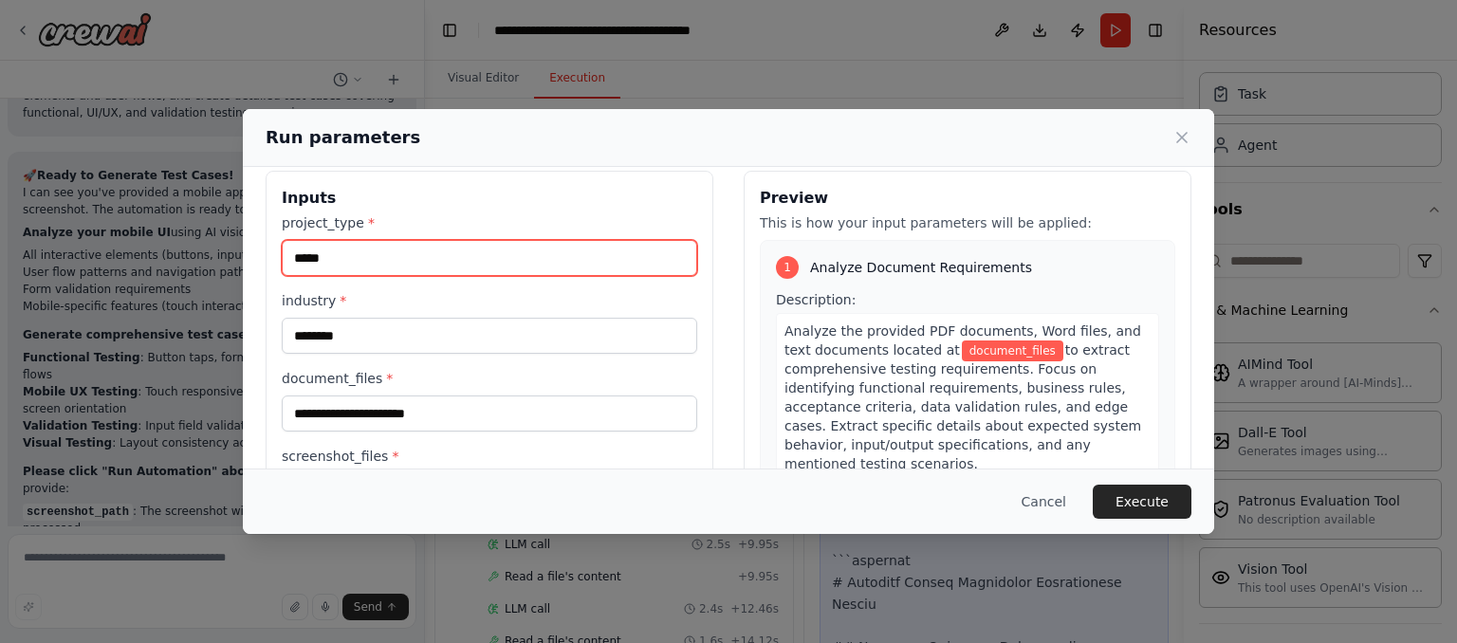
drag, startPoint x: 336, startPoint y: 263, endPoint x: 285, endPoint y: 263, distance: 51.2
click at [285, 263] on input "*****" at bounding box center [490, 258] width 416 height 36
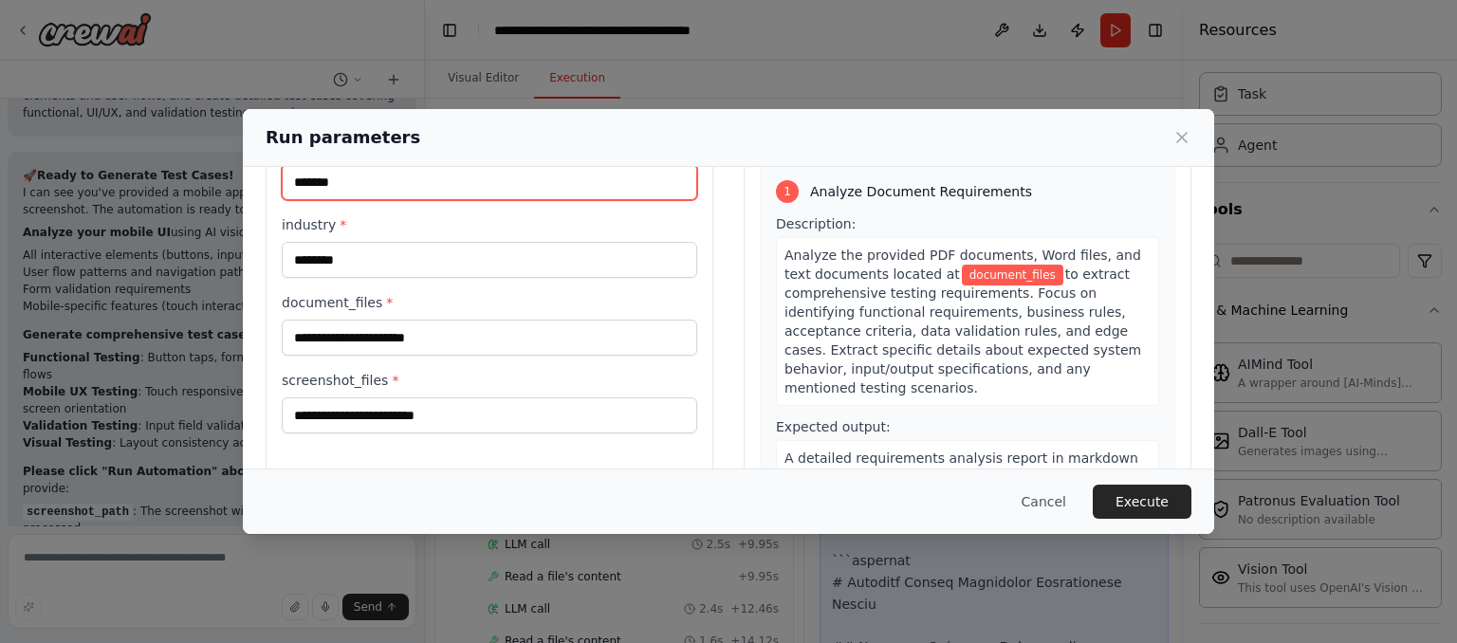
scroll to position [118, 0]
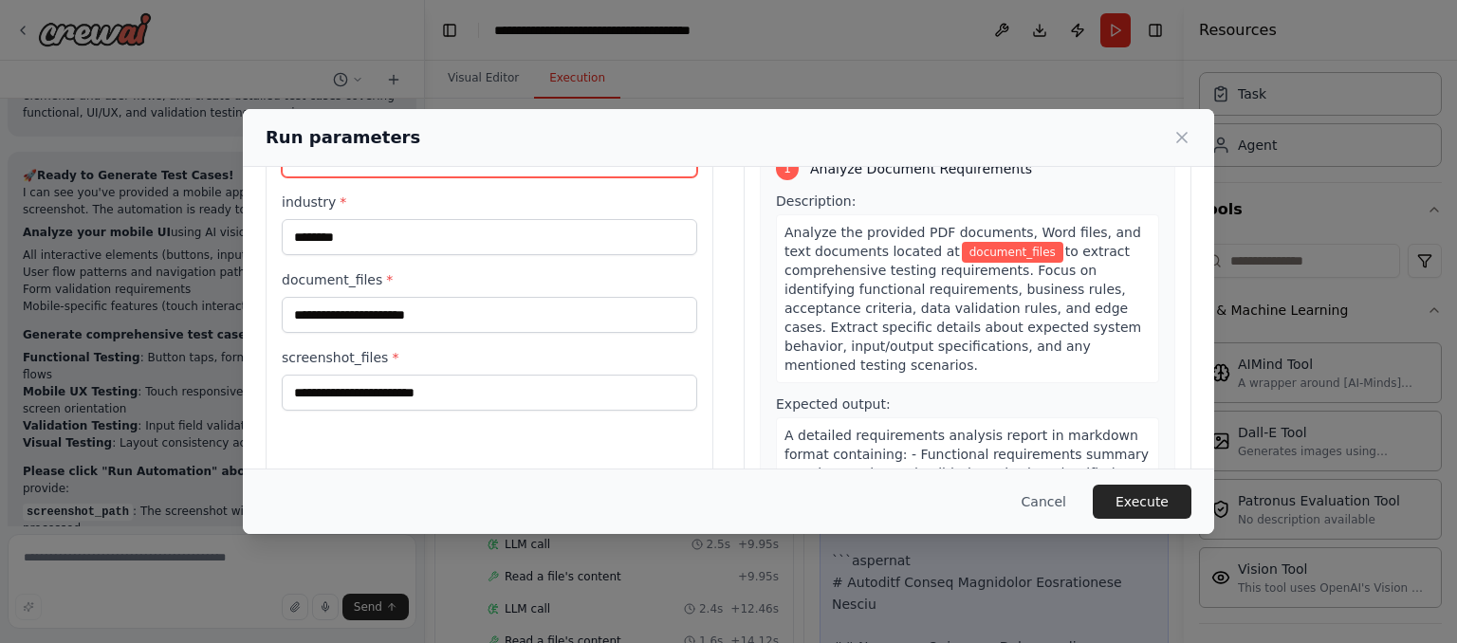
type input "*******"
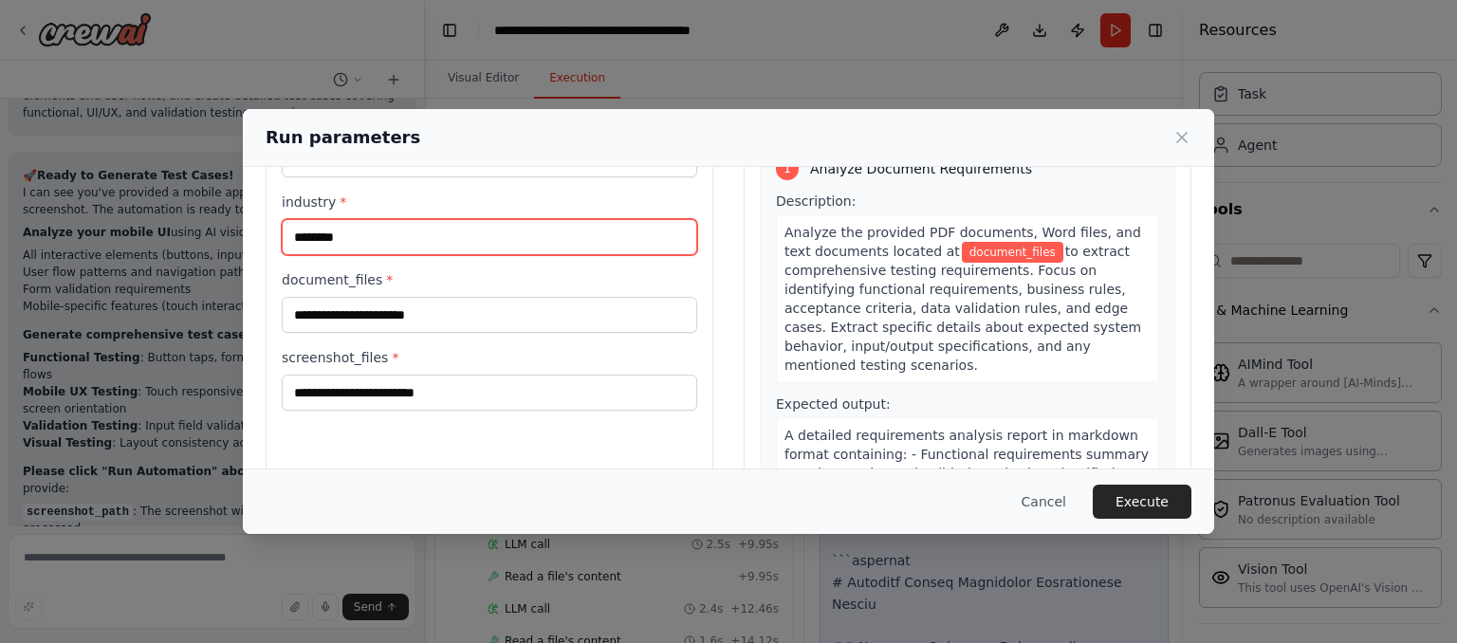
click at [387, 229] on input "********" at bounding box center [490, 237] width 416 height 36
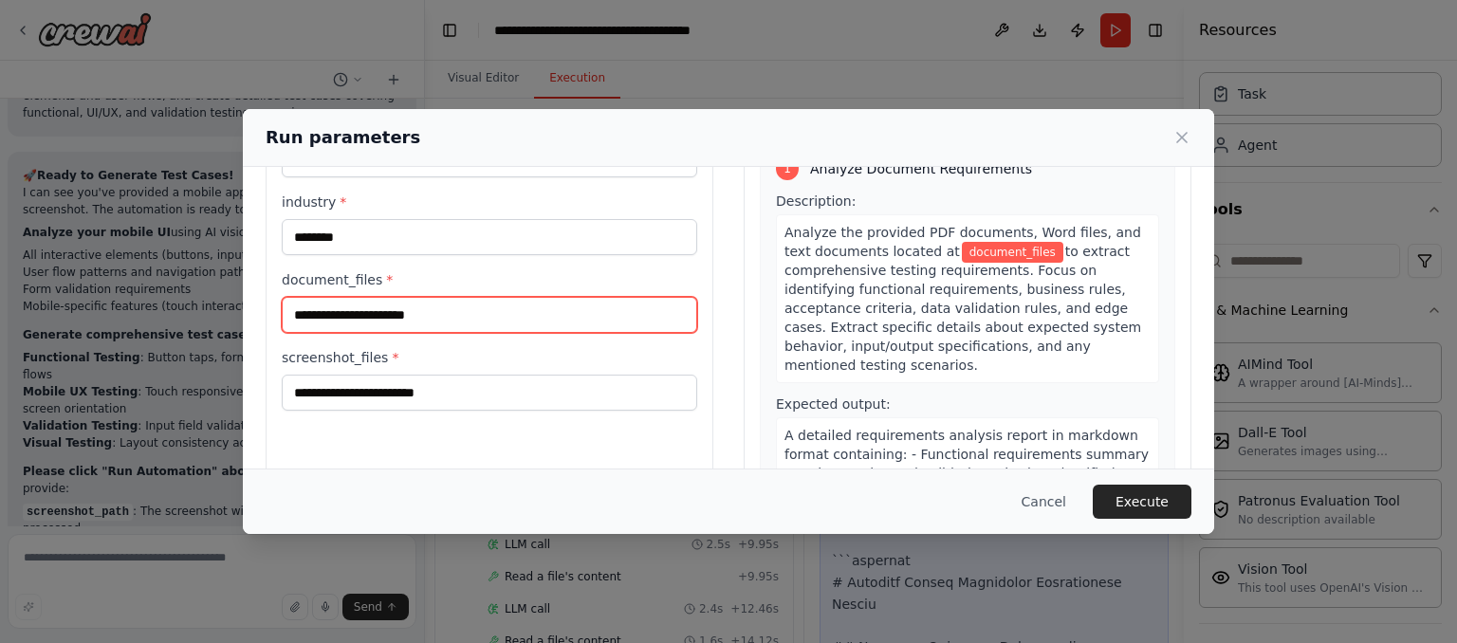
click at [417, 315] on input "document_files *" at bounding box center [490, 315] width 416 height 36
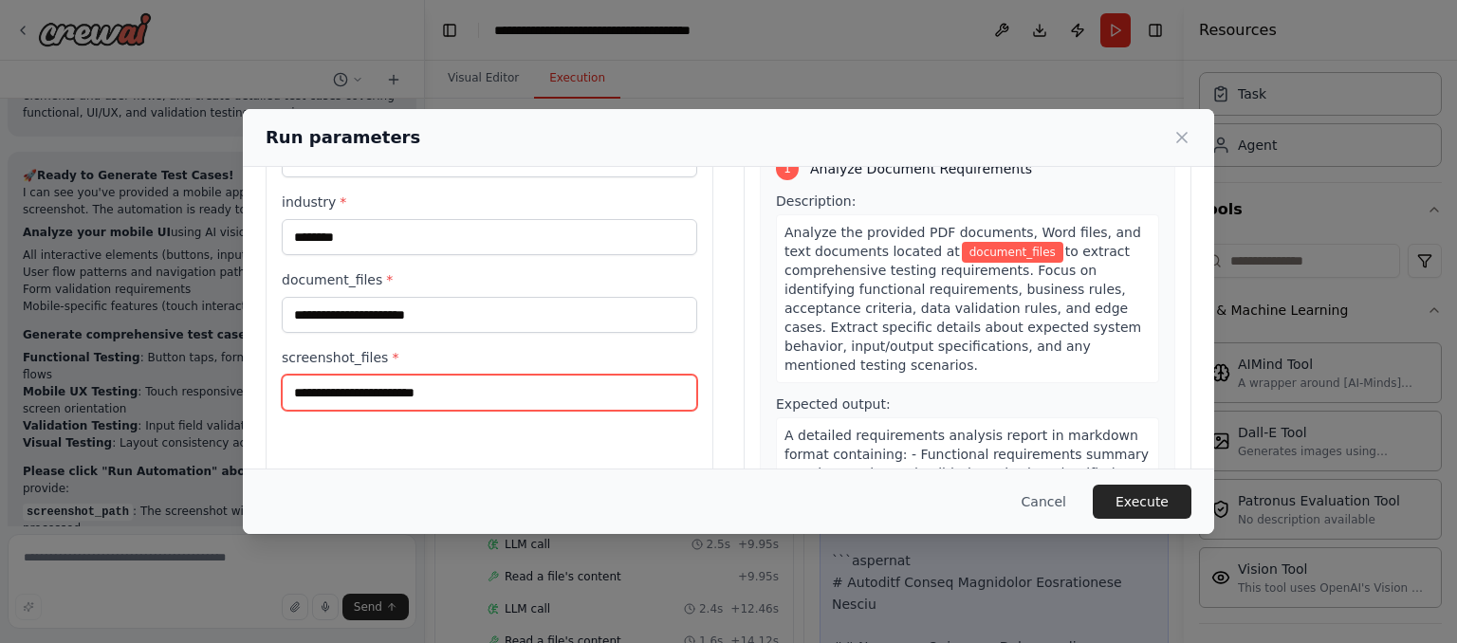
click at [388, 375] on input "screenshot_files *" at bounding box center [490, 393] width 416 height 36
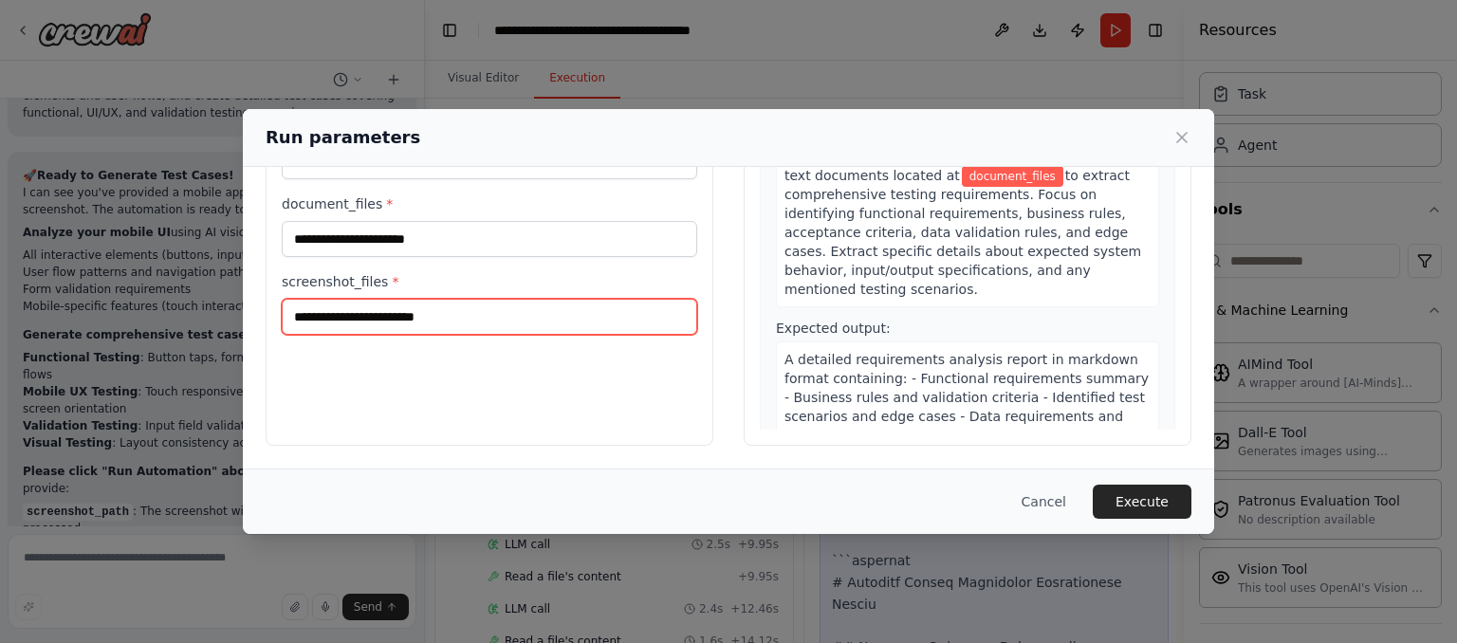
click at [526, 322] on input "screenshot_files *" at bounding box center [490, 317] width 416 height 36
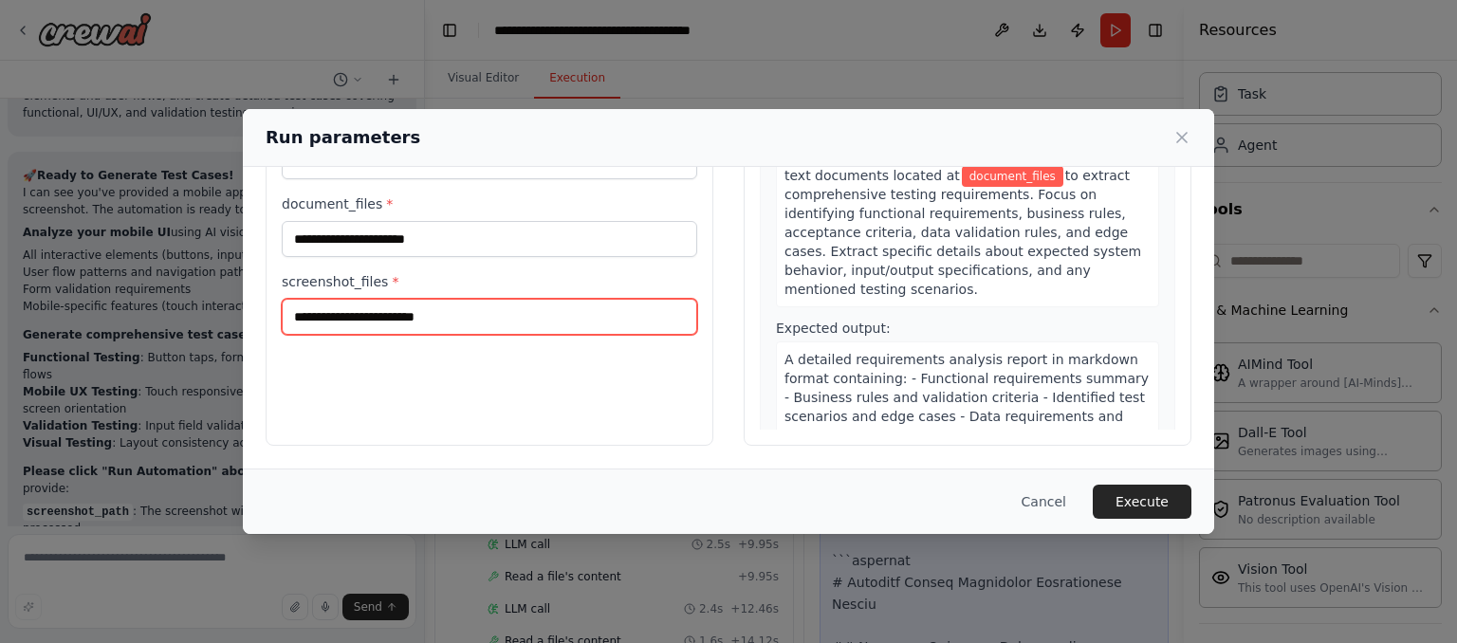
click at [526, 322] on input "screenshot_files *" at bounding box center [490, 317] width 416 height 36
drag, startPoint x: 526, startPoint y: 322, endPoint x: 413, endPoint y: 310, distance: 113.5
click at [413, 310] on input "screenshot_files *" at bounding box center [490, 317] width 416 height 36
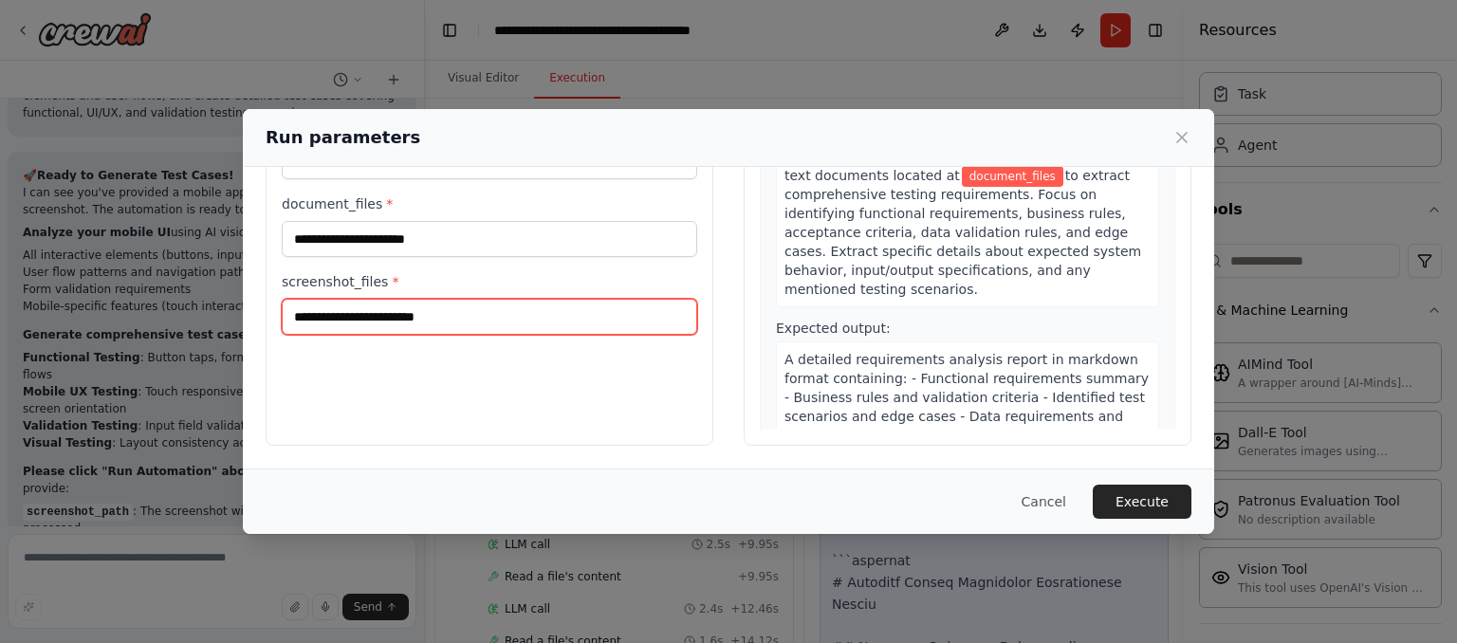
click at [413, 310] on input "screenshot_files *" at bounding box center [490, 317] width 416 height 36
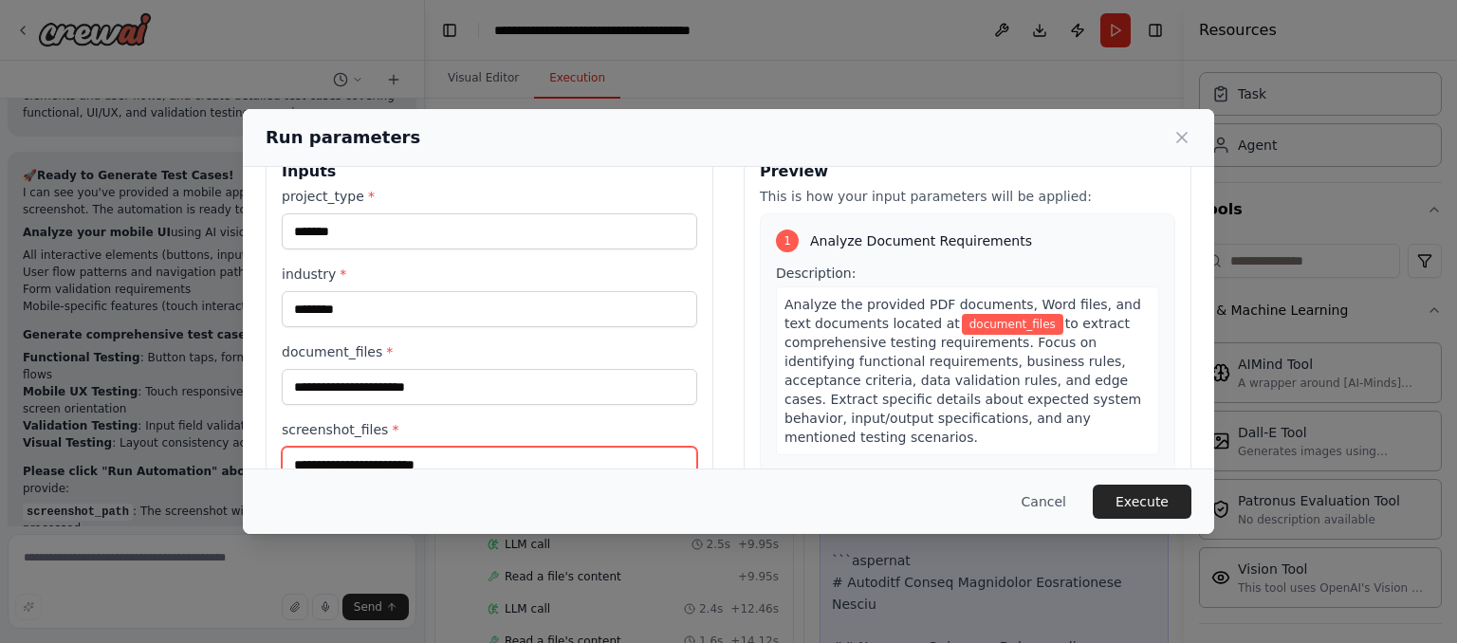
scroll to position [45, 0]
drag, startPoint x: 964, startPoint y: 316, endPoint x: 959, endPoint y: 335, distance: 19.6
click at [959, 335] on span "to extract comprehensive testing requirements. Focus on identifying functional …" at bounding box center [963, 381] width 357 height 129
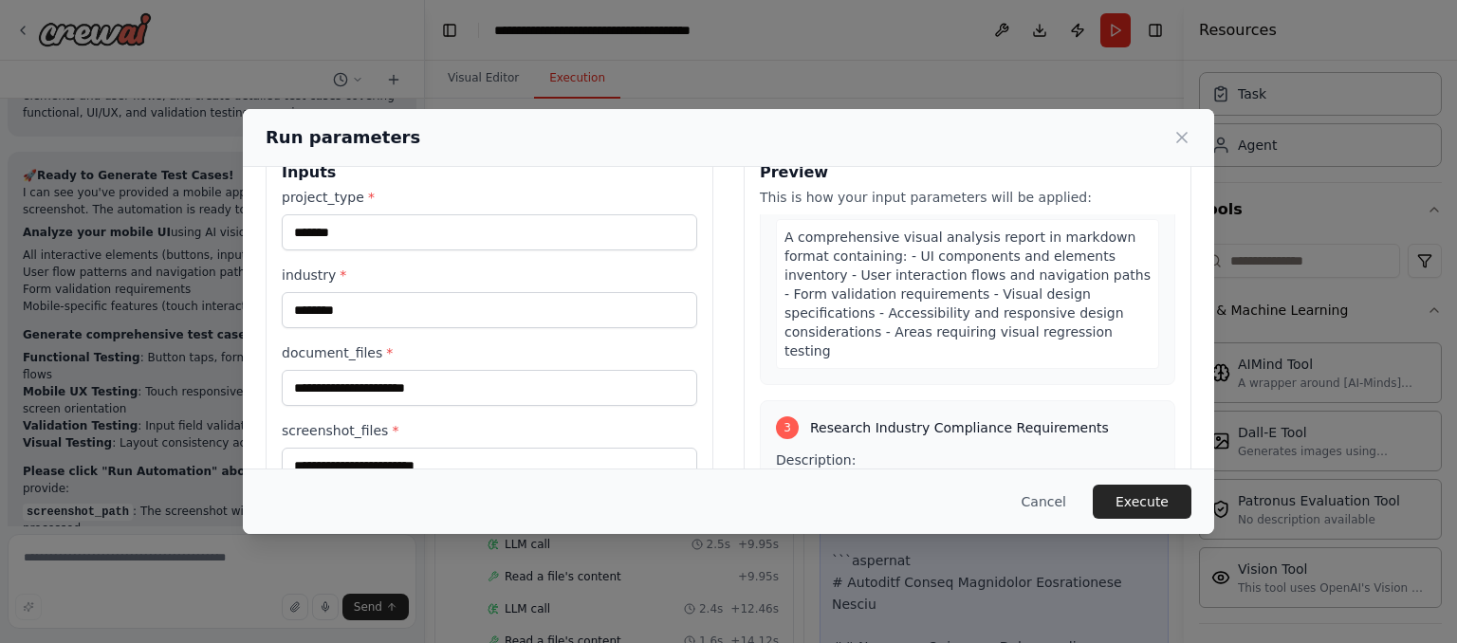
scroll to position [194, 0]
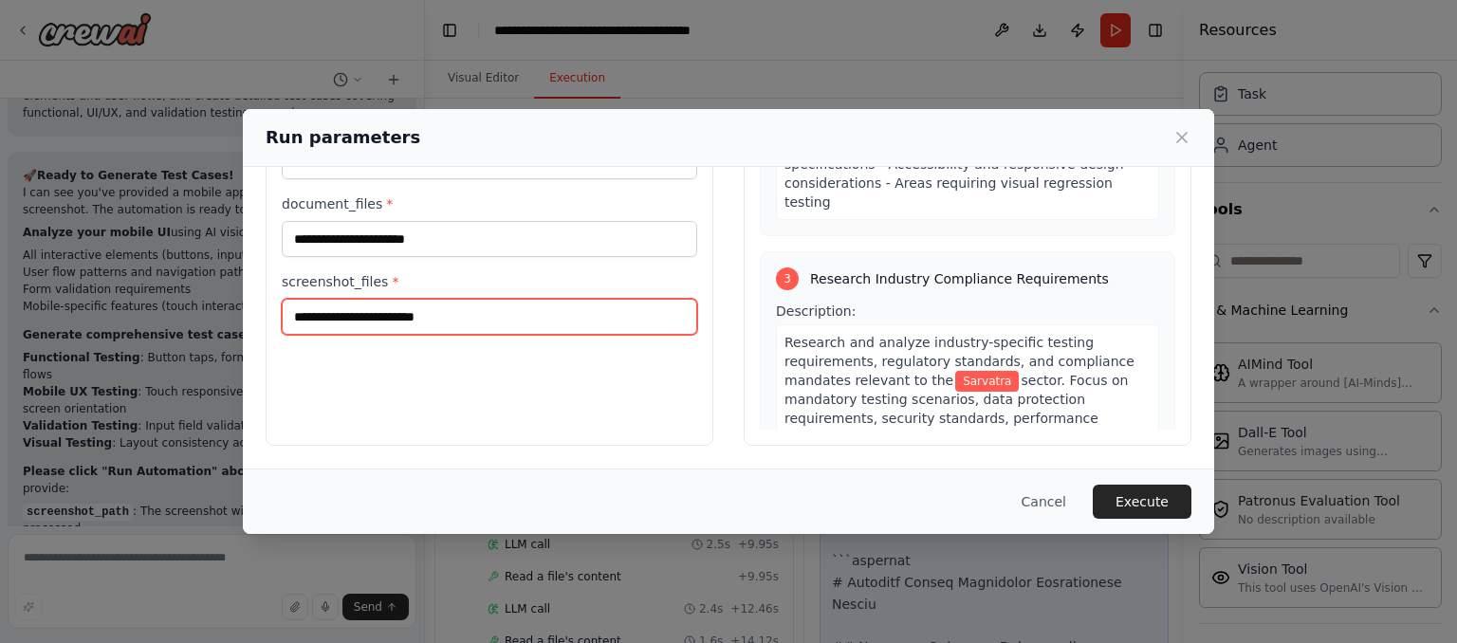
click at [357, 309] on input "screenshot_files *" at bounding box center [490, 317] width 416 height 36
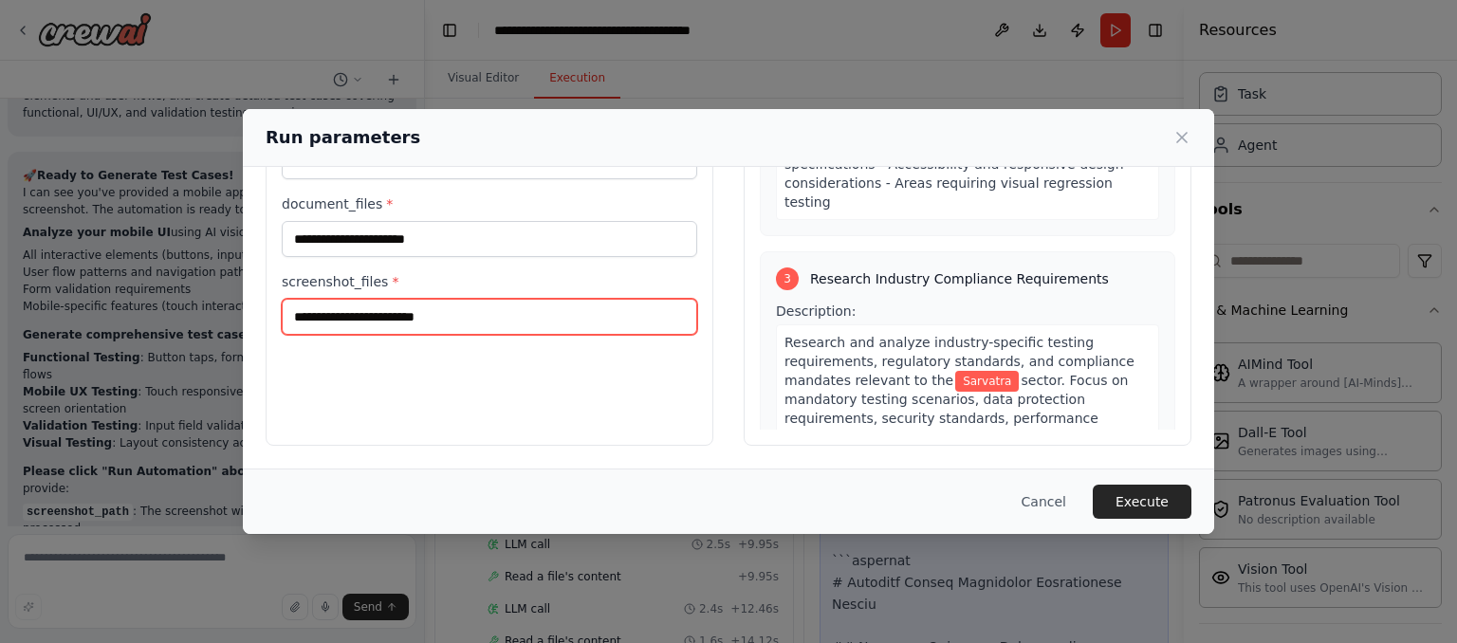
click at [357, 309] on input "screenshot_files *" at bounding box center [490, 317] width 416 height 36
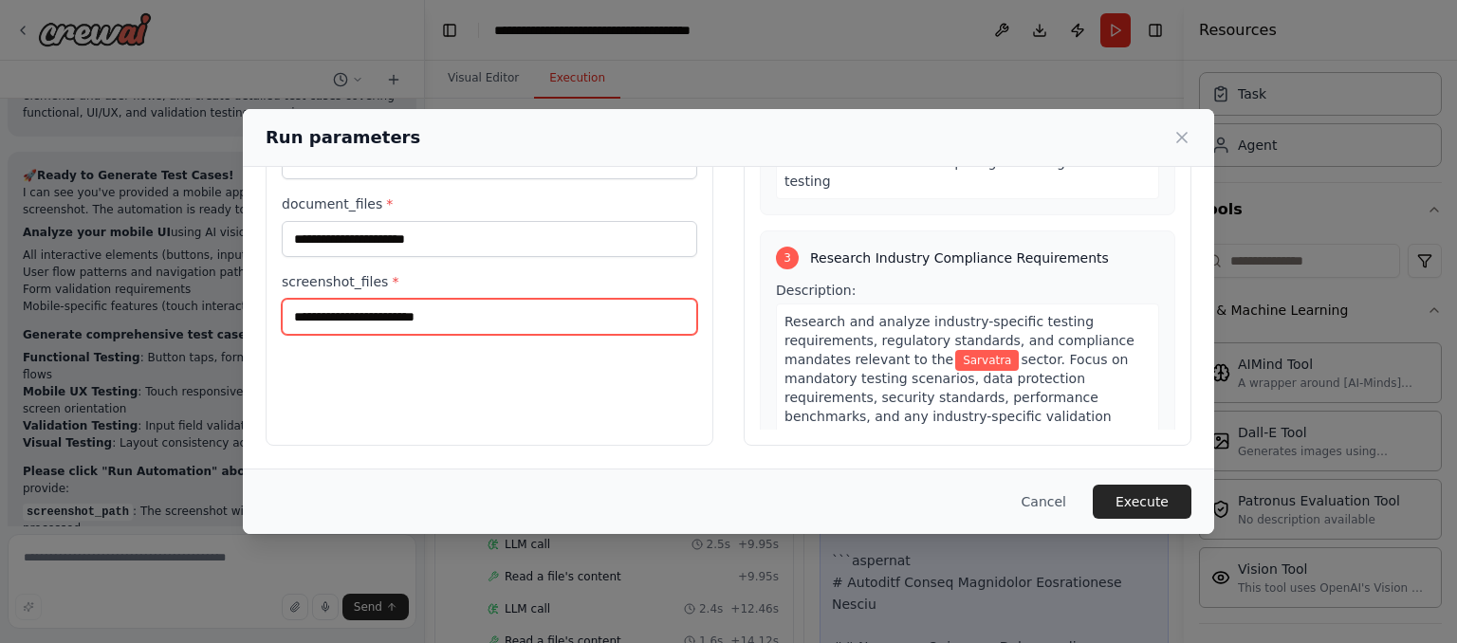
scroll to position [621, 0]
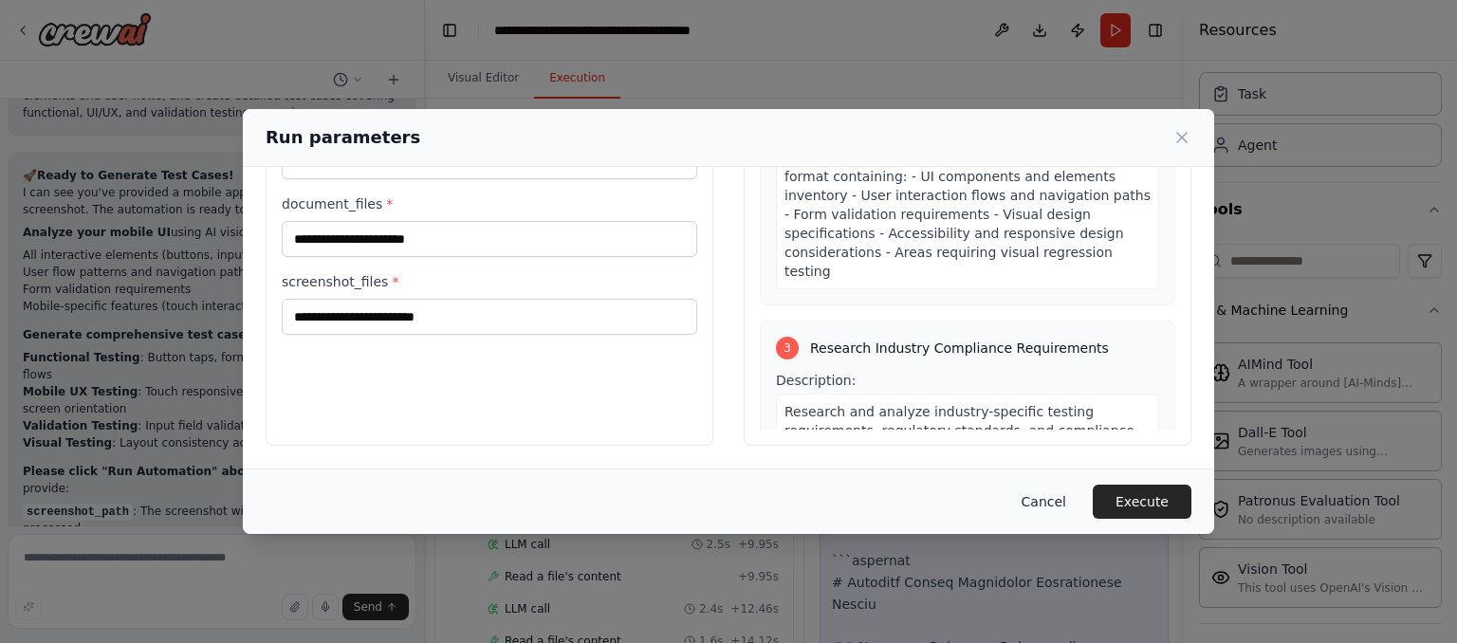
click at [1059, 499] on button "Cancel" at bounding box center [1044, 502] width 75 height 34
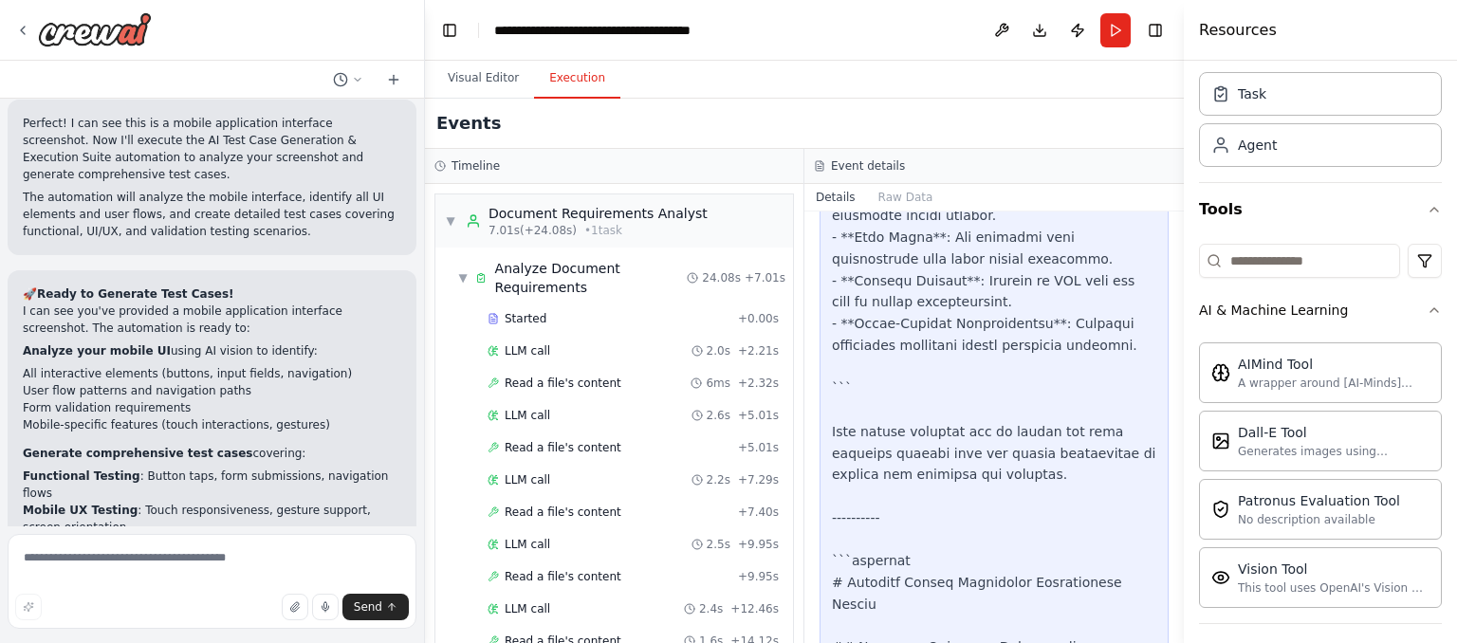
scroll to position [5342, 0]
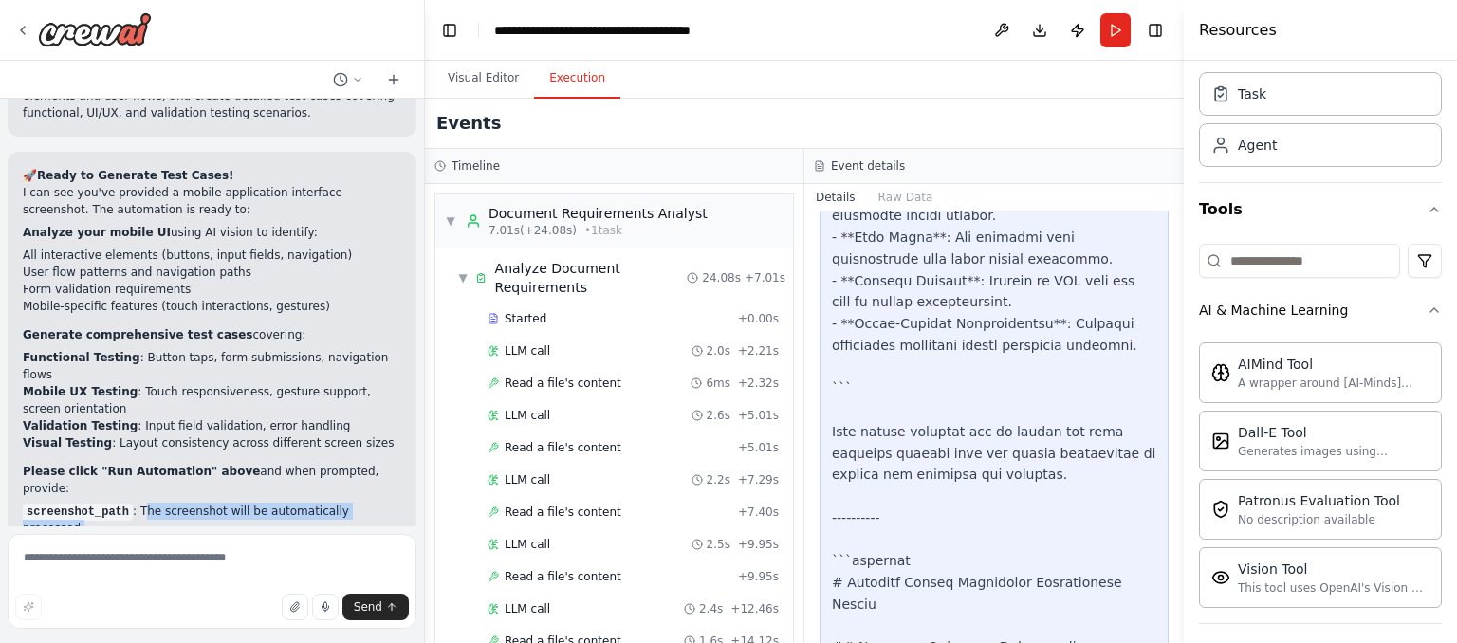
drag, startPoint x: 134, startPoint y: 365, endPoint x: 210, endPoint y: 385, distance: 78.5
click at [210, 503] on ul "screenshot_path : The screenshot will be automatically processed project_type :…" at bounding box center [212, 545] width 379 height 85
click at [210, 537] on li "project_type : e.g., "mobile application"" at bounding box center [212, 545] width 379 height 17
click at [139, 557] on textarea at bounding box center [212, 581] width 409 height 95
click at [199, 551] on textarea at bounding box center [212, 581] width 409 height 95
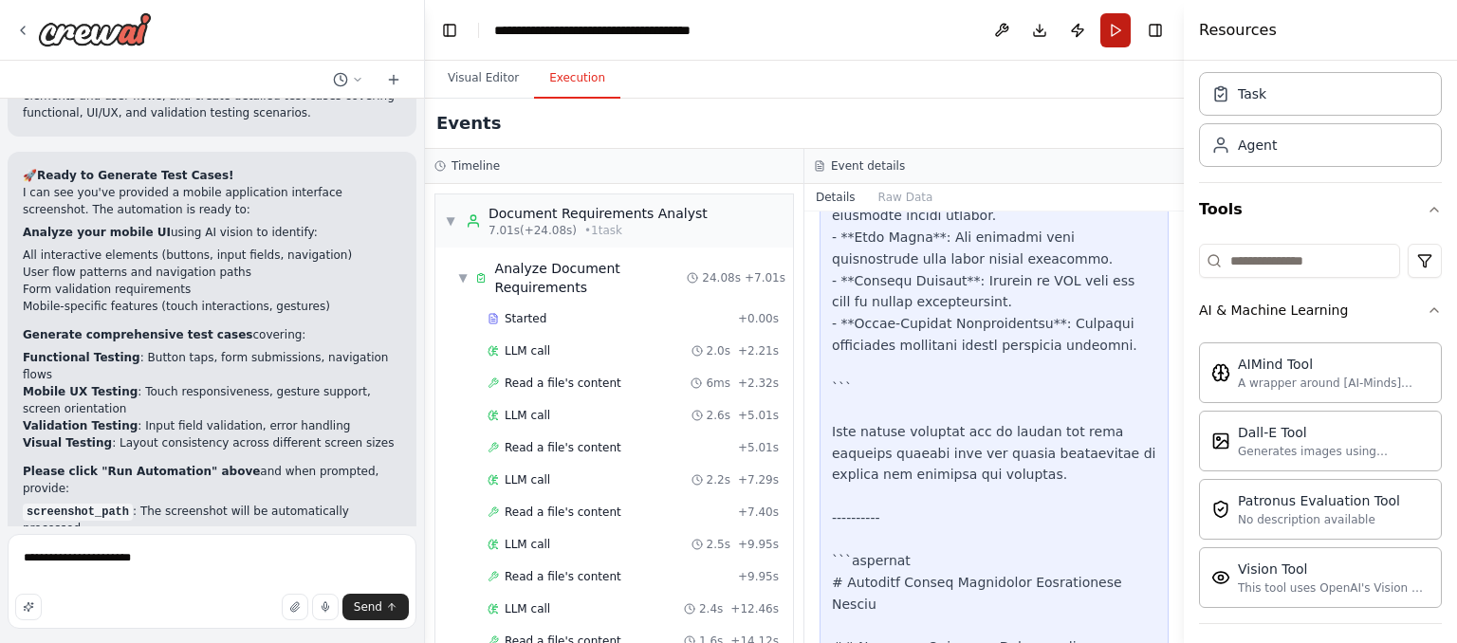
click at [1124, 16] on button "Run" at bounding box center [1116, 30] width 30 height 34
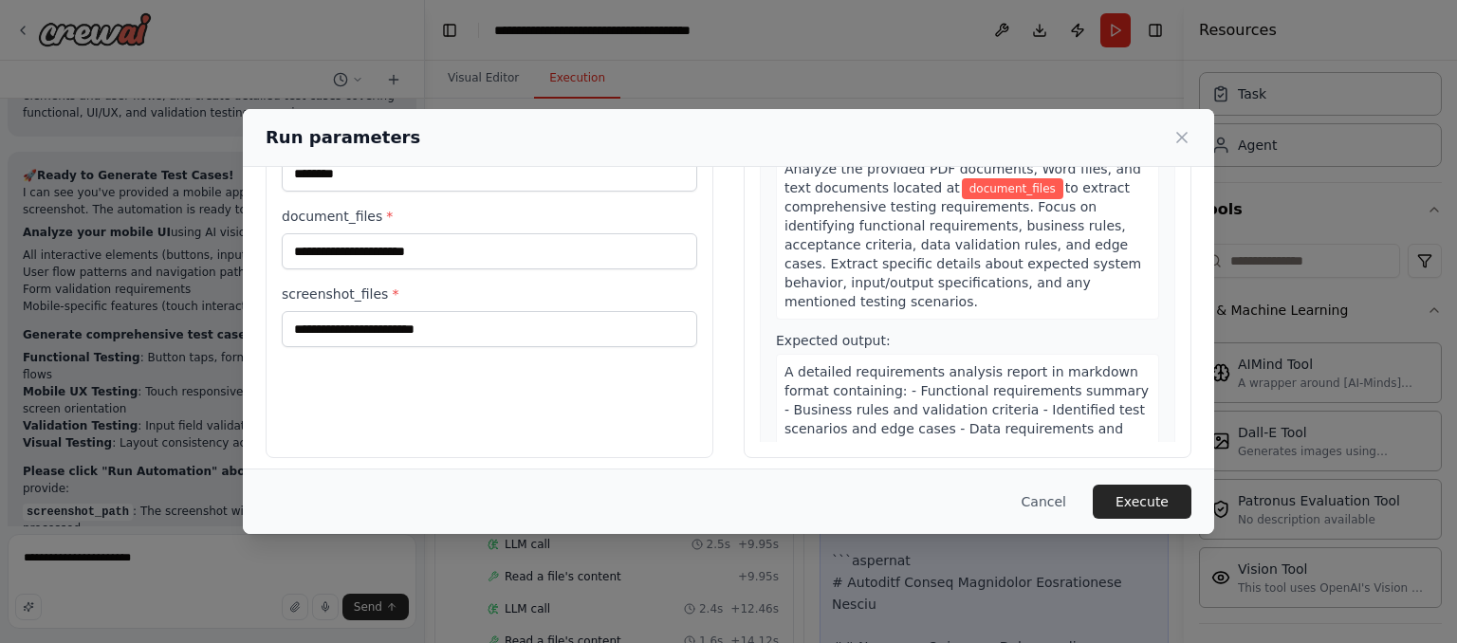
scroll to position [194, 0]
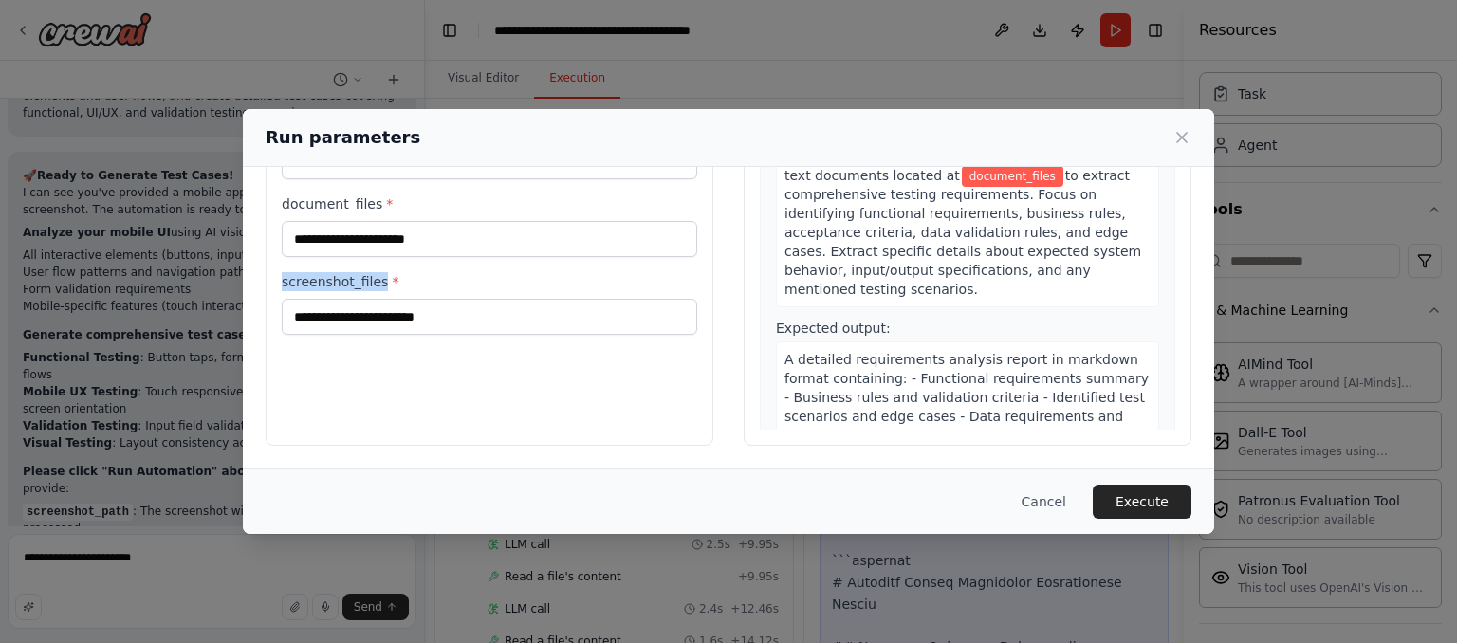
drag, startPoint x: 281, startPoint y: 282, endPoint x: 376, endPoint y: 286, distance: 95.0
click at [376, 286] on label "screenshot_files *" at bounding box center [490, 281] width 416 height 19
copy label "screenshot_files"
click at [1061, 492] on button "Cancel" at bounding box center [1044, 502] width 75 height 34
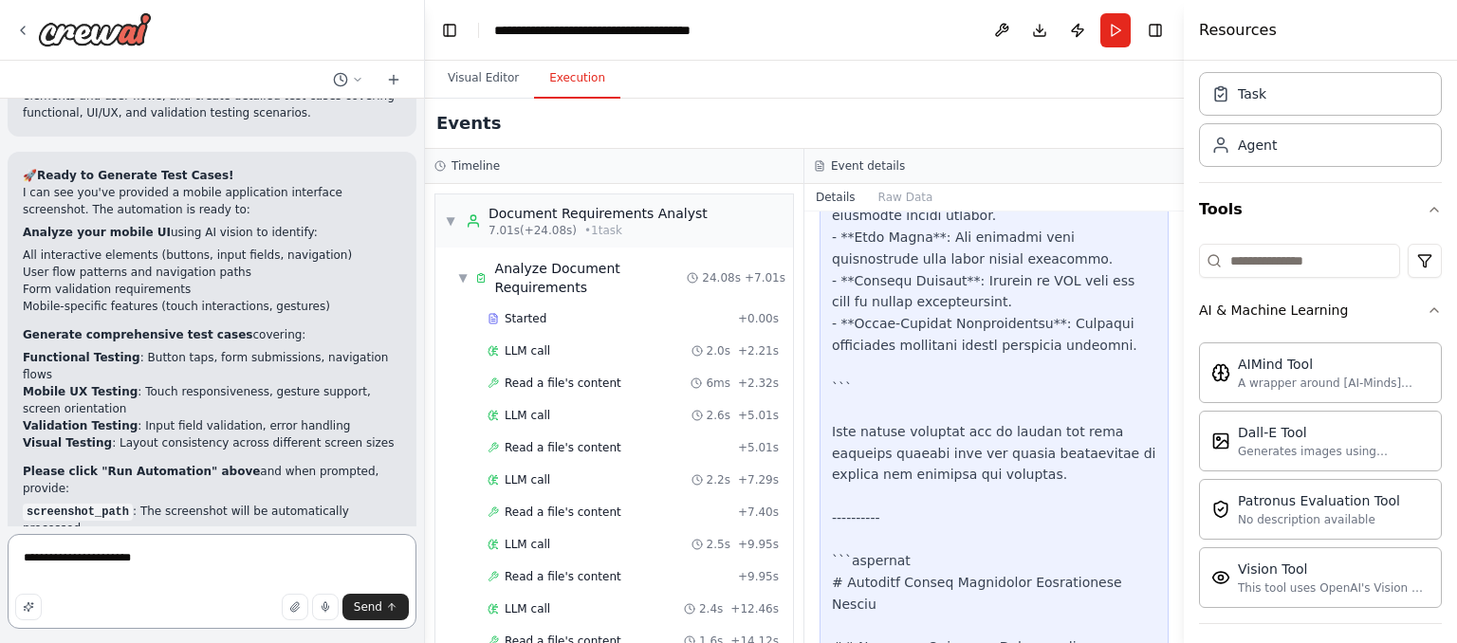
click at [205, 565] on textarea "**********" at bounding box center [212, 581] width 409 height 95
paste textarea "**********"
type textarea "**********"
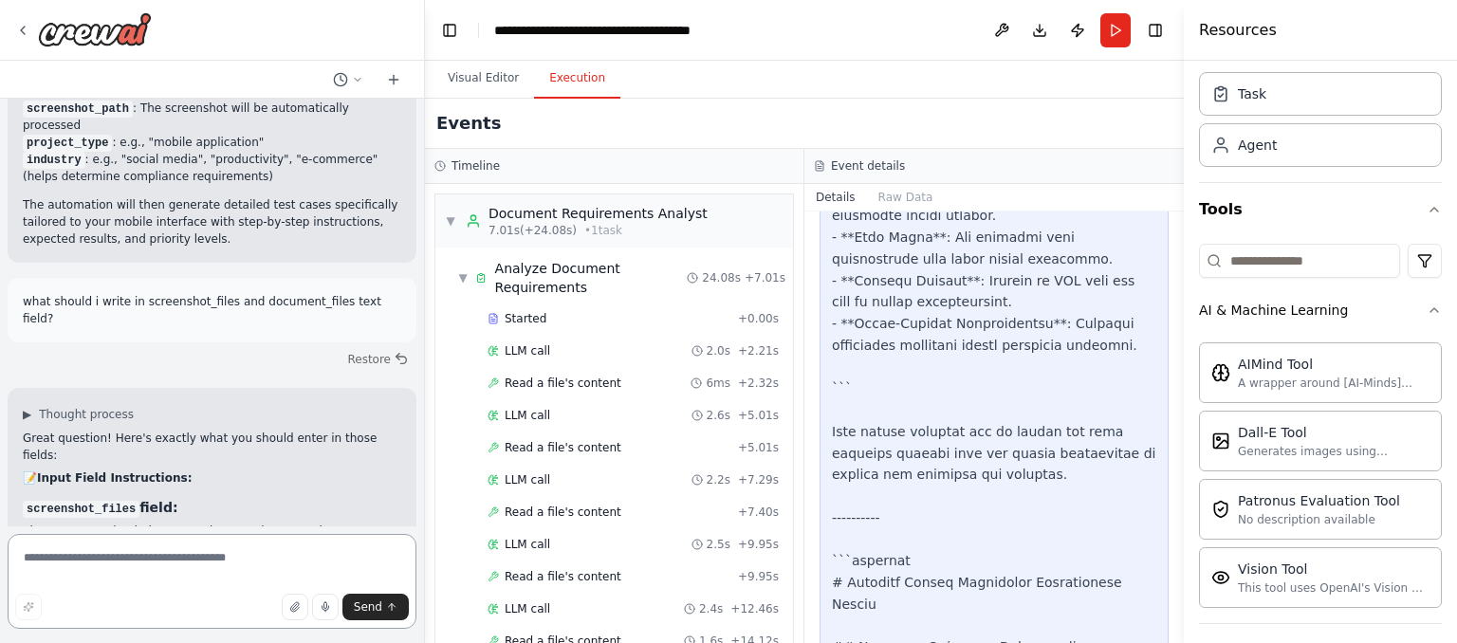
scroll to position [5746, 0]
drag, startPoint x: 47, startPoint y: 364, endPoint x: 177, endPoint y: 366, distance: 130.0
copy code "uploaded_screenshot.jpg"
click at [1119, 28] on button "Run" at bounding box center [1116, 30] width 30 height 34
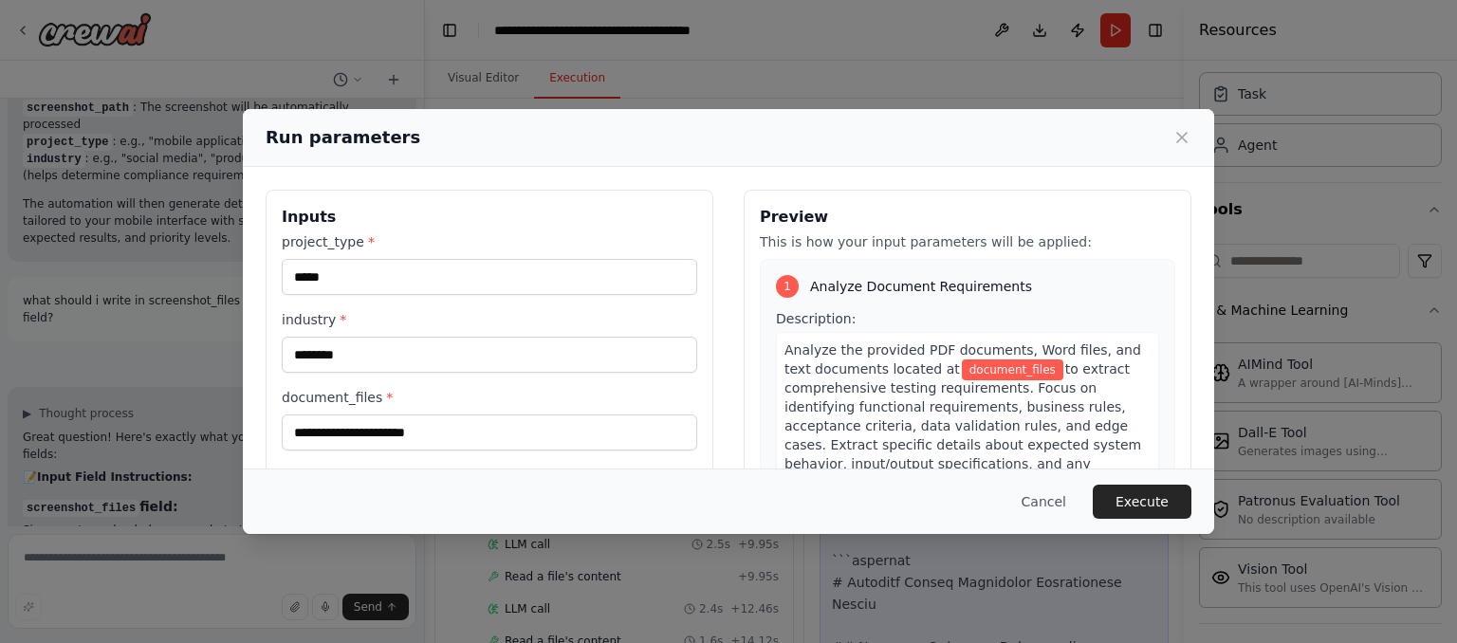
scroll to position [194, 0]
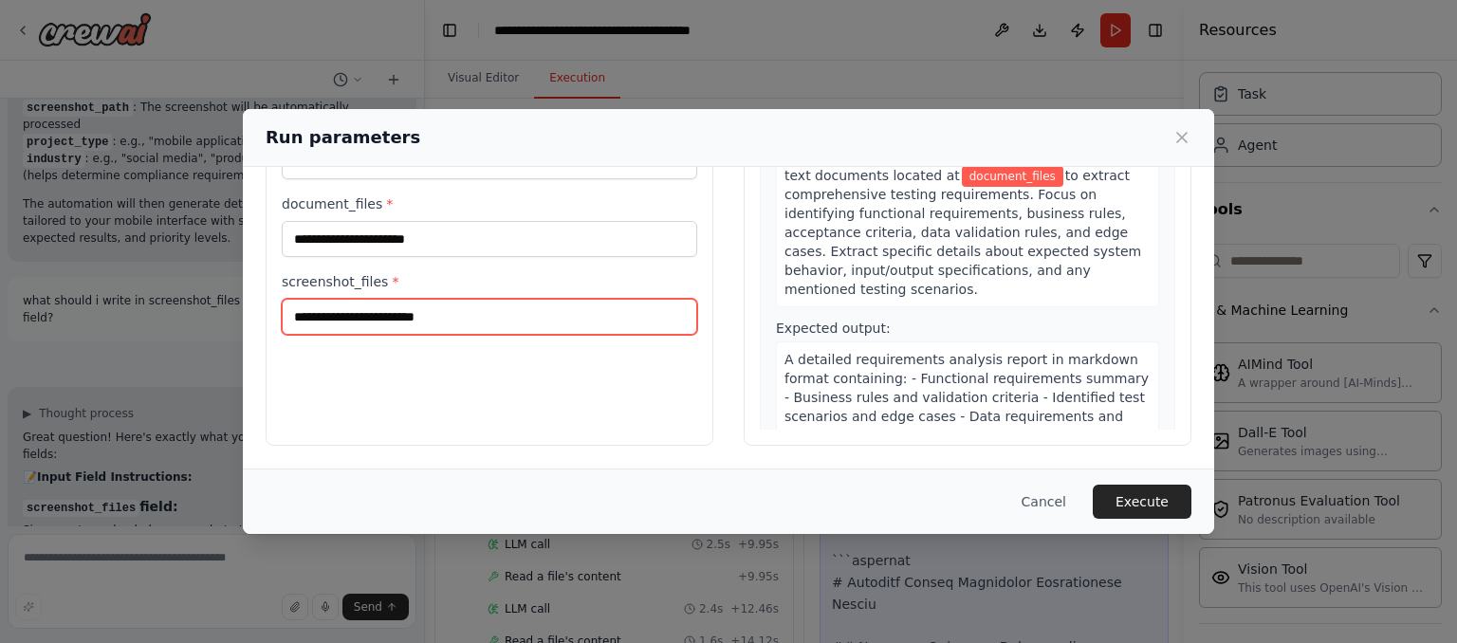
click at [349, 316] on input "screenshot_files *" at bounding box center [490, 317] width 416 height 36
paste input "**********"
type input "**********"
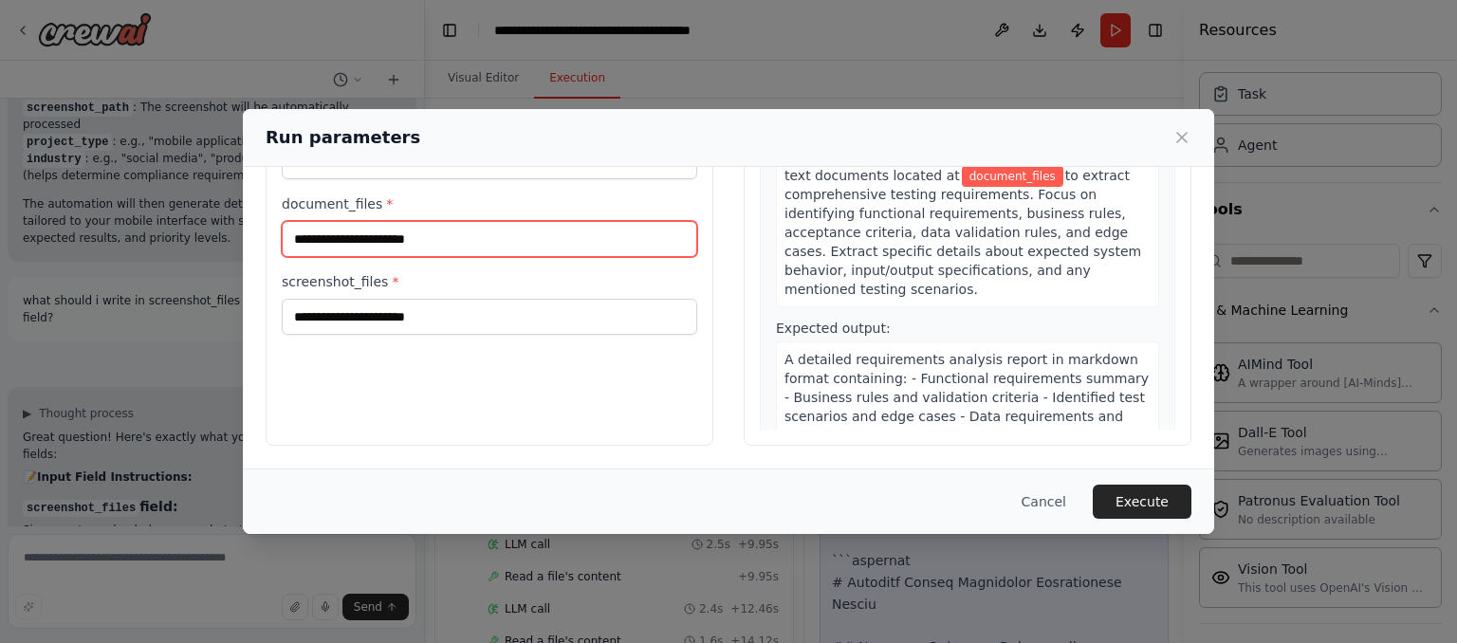
click at [383, 239] on input "document_files *" at bounding box center [490, 239] width 416 height 36
type input "****"
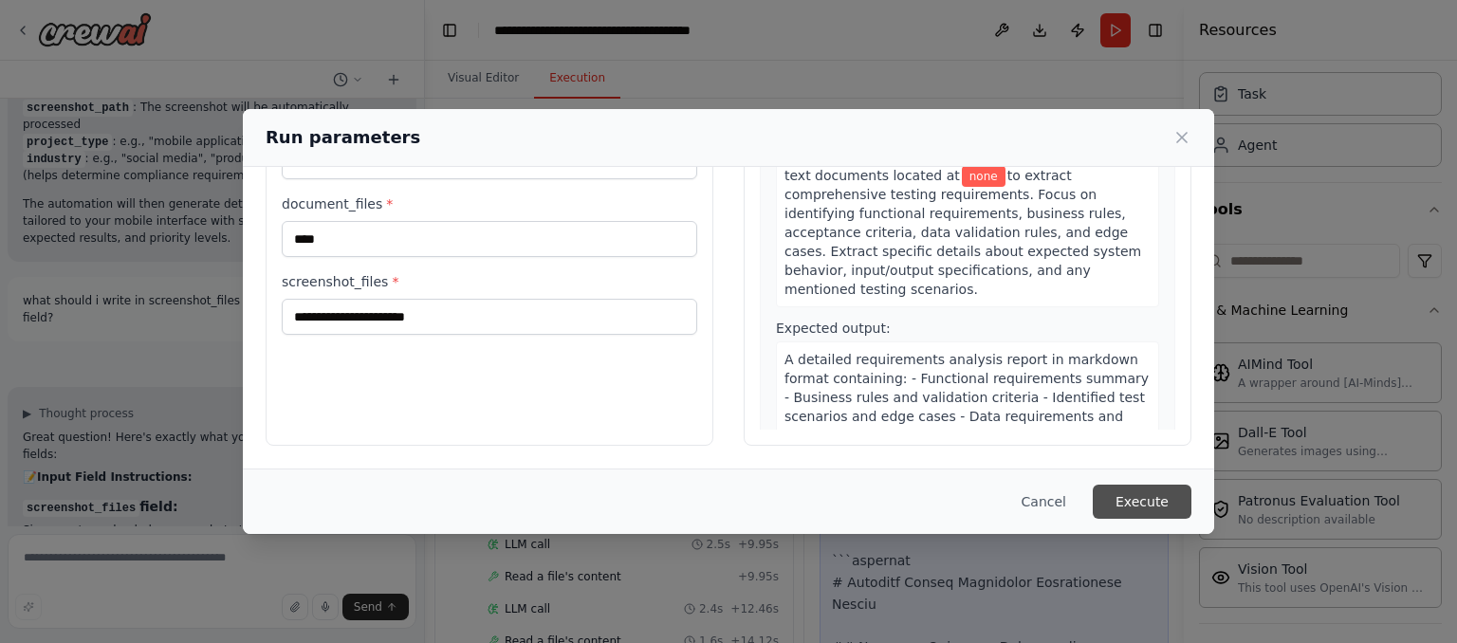
click at [1137, 496] on button "Execute" at bounding box center [1142, 502] width 99 height 34
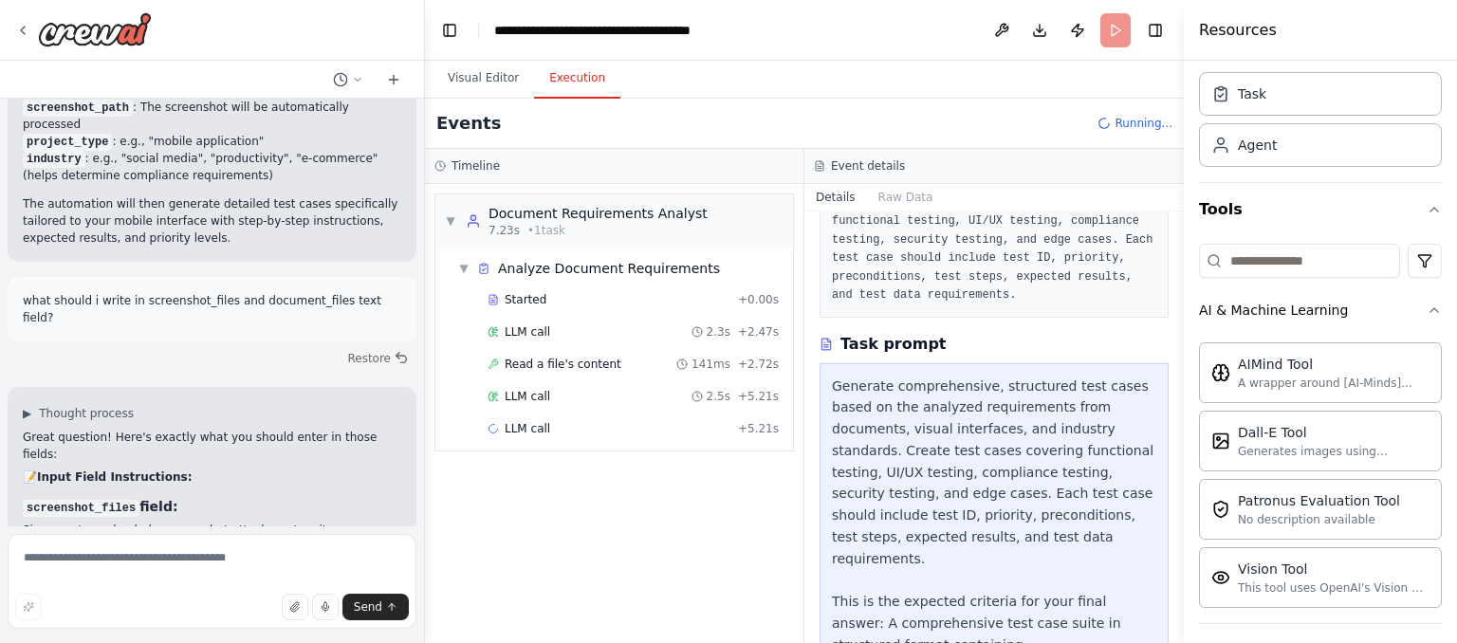
scroll to position [196, 0]
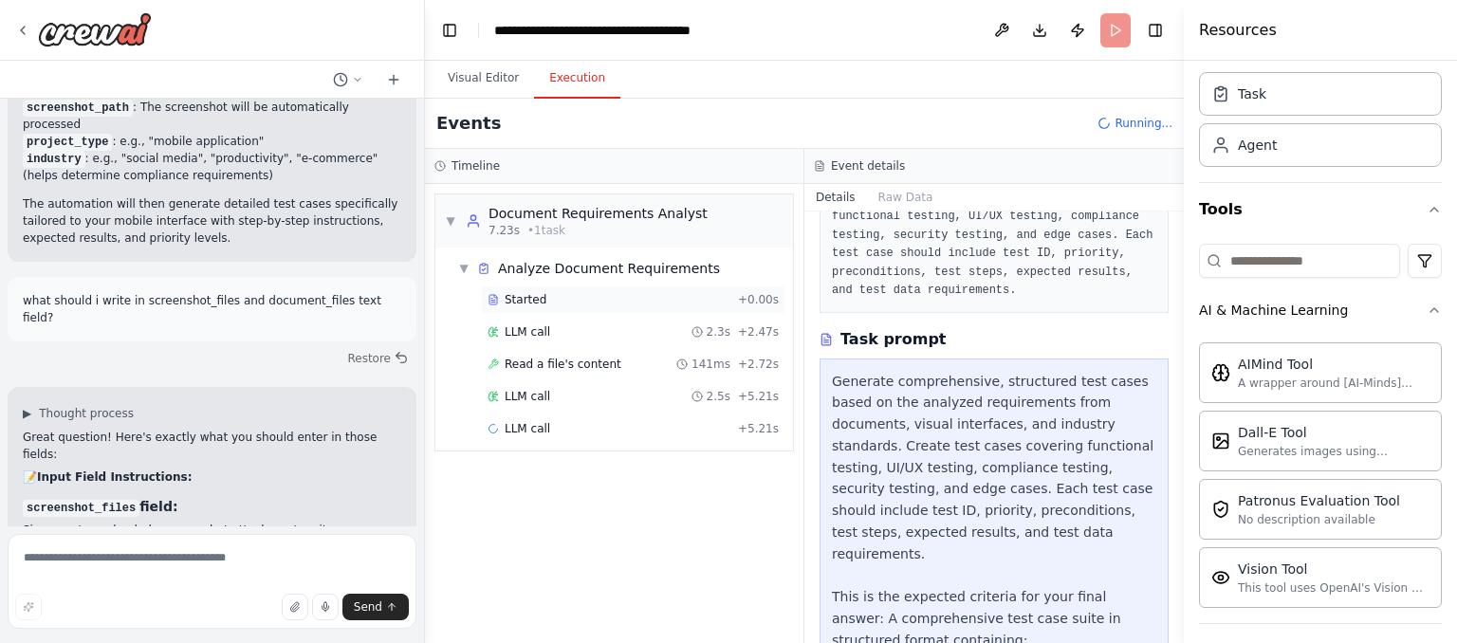
click at [559, 293] on div "Started" at bounding box center [609, 299] width 243 height 15
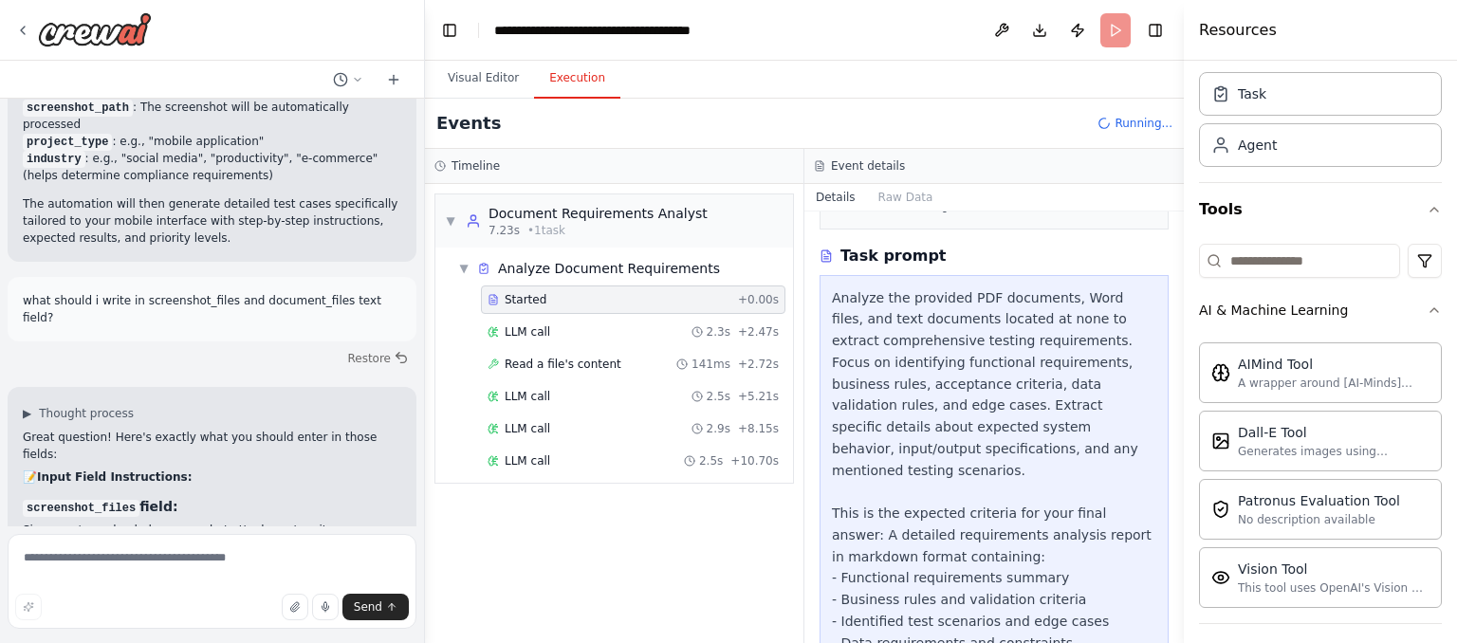
scroll to position [376, 0]
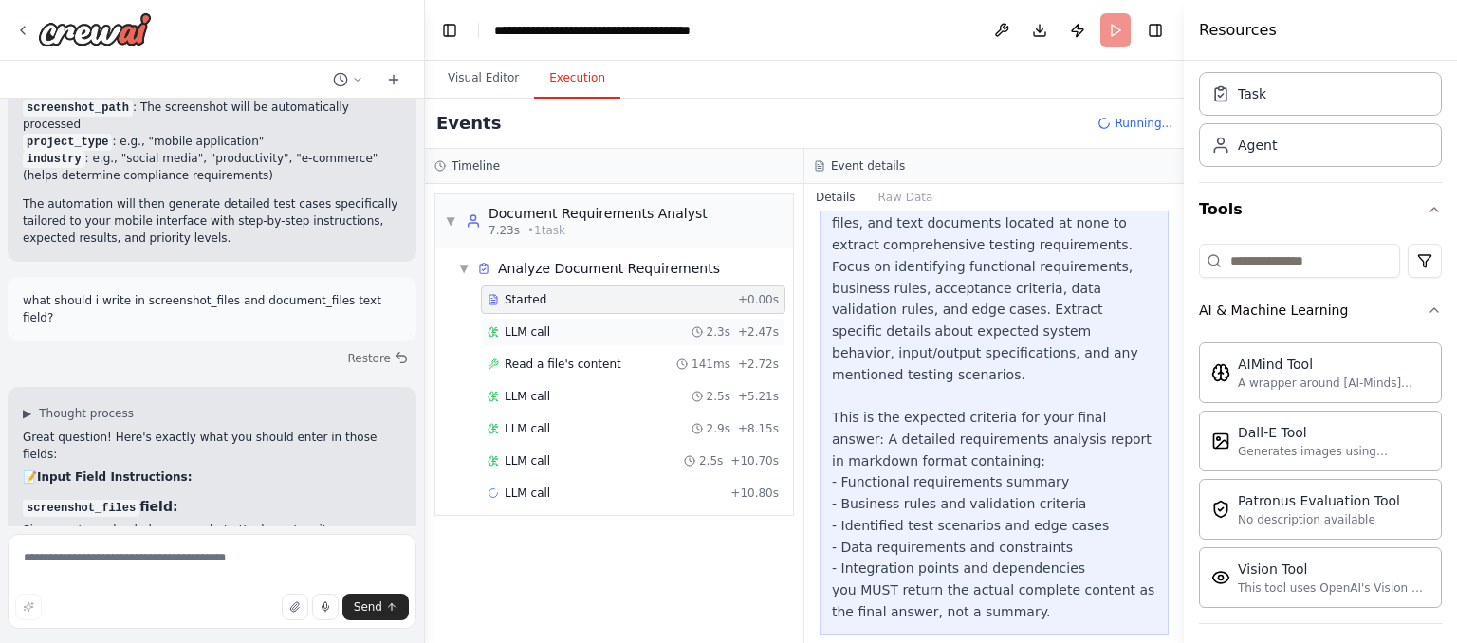
click at [527, 334] on span "LLM call" at bounding box center [528, 331] width 46 height 15
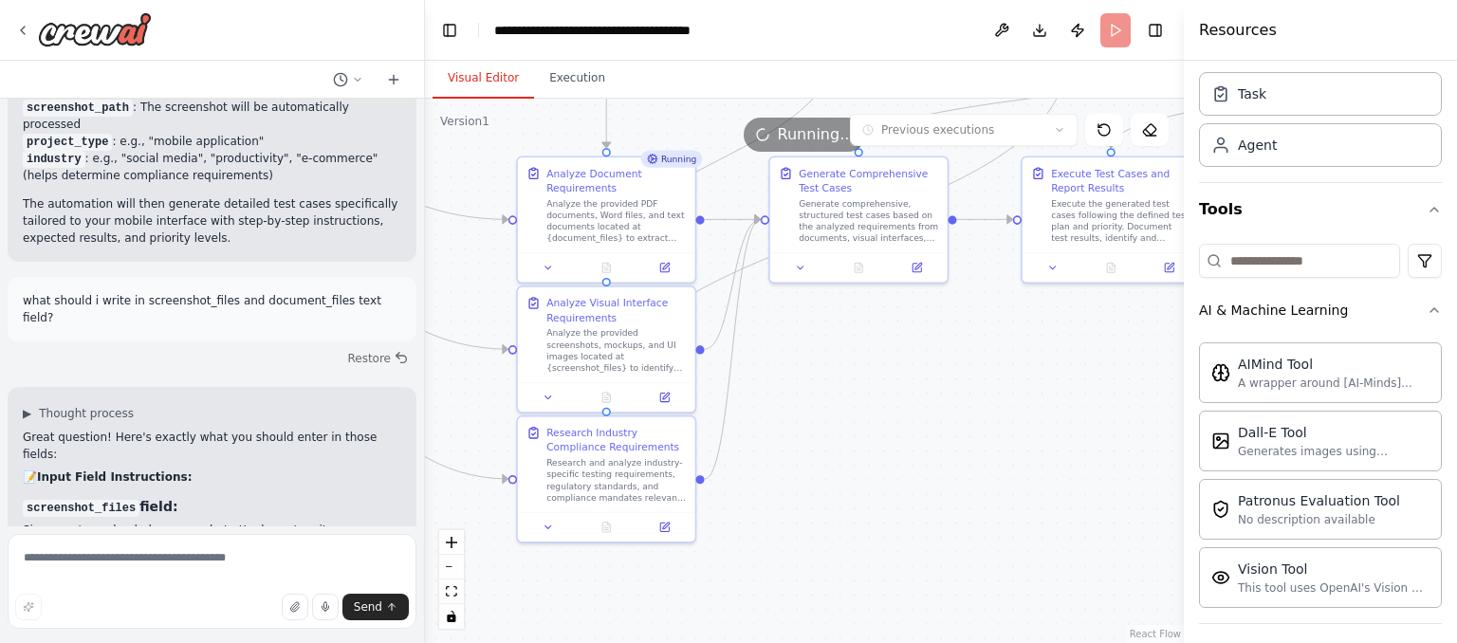
click at [470, 80] on button "Visual Editor" at bounding box center [484, 79] width 102 height 40
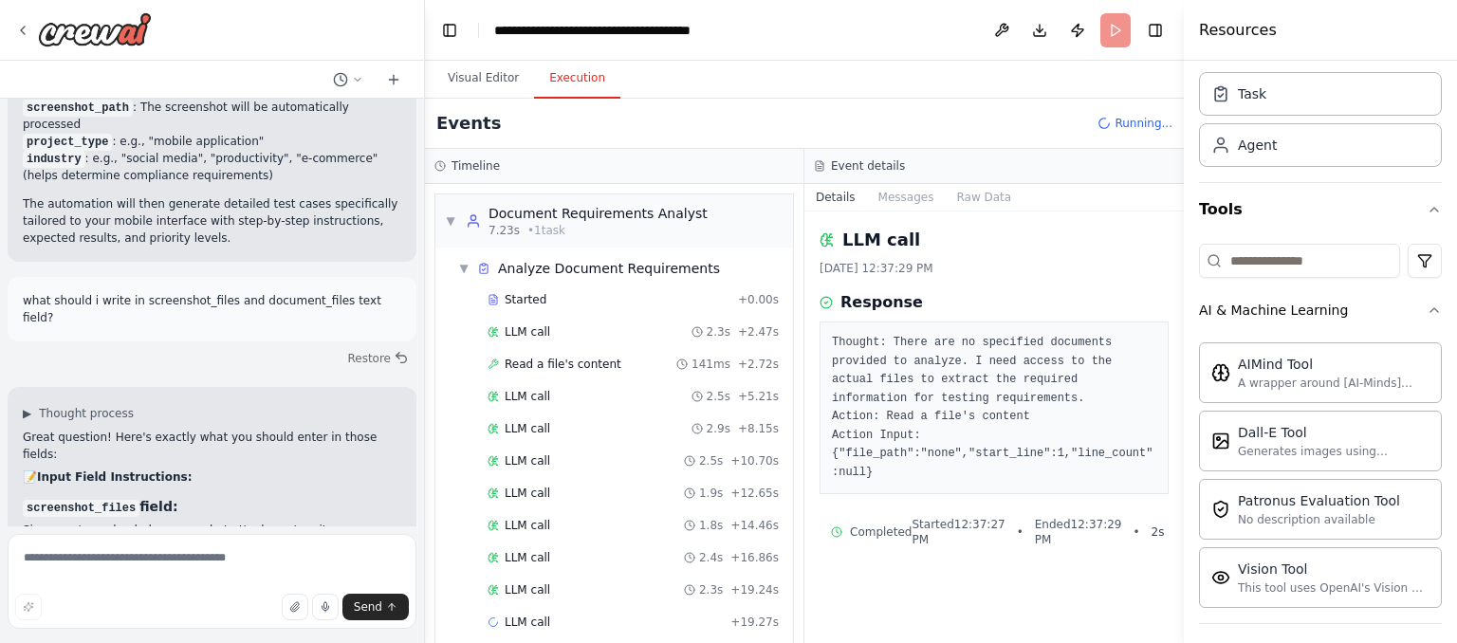
click at [569, 77] on button "Execution" at bounding box center [577, 79] width 86 height 40
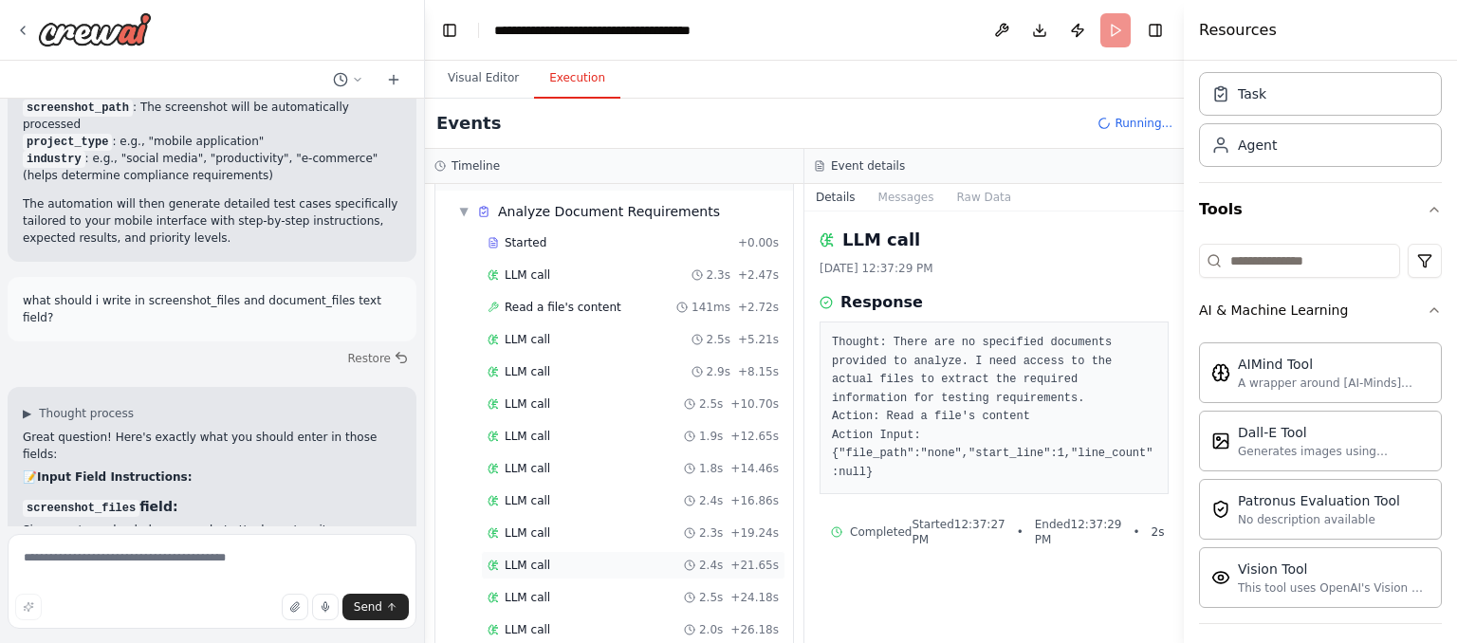
scroll to position [56, 0]
click at [567, 312] on span "Read a file's content" at bounding box center [563, 308] width 117 height 15
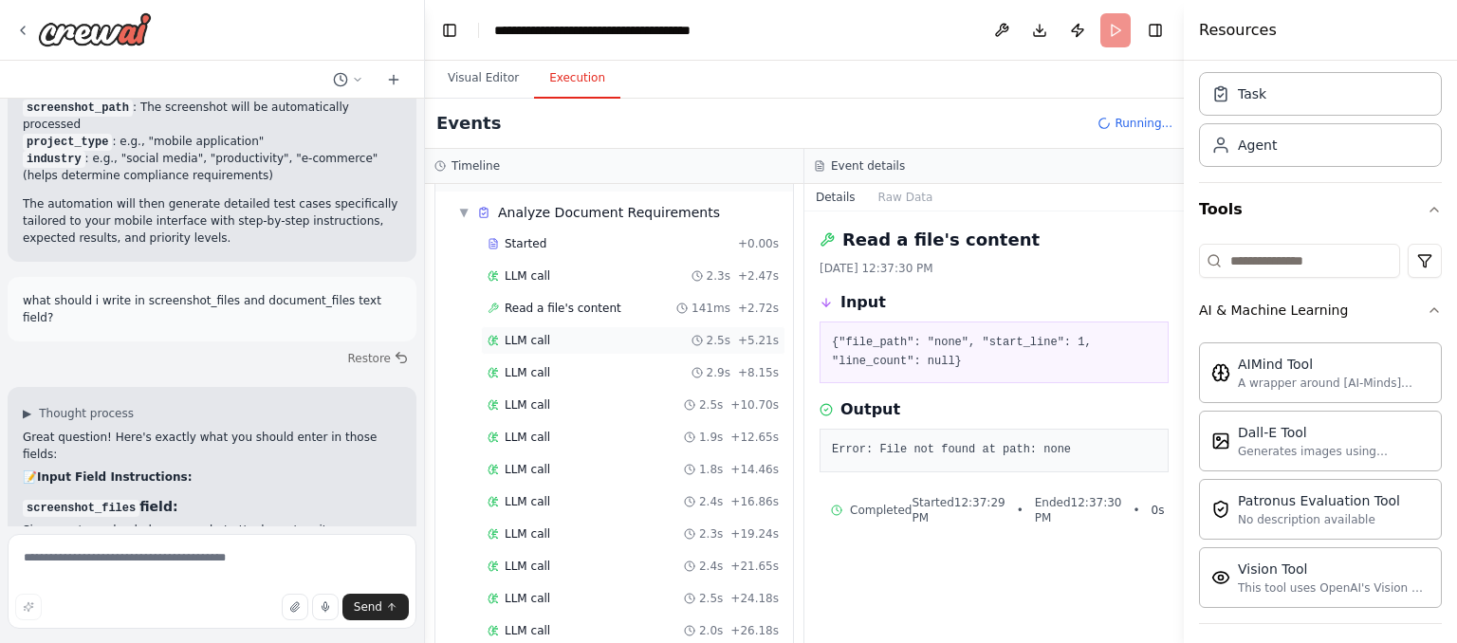
click at [537, 335] on span "LLM call" at bounding box center [528, 340] width 46 height 15
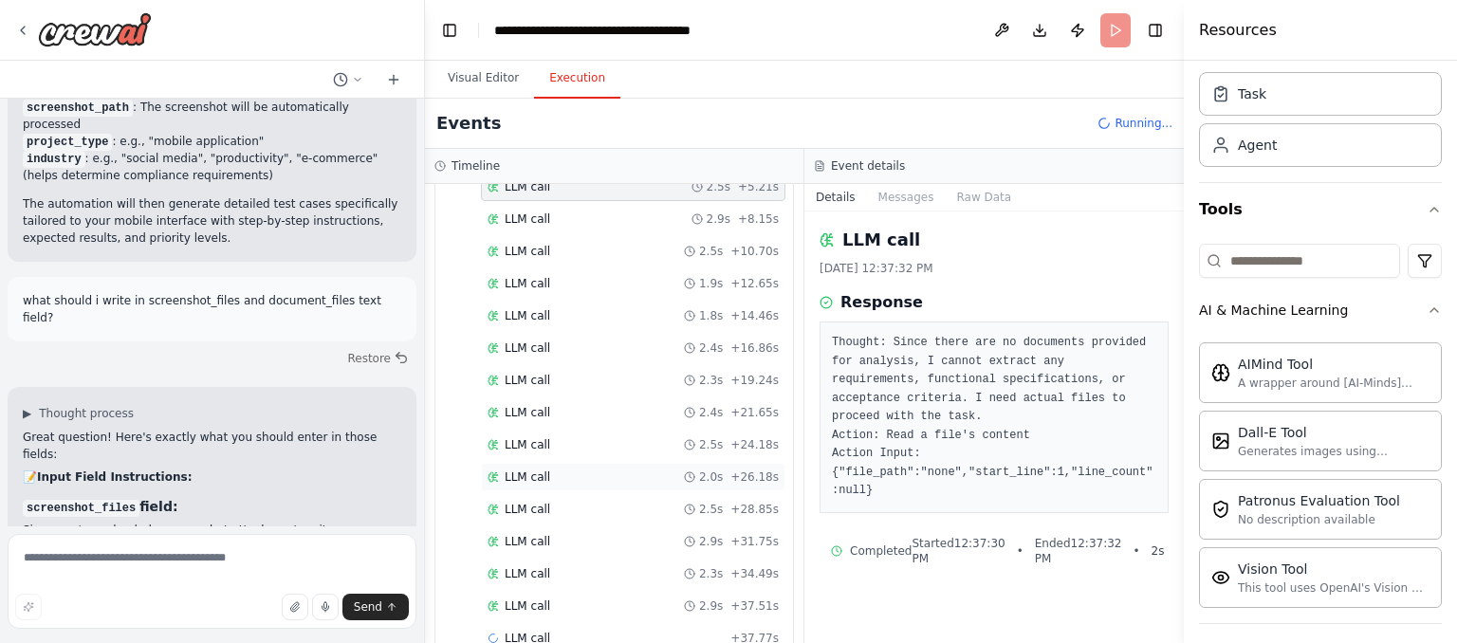
scroll to position [211, 0]
click at [543, 469] on span "LLM call" at bounding box center [528, 476] width 46 height 15
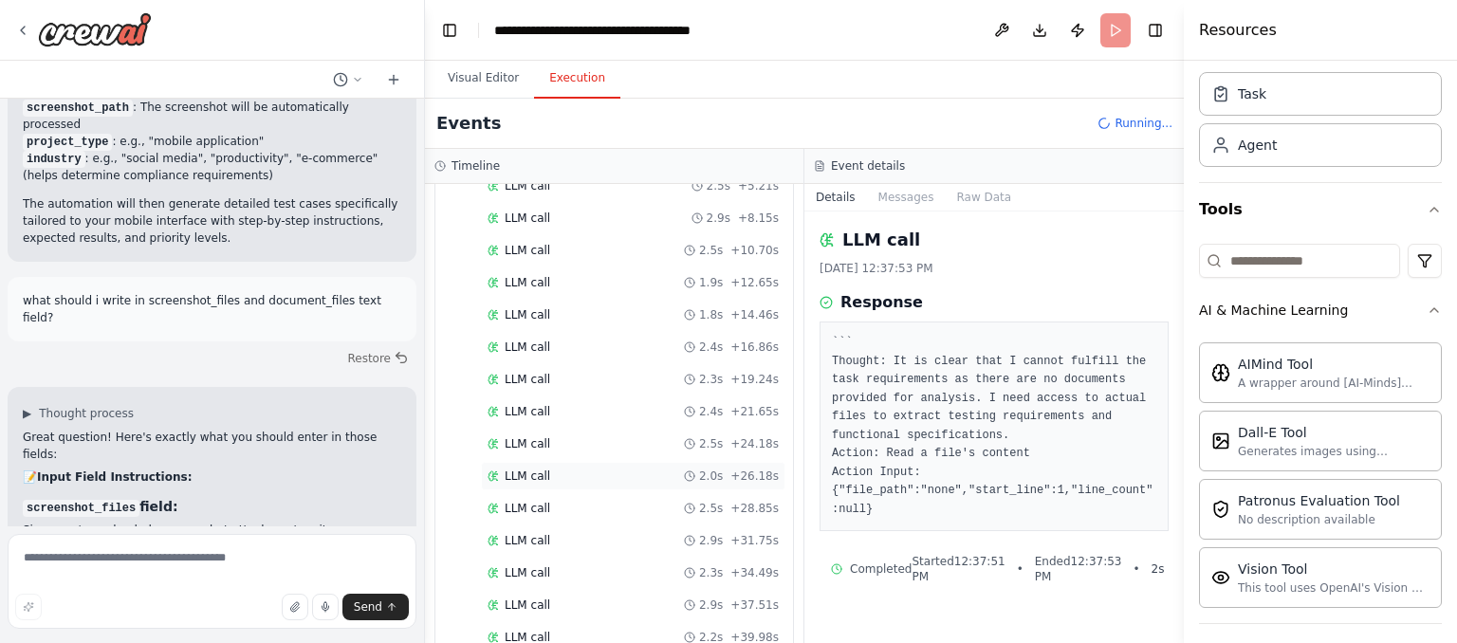
scroll to position [273, 0]
click at [546, 552] on div "Started + 0.00s LLM call 2.3s + 2.47s Read a file's content 141ms + 2.72s LLM c…" at bounding box center [622, 318] width 343 height 613
click at [534, 569] on span "LLM call" at bounding box center [528, 574] width 46 height 15
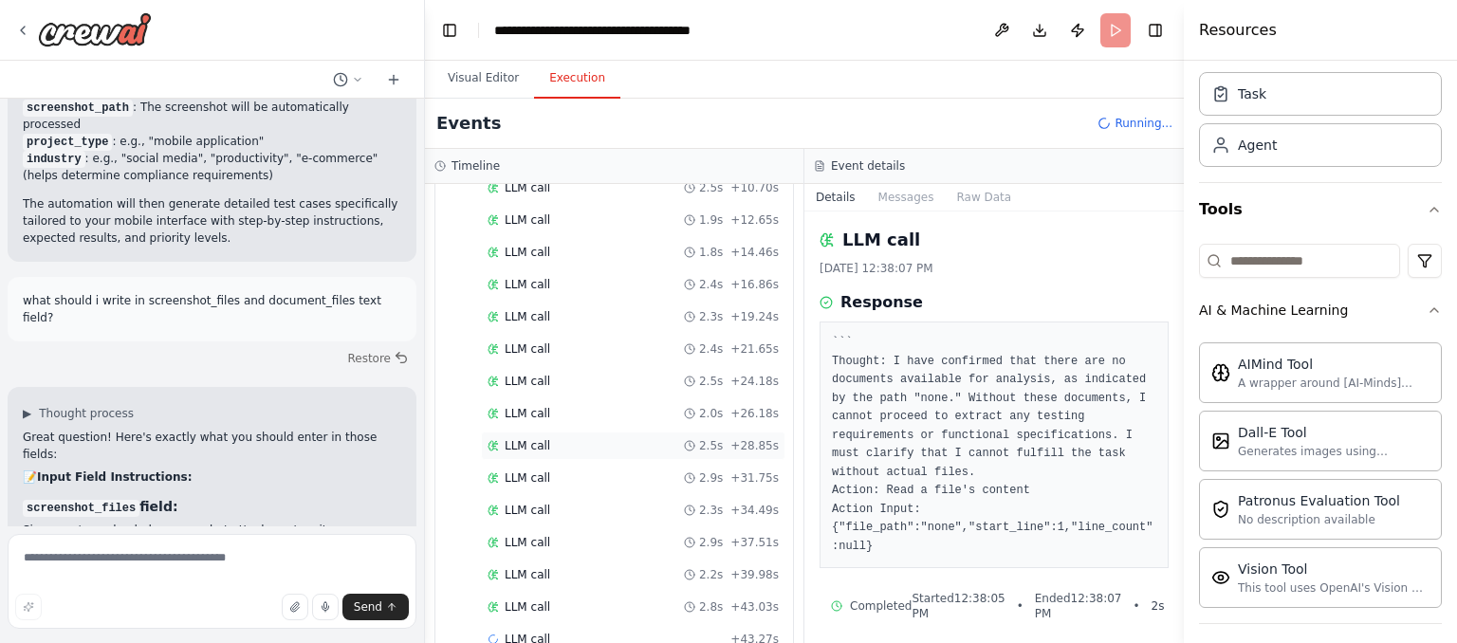
scroll to position [305, 0]
click at [557, 584] on div "Started + 0.00s LLM call 2.3s + 2.47s Read a file's content 141ms + 2.72s LLM c…" at bounding box center [622, 319] width 343 height 677
click at [547, 570] on div "LLM call 2.8s + 43.03s" at bounding box center [633, 575] width 291 height 15
click at [231, 551] on textarea at bounding box center [212, 581] width 409 height 95
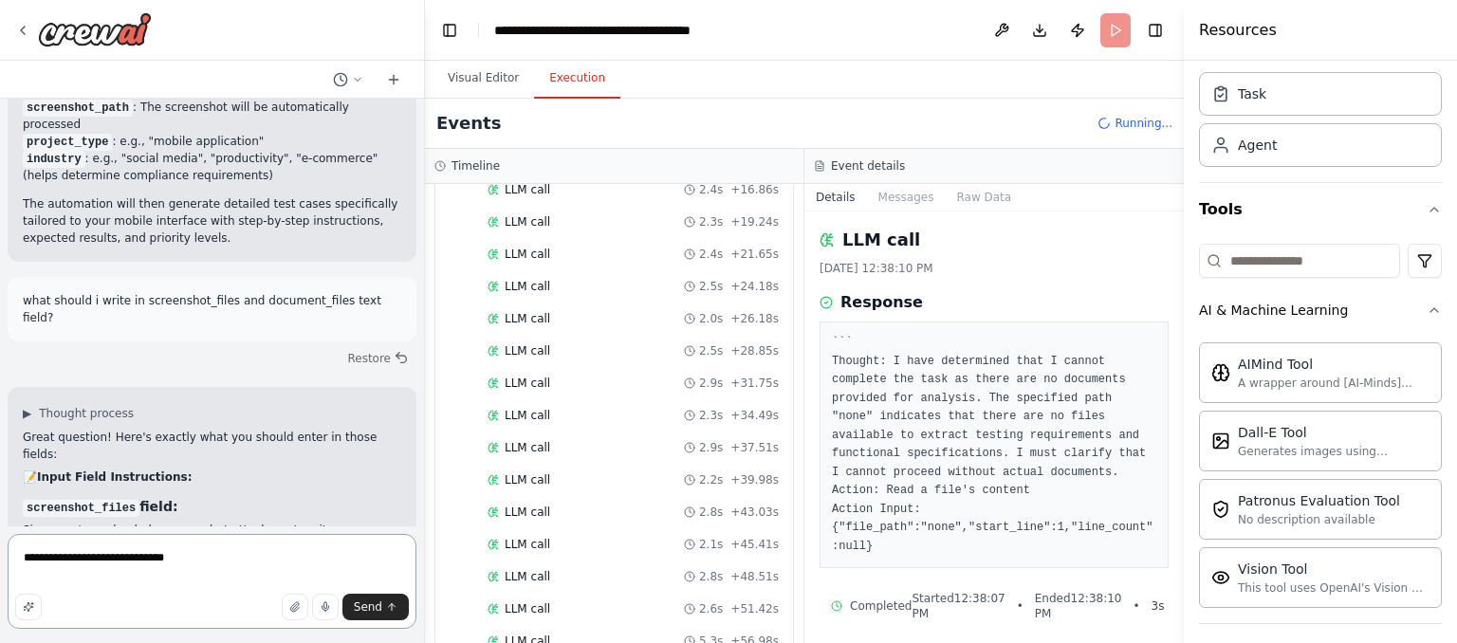
type textarea "**********"
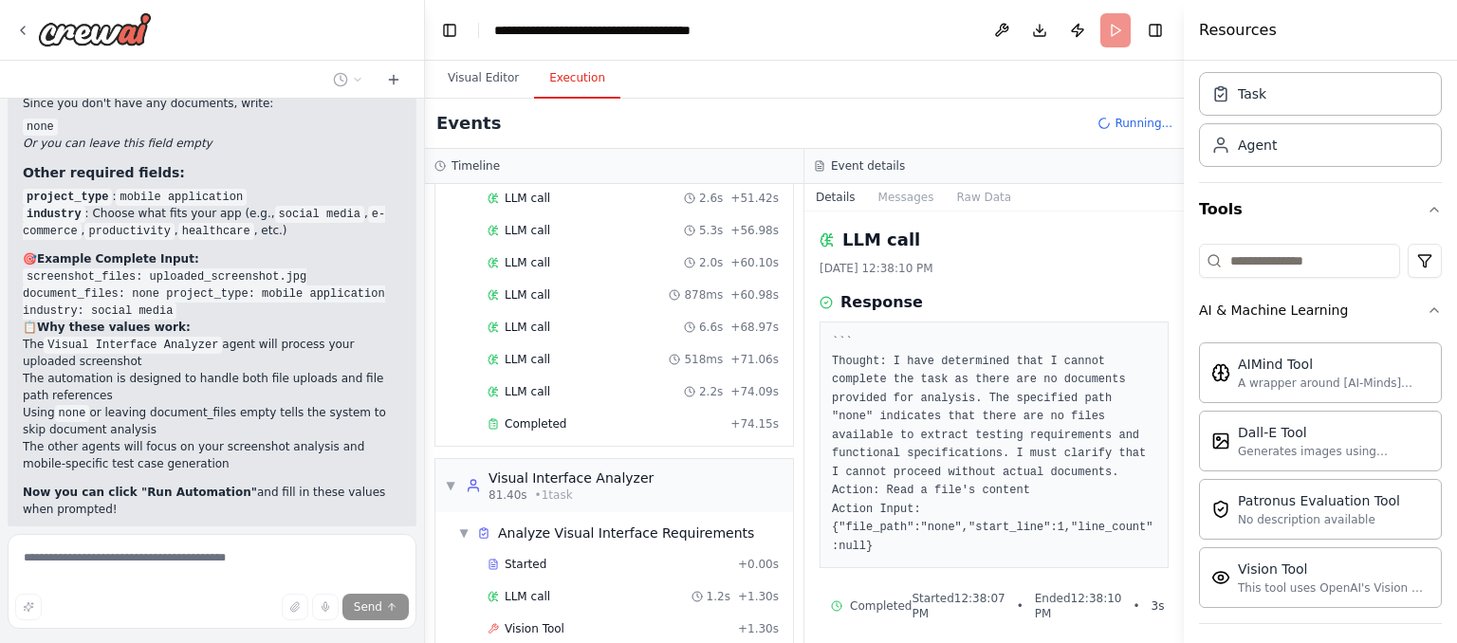
scroll to position [910, 0]
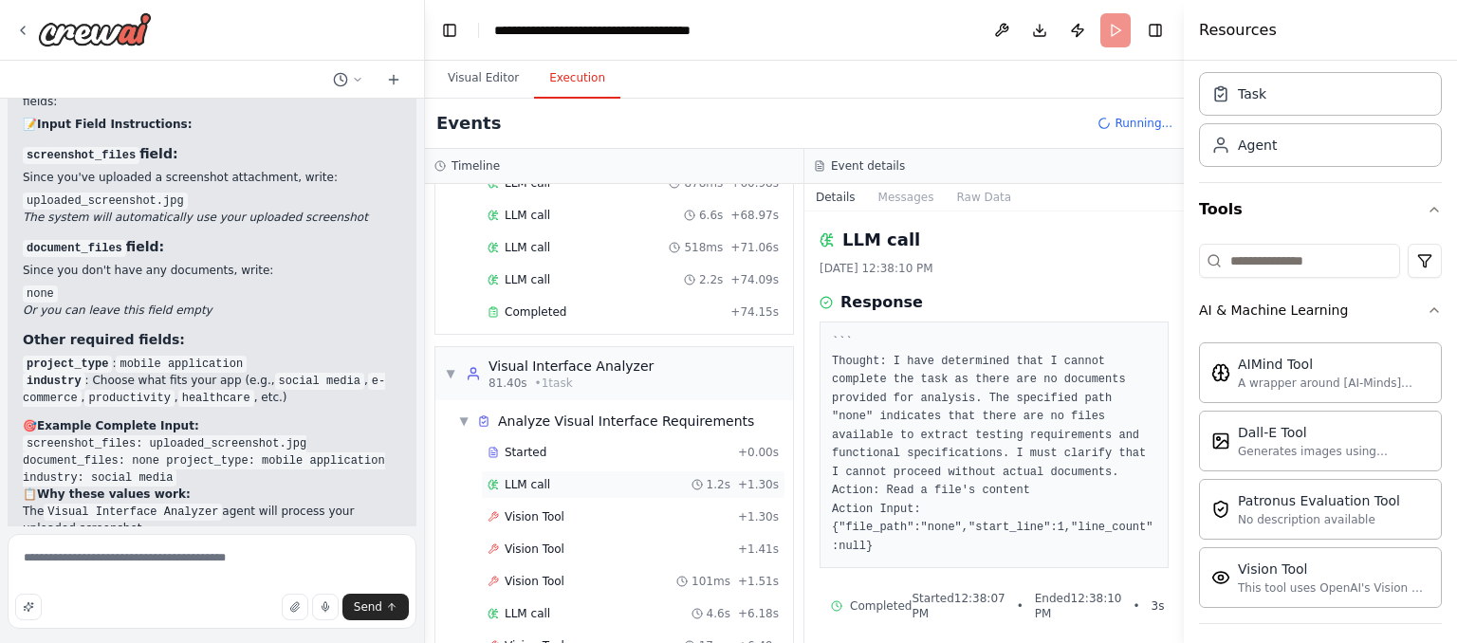
click at [539, 471] on div "LLM call 1.2s + 1.30s" at bounding box center [633, 485] width 305 height 28
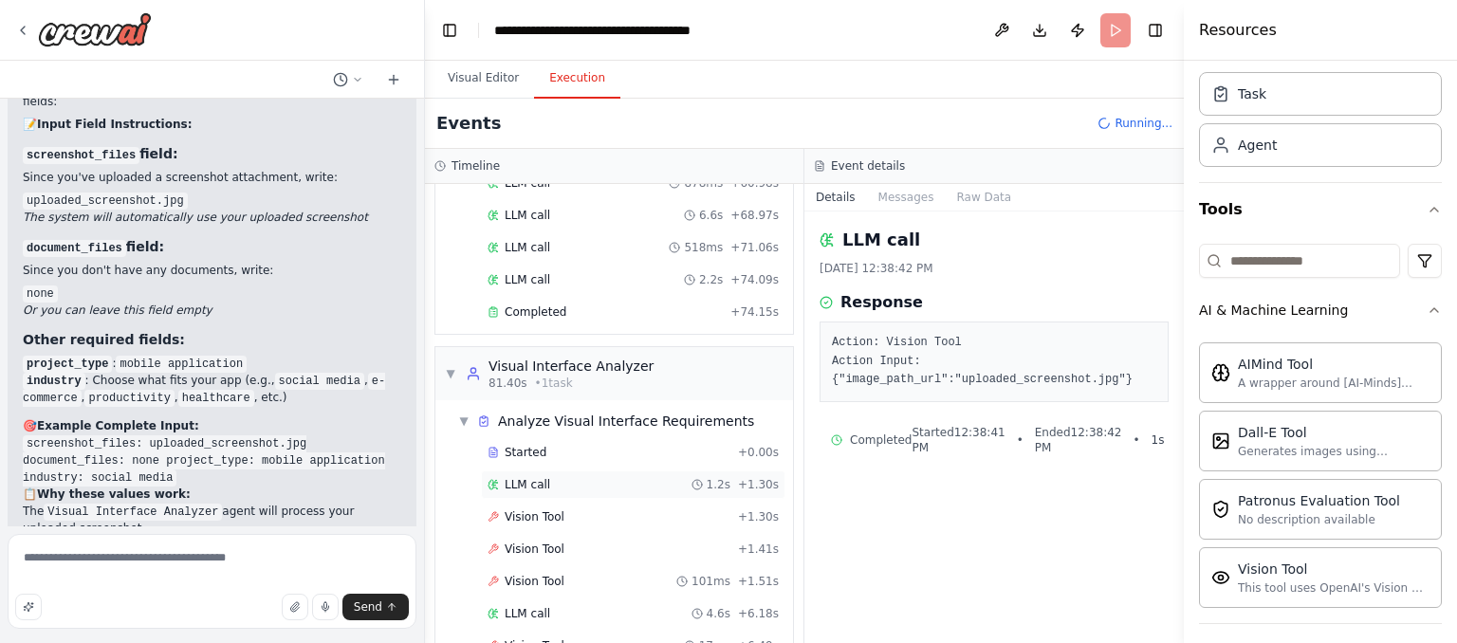
scroll to position [1037, 0]
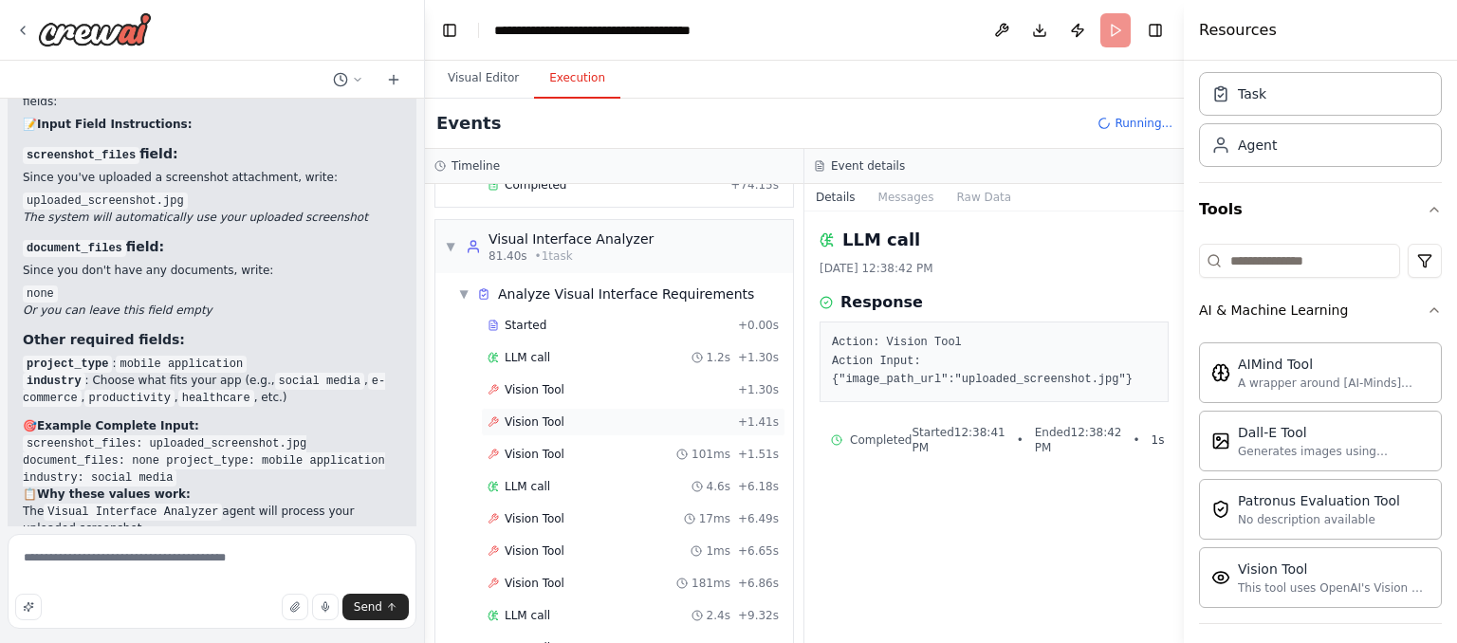
click at [536, 415] on span "Vision Tool" at bounding box center [535, 422] width 60 height 15
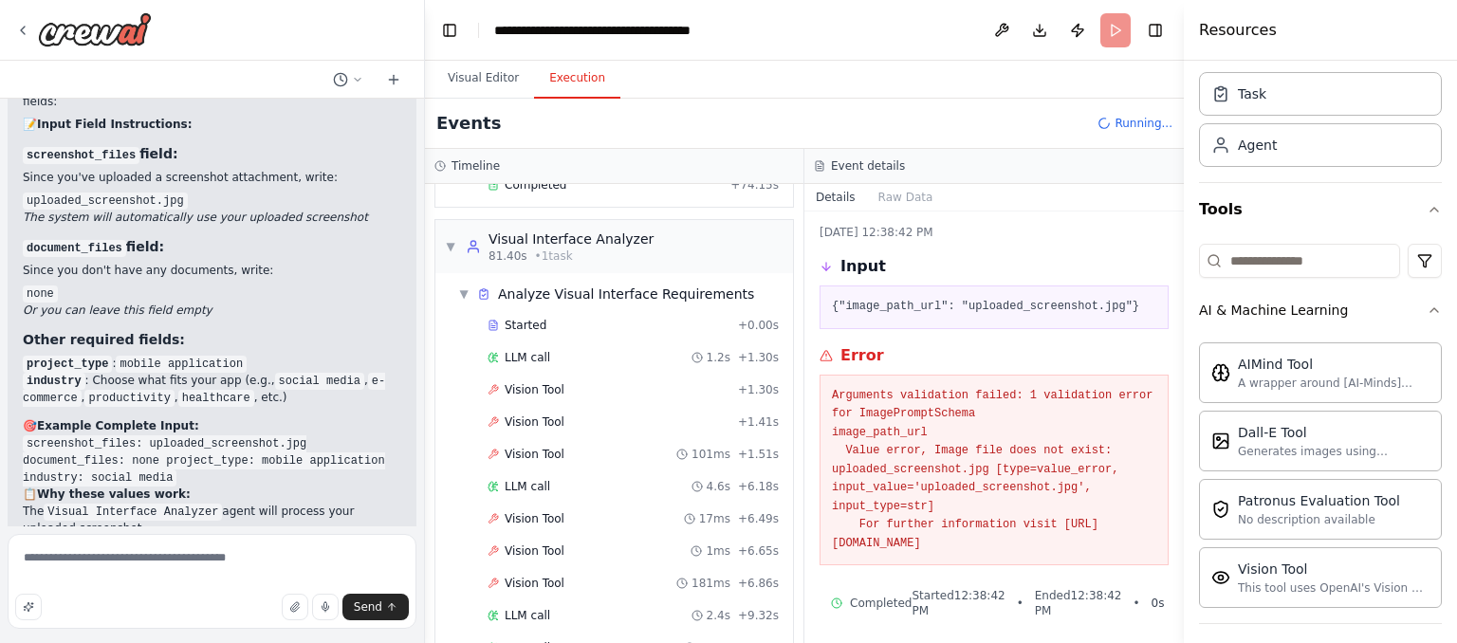
scroll to position [37, 0]
drag, startPoint x: 921, startPoint y: 449, endPoint x: 1085, endPoint y: 453, distance: 163.2
click at [1085, 453] on pre "Arguments validation failed: 1 validation error for ImagePromptSchema image_pat…" at bounding box center [994, 469] width 324 height 167
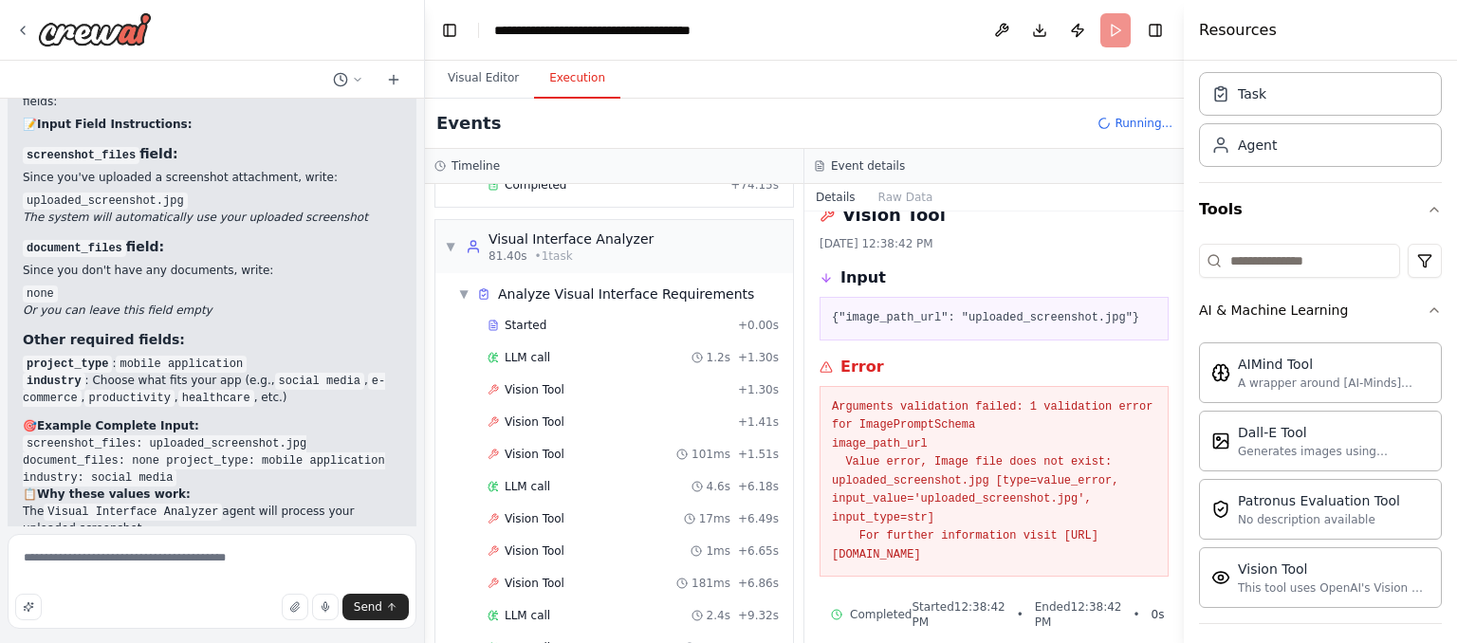
scroll to position [24, 0]
drag, startPoint x: 1120, startPoint y: 559, endPoint x: 827, endPoint y: 365, distance: 350.5
click at [827, 365] on div "Error Arguments validation failed: 1 validation error for ImagePromptSchema ima…" at bounding box center [994, 468] width 349 height 222
copy div "Error Arguments validation failed: 1 validation error for ImagePromptSchema ima…"
click at [231, 546] on textarea "**********" at bounding box center [212, 581] width 409 height 95
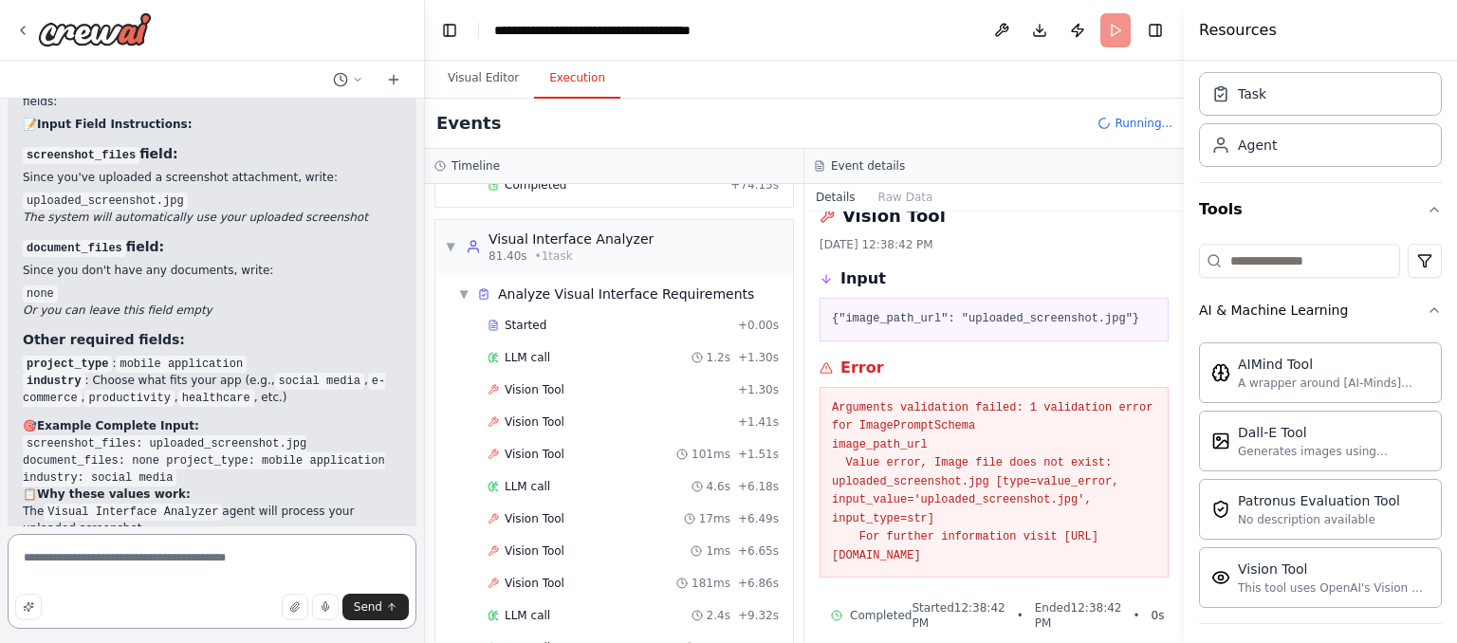
drag, startPoint x: 220, startPoint y: 551, endPoint x: 0, endPoint y: 556, distance: 220.2
click at [0, 556] on div "Hello! I'm the CrewAI assistant. What kind of automation do you want to build? …" at bounding box center [212, 321] width 425 height 643
paste textarea "**********"
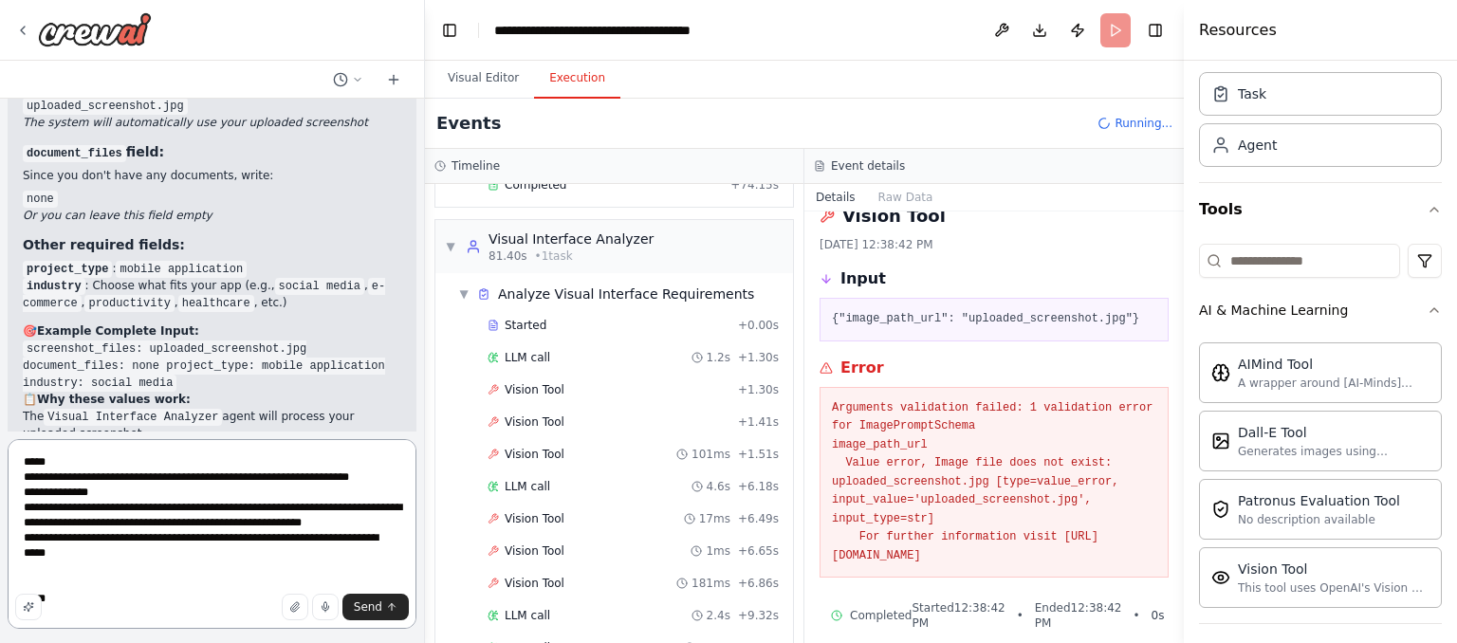
scroll to position [39, 0]
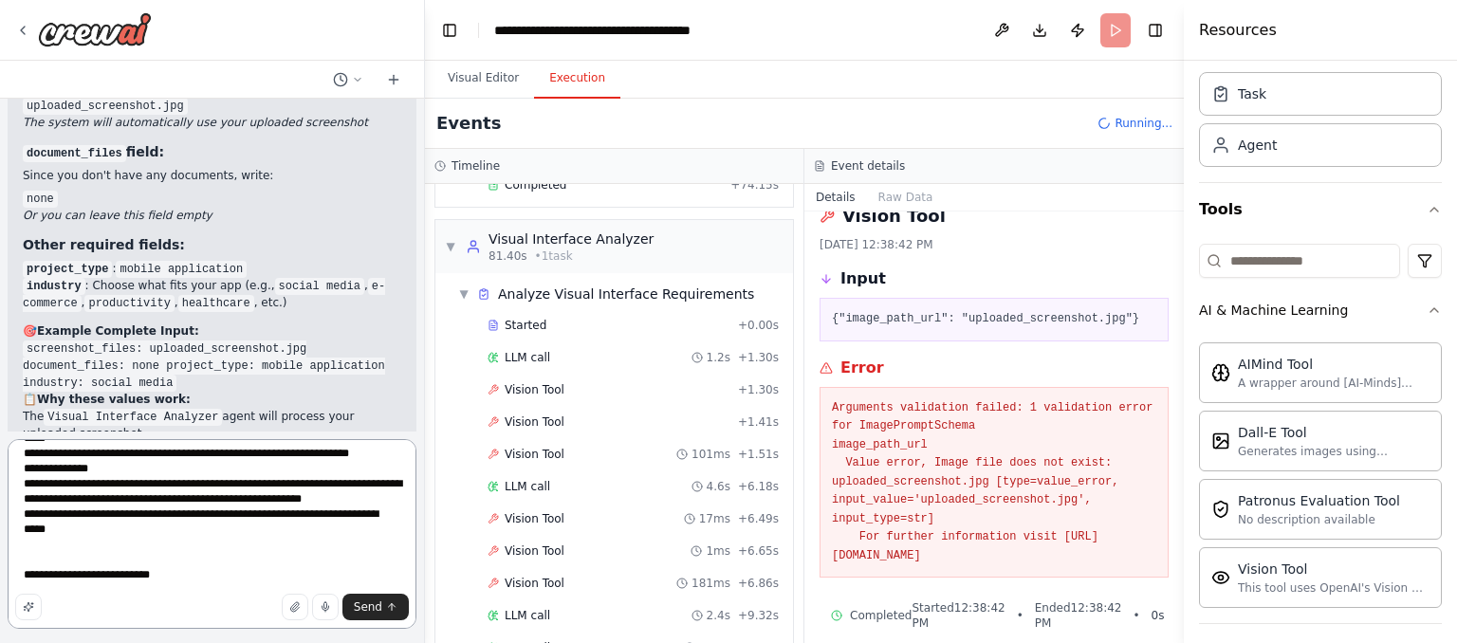
type textarea "**********"
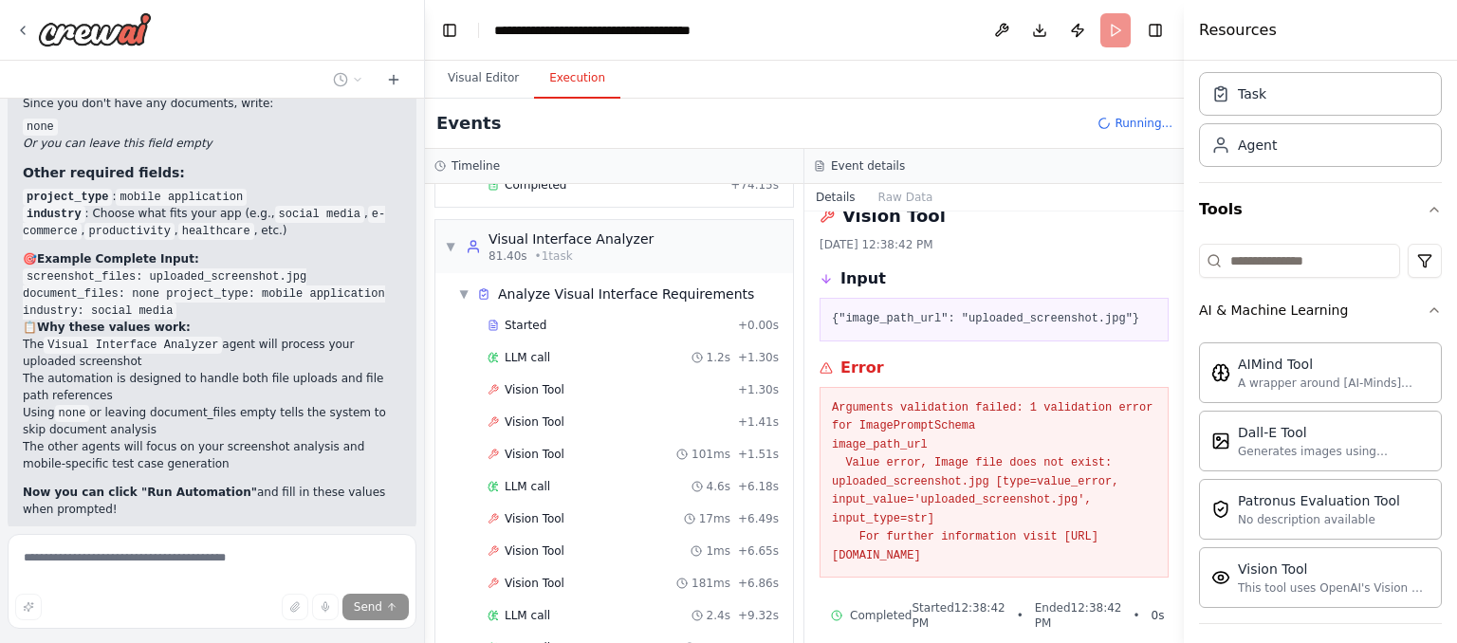
scroll to position [6357, 0]
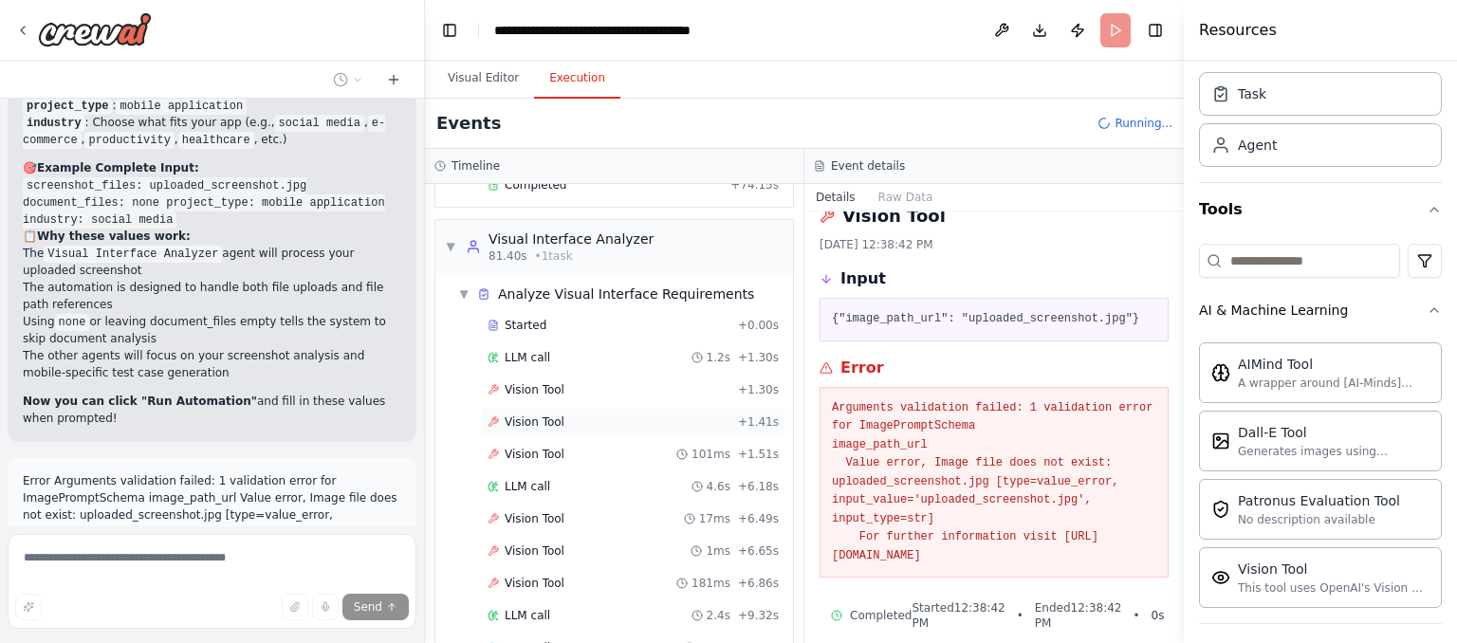
click at [549, 415] on span "Vision Tool" at bounding box center [535, 422] width 60 height 15
click at [600, 447] on div "Vision Tool 101ms + 1.51s" at bounding box center [633, 454] width 291 height 15
click at [545, 479] on span "LLM call" at bounding box center [528, 486] width 46 height 15
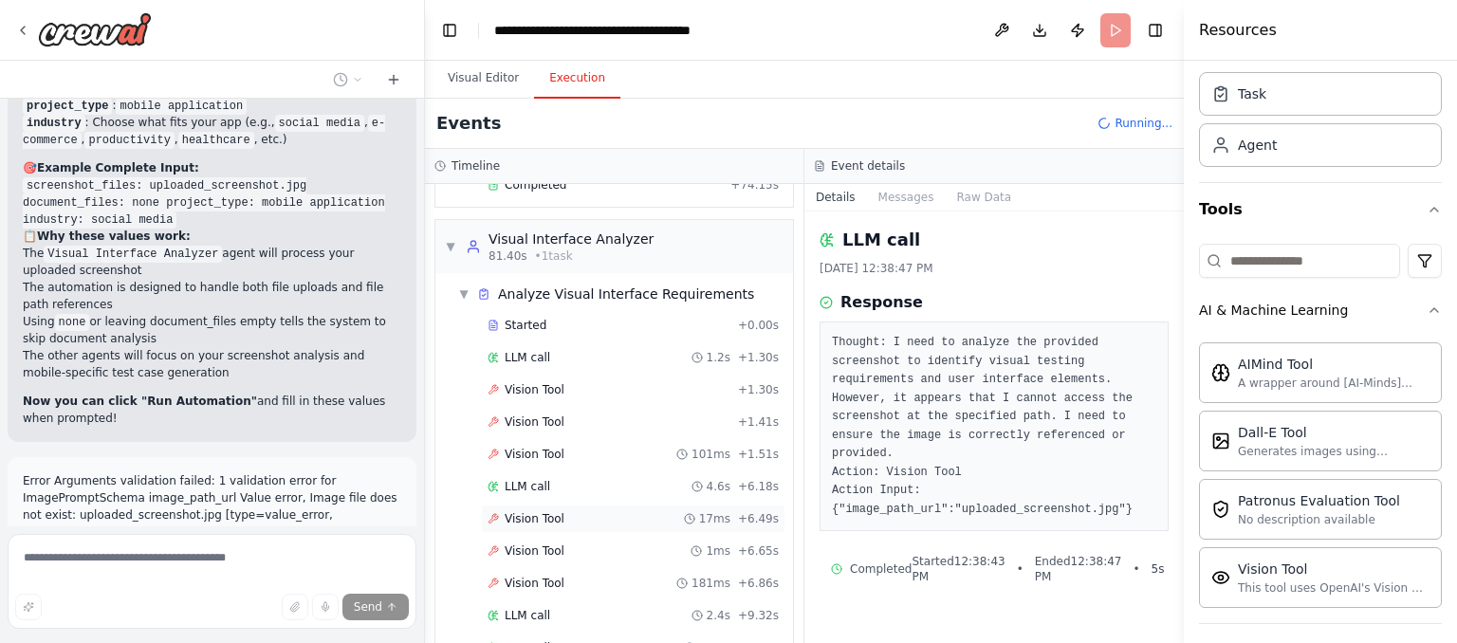
click at [547, 511] on span "Vision Tool" at bounding box center [535, 518] width 60 height 15
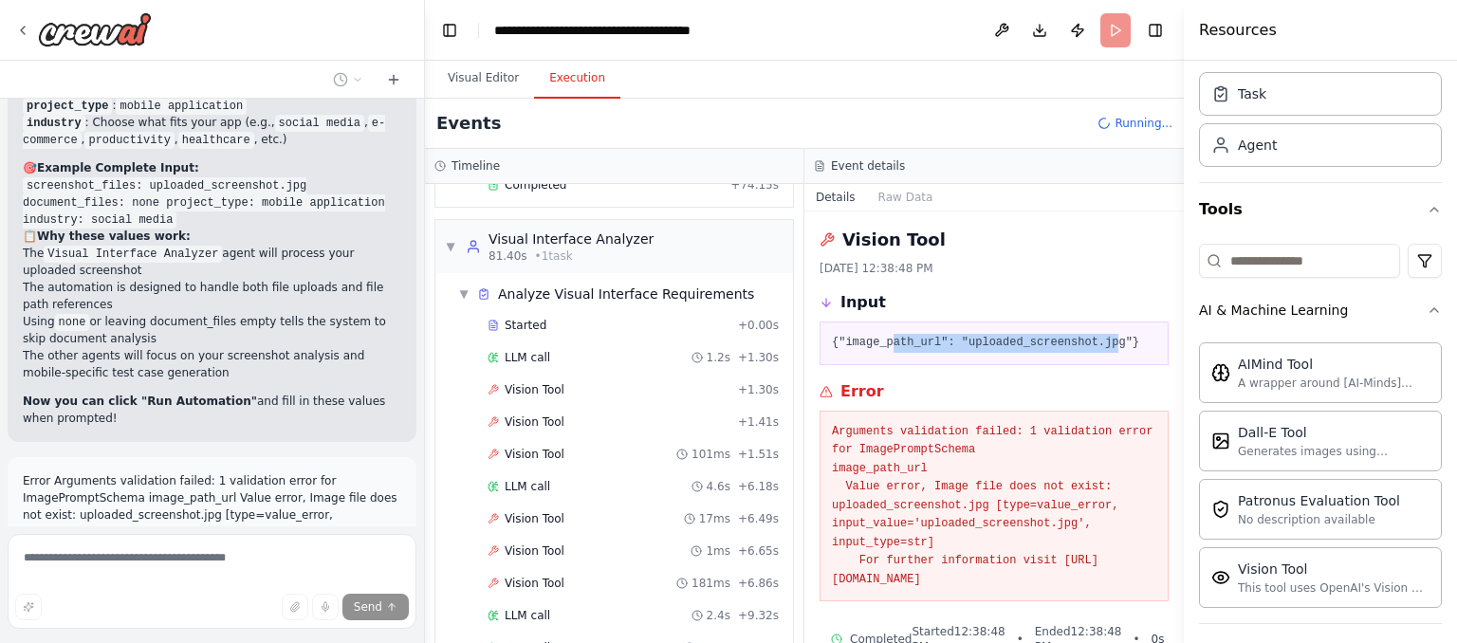
drag, startPoint x: 890, startPoint y: 330, endPoint x: 1106, endPoint y: 332, distance: 216.3
click at [1106, 332] on div "{"image_path_url": "uploaded_screenshot.jpg"}" at bounding box center [994, 344] width 349 height 44
click at [1106, 334] on pre "{"image_path_url": "uploaded_screenshot.jpg"}" at bounding box center [994, 343] width 324 height 19
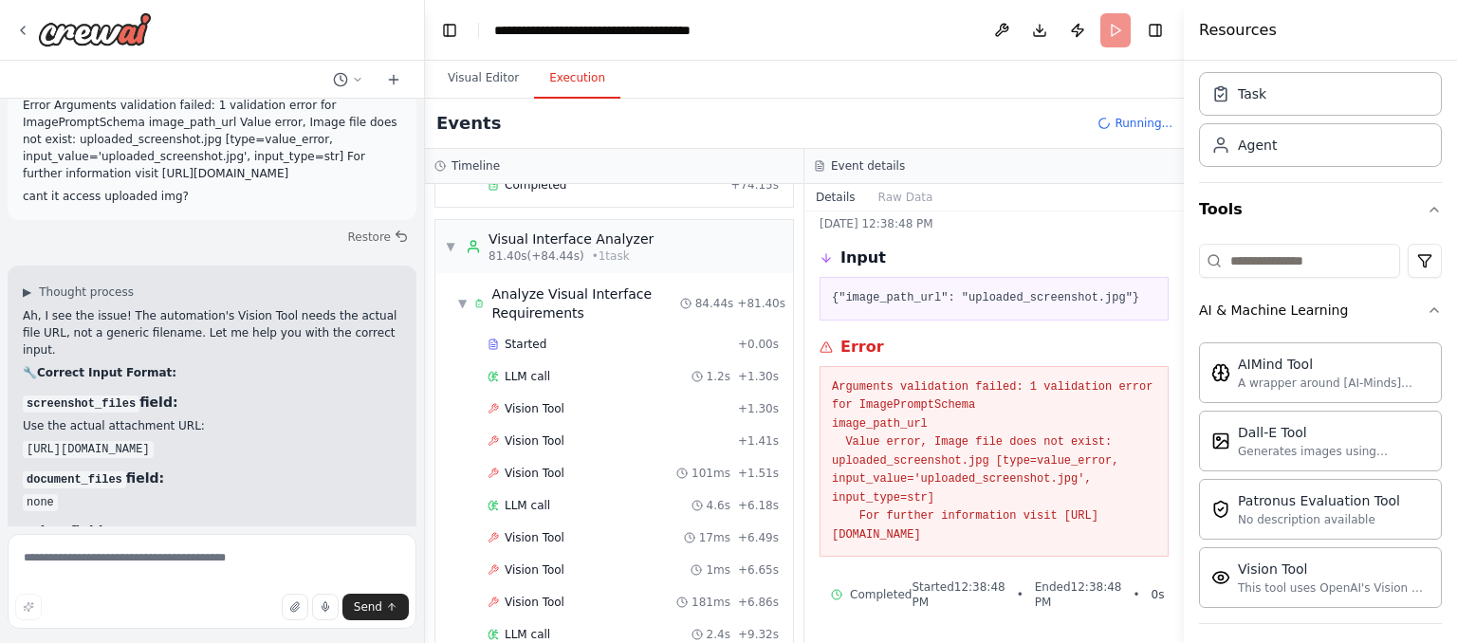
scroll to position [6727, 0]
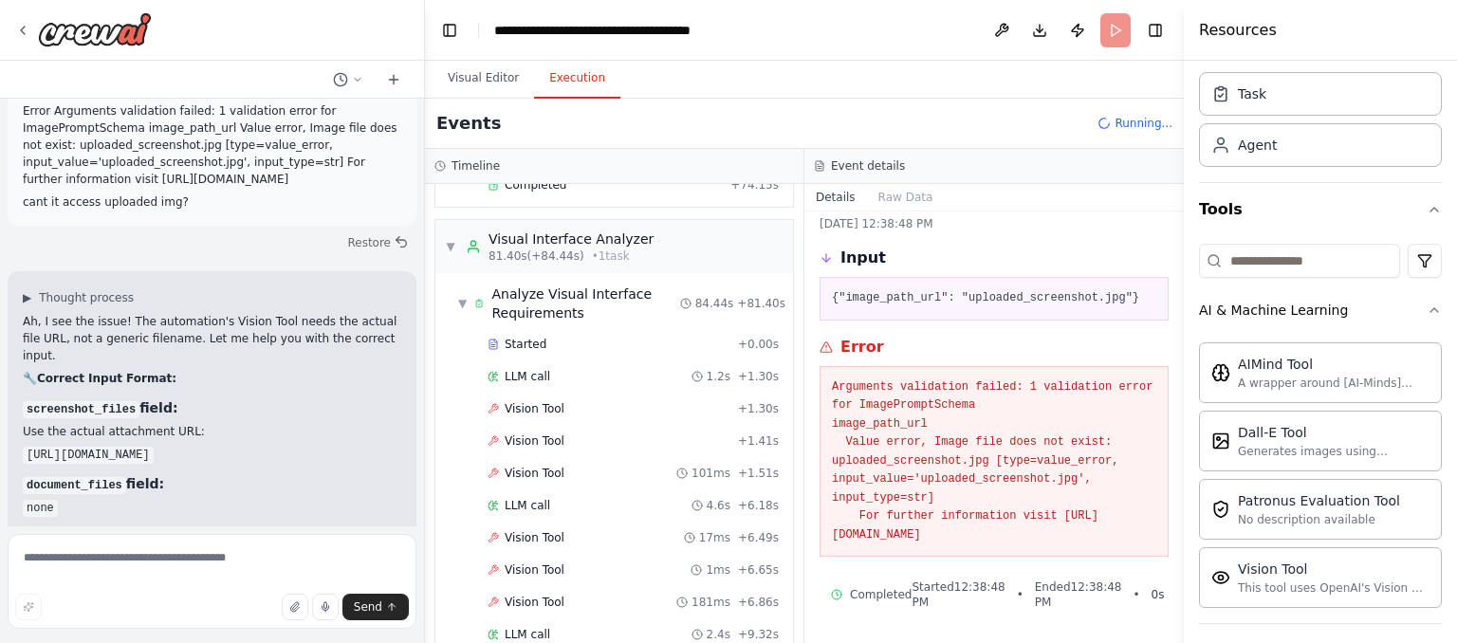
drag, startPoint x: 28, startPoint y: 255, endPoint x: 300, endPoint y: 329, distance: 282.2
click at [300, 329] on div "Ah, I see the issue! The automation's Vision Tool needs the actual file URL, no…" at bounding box center [212, 523] width 379 height 421
drag, startPoint x: 286, startPoint y: 315, endPoint x: 25, endPoint y: 244, distance: 270.5
click at [25, 447] on code "[URL][DOMAIN_NAME]" at bounding box center [88, 455] width 131 height 17
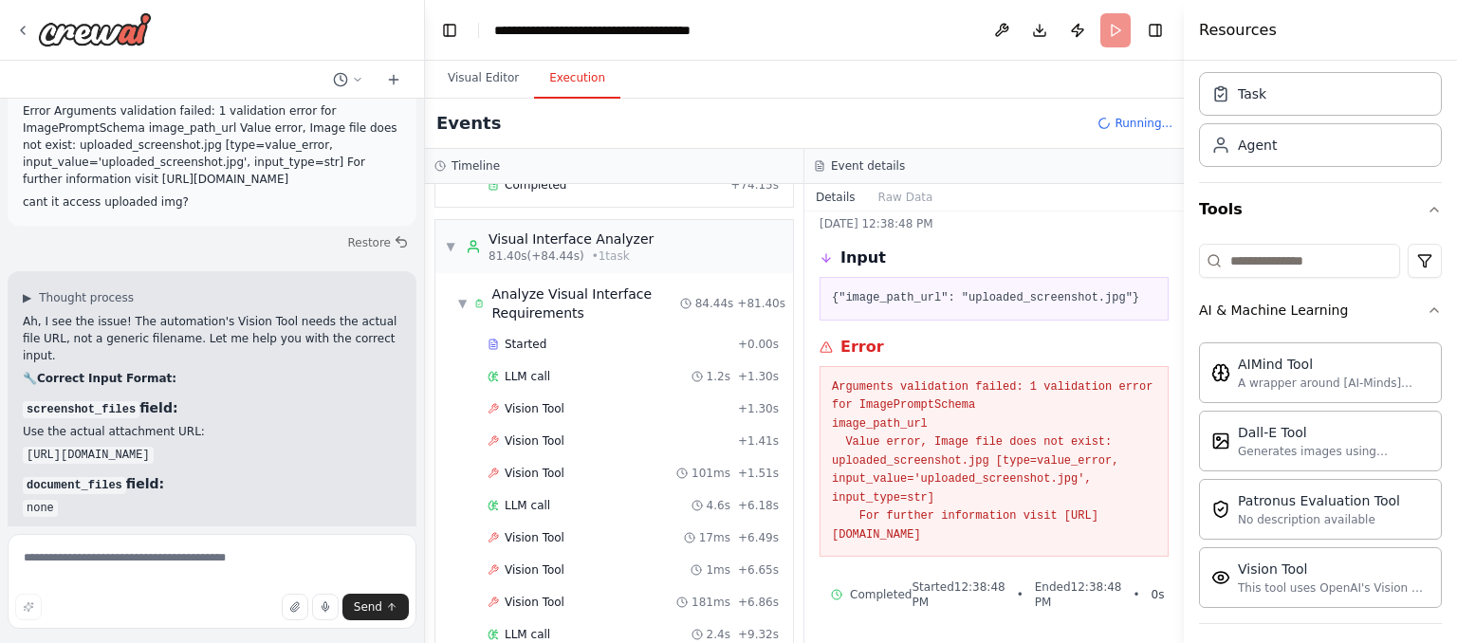
copy code "[URL][DOMAIN_NAME]"
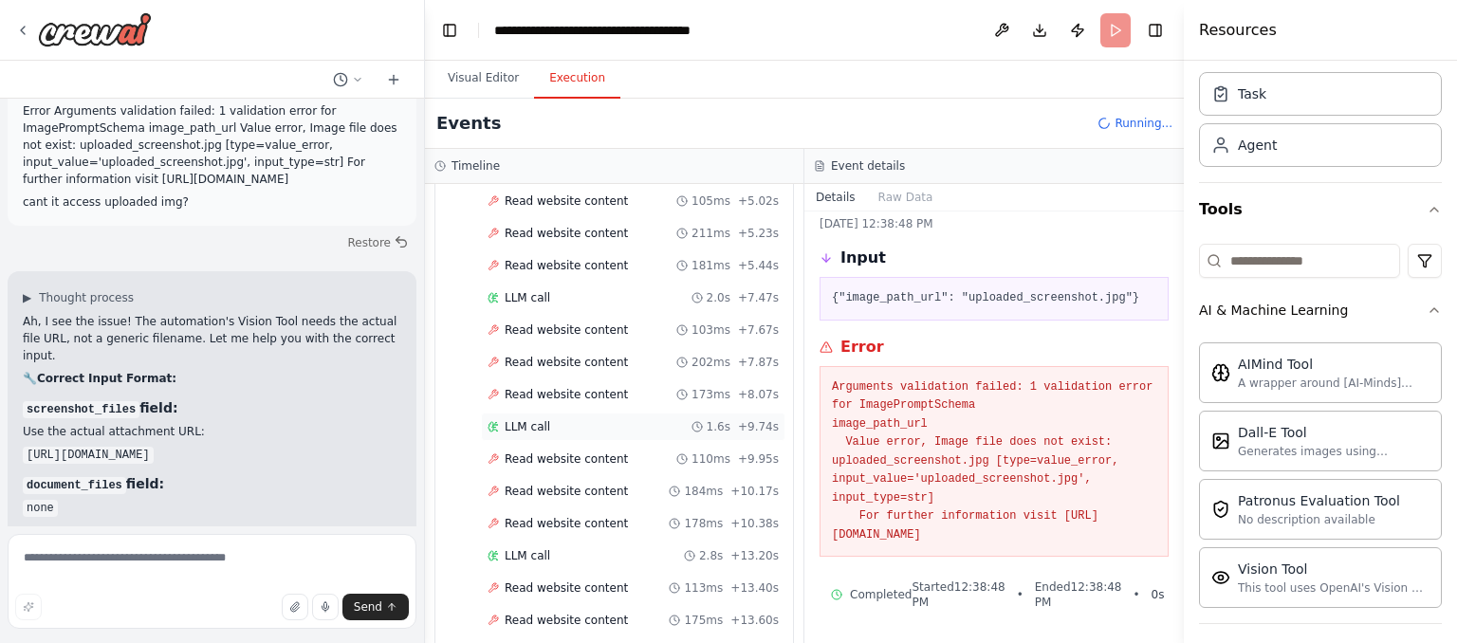
scroll to position [2726, 0]
click at [250, 474] on h3 "document_files field:" at bounding box center [212, 483] width 379 height 19
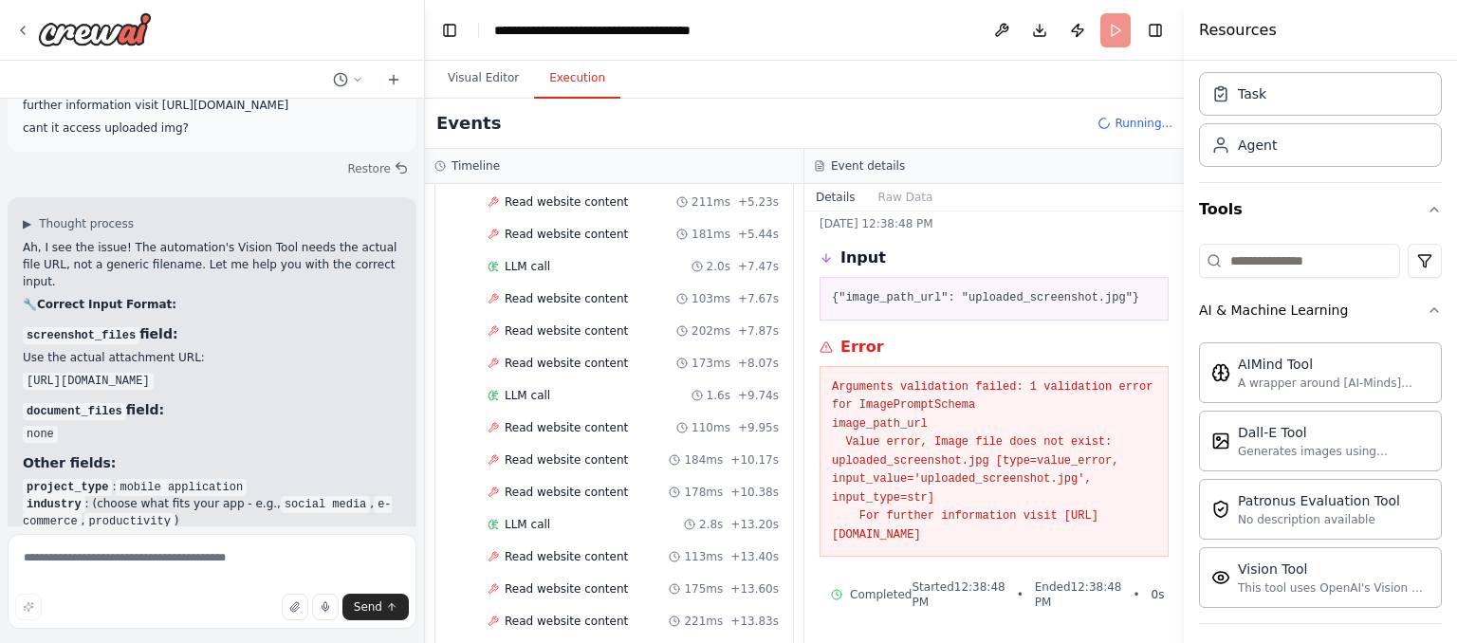
scroll to position [6810, 0]
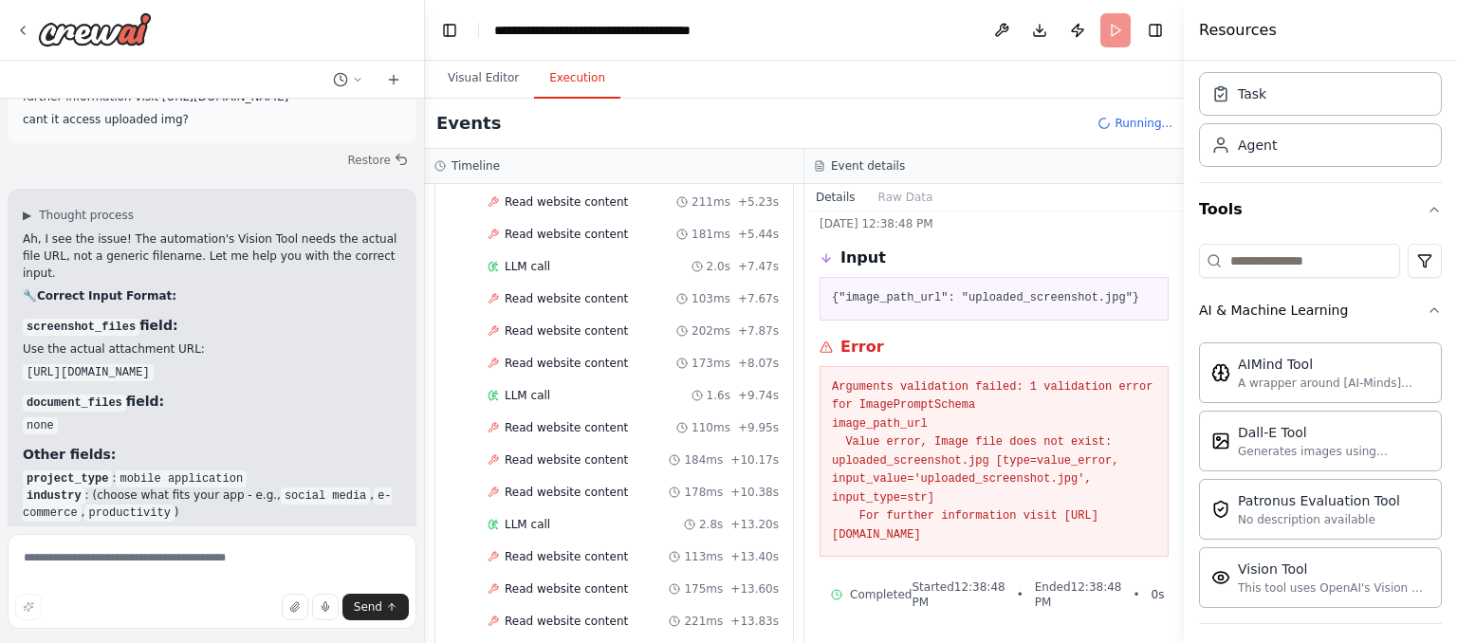
click at [1107, 28] on header "**********" at bounding box center [804, 30] width 759 height 61
drag, startPoint x: 1107, startPoint y: 28, endPoint x: 1053, endPoint y: 350, distance: 326.2
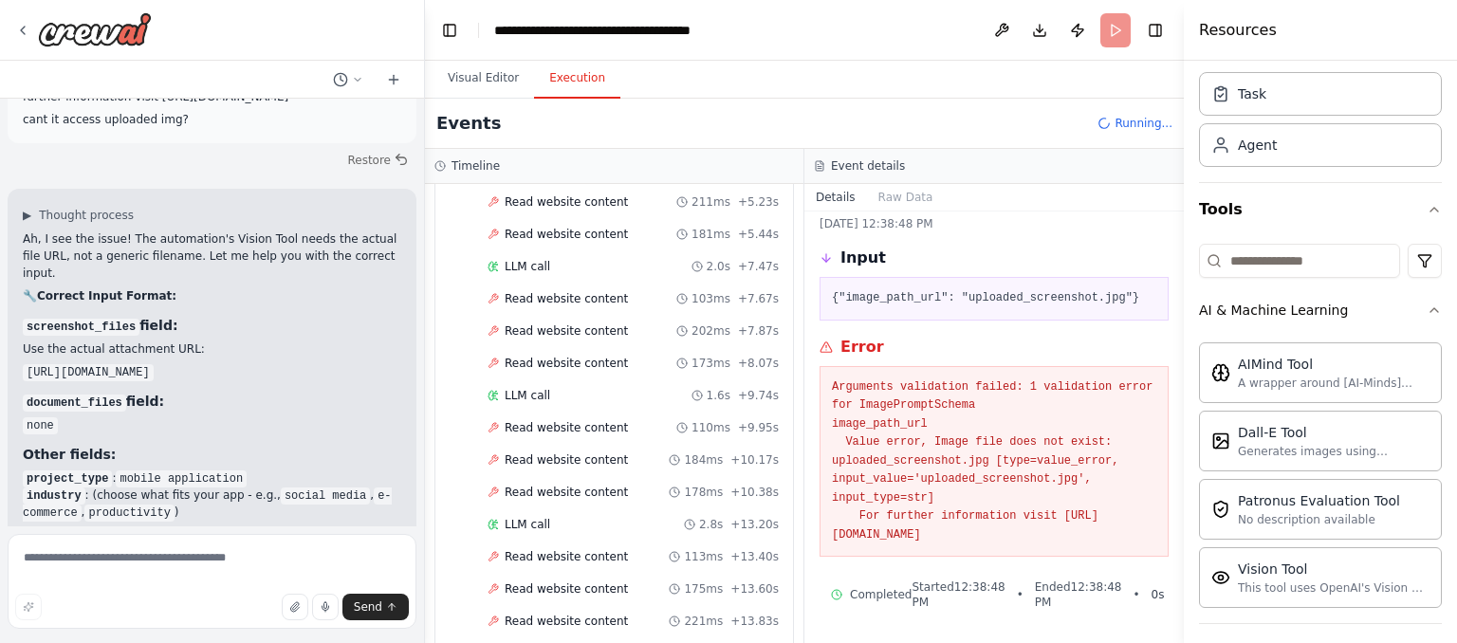
click at [1053, 350] on main "**********" at bounding box center [804, 321] width 759 height 643
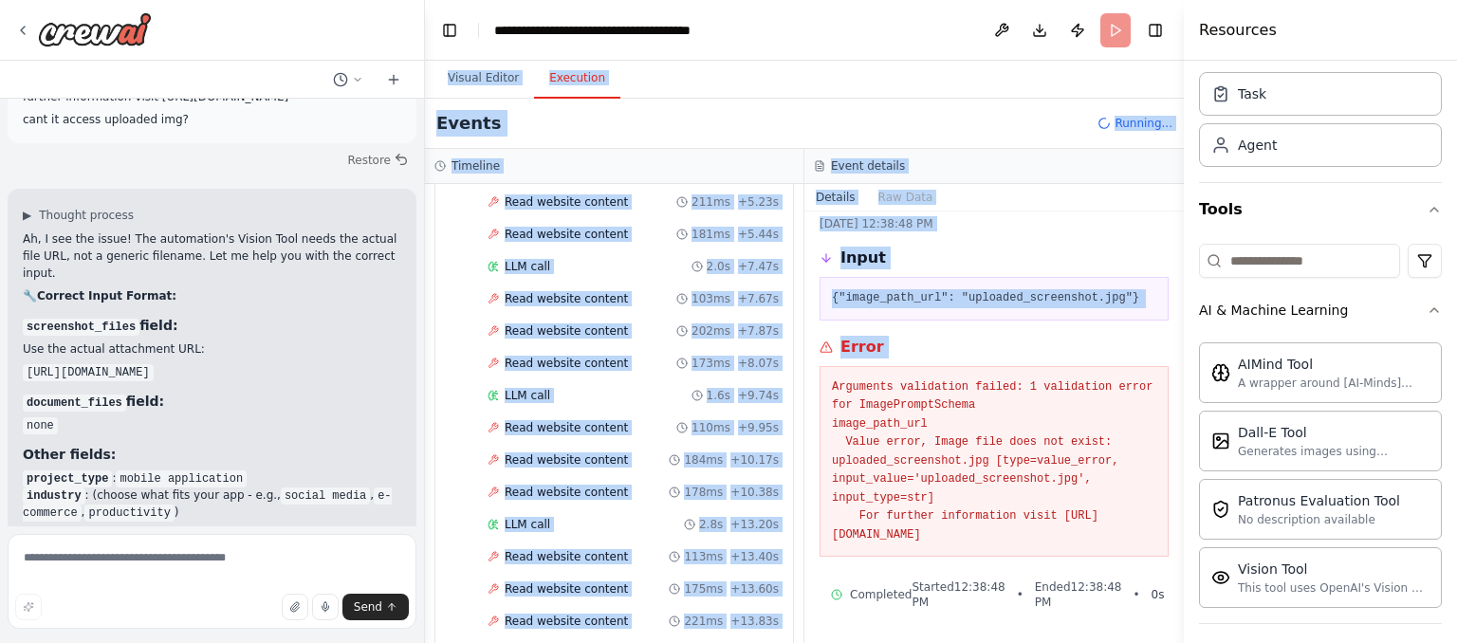
click at [1064, 297] on pre "{"image_path_url": "uploaded_screenshot.jpg"}" at bounding box center [994, 298] width 324 height 19
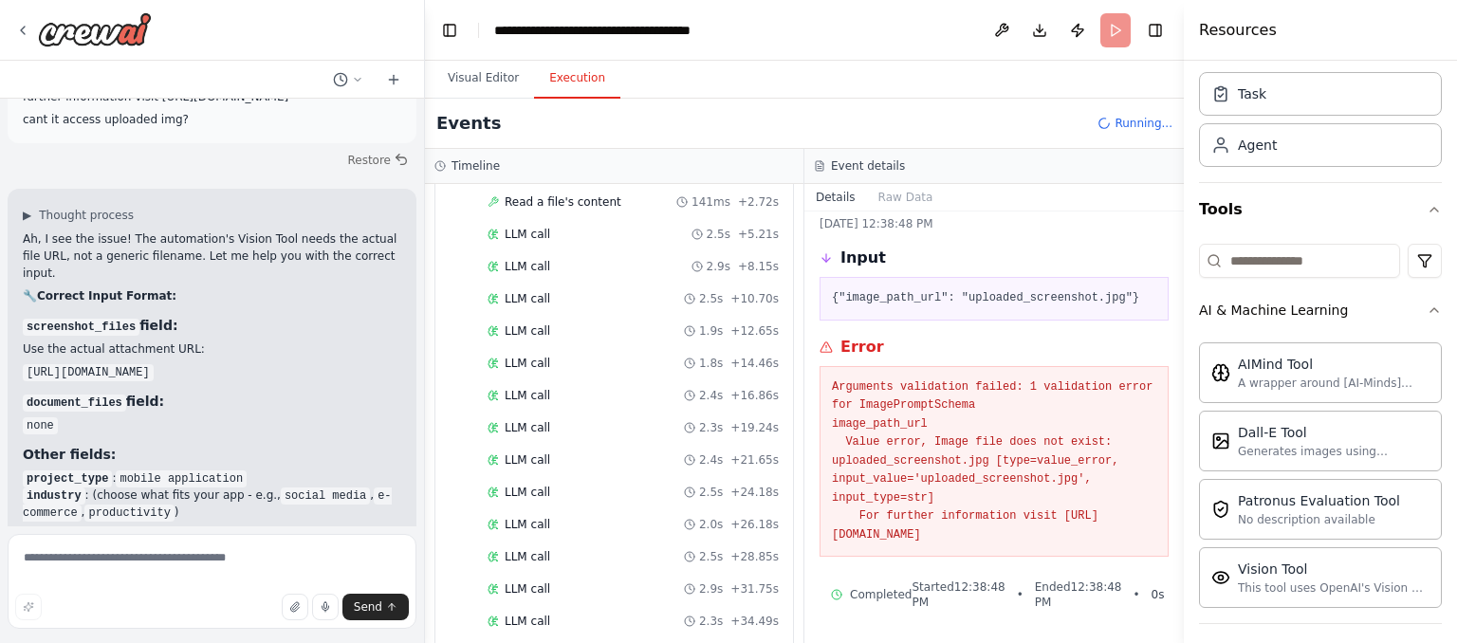
scroll to position [0, 0]
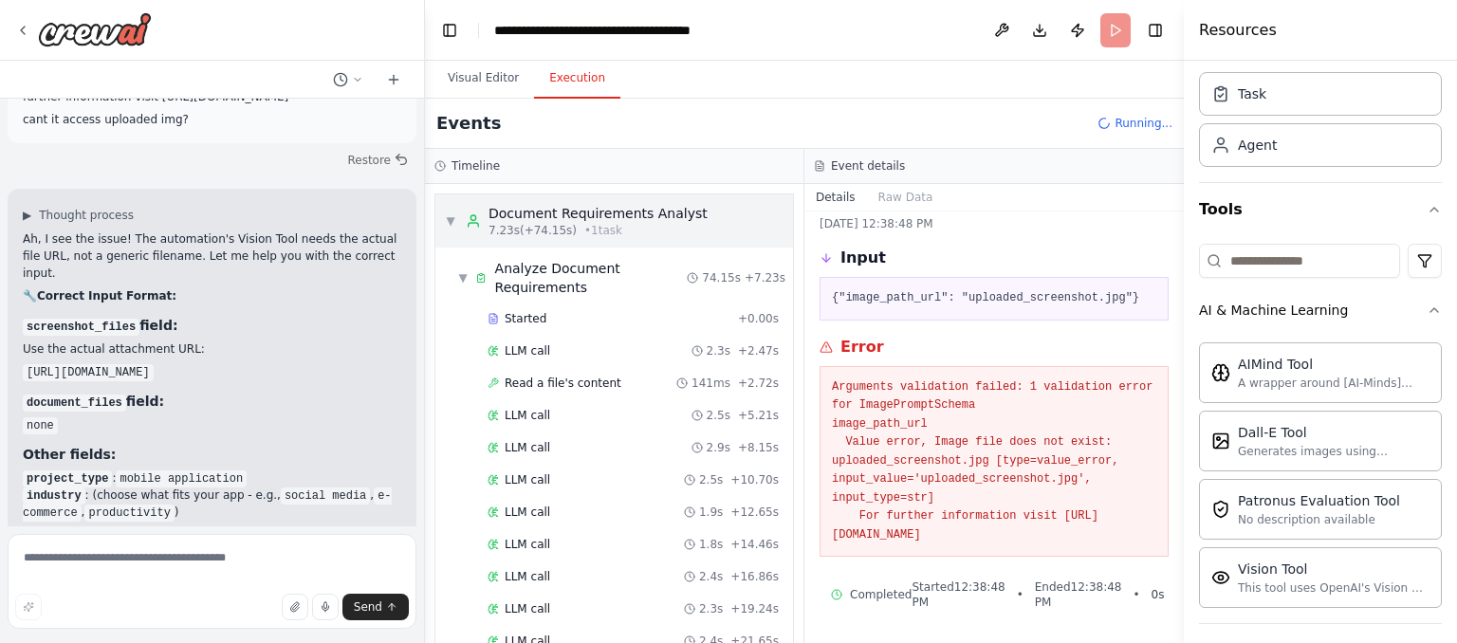
click at [462, 225] on div "▼ Document Requirements Analyst 7.23s (+74.15s) • 1 task" at bounding box center [576, 221] width 263 height 34
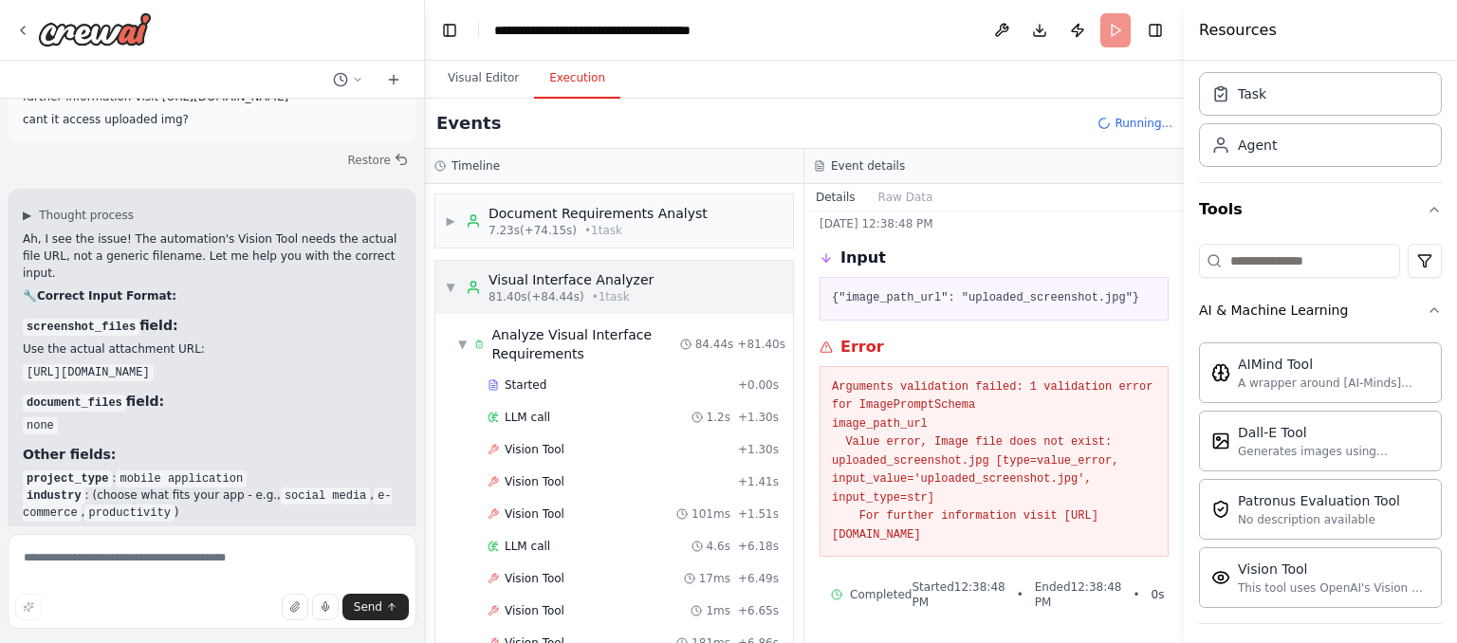
click at [451, 286] on span "▼" at bounding box center [450, 287] width 11 height 15
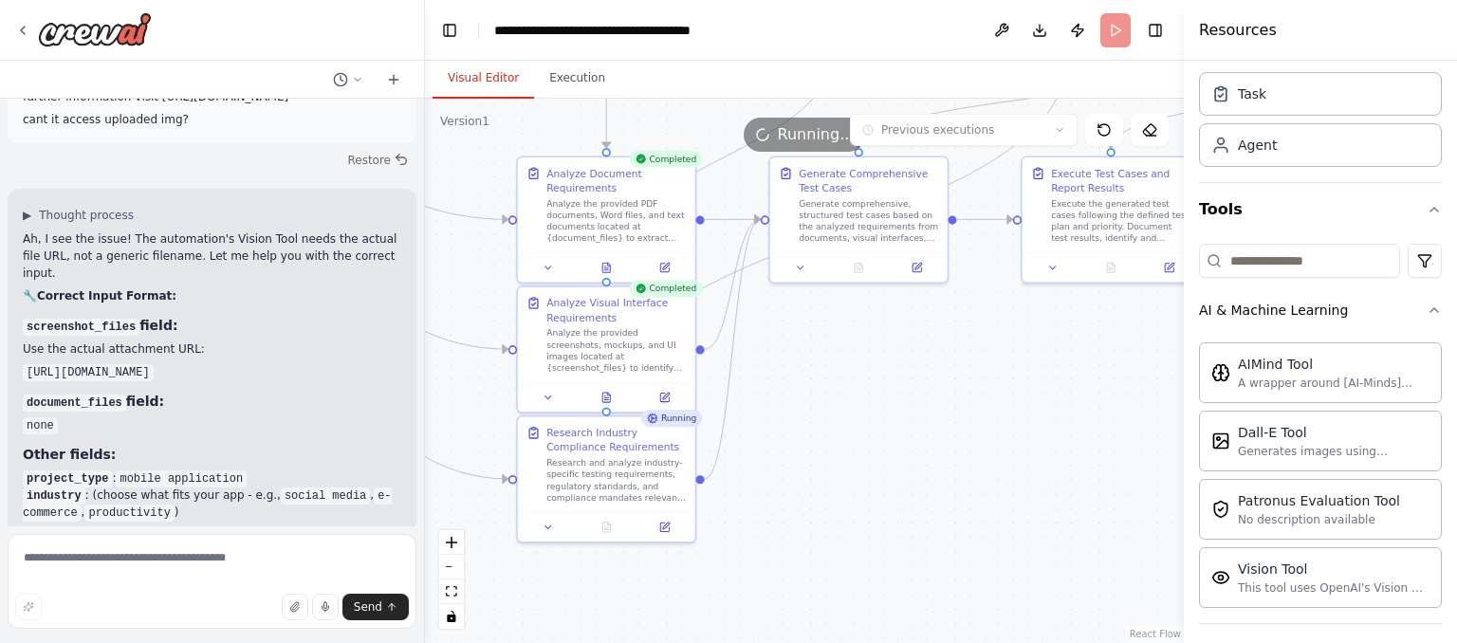
click at [478, 70] on button "Visual Editor" at bounding box center [484, 79] width 102 height 40
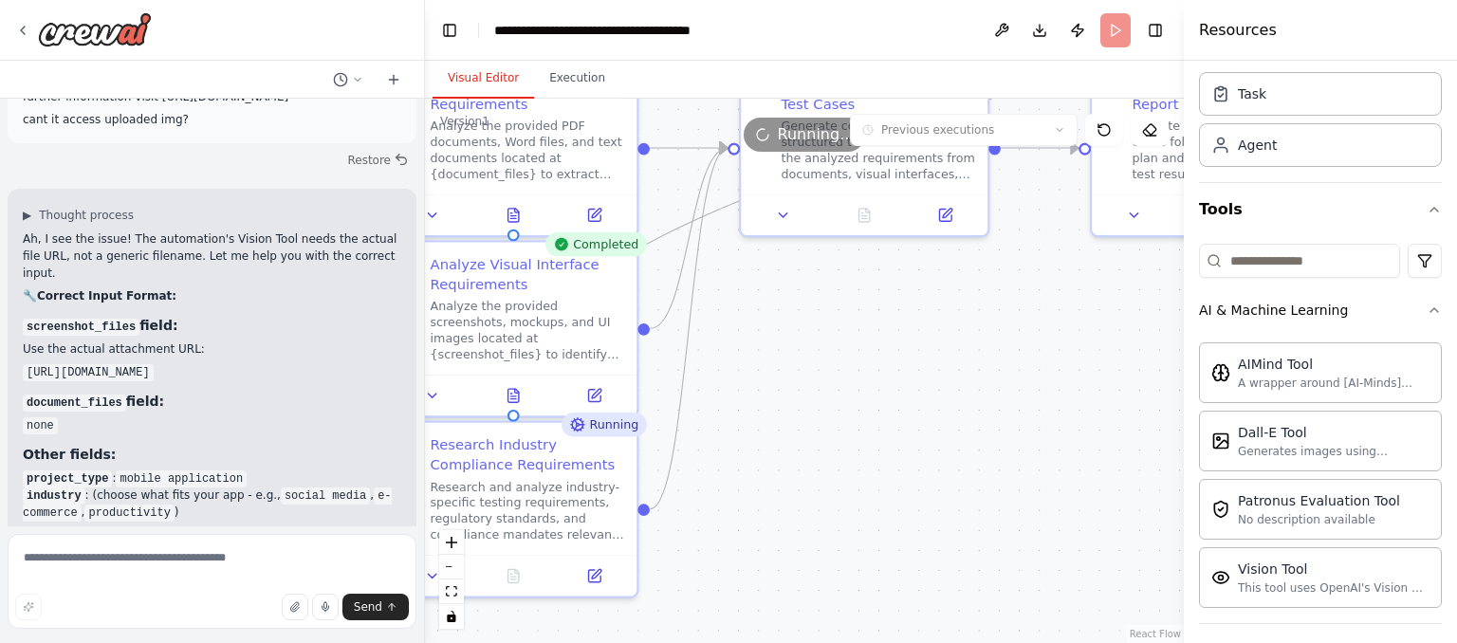
click at [789, 136] on span "Running..." at bounding box center [816, 134] width 77 height 23
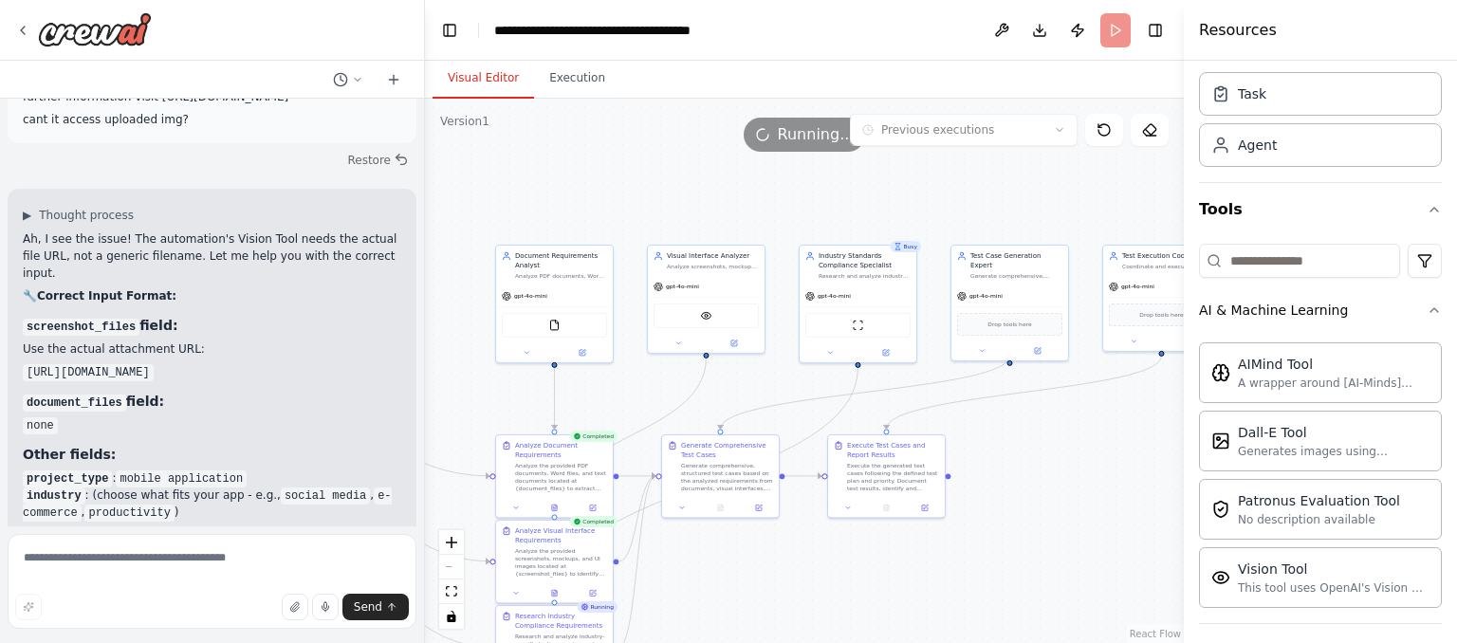
drag, startPoint x: 971, startPoint y: 418, endPoint x: 852, endPoint y: 644, distance: 255.1
click at [852, 643] on html "Hello! I'm the CrewAI assistant. What kind of automation do you want to build? …" at bounding box center [728, 321] width 1457 height 643
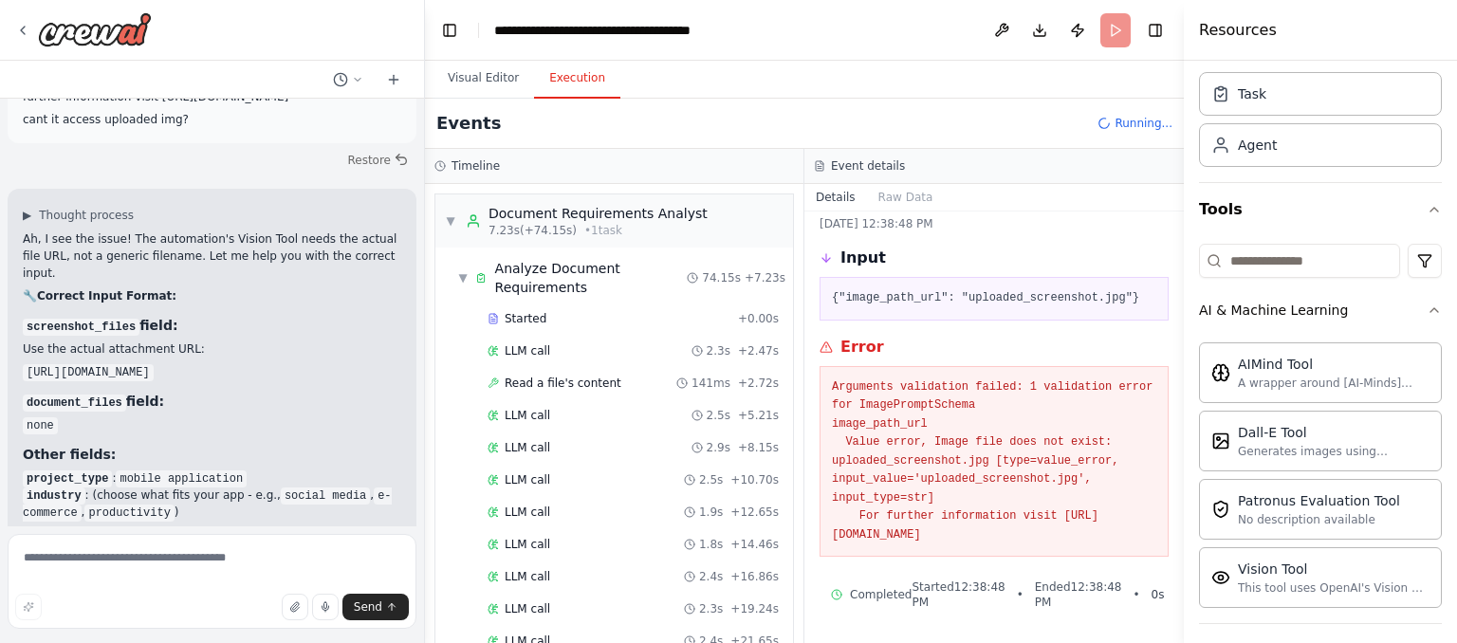
click at [564, 65] on button "Execution" at bounding box center [577, 79] width 86 height 40
drag, startPoint x: 1158, startPoint y: 123, endPoint x: 1093, endPoint y: 121, distance: 64.5
click at [1093, 121] on div "Events Running..." at bounding box center [804, 124] width 759 height 50
click at [1114, 42] on header "**********" at bounding box center [804, 30] width 759 height 61
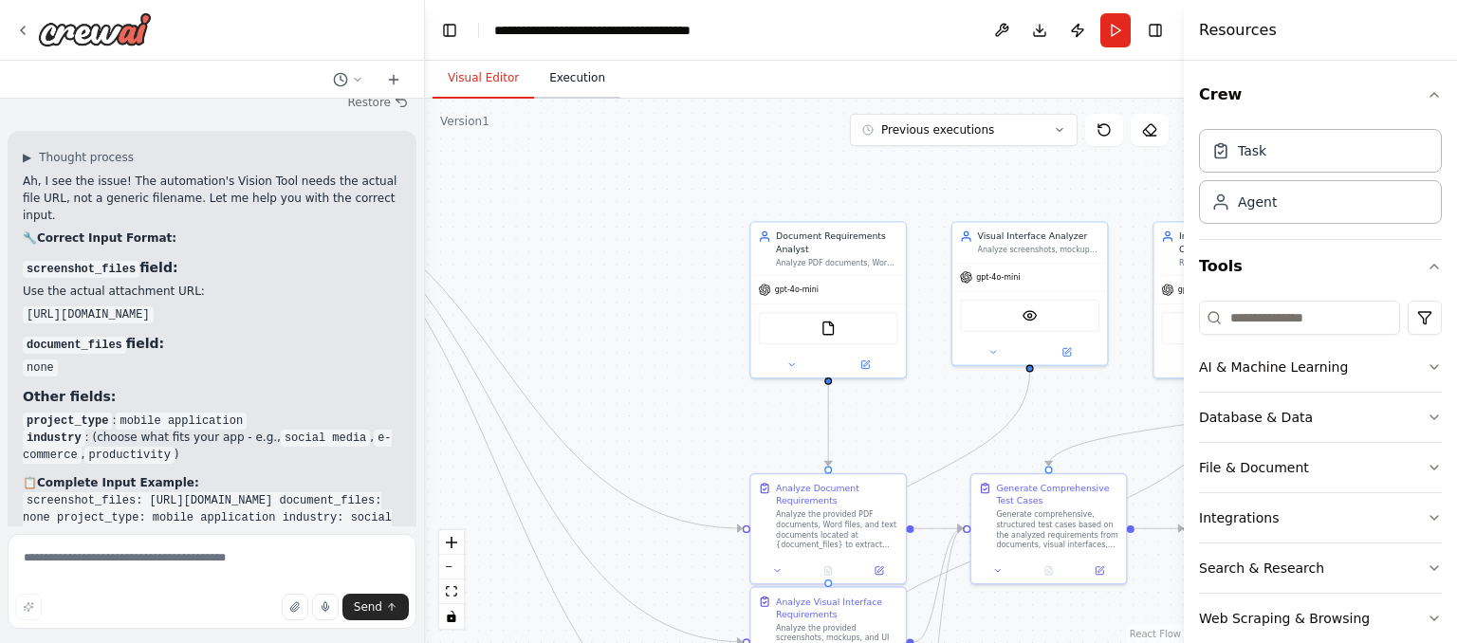
scroll to position [6913, 0]
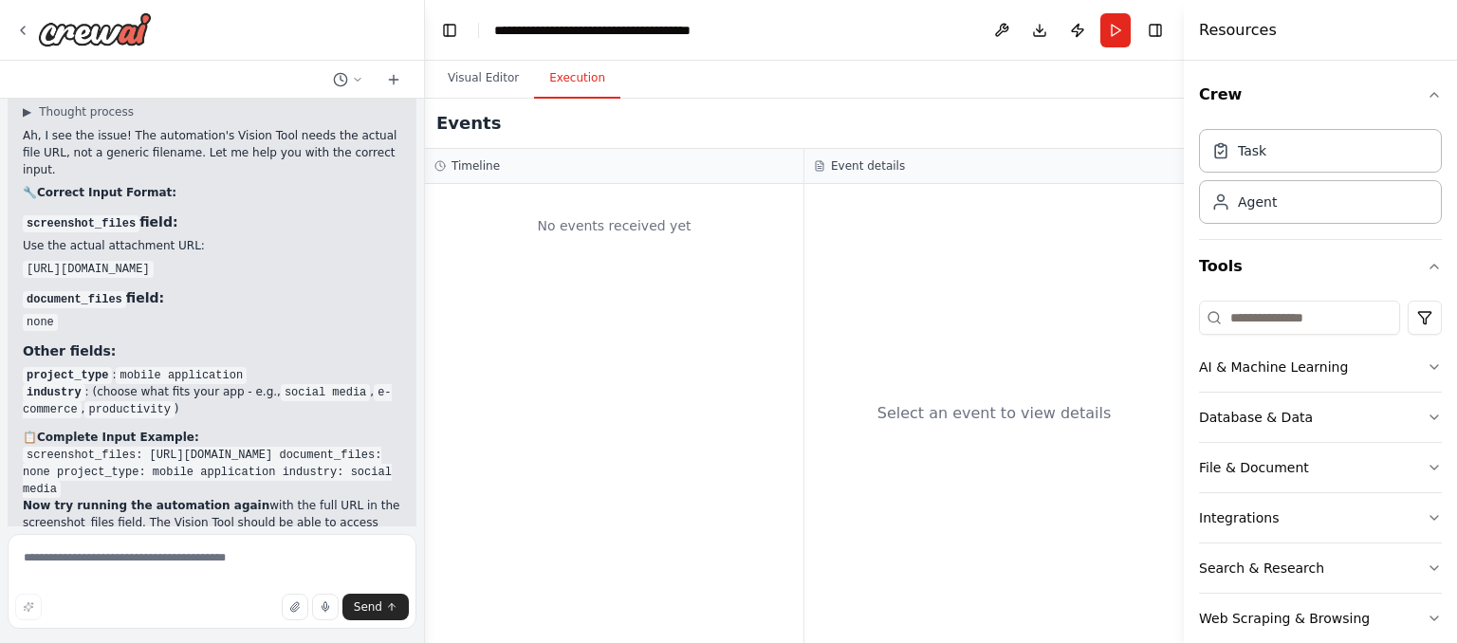
click at [579, 76] on button "Execution" at bounding box center [577, 79] width 86 height 40
click at [1116, 30] on button "Run" at bounding box center [1116, 30] width 30 height 34
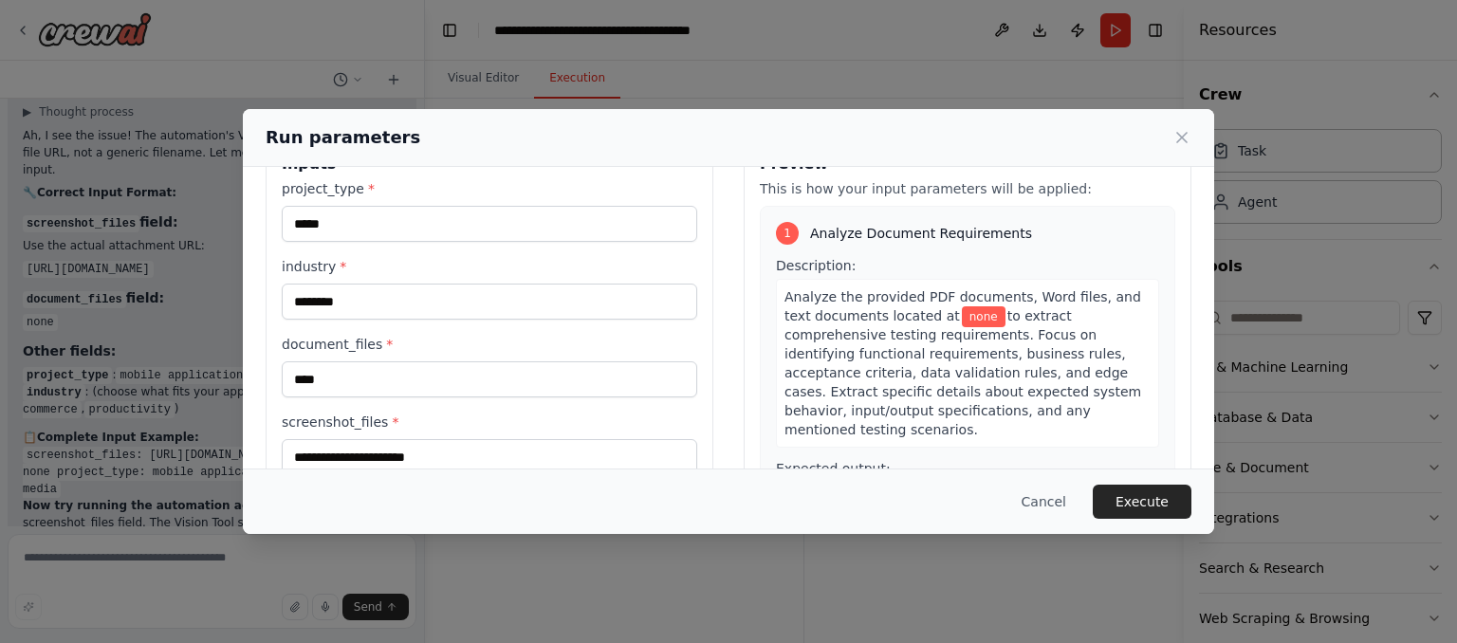
scroll to position [68, 0]
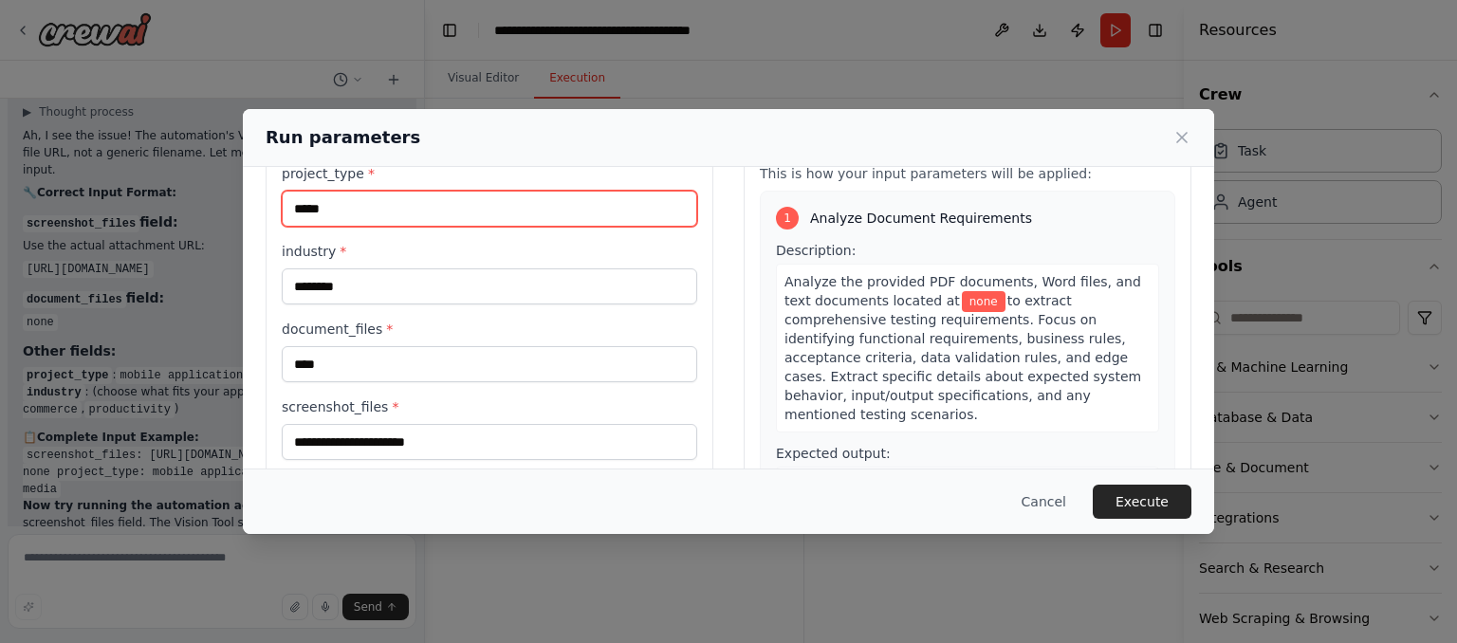
drag, startPoint x: 338, startPoint y: 210, endPoint x: 280, endPoint y: 210, distance: 57.9
click at [280, 210] on div "**********" at bounding box center [490, 346] width 448 height 450
type input "**"
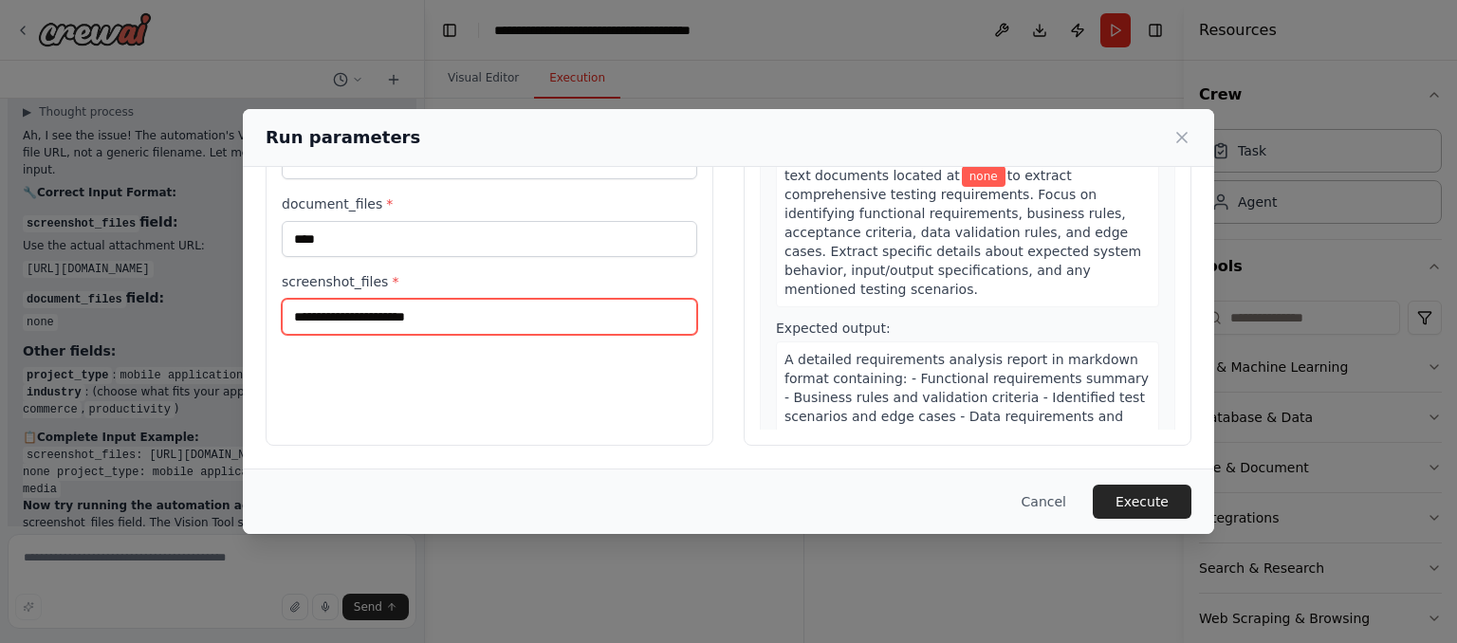
drag, startPoint x: 465, startPoint y: 318, endPoint x: 274, endPoint y: 318, distance: 190.7
click at [274, 318] on div "**********" at bounding box center [490, 221] width 448 height 450
paste input "**********"
type input "**********"
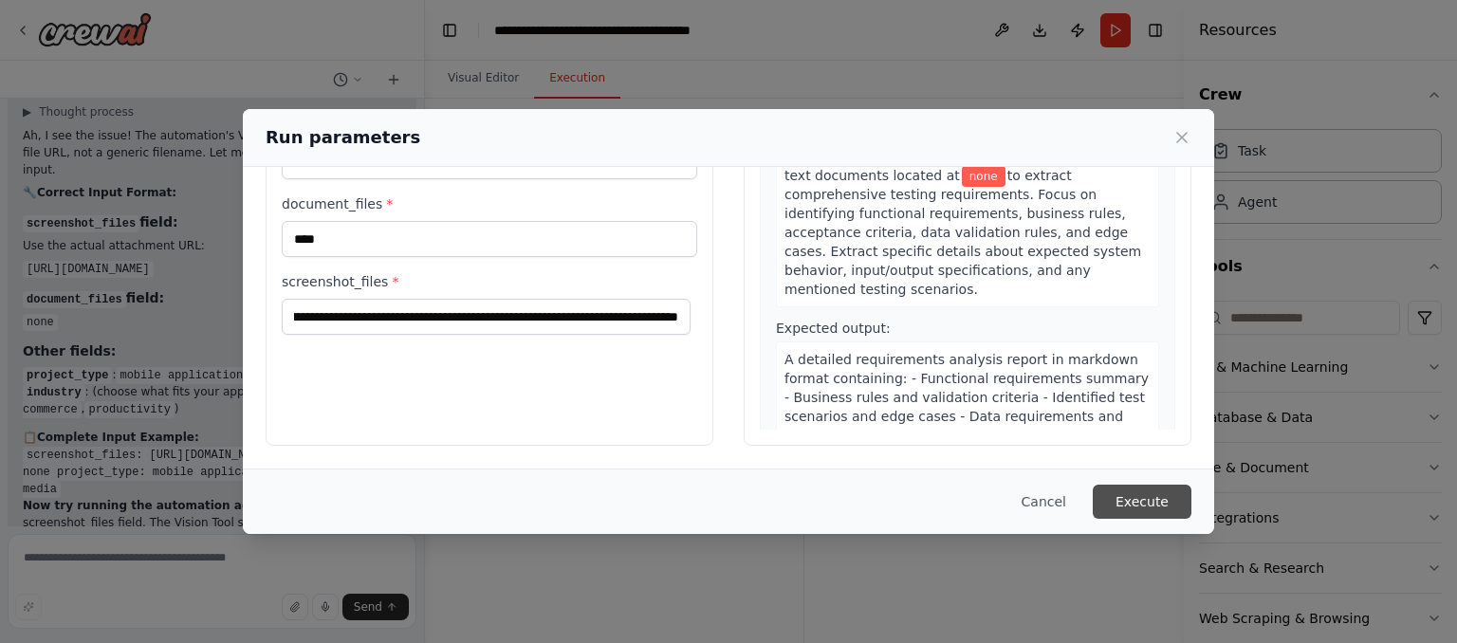
scroll to position [0, 0]
click at [1116, 498] on button "Execute" at bounding box center [1142, 502] width 99 height 34
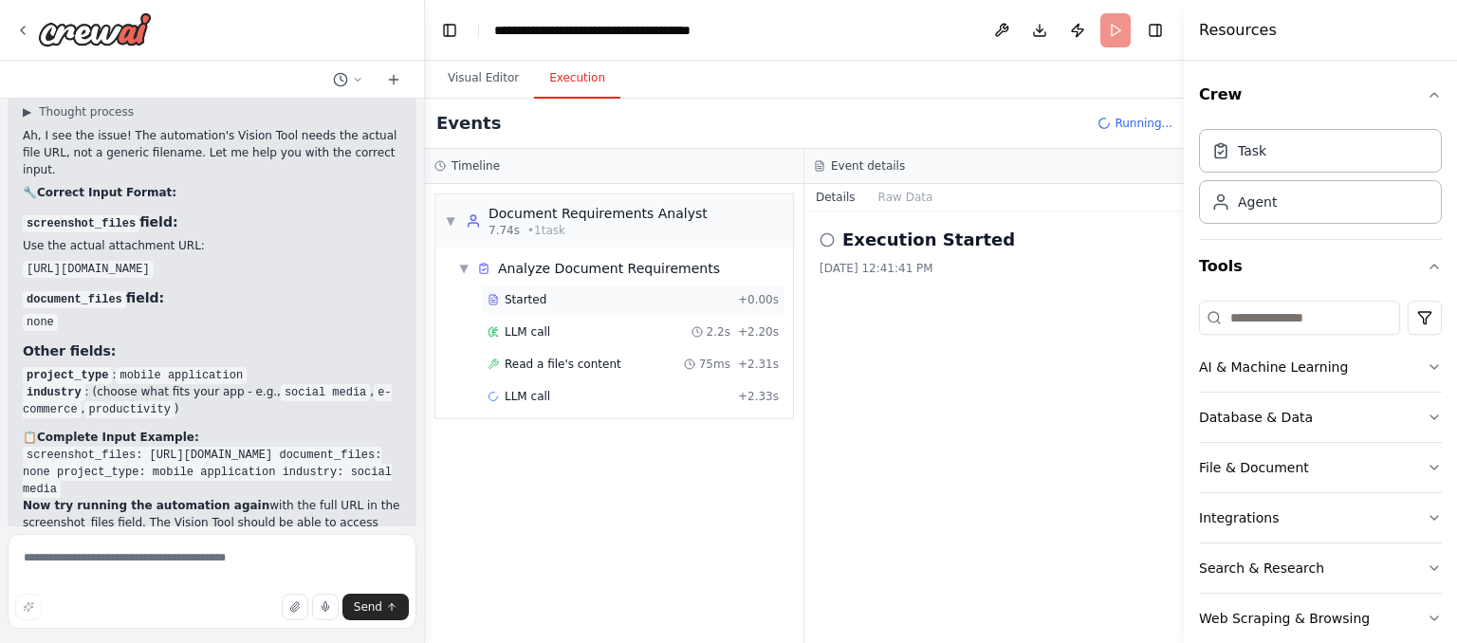
click at [590, 301] on div "Started" at bounding box center [609, 299] width 243 height 15
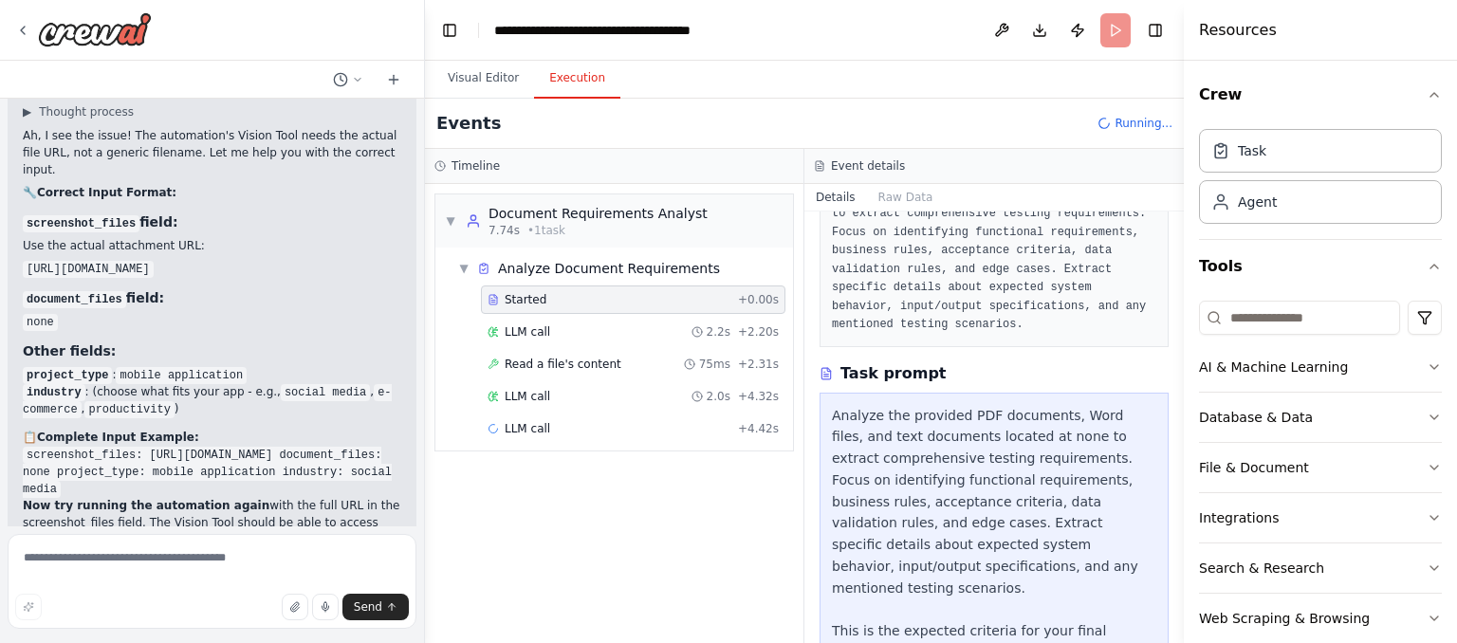
scroll to position [171, 0]
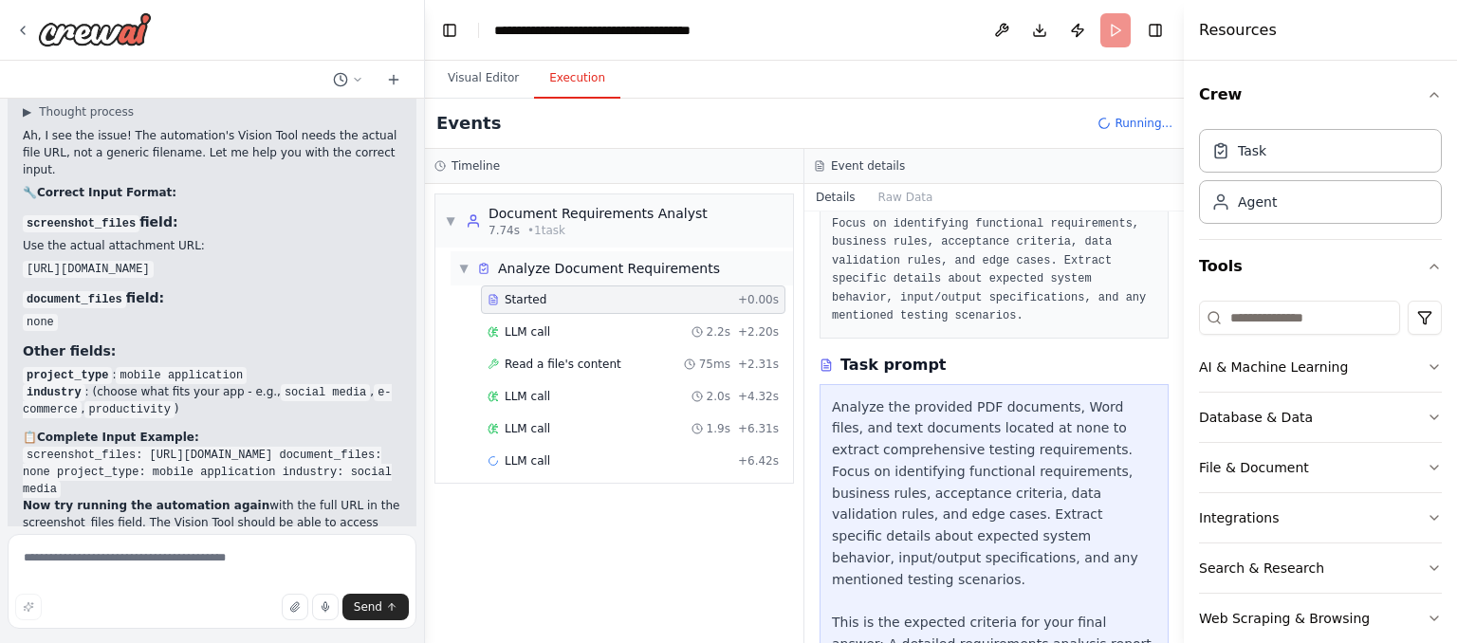
click at [467, 268] on span "▼" at bounding box center [463, 268] width 11 height 15
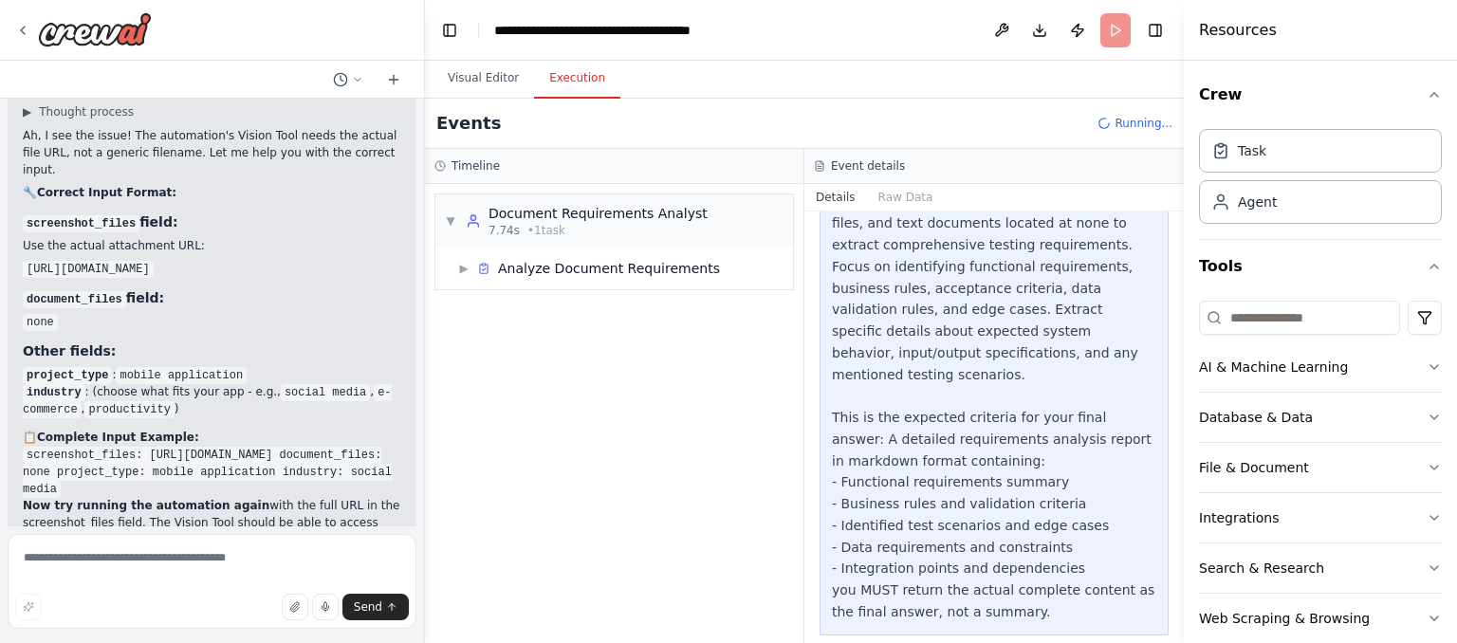
scroll to position [0, 0]
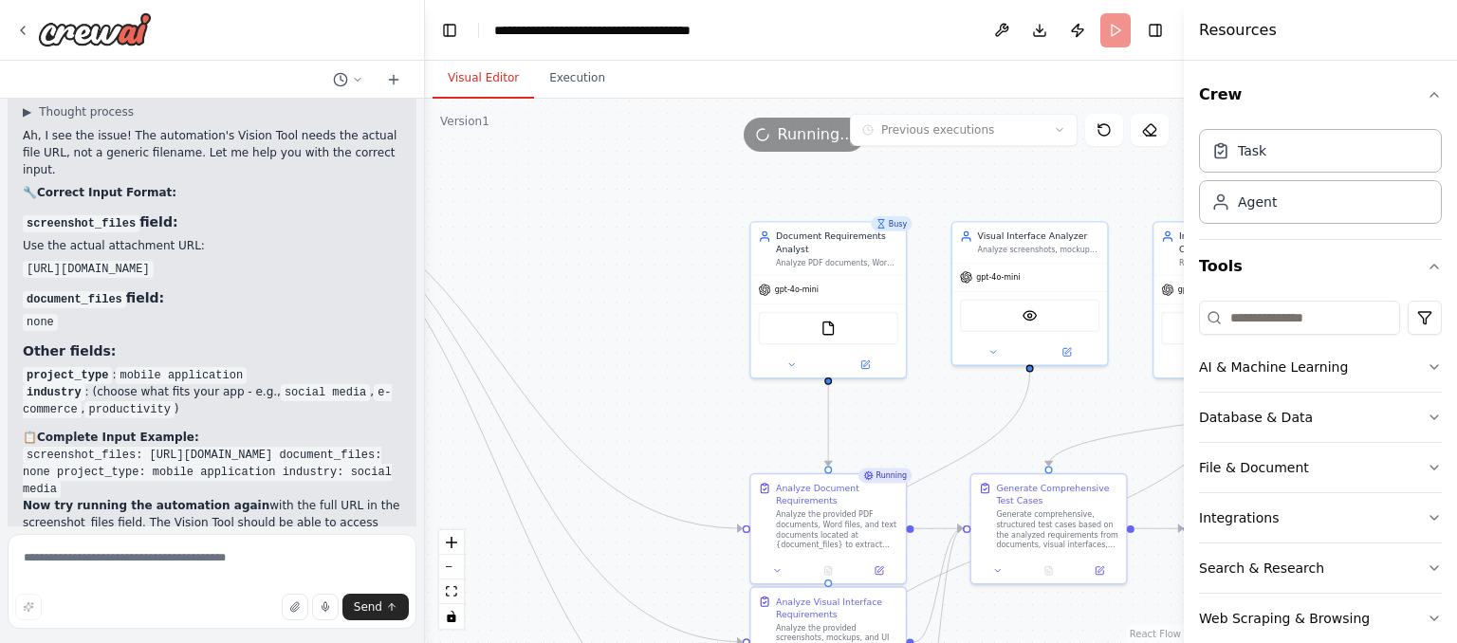
click at [484, 75] on button "Visual Editor" at bounding box center [484, 79] width 102 height 40
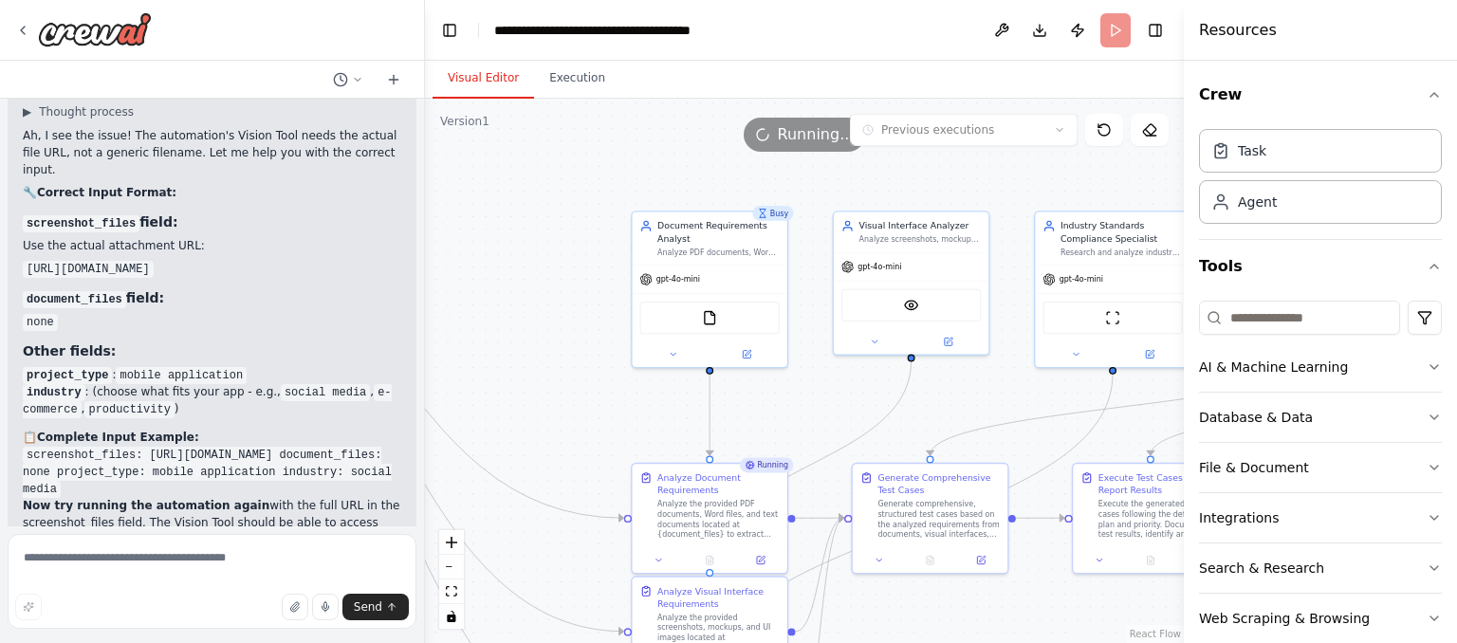
drag, startPoint x: 622, startPoint y: 346, endPoint x: 504, endPoint y: 337, distance: 119.0
click at [504, 337] on div ".deletable-edge-delete-btn { width: 20px; height: 20px; border: 0px solid #ffff…" at bounding box center [804, 371] width 759 height 545
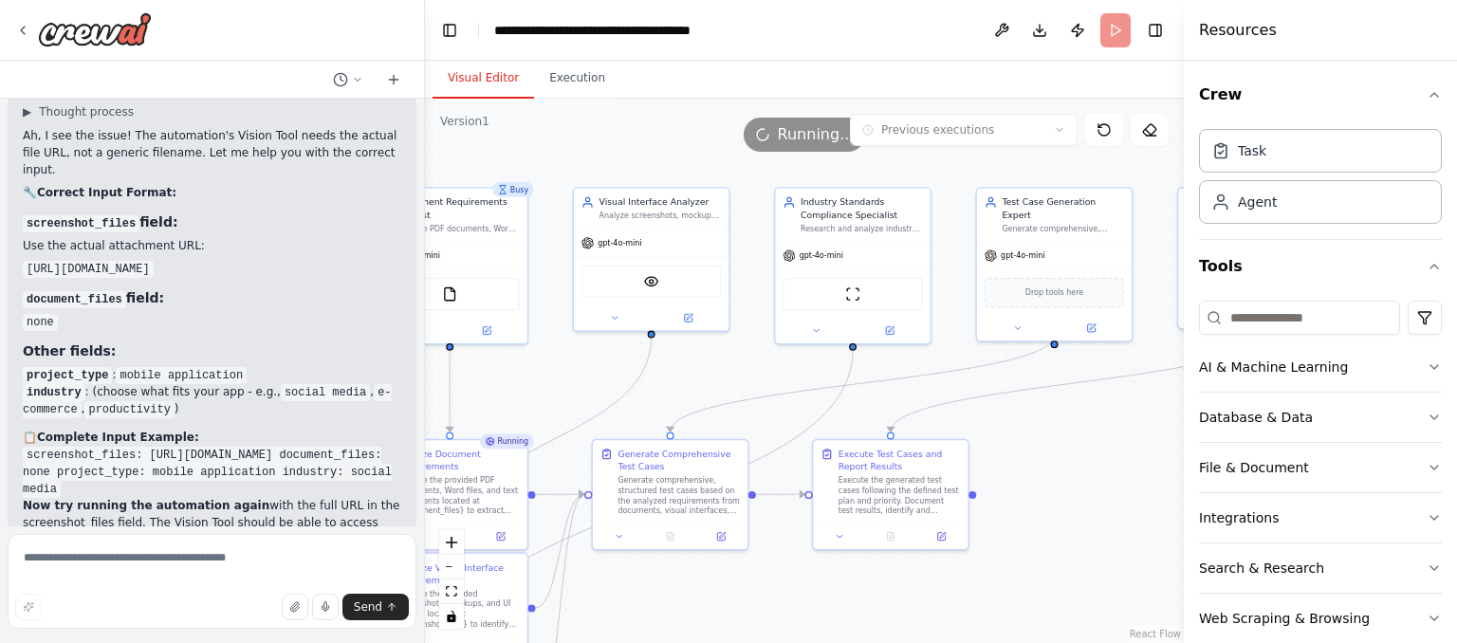
drag, startPoint x: 583, startPoint y: 424, endPoint x: 323, endPoint y: 399, distance: 261.1
click at [323, 399] on div "Hello! I'm the CrewAI assistant. What kind of automation do you want to build? …" at bounding box center [728, 321] width 1457 height 643
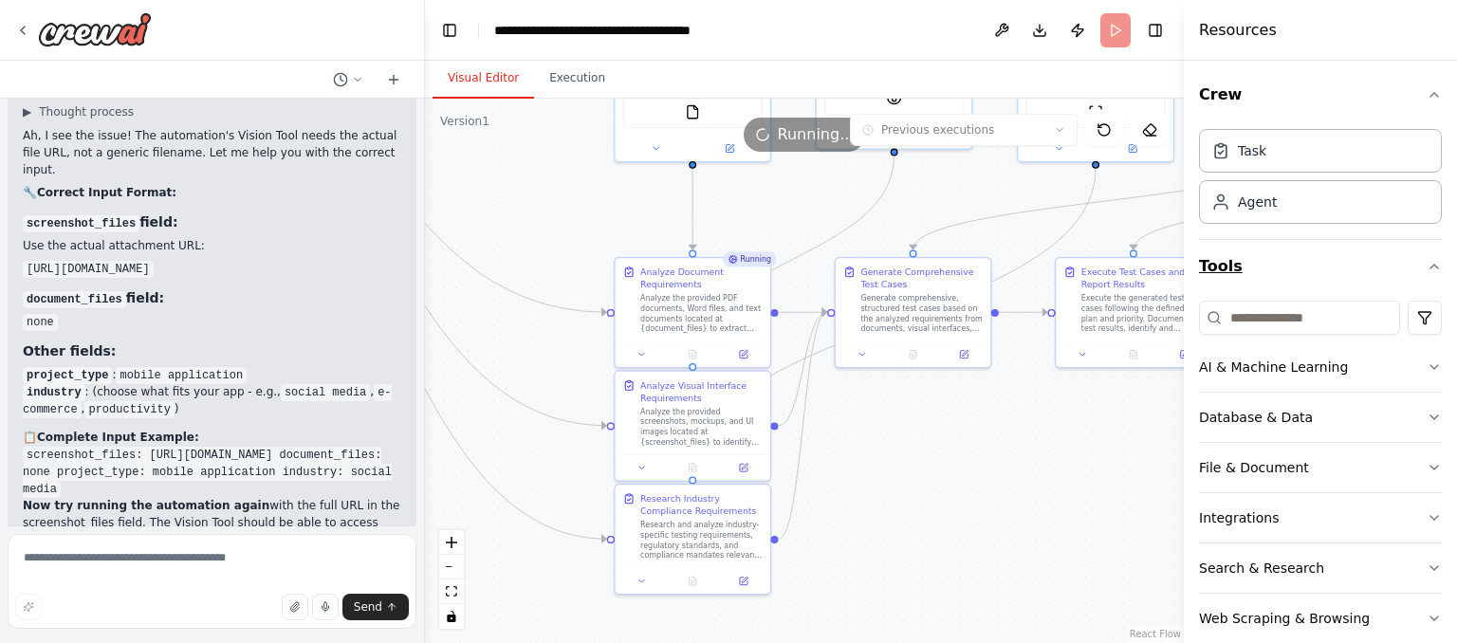
drag, startPoint x: 1059, startPoint y: 449, endPoint x: 1302, endPoint y: 267, distance: 303.6
click at [1302, 267] on div "Hello! I'm the CrewAI assistant. What kind of automation do you want to build? …" at bounding box center [728, 321] width 1457 height 643
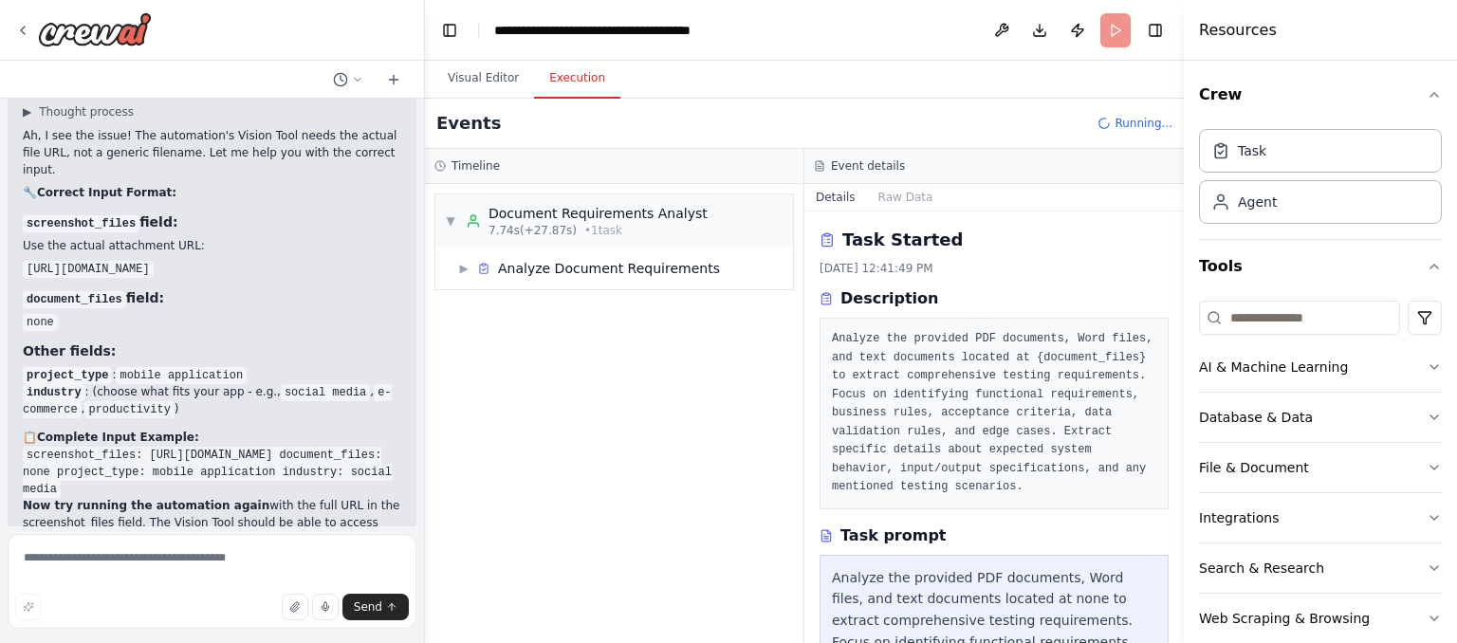
click at [586, 79] on button "Execution" at bounding box center [577, 79] width 86 height 40
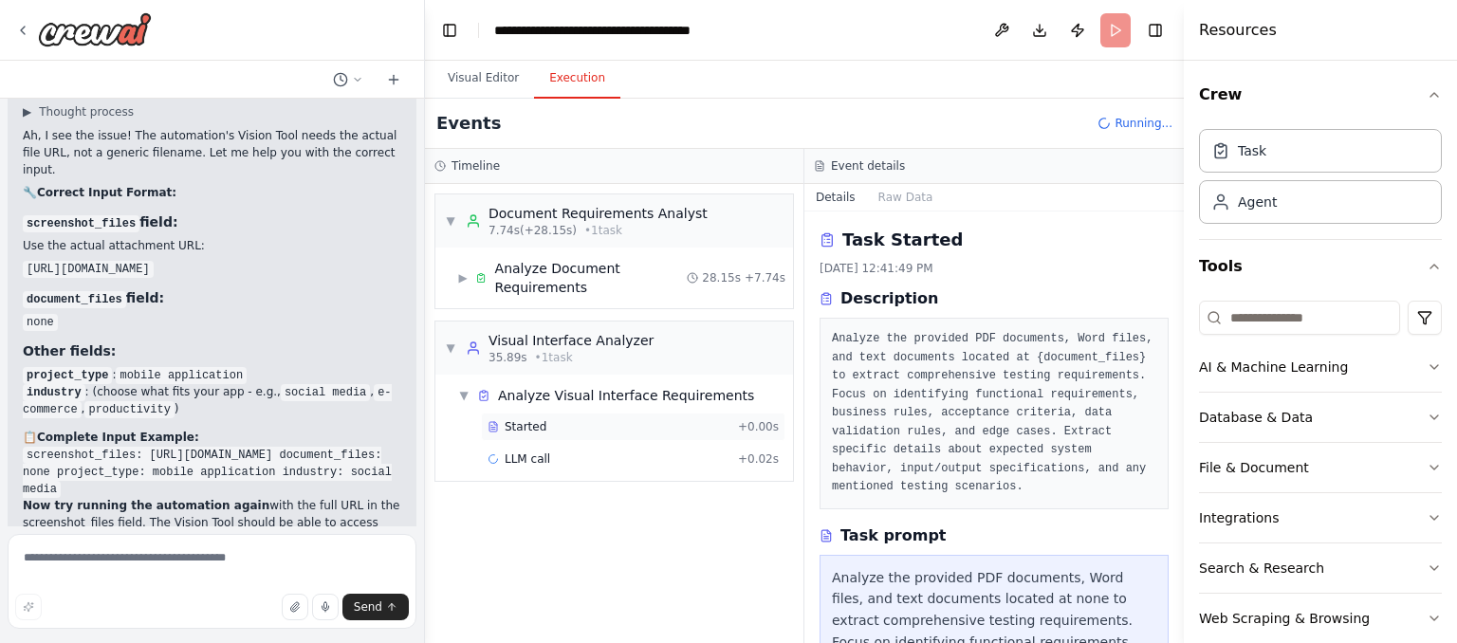
click at [529, 419] on span "Started" at bounding box center [526, 426] width 42 height 15
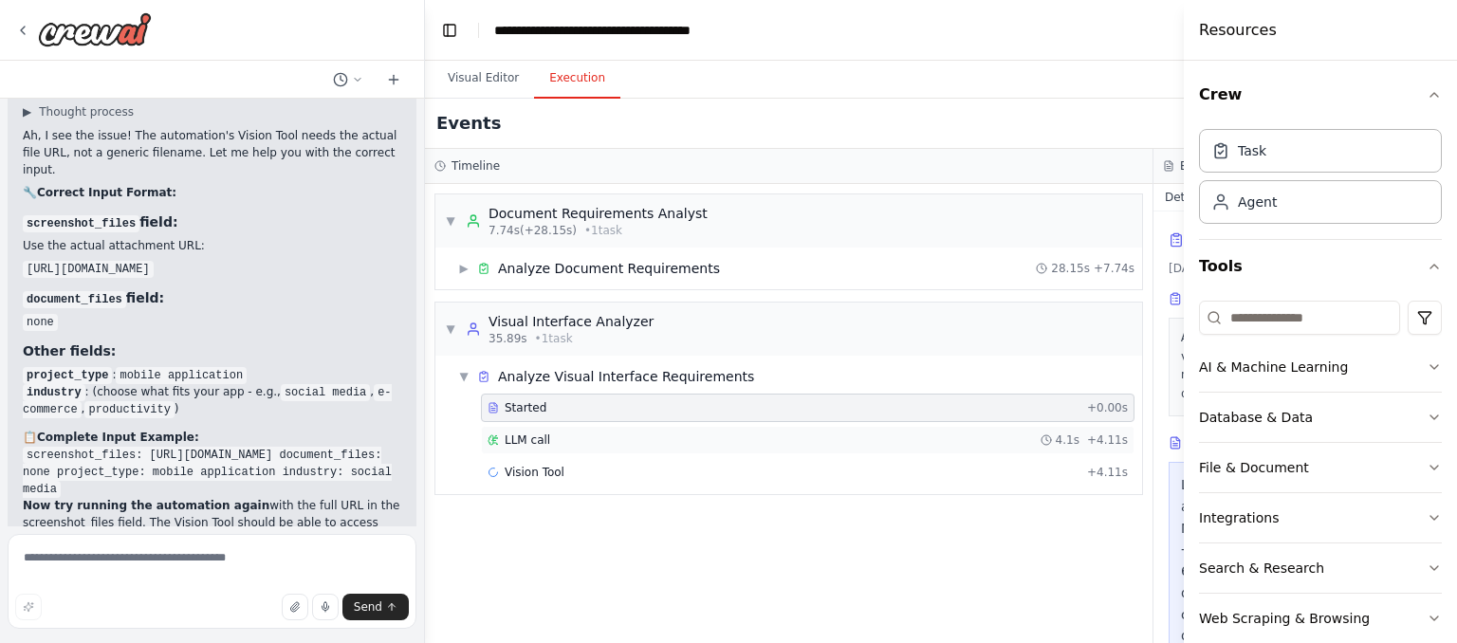
click at [649, 434] on div "LLM call 4.1s + 4.11s" at bounding box center [808, 440] width 640 height 15
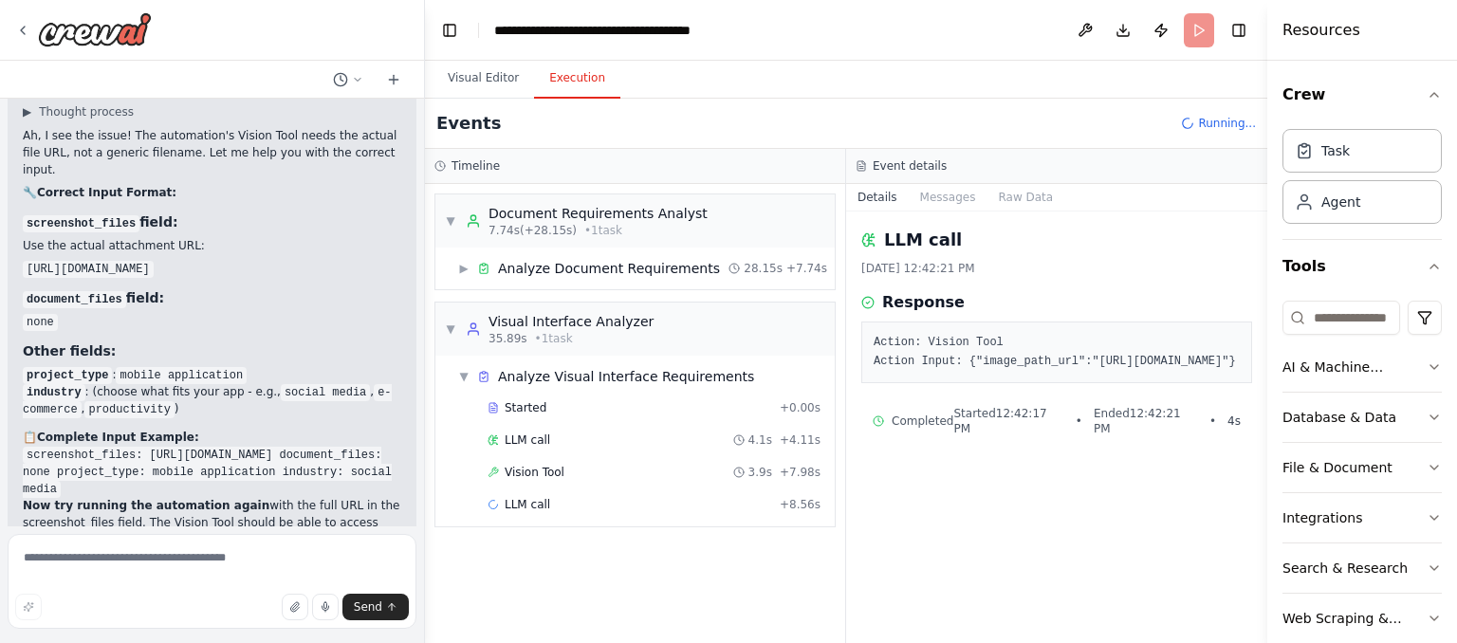
drag, startPoint x: 1184, startPoint y: 35, endPoint x: 1454, endPoint y: 63, distance: 270.9
click at [1454, 63] on div "Resources Crew Task Agent Tools AI & Machine Learning Database & Data File & Do…" at bounding box center [1363, 321] width 190 height 643
drag, startPoint x: 1140, startPoint y: 189, endPoint x: 973, endPoint y: 192, distance: 166.1
click at [845, 192] on div "▼ Document Requirements Analyst 7.74s (+28.15s) • 1 task ▶ Analyze Document Req…" at bounding box center [635, 413] width 420 height 459
click at [547, 433] on div "LLM call 4.1s + 4.11s" at bounding box center [654, 440] width 333 height 15
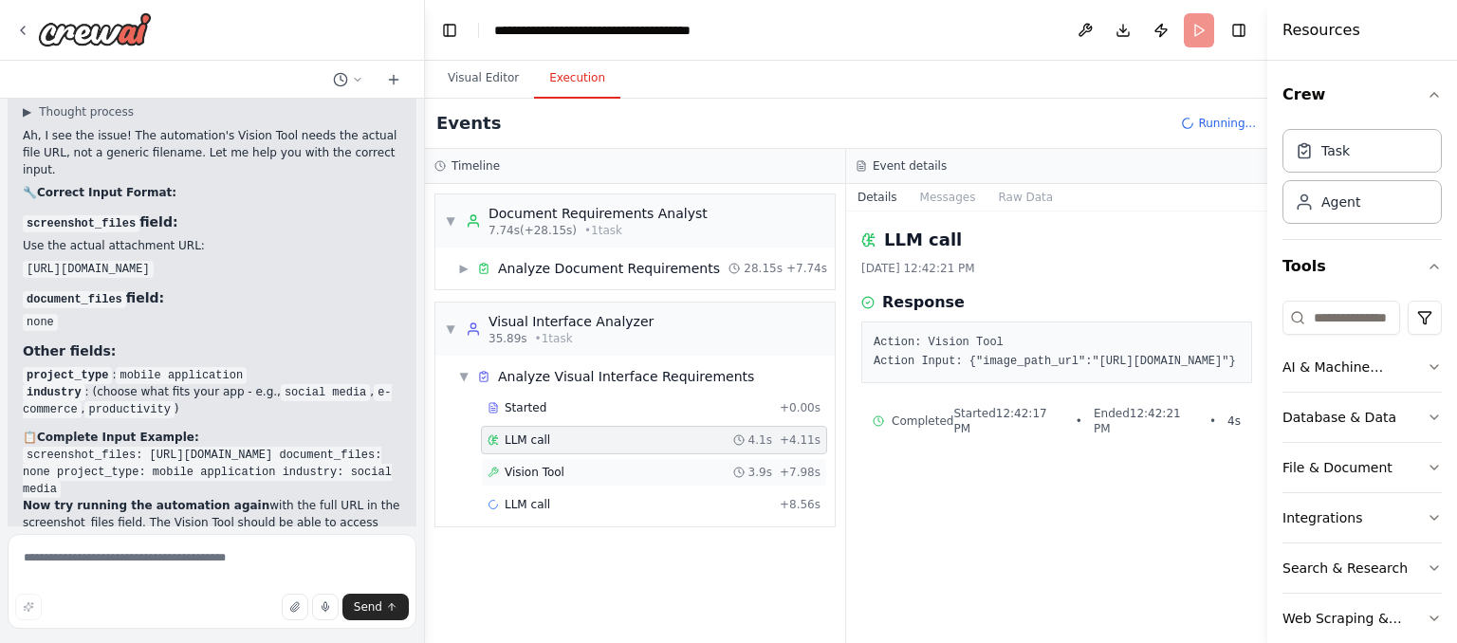
click at [697, 484] on div "Vision Tool 3.9s + 7.98s" at bounding box center [654, 472] width 346 height 28
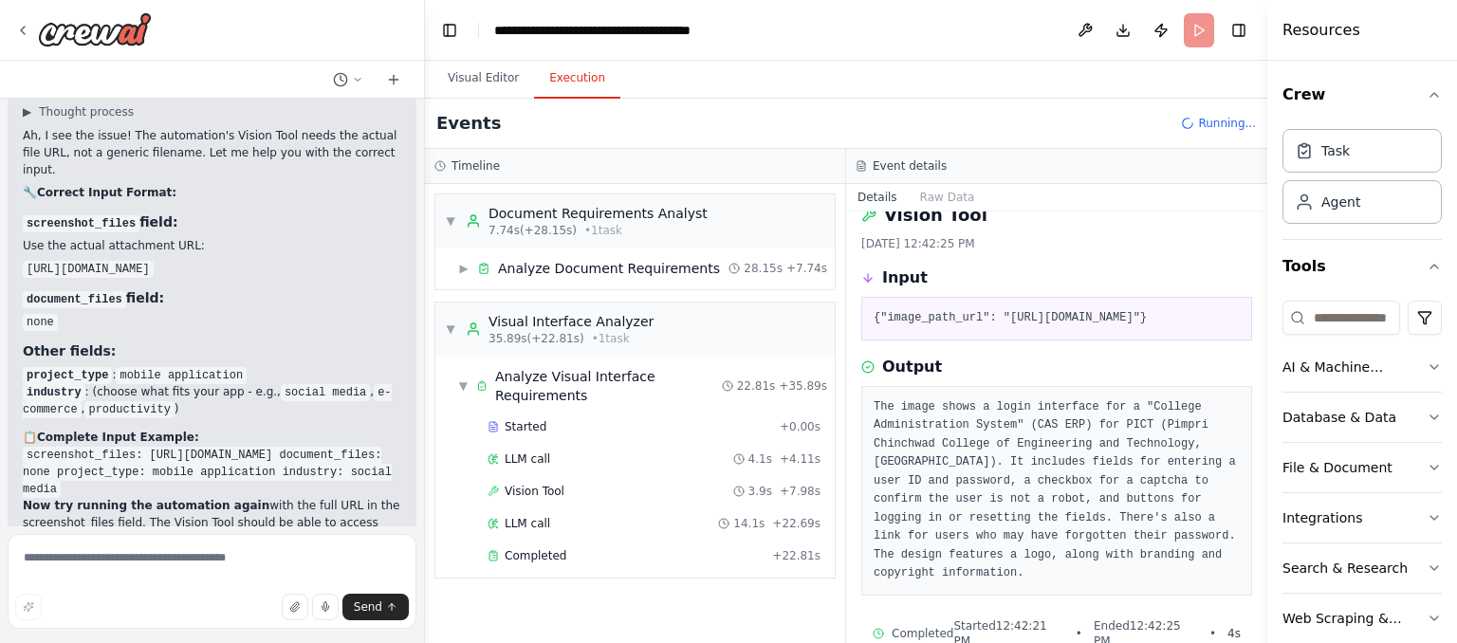
scroll to position [29, 0]
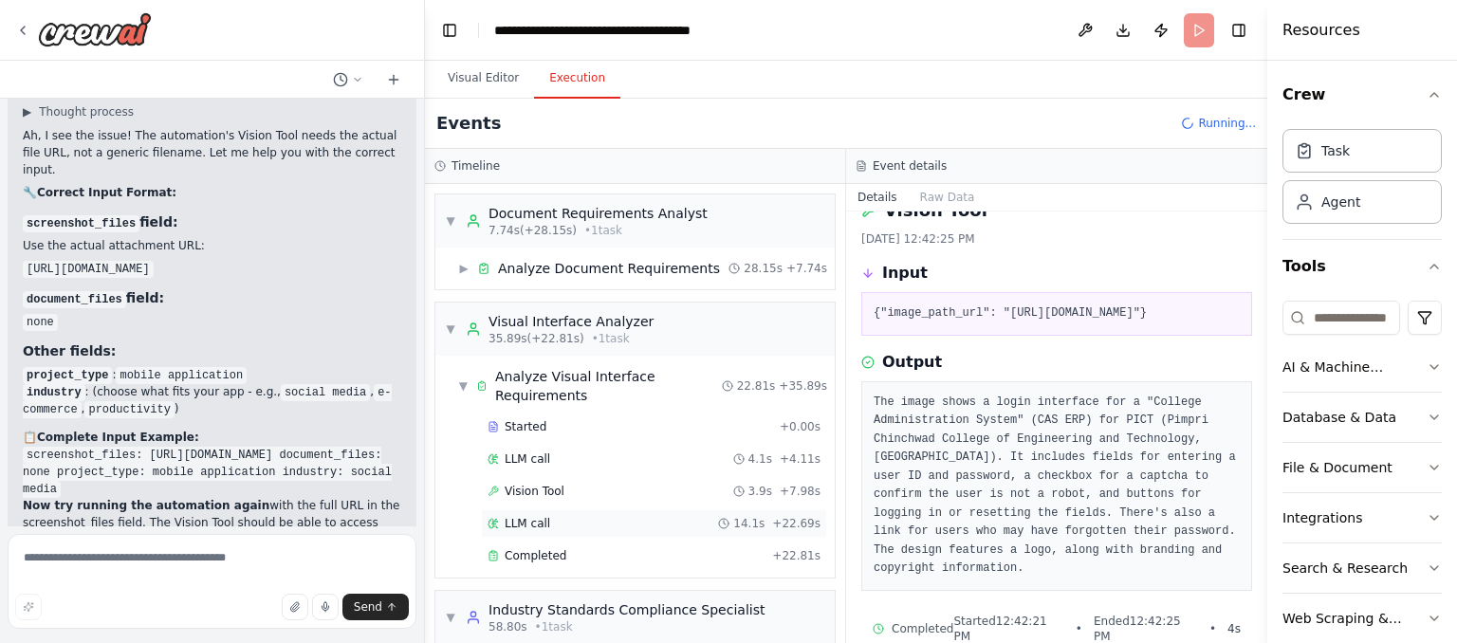
drag, startPoint x: 1103, startPoint y: 516, endPoint x: 1002, endPoint y: 506, distance: 101.1
click at [1002, 506] on div "Timeline ▼ Document Requirements Analyst 7.74s (+28.15s) • 1 task ▶ Analyze Doc…" at bounding box center [846, 396] width 843 height 494
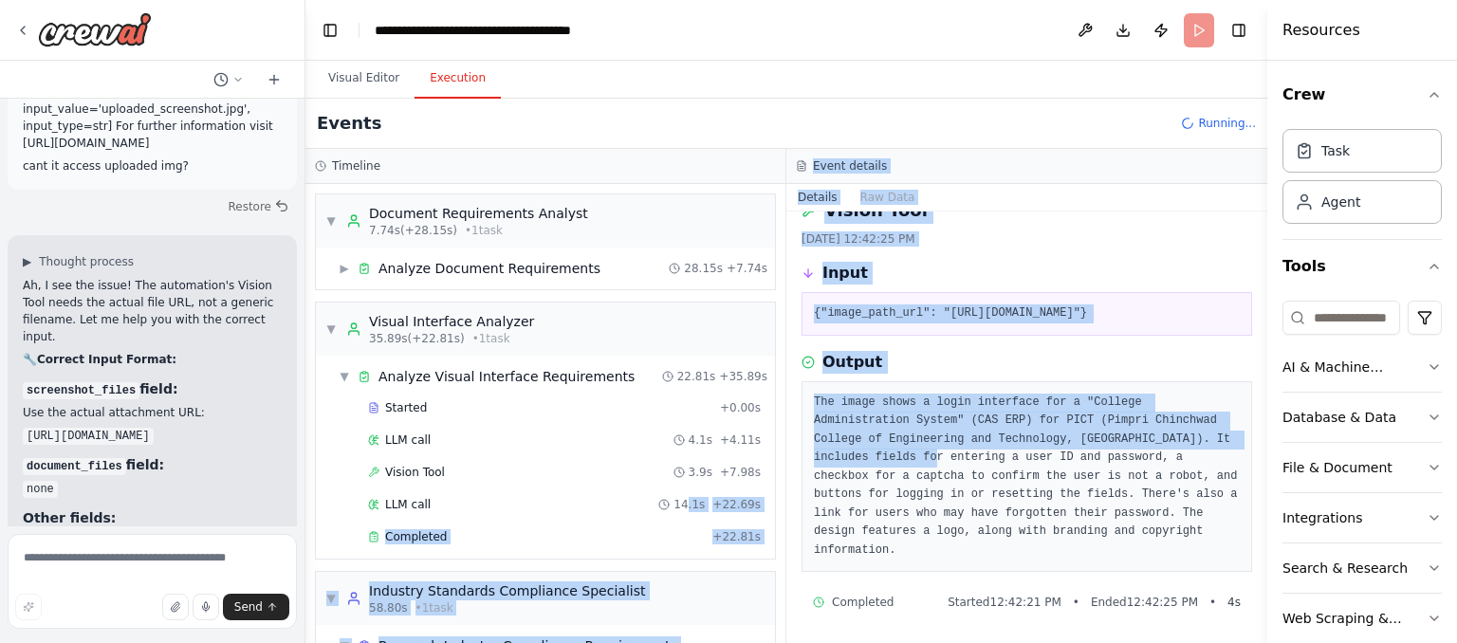
scroll to position [8481, 0]
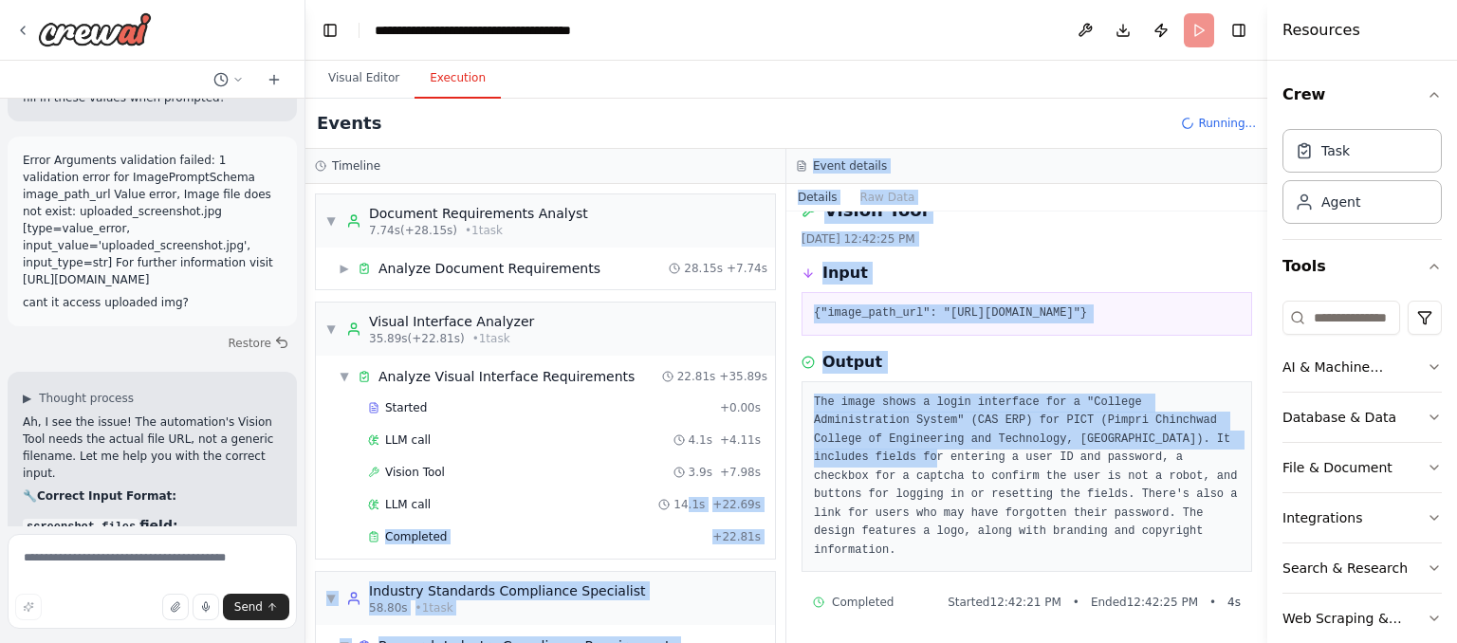
drag, startPoint x: 421, startPoint y: 45, endPoint x: 306, endPoint y: 52, distance: 116.0
click at [306, 52] on div "Hello! I'm the CrewAI assistant. What kind of automation do you want to build? …" at bounding box center [728, 321] width 1457 height 643
click at [1092, 336] on div "{"image_path_url": "https://app.crewai.com/rails/active_storage/blobs/redirect/…" at bounding box center [1027, 314] width 451 height 44
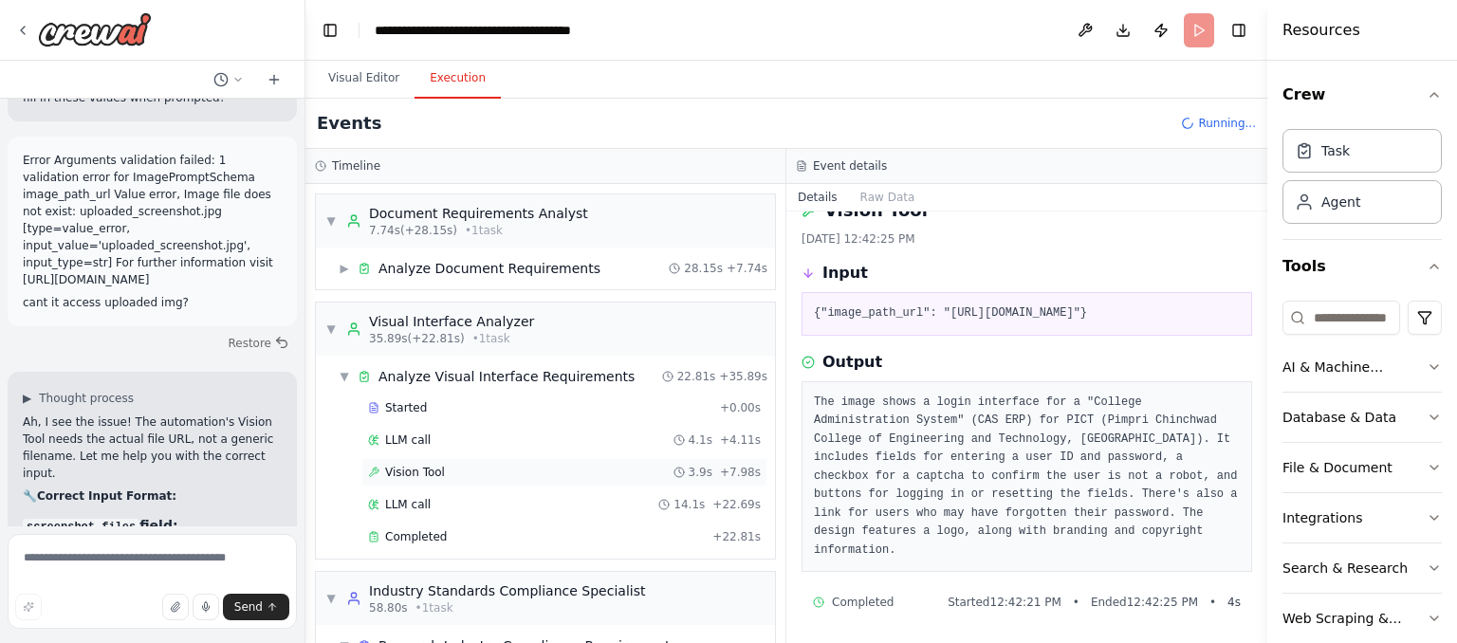
click at [421, 458] on div "Vision Tool 3.9s + 7.98s" at bounding box center [565, 472] width 406 height 28
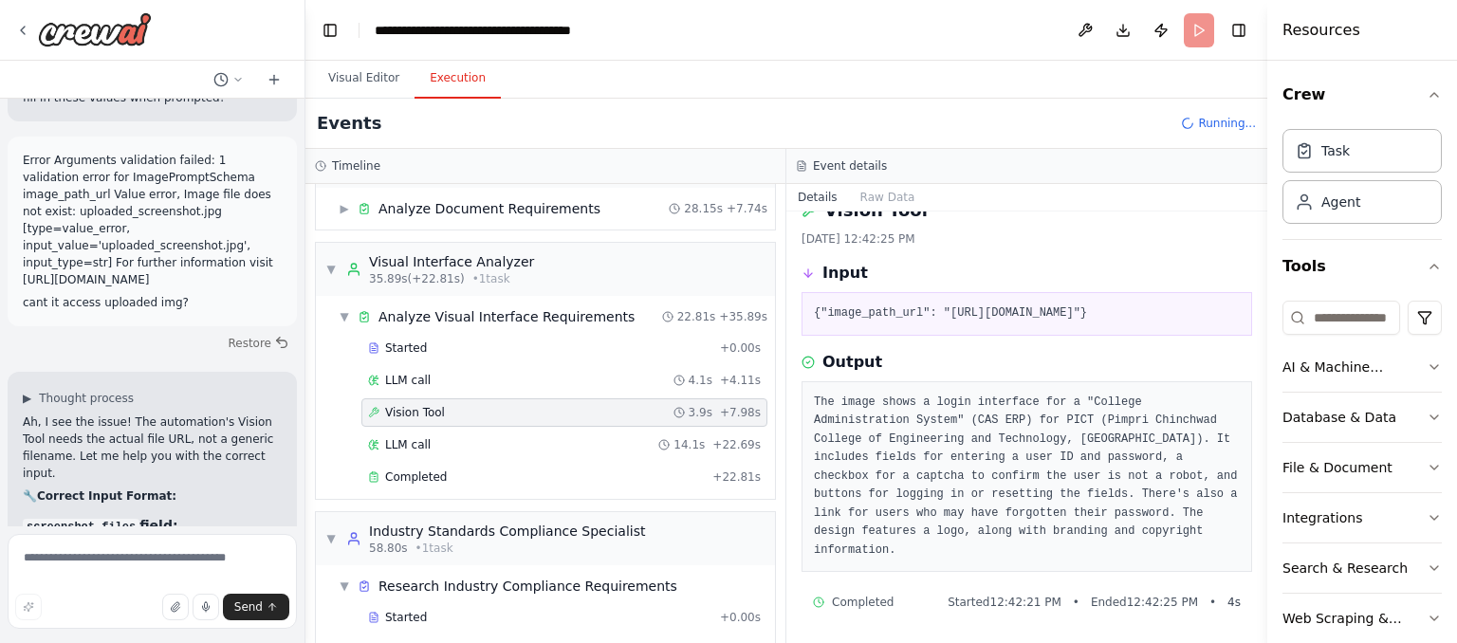
scroll to position [61, 0]
click at [417, 439] on span "LLM call" at bounding box center [408, 443] width 46 height 15
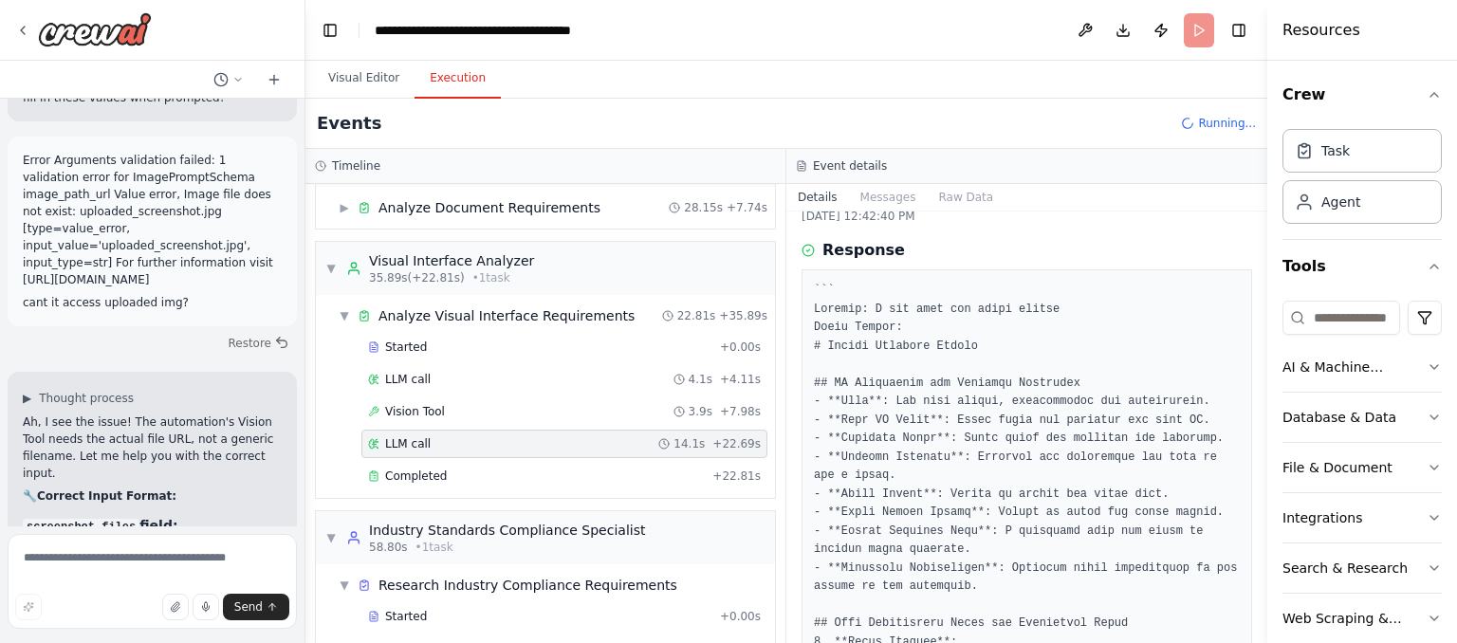
scroll to position [91, 0]
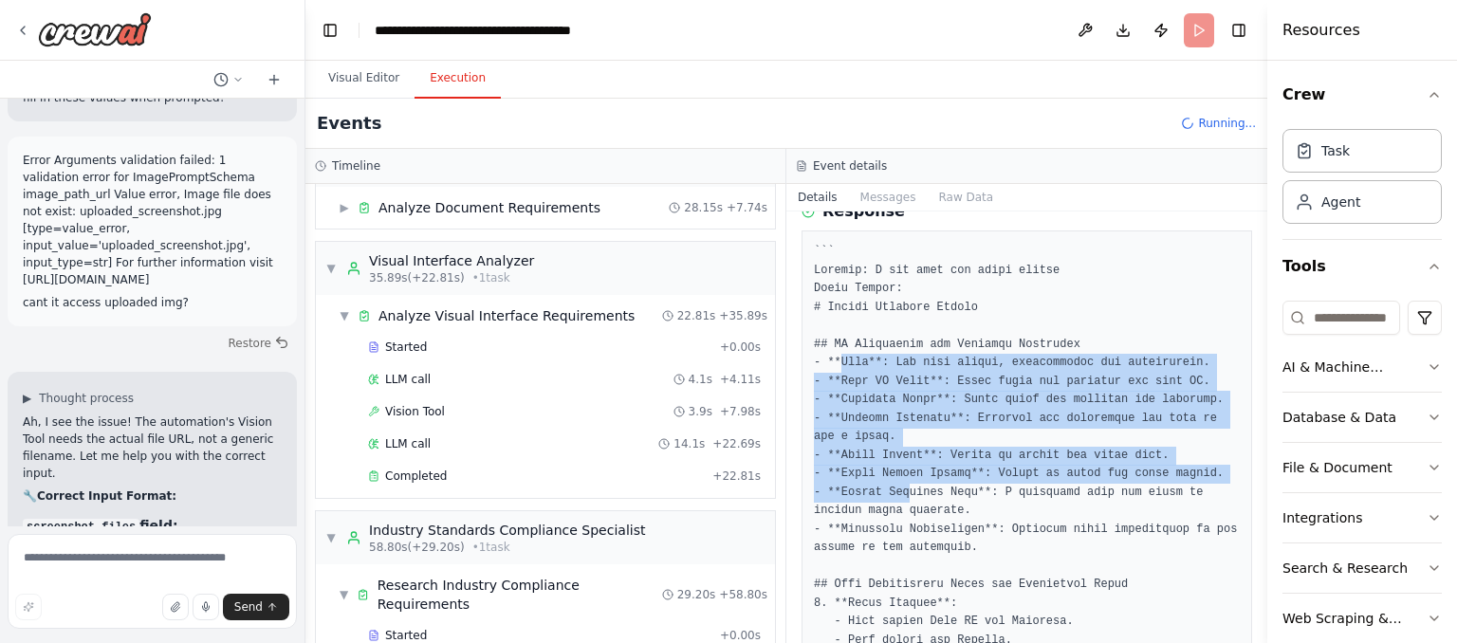
drag, startPoint x: 837, startPoint y: 354, endPoint x: 900, endPoint y: 494, distance: 154.1
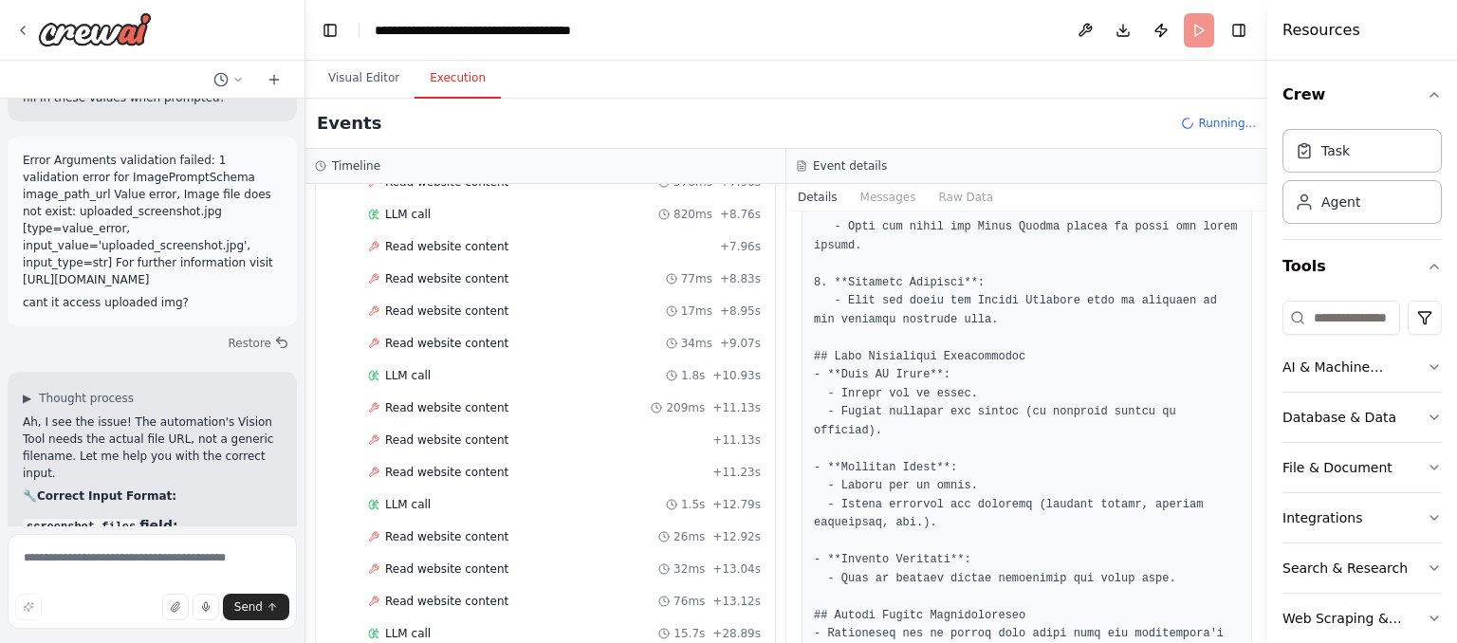
scroll to position [1043, 0]
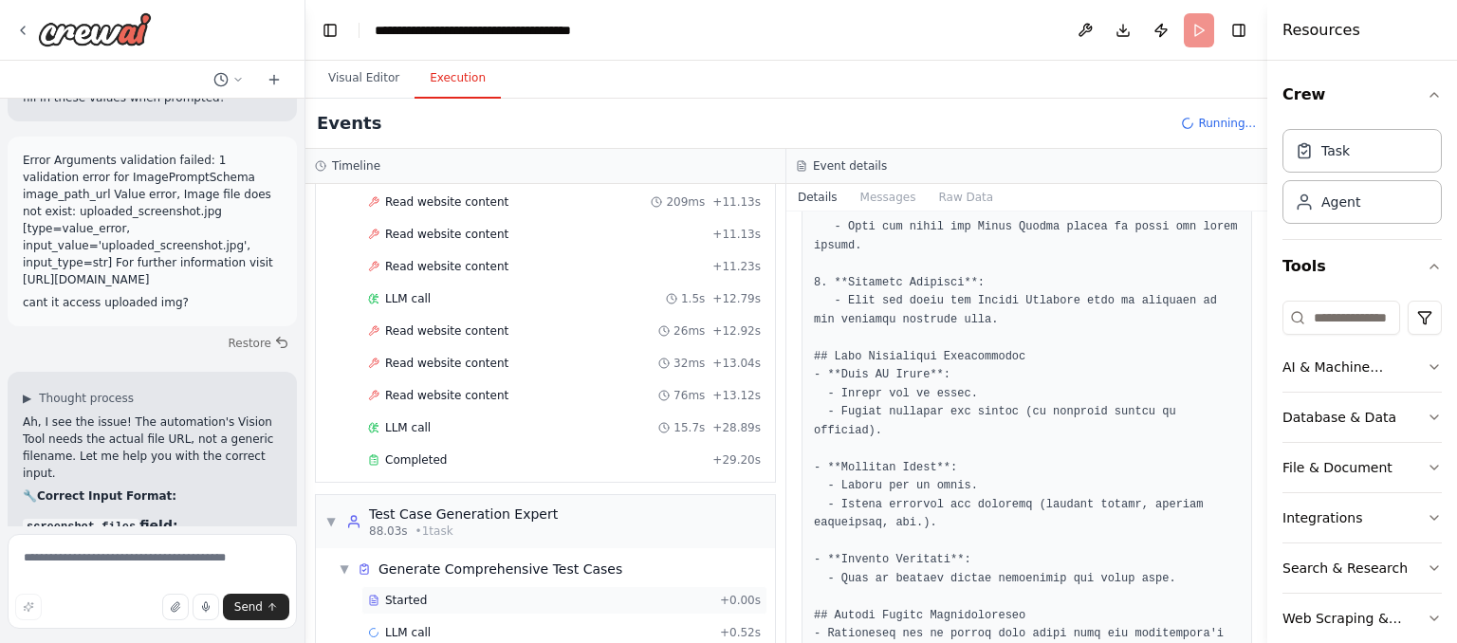
click at [419, 593] on span "Started" at bounding box center [406, 600] width 42 height 15
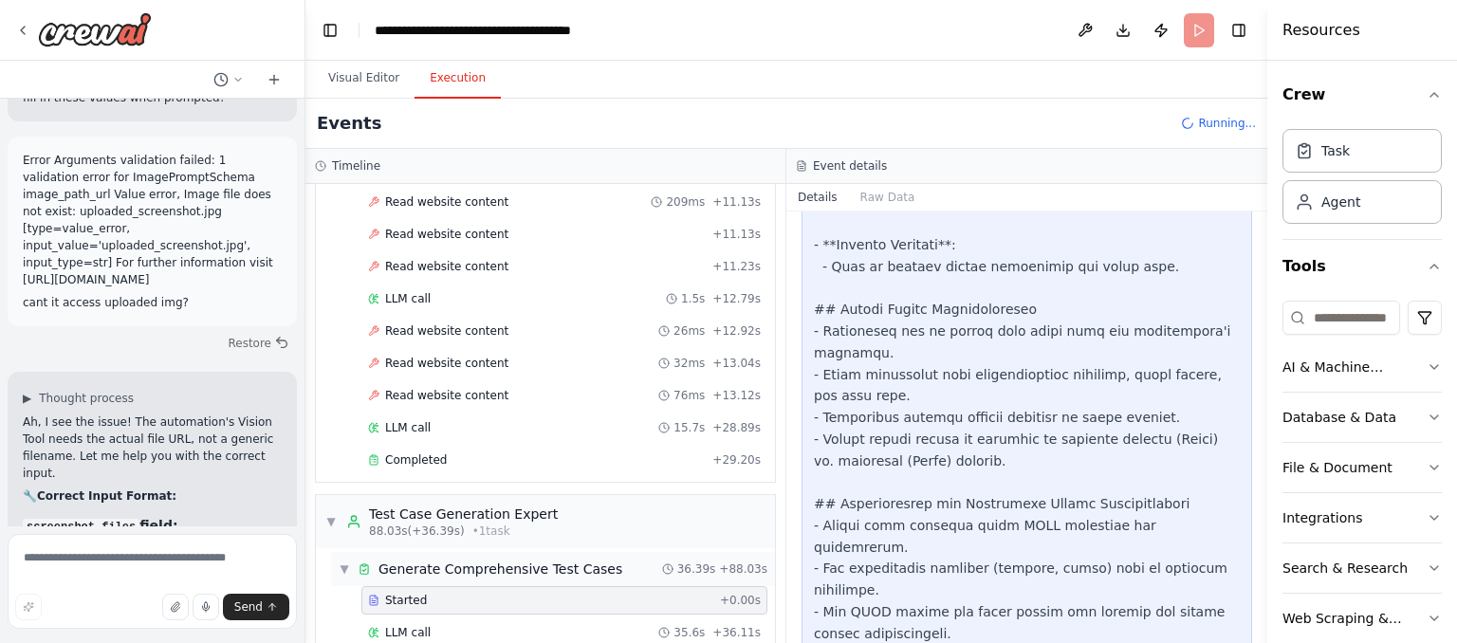
scroll to position [1246, 0]
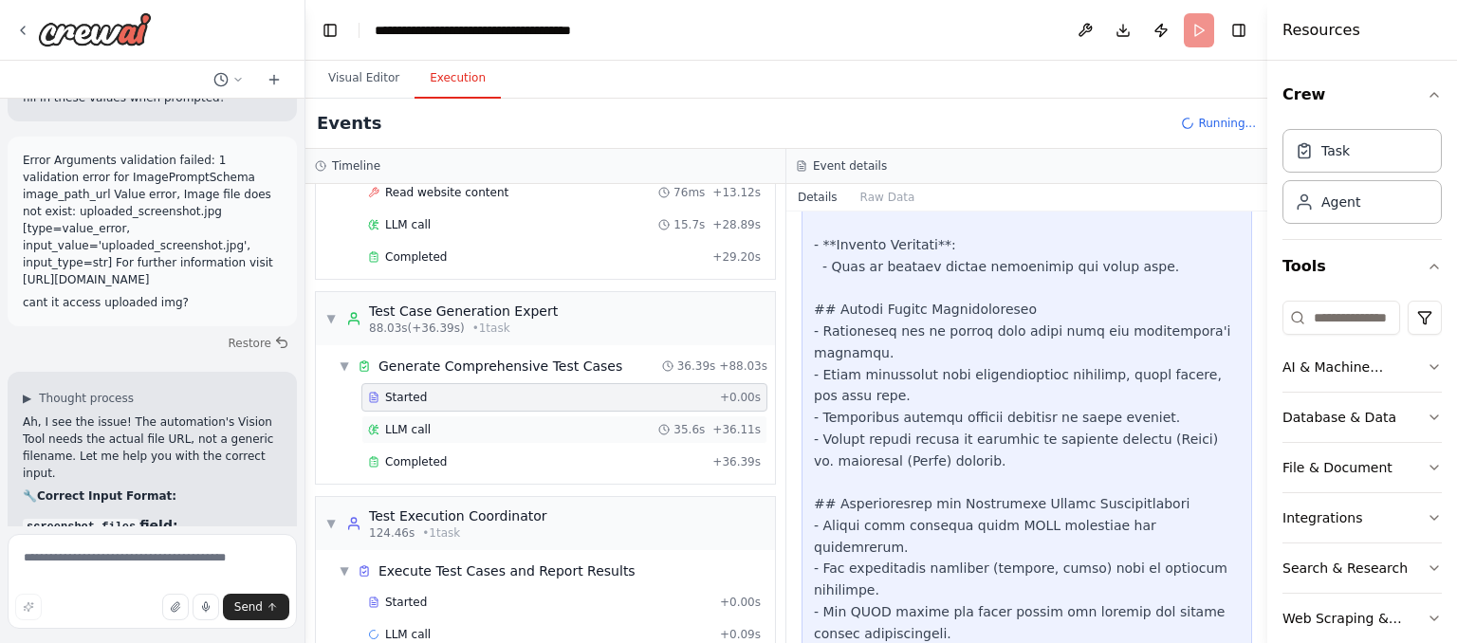
click at [433, 416] on div "LLM call 35.6s + 36.11s" at bounding box center [565, 430] width 406 height 28
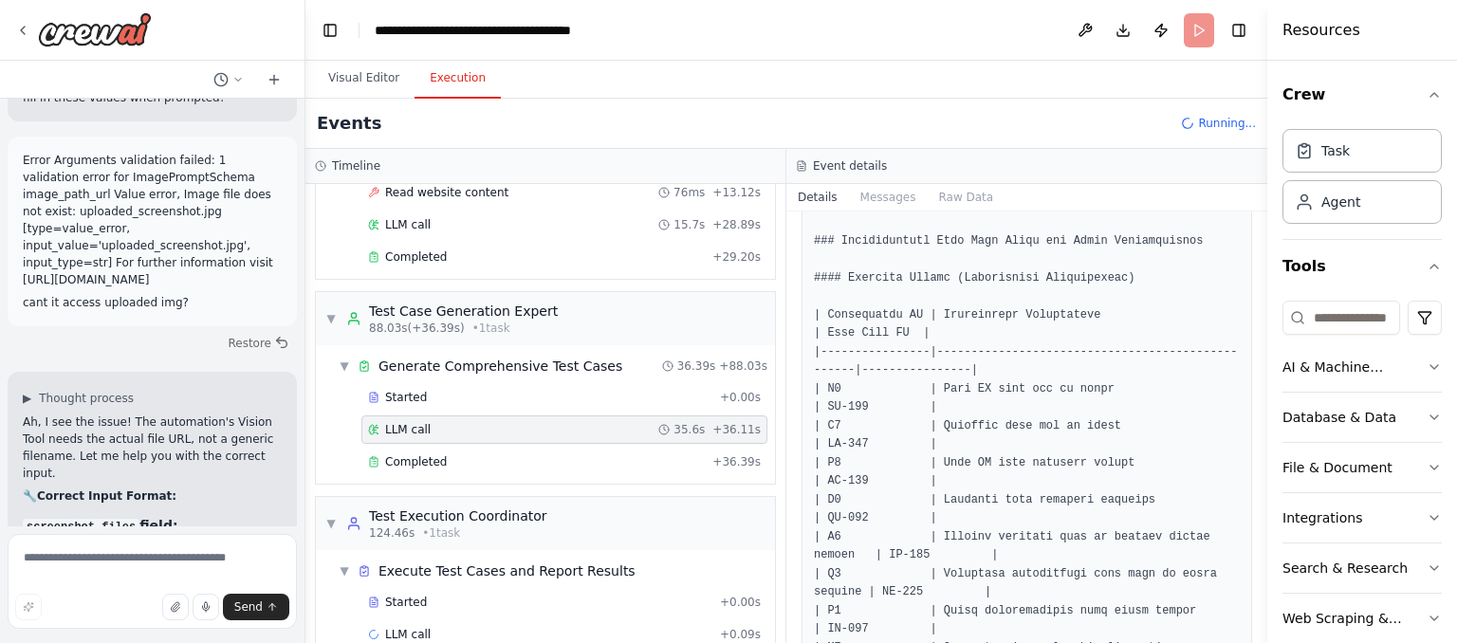
scroll to position [207, 0]
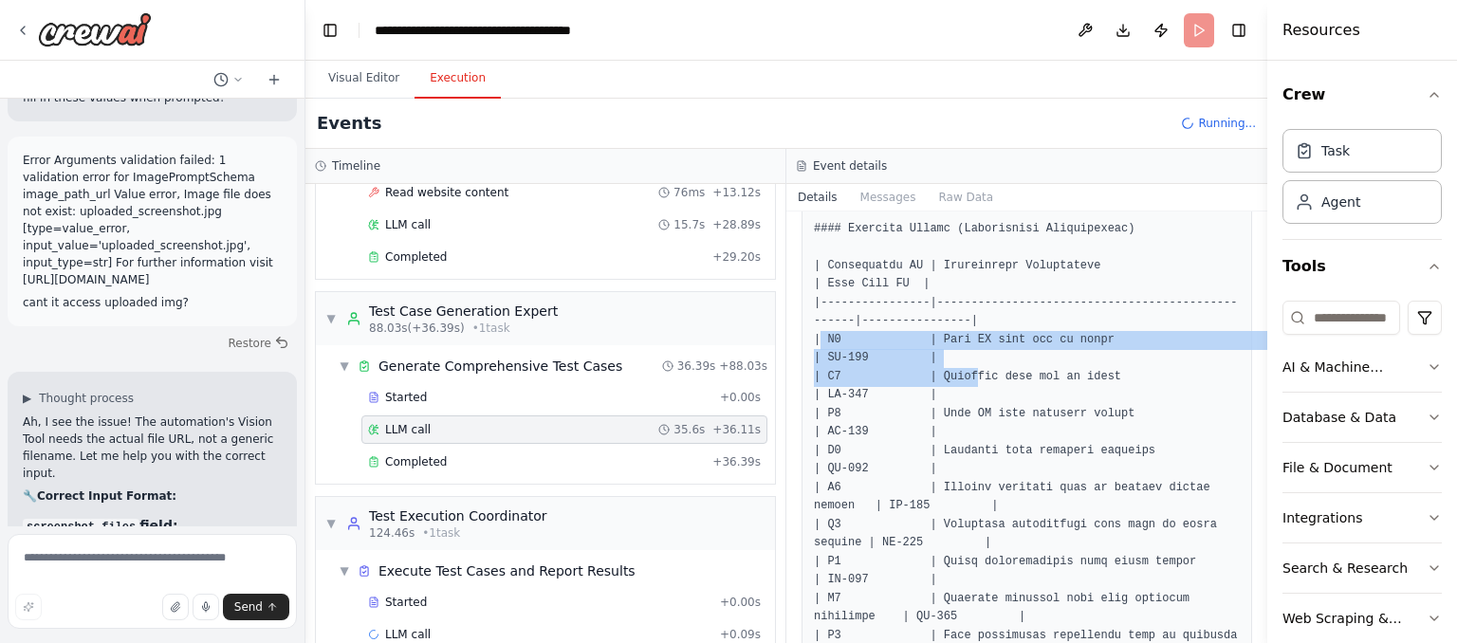
drag, startPoint x: 820, startPoint y: 331, endPoint x: 967, endPoint y: 375, distance: 153.4
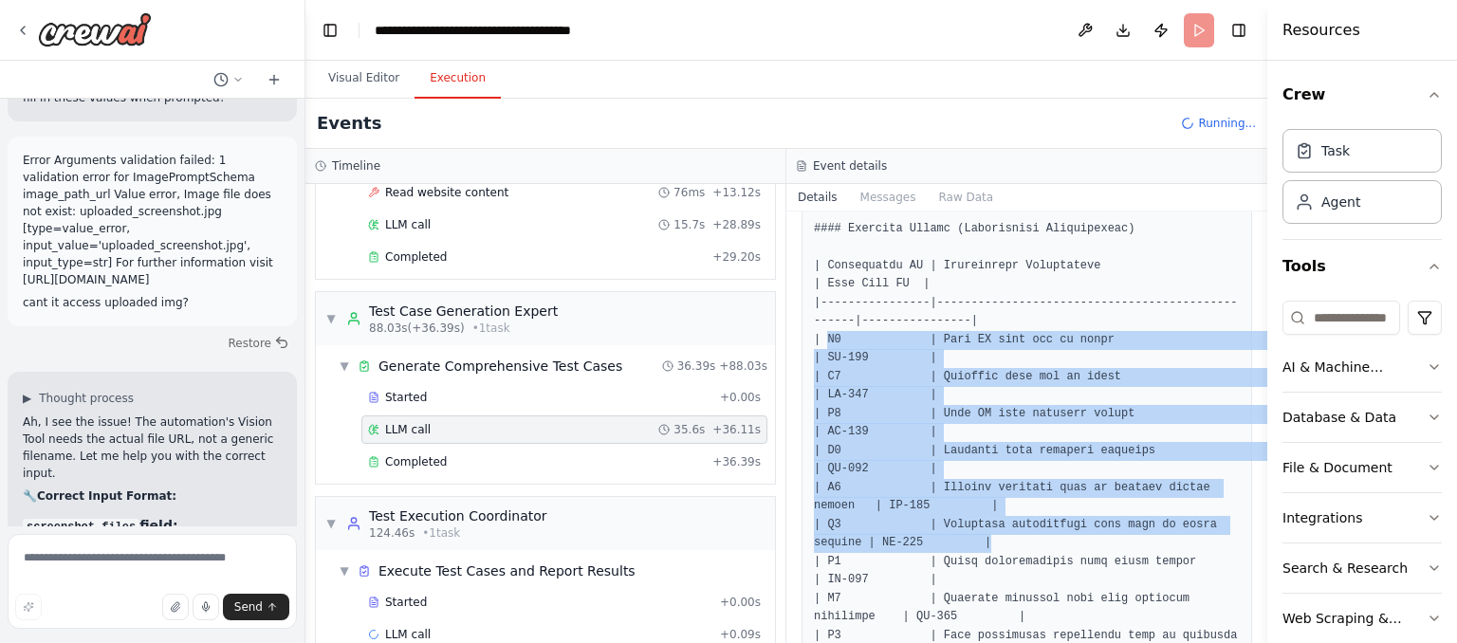
drag, startPoint x: 824, startPoint y: 340, endPoint x: 1104, endPoint y: 544, distance: 347.1
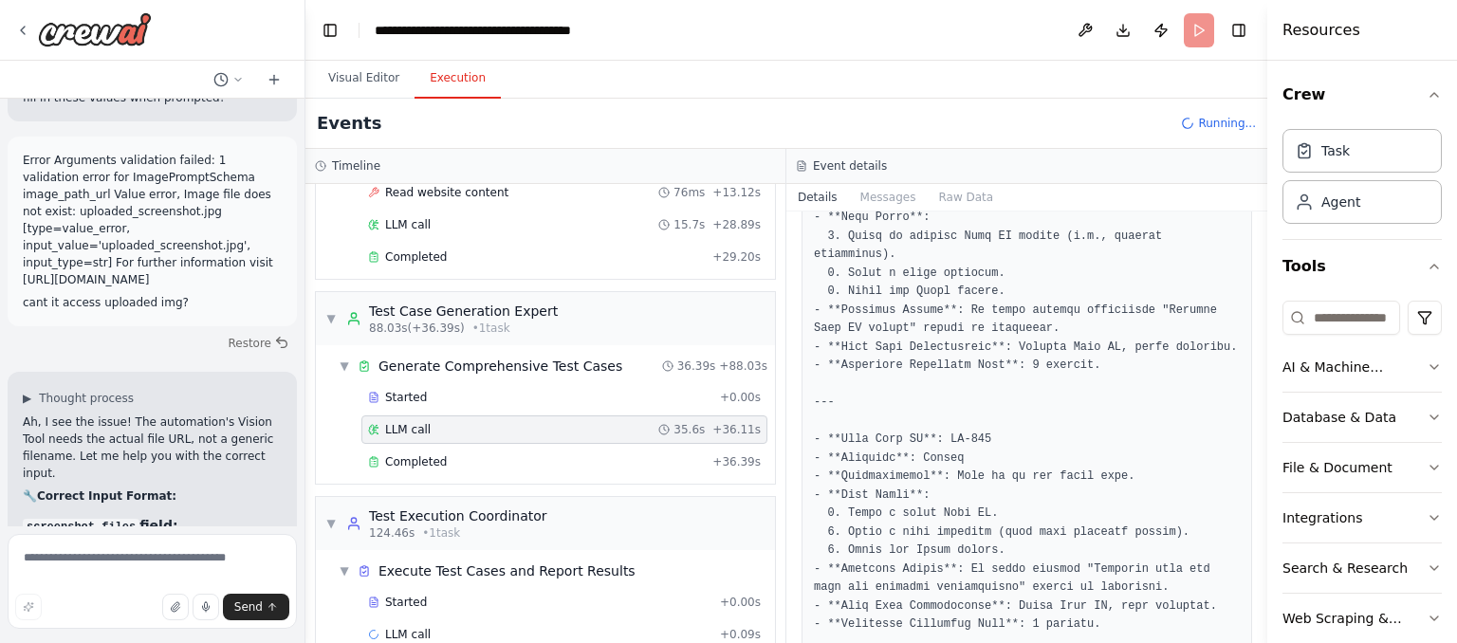
scroll to position [1506, 0]
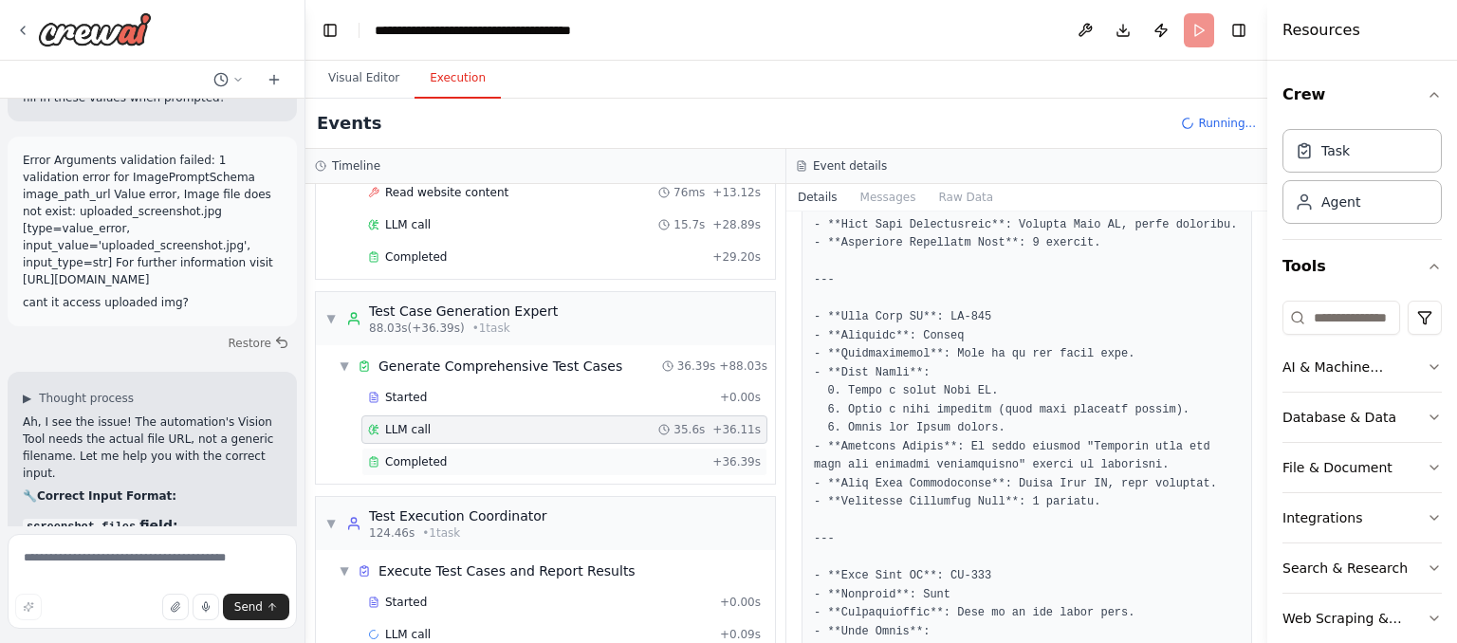
click at [534, 448] on div "Completed + 36.39s" at bounding box center [565, 462] width 406 height 28
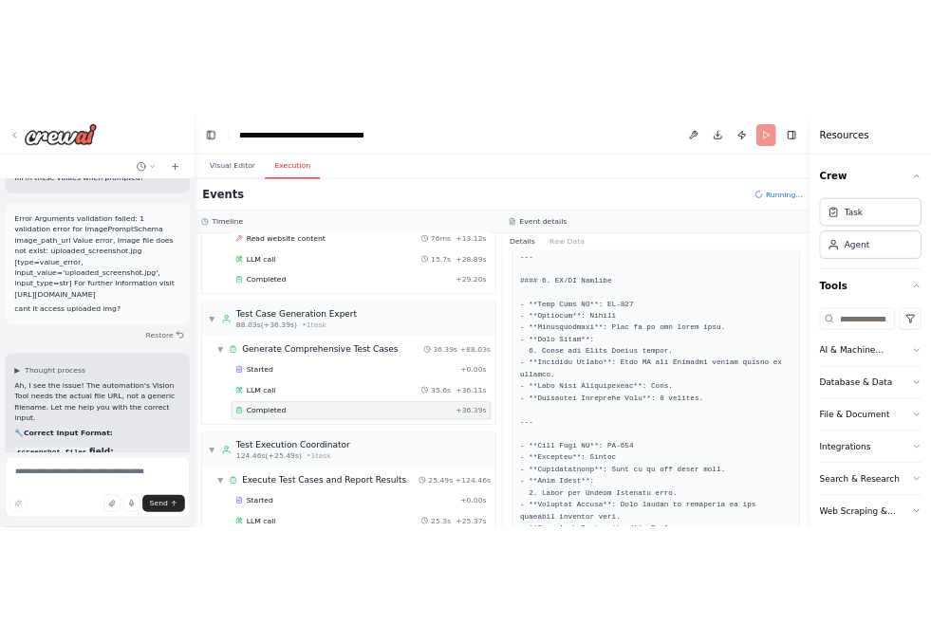
scroll to position [2508, 0]
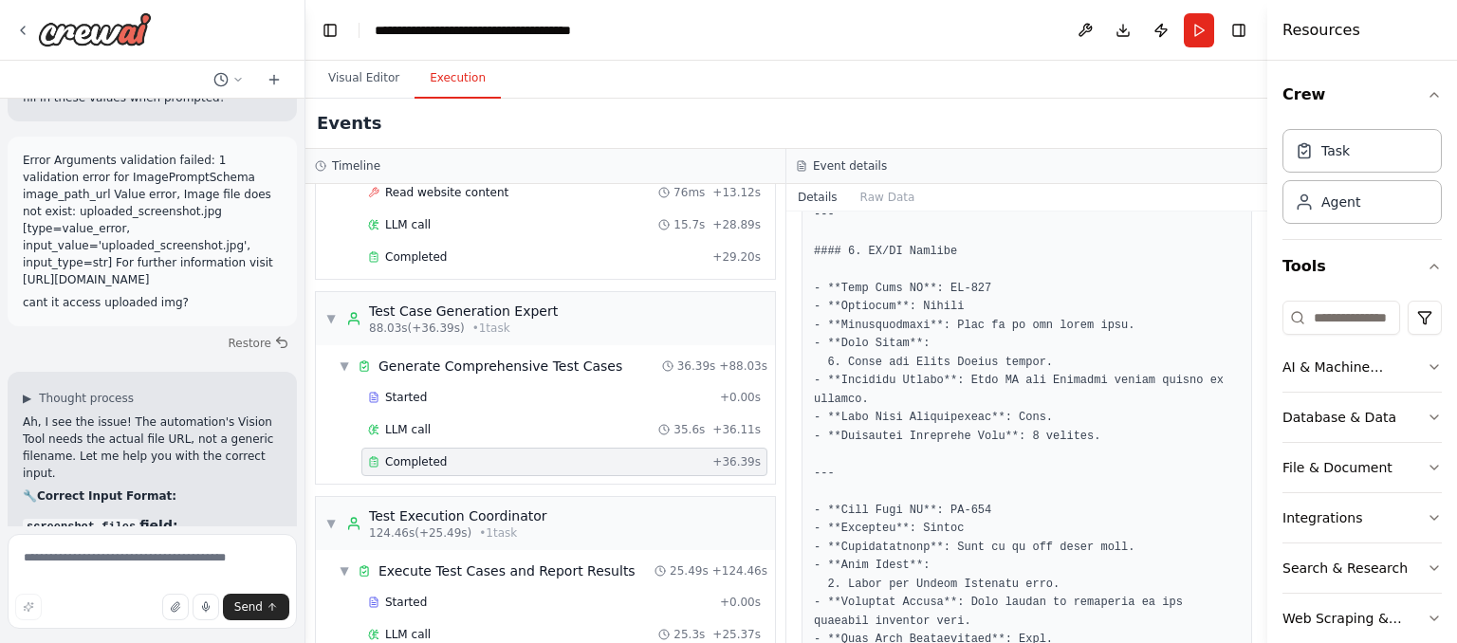
click at [786, 132] on div "Events" at bounding box center [787, 124] width 962 height 50
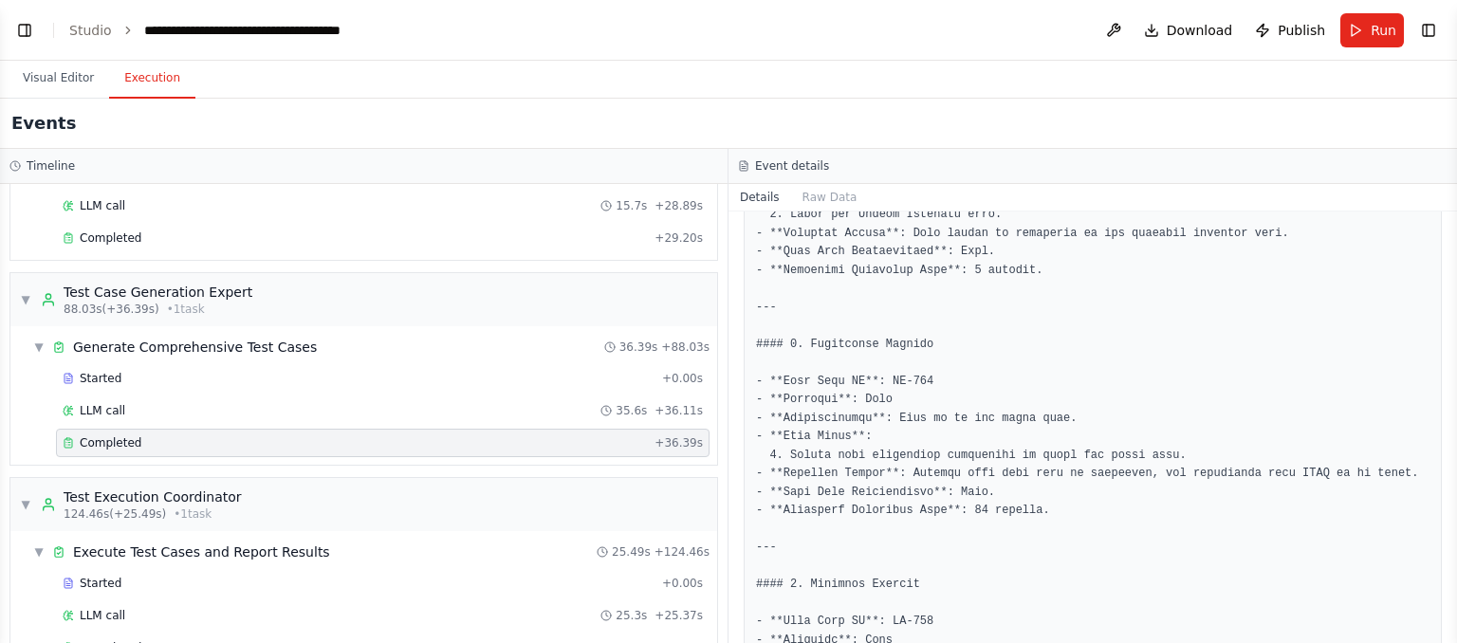
scroll to position [1246, 0]
click at [30, 22] on button "Toggle Left Sidebar" at bounding box center [24, 30] width 27 height 27
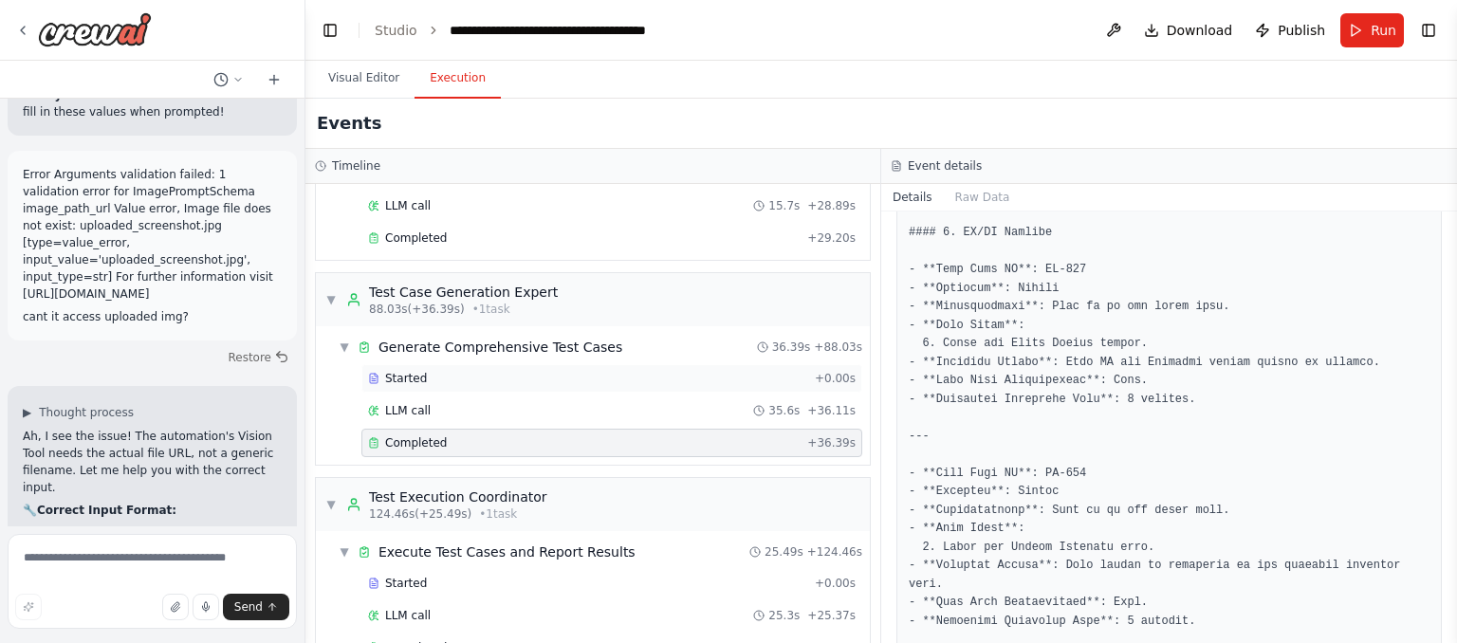
scroll to position [1278, 0]
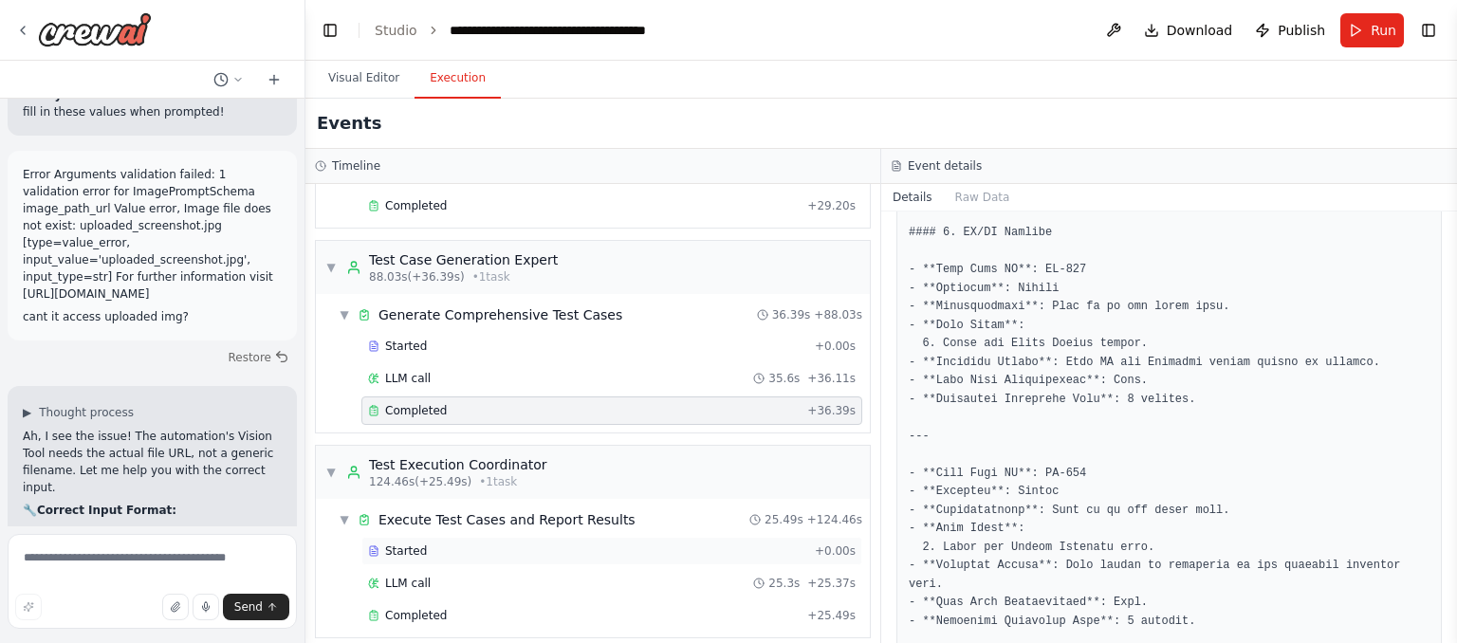
click at [421, 544] on div "Started" at bounding box center [587, 551] width 439 height 15
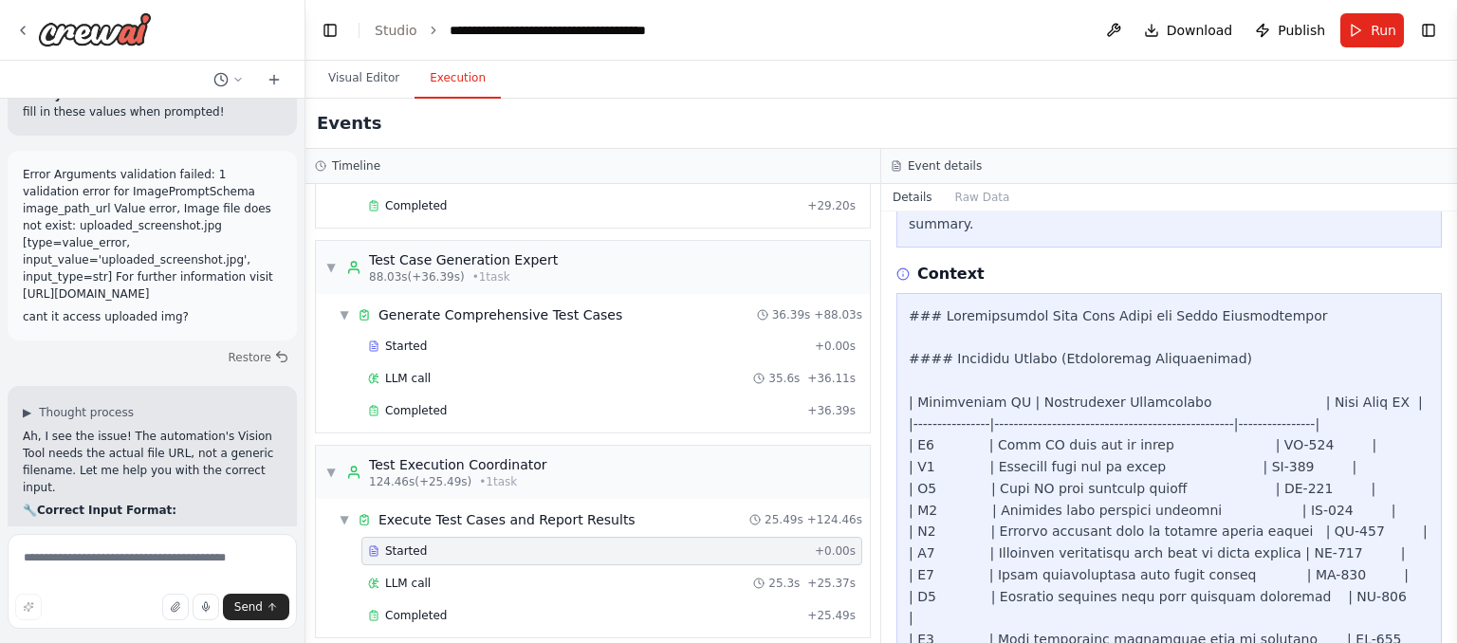
scroll to position [665, 0]
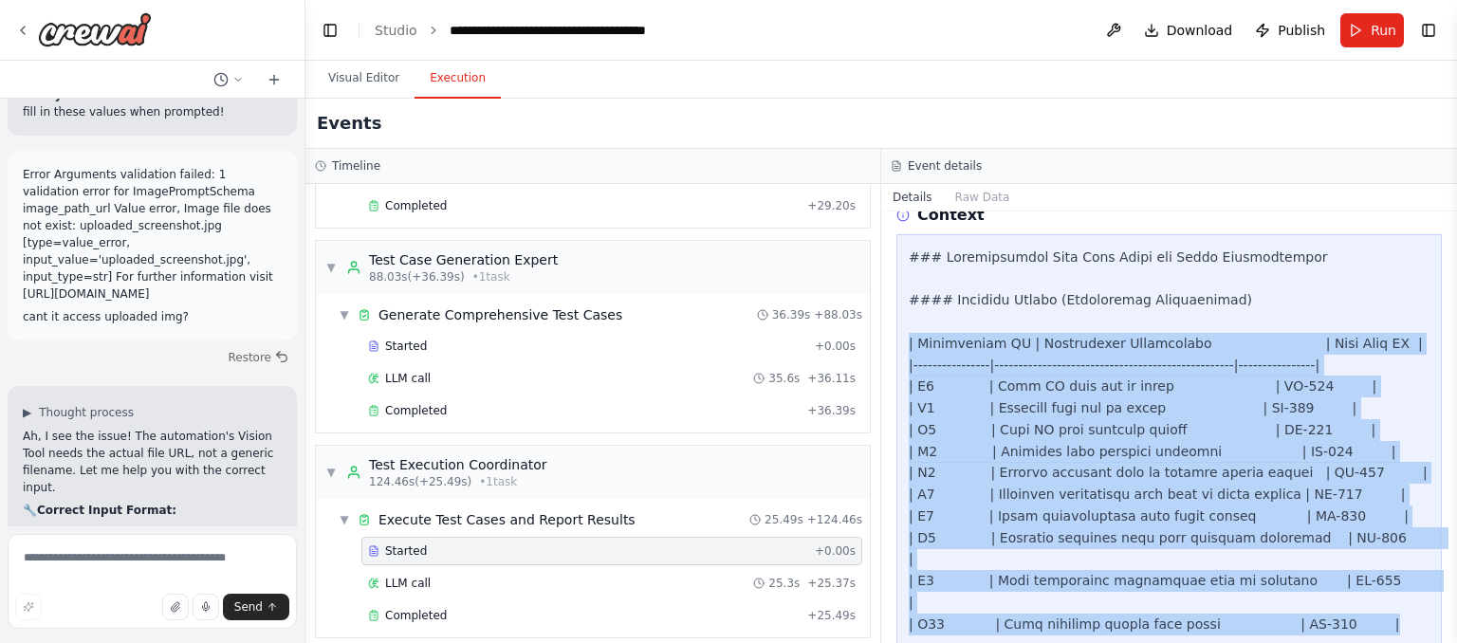
drag, startPoint x: 1336, startPoint y: 564, endPoint x: 907, endPoint y: 326, distance: 490.1
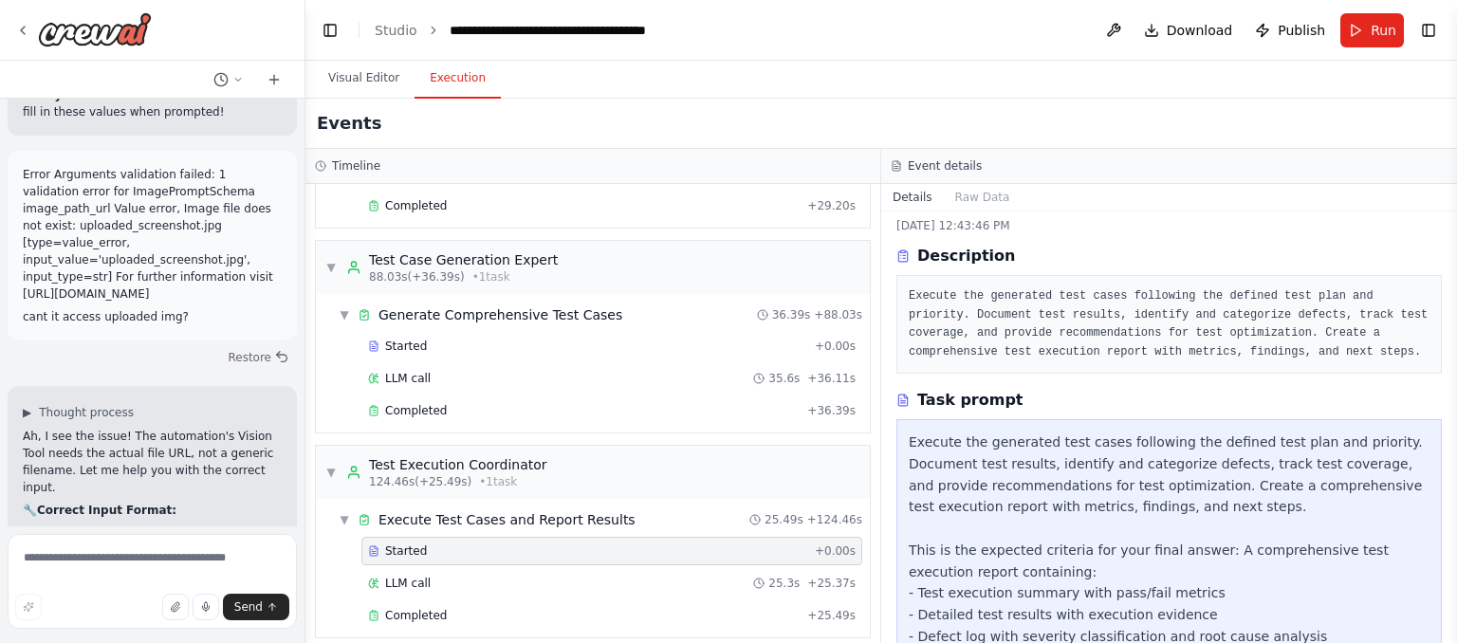
scroll to position [0, 0]
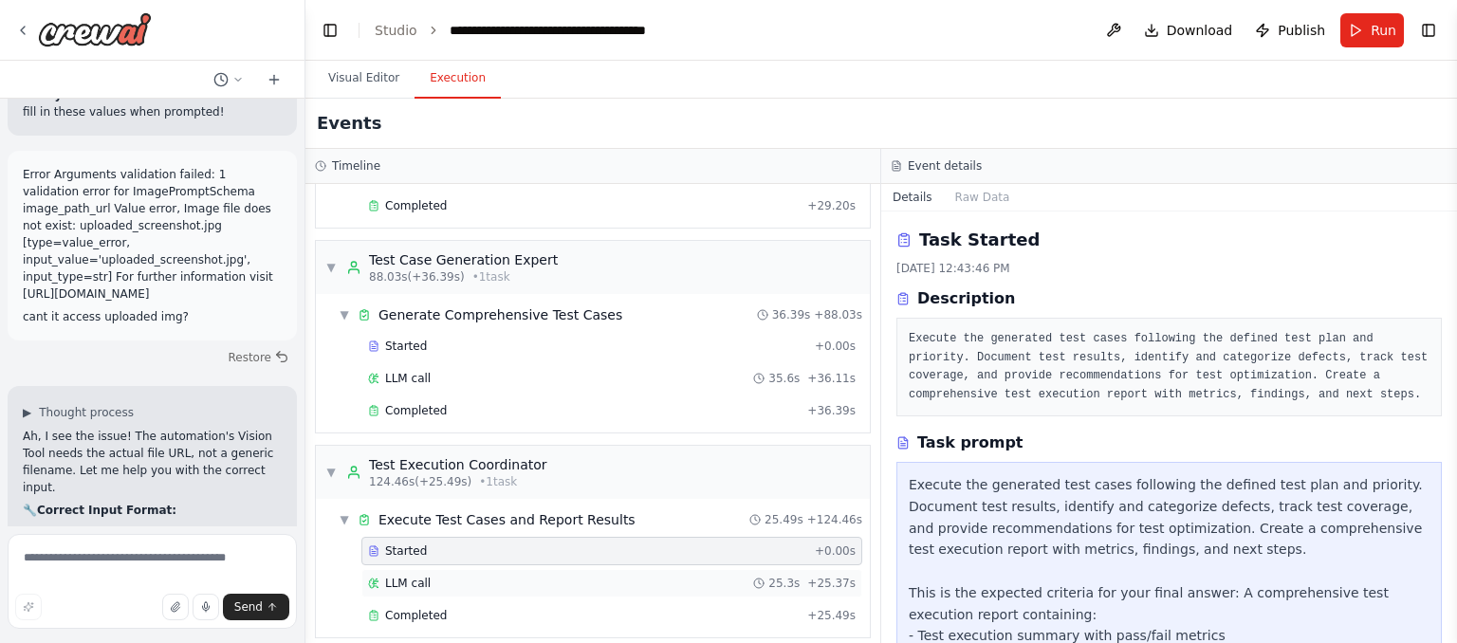
click at [562, 576] on div "LLM call 25.3s + 25.37s" at bounding box center [612, 583] width 488 height 15
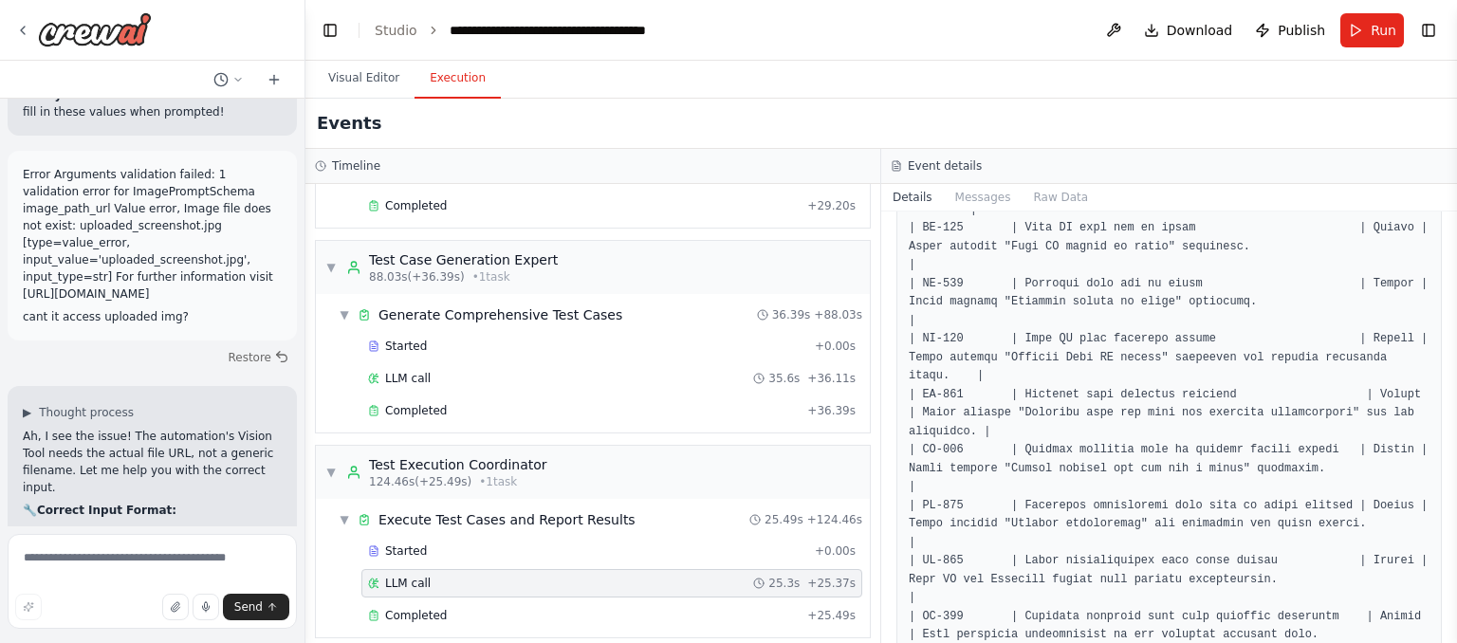
scroll to position [668, 0]
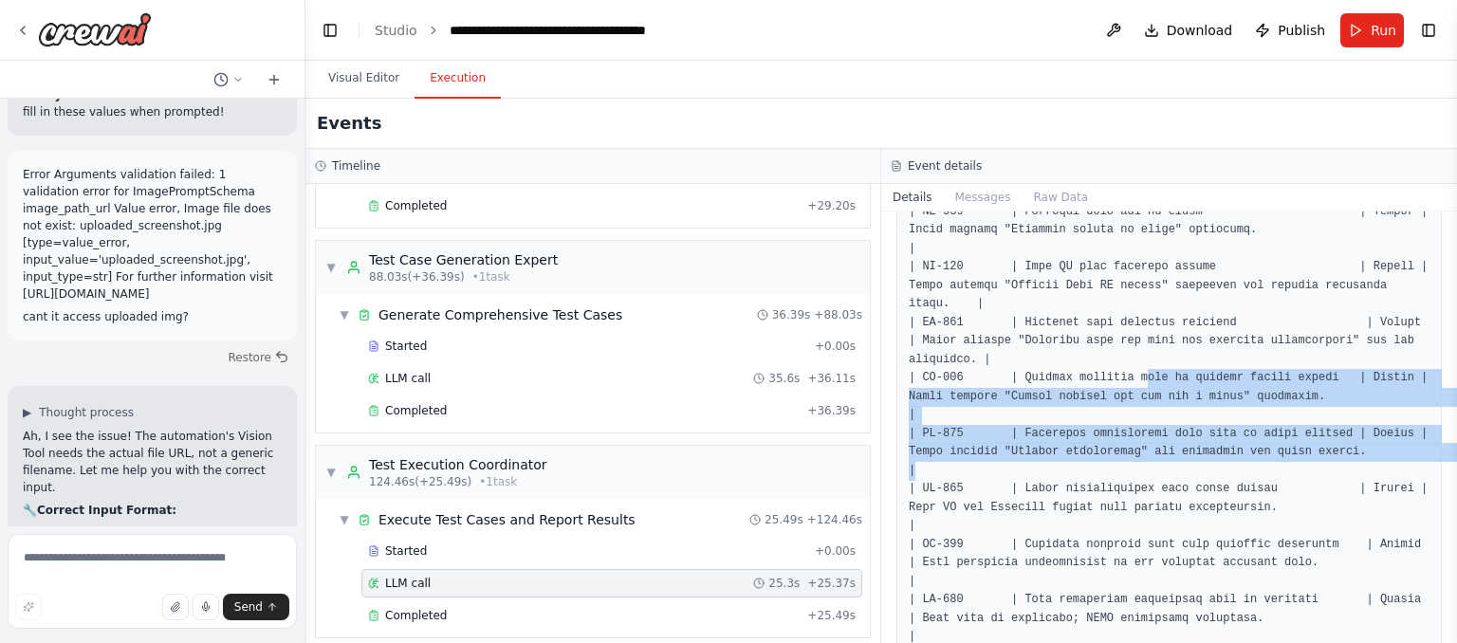
drag, startPoint x: 1124, startPoint y: 368, endPoint x: 1153, endPoint y: 480, distance: 115.5
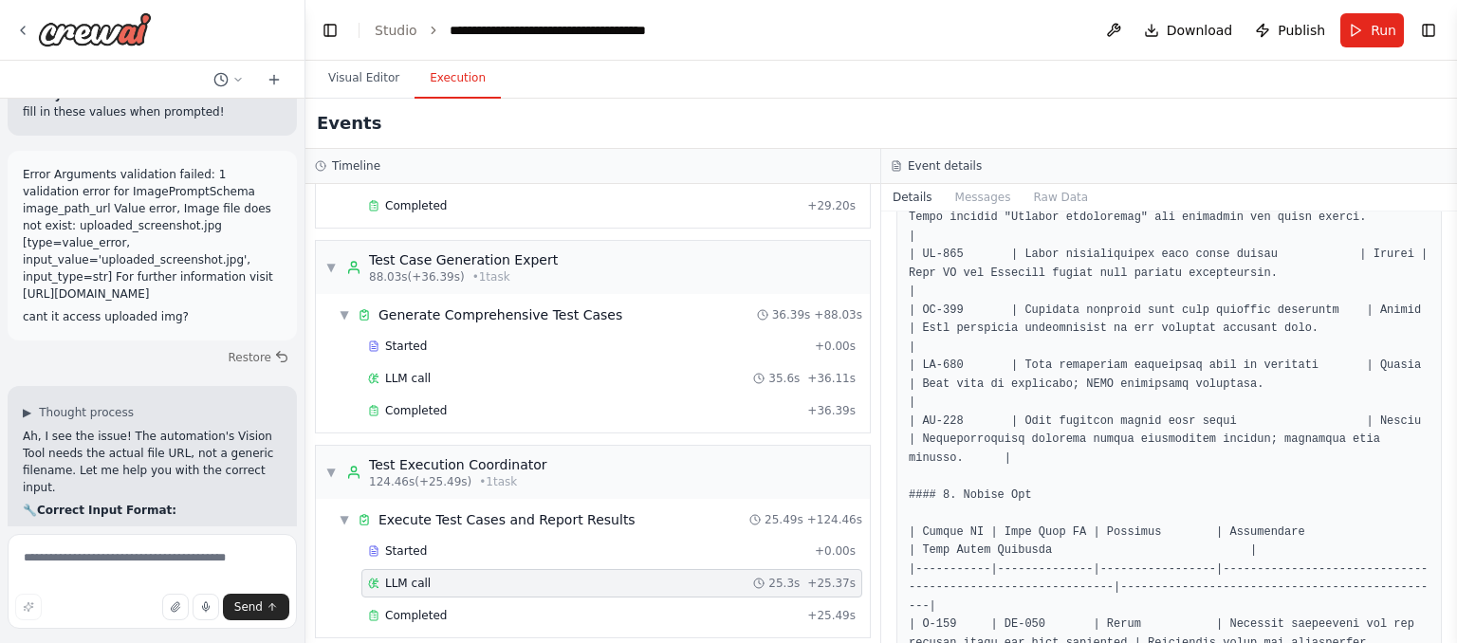
scroll to position [903, 0]
click at [1153, 480] on pre at bounding box center [1169, 559] width 521 height 2257
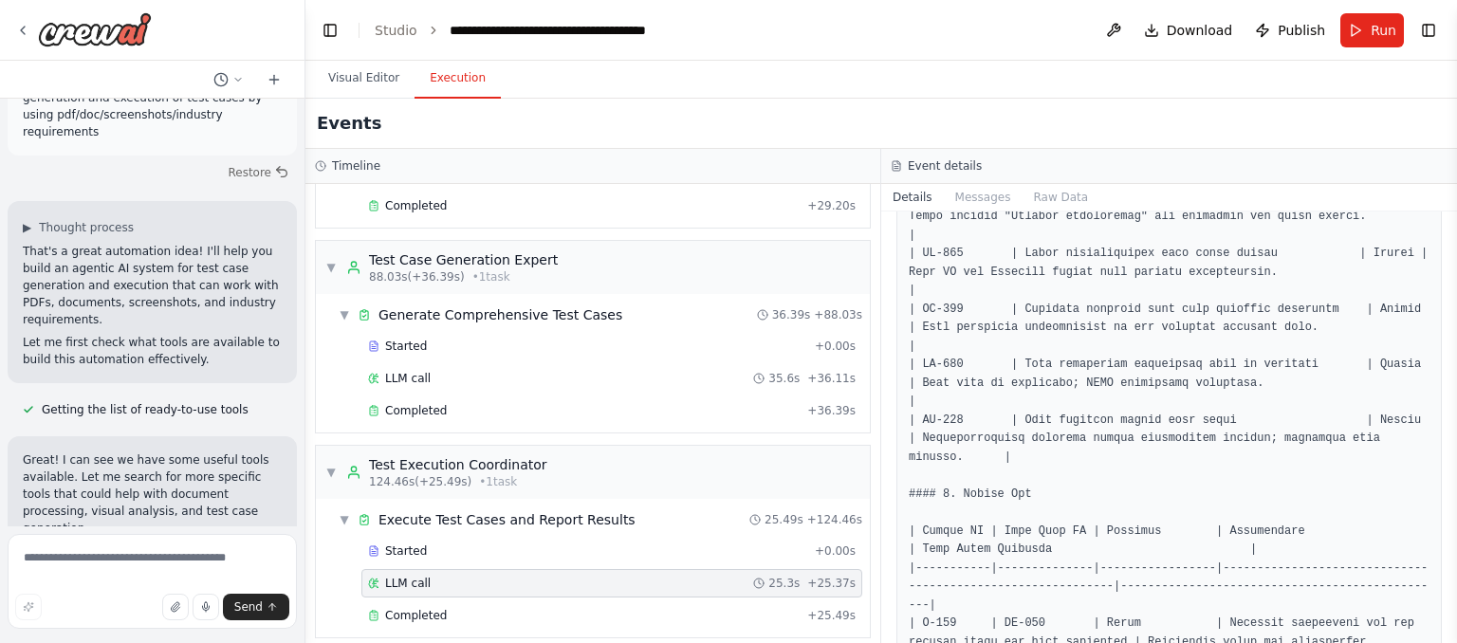
scroll to position [0, 0]
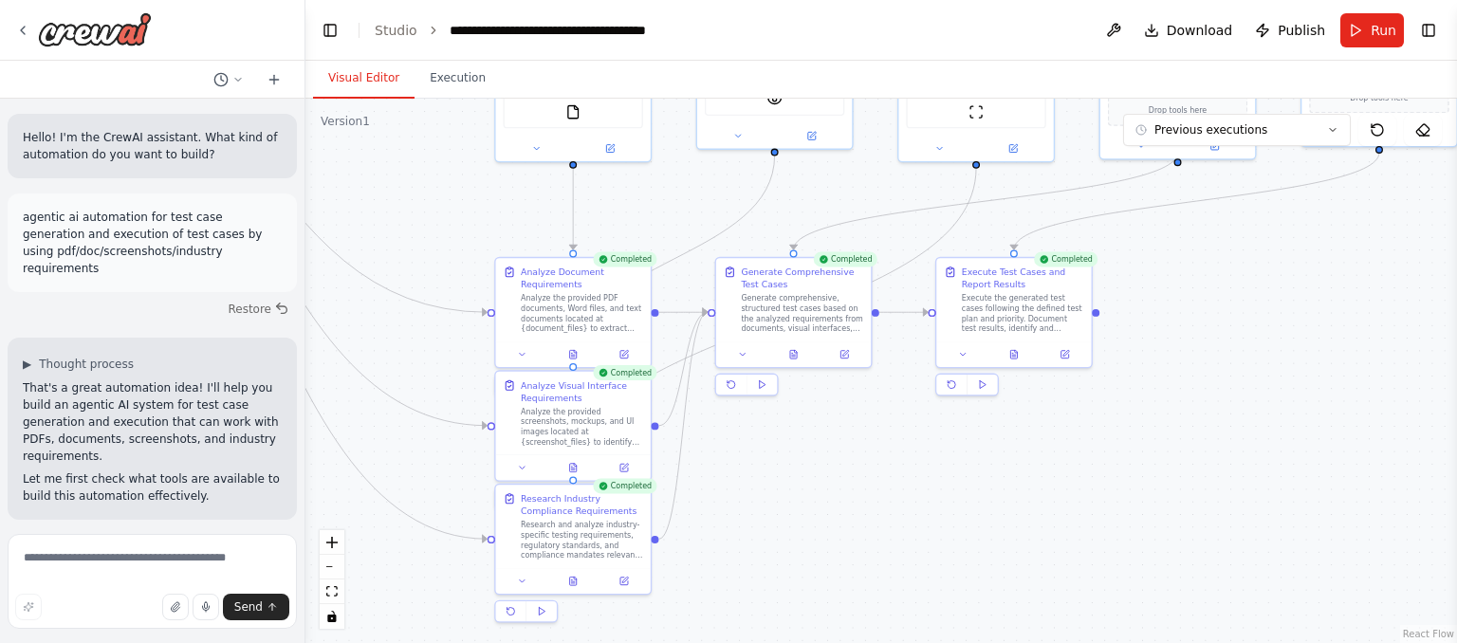
click at [359, 65] on button "Visual Editor" at bounding box center [364, 79] width 102 height 40
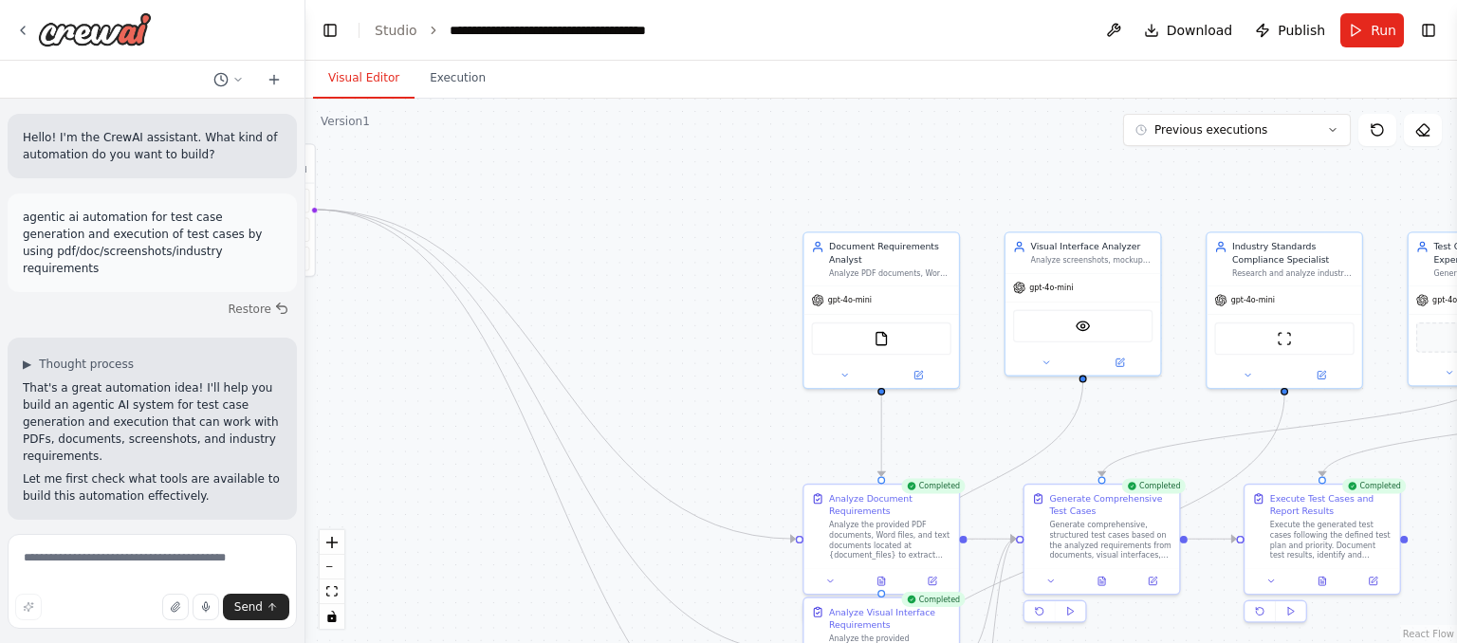
drag, startPoint x: 899, startPoint y: 460, endPoint x: 1198, endPoint y: 687, distance: 375.9
click at [1198, 642] on html "Hello! I'm the CrewAI assistant. What kind of automation do you want to build? …" at bounding box center [728, 321] width 1457 height 643
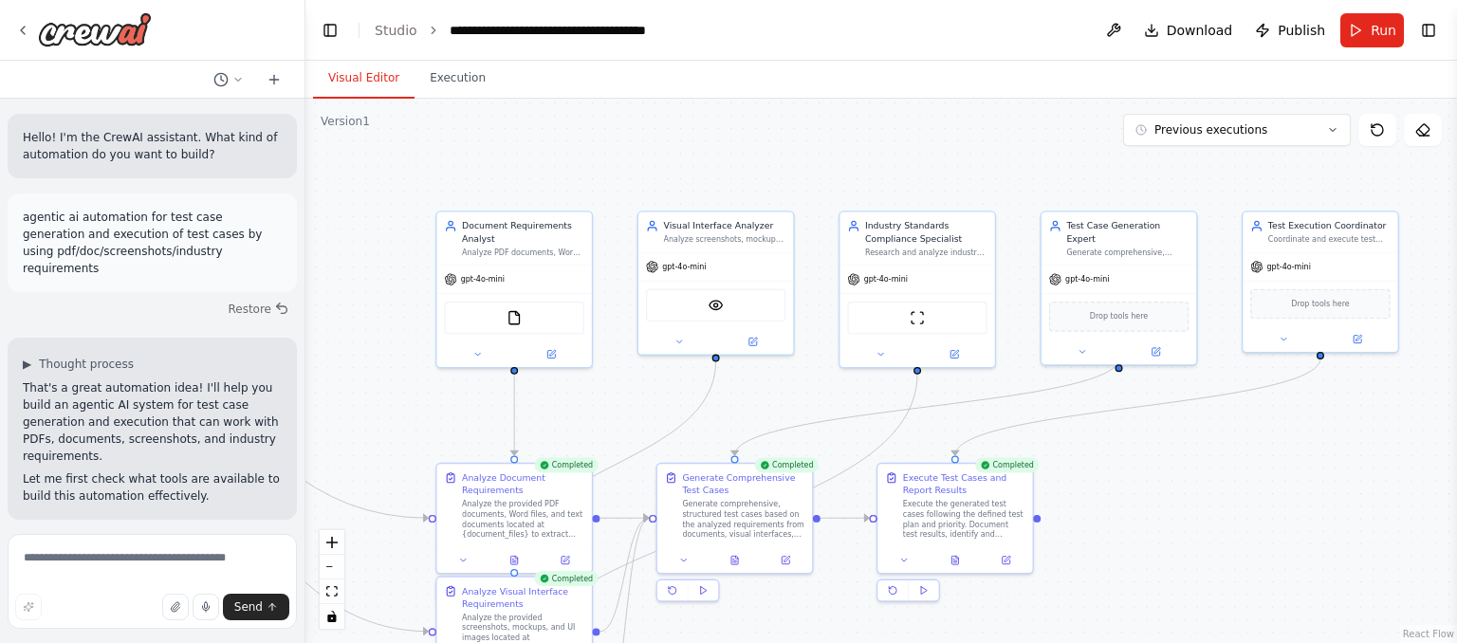
drag, startPoint x: 672, startPoint y: 346, endPoint x: 306, endPoint y: 326, distance: 365.8
click at [306, 326] on div ".deletable-edge-delete-btn { width: 20px; height: 20px; border: 0px solid #ffff…" at bounding box center [882, 371] width 1152 height 545
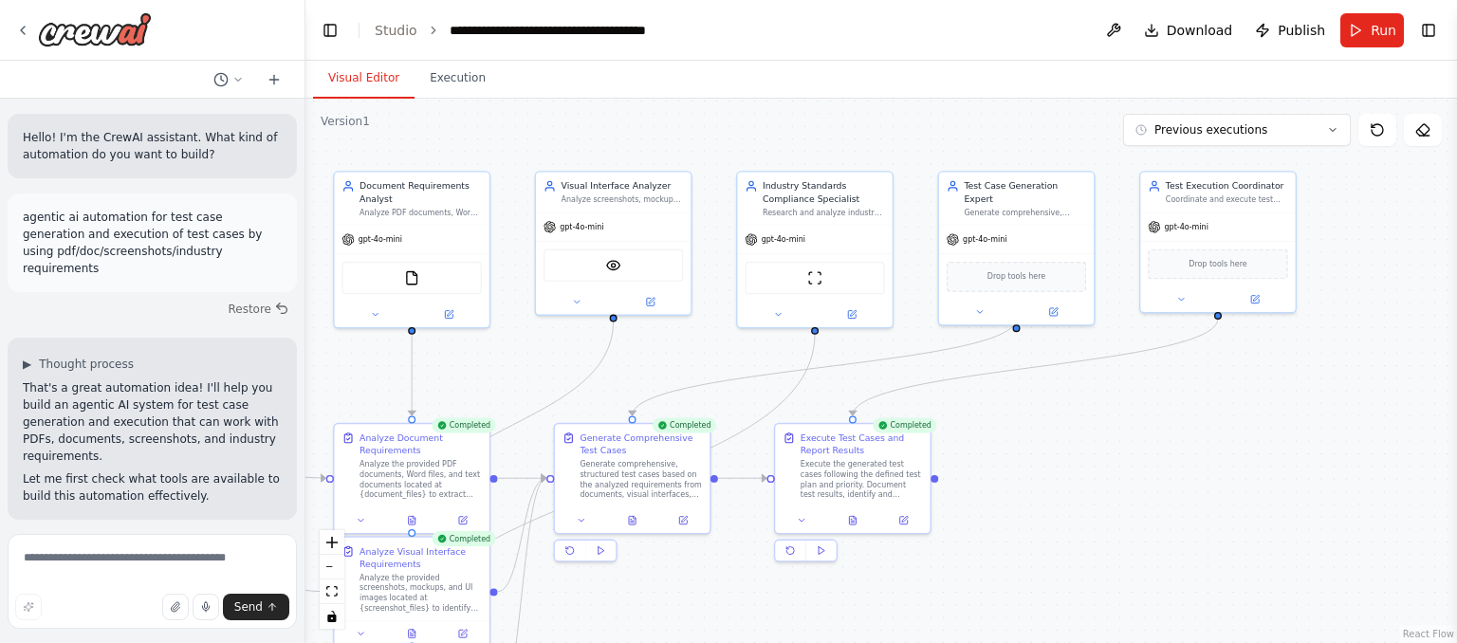
drag, startPoint x: 1230, startPoint y: 535, endPoint x: 1134, endPoint y: 494, distance: 104.2
click at [1134, 494] on div ".deletable-edge-delete-btn { width: 20px; height: 20px; border: 0px solid #ffff…" at bounding box center [882, 371] width 1152 height 545
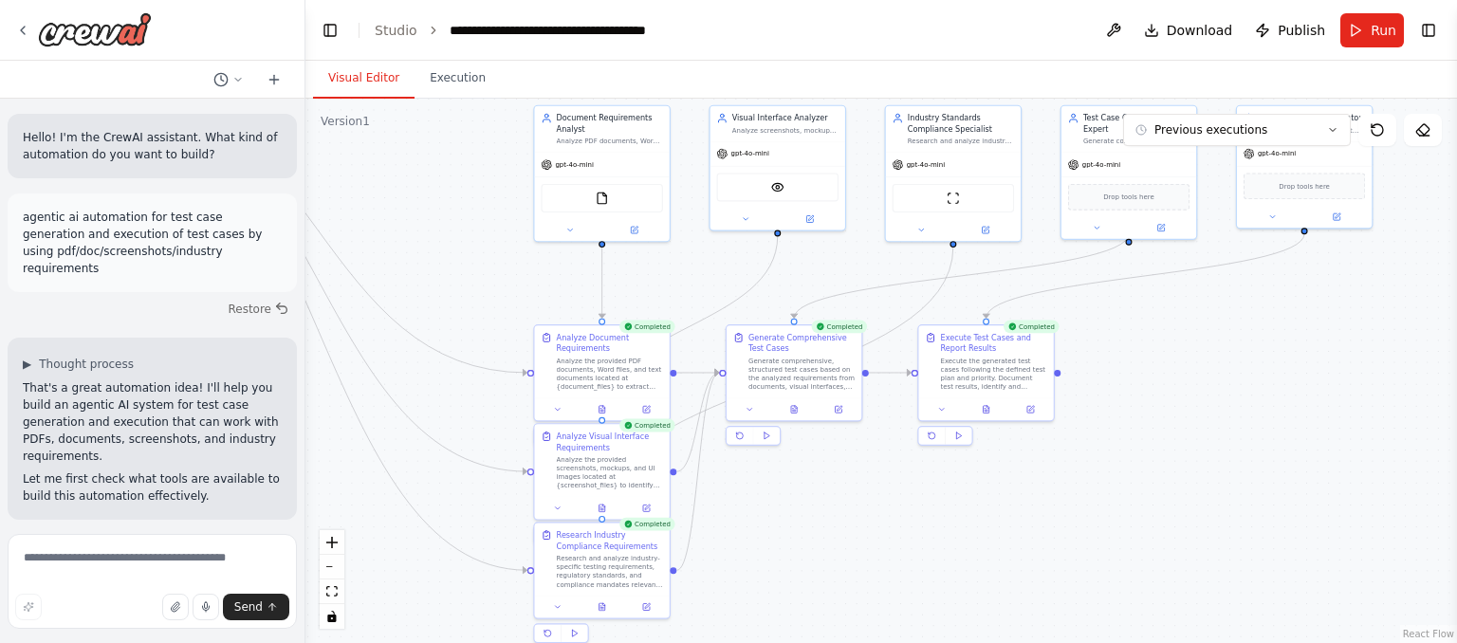
drag, startPoint x: 1042, startPoint y: 547, endPoint x: 1137, endPoint y: 444, distance: 140.4
click at [1137, 444] on div ".deletable-edge-delete-btn { width: 20px; height: 20px; border: 0px solid #ffff…" at bounding box center [882, 371] width 1152 height 545
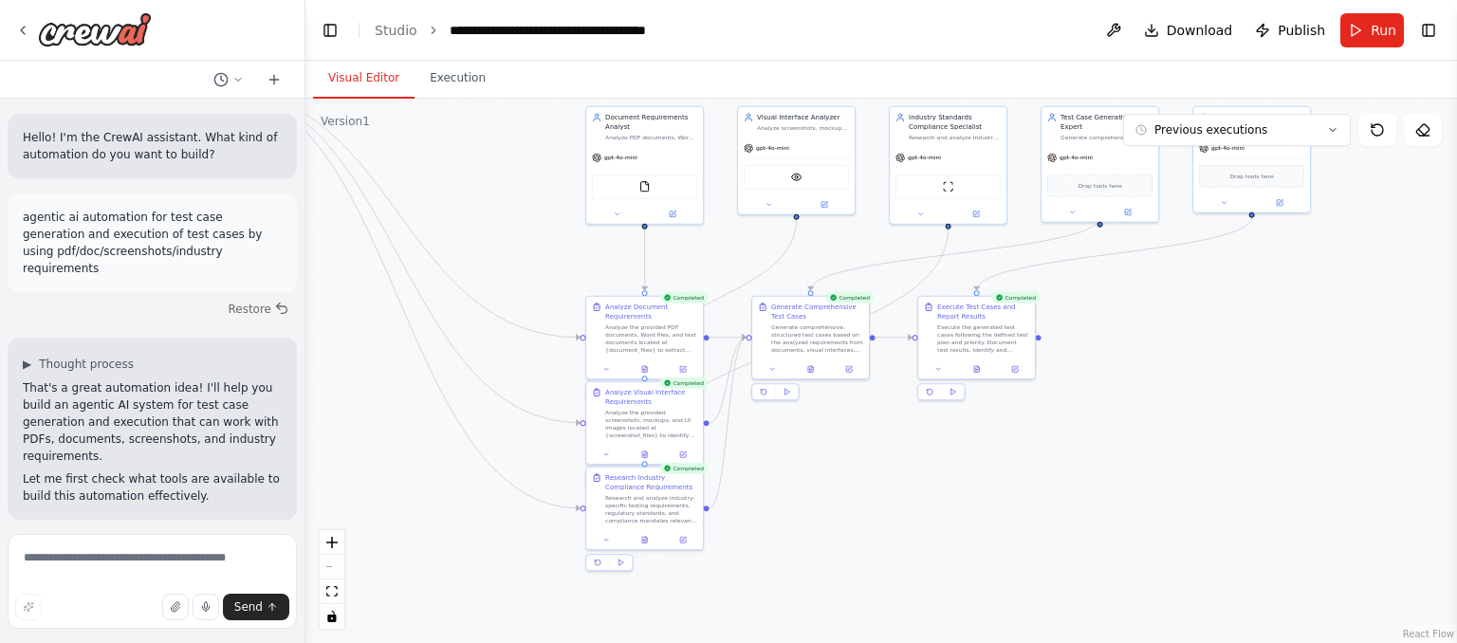
drag, startPoint x: 1027, startPoint y: 529, endPoint x: 967, endPoint y: 479, distance: 78.1
click at [967, 479] on div ".deletable-edge-delete-btn { width: 20px; height: 20px; border: 0px solid #ffff…" at bounding box center [882, 371] width 1152 height 545
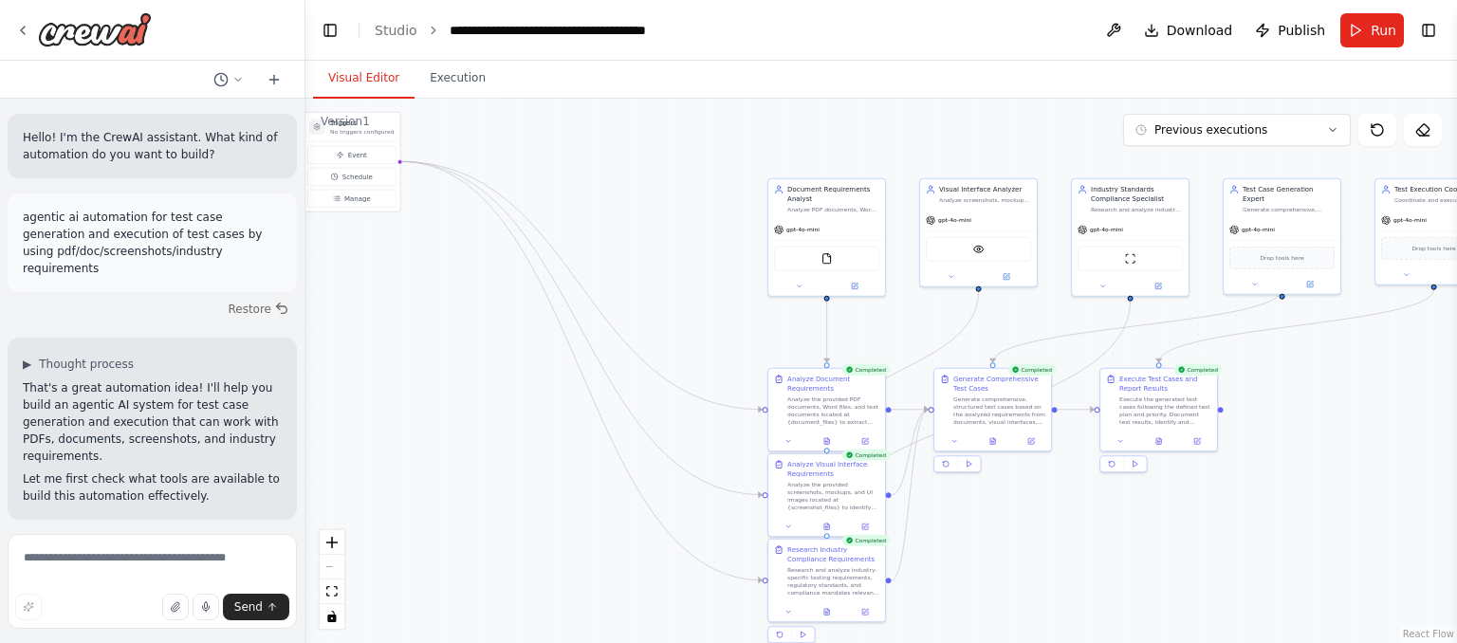
drag, startPoint x: 825, startPoint y: 488, endPoint x: 998, endPoint y: 552, distance: 185.2
click at [998, 552] on div ".deletable-edge-delete-btn { width: 20px; height: 20px; border: 0px solid #ffff…" at bounding box center [882, 371] width 1152 height 545
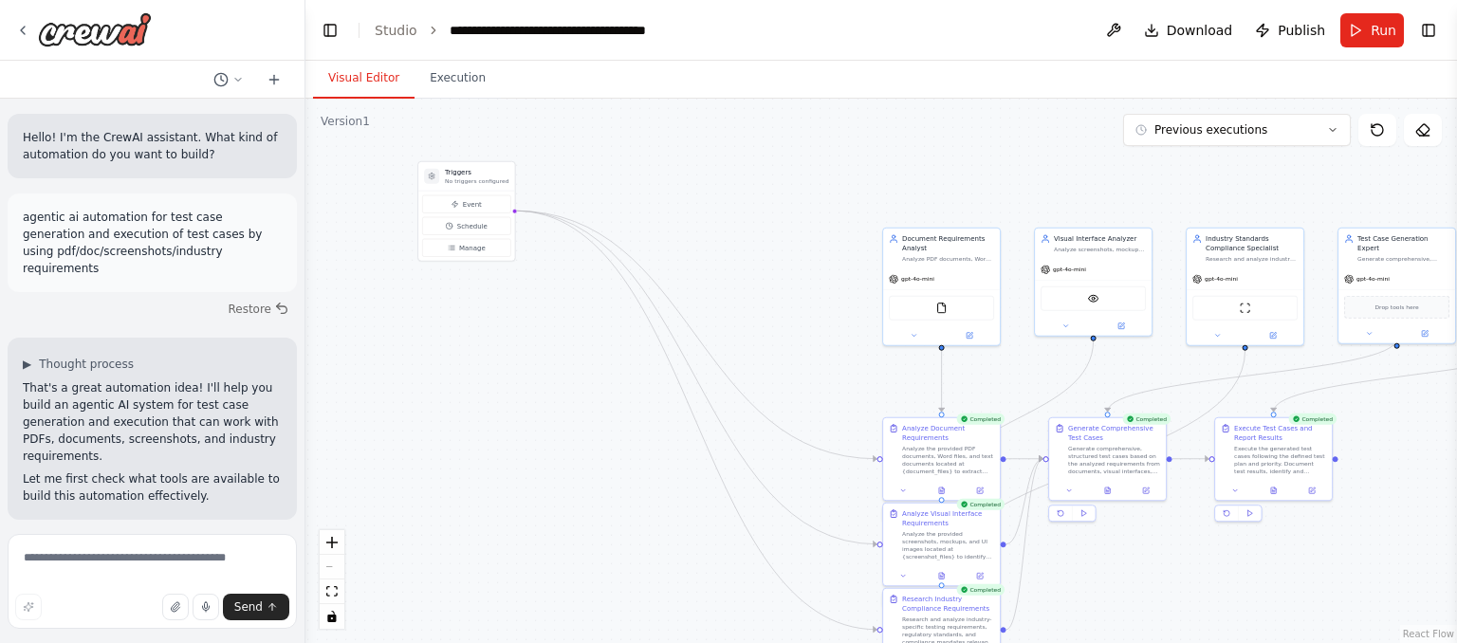
drag, startPoint x: 394, startPoint y: 298, endPoint x: 565, endPoint y: 362, distance: 183.5
click at [565, 362] on div ".deletable-edge-delete-btn { width: 20px; height: 20px; border: 0px solid #ffff…" at bounding box center [882, 371] width 1152 height 545
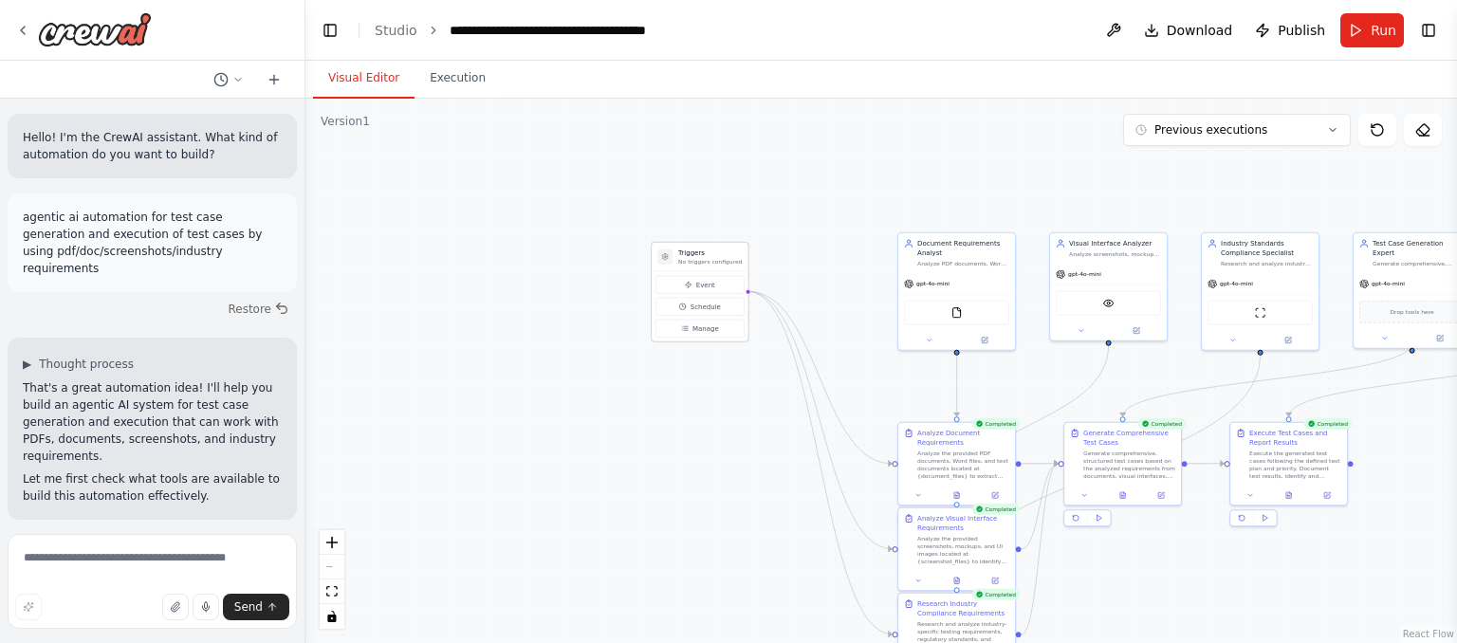
drag, startPoint x: 471, startPoint y: 176, endPoint x: 705, endPoint y: 259, distance: 248.8
click at [705, 259] on div "Triggers No triggers configured" at bounding box center [710, 257] width 64 height 17
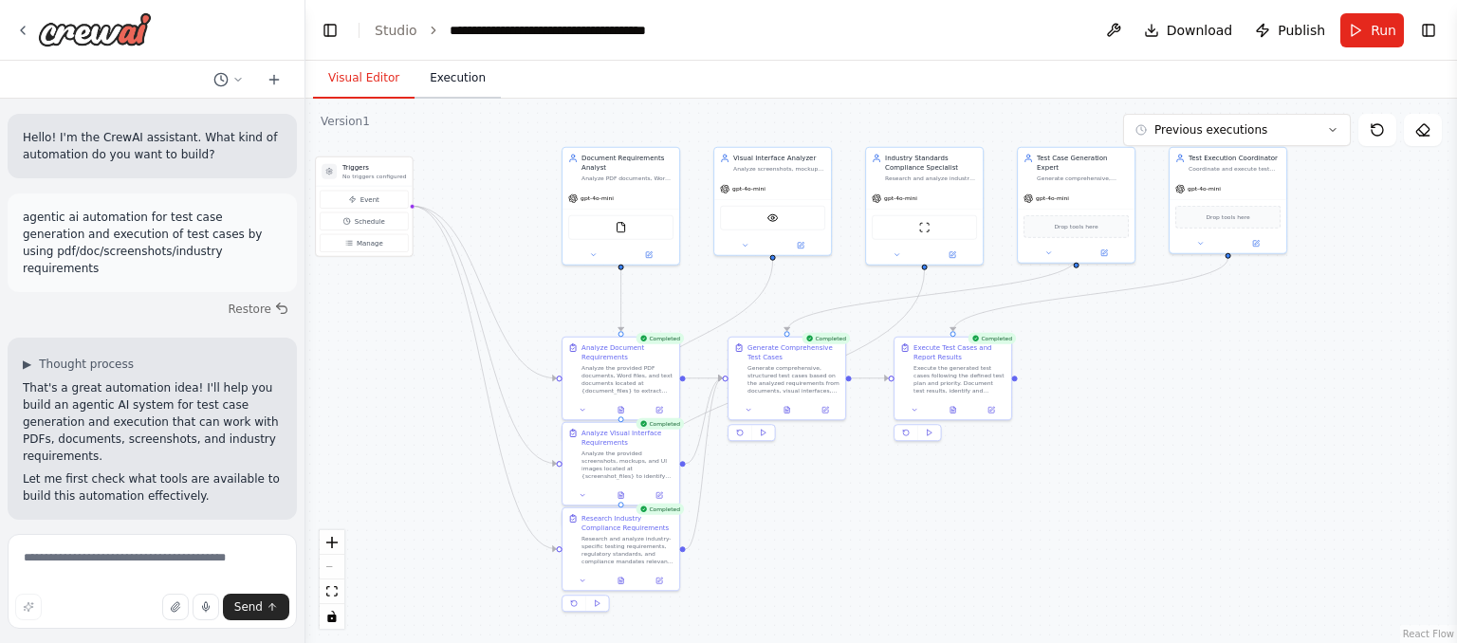
drag, startPoint x: 758, startPoint y: 177, endPoint x: 422, endPoint y: 92, distance: 346.6
click at [422, 92] on div "Visual Editor Execution Version 1 Previous executions Show Tools Hide Agents Tr…" at bounding box center [882, 352] width 1152 height 583
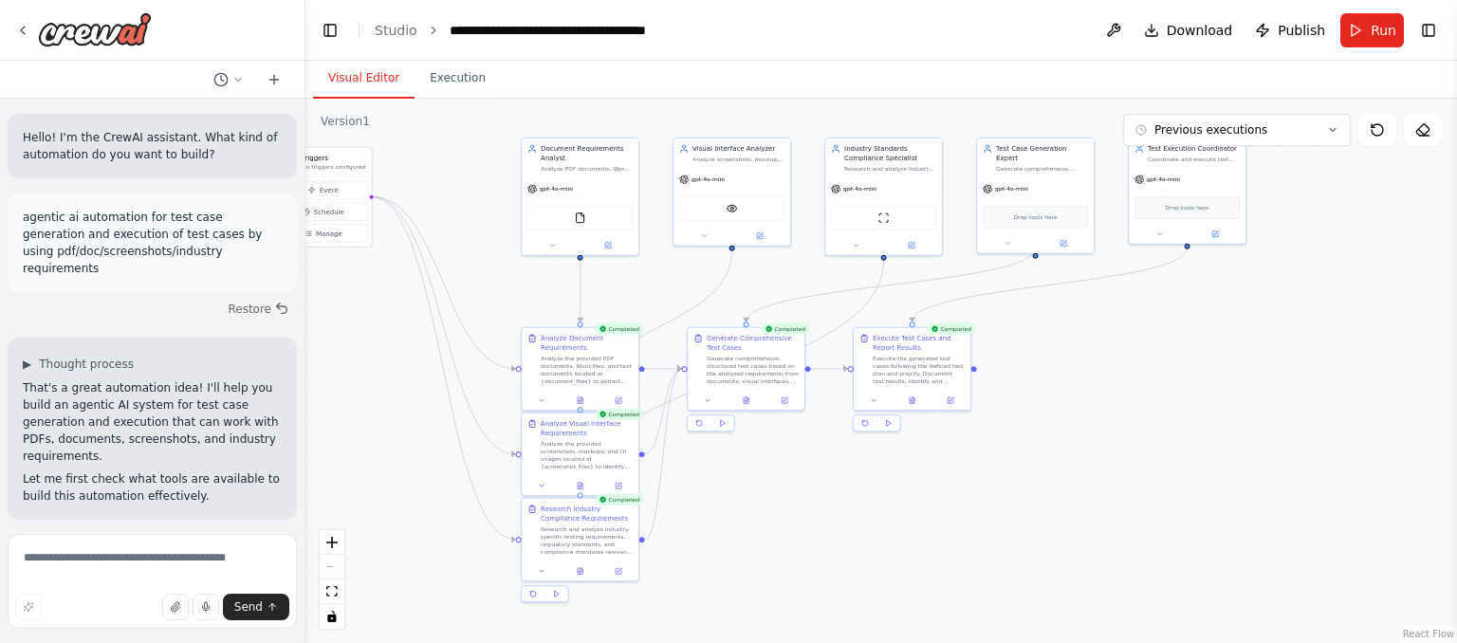
drag, startPoint x: 1110, startPoint y: 525, endPoint x: 1066, endPoint y: 519, distance: 44.0
click at [1066, 519] on div ".deletable-edge-delete-btn { width: 20px; height: 20px; border: 0px solid #ffff…" at bounding box center [882, 371] width 1152 height 545
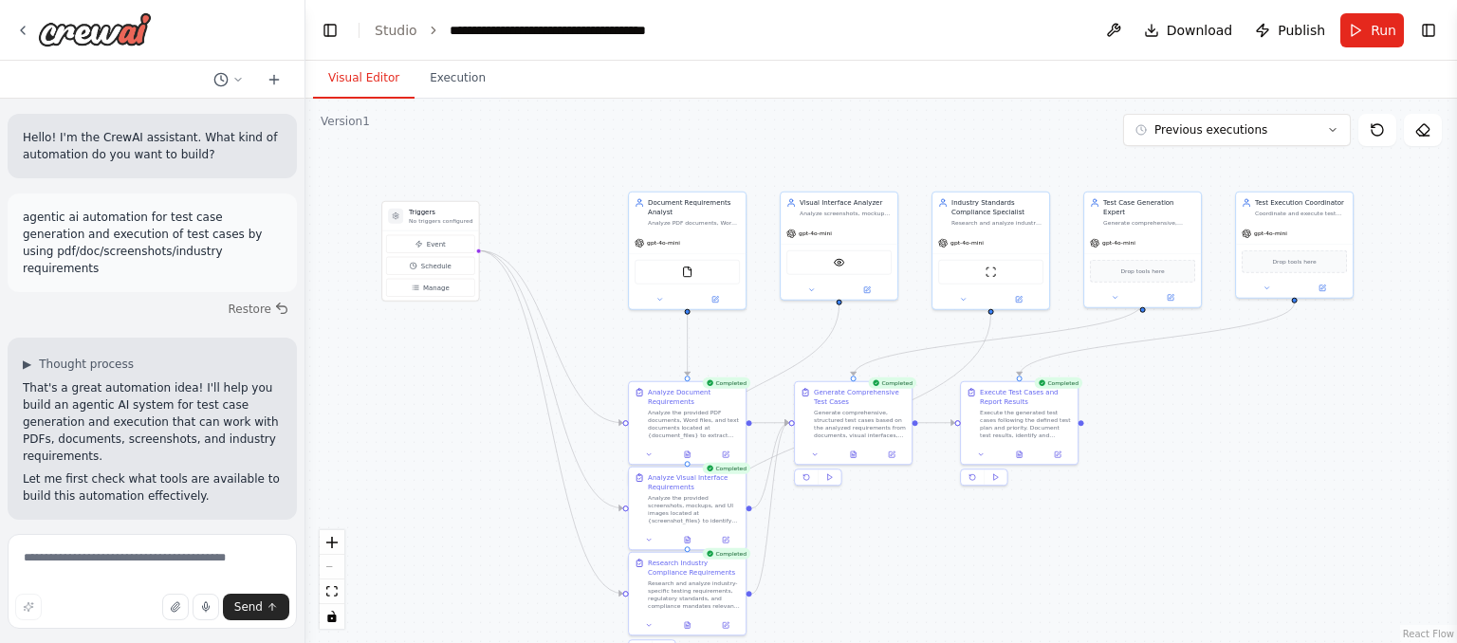
drag, startPoint x: 925, startPoint y: 501, endPoint x: 1034, endPoint y: 553, distance: 121.0
click at [1034, 553] on div ".deletable-edge-delete-btn { width: 20px; height: 20px; border: 0px solid #ffff…" at bounding box center [882, 371] width 1152 height 545
click at [1249, 134] on span "Previous executions" at bounding box center [1211, 129] width 113 height 15
click at [1249, 487] on div ".deletable-edge-delete-btn { width: 20px; height: 20px; border: 0px solid #ffff…" at bounding box center [882, 371] width 1152 height 545
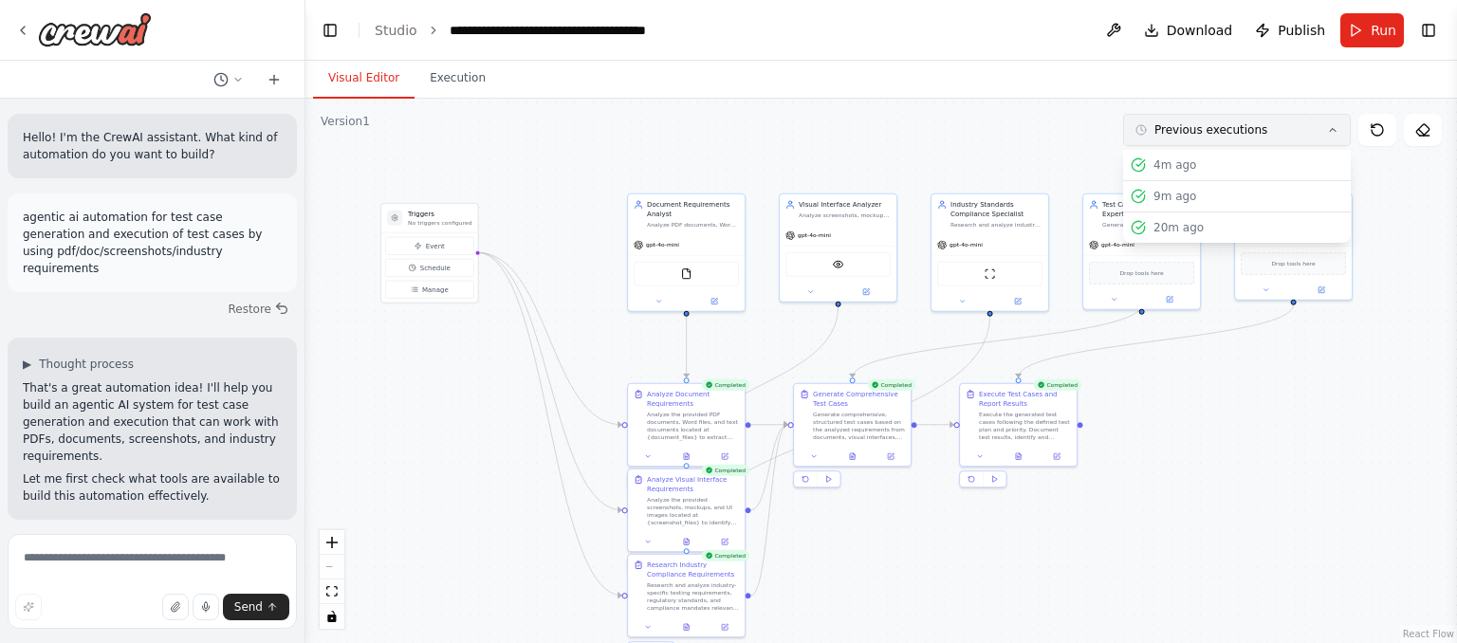
click at [1286, 126] on button "Previous executions" at bounding box center [1237, 130] width 228 height 32
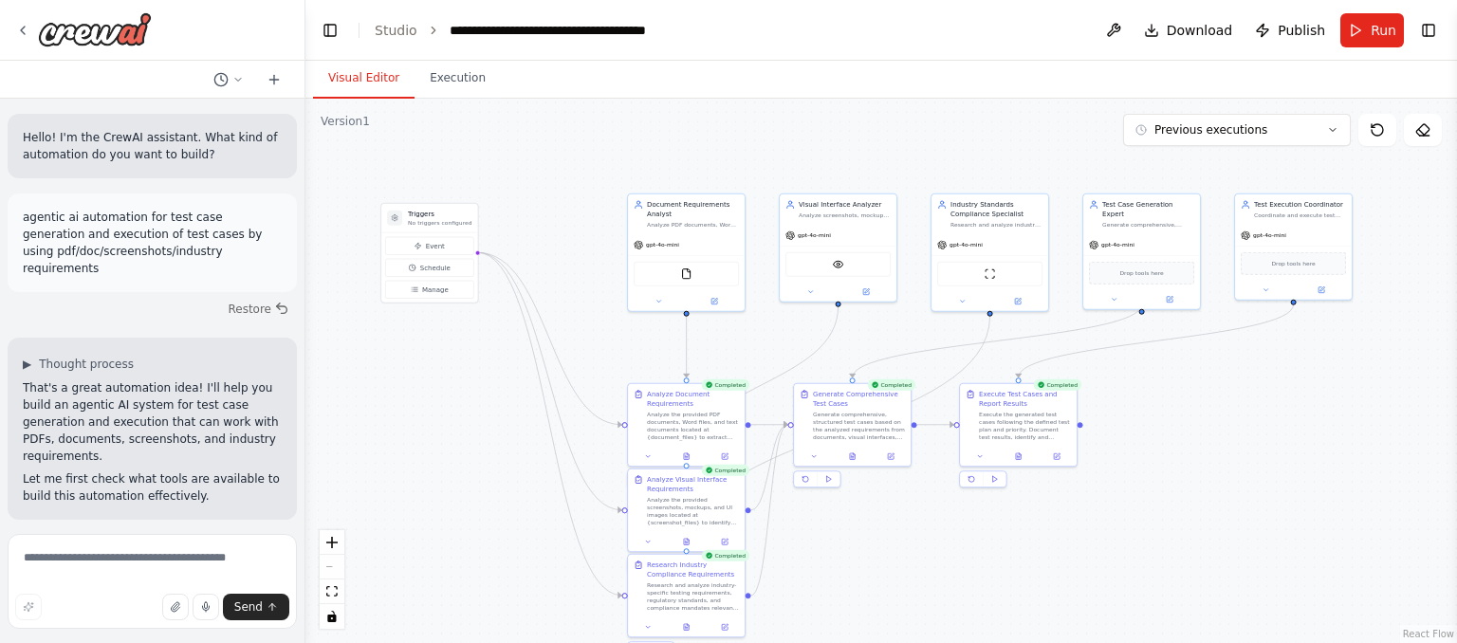
click at [477, 99] on div ".deletable-edge-delete-btn { width: 20px; height: 20px; border: 0px solid #ffff…" at bounding box center [882, 371] width 1152 height 545
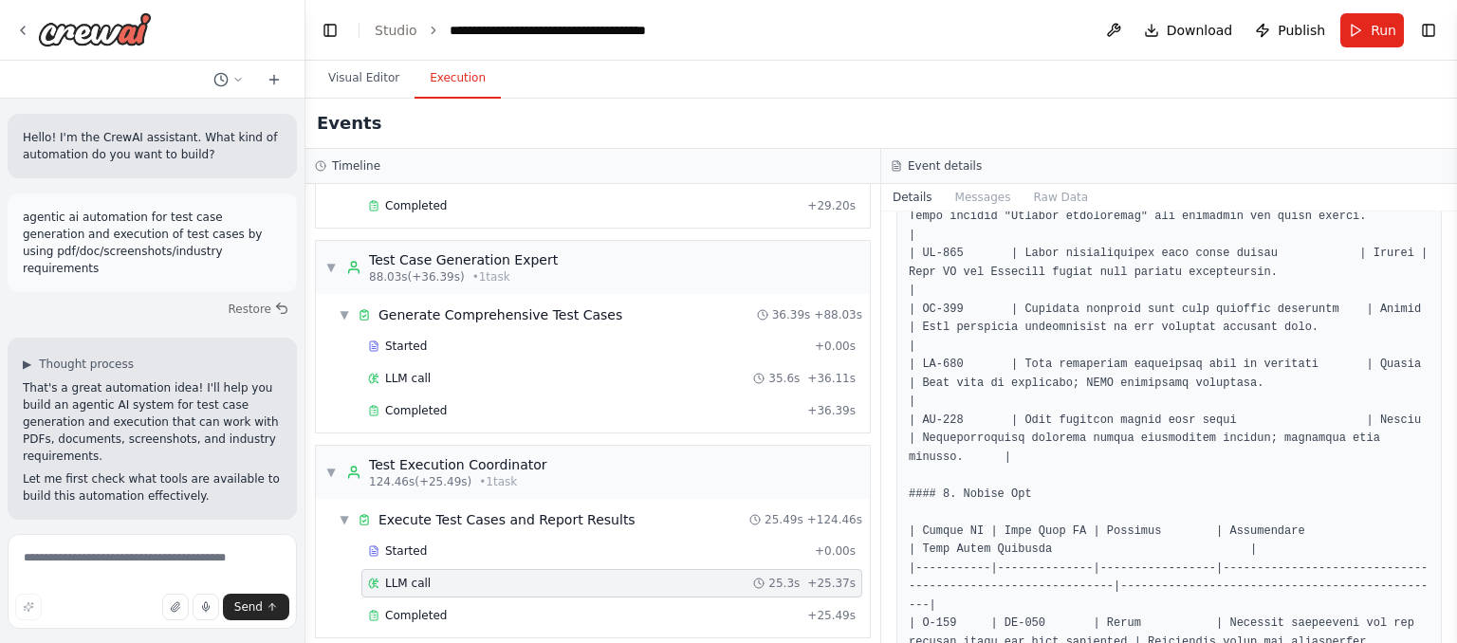
click at [454, 86] on button "Execution" at bounding box center [458, 79] width 86 height 40
